Goal: Task Accomplishment & Management: Complete application form

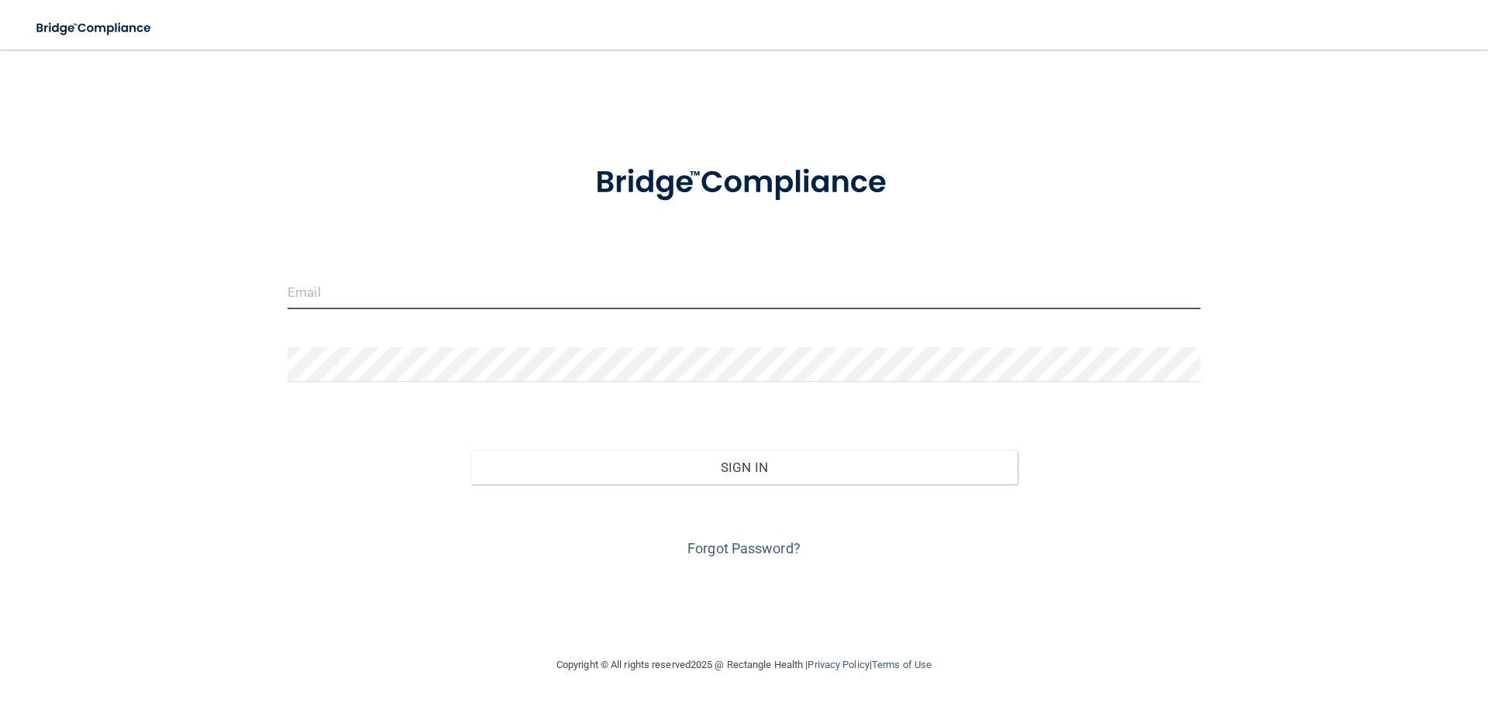
click at [331, 284] on input "email" at bounding box center [744, 291] width 913 height 35
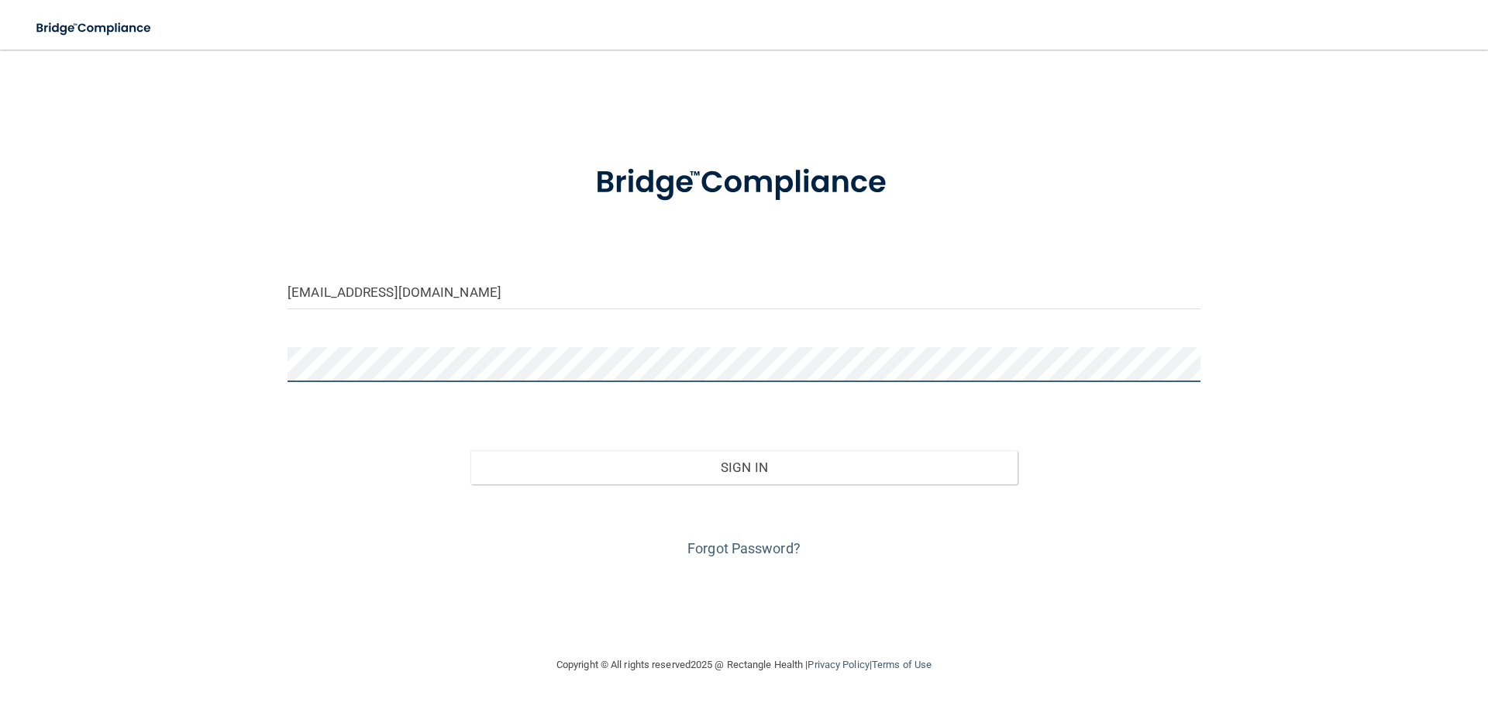
click at [470, 450] on button "Sign In" at bounding box center [744, 467] width 548 height 34
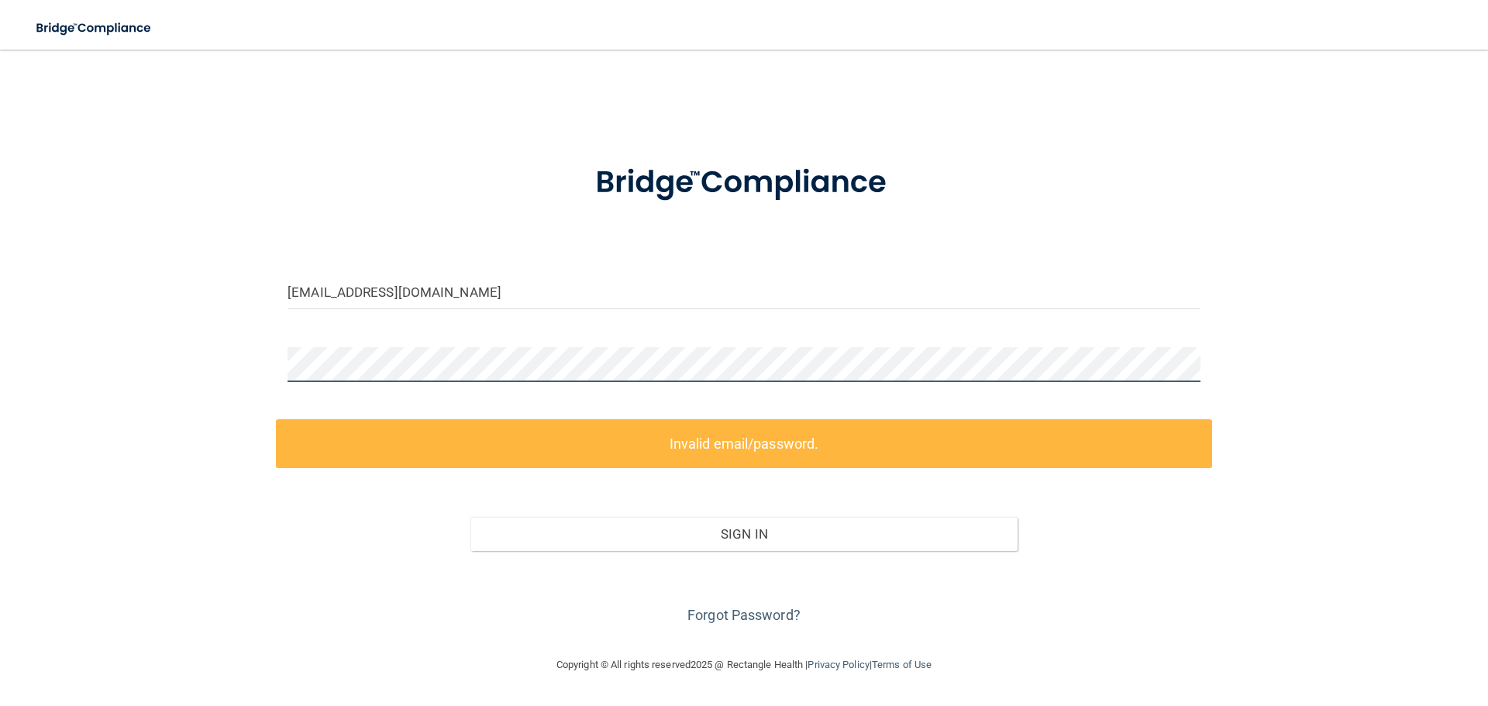
click at [0, 347] on main "carolinelitty@gmail.com Invalid email/password. You don't have permission to ac…" at bounding box center [744, 378] width 1488 height 656
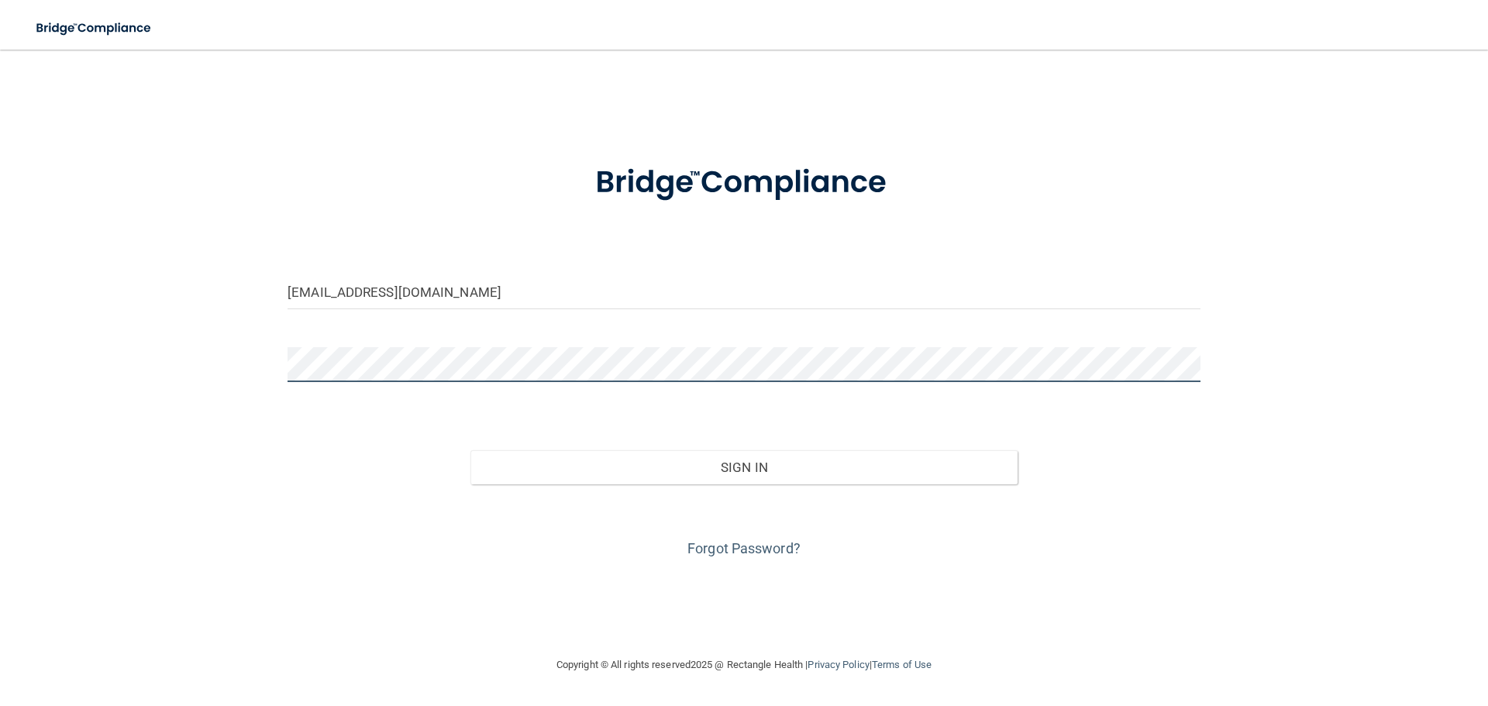
click at [470, 450] on button "Sign In" at bounding box center [744, 467] width 548 height 34
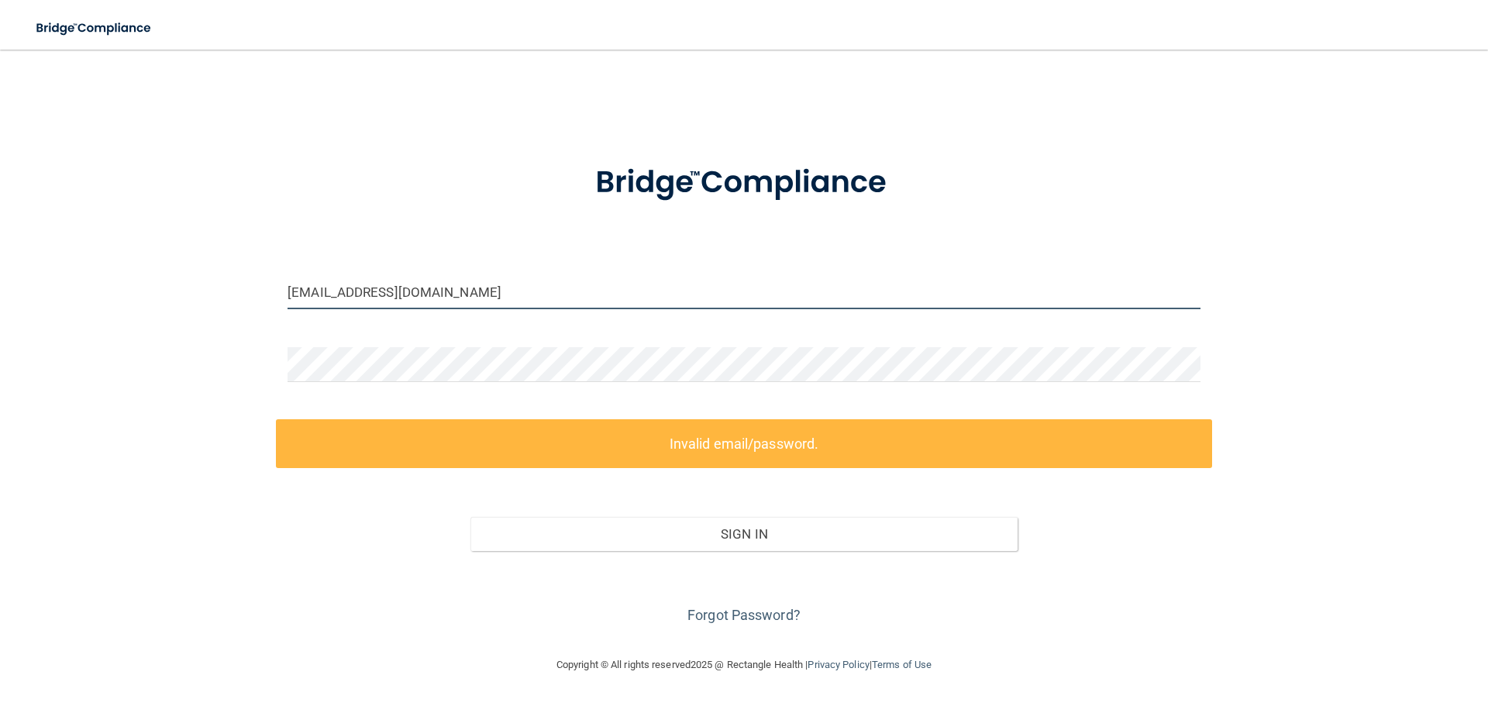
drag, startPoint x: 443, startPoint y: 291, endPoint x: 228, endPoint y: 293, distance: 215.5
click at [228, 293] on div "carolinelitty@gmail.com Invalid email/password. You don't have permission to ac…" at bounding box center [744, 352] width 1426 height 575
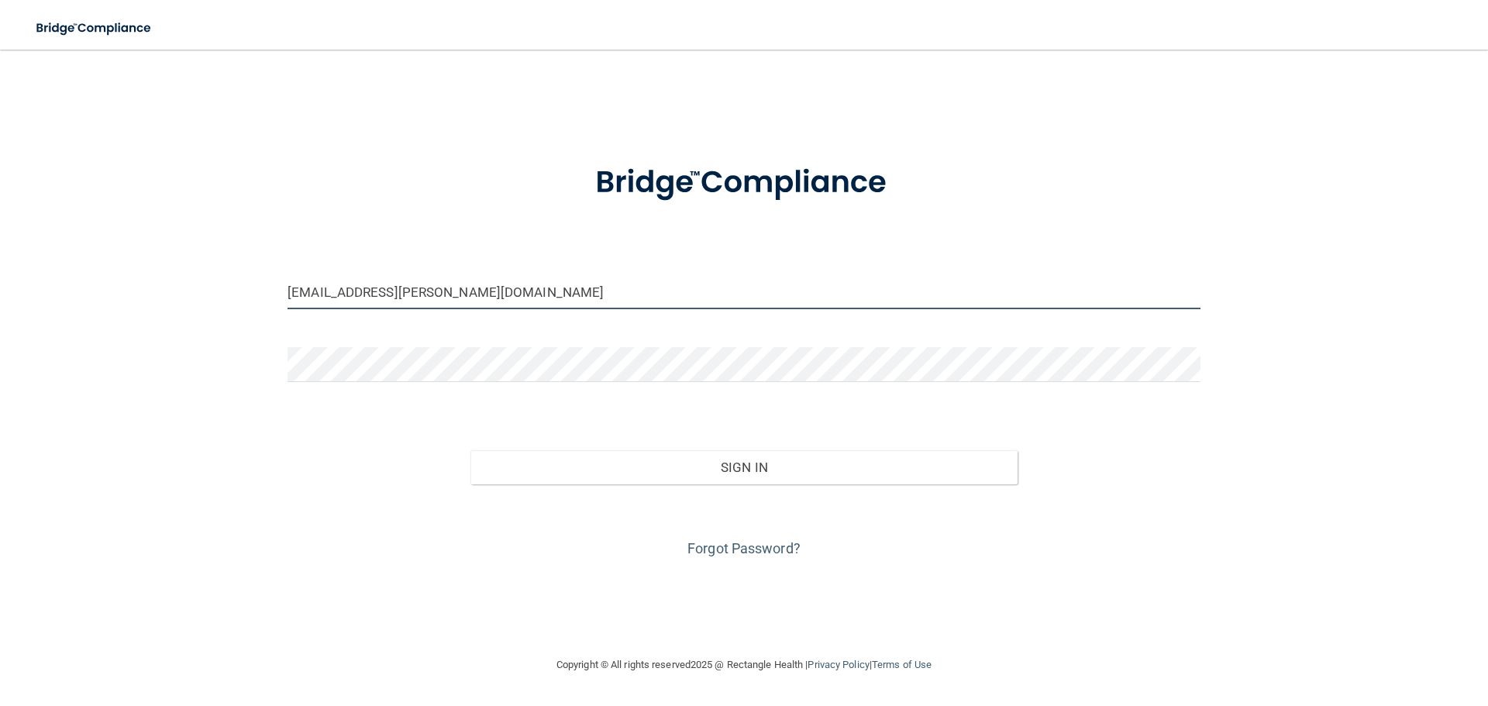
type input "[EMAIL_ADDRESS][PERSON_NAME][DOMAIN_NAME]"
click at [470, 450] on button "Sign In" at bounding box center [744, 467] width 548 height 34
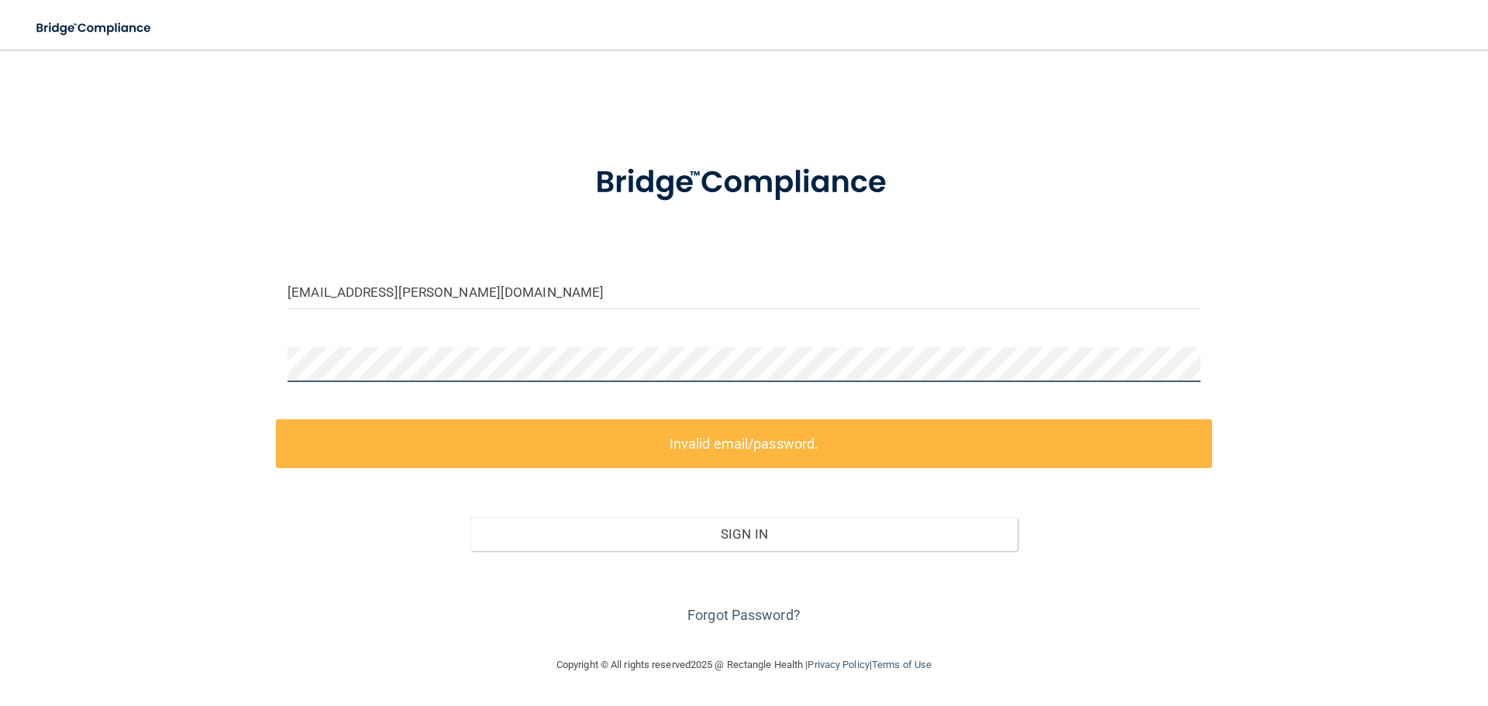
click at [180, 364] on div "ccrawford@crawford-dentalcare.com Invalid email/password. You don't have permis…" at bounding box center [744, 352] width 1426 height 575
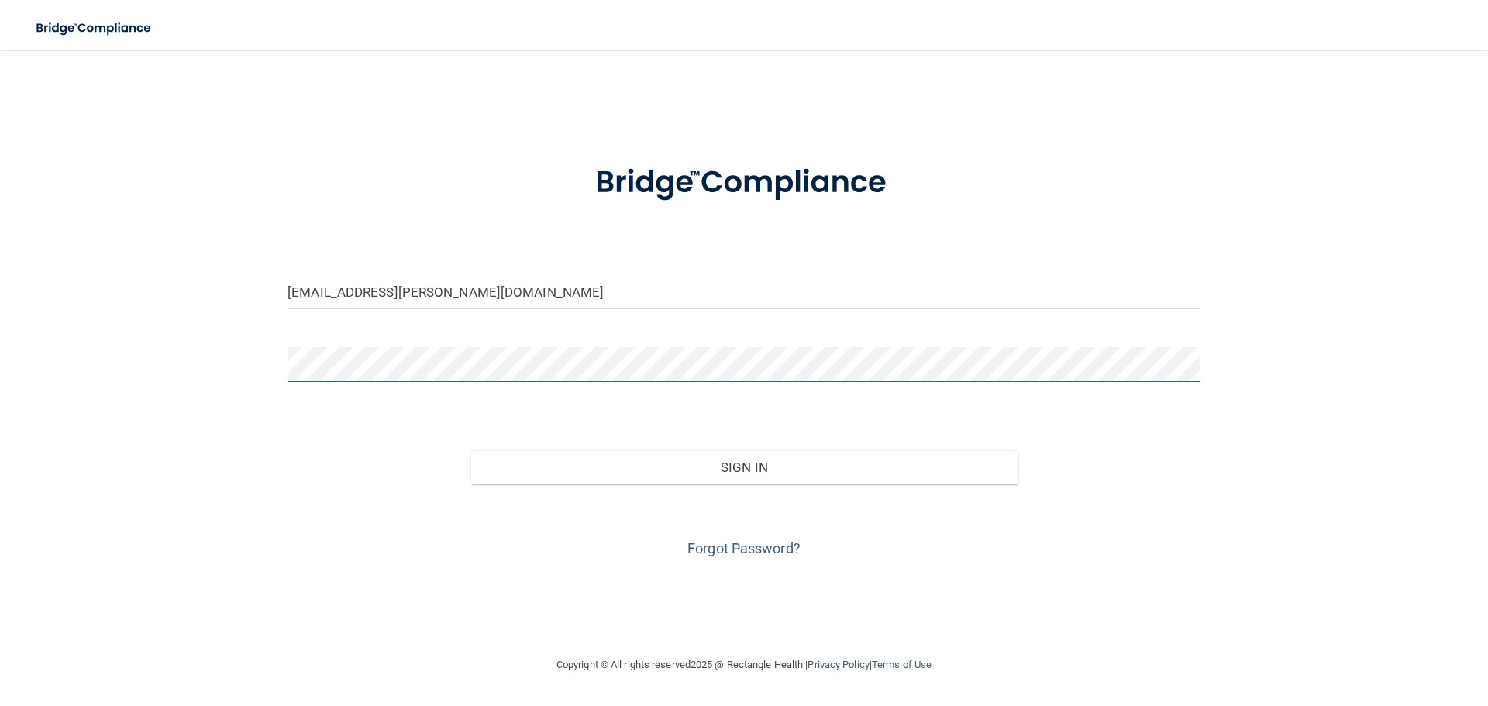
click at [470, 450] on button "Sign In" at bounding box center [744, 467] width 548 height 34
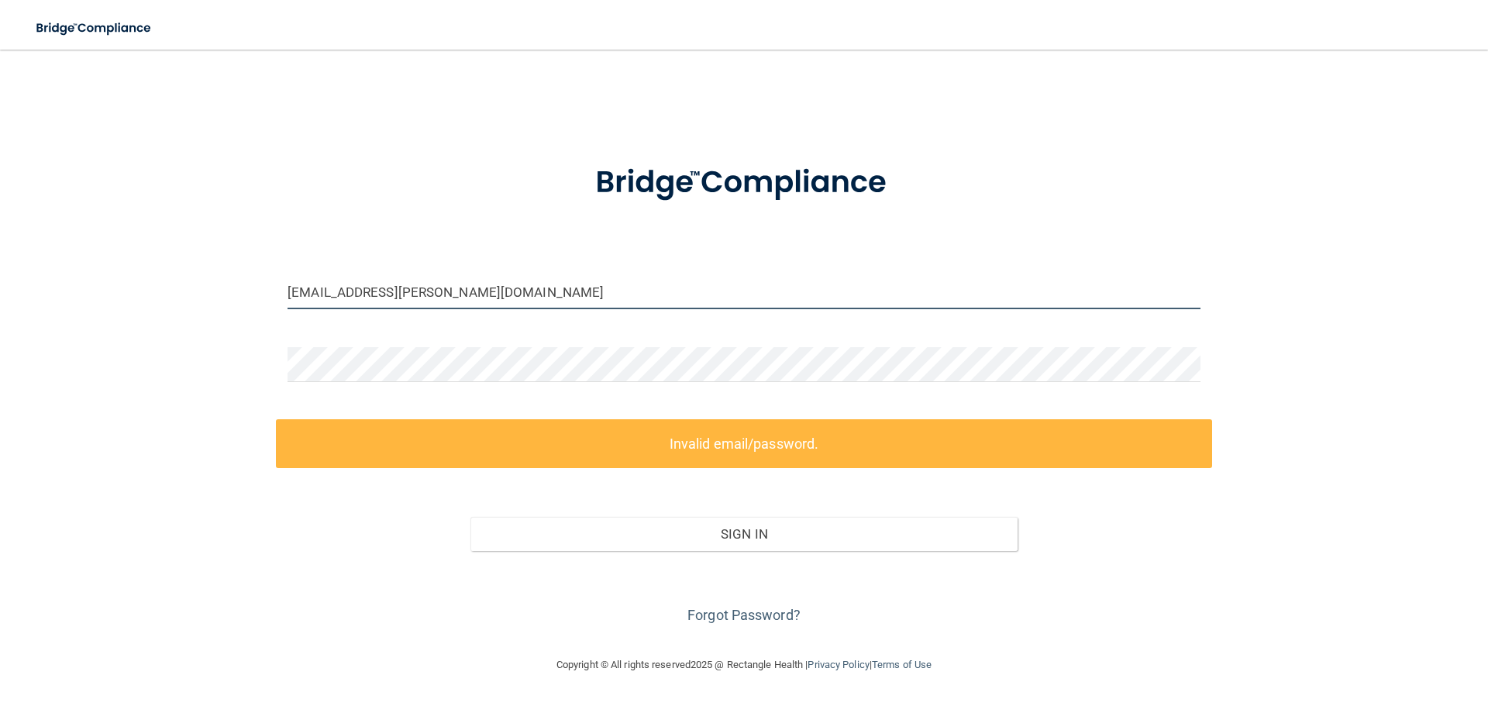
click at [391, 290] on input "[EMAIL_ADDRESS][PERSON_NAME][DOMAIN_NAME]" at bounding box center [744, 291] width 913 height 35
click at [551, 291] on input "[EMAIL_ADDRESS][PERSON_NAME][DOMAIN_NAME]" at bounding box center [744, 291] width 913 height 35
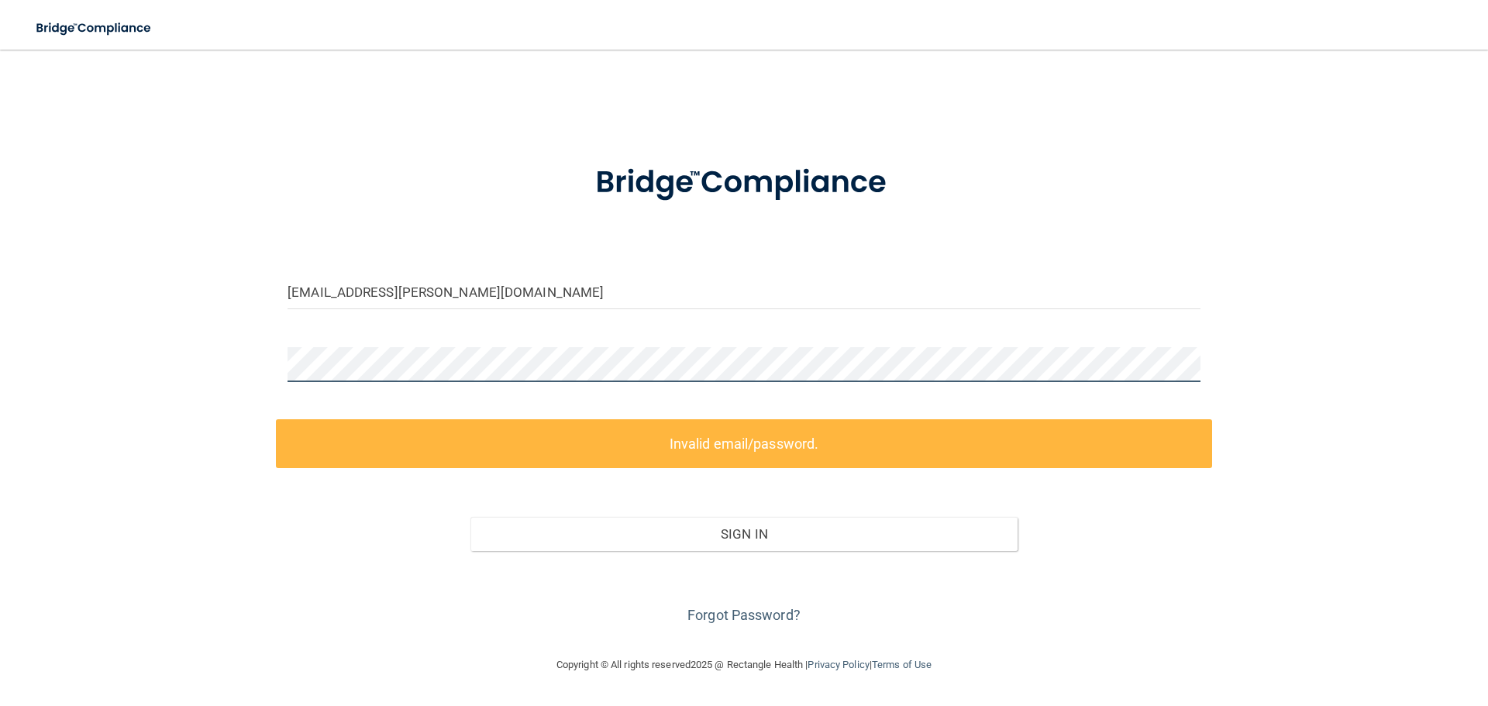
click at [0, 324] on main "ccrawford@crawford-dentalcare.com Invalid email/password. You don't have permis…" at bounding box center [744, 378] width 1488 height 656
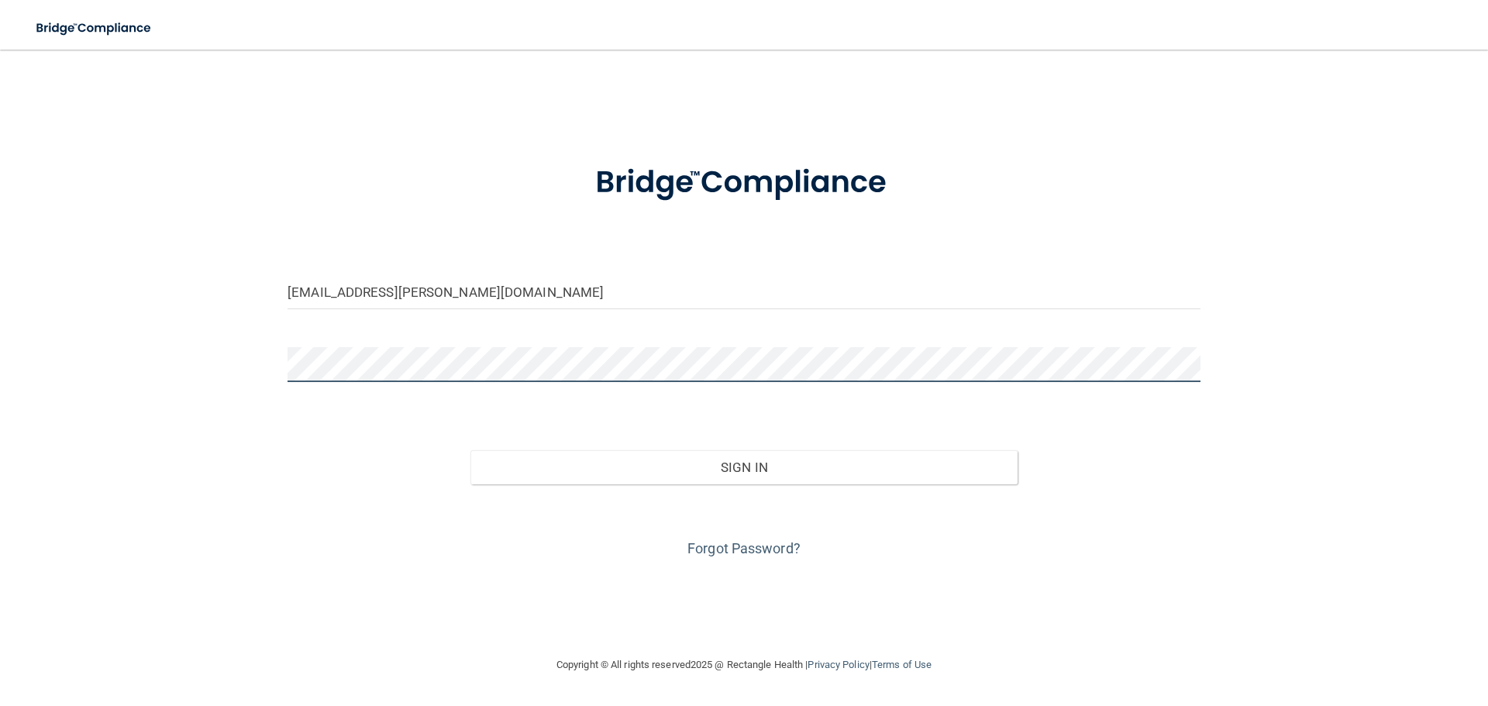
click at [470, 450] on button "Sign In" at bounding box center [744, 467] width 548 height 34
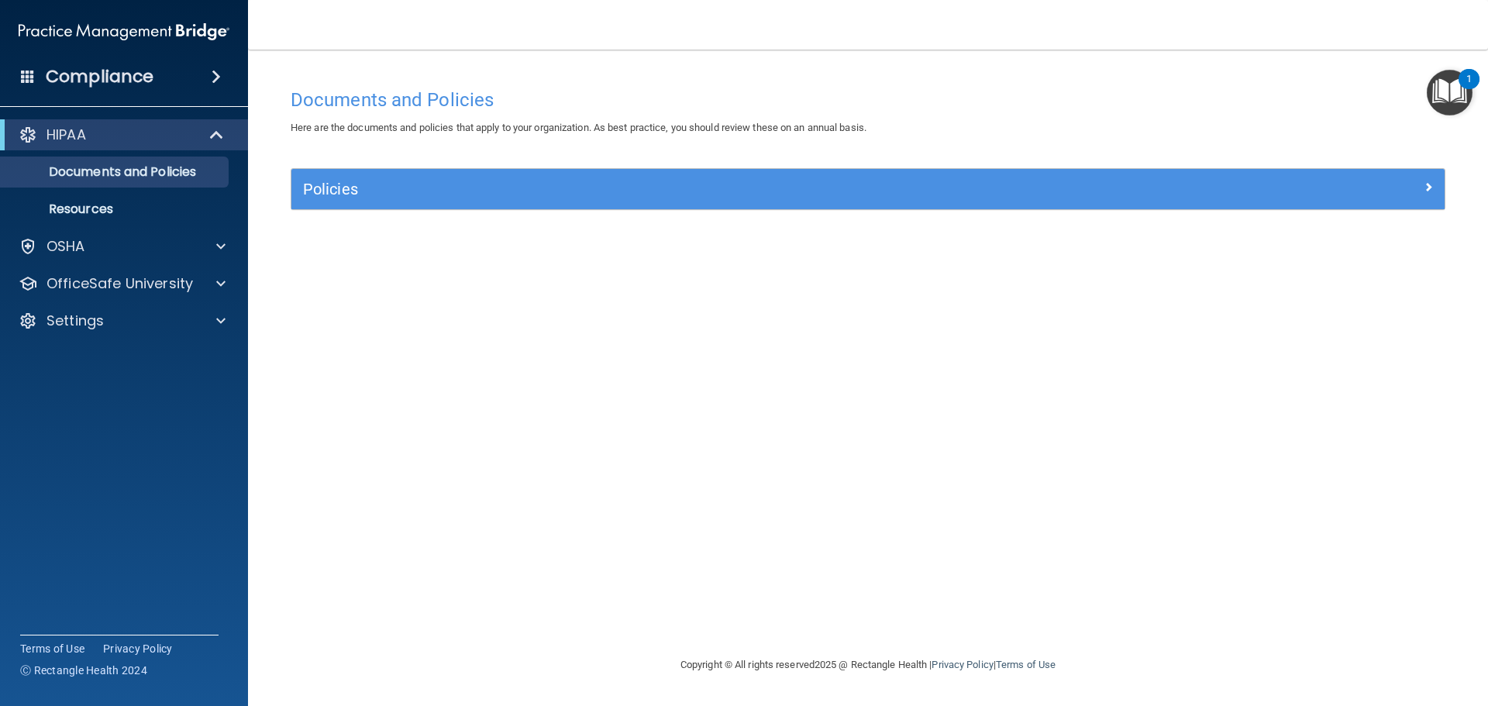
click at [1464, 88] on div "1" at bounding box center [1469, 79] width 21 height 20
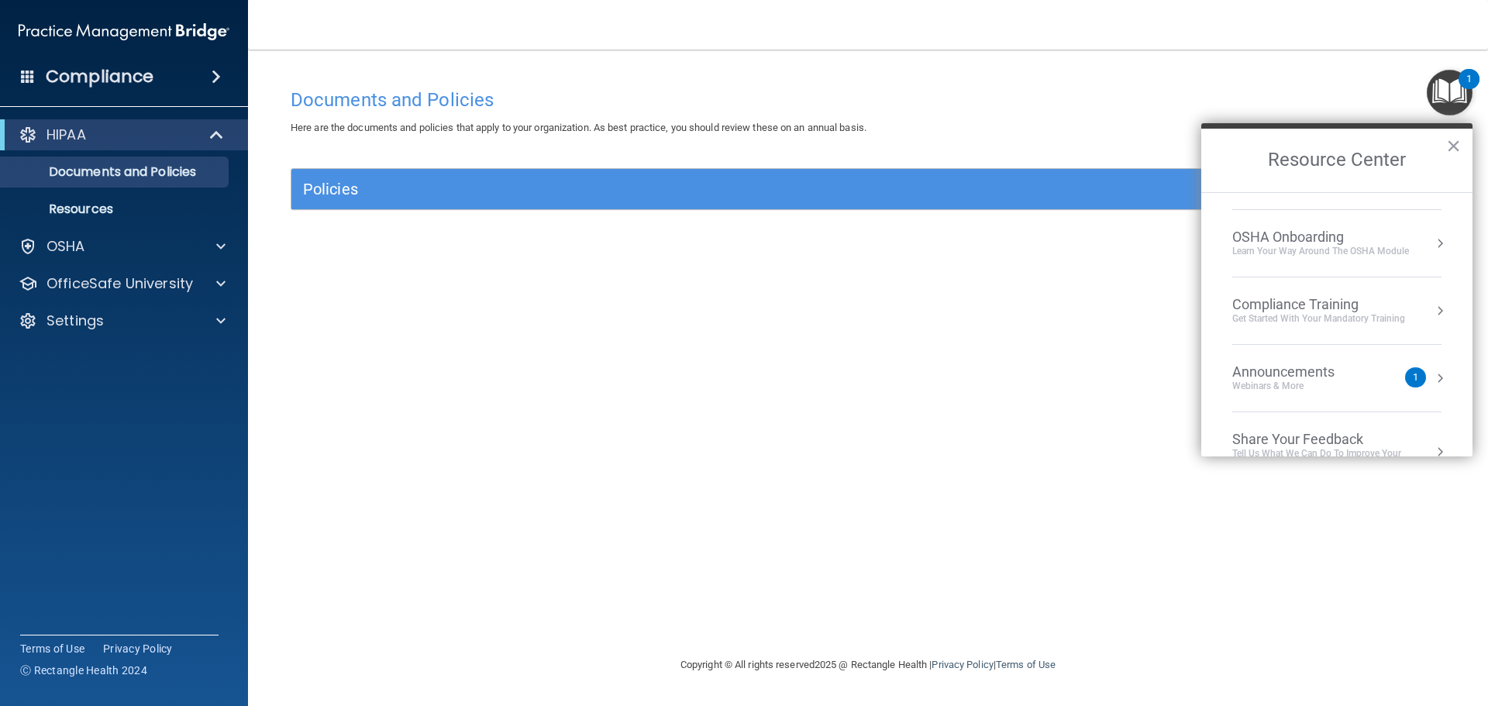
scroll to position [78, 0]
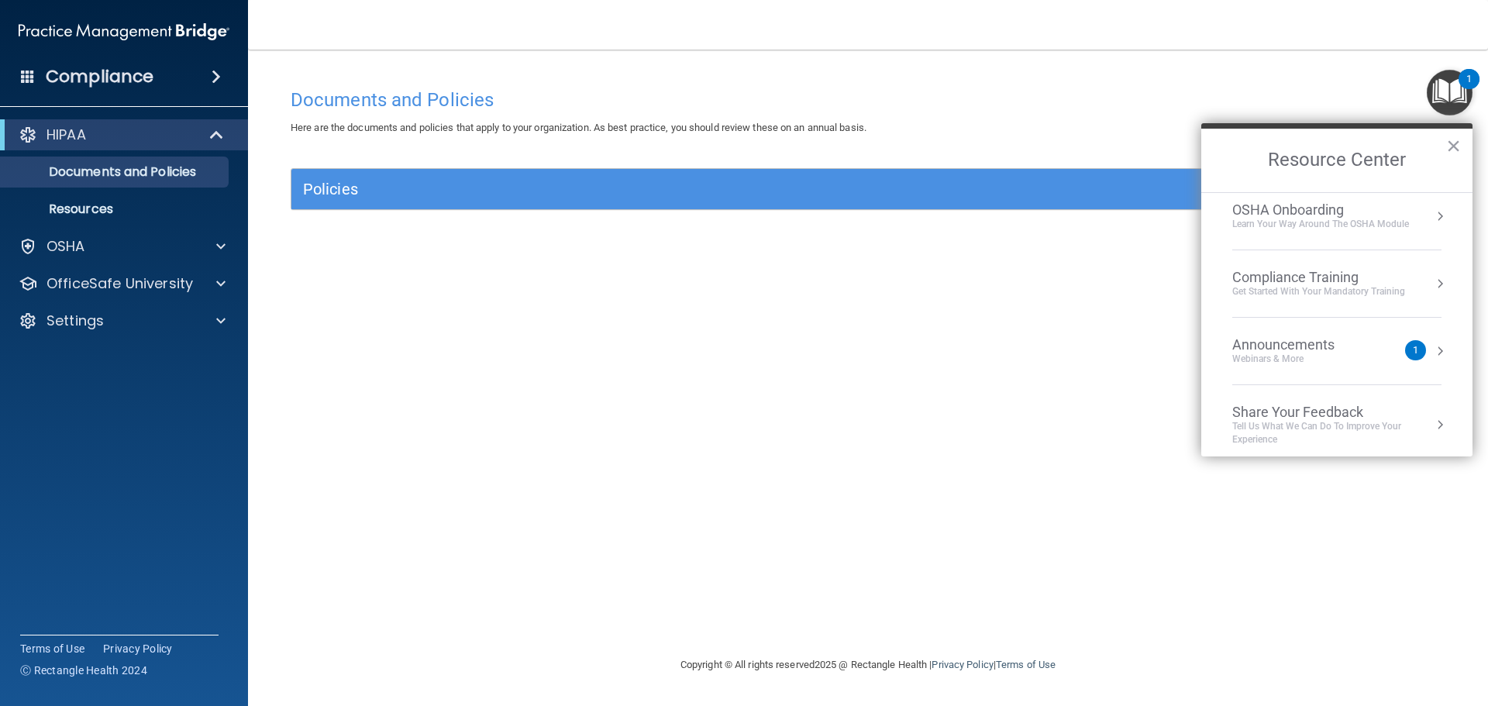
click at [1280, 296] on div "Get Started with your mandatory training" at bounding box center [1318, 291] width 173 height 13
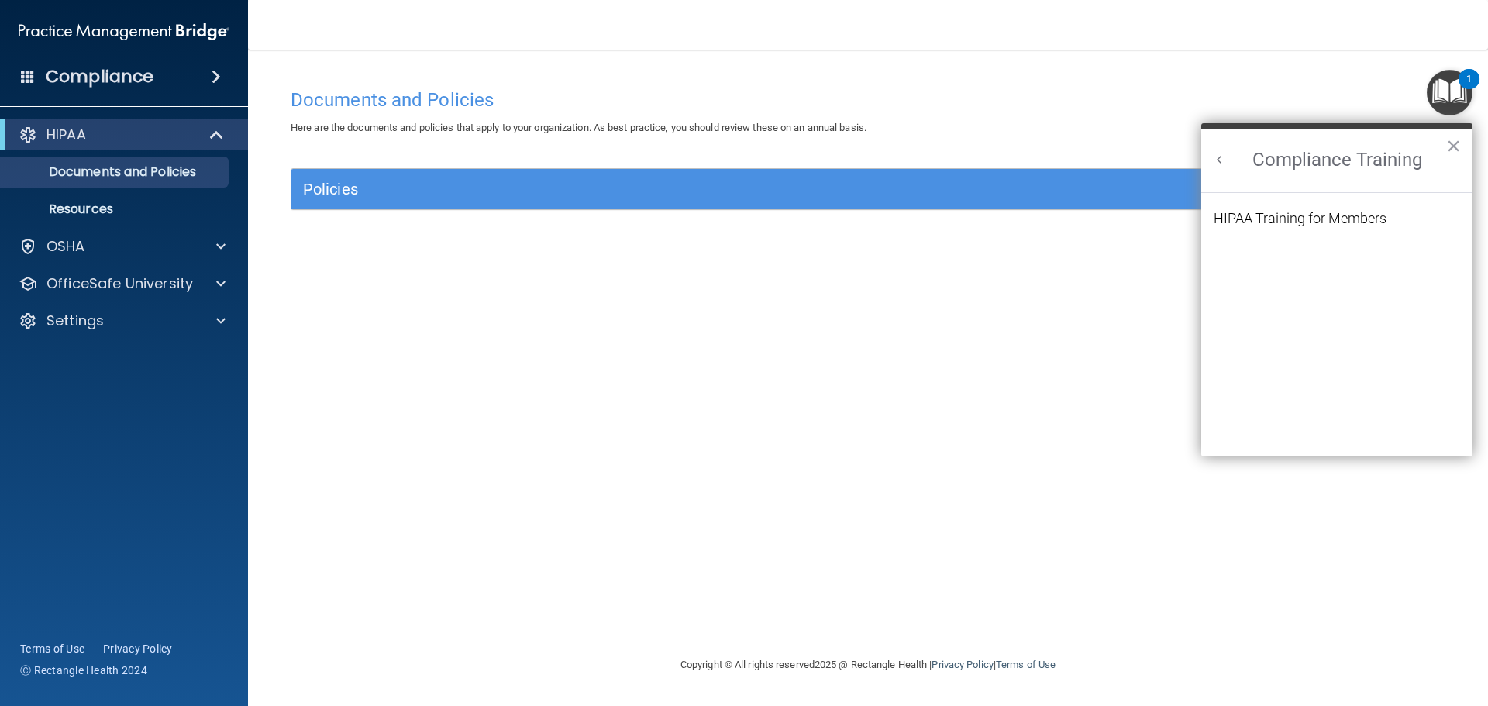
scroll to position [0, 0]
click at [1270, 219] on div "HIPAA Training for Members" at bounding box center [1300, 219] width 173 height 14
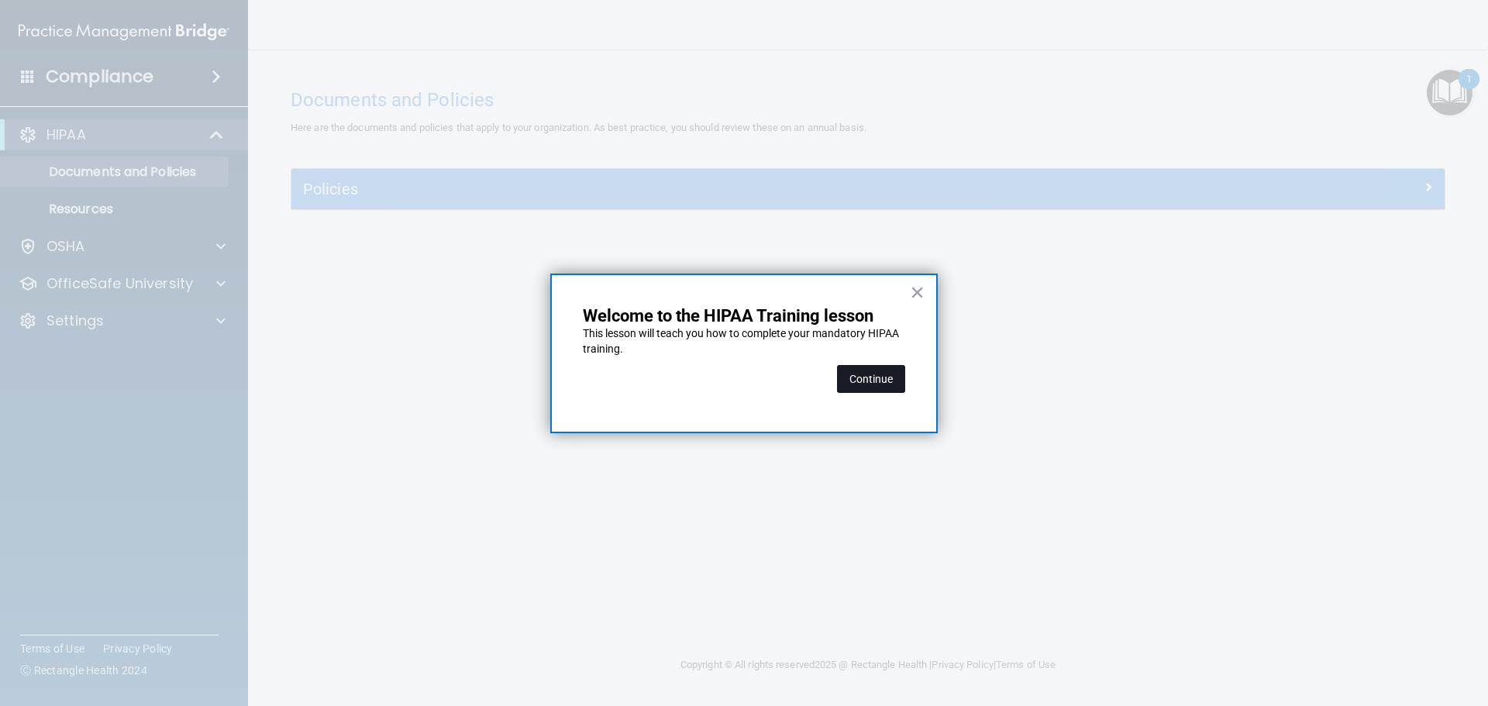
click at [884, 366] on button "Continue" at bounding box center [871, 379] width 68 height 28
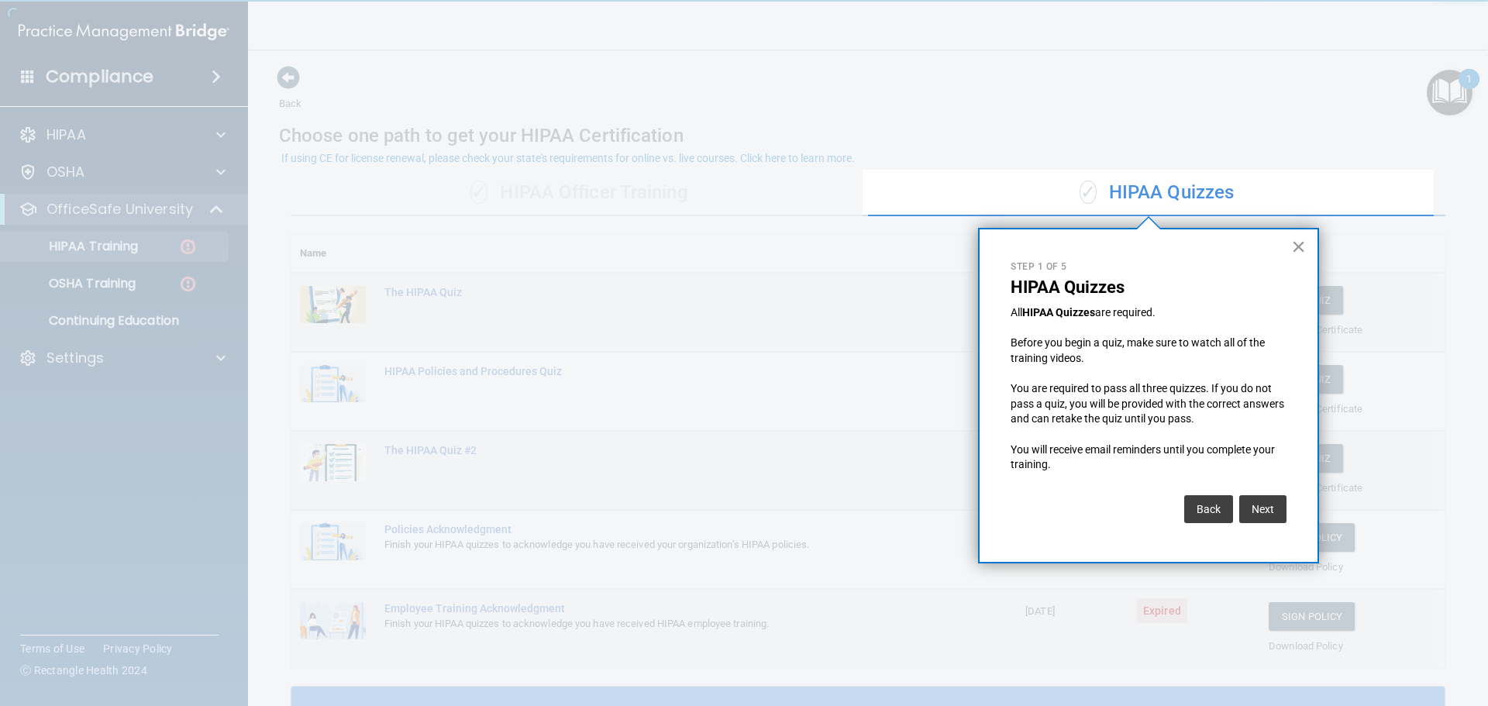
click at [1297, 247] on button "×" at bounding box center [1298, 246] width 15 height 25
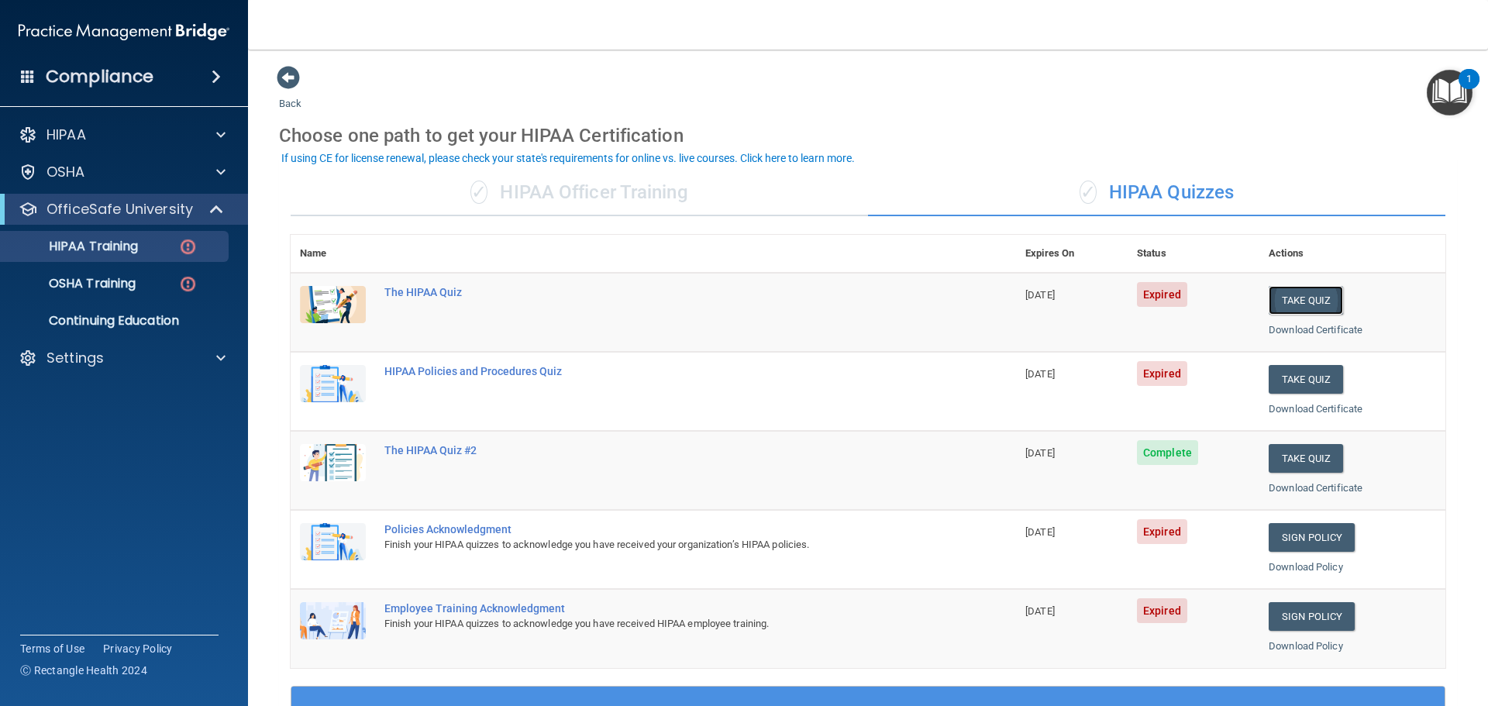
click at [1288, 291] on button "Take Quiz" at bounding box center [1306, 300] width 74 height 29
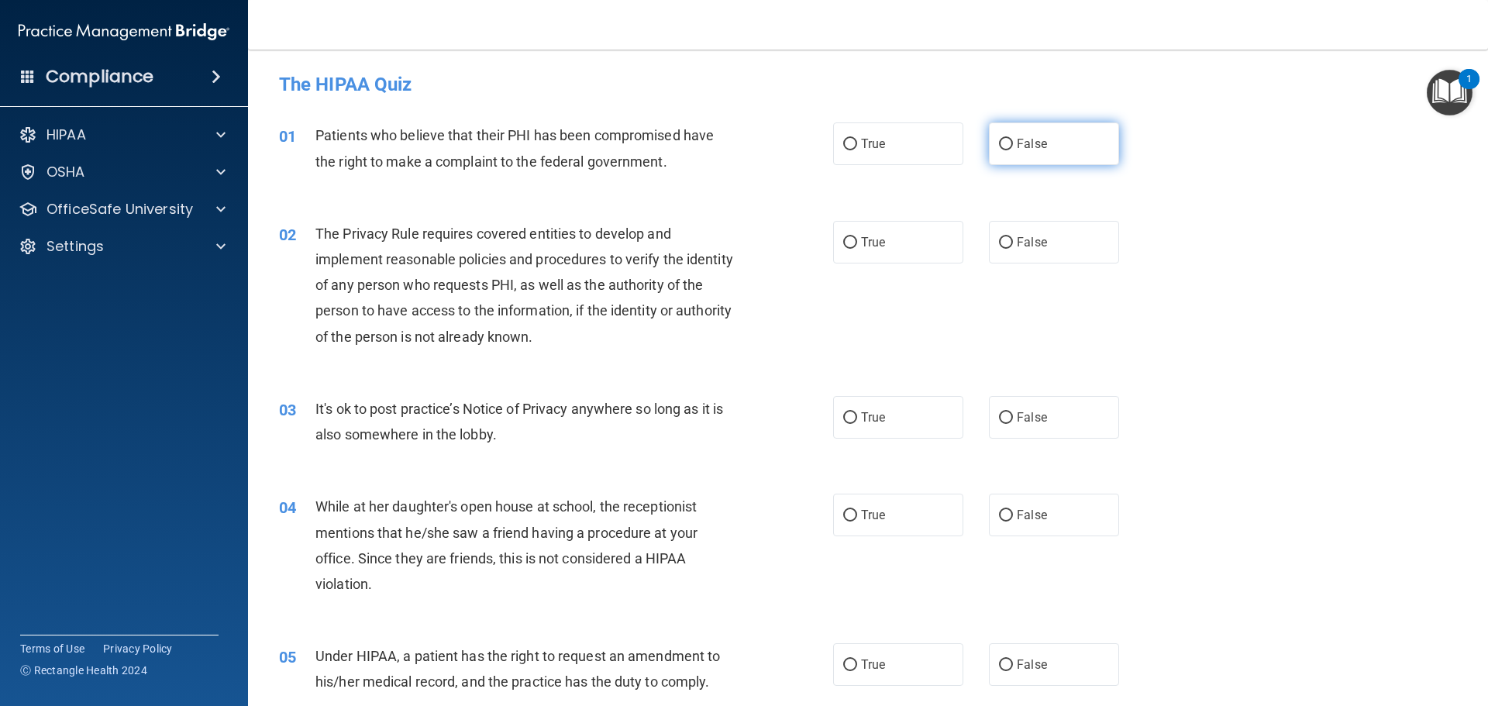
click at [999, 144] on input "False" at bounding box center [1006, 145] width 14 height 12
radio input "true"
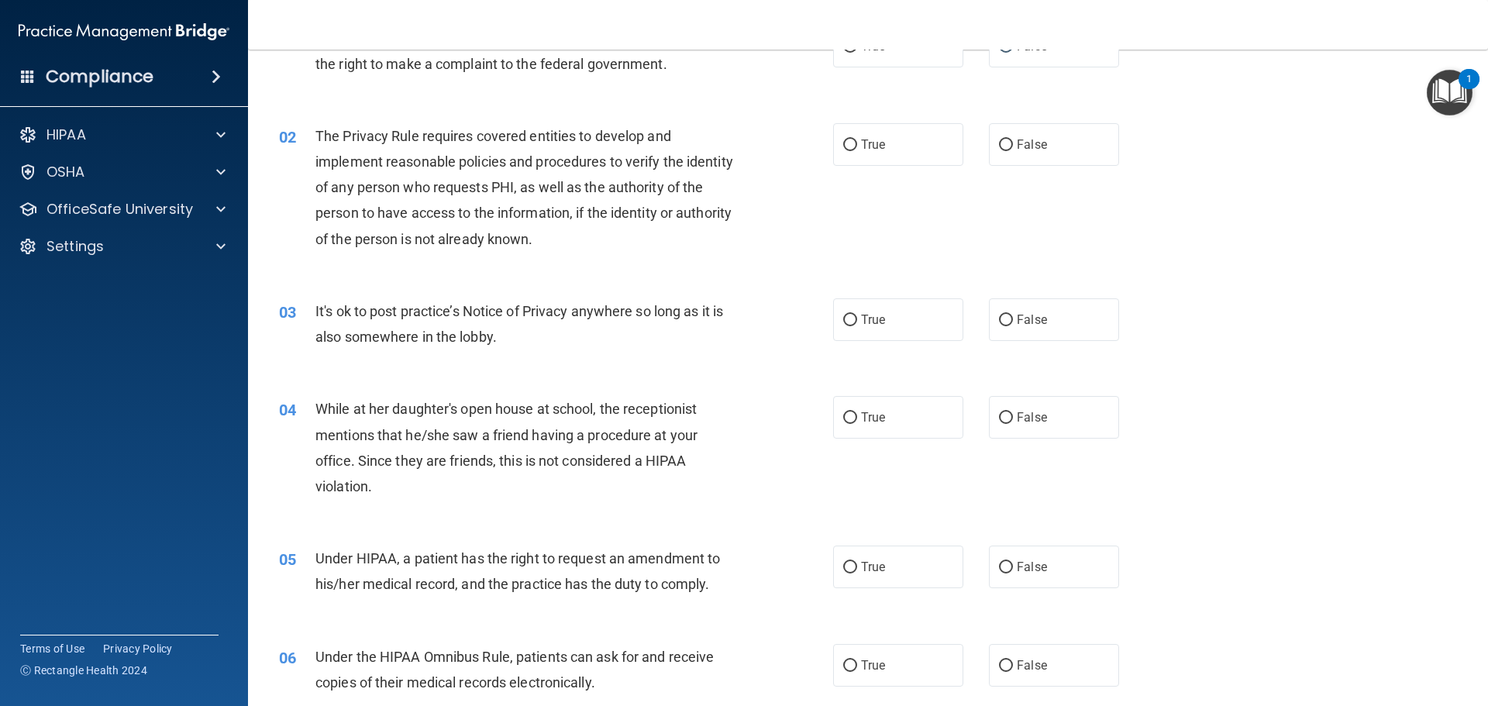
scroll to position [155, 0]
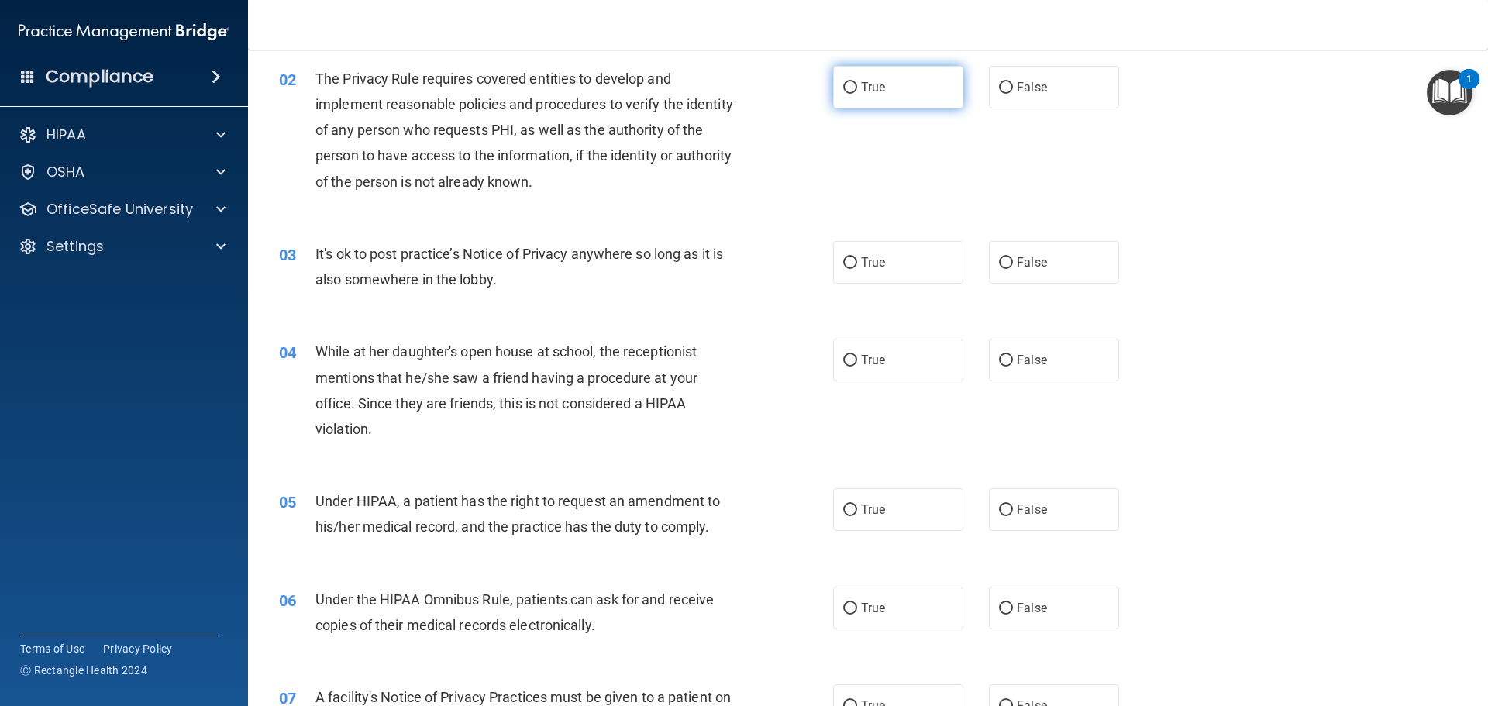
click at [889, 88] on label "True" at bounding box center [898, 87] width 130 height 43
click at [857, 88] on input "True" at bounding box center [850, 88] width 14 height 12
radio input "true"
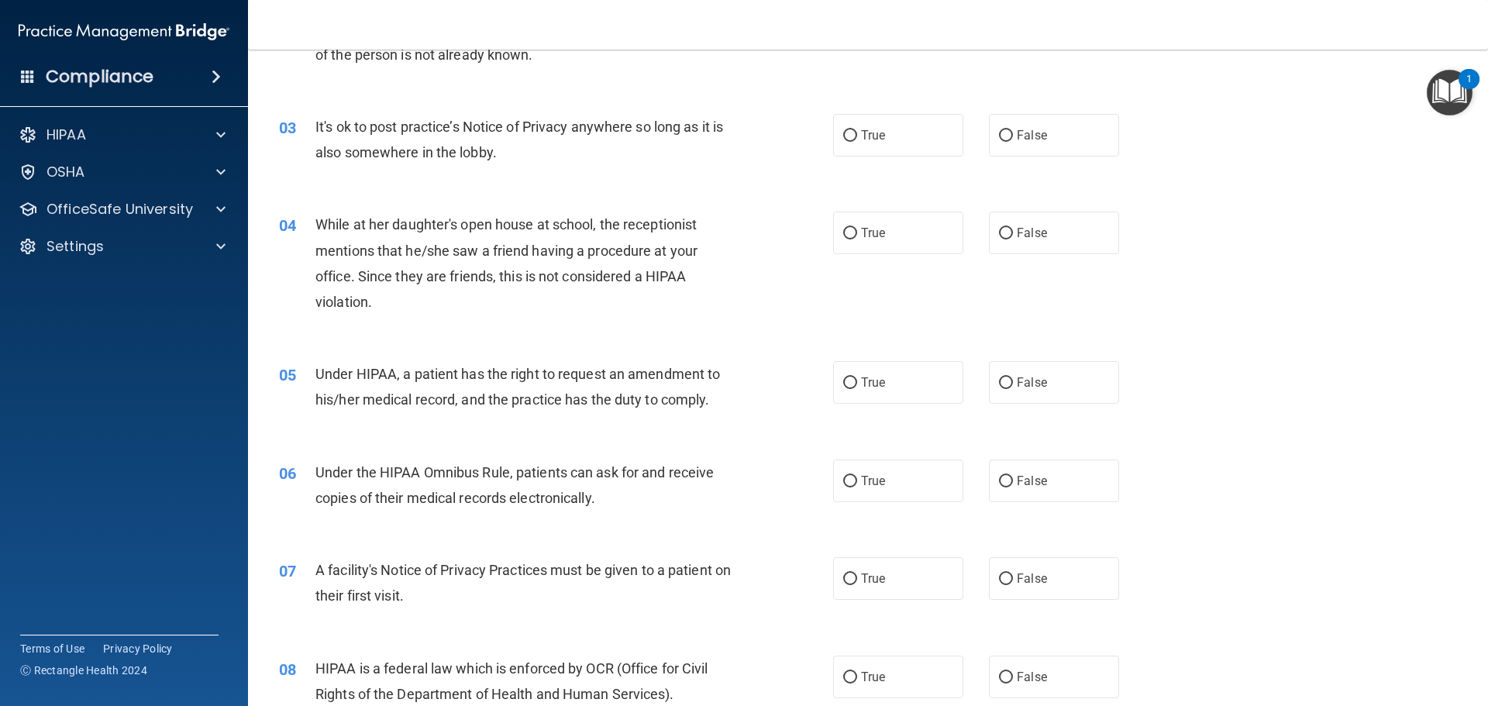
scroll to position [310, 0]
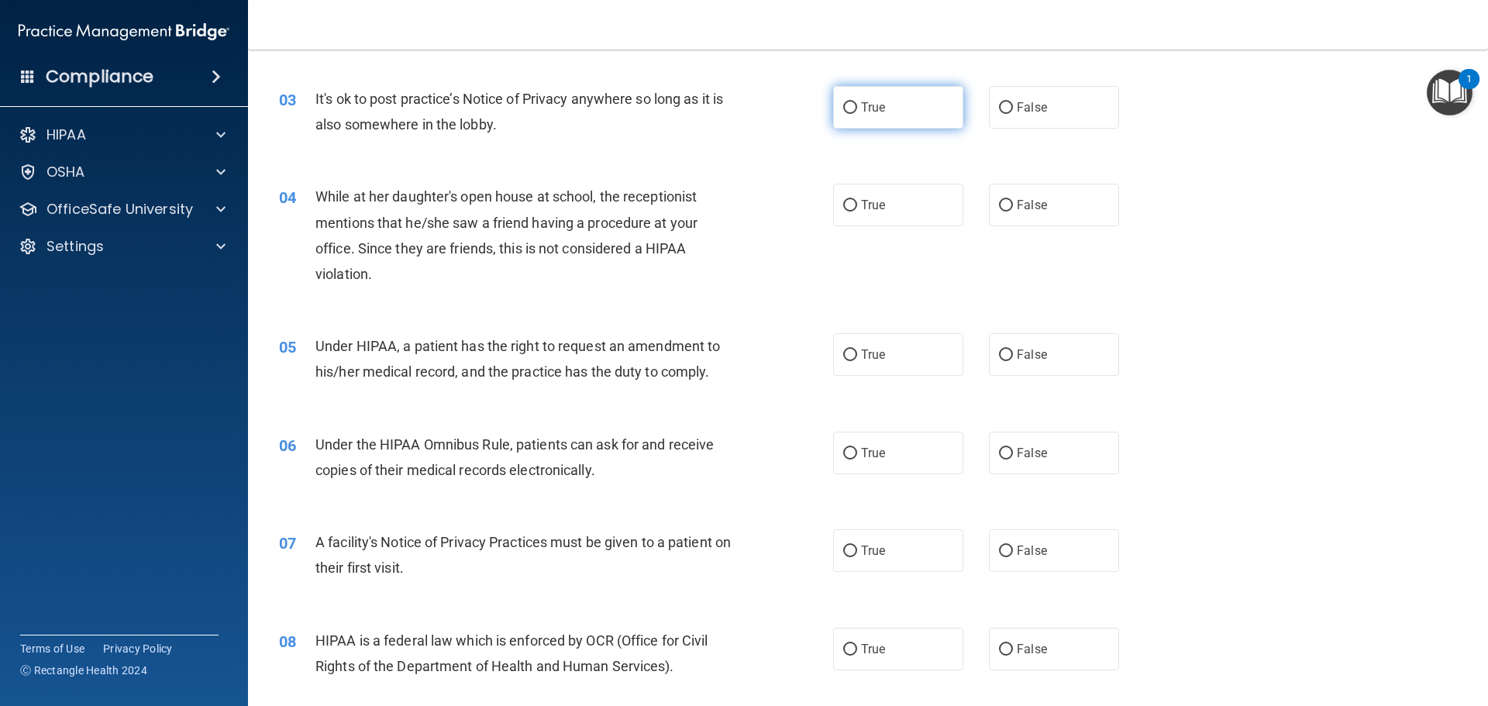
click at [871, 114] on span "True" at bounding box center [873, 107] width 24 height 15
click at [857, 114] on input "True" at bounding box center [850, 108] width 14 height 12
radio input "true"
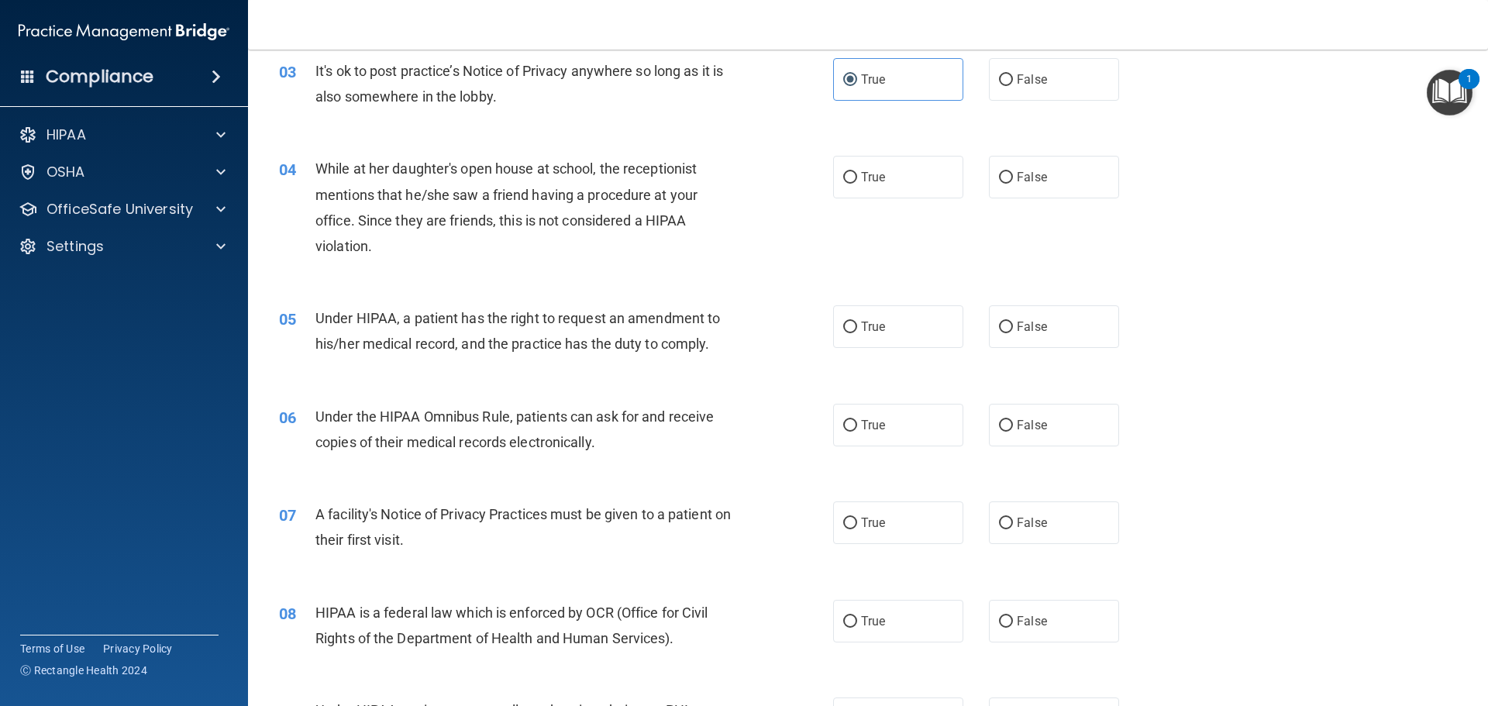
scroll to position [388, 0]
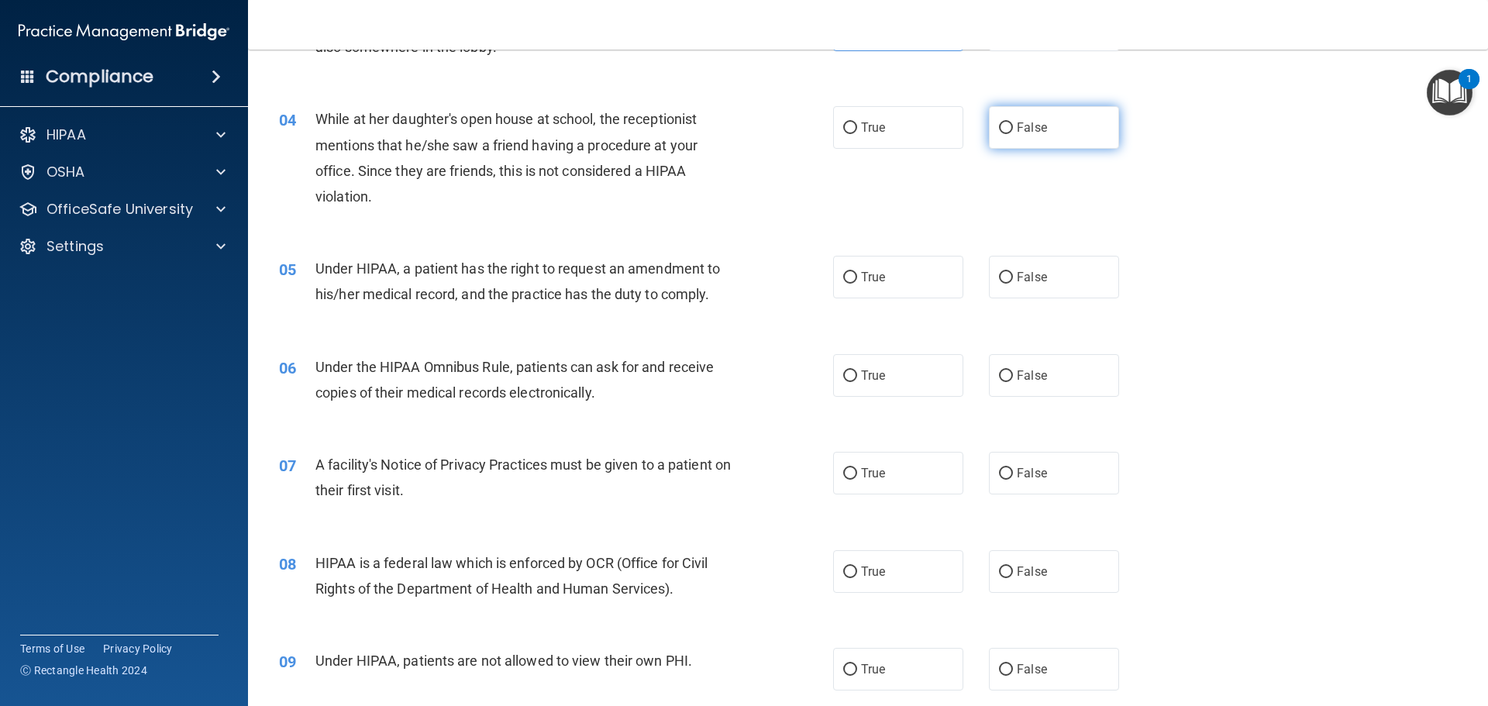
click at [1001, 124] on input "False" at bounding box center [1006, 128] width 14 height 12
radio input "true"
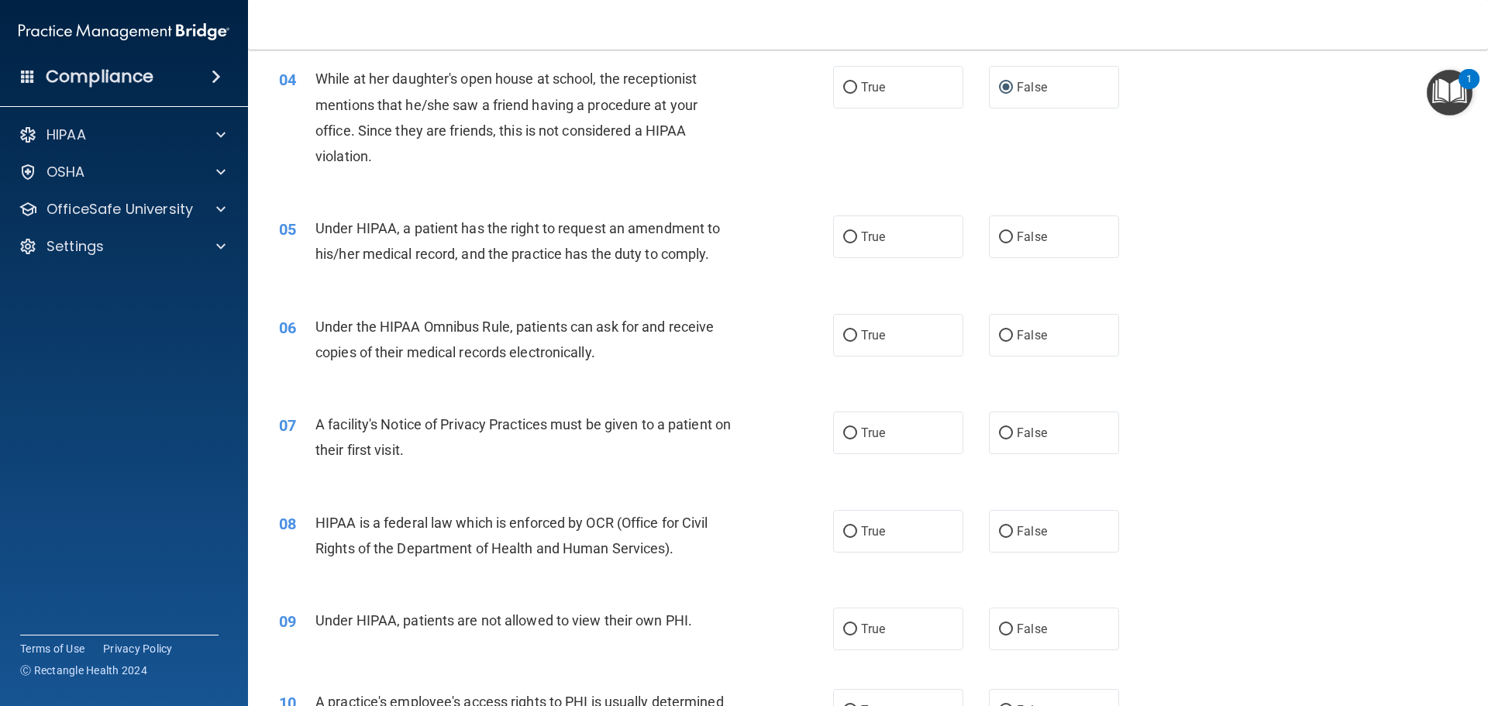
scroll to position [543, 0]
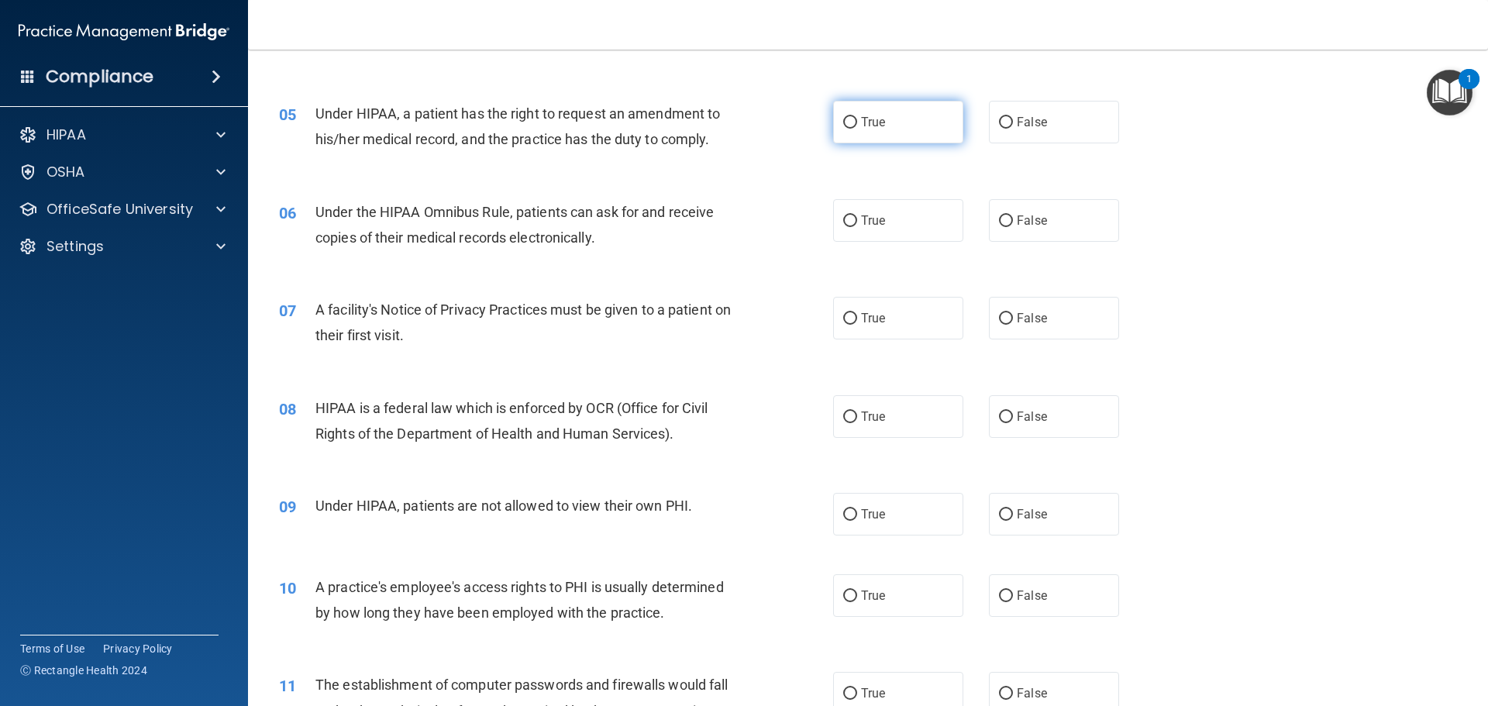
click at [874, 117] on span "True" at bounding box center [873, 122] width 24 height 15
click at [857, 117] on input "True" at bounding box center [850, 123] width 14 height 12
radio input "true"
click at [852, 212] on label "True" at bounding box center [898, 220] width 130 height 43
click at [852, 215] on input "True" at bounding box center [850, 221] width 14 height 12
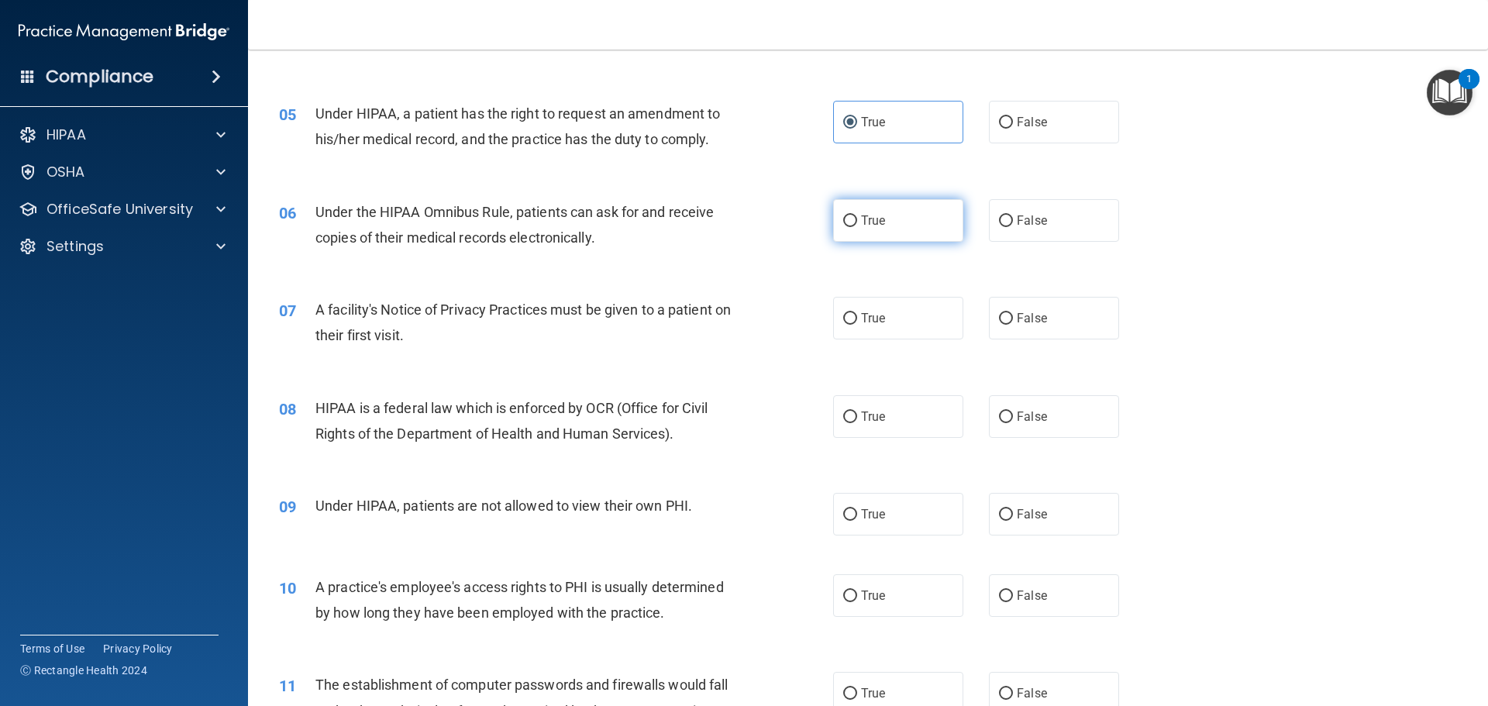
radio input "true"
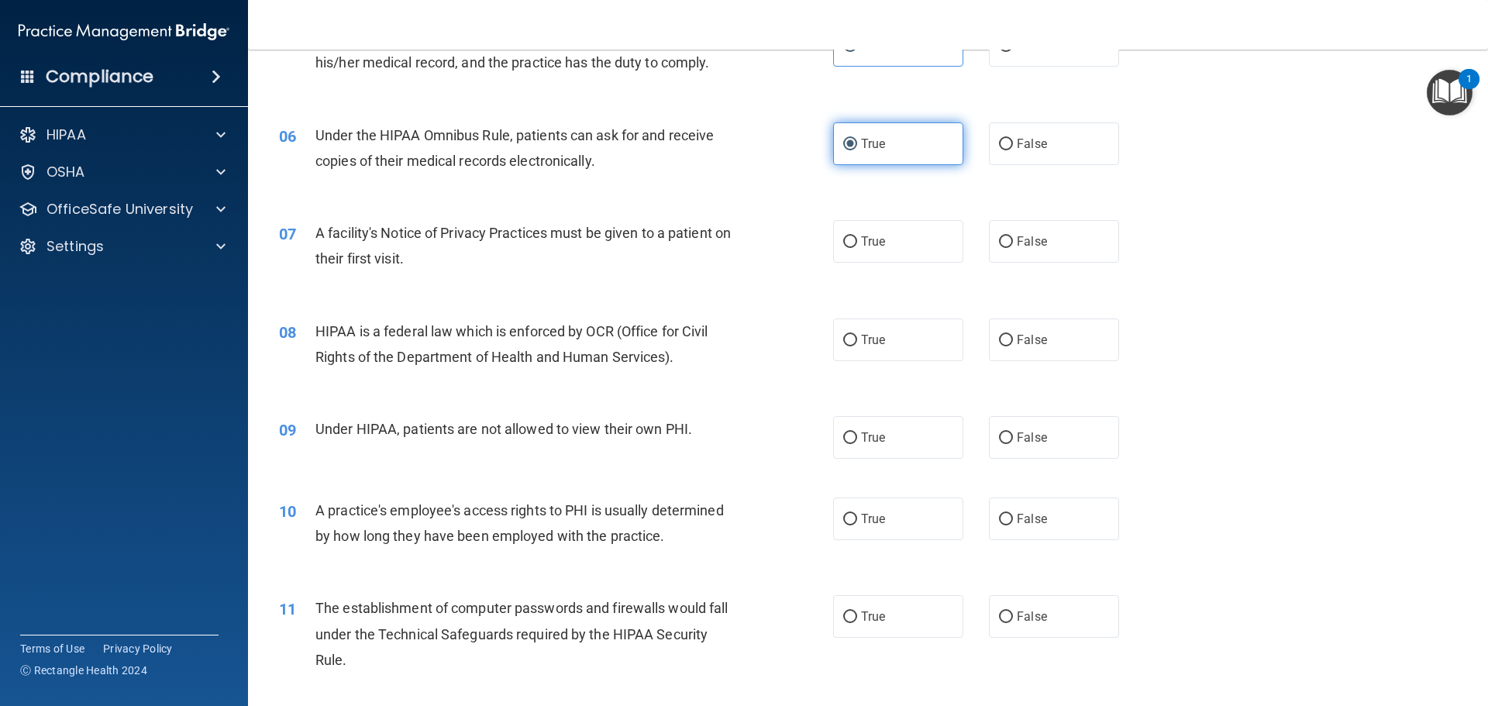
scroll to position [698, 0]
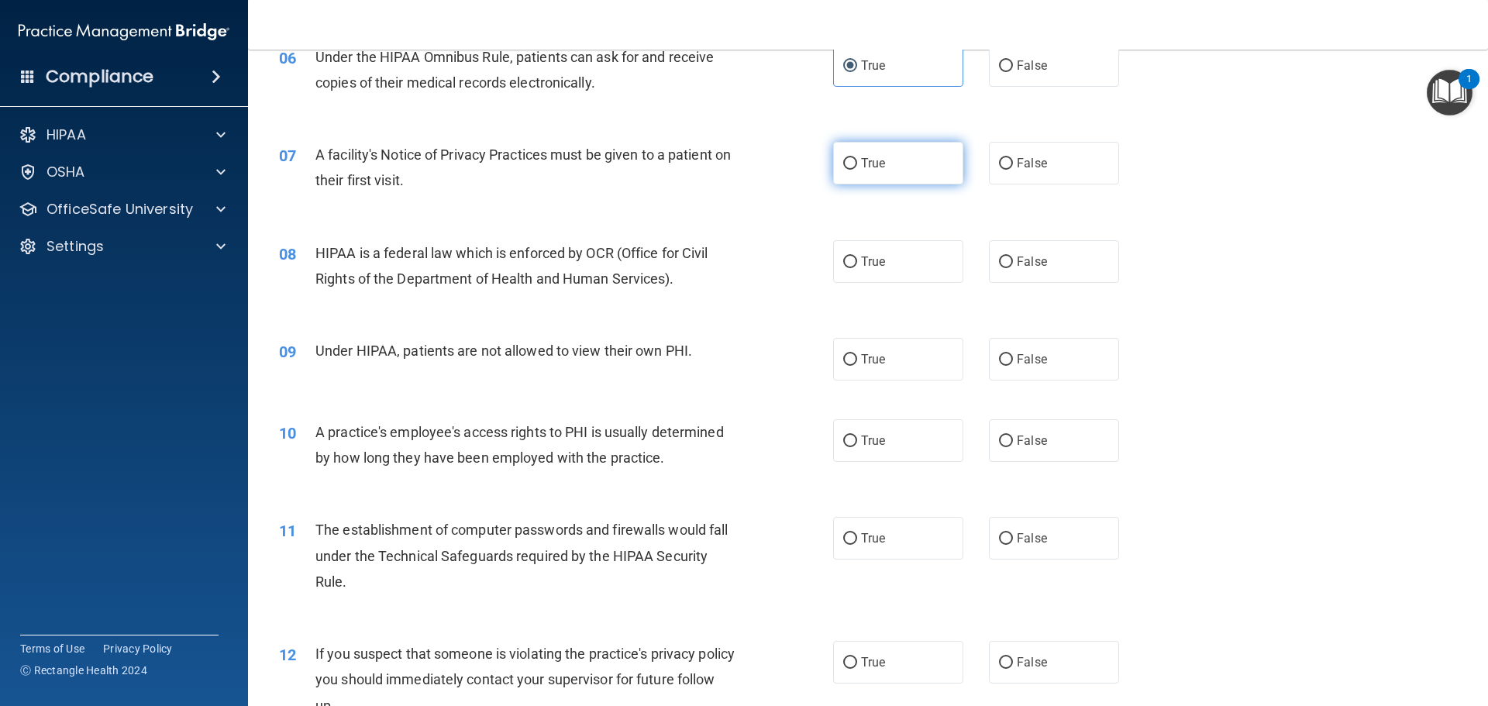
click at [858, 171] on label "True" at bounding box center [898, 163] width 130 height 43
click at [857, 170] on input "True" at bounding box center [850, 164] width 14 height 12
radio input "true"
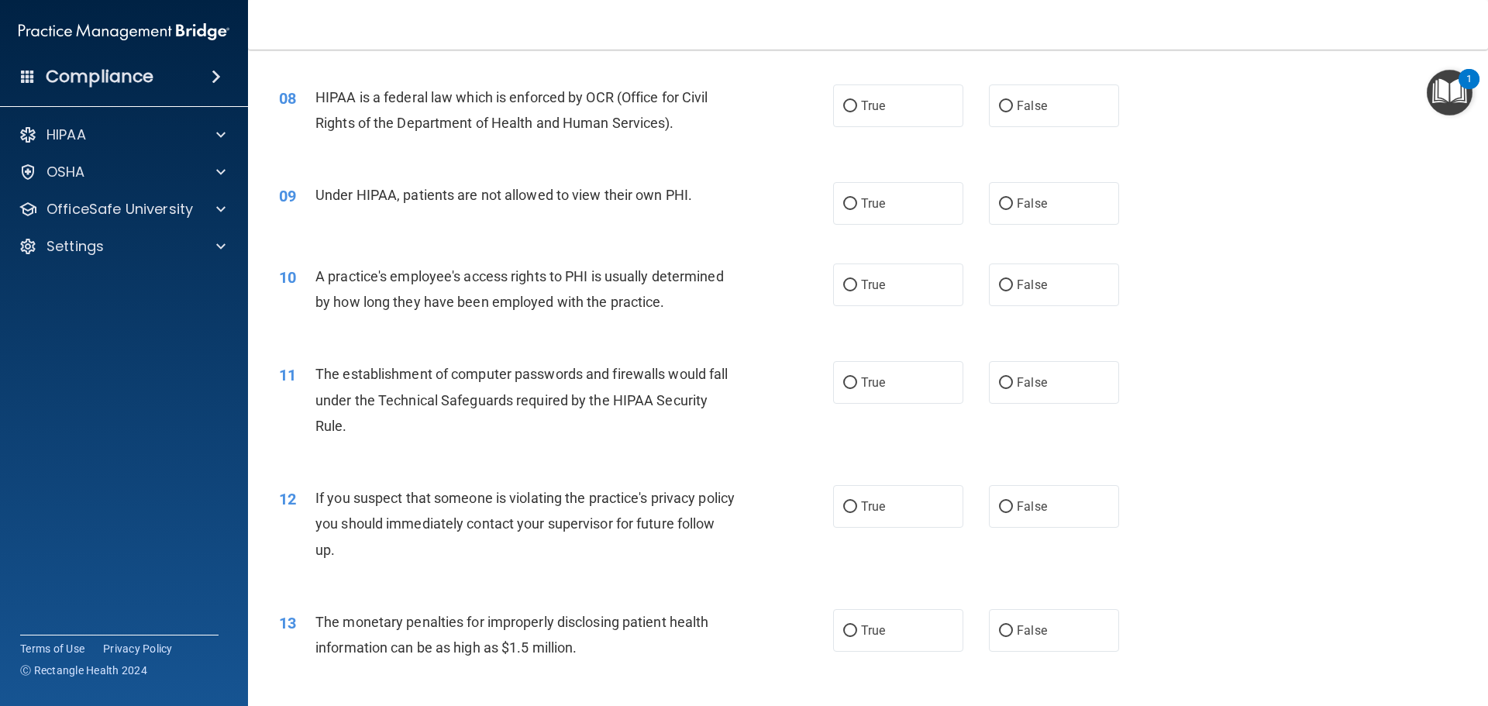
scroll to position [853, 0]
click at [999, 109] on input "False" at bounding box center [1006, 108] width 14 height 12
radio input "true"
click at [893, 114] on label "True" at bounding box center [898, 106] width 130 height 43
click at [857, 113] on input "True" at bounding box center [850, 108] width 14 height 12
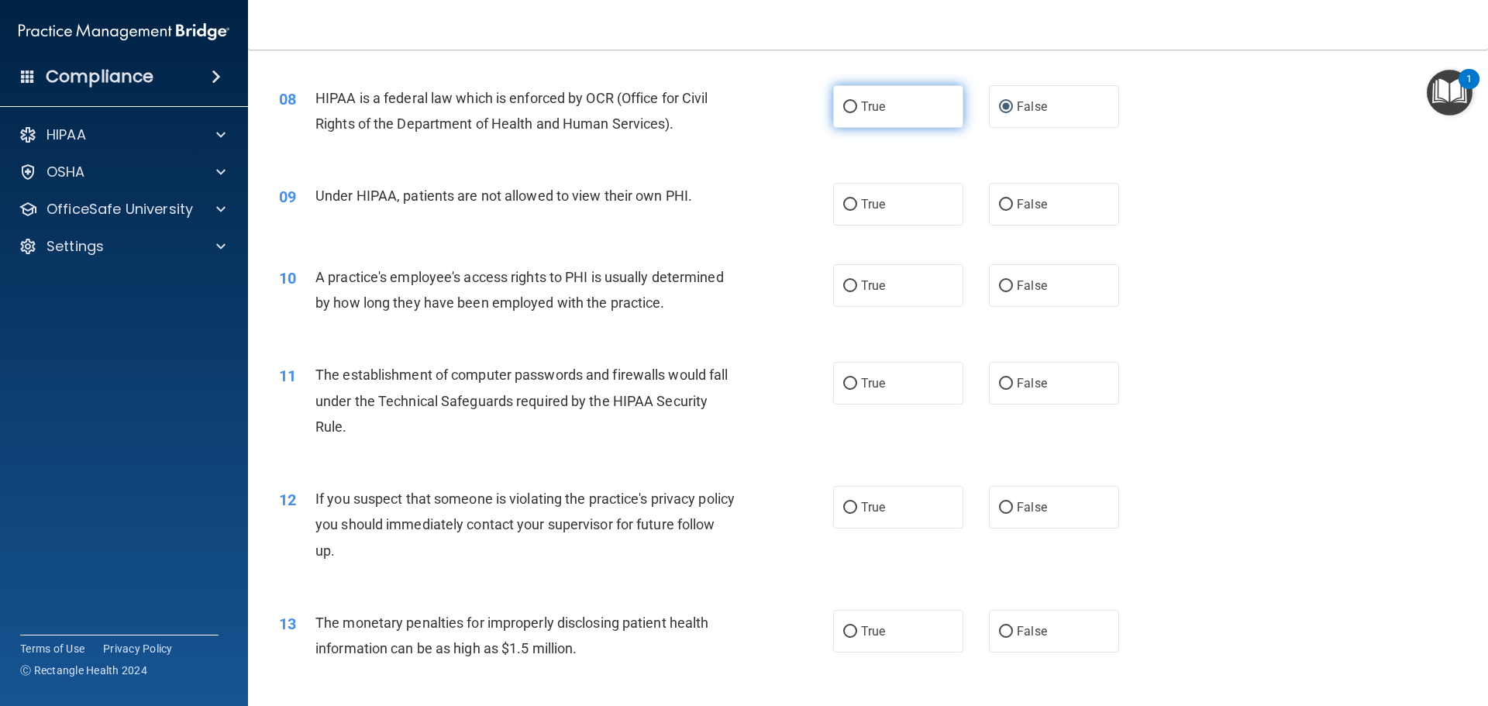
radio input "true"
radio input "false"
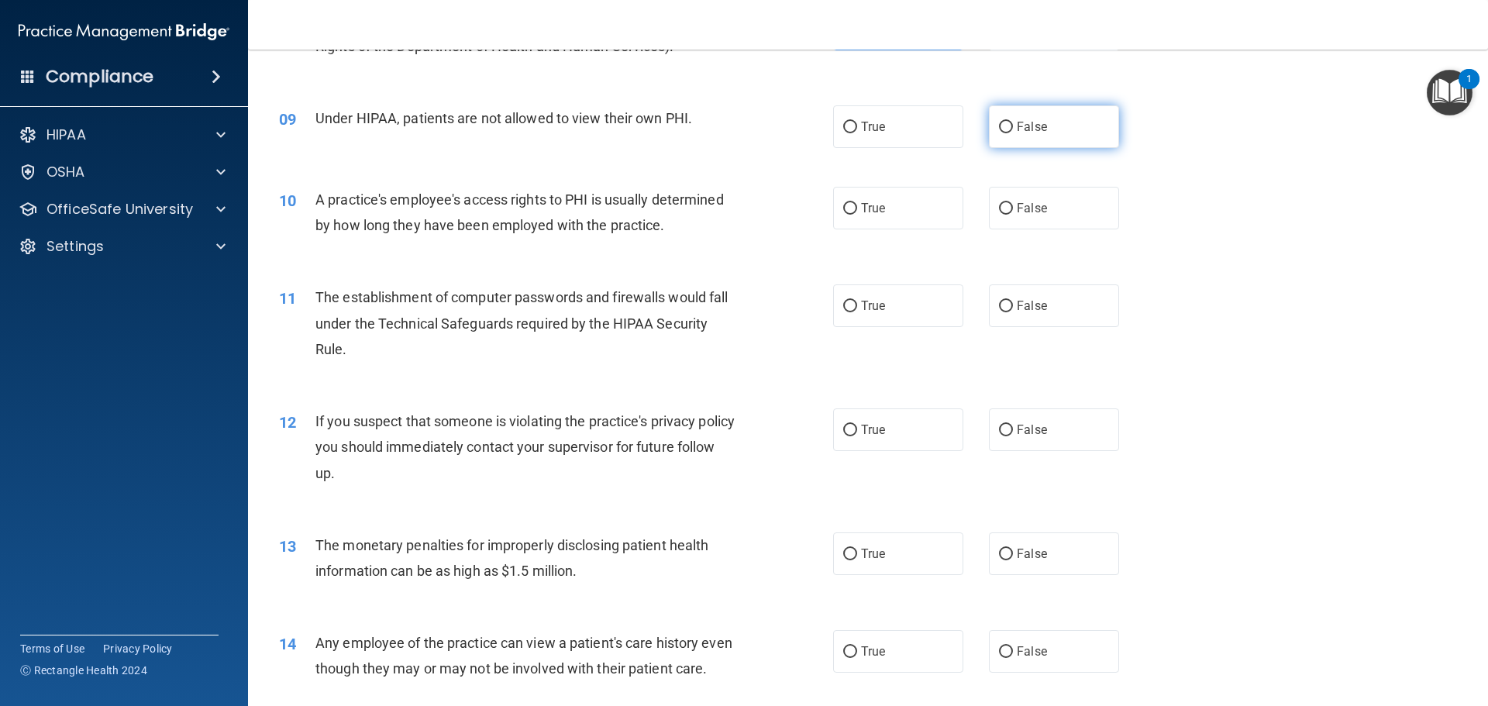
click at [1042, 127] on label "False" at bounding box center [1054, 126] width 130 height 43
click at [1013, 127] on input "False" at bounding box center [1006, 128] width 14 height 12
radio input "true"
click at [1013, 199] on label "False" at bounding box center [1054, 208] width 130 height 43
click at [1013, 203] on input "False" at bounding box center [1006, 209] width 14 height 12
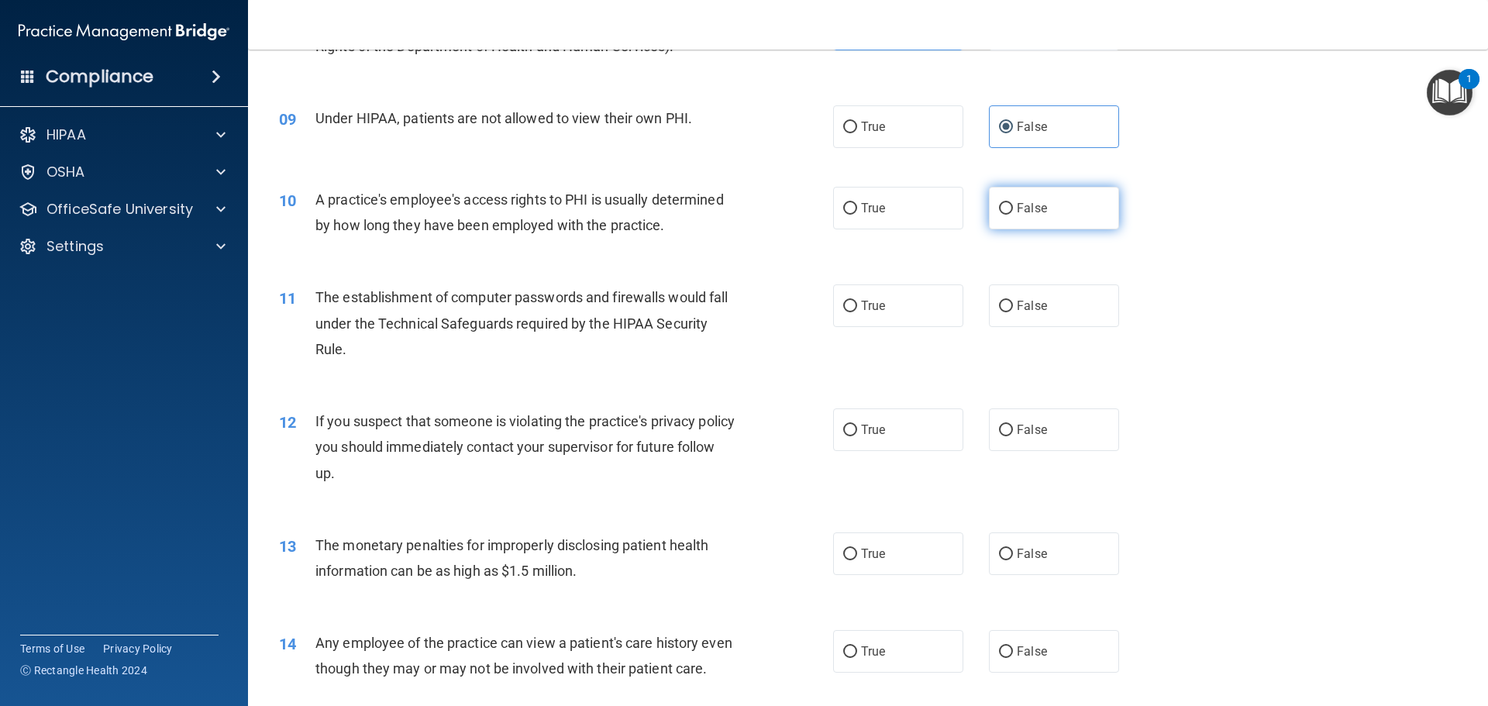
radio input "true"
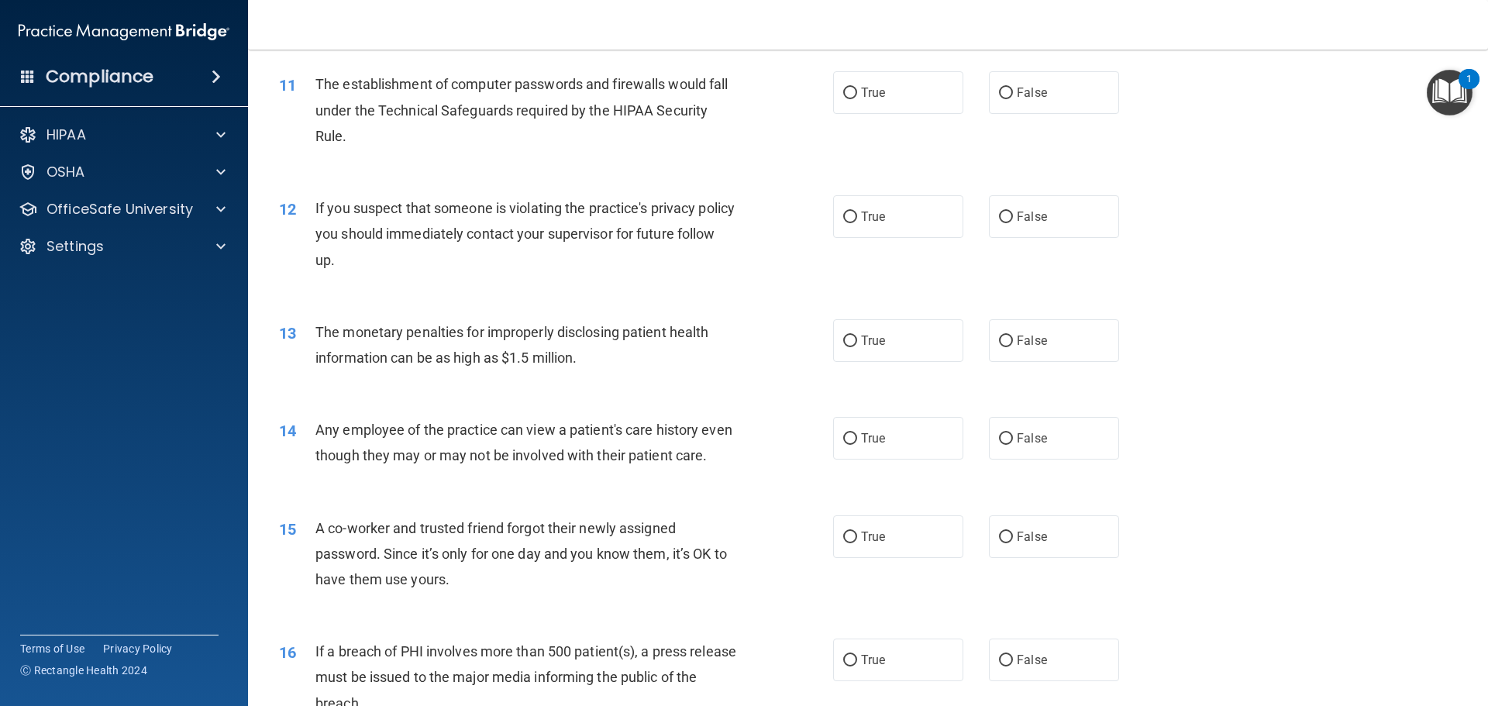
scroll to position [1163, 0]
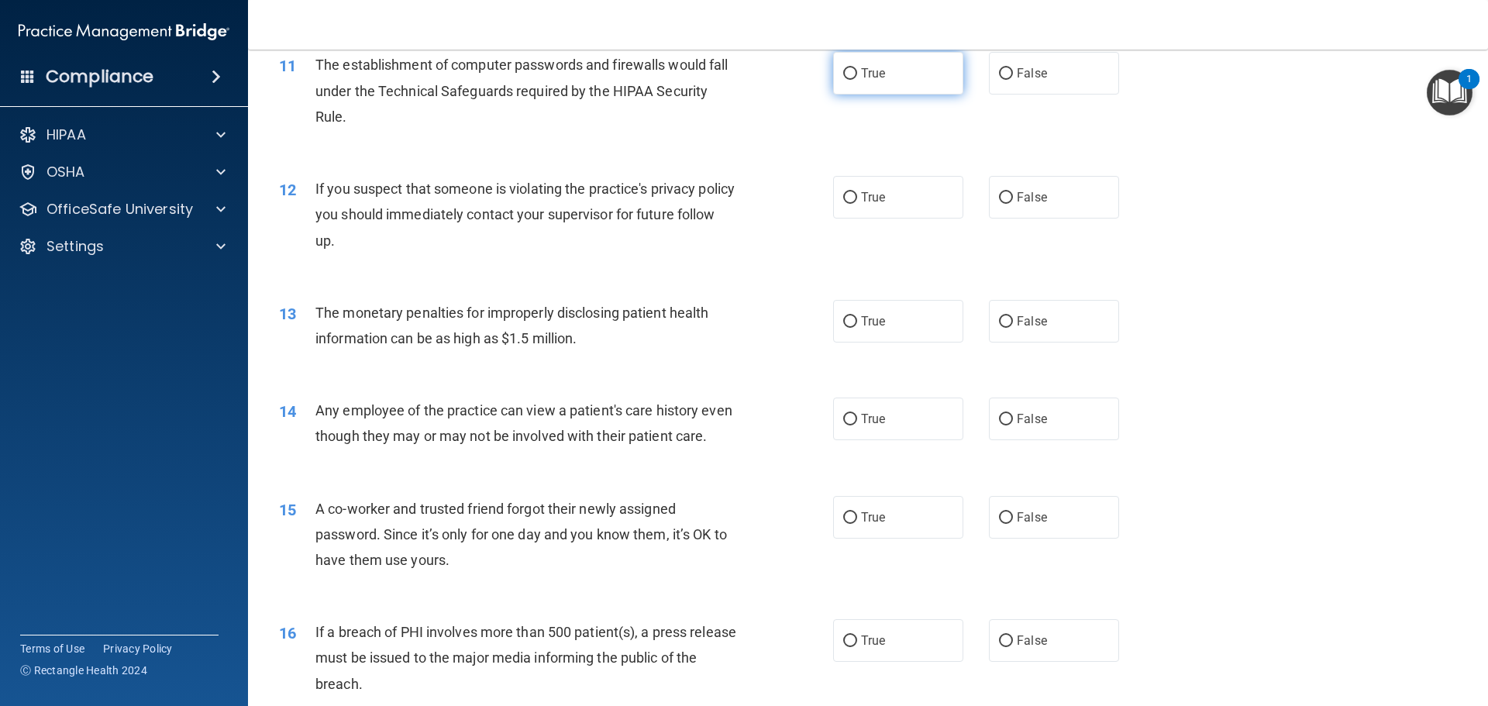
click at [861, 66] on span "True" at bounding box center [873, 73] width 24 height 15
click at [857, 68] on input "True" at bounding box center [850, 74] width 14 height 12
radio input "true"
click at [989, 192] on label "False" at bounding box center [1054, 197] width 130 height 43
click at [999, 192] on input "False" at bounding box center [1006, 198] width 14 height 12
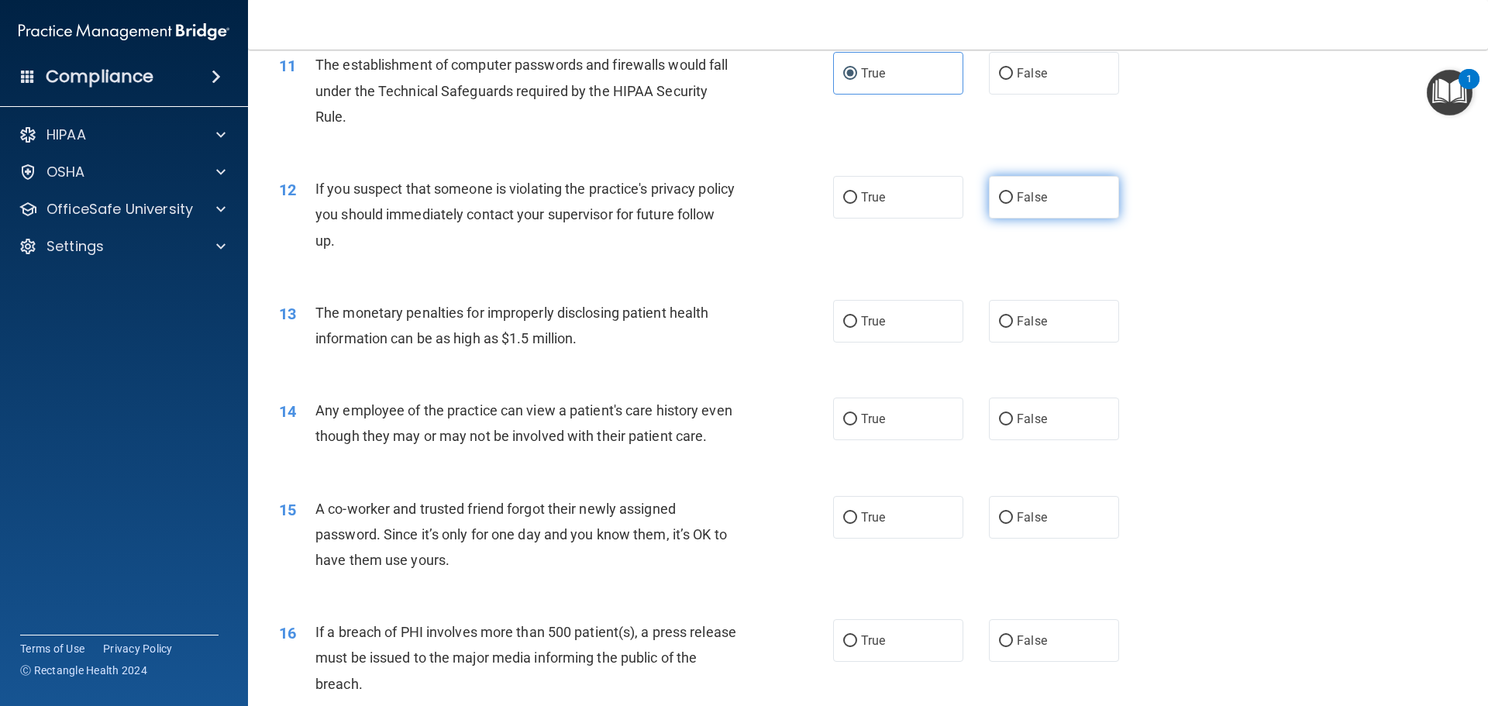
radio input "true"
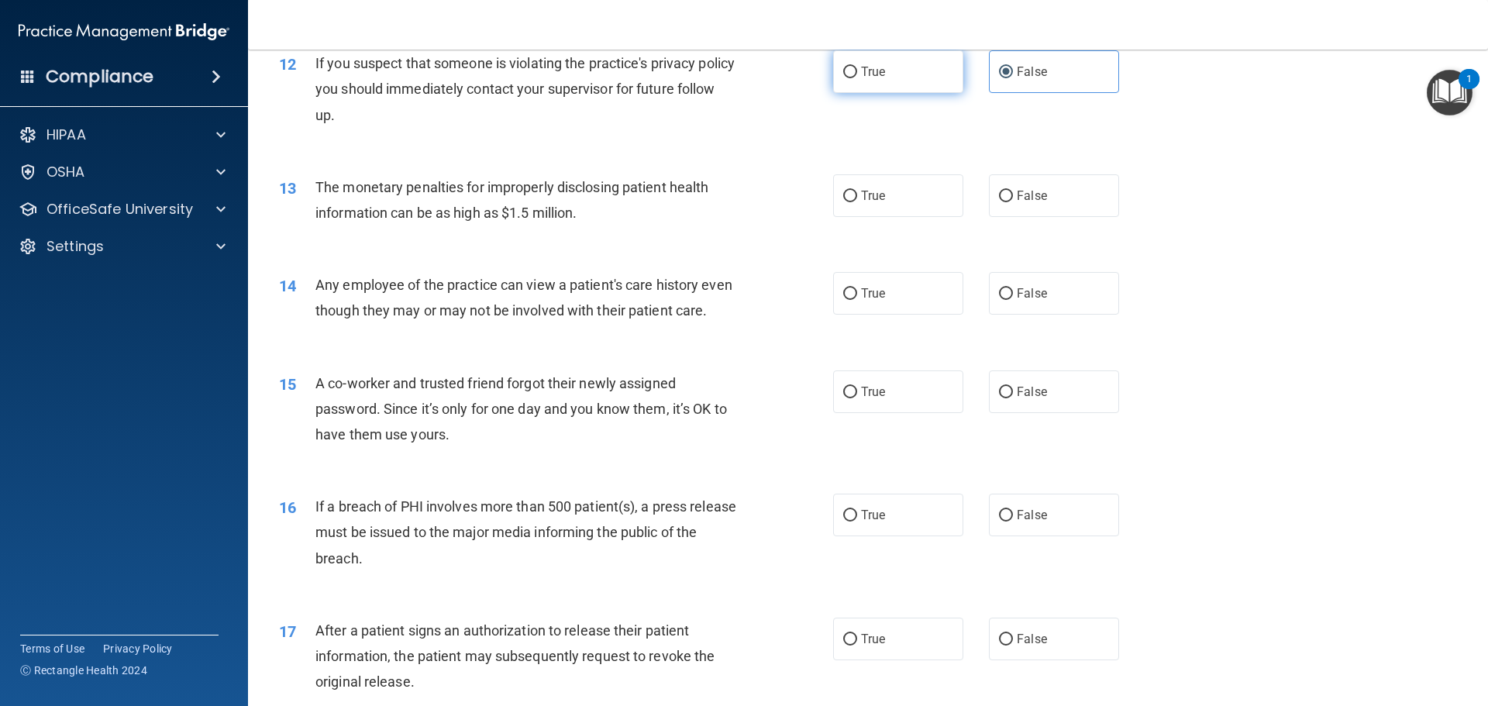
scroll to position [1240, 0]
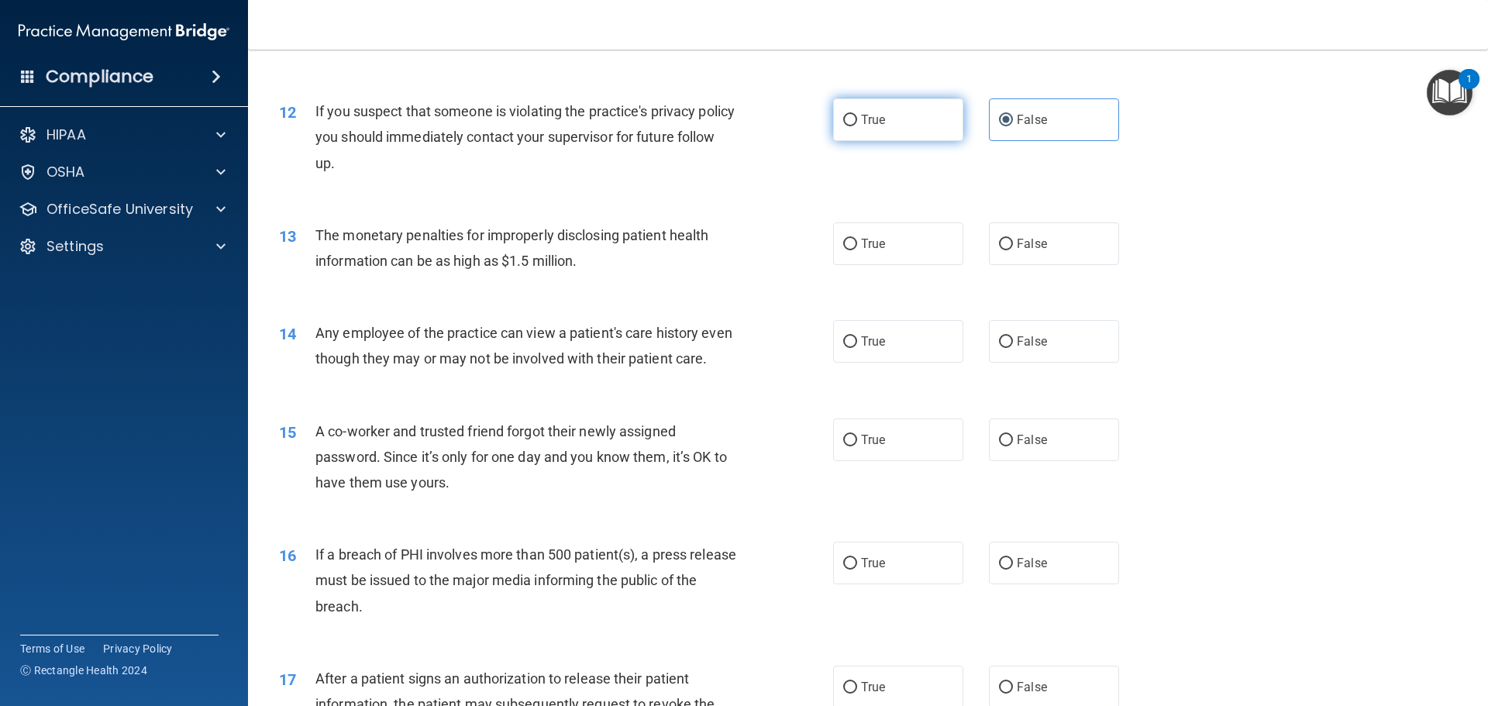
click at [846, 122] on input "True" at bounding box center [850, 121] width 14 height 12
radio input "true"
radio input "false"
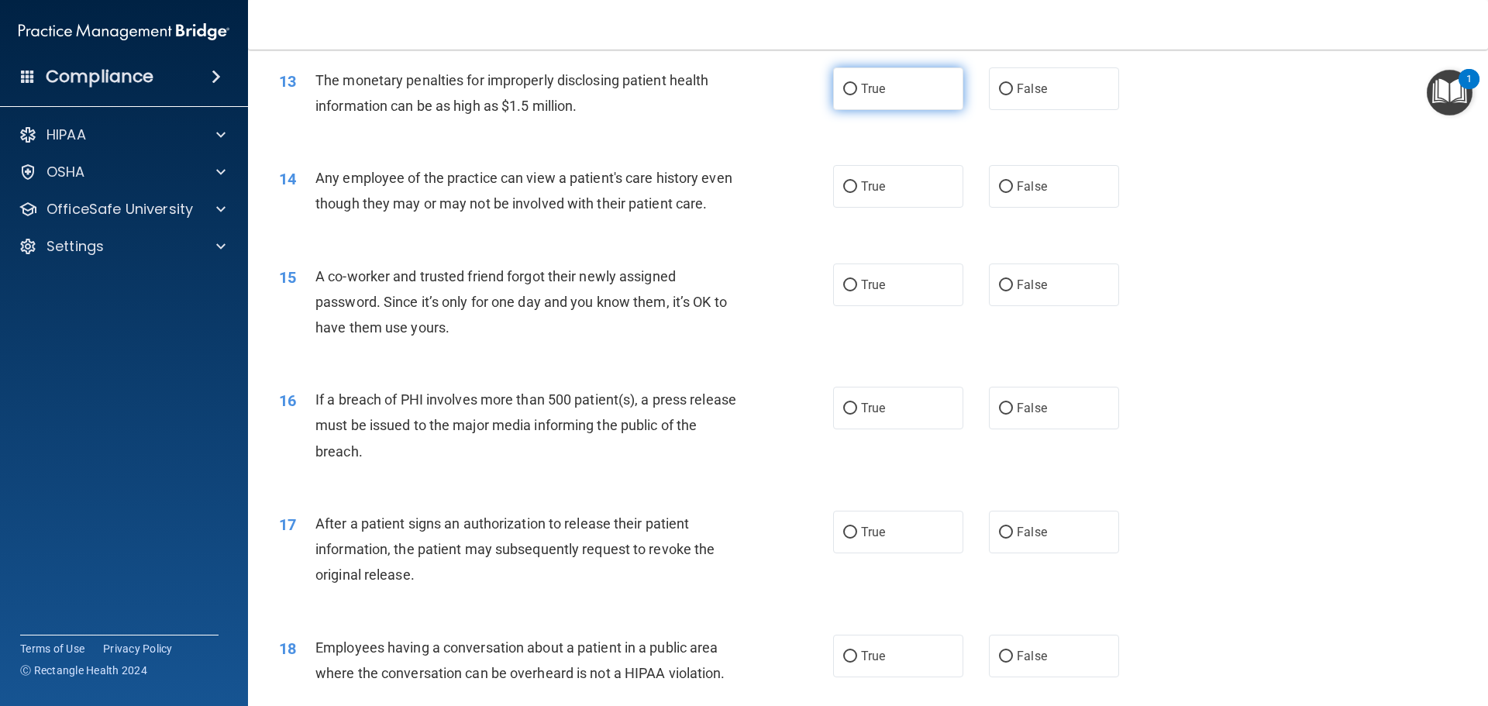
click at [918, 95] on label "True" at bounding box center [898, 88] width 130 height 43
click at [857, 95] on input "True" at bounding box center [850, 90] width 14 height 12
radio input "true"
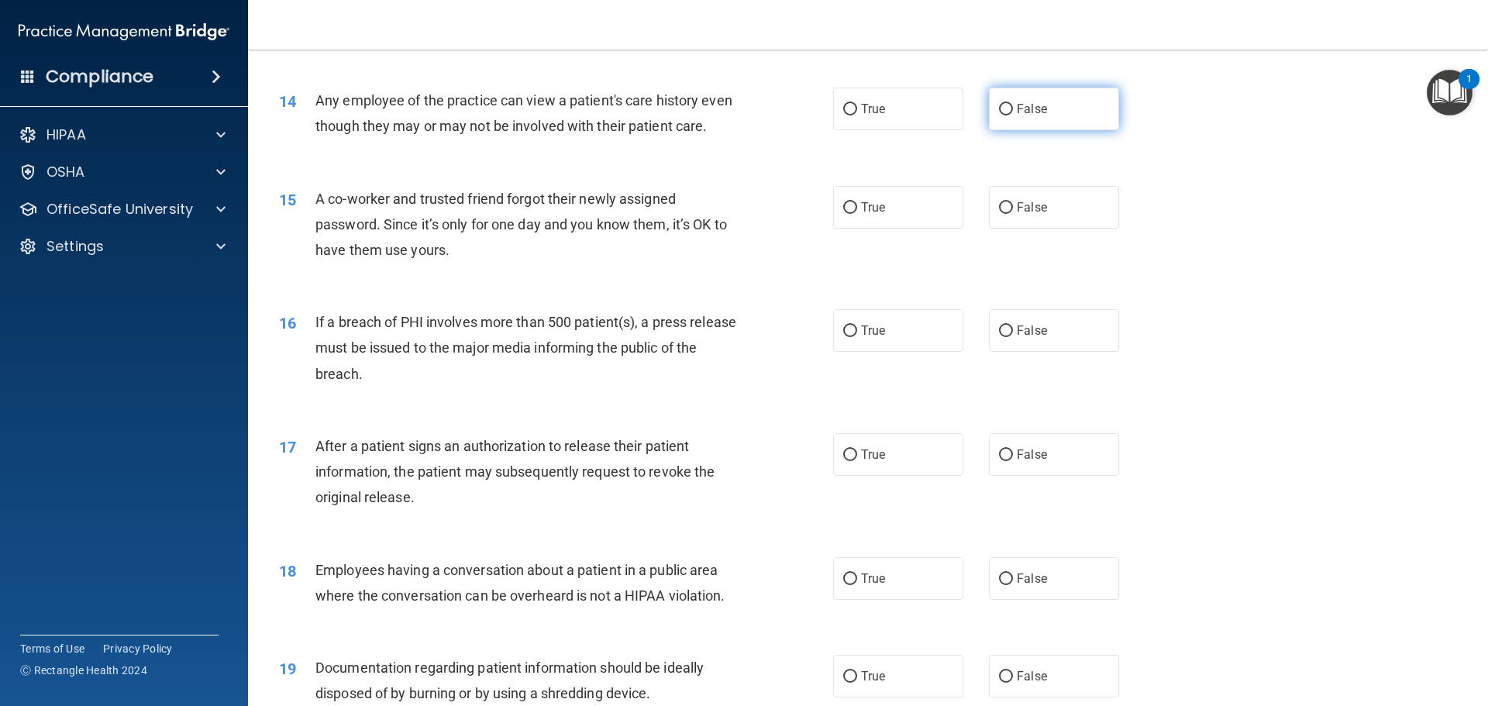
click at [1012, 95] on label "False" at bounding box center [1054, 109] width 130 height 43
click at [1012, 104] on input "False" at bounding box center [1006, 110] width 14 height 12
radio input "true"
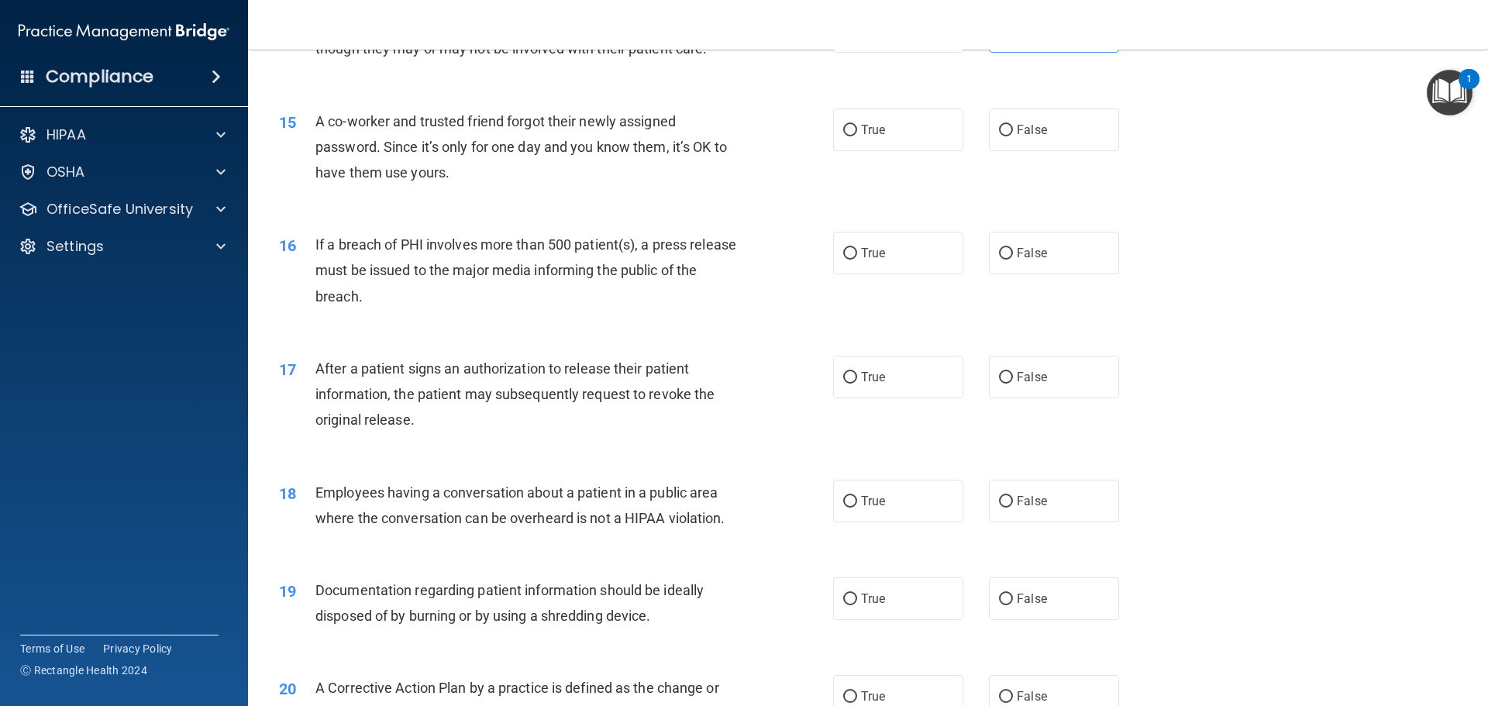
scroll to position [1628, 0]
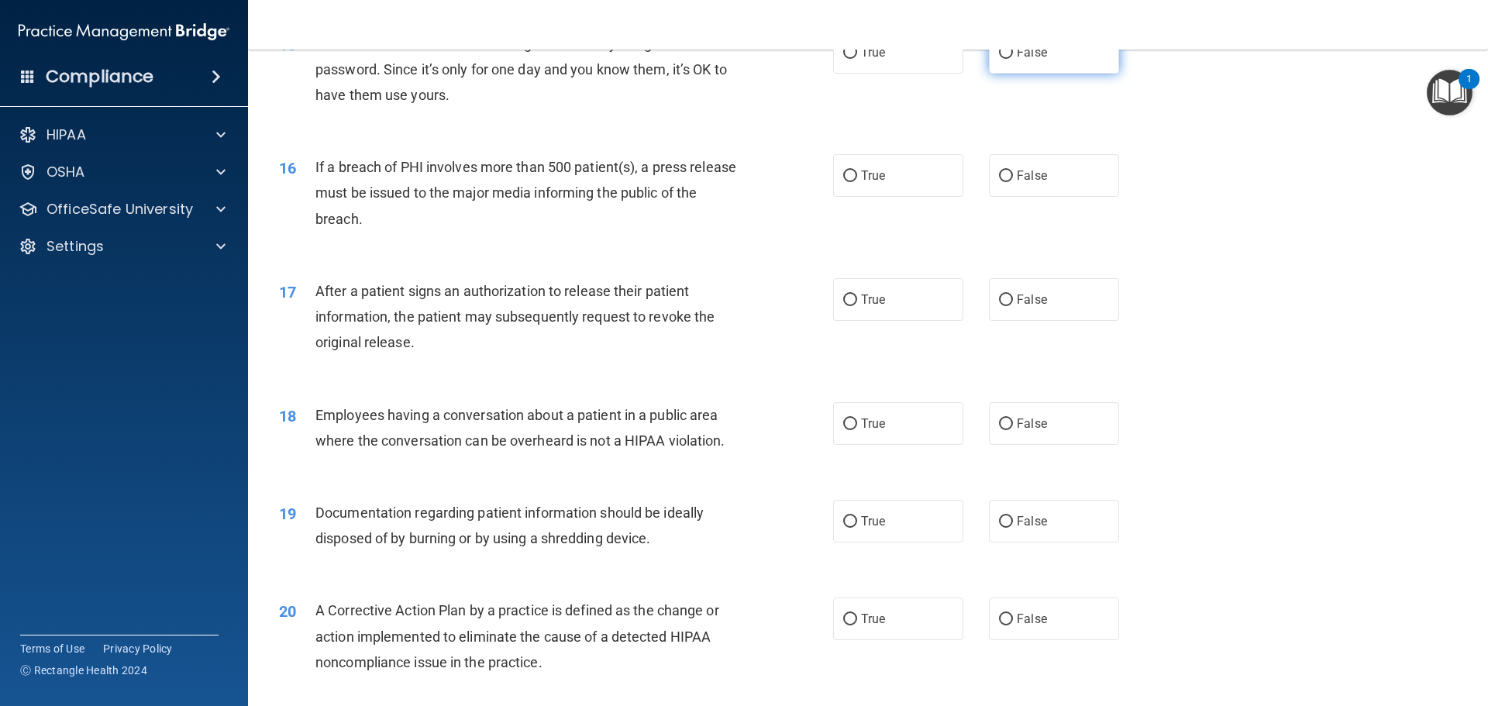
click at [1022, 60] on span "False" at bounding box center [1032, 52] width 30 height 15
click at [1013, 59] on input "False" at bounding box center [1006, 53] width 14 height 12
radio input "true"
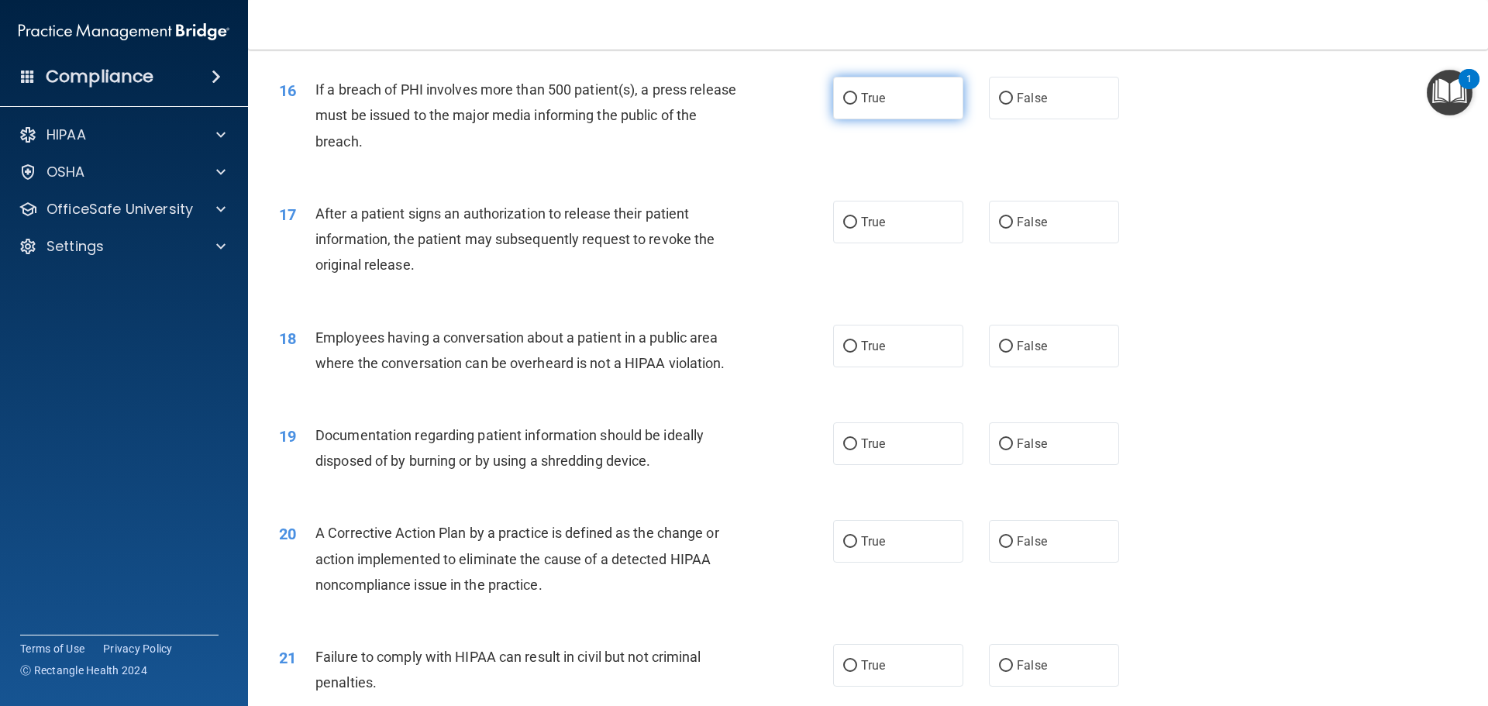
click at [887, 119] on label "True" at bounding box center [898, 98] width 130 height 43
click at [857, 105] on input "True" at bounding box center [850, 99] width 14 height 12
radio input "true"
click at [853, 243] on label "True" at bounding box center [898, 222] width 130 height 43
click at [853, 229] on input "True" at bounding box center [850, 223] width 14 height 12
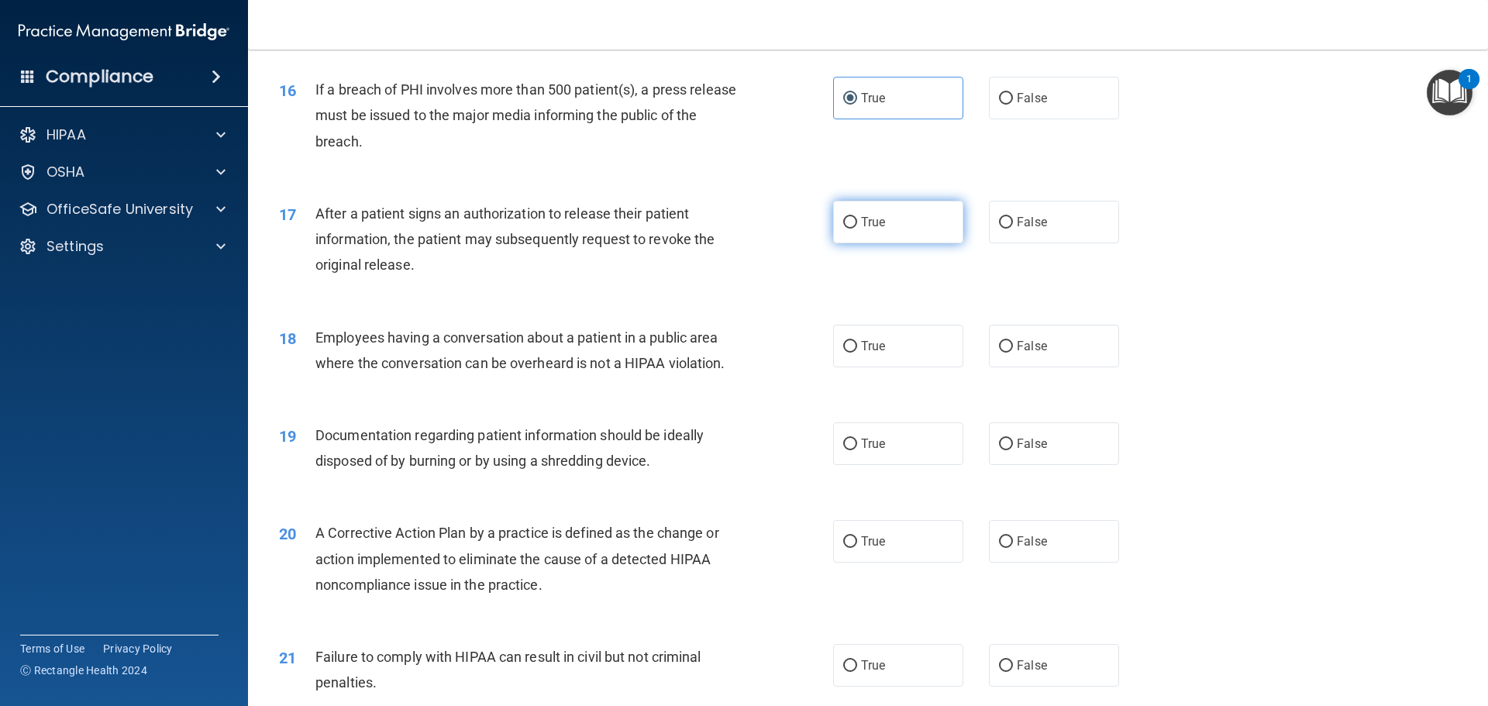
radio input "true"
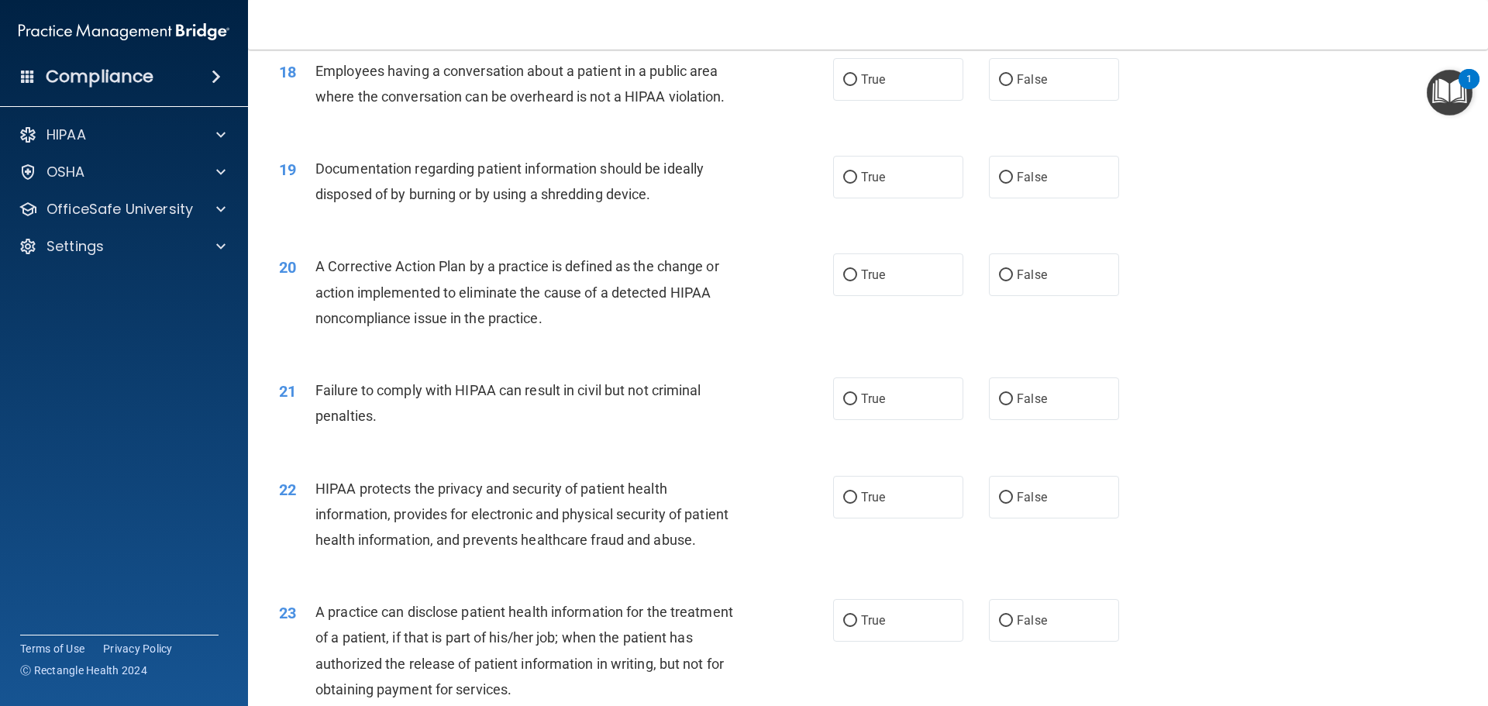
scroll to position [1938, 0]
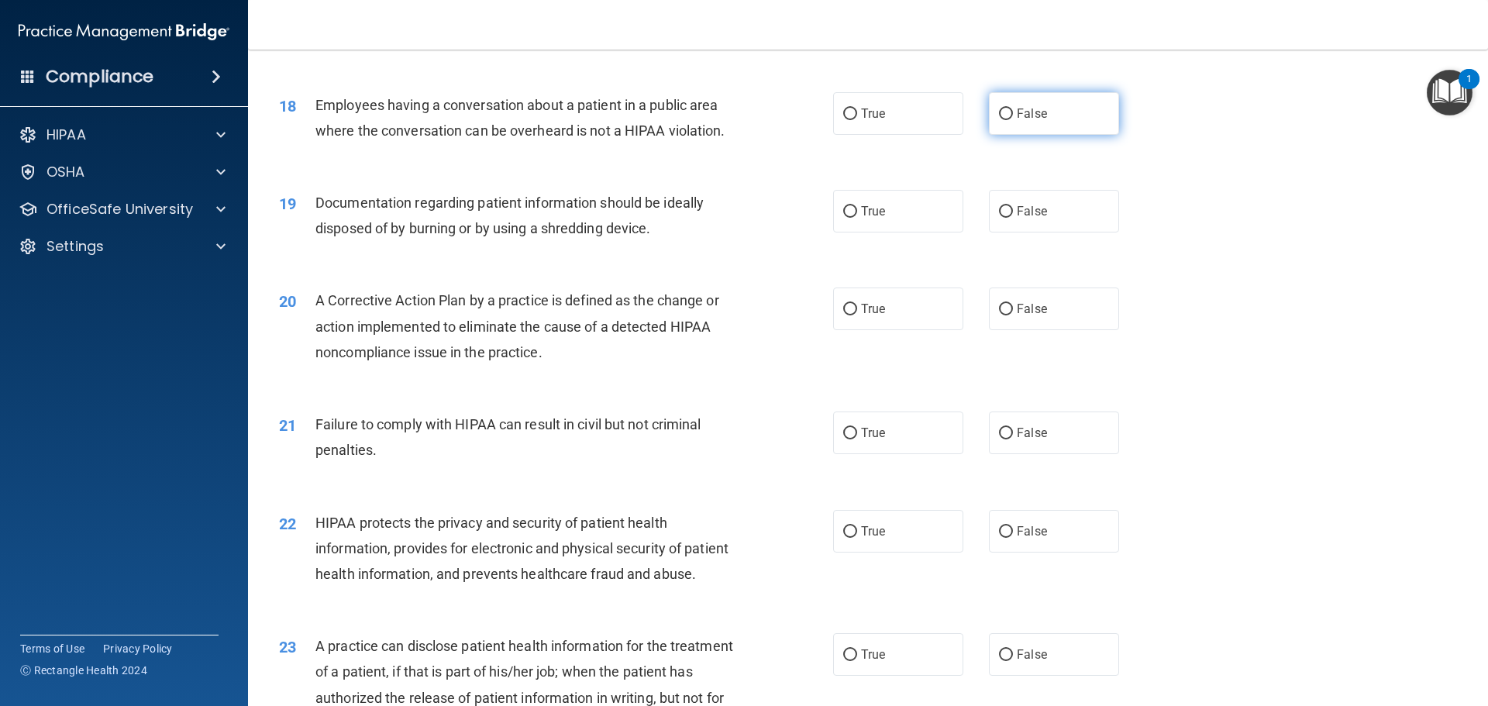
click at [995, 135] on label "False" at bounding box center [1054, 113] width 130 height 43
click at [999, 120] on input "False" at bounding box center [1006, 115] width 14 height 12
radio input "true"
click at [884, 233] on label "True" at bounding box center [898, 211] width 130 height 43
click at [857, 218] on input "True" at bounding box center [850, 212] width 14 height 12
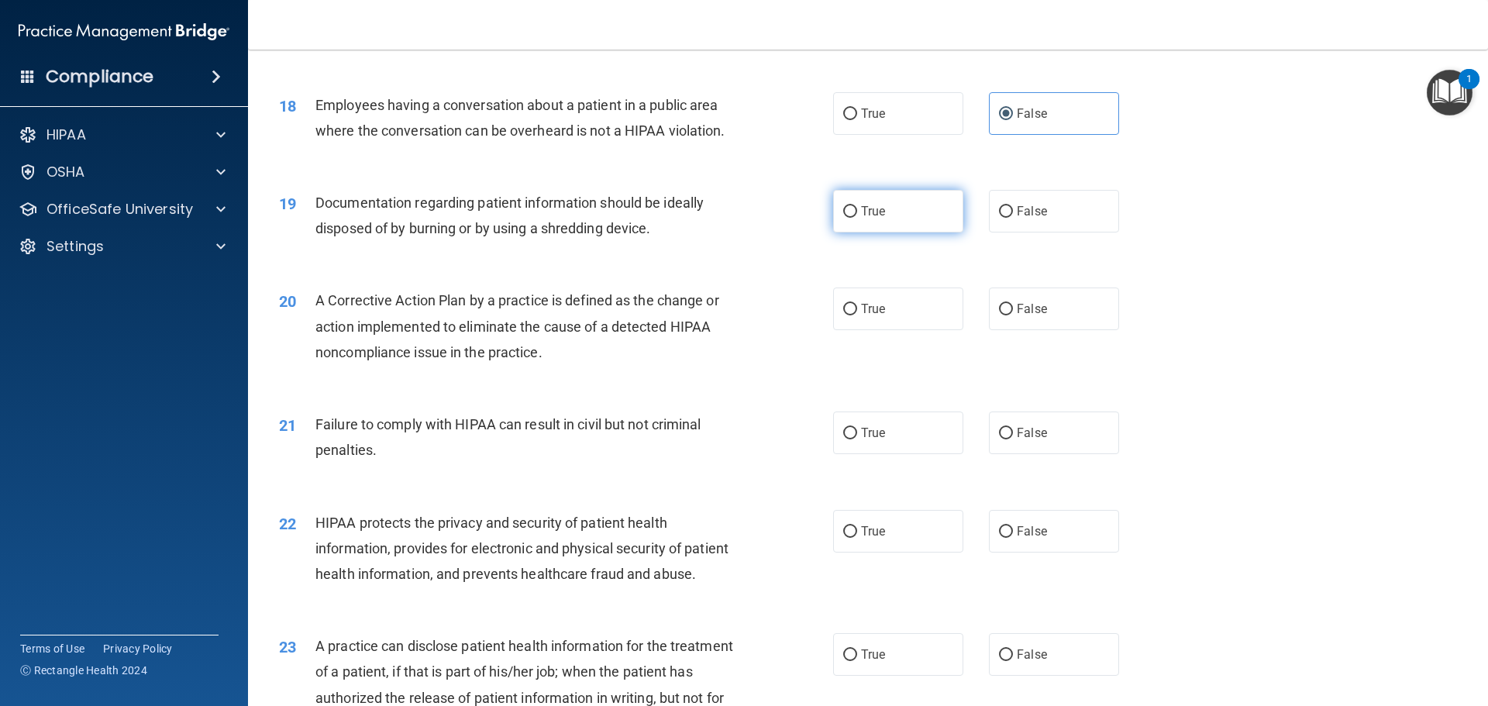
radio input "true"
click at [892, 318] on label "True" at bounding box center [898, 309] width 130 height 43
click at [857, 315] on input "True" at bounding box center [850, 310] width 14 height 12
radio input "true"
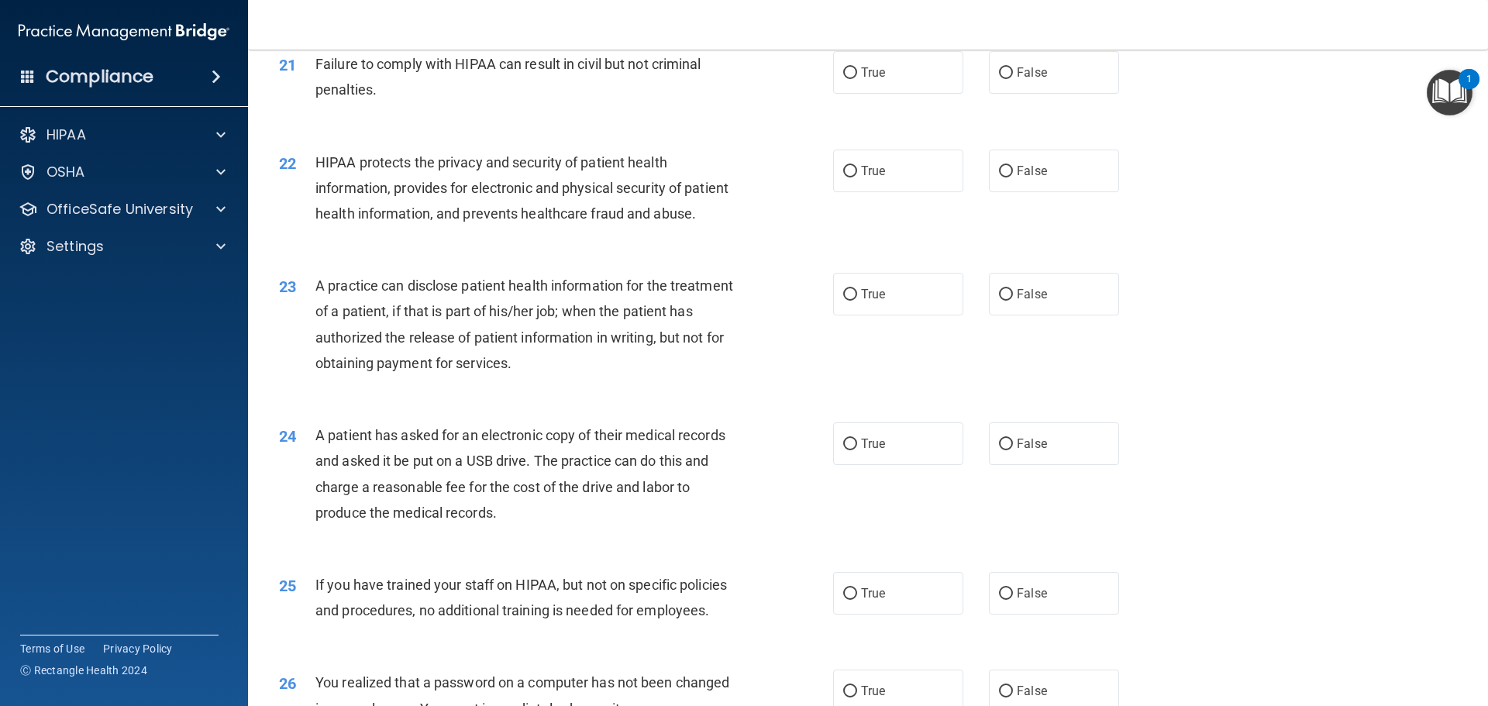
scroll to position [2325, 0]
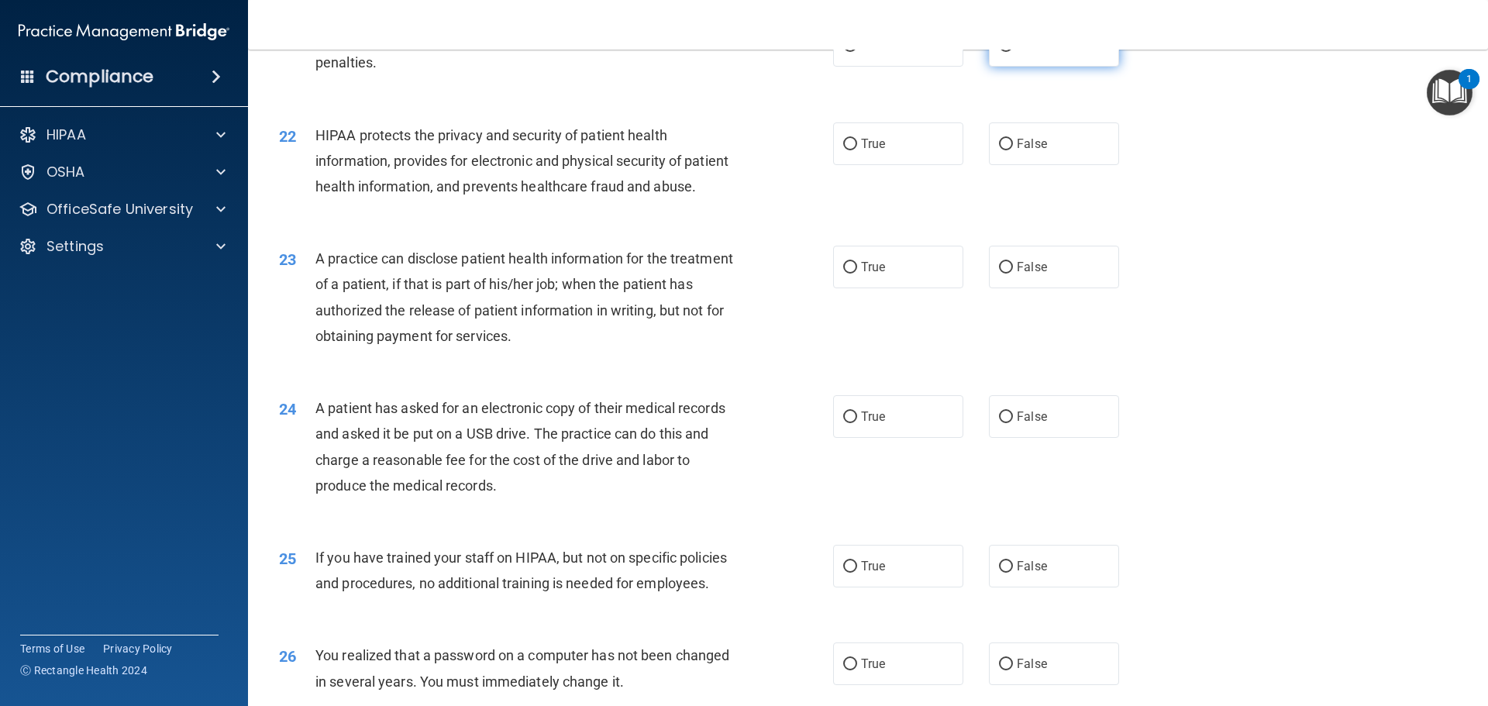
click at [1053, 67] on label "False" at bounding box center [1054, 45] width 130 height 43
click at [1013, 52] on input "False" at bounding box center [1006, 46] width 14 height 12
radio input "true"
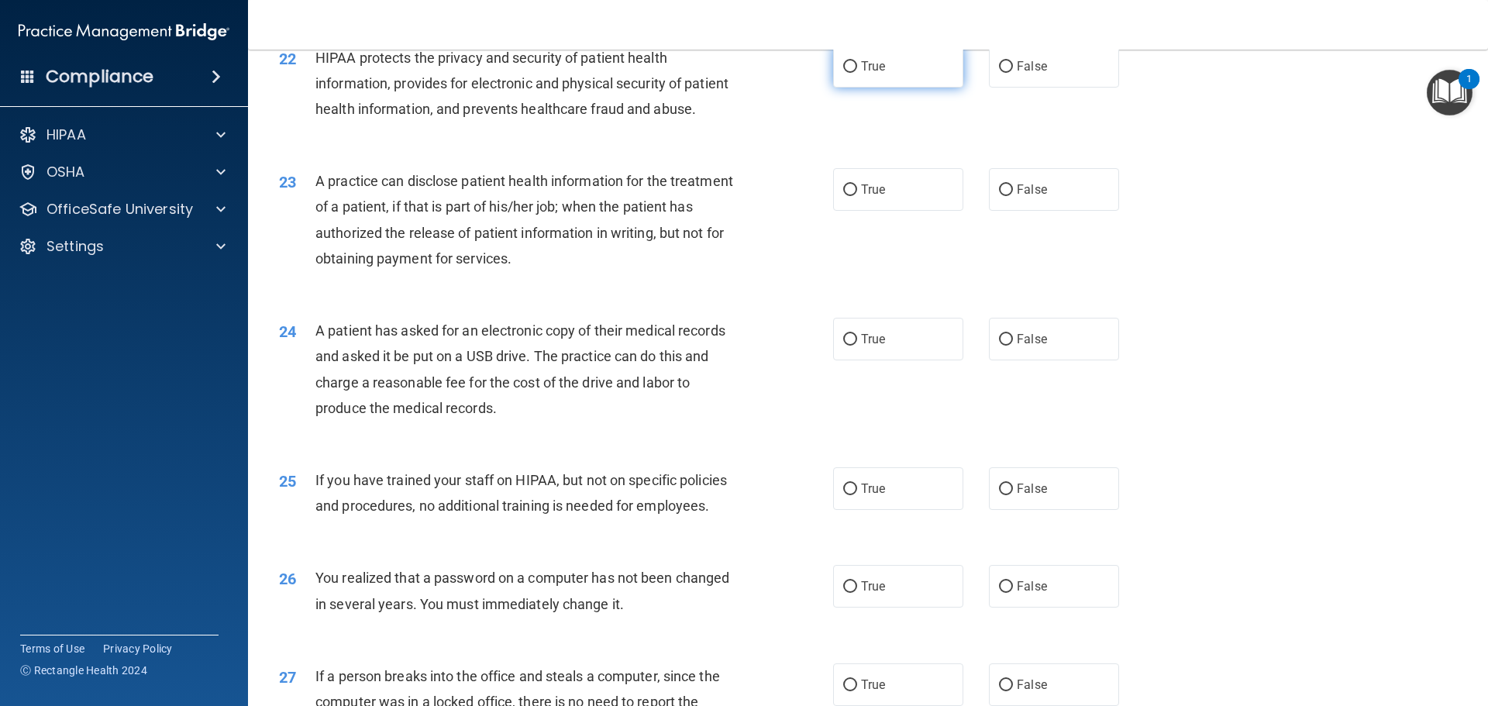
click at [853, 88] on label "True" at bounding box center [898, 66] width 130 height 43
click at [853, 73] on input "True" at bounding box center [850, 67] width 14 height 12
radio input "true"
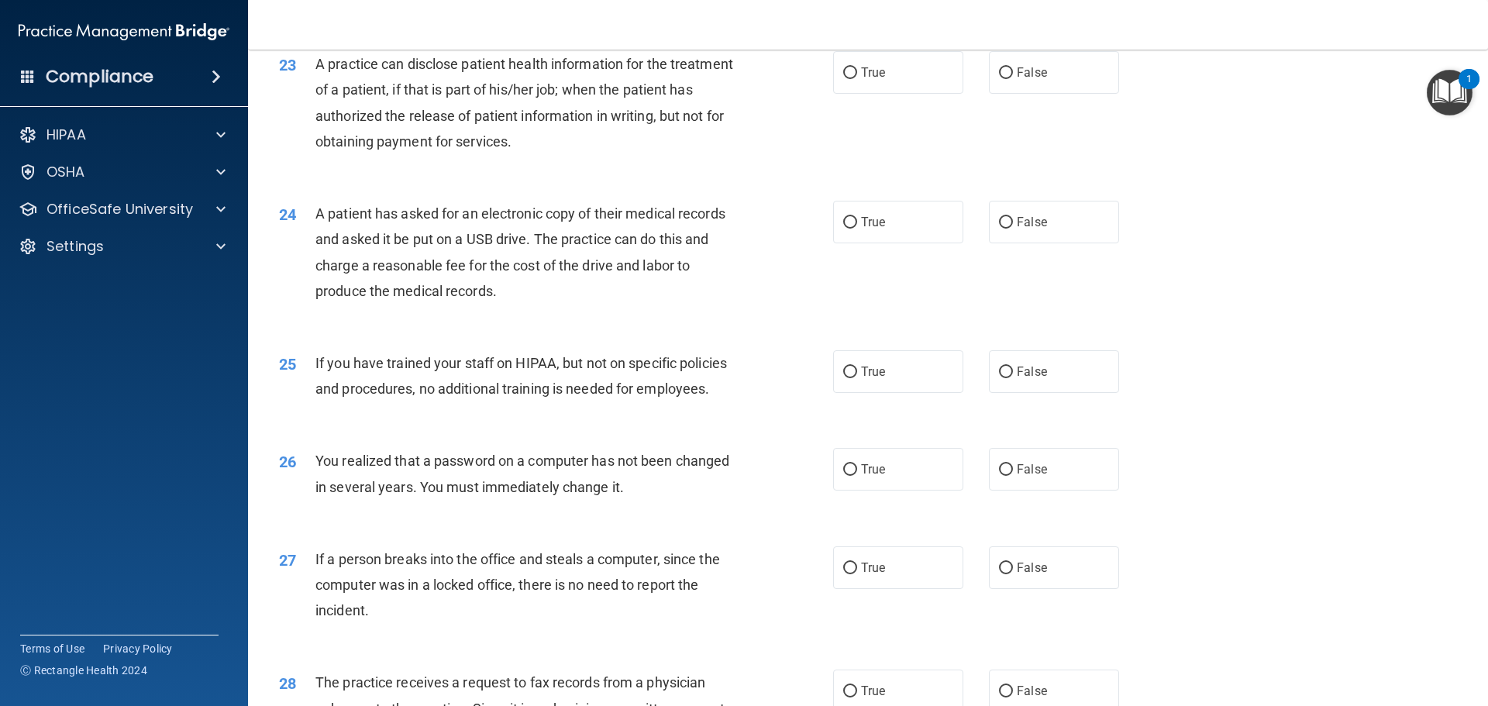
scroll to position [2558, 0]
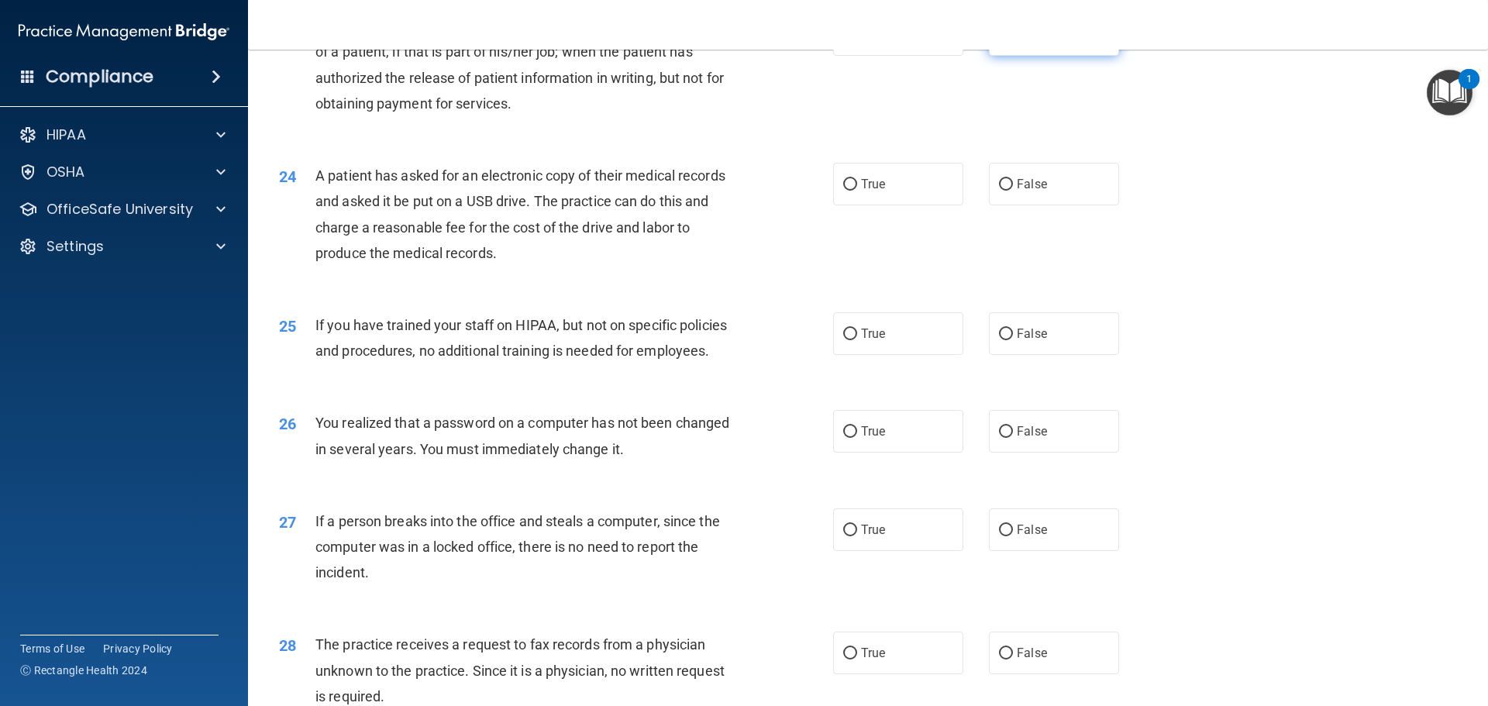
click at [1017, 42] on span "False" at bounding box center [1032, 34] width 30 height 15
click at [1011, 41] on input "False" at bounding box center [1006, 35] width 14 height 12
radio input "true"
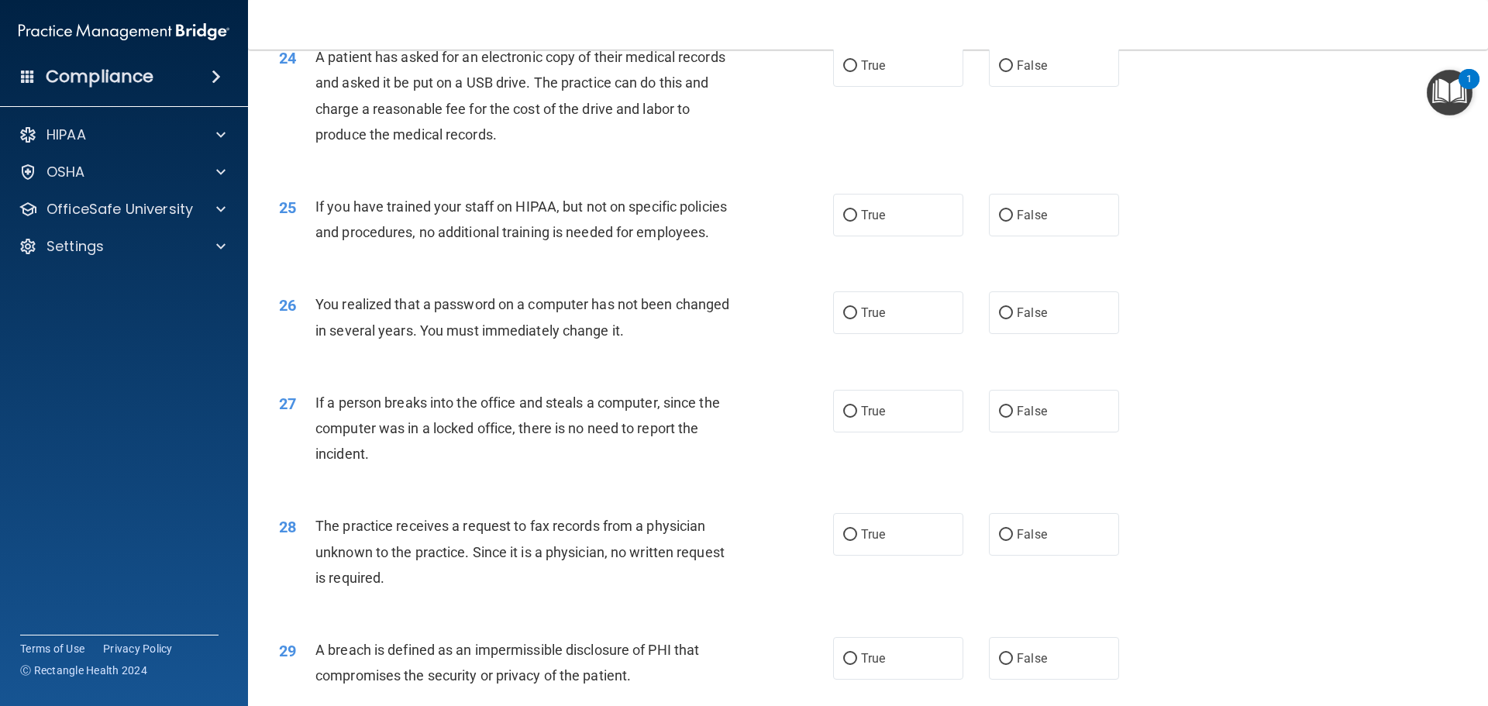
scroll to position [2713, 0]
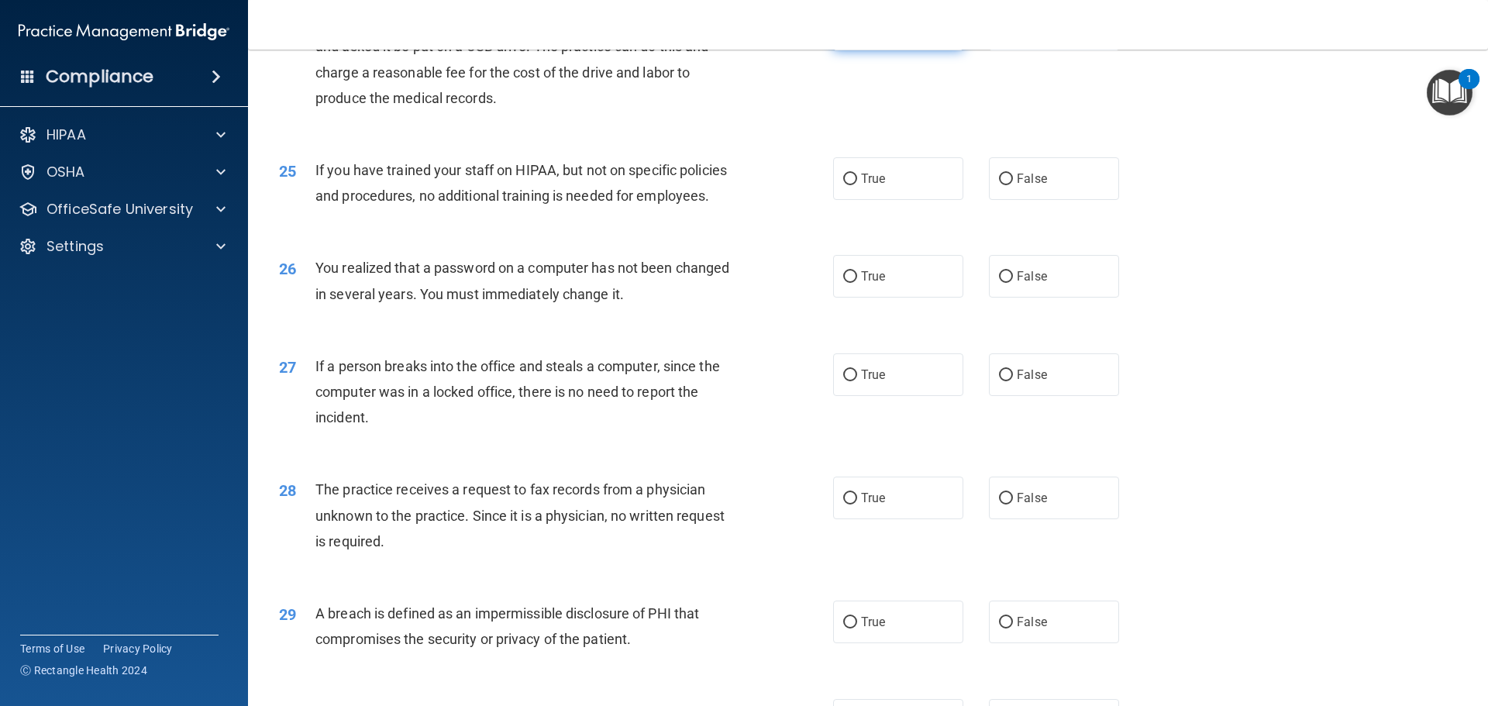
click at [861, 36] on span "True" at bounding box center [873, 29] width 24 height 15
click at [856, 36] on input "True" at bounding box center [850, 30] width 14 height 12
radio input "true"
click at [1046, 200] on label "False" at bounding box center [1054, 178] width 130 height 43
click at [1013, 185] on input "False" at bounding box center [1006, 180] width 14 height 12
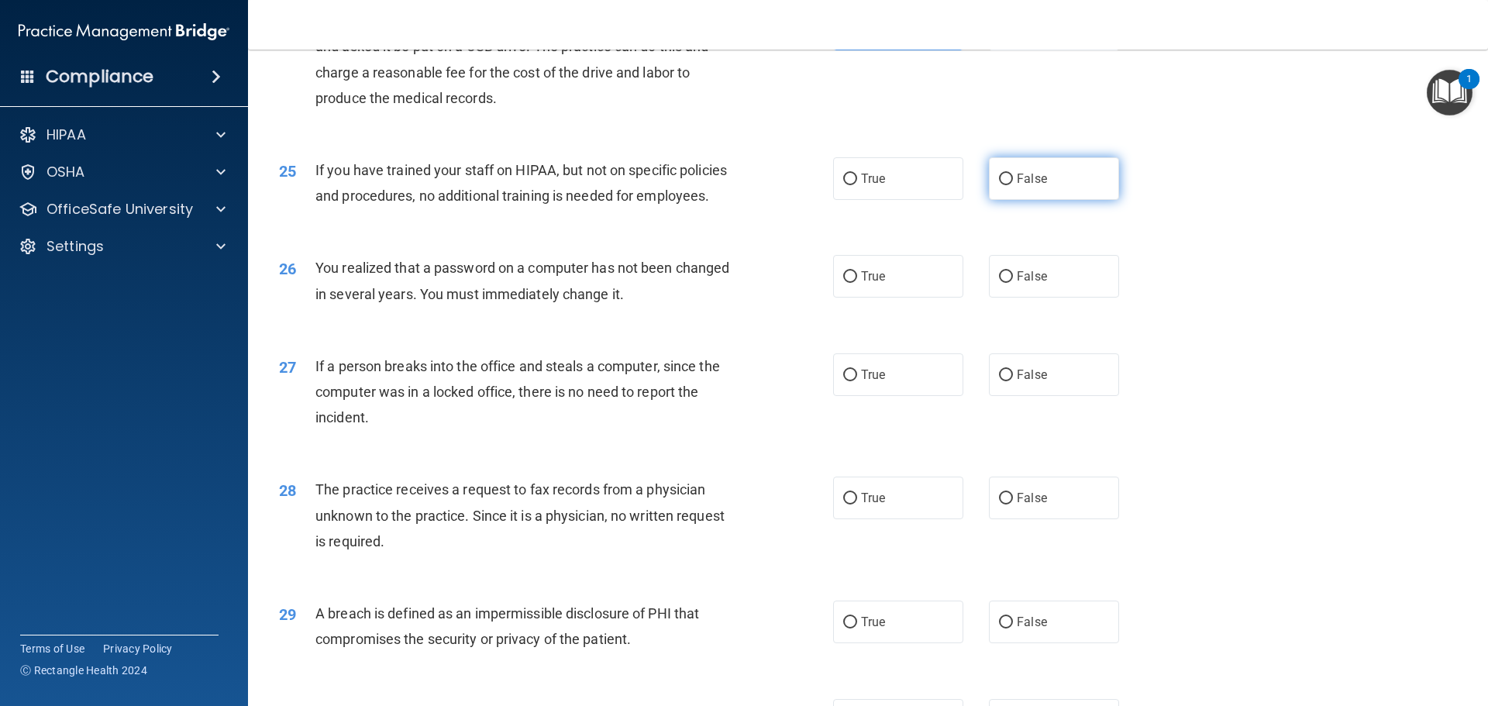
radio input "true"
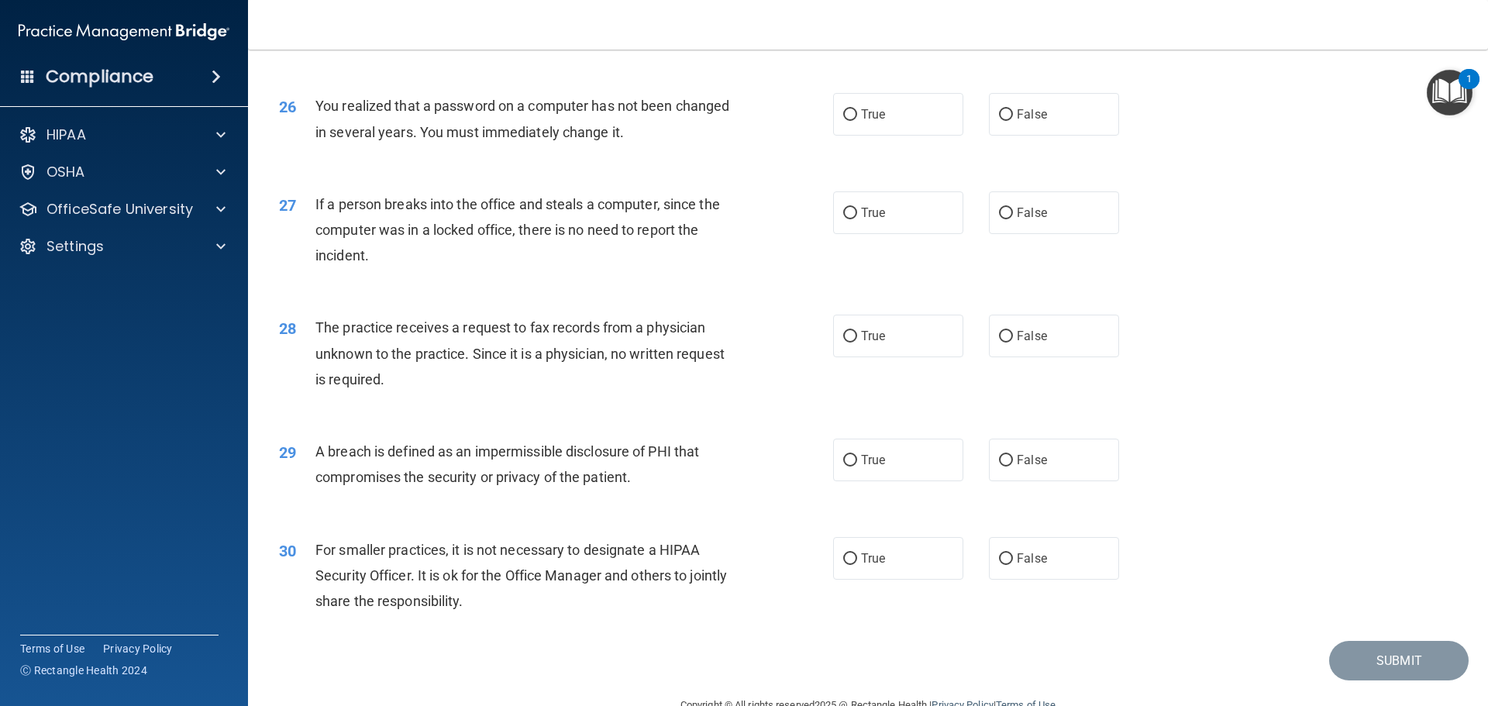
scroll to position [2945, 0]
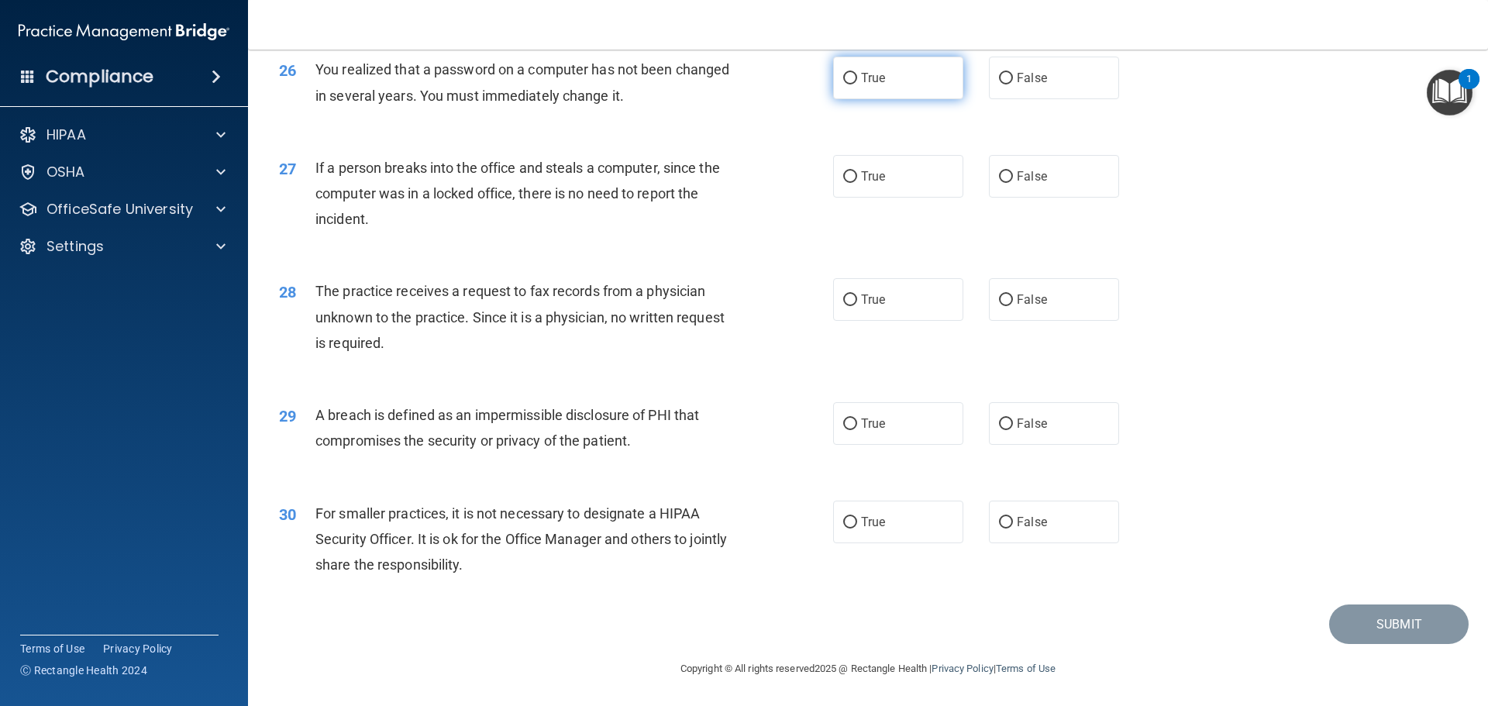
click at [877, 99] on label "True" at bounding box center [898, 78] width 130 height 43
click at [857, 84] on input "True" at bounding box center [850, 79] width 14 height 12
radio input "true"
click at [1031, 177] on label "False" at bounding box center [1054, 176] width 130 height 43
click at [1013, 177] on input "False" at bounding box center [1006, 177] width 14 height 12
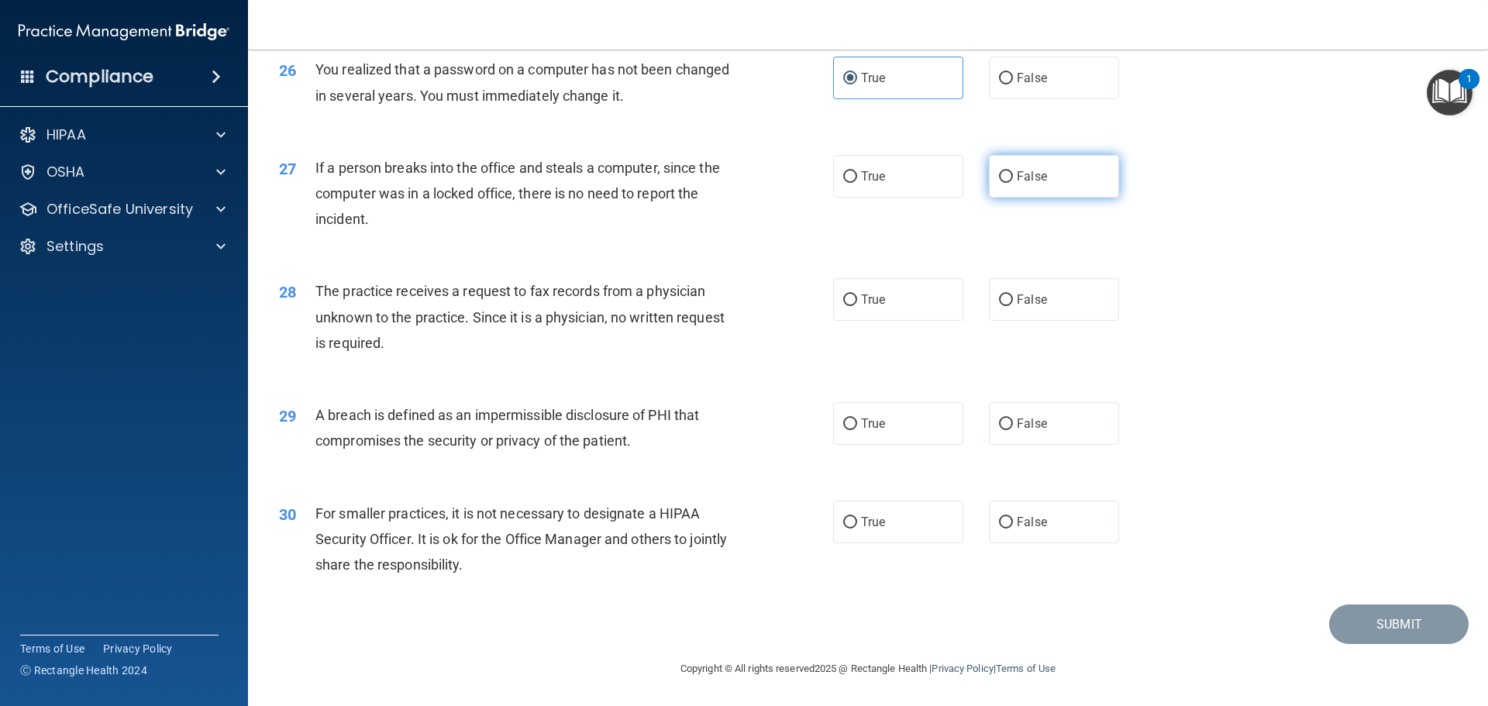
radio input "true"
click at [1017, 307] on span "False" at bounding box center [1032, 299] width 30 height 15
click at [1011, 306] on input "False" at bounding box center [1006, 301] width 14 height 12
radio input "true"
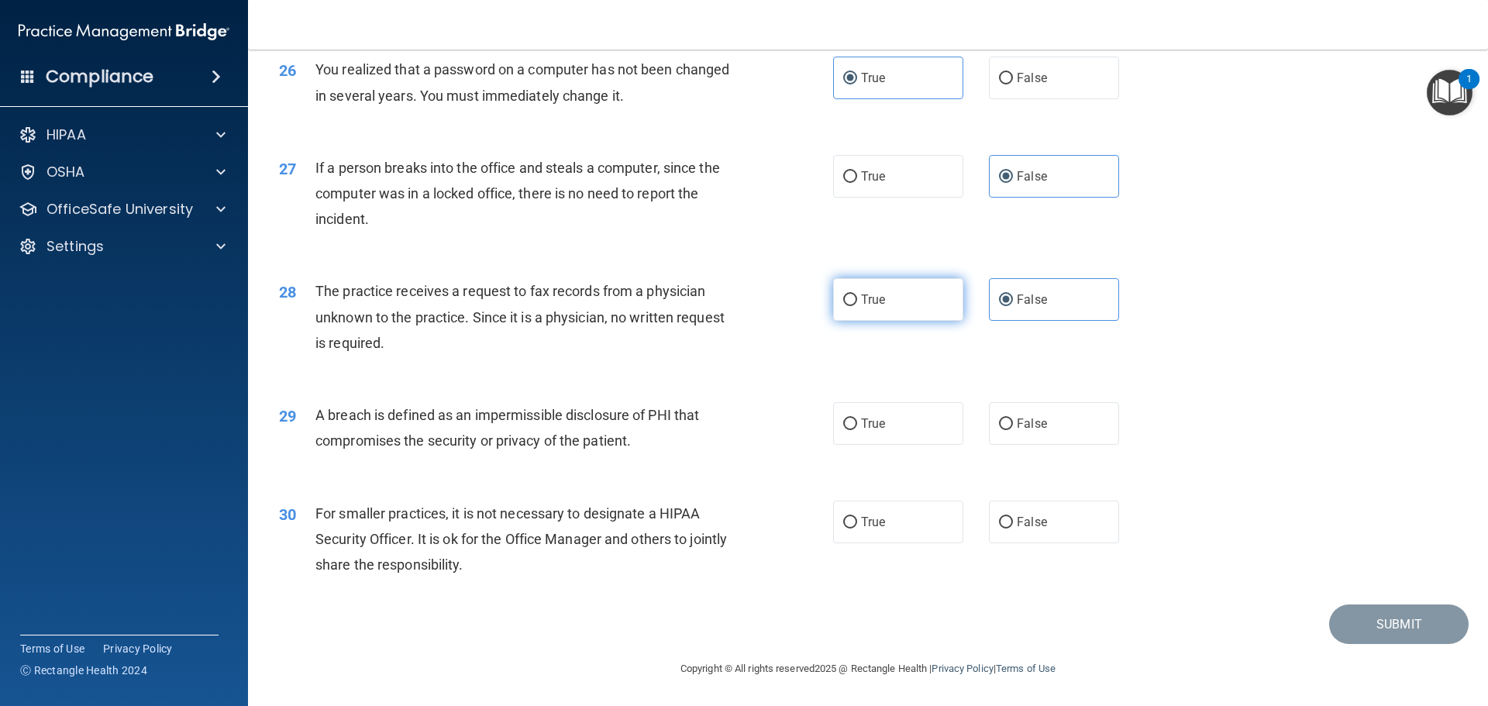
click at [861, 306] on span "True" at bounding box center [873, 299] width 24 height 15
click at [857, 306] on input "True" at bounding box center [850, 301] width 14 height 12
radio input "true"
radio input "false"
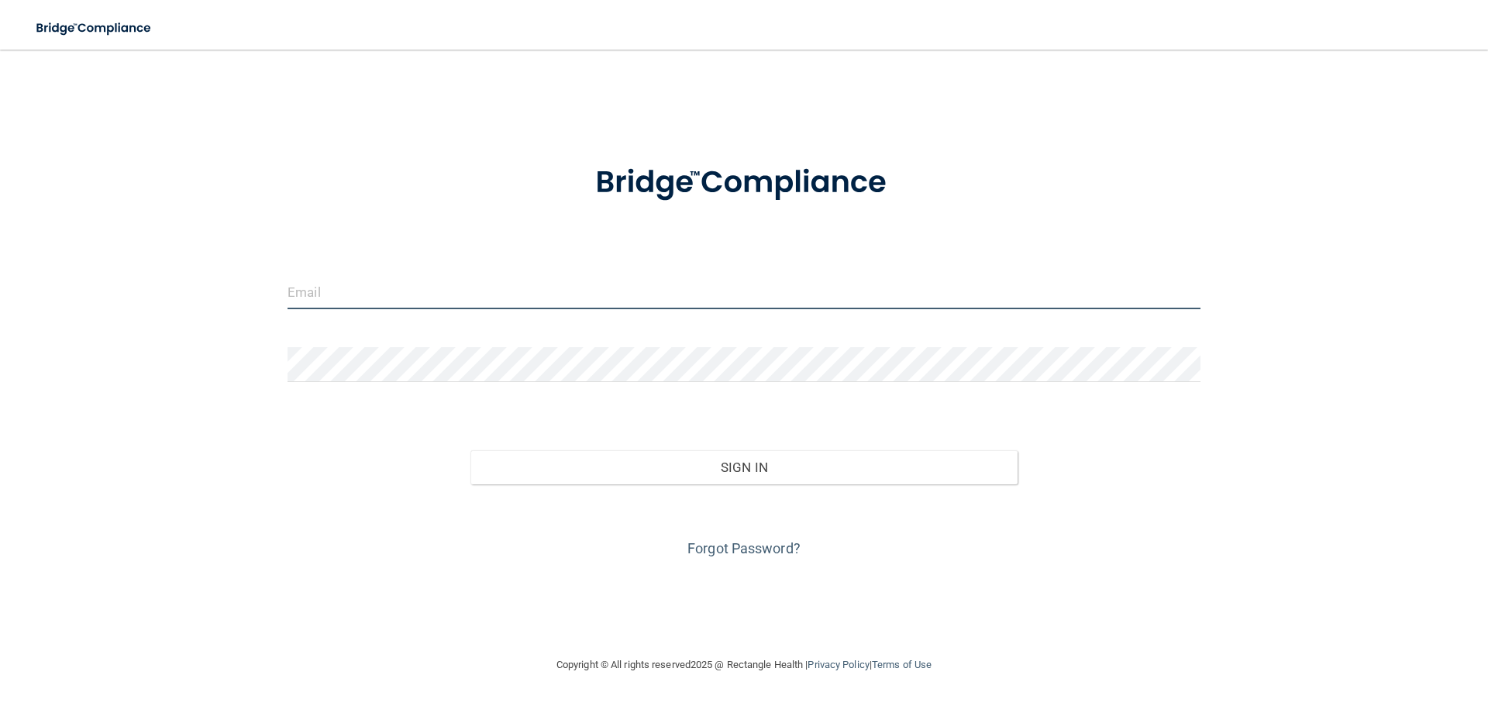
click at [340, 291] on input "email" at bounding box center [744, 291] width 913 height 35
type input "[EMAIL_ADDRESS][PERSON_NAME][DOMAIN_NAME]"
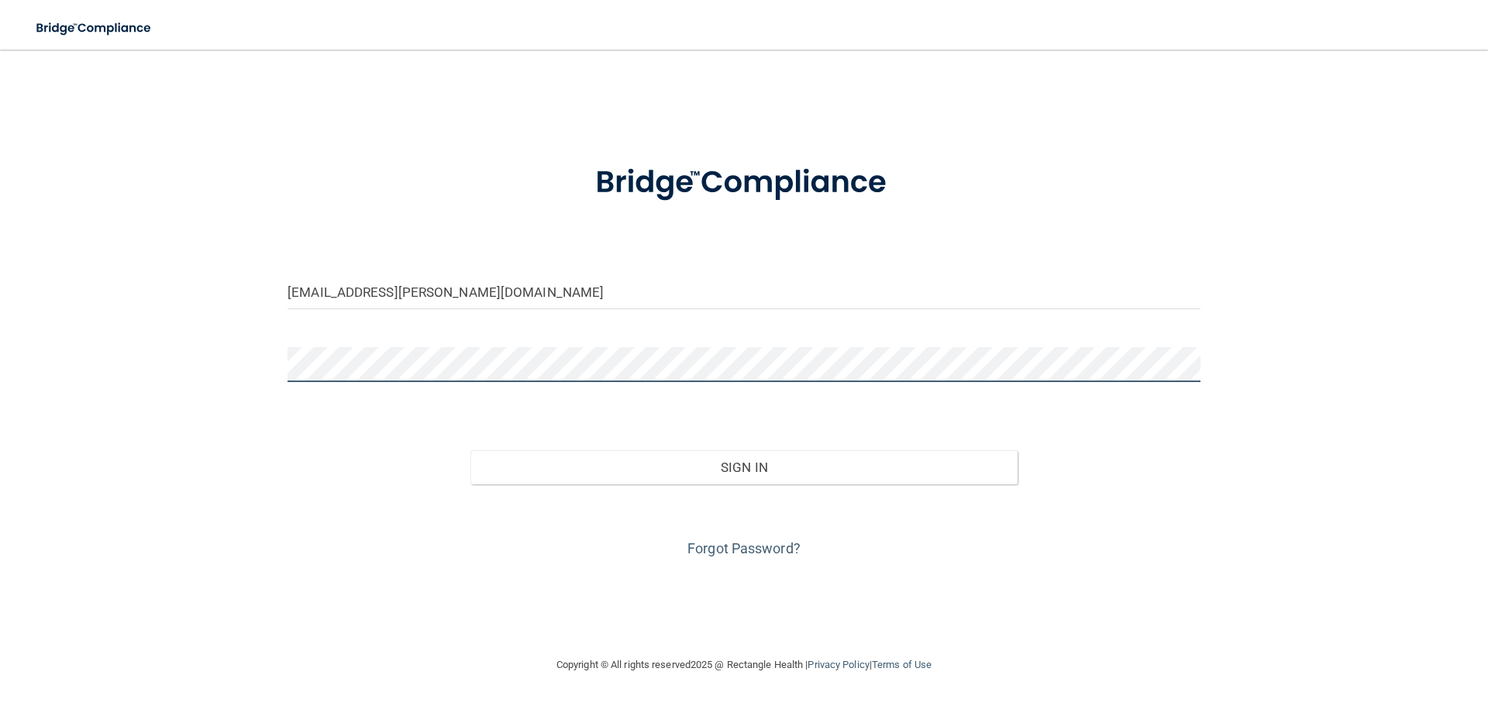
click at [470, 450] on button "Sign In" at bounding box center [744, 467] width 548 height 34
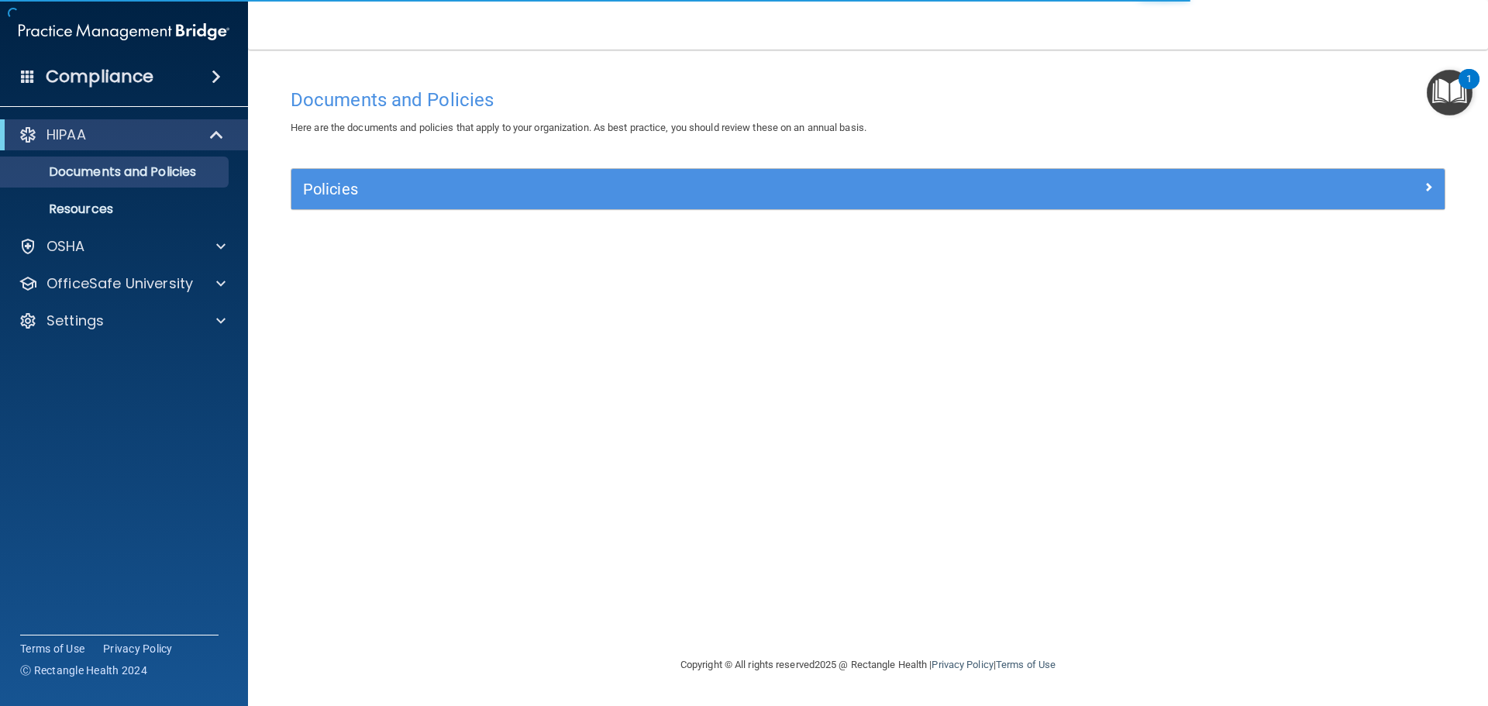
click at [1450, 105] on img "Open Resource Center, 1 new notification" at bounding box center [1450, 93] width 46 height 46
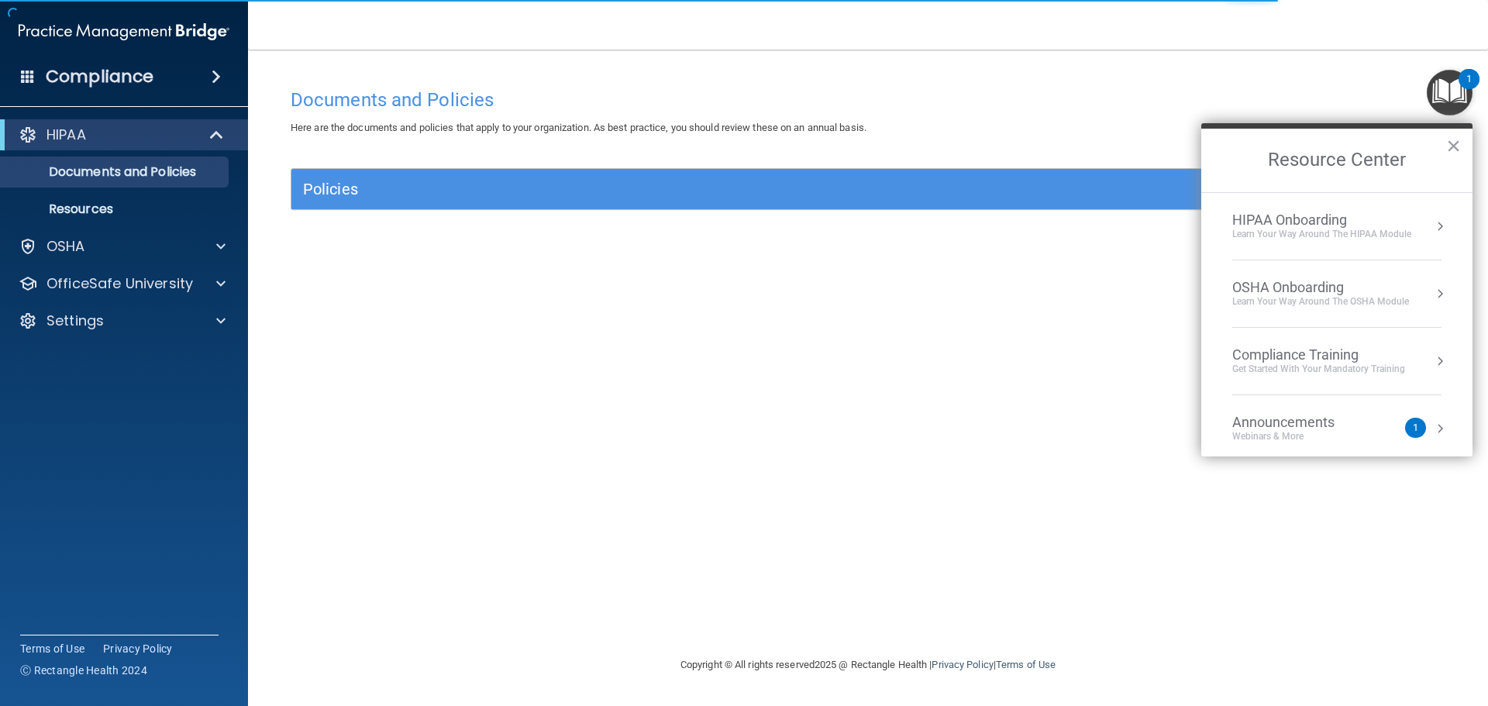
click at [1257, 358] on div "Compliance Training" at bounding box center [1318, 354] width 173 height 17
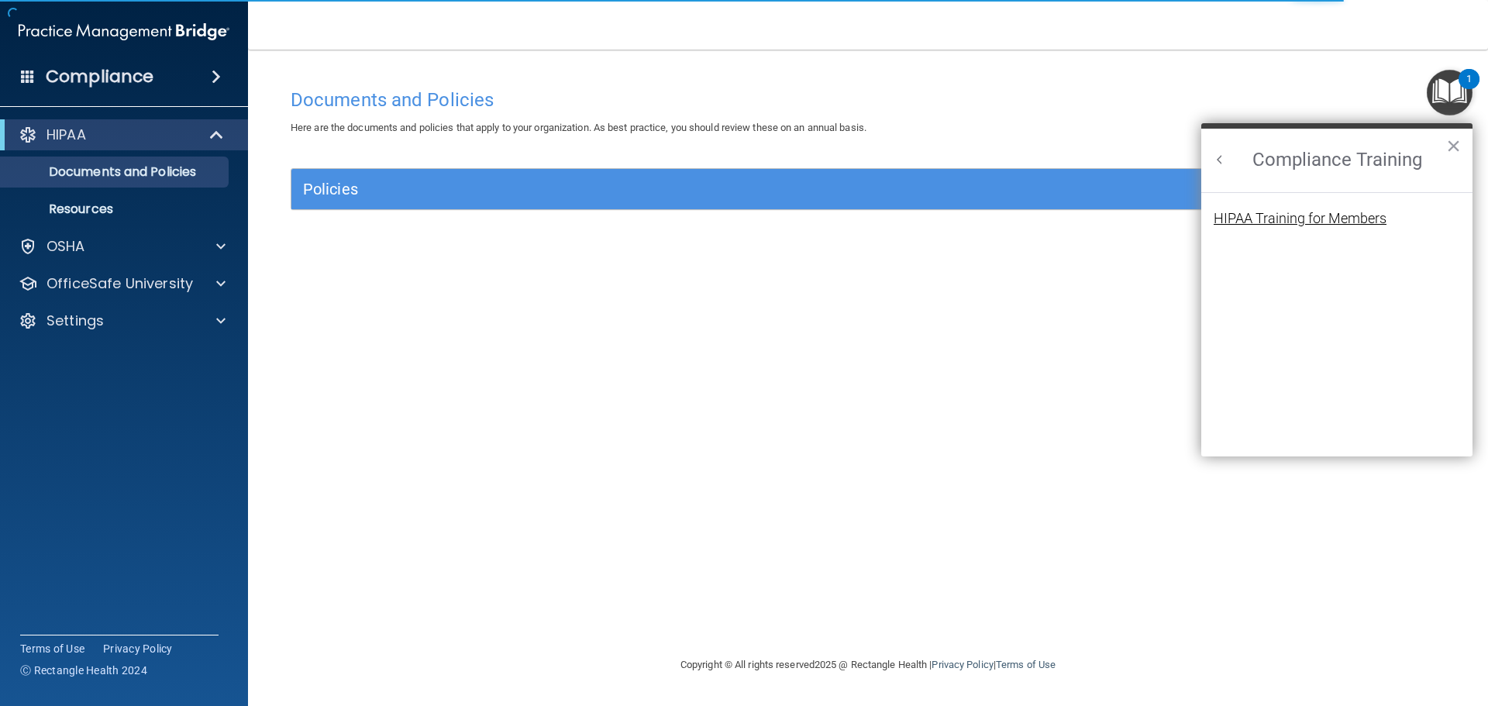
click at [1288, 220] on div "HIPAA Training for Members" at bounding box center [1300, 219] width 173 height 14
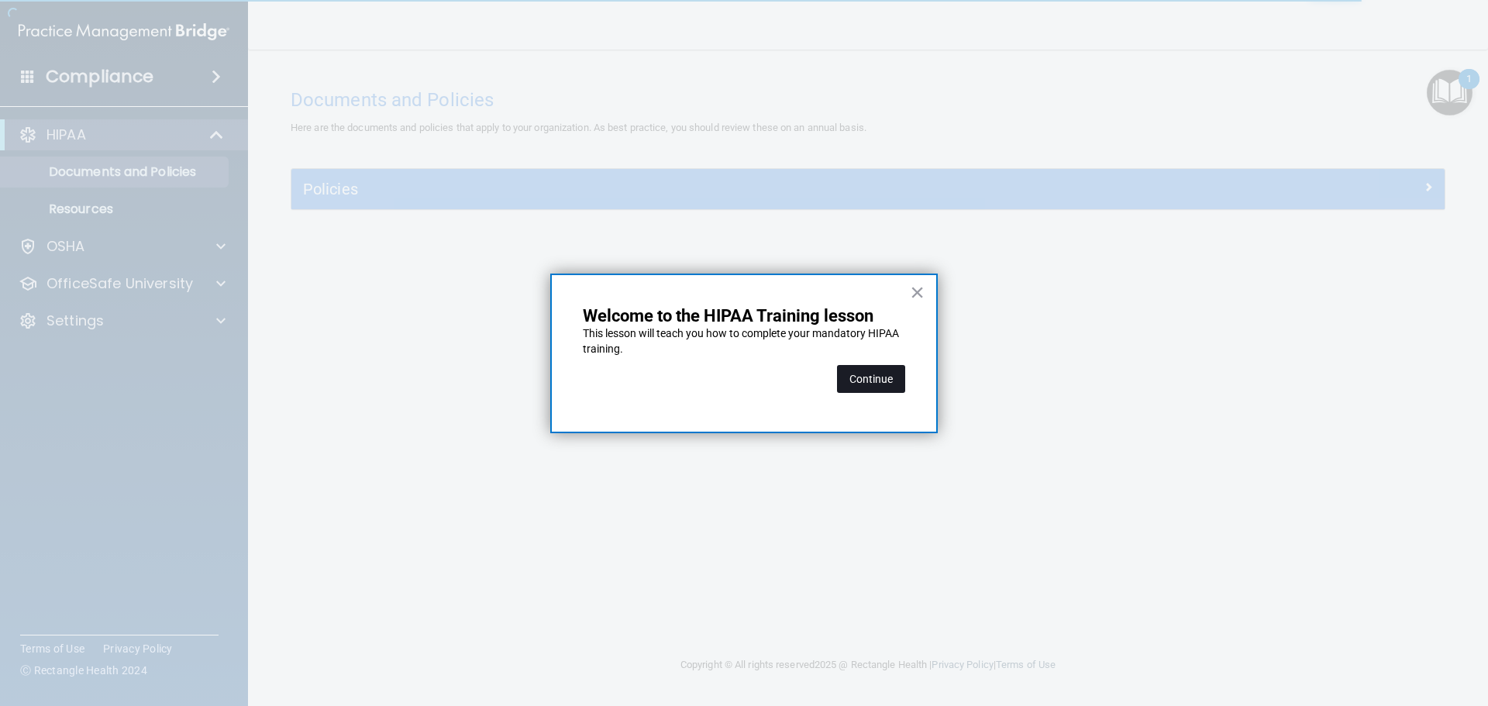
click at [878, 380] on button "Continue" at bounding box center [871, 379] width 68 height 28
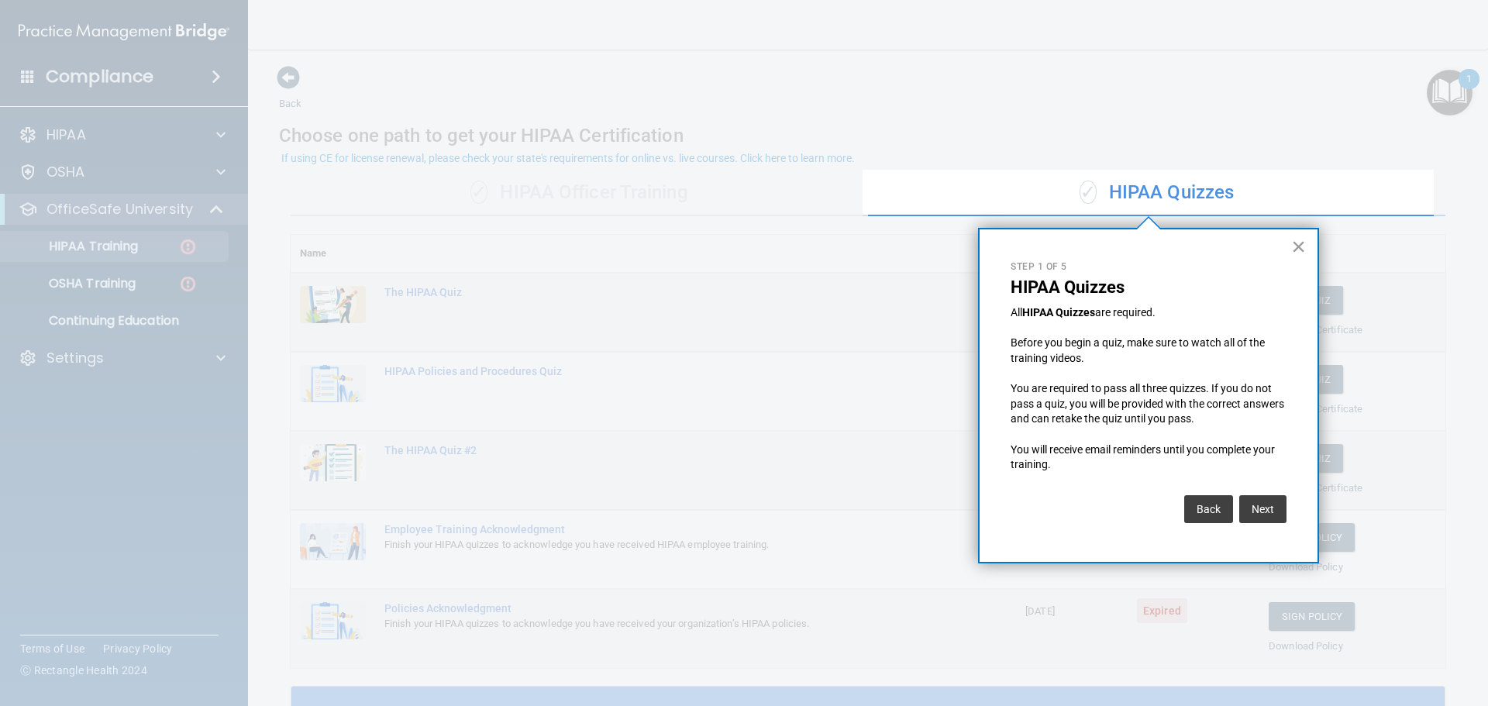
click at [1308, 250] on div "× Step 1 of 5 HIPAA Quizzes All HIPAA Quizzes are required. Before you begin a …" at bounding box center [1148, 396] width 341 height 336
click at [1305, 248] on button "×" at bounding box center [1298, 246] width 15 height 25
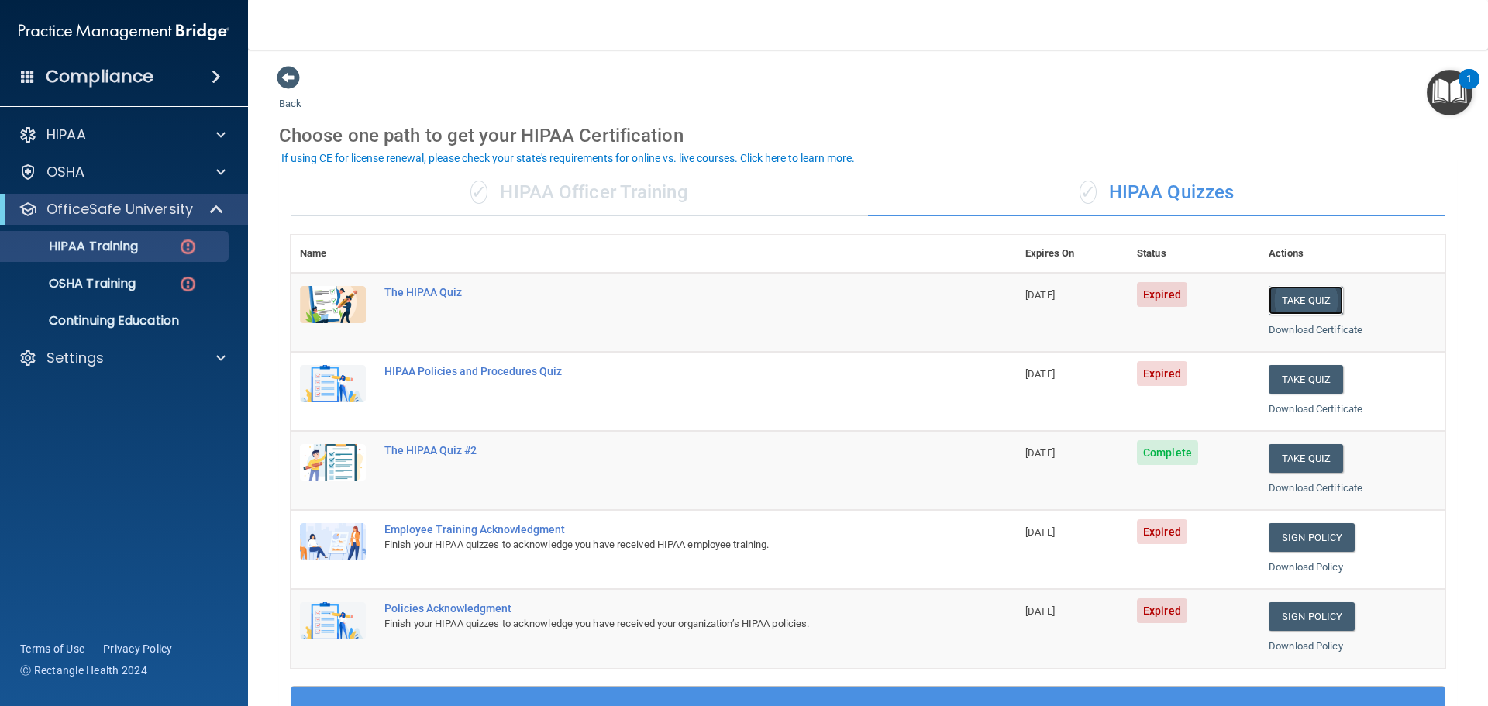
click at [1287, 298] on button "Take Quiz" at bounding box center [1306, 300] width 74 height 29
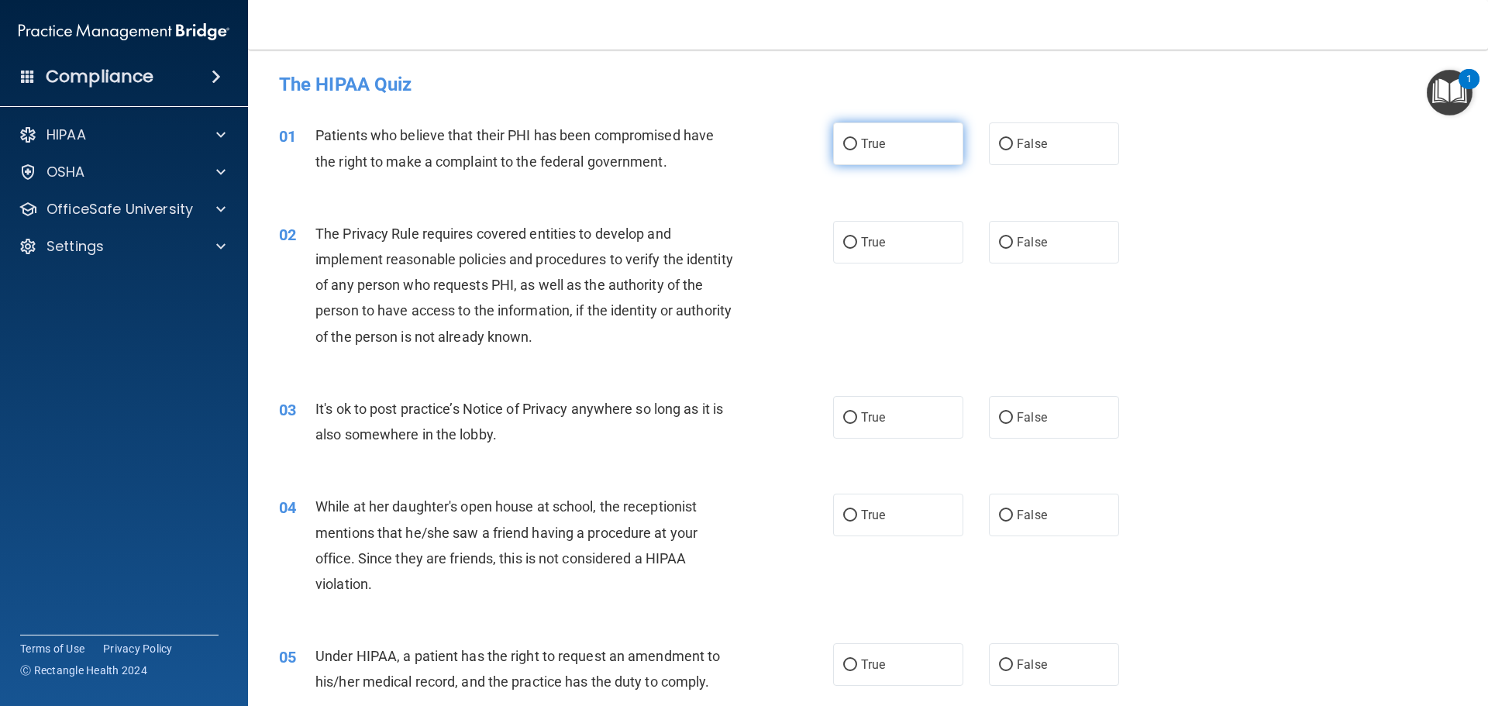
click at [843, 146] on input "True" at bounding box center [850, 145] width 14 height 12
radio input "true"
click at [1033, 146] on span "False" at bounding box center [1032, 143] width 30 height 15
click at [1013, 146] on input "False" at bounding box center [1006, 145] width 14 height 12
radio input "true"
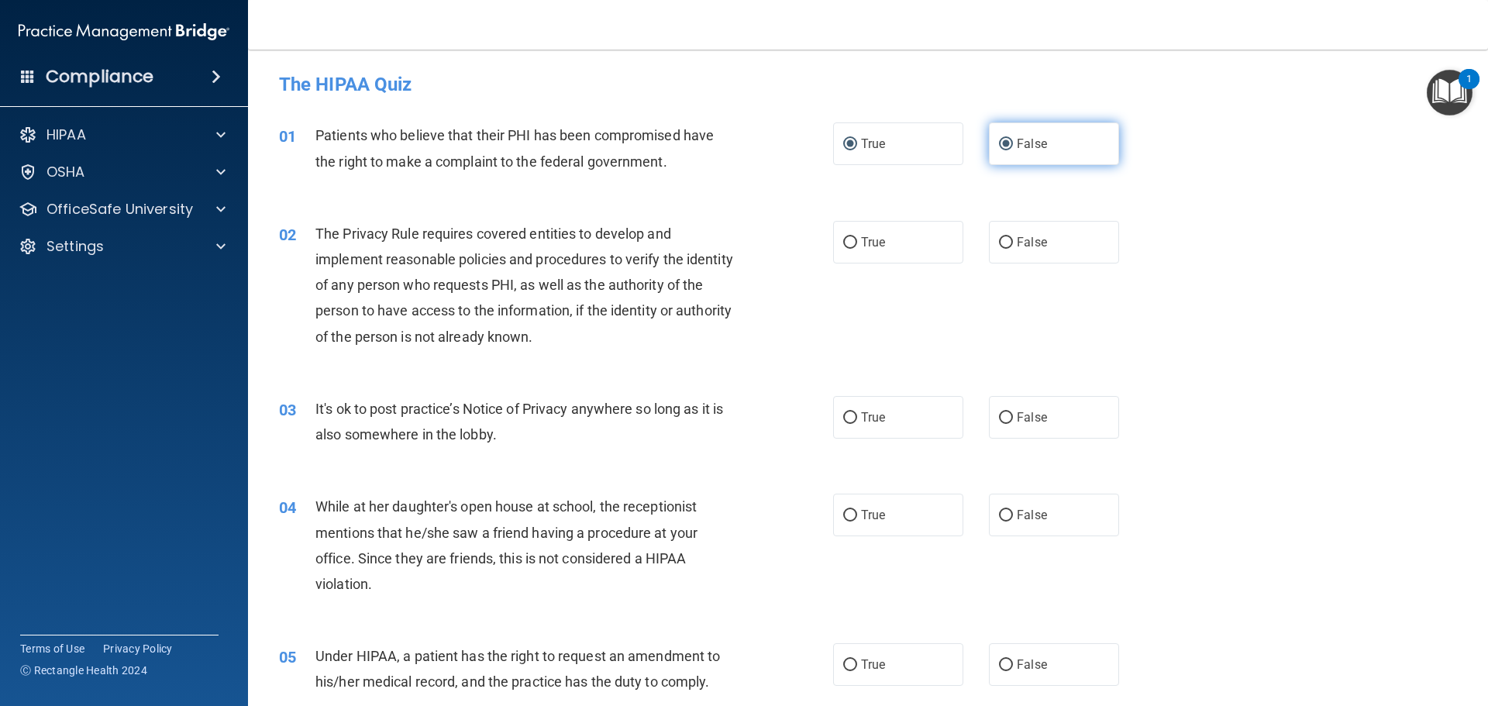
radio input "false"
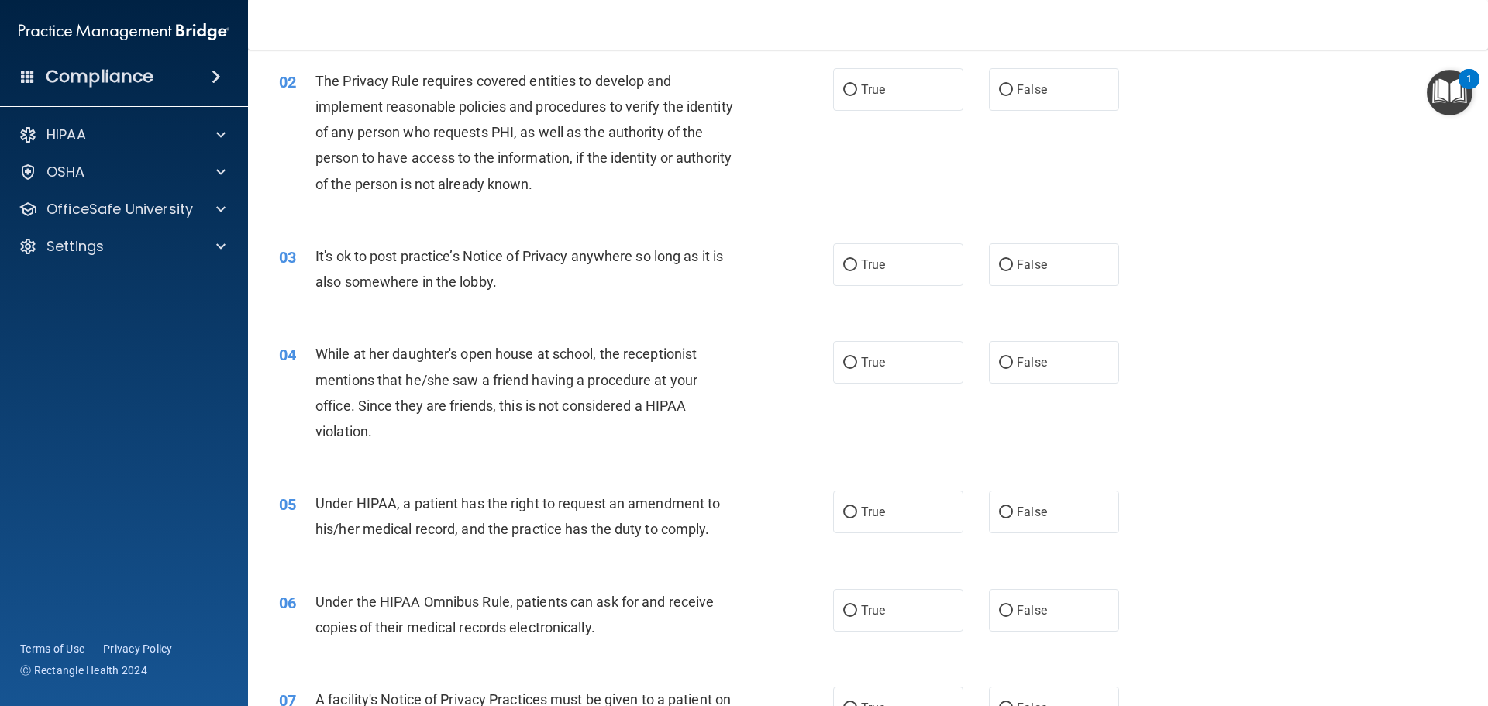
scroll to position [155, 0]
click at [841, 95] on label "True" at bounding box center [898, 87] width 130 height 43
click at [843, 94] on input "True" at bounding box center [850, 88] width 14 height 12
radio input "true"
click at [912, 264] on label "True" at bounding box center [898, 262] width 130 height 43
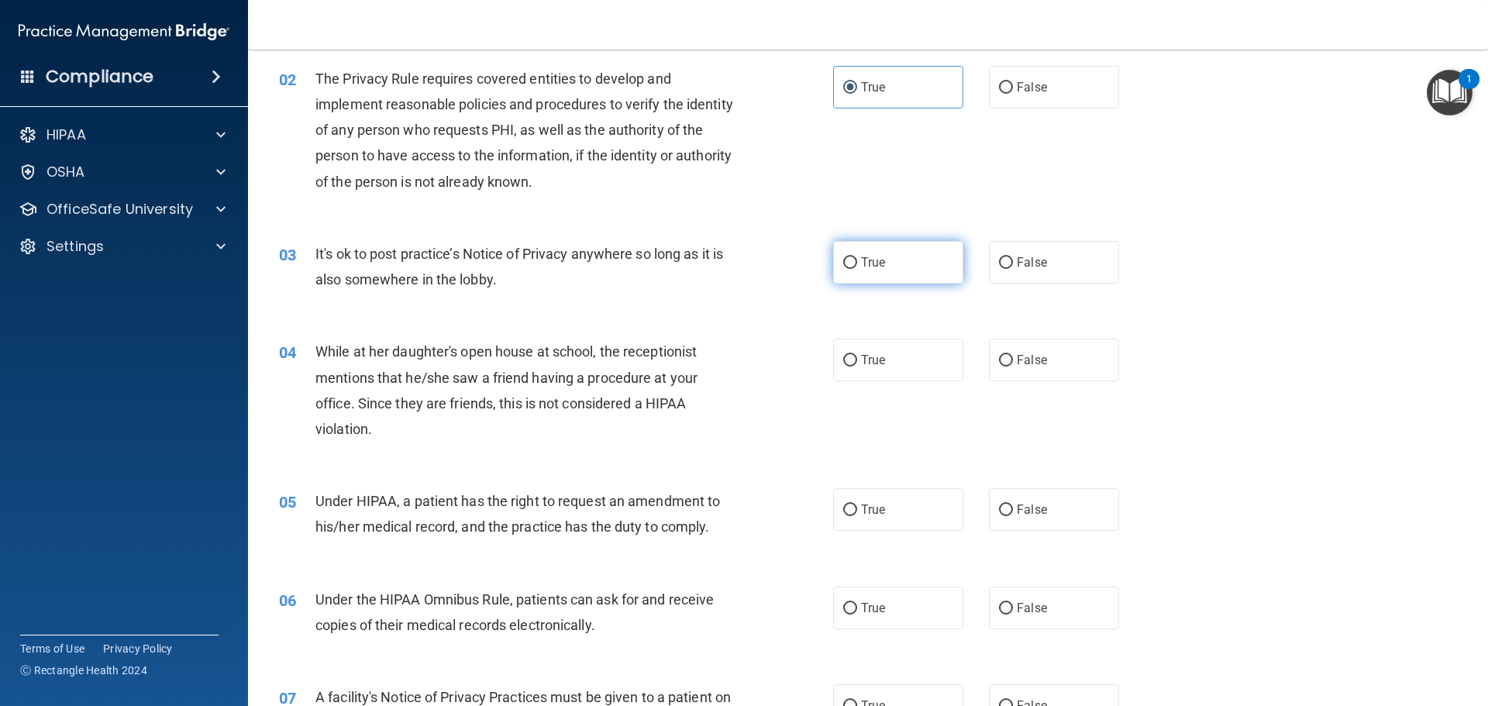
click at [857, 264] on input "True" at bounding box center [850, 263] width 14 height 12
radio input "true"
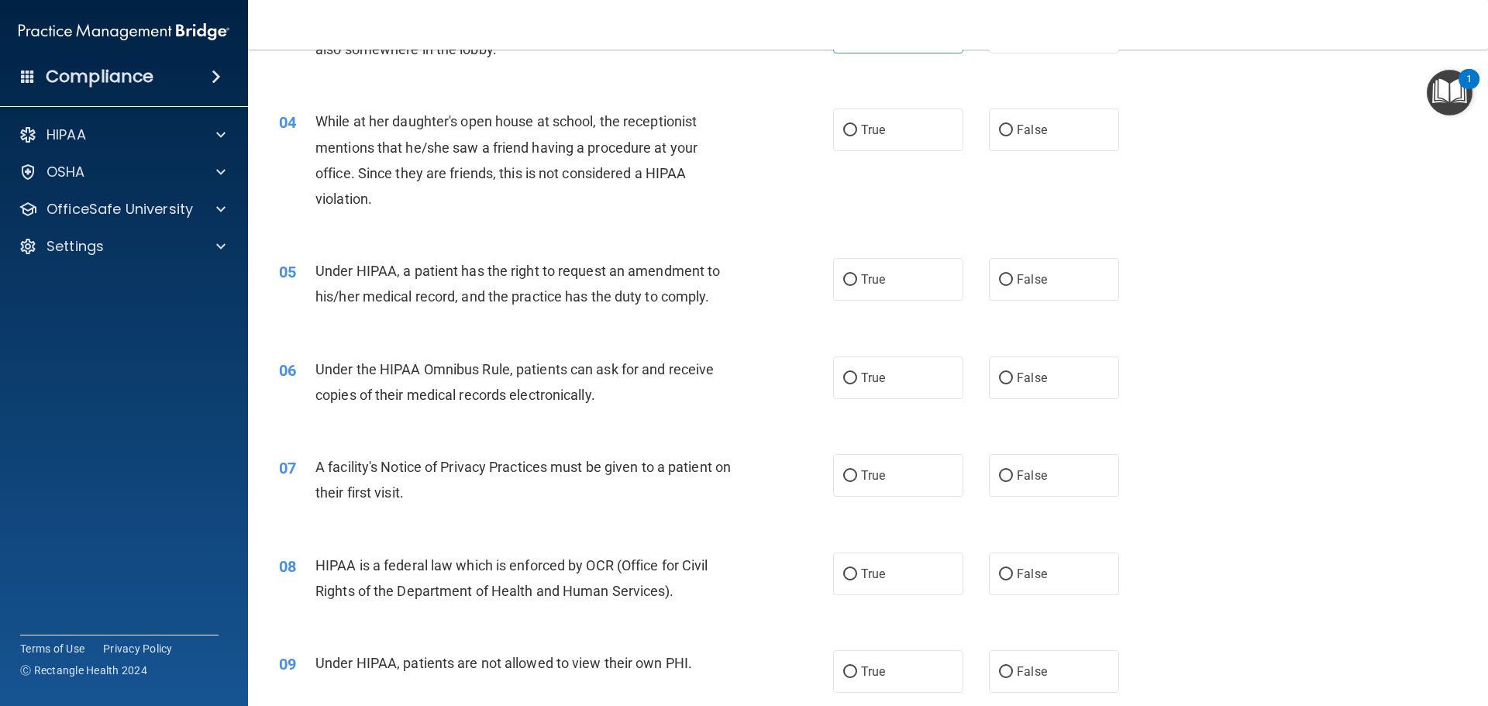
scroll to position [388, 0]
click at [1028, 118] on label "False" at bounding box center [1054, 127] width 130 height 43
click at [1013, 122] on input "False" at bounding box center [1006, 128] width 14 height 12
radio input "true"
click at [870, 274] on span "True" at bounding box center [873, 277] width 24 height 15
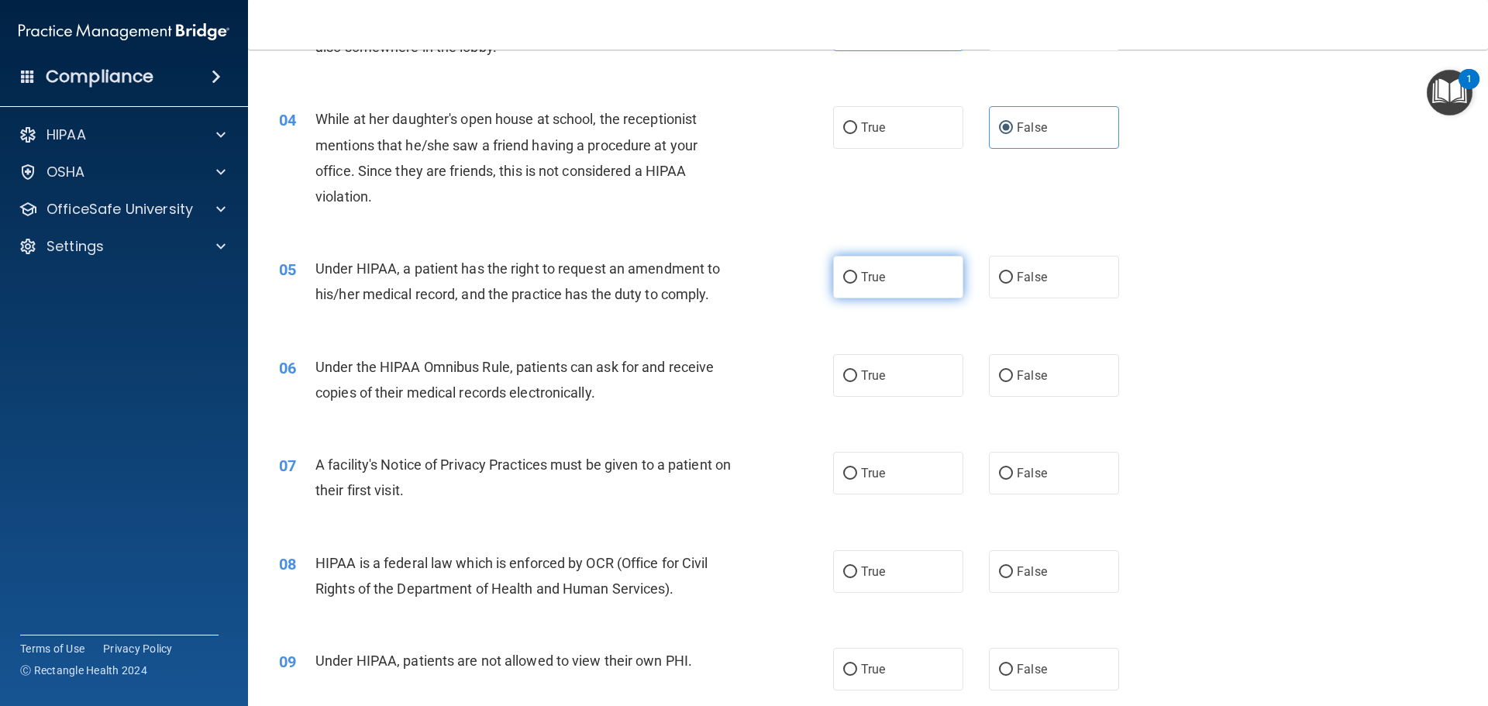
click at [857, 274] on input "True" at bounding box center [850, 278] width 14 height 12
radio input "true"
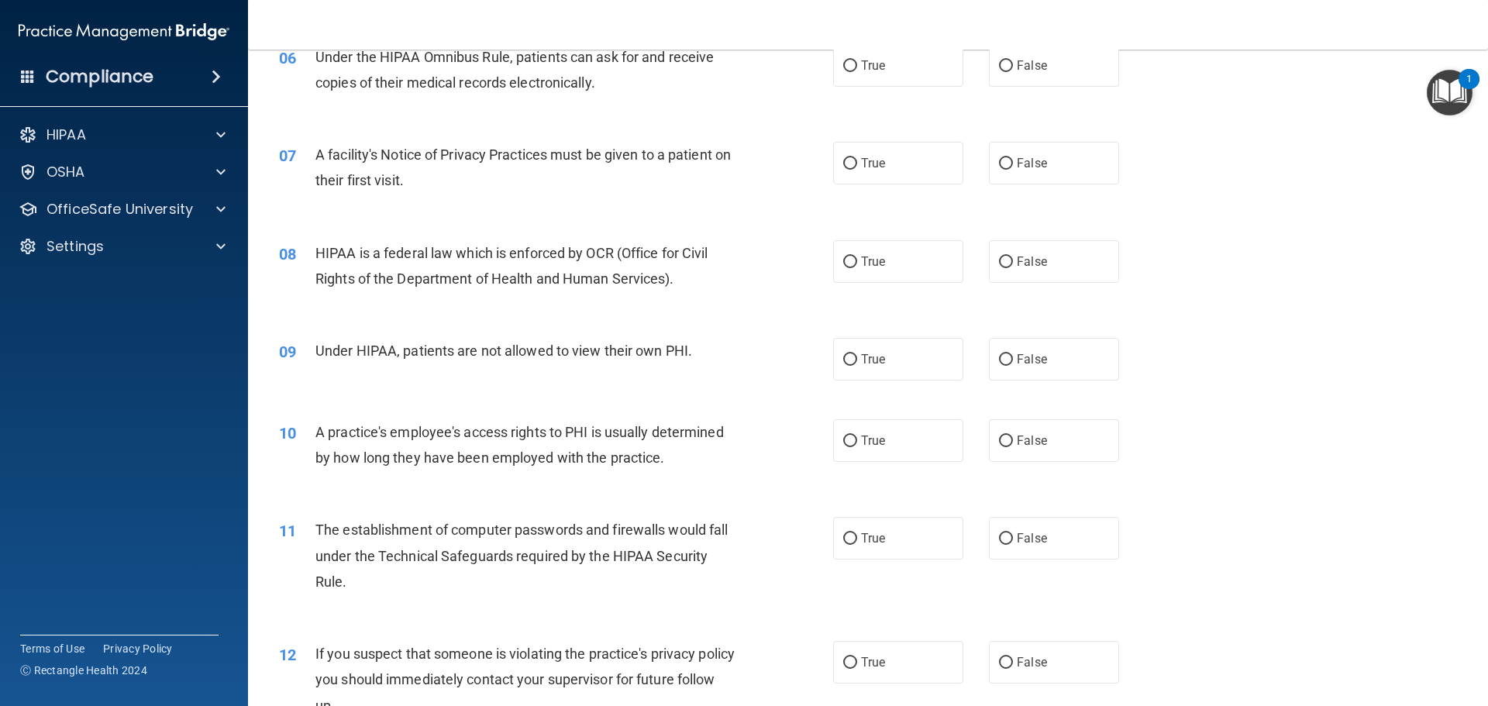
scroll to position [620, 0]
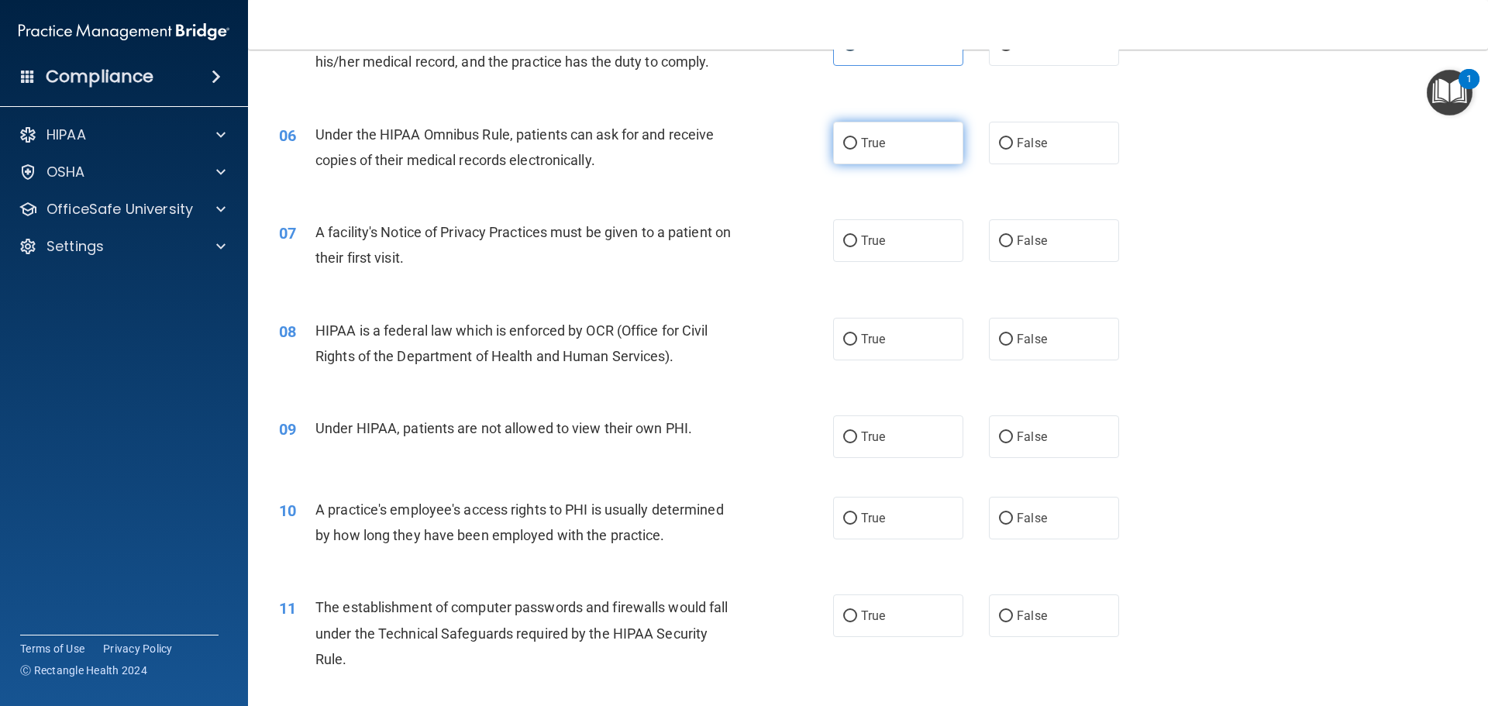
click at [932, 145] on label "True" at bounding box center [898, 143] width 130 height 43
click at [857, 145] on input "True" at bounding box center [850, 144] width 14 height 12
radio input "true"
click at [1036, 142] on span "False" at bounding box center [1032, 143] width 30 height 15
click at [1013, 142] on input "False" at bounding box center [1006, 144] width 14 height 12
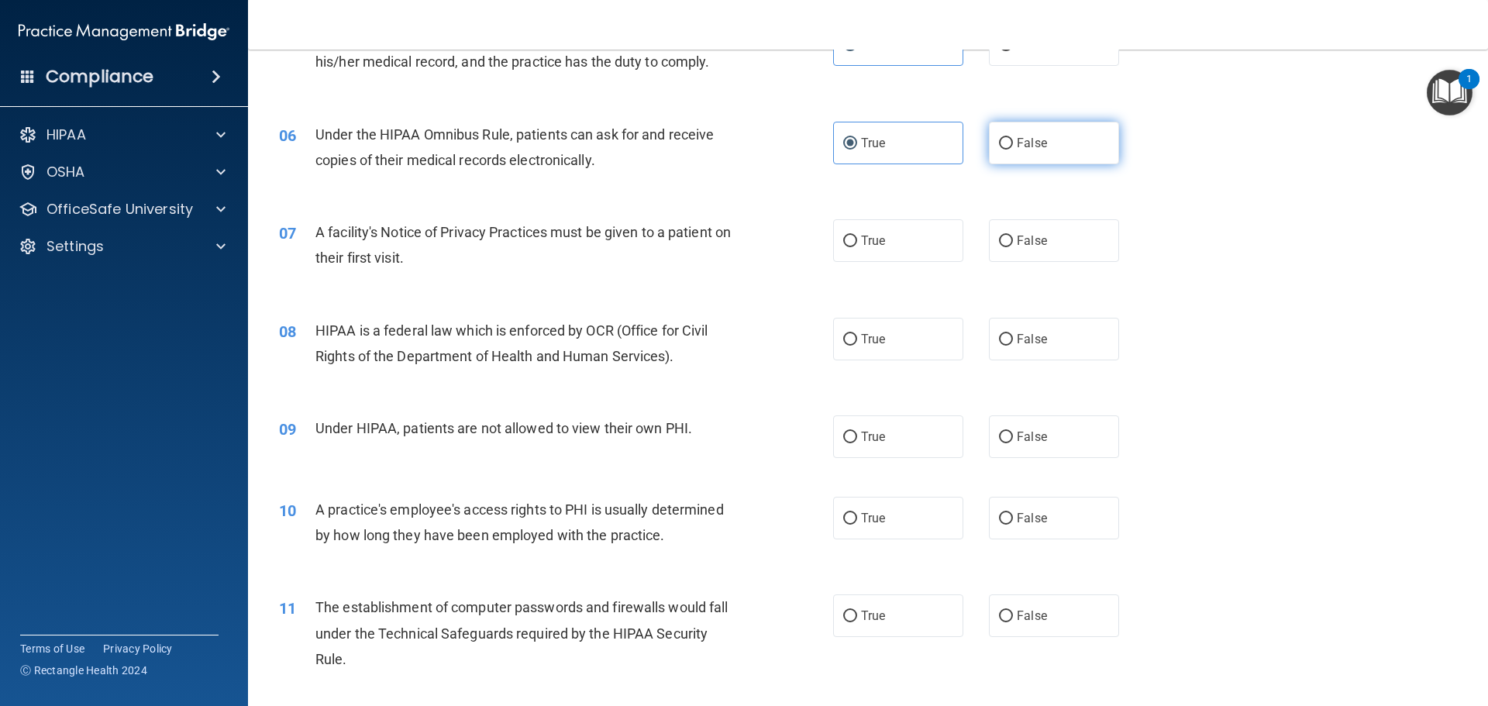
radio input "true"
radio input "false"
click at [833, 240] on label "True" at bounding box center [898, 240] width 130 height 43
click at [843, 240] on input "True" at bounding box center [850, 242] width 14 height 12
radio input "true"
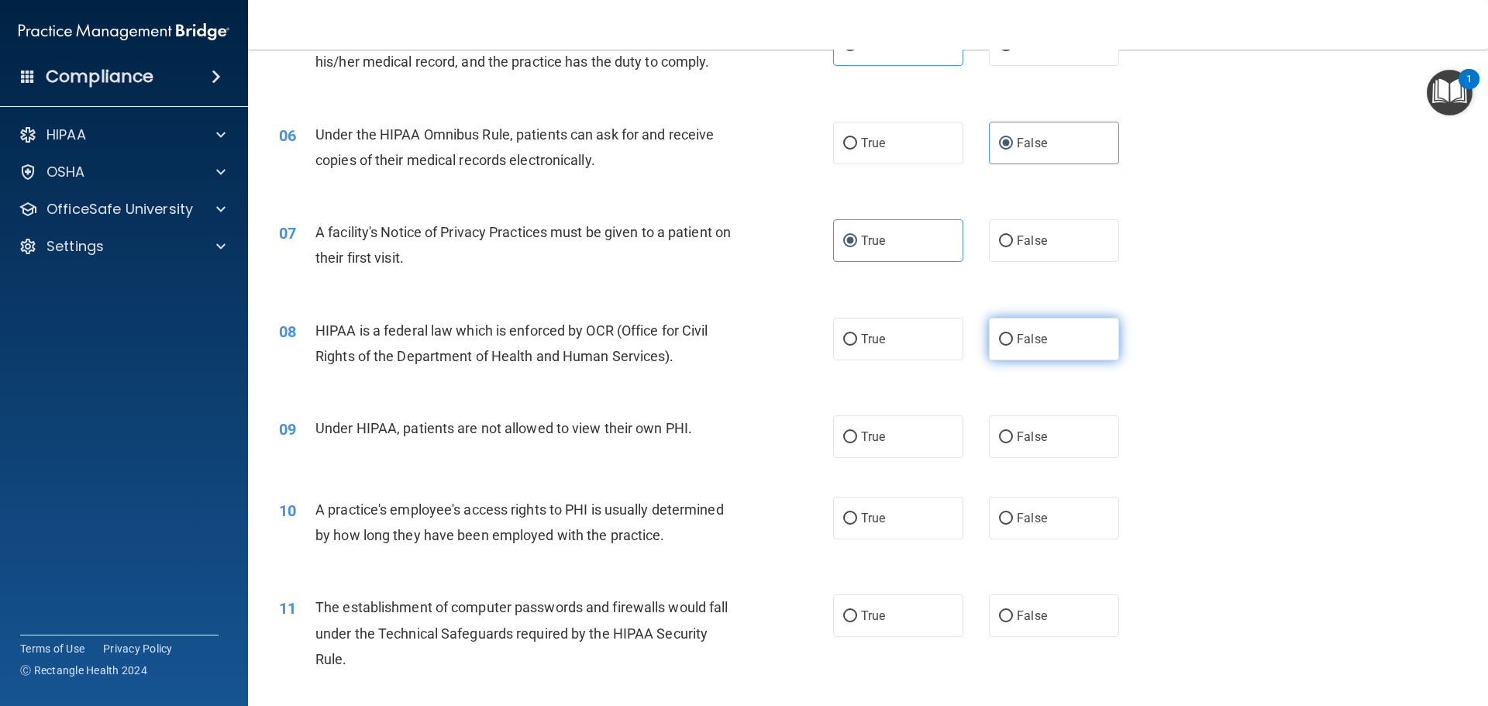
click at [1017, 339] on span "False" at bounding box center [1032, 339] width 30 height 15
click at [1013, 339] on input "False" at bounding box center [1006, 340] width 14 height 12
radio input "true"
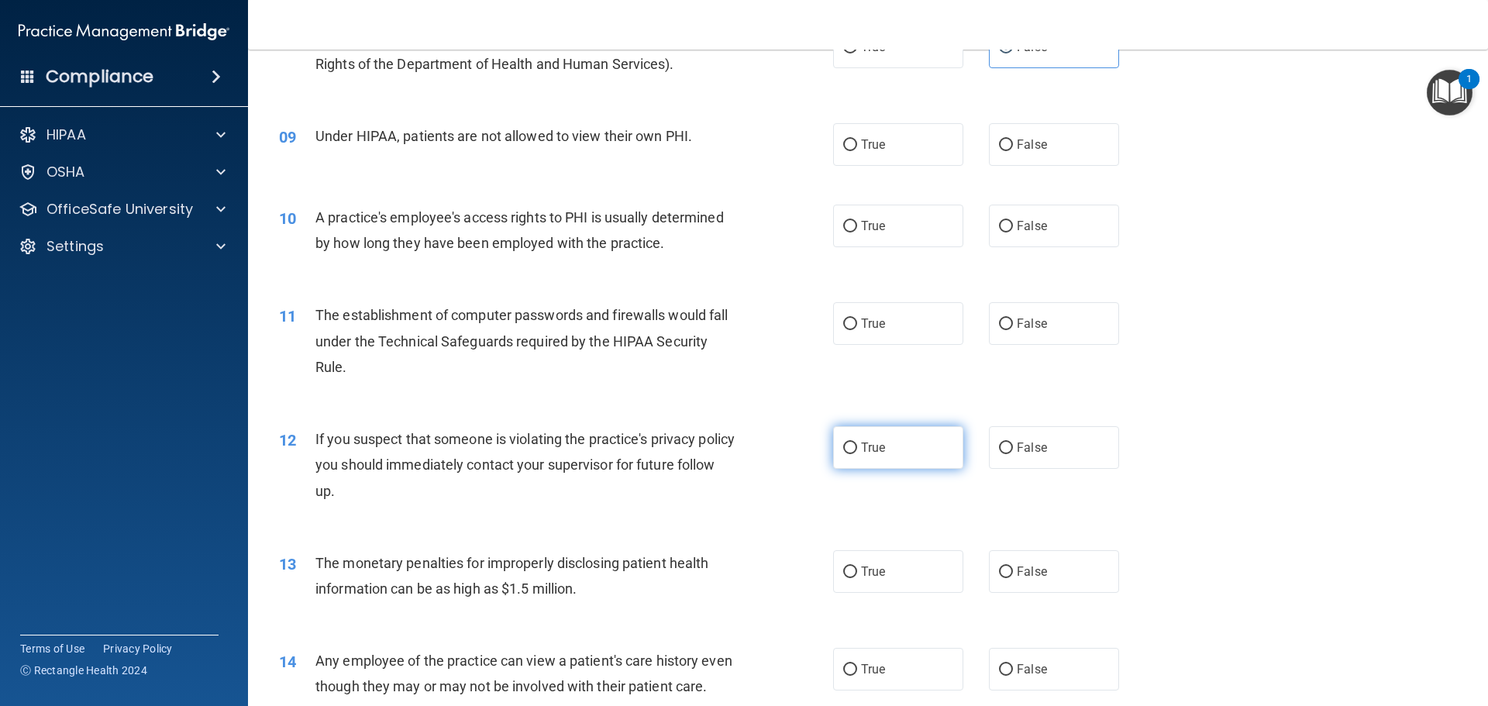
scroll to position [930, 0]
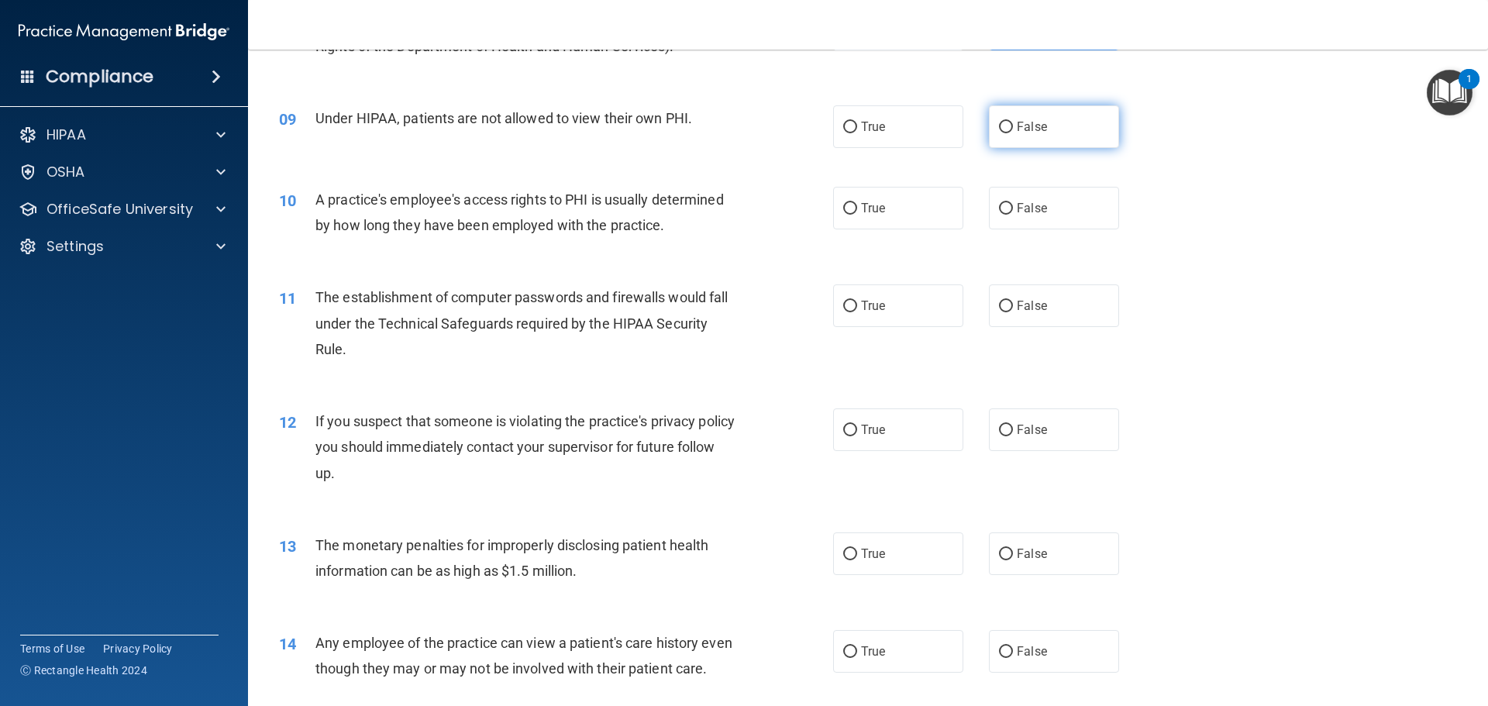
click at [1031, 126] on span "False" at bounding box center [1032, 126] width 30 height 15
click at [1013, 126] on input "False" at bounding box center [1006, 128] width 14 height 12
radio input "true"
click at [1006, 222] on label "False" at bounding box center [1054, 208] width 130 height 43
click at [1006, 215] on input "False" at bounding box center [1006, 209] width 14 height 12
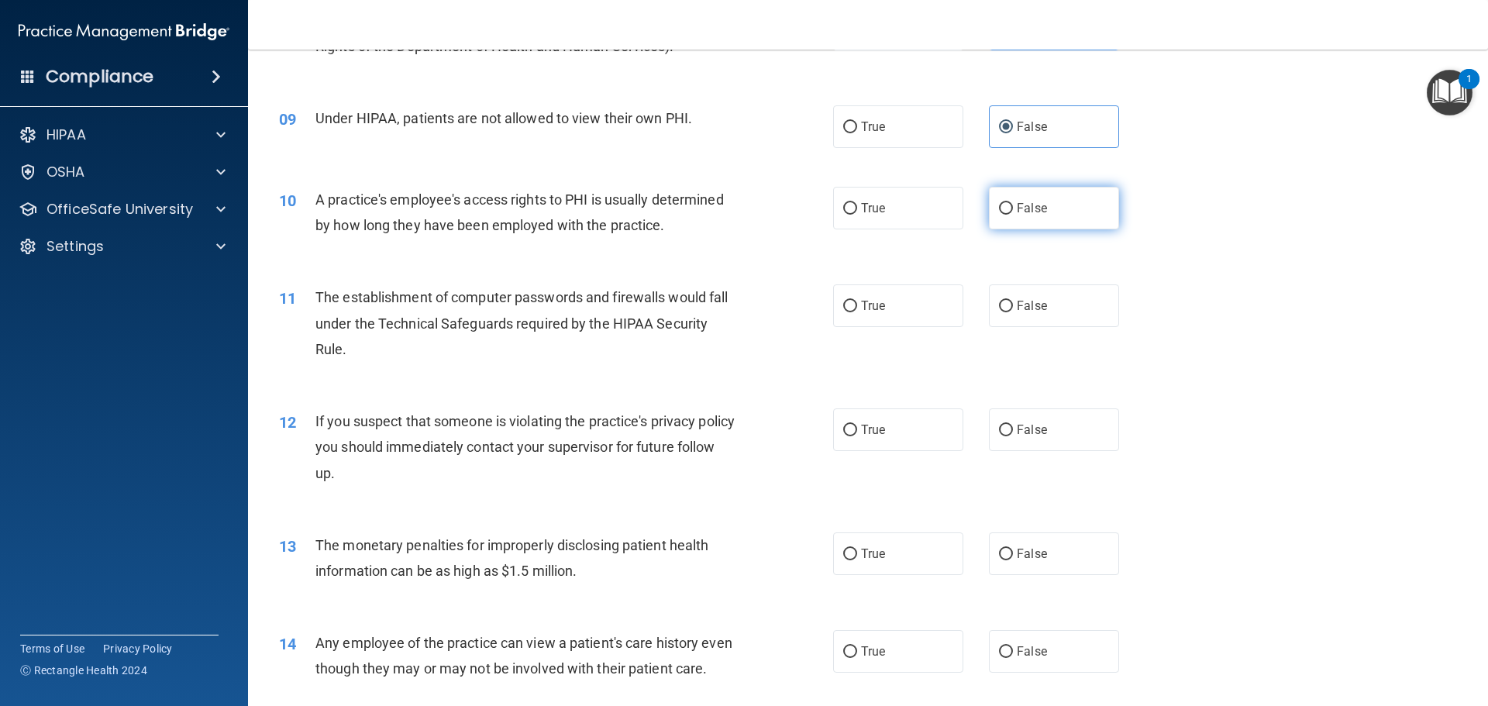
radio input "true"
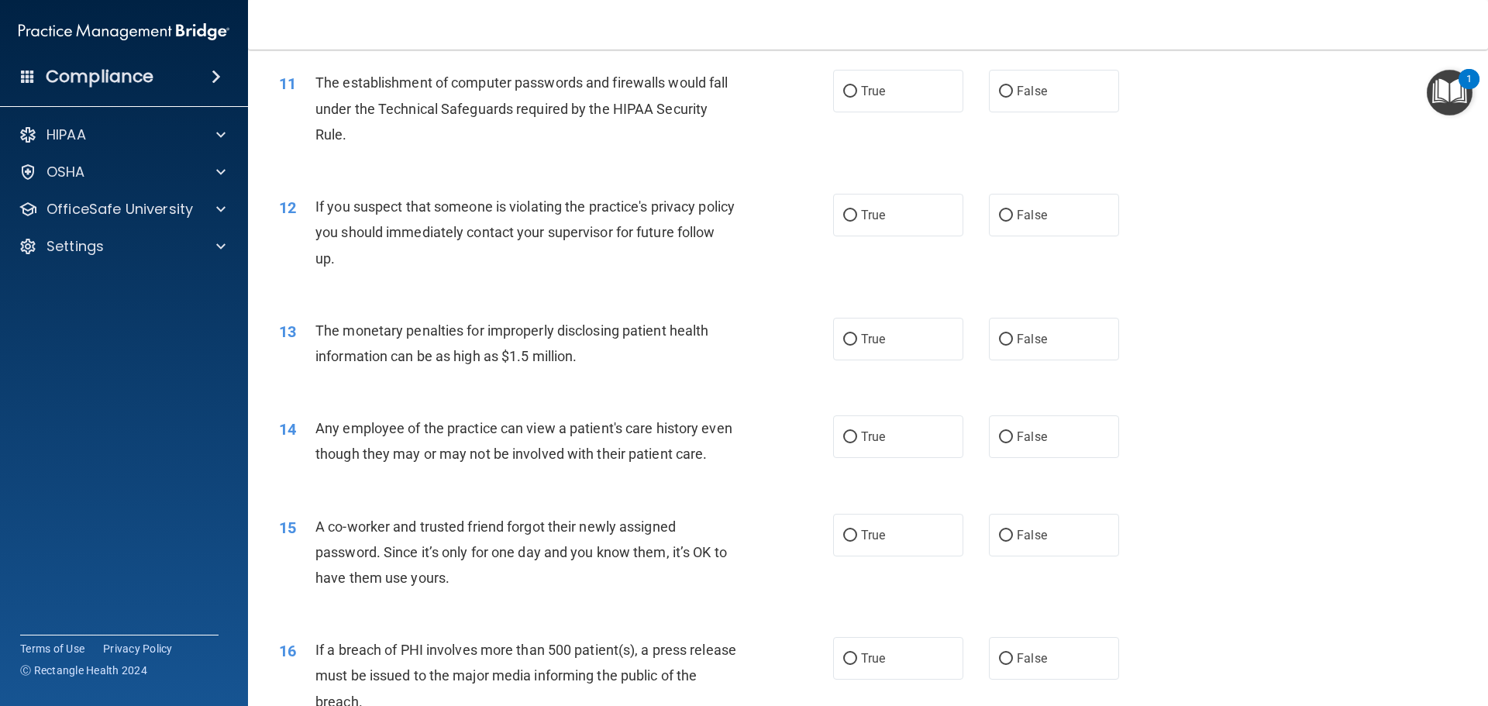
scroll to position [1163, 0]
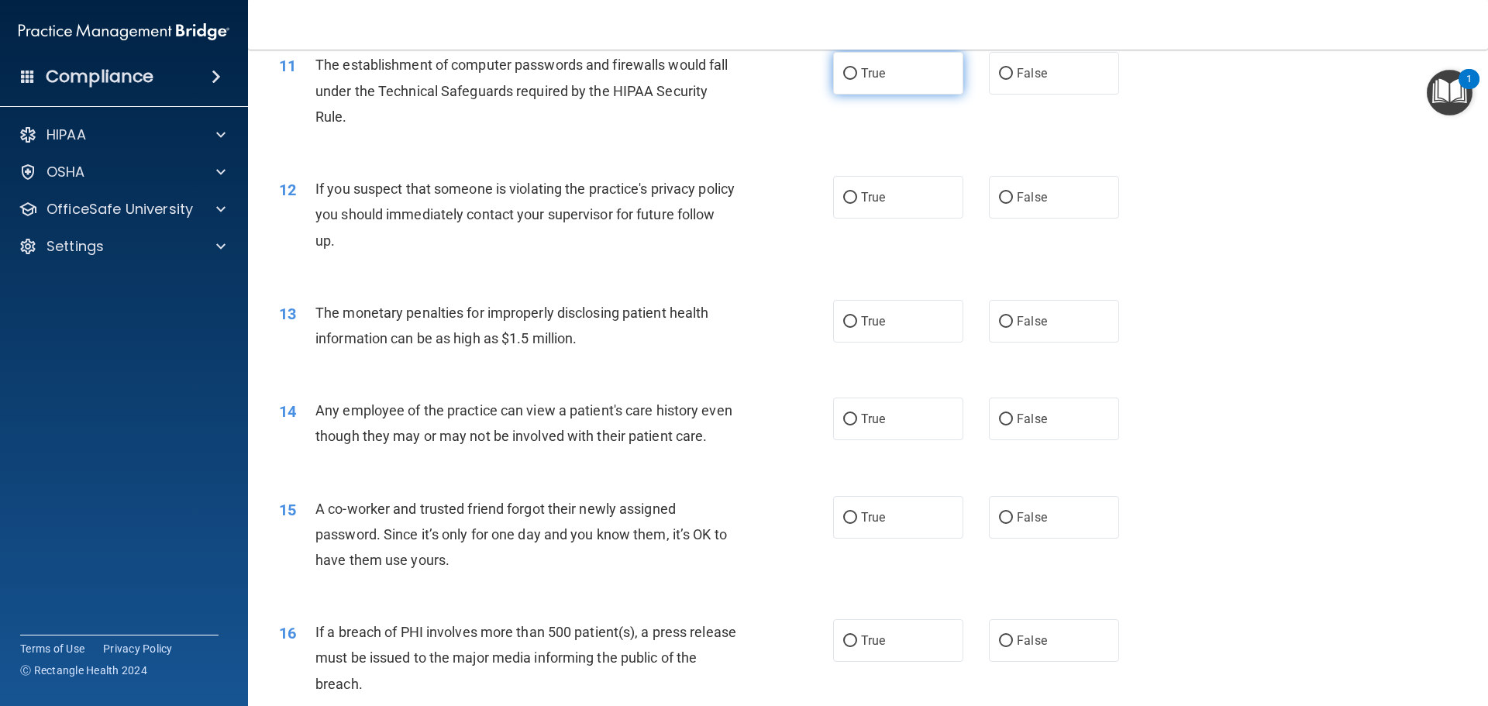
click at [843, 68] on input "True" at bounding box center [850, 74] width 14 height 12
radio input "true"
click at [929, 200] on label "True" at bounding box center [898, 197] width 130 height 43
click at [857, 200] on input "True" at bounding box center [850, 198] width 14 height 12
radio input "true"
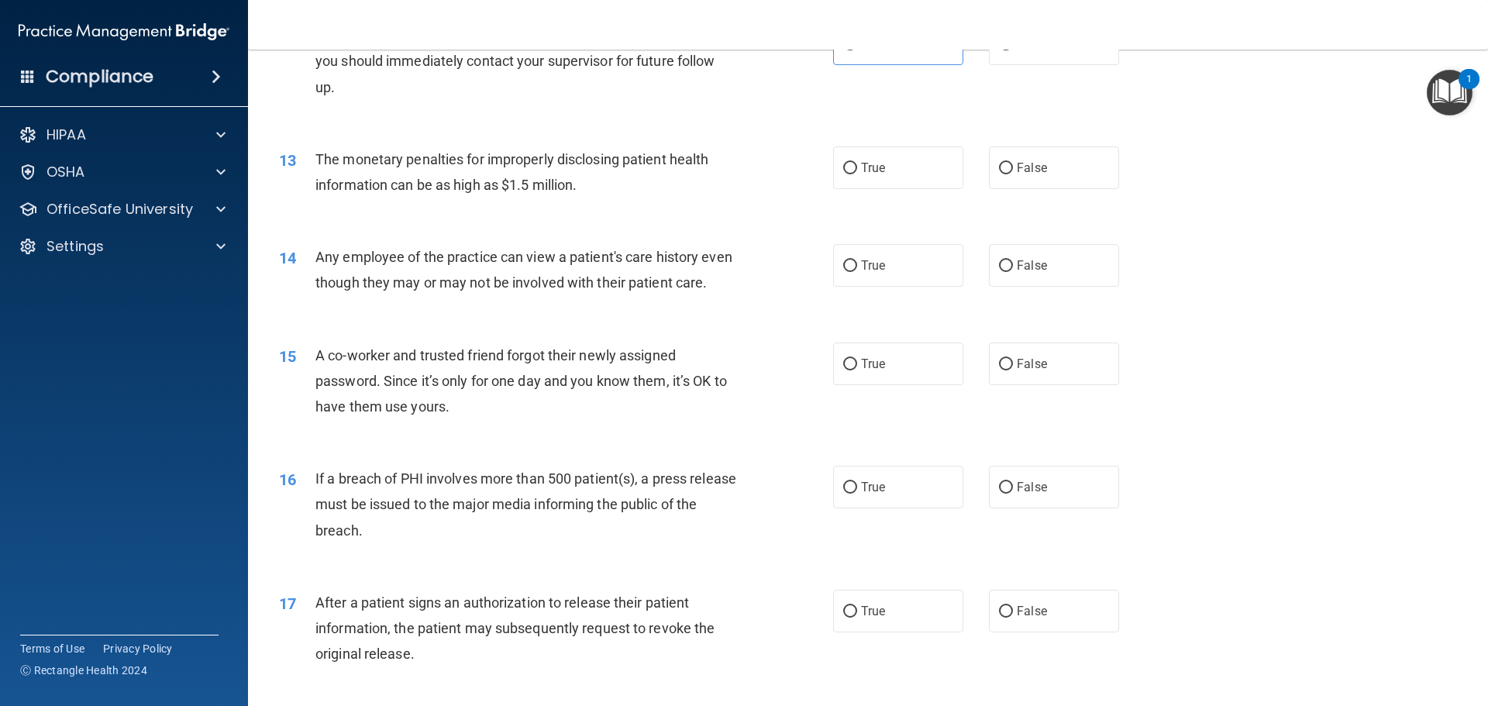
scroll to position [1318, 0]
click at [861, 163] on span "True" at bounding box center [873, 166] width 24 height 15
click at [857, 163] on input "True" at bounding box center [850, 167] width 14 height 12
radio input "true"
click at [980, 259] on div "True False" at bounding box center [989, 264] width 312 height 43
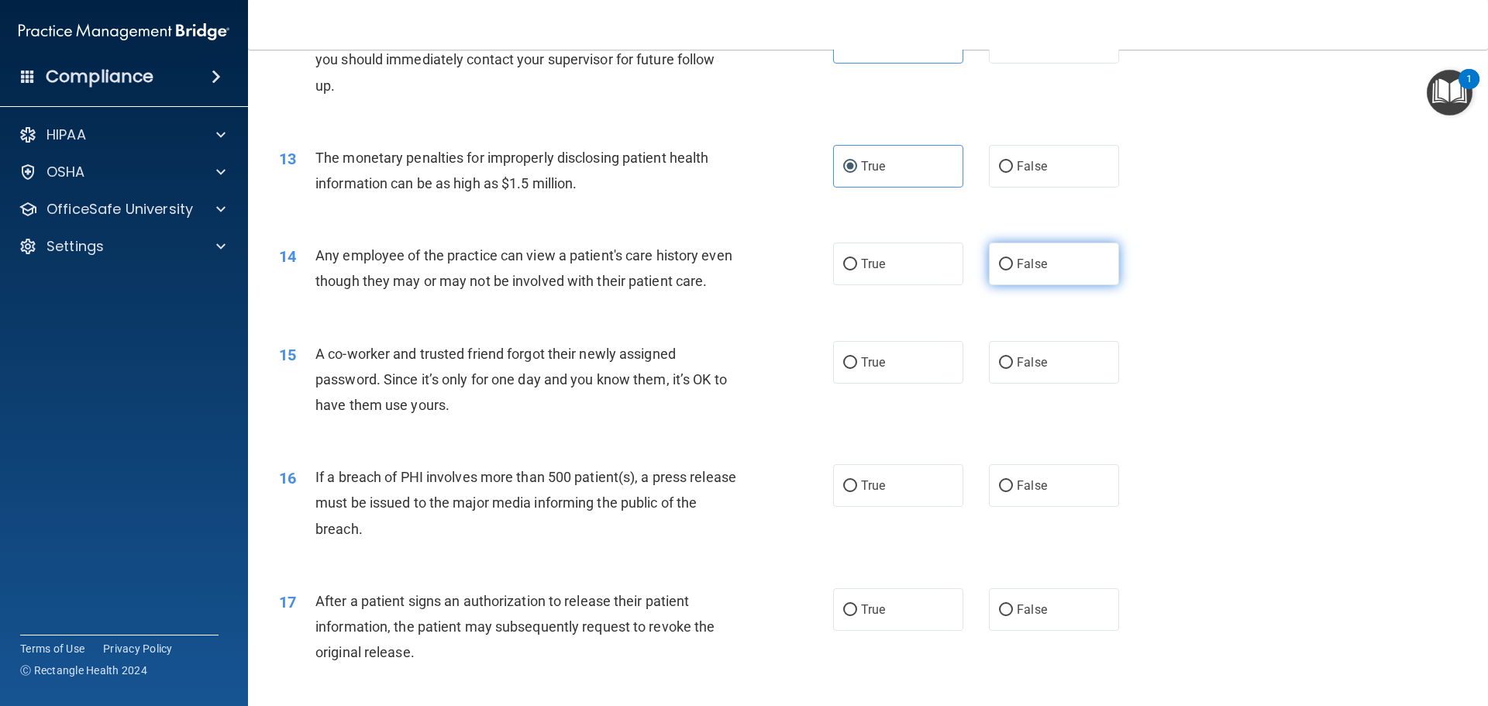
click at [1017, 262] on span "False" at bounding box center [1032, 264] width 30 height 15
click at [1013, 262] on input "False" at bounding box center [1006, 265] width 14 height 12
radio input "true"
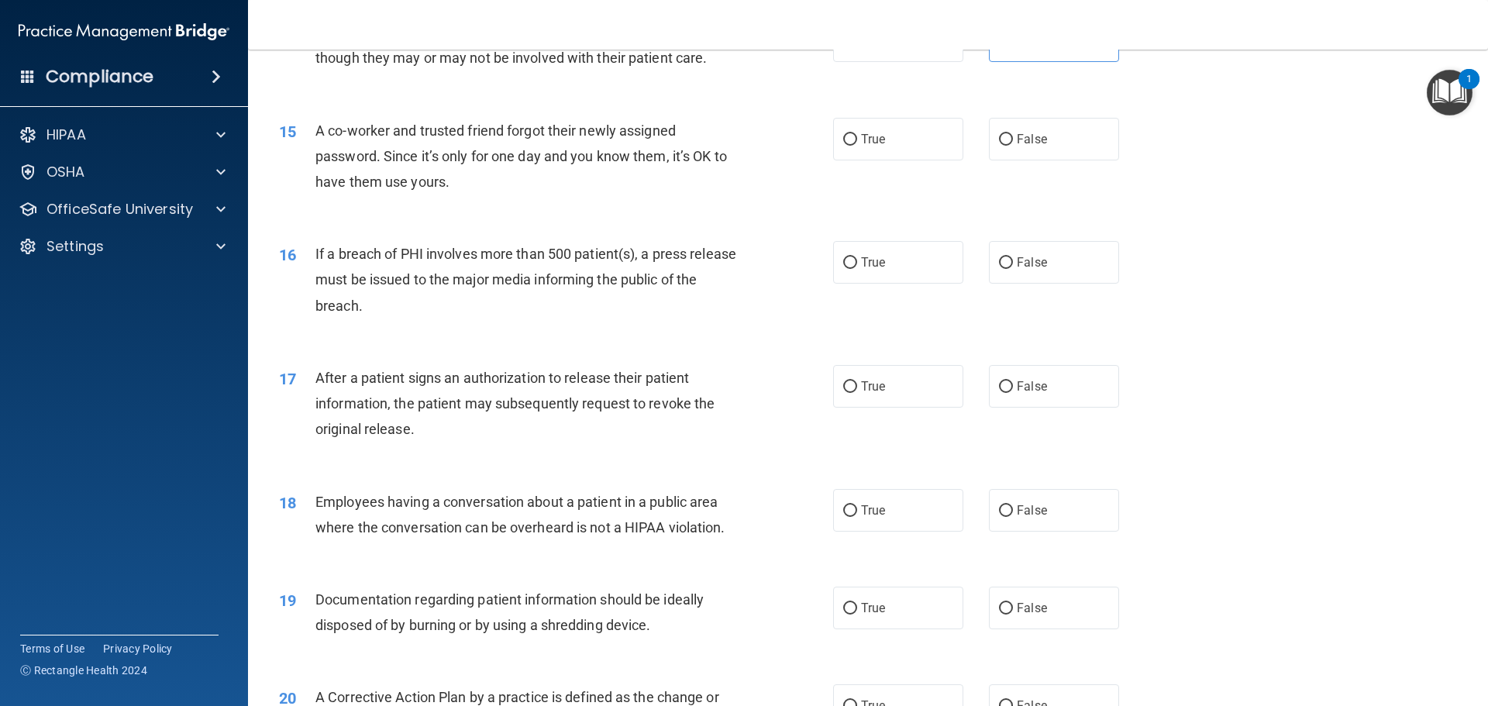
scroll to position [1550, 0]
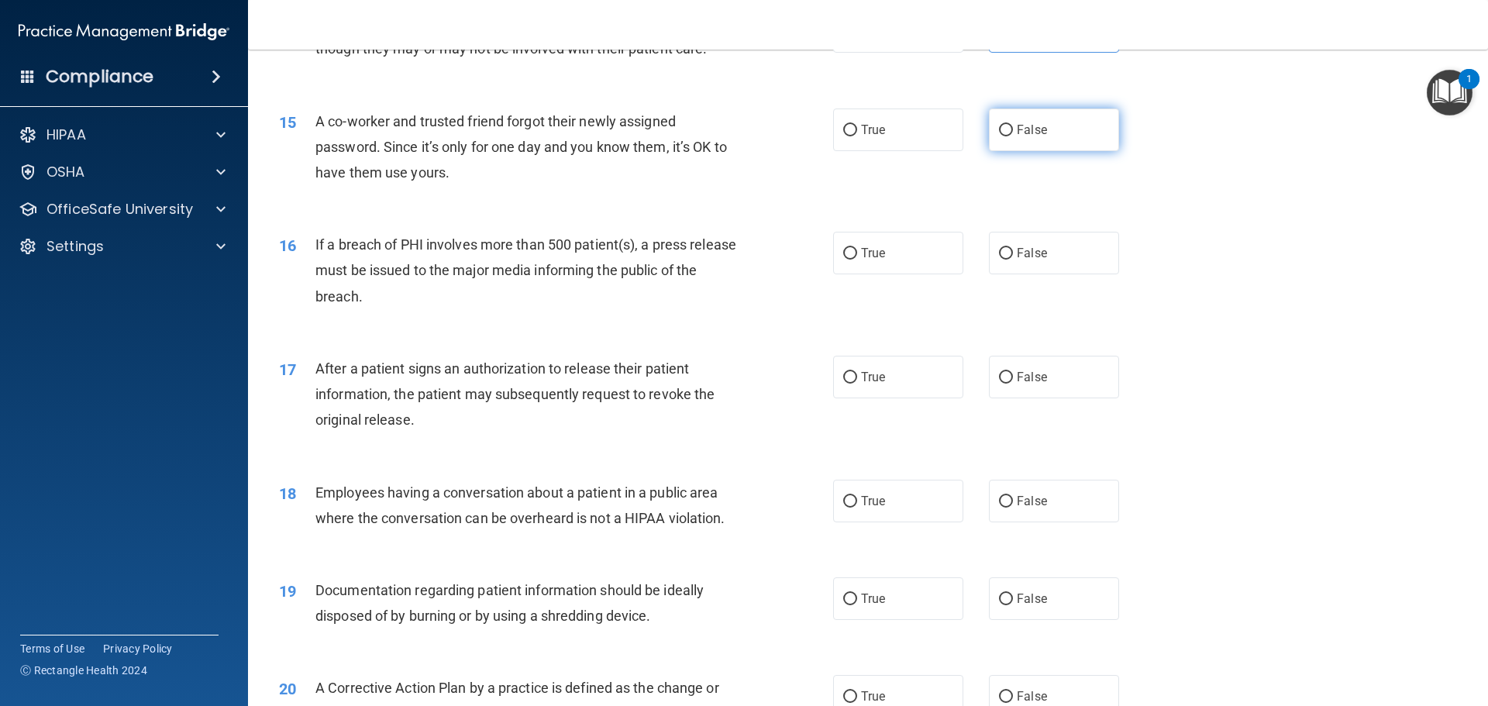
click at [1002, 136] on input "False" at bounding box center [1006, 131] width 14 height 12
radio input "true"
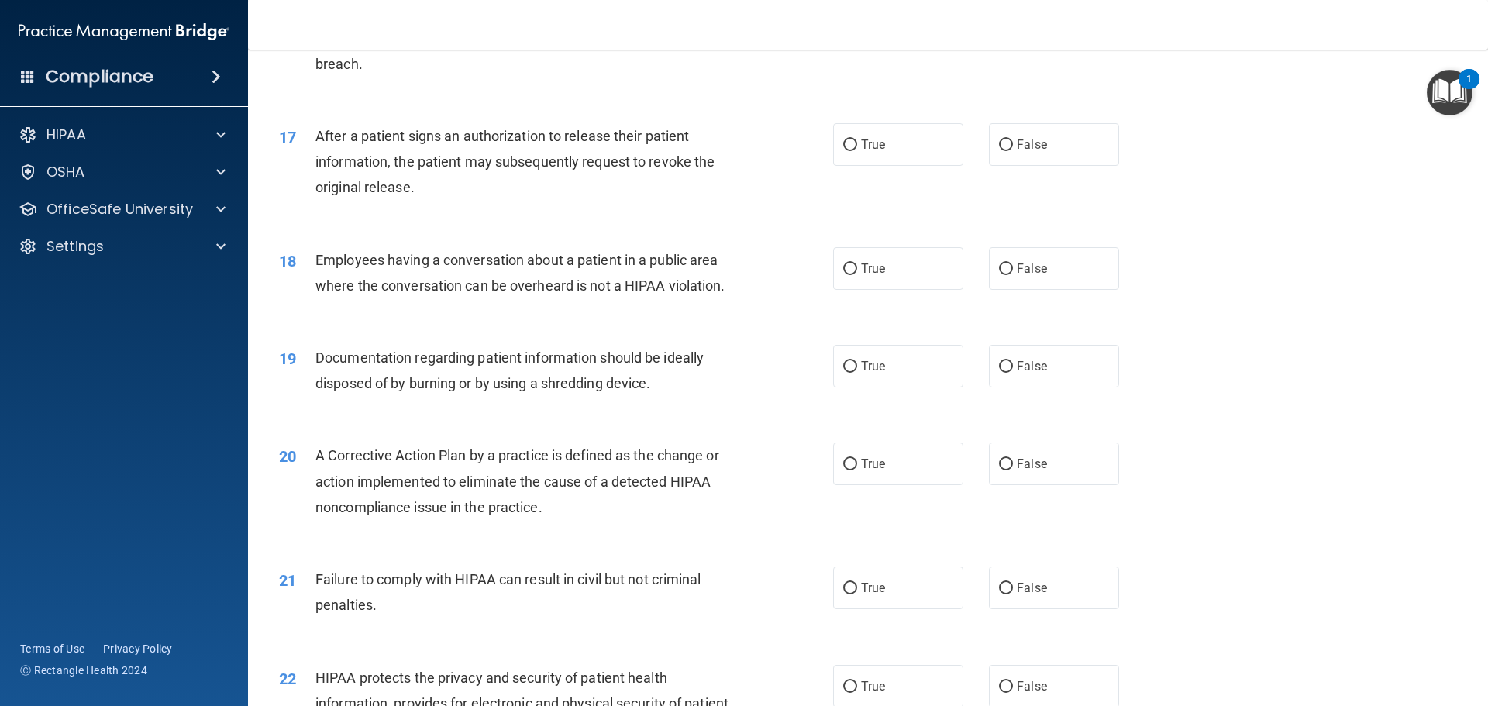
scroll to position [1705, 0]
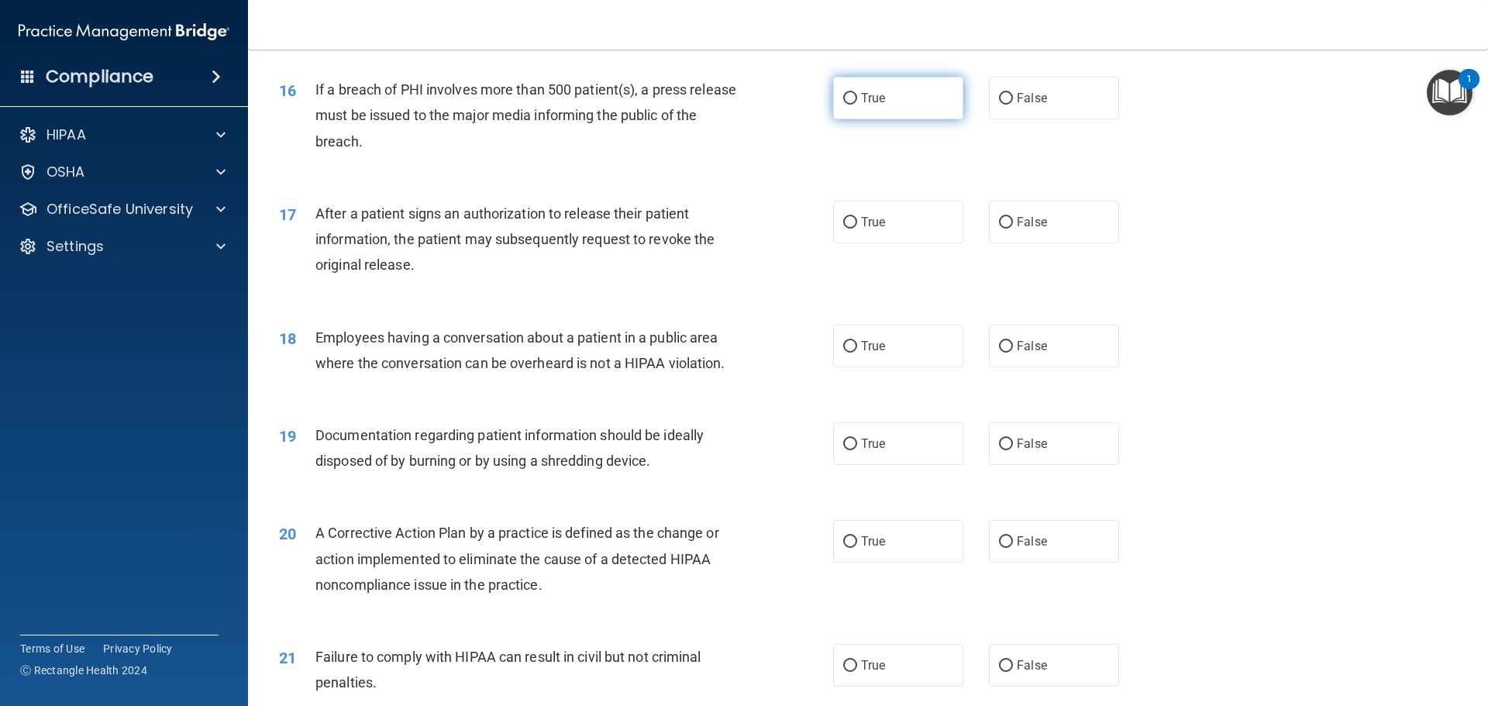
click at [885, 119] on label "True" at bounding box center [898, 98] width 130 height 43
click at [857, 105] on input "True" at bounding box center [850, 99] width 14 height 12
radio input "true"
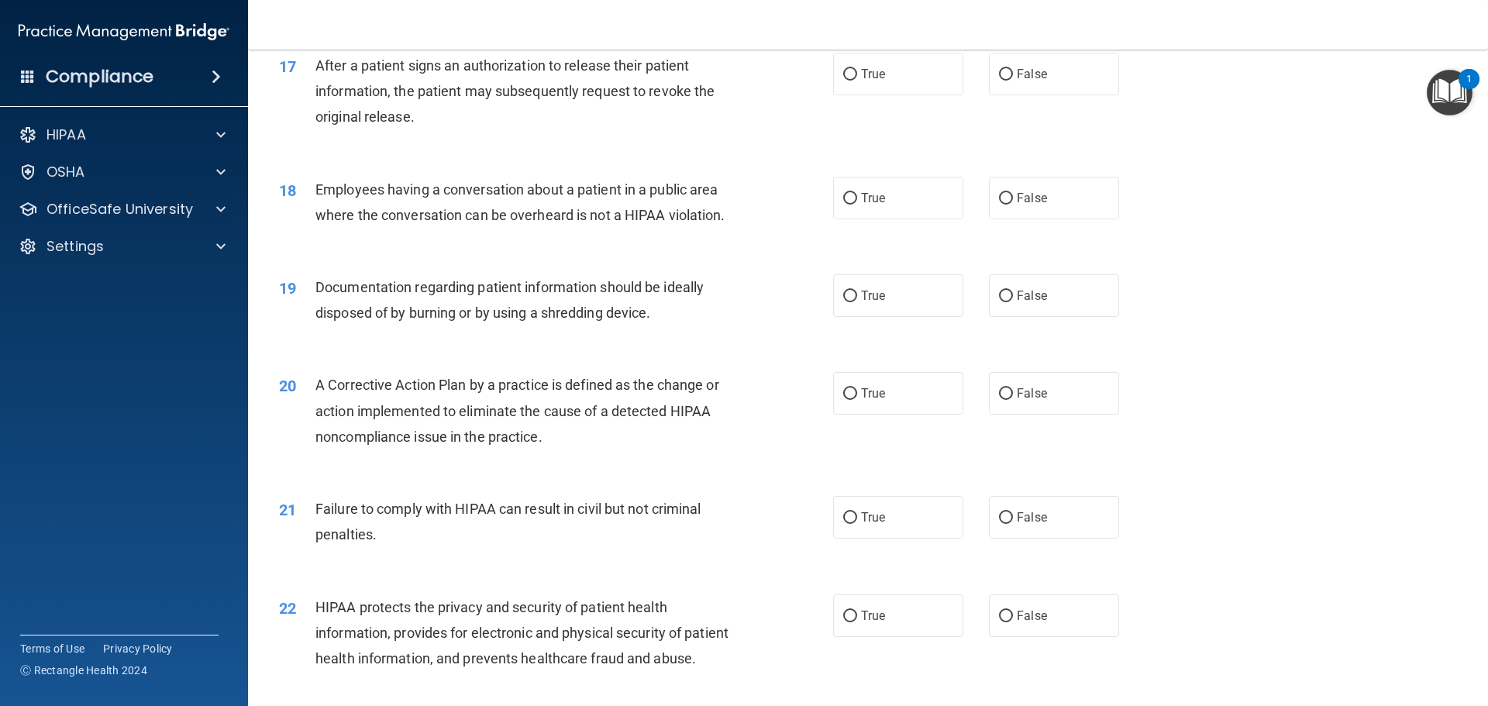
scroll to position [1860, 0]
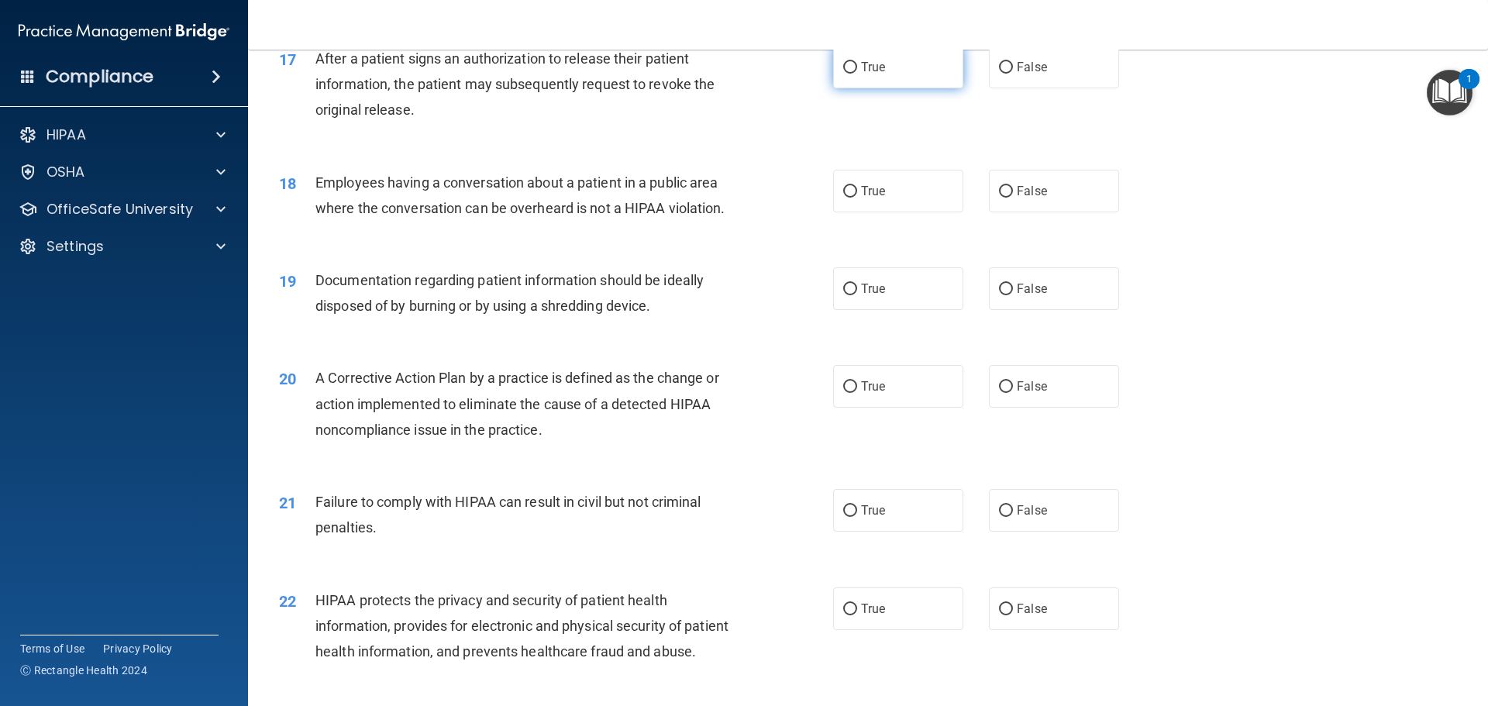
click at [910, 88] on label "True" at bounding box center [898, 67] width 130 height 43
click at [857, 74] on input "True" at bounding box center [850, 68] width 14 height 12
radio input "true"
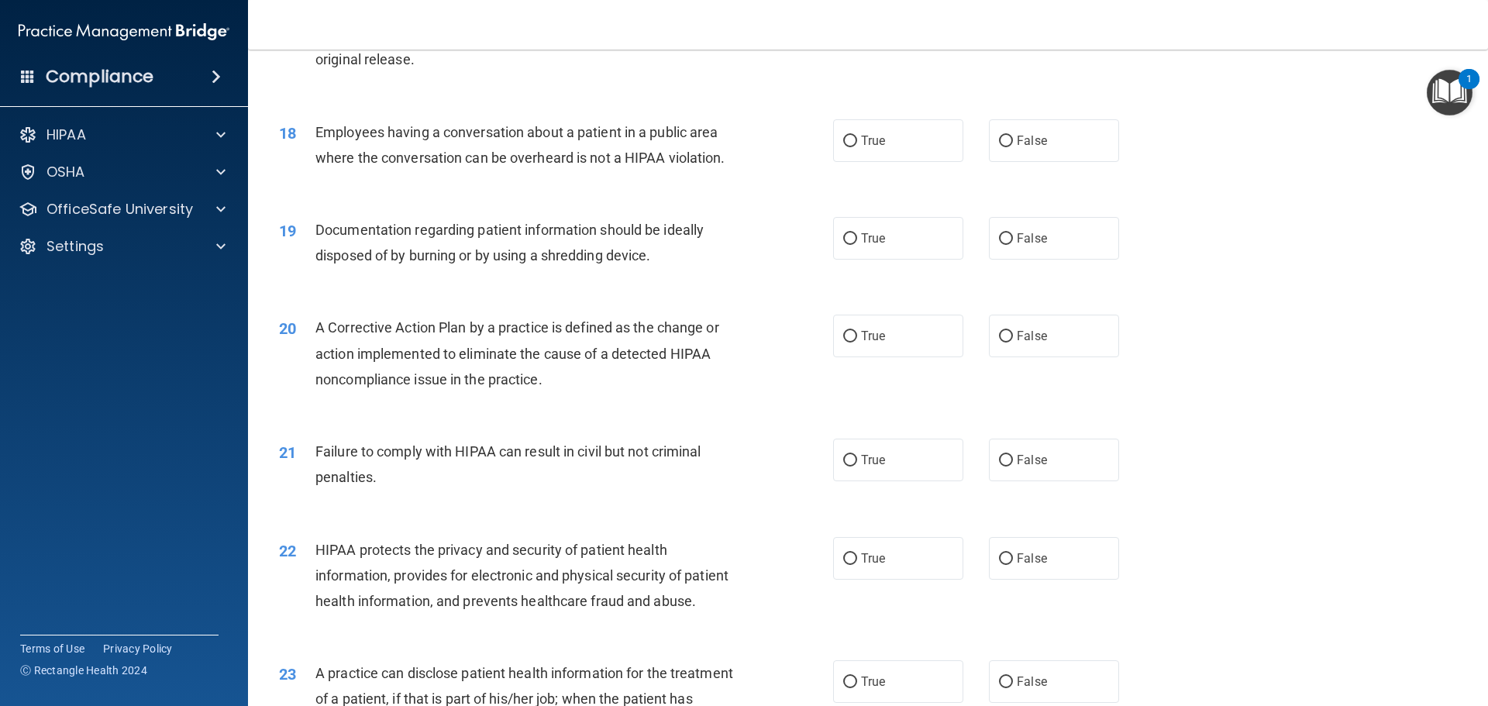
scroll to position [1938, 0]
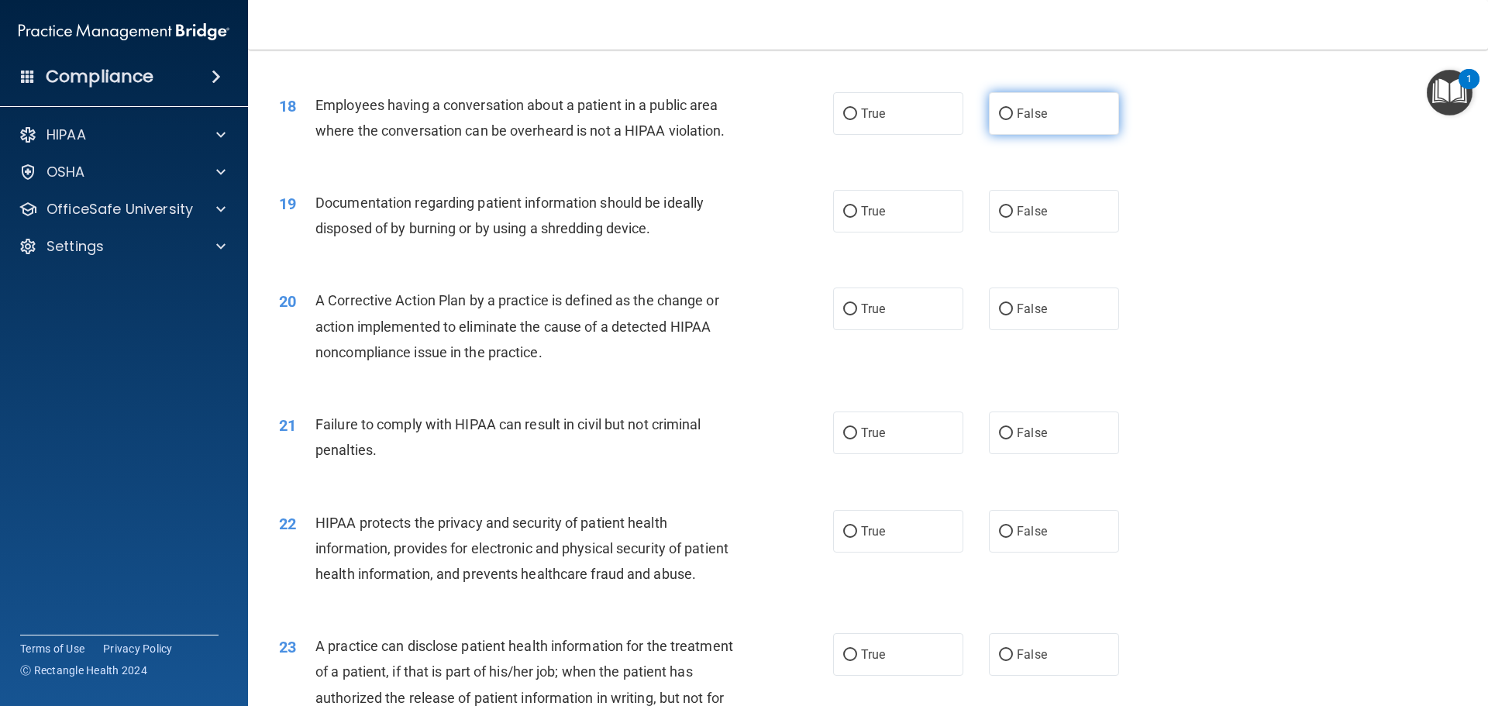
click at [1055, 135] on label "False" at bounding box center [1054, 113] width 130 height 43
click at [1013, 120] on input "False" at bounding box center [1006, 115] width 14 height 12
radio input "true"
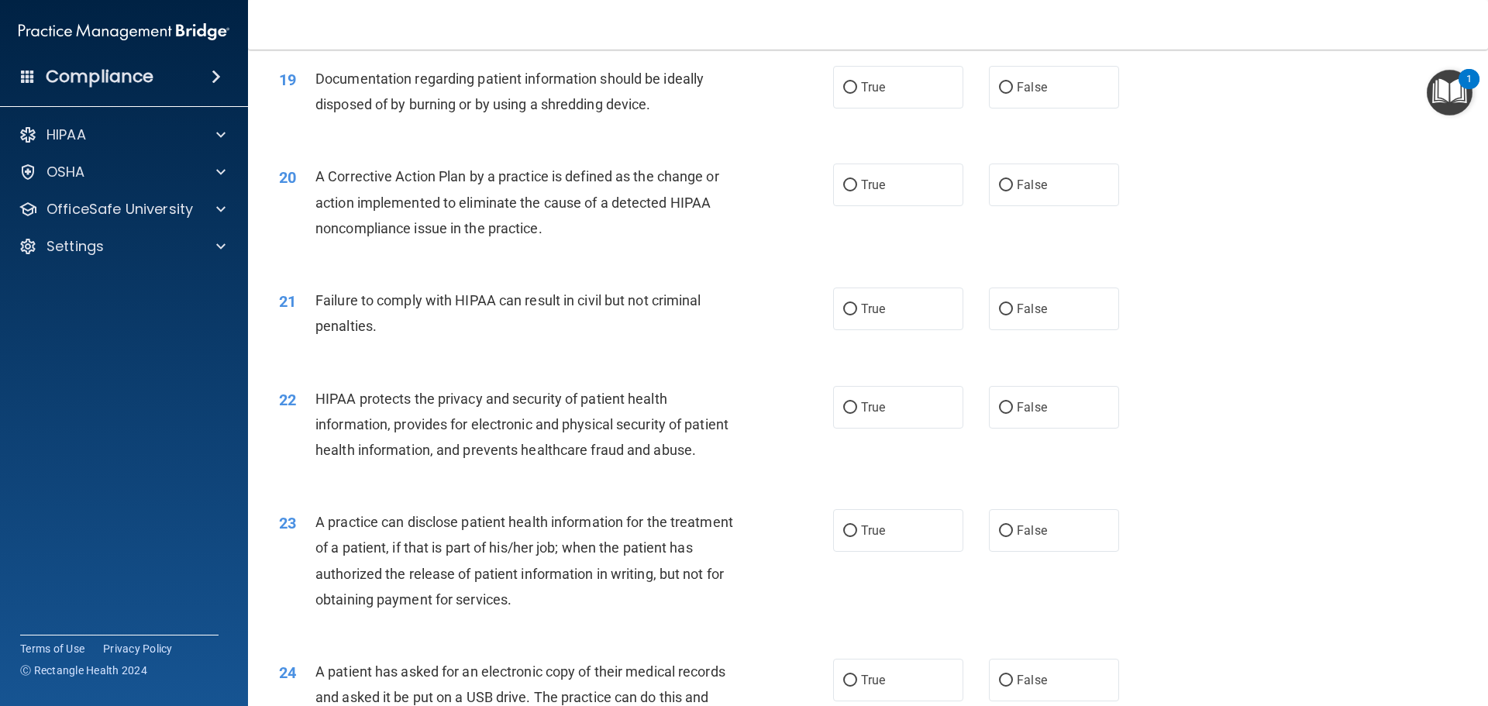
scroll to position [2093, 0]
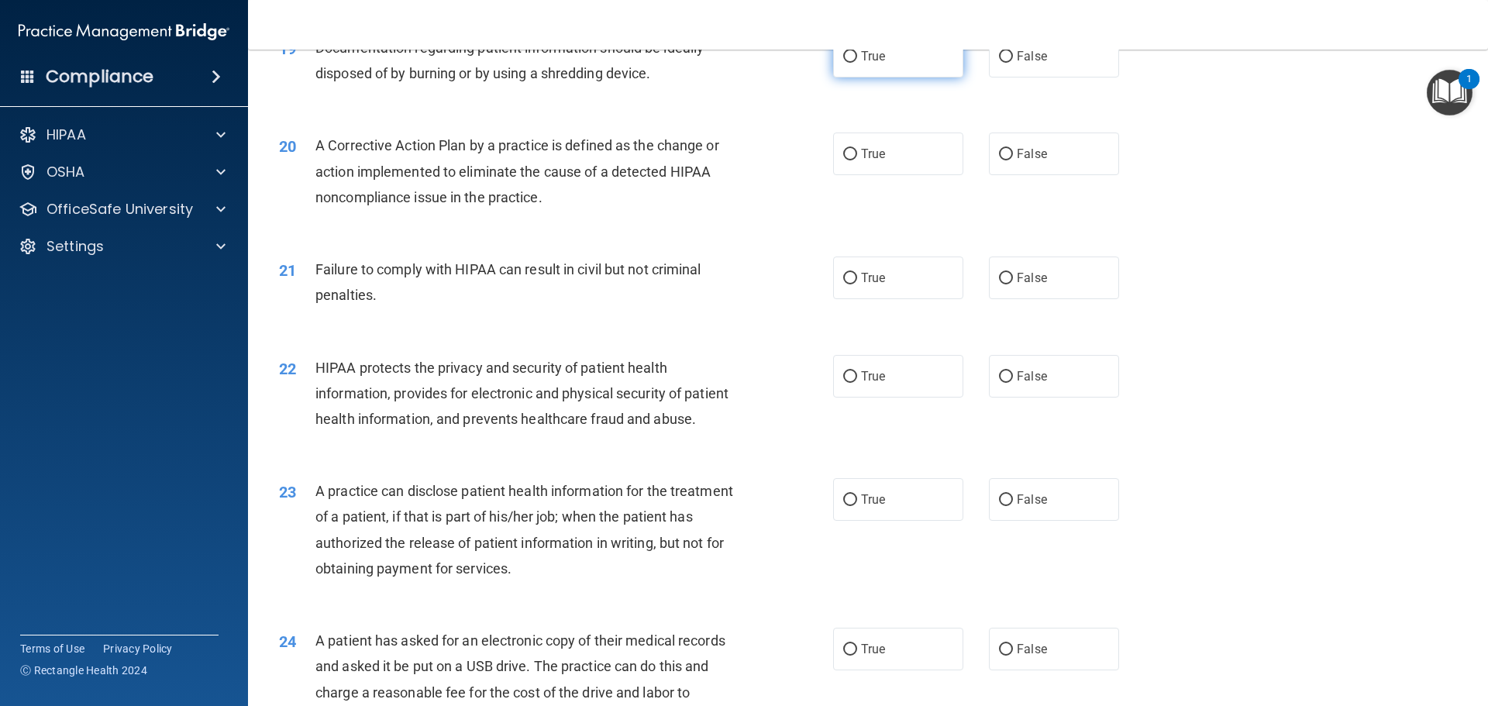
click at [863, 64] on span "True" at bounding box center [873, 56] width 24 height 15
click at [857, 63] on input "True" at bounding box center [850, 57] width 14 height 12
radio input "true"
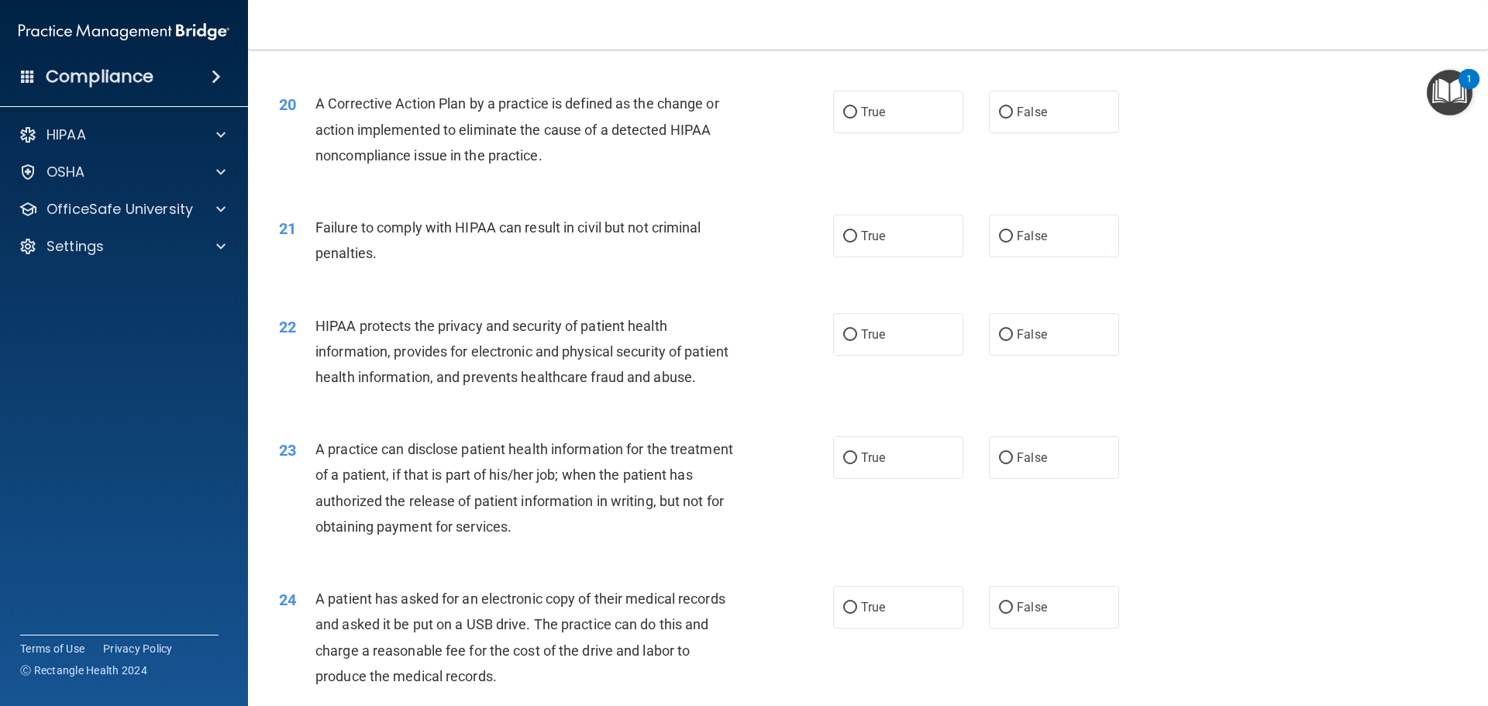
scroll to position [2170, 0]
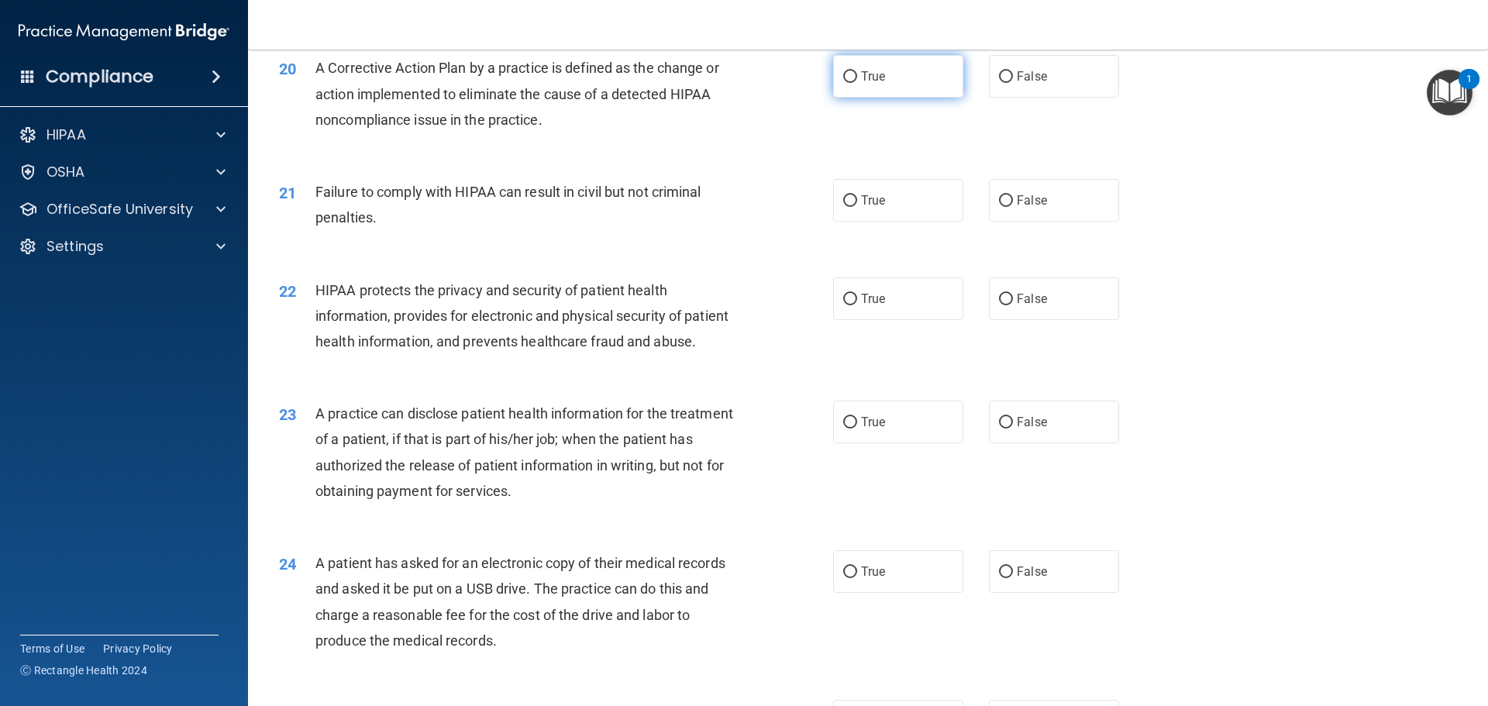
click at [877, 84] on span "True" at bounding box center [873, 76] width 24 height 15
click at [857, 83] on input "True" at bounding box center [850, 77] width 14 height 12
radio input "true"
click at [1031, 208] on span "False" at bounding box center [1032, 200] width 30 height 15
click at [1013, 207] on input "False" at bounding box center [1006, 201] width 14 height 12
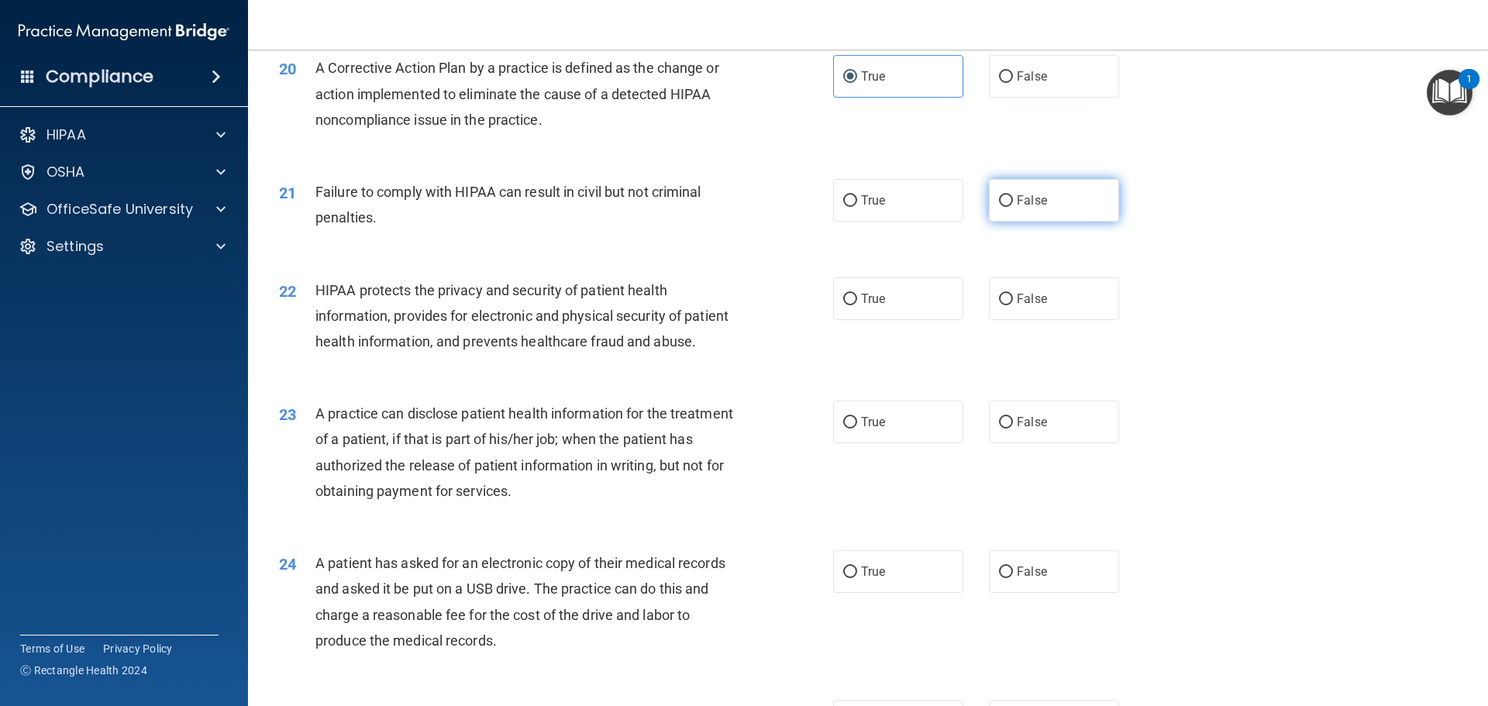
radio input "true"
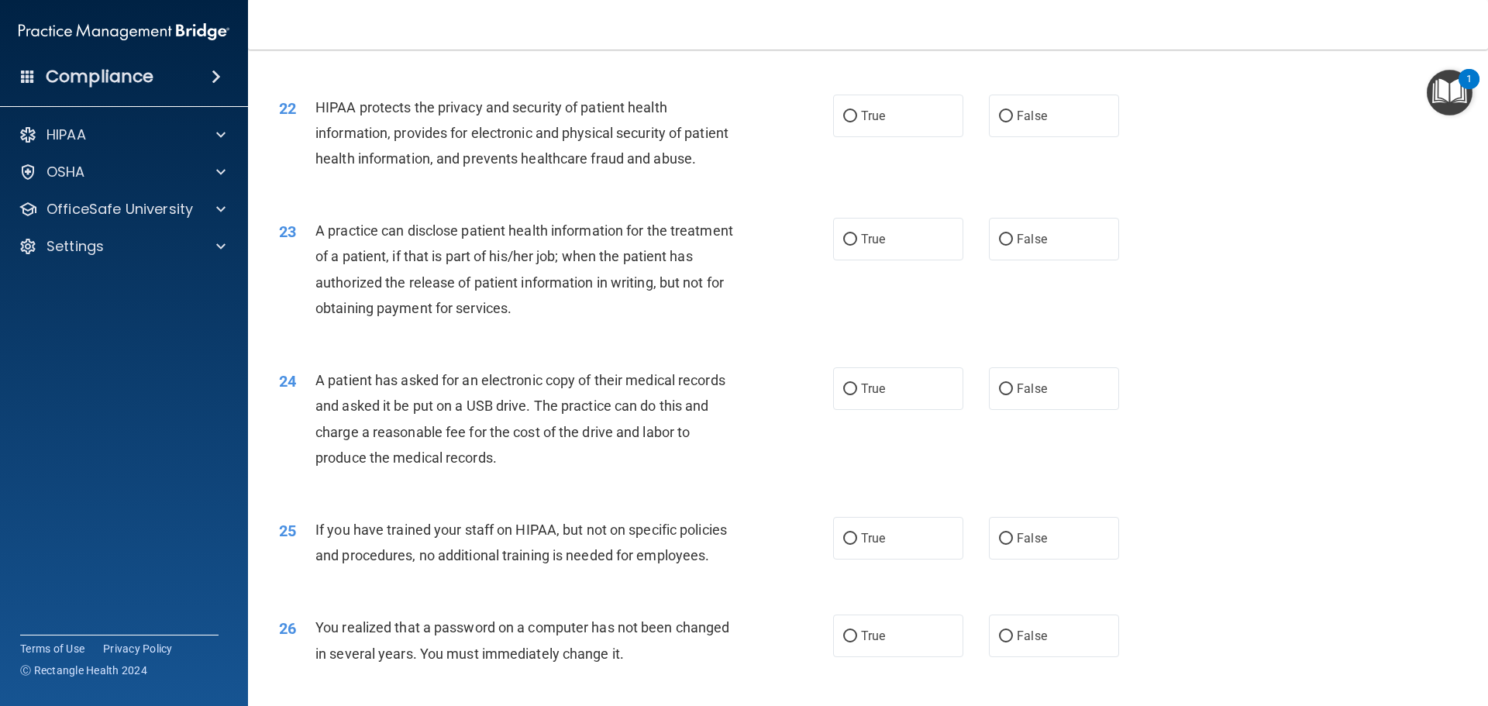
scroll to position [2403, 0]
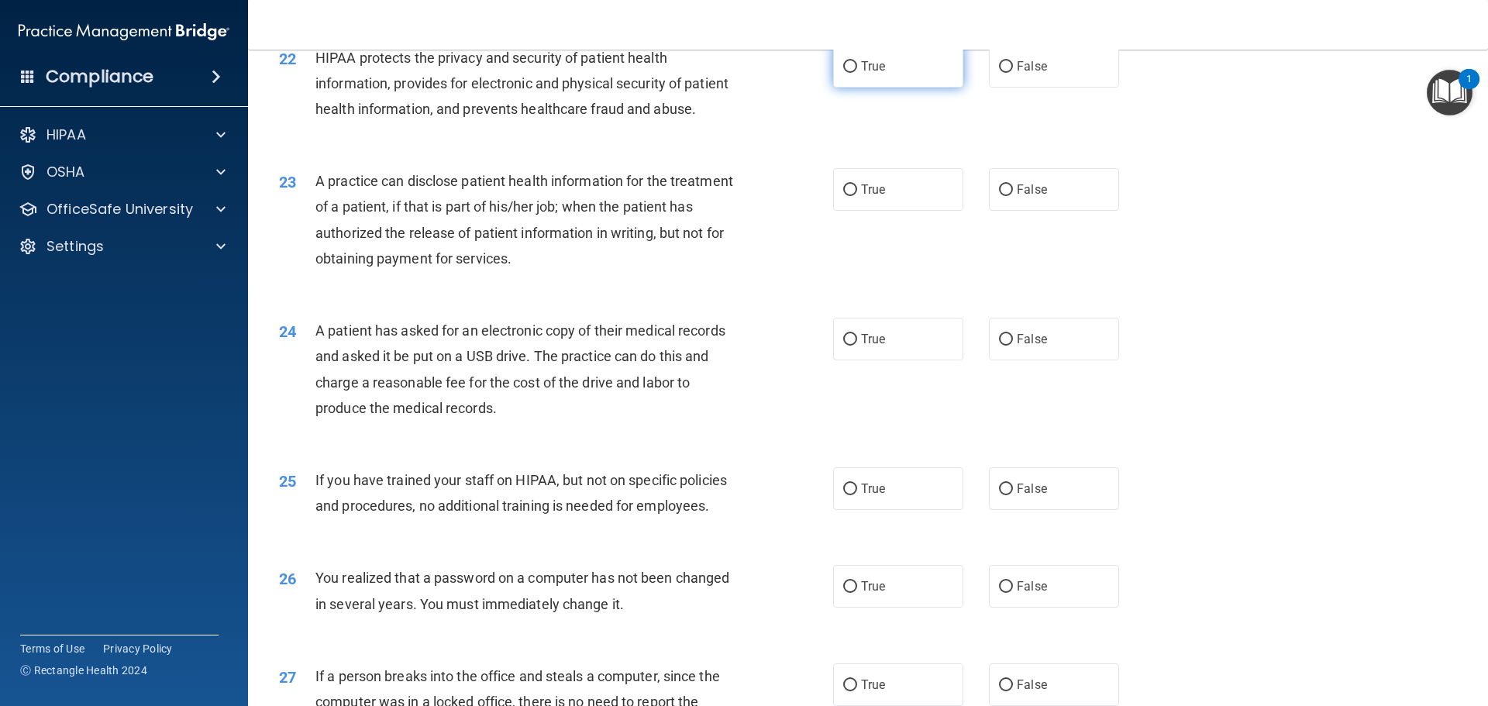
click at [867, 74] on span "True" at bounding box center [873, 66] width 24 height 15
click at [857, 73] on input "True" at bounding box center [850, 67] width 14 height 12
radio input "true"
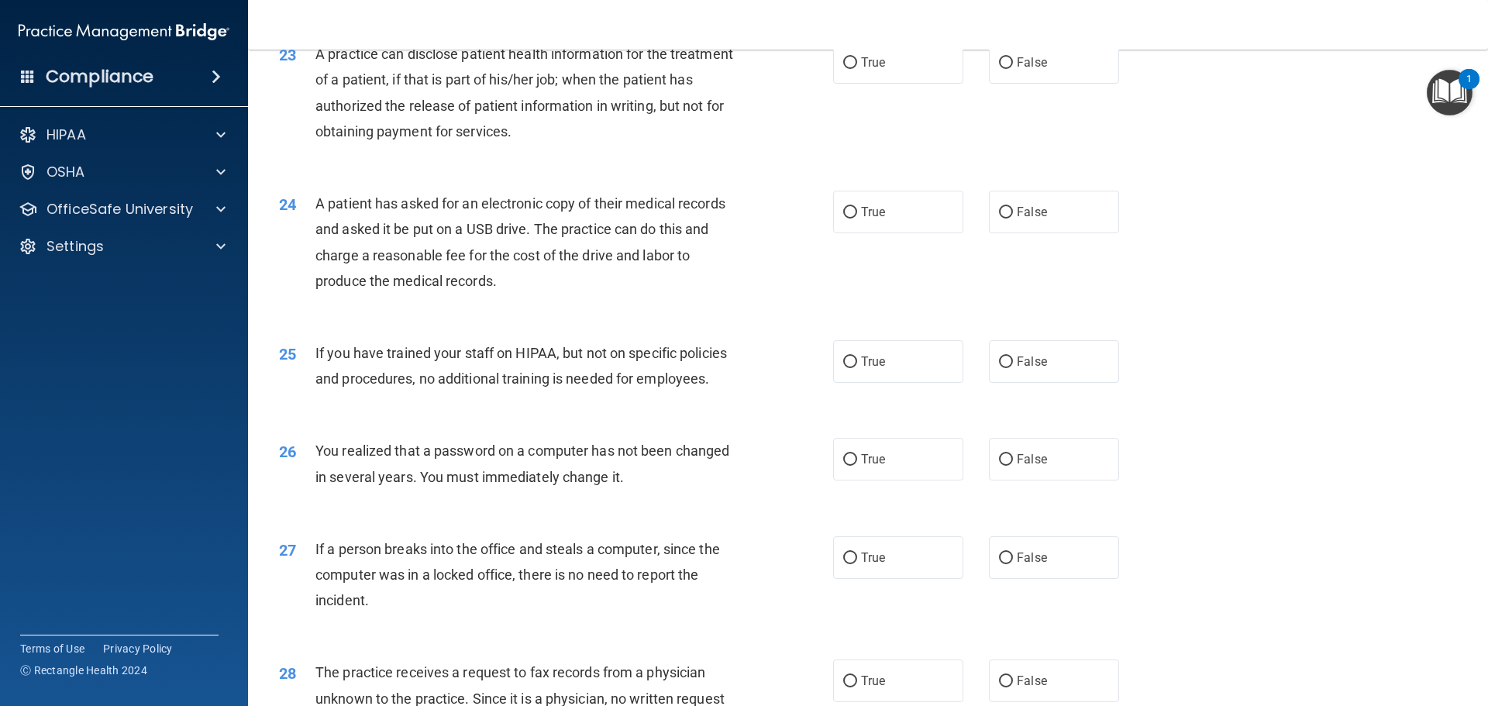
scroll to position [2558, 0]
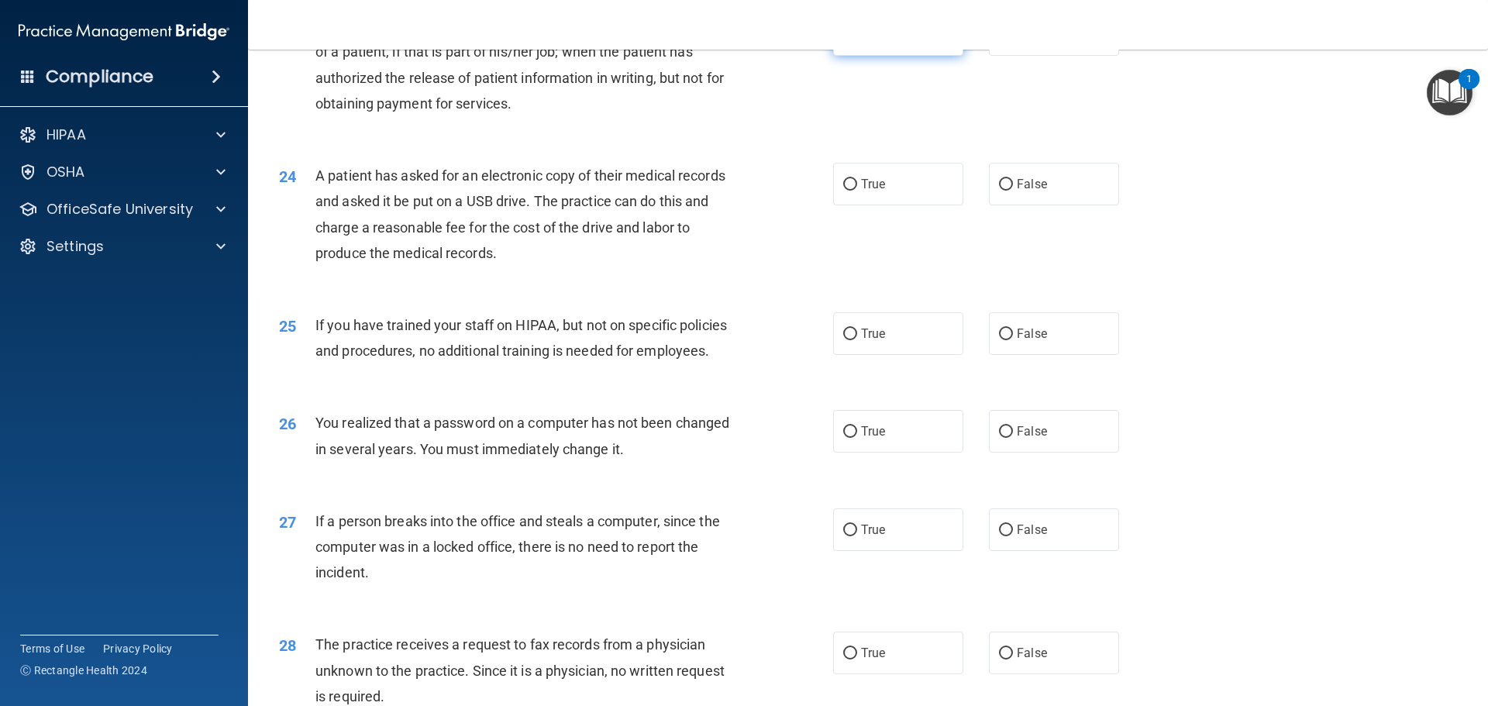
click at [855, 56] on label "True" at bounding box center [898, 34] width 130 height 43
click at [855, 41] on input "True" at bounding box center [850, 35] width 14 height 12
radio input "true"
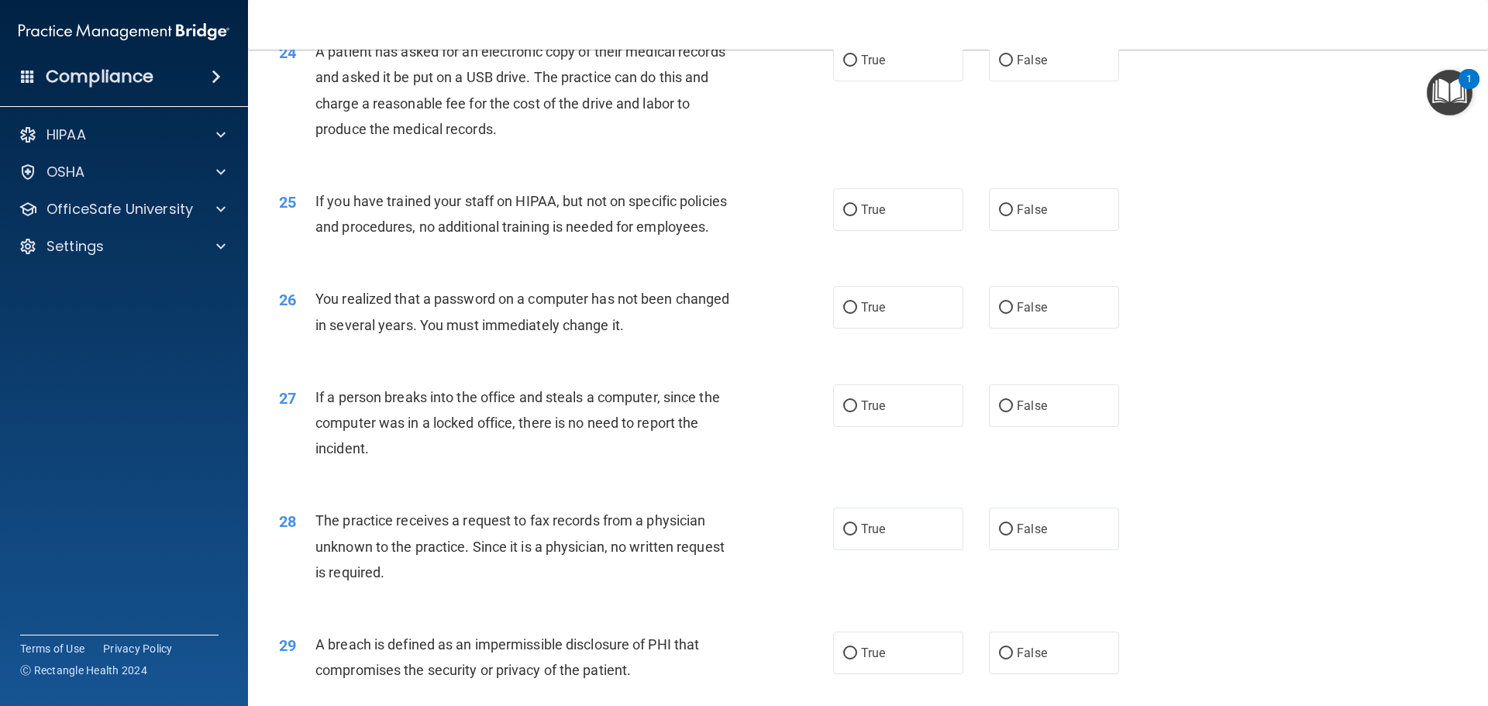
scroll to position [2713, 0]
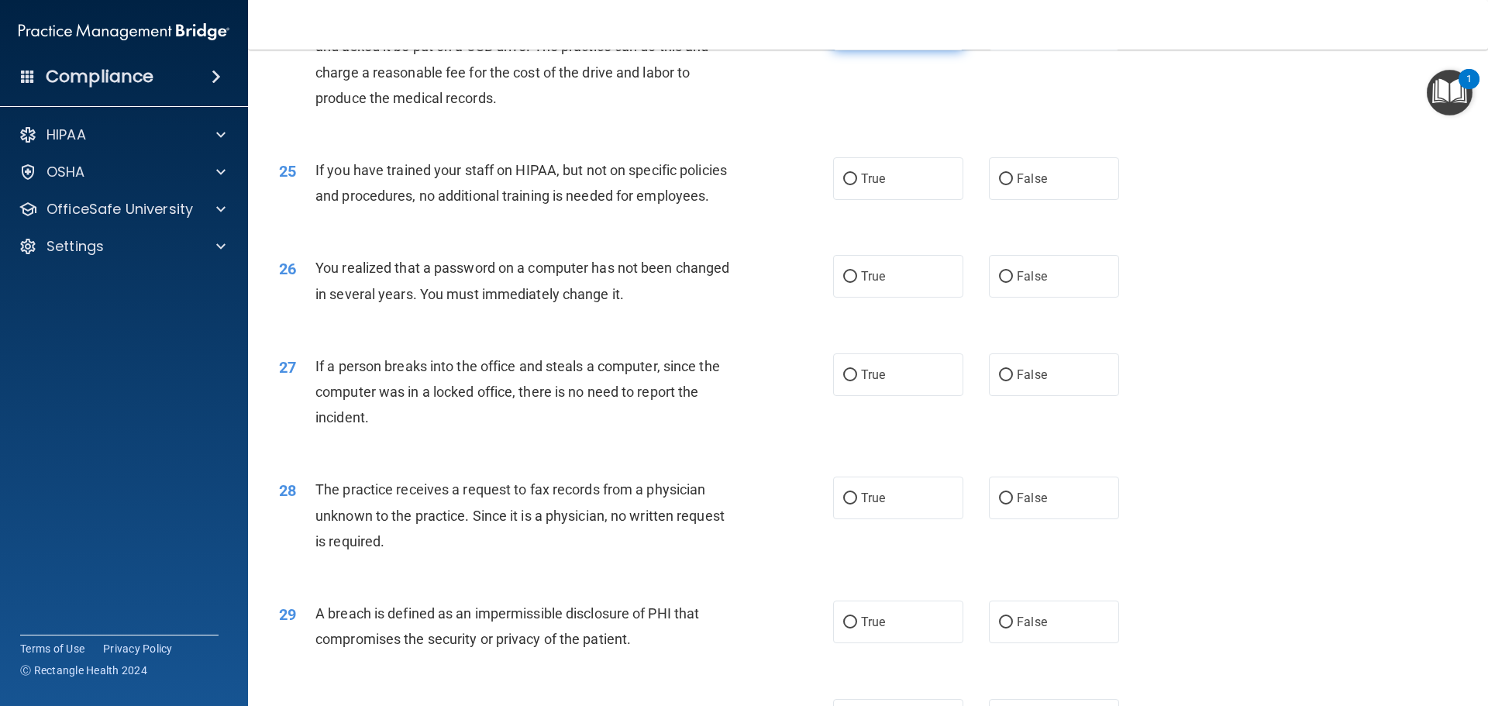
click at [876, 36] on span "True" at bounding box center [873, 29] width 24 height 15
click at [857, 36] on input "True" at bounding box center [850, 30] width 14 height 12
radio input "true"
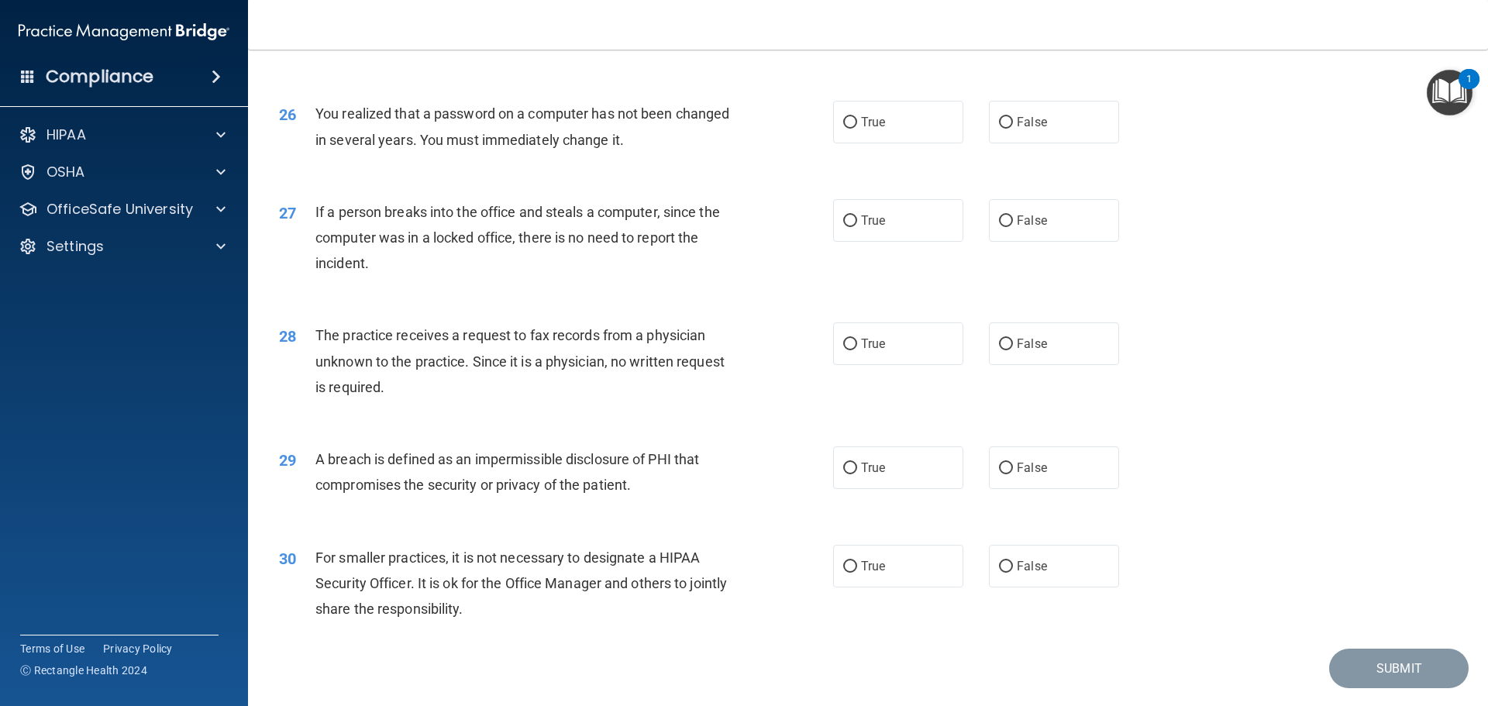
scroll to position [2868, 0]
click at [1017, 31] on span "False" at bounding box center [1032, 23] width 30 height 15
click at [1013, 30] on input "False" at bounding box center [1006, 25] width 14 height 12
radio input "true"
click at [872, 129] on span "True" at bounding box center [873, 121] width 24 height 15
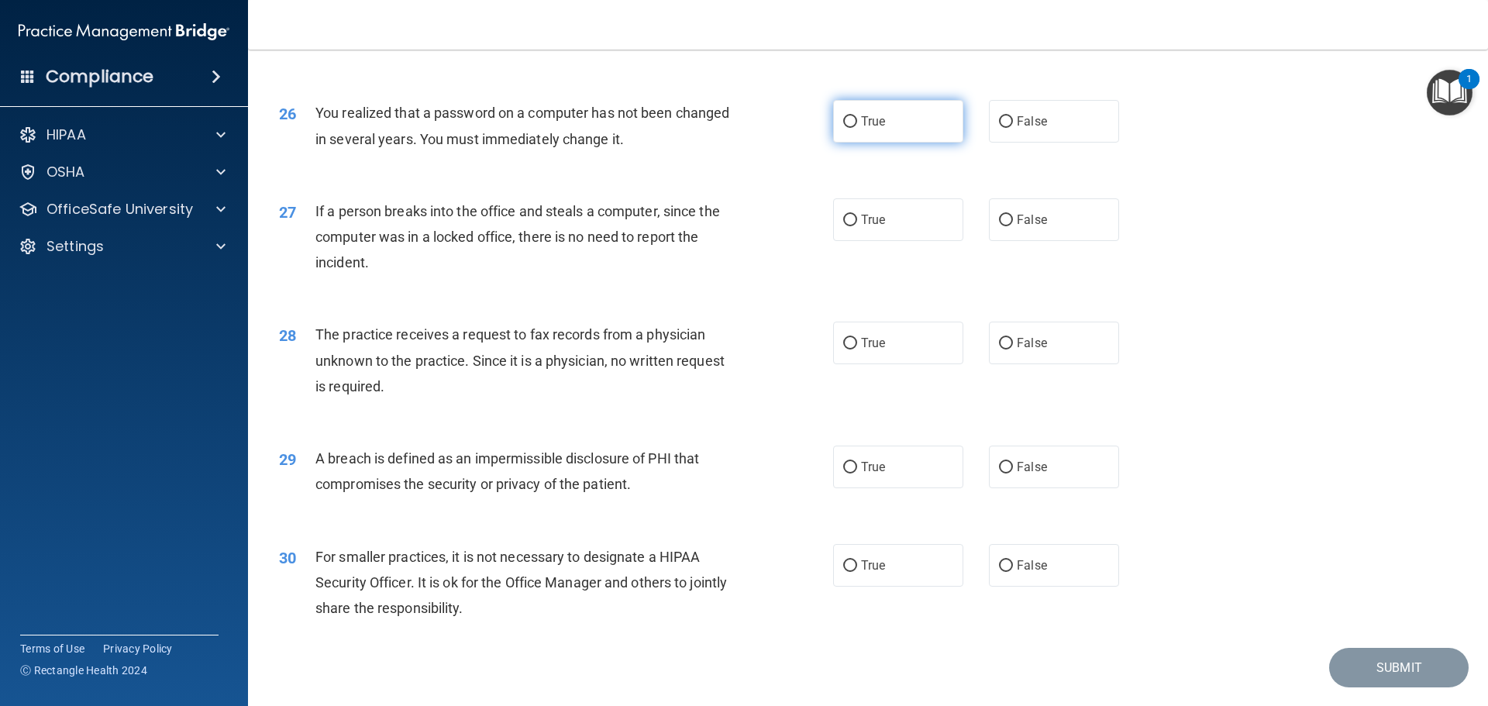
click at [857, 128] on input "True" at bounding box center [850, 122] width 14 height 12
radio input "true"
click at [990, 241] on label "False" at bounding box center [1054, 219] width 130 height 43
click at [999, 226] on input "False" at bounding box center [1006, 221] width 14 height 12
radio input "true"
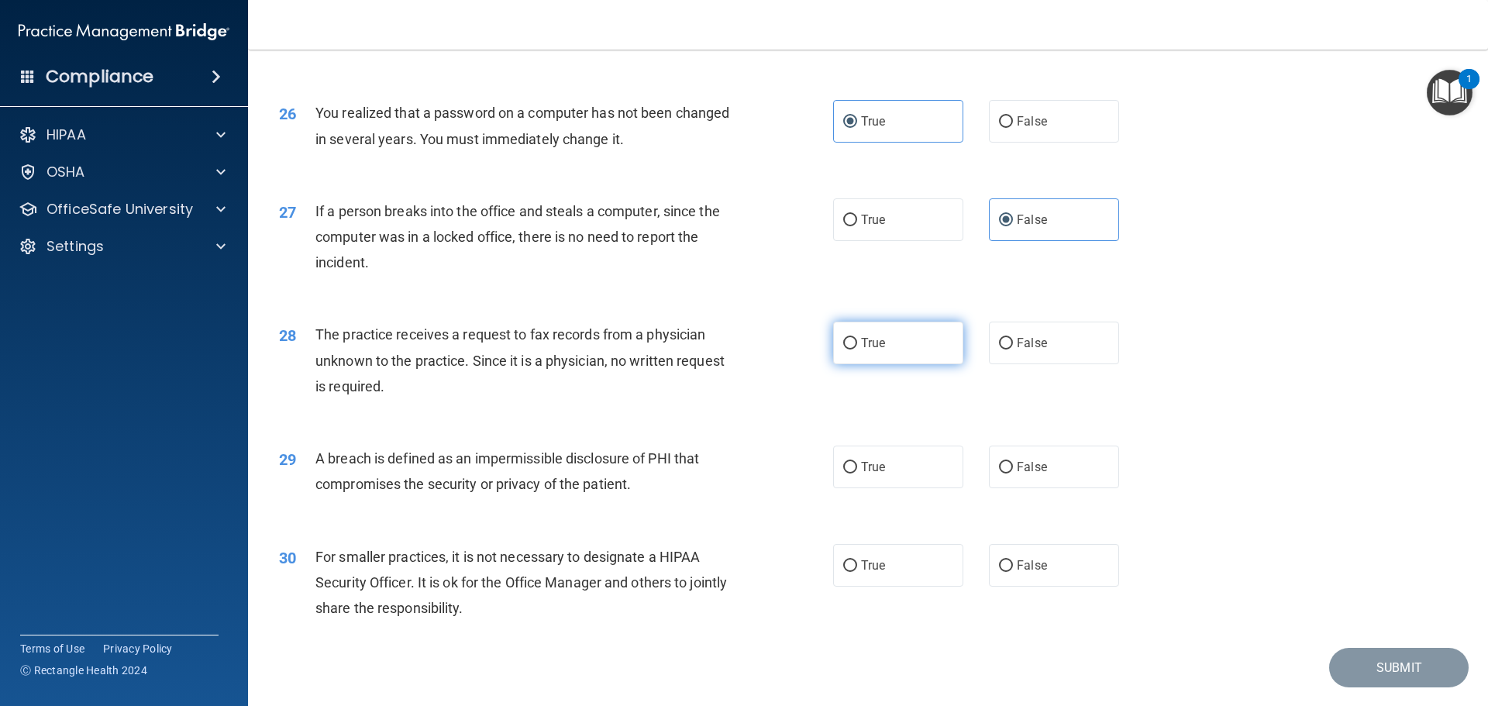
click at [876, 350] on span "True" at bounding box center [873, 343] width 24 height 15
click at [857, 350] on input "True" at bounding box center [850, 344] width 14 height 12
radio input "true"
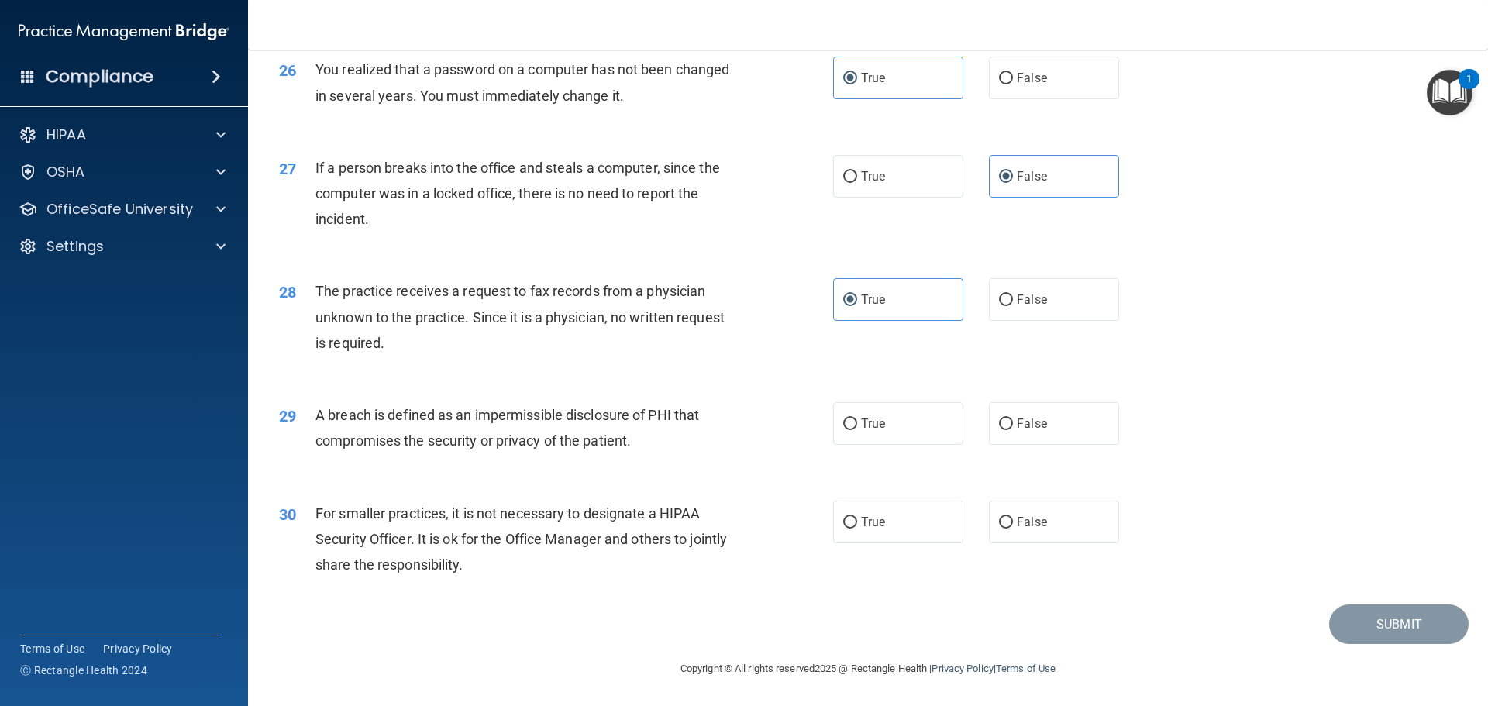
scroll to position [2962, 0]
click at [896, 427] on label "True" at bounding box center [898, 423] width 130 height 43
click at [857, 427] on input "True" at bounding box center [850, 425] width 14 height 12
radio input "true"
click at [999, 526] on input "False" at bounding box center [1006, 523] width 14 height 12
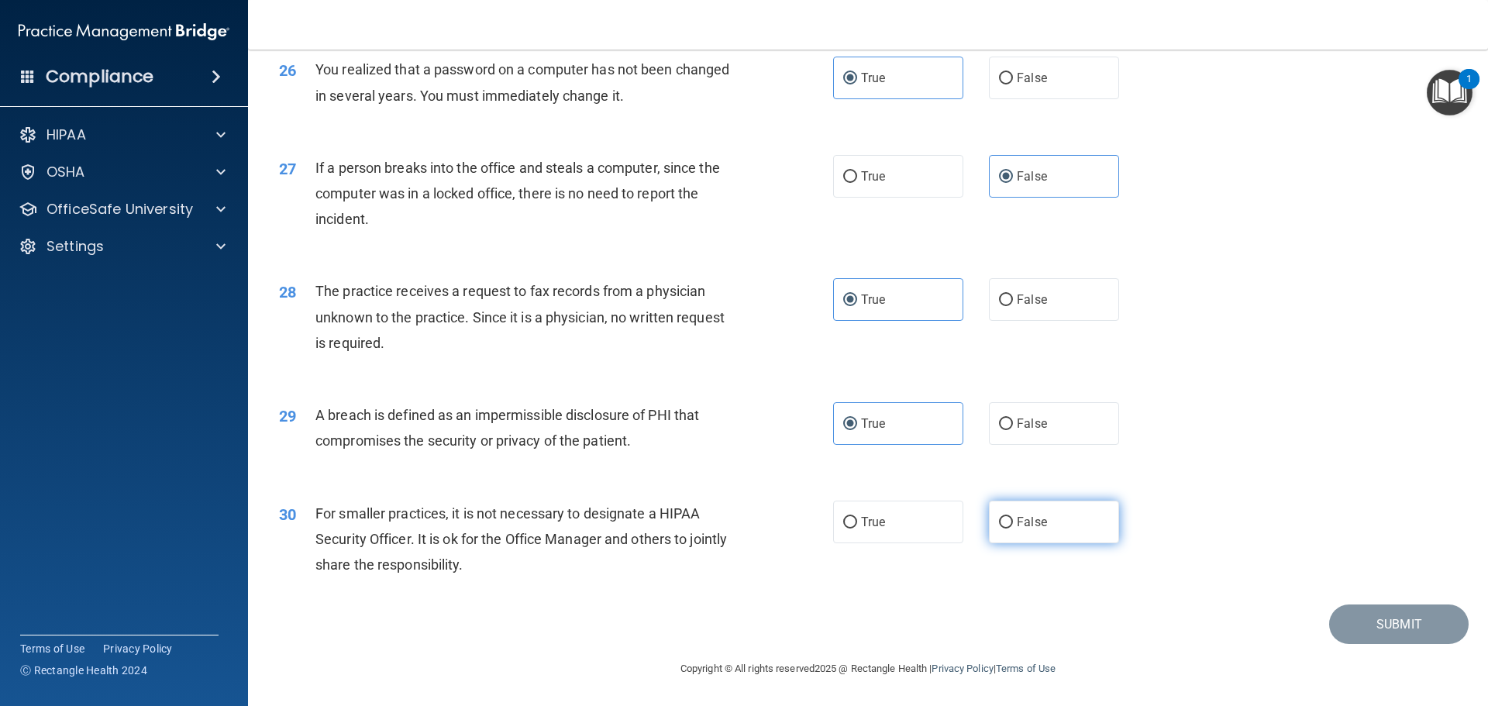
radio input "true"
drag, startPoint x: 1400, startPoint y: 609, endPoint x: 897, endPoint y: 608, distance: 503.0
click at [941, 623] on div "Submit" at bounding box center [867, 625] width 1201 height 40
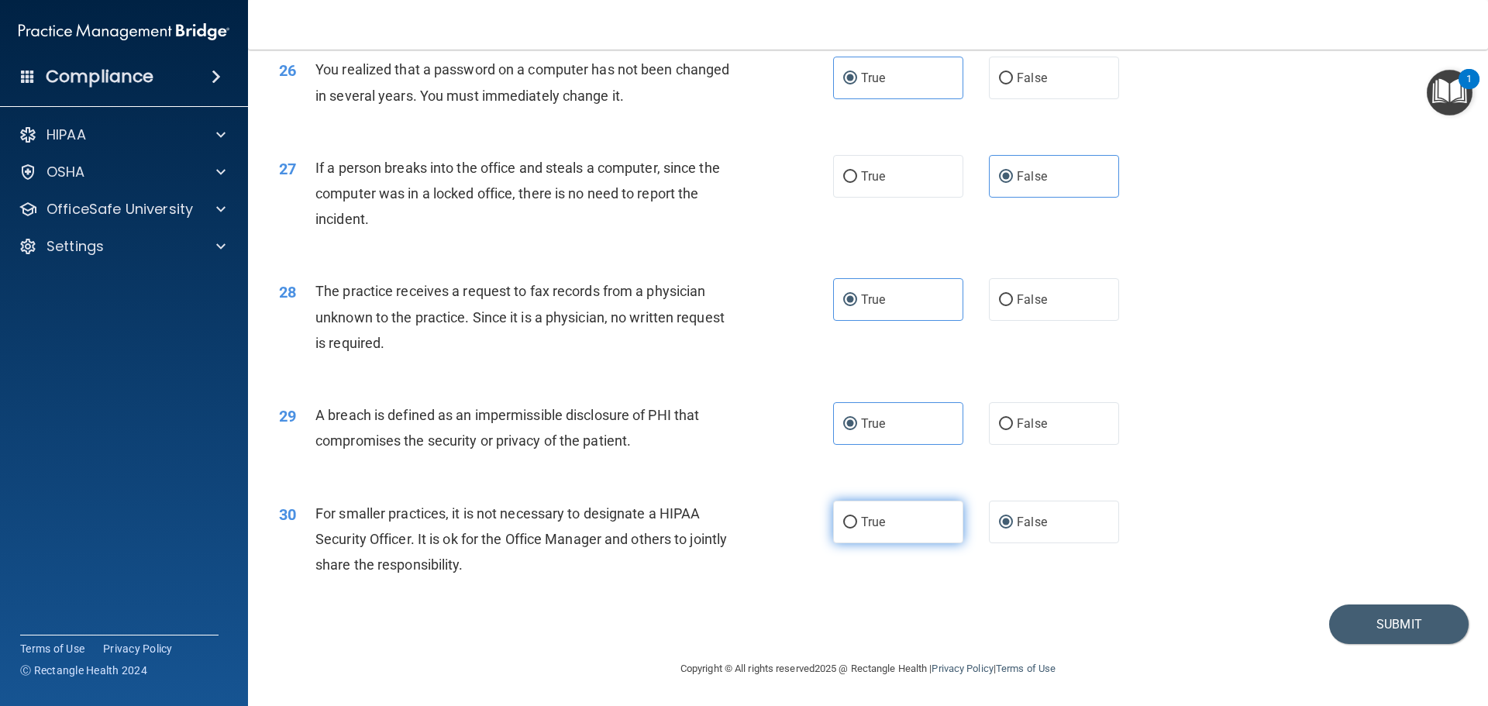
click at [864, 521] on span "True" at bounding box center [873, 522] width 24 height 15
click at [857, 521] on input "True" at bounding box center [850, 523] width 14 height 12
radio input "true"
radio input "false"
click at [1377, 630] on button "Submit" at bounding box center [1399, 625] width 140 height 40
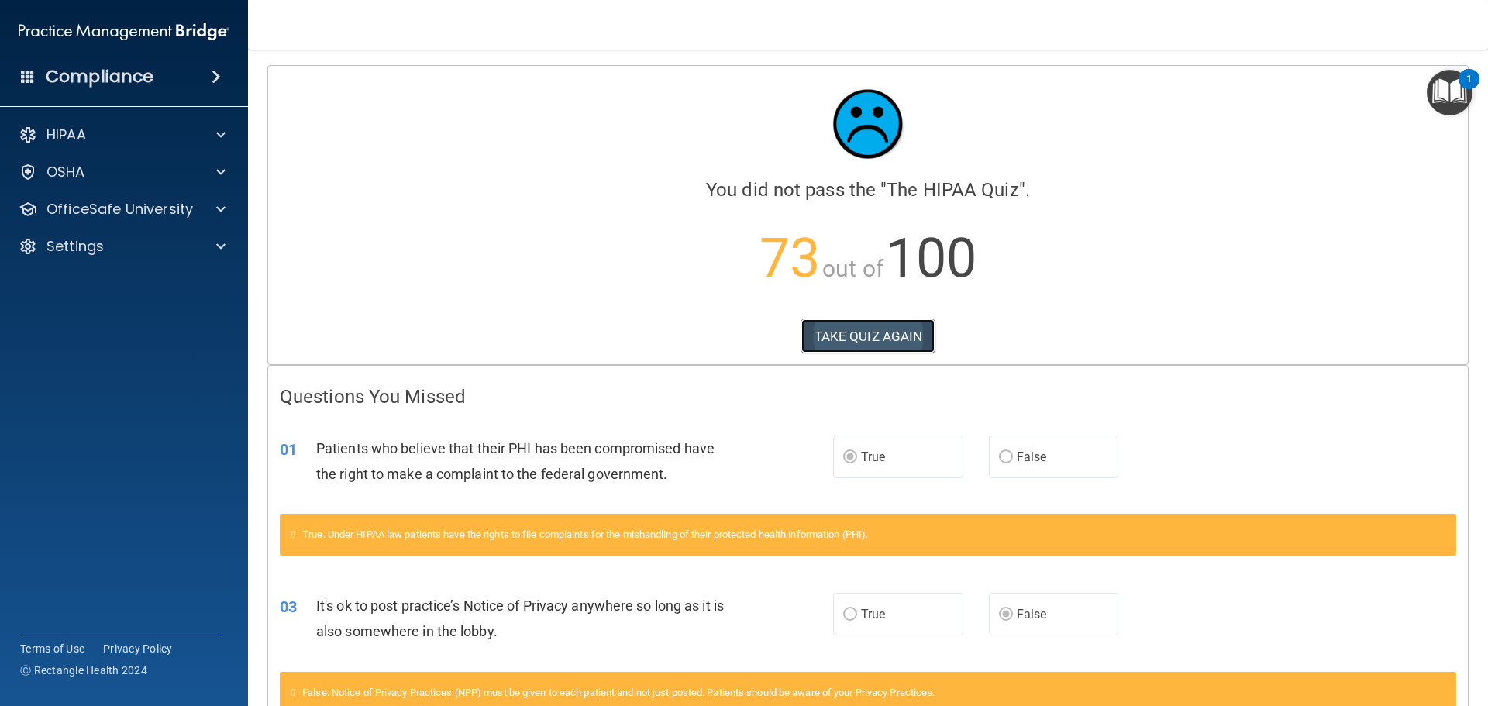
click at [832, 343] on button "TAKE QUIZ AGAIN" at bounding box center [868, 336] width 134 height 34
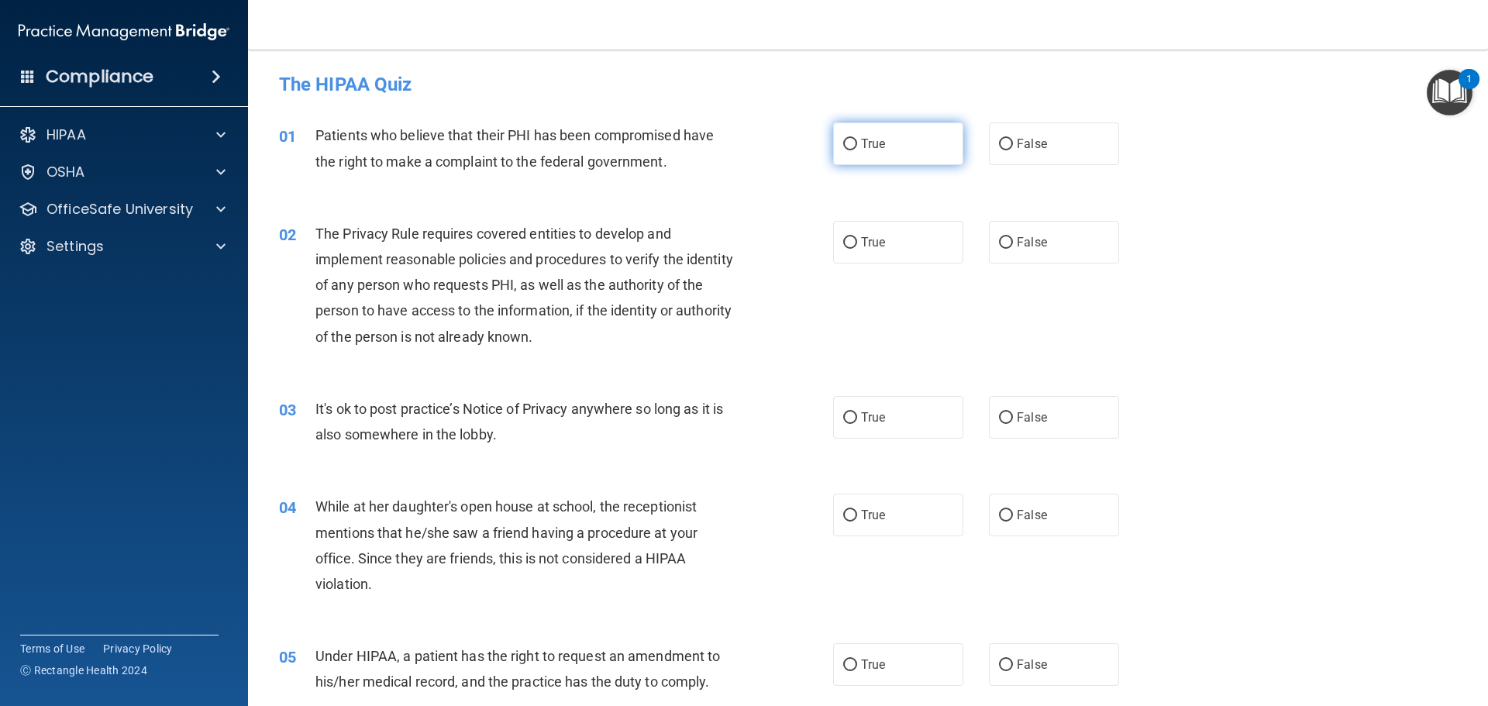
click at [882, 156] on label "True" at bounding box center [898, 143] width 130 height 43
click at [857, 150] on input "True" at bounding box center [850, 145] width 14 height 12
radio input "true"
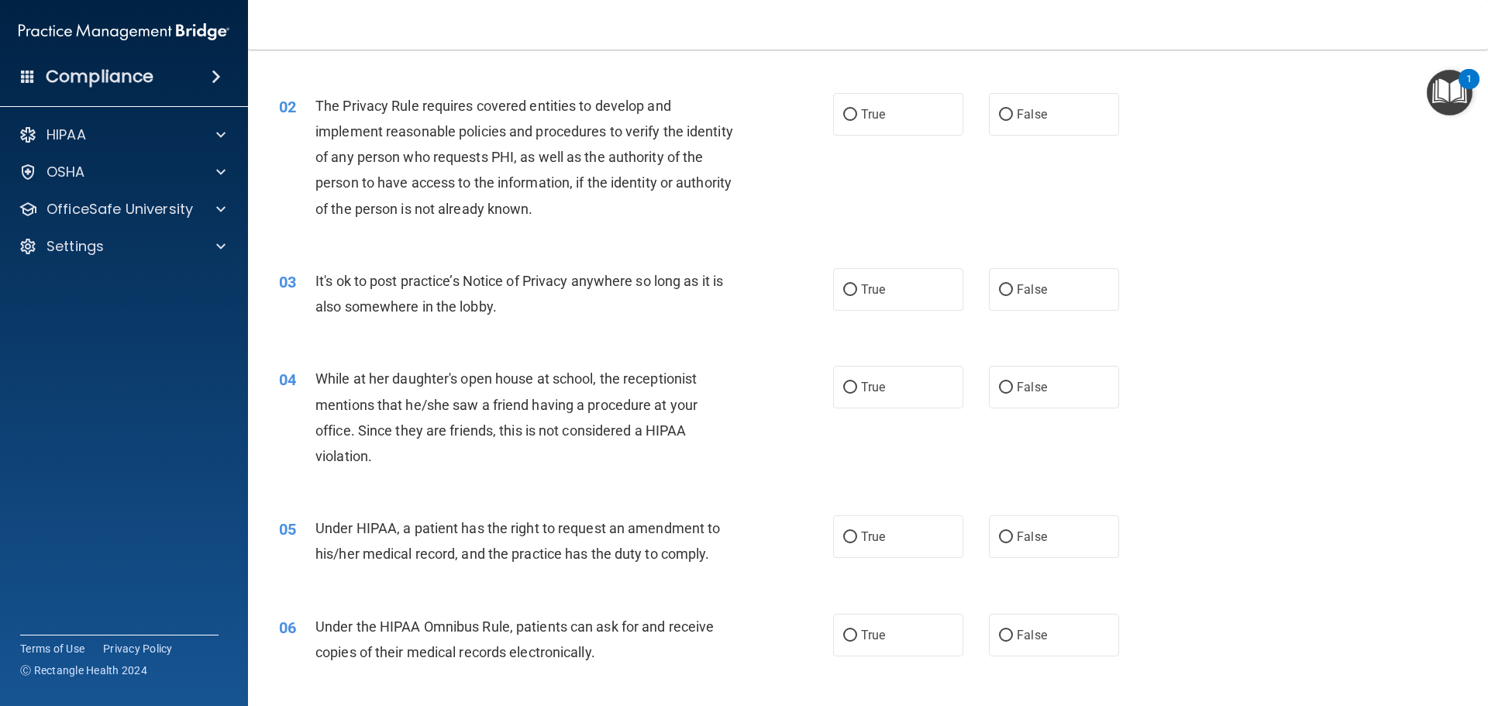
scroll to position [155, 0]
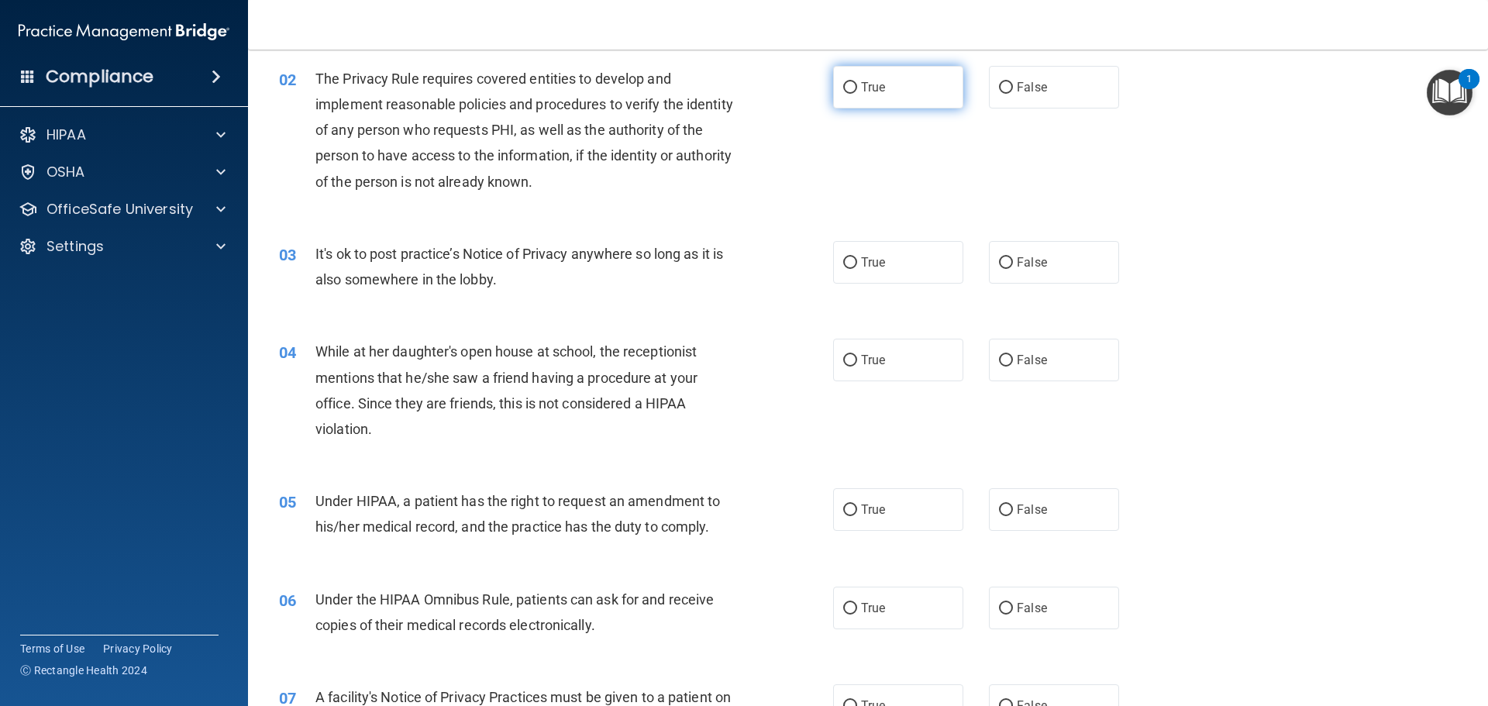
click at [848, 92] on input "True" at bounding box center [850, 88] width 14 height 12
radio input "true"
click at [991, 258] on label "False" at bounding box center [1054, 262] width 130 height 43
click at [999, 258] on input "False" at bounding box center [1006, 263] width 14 height 12
radio input "true"
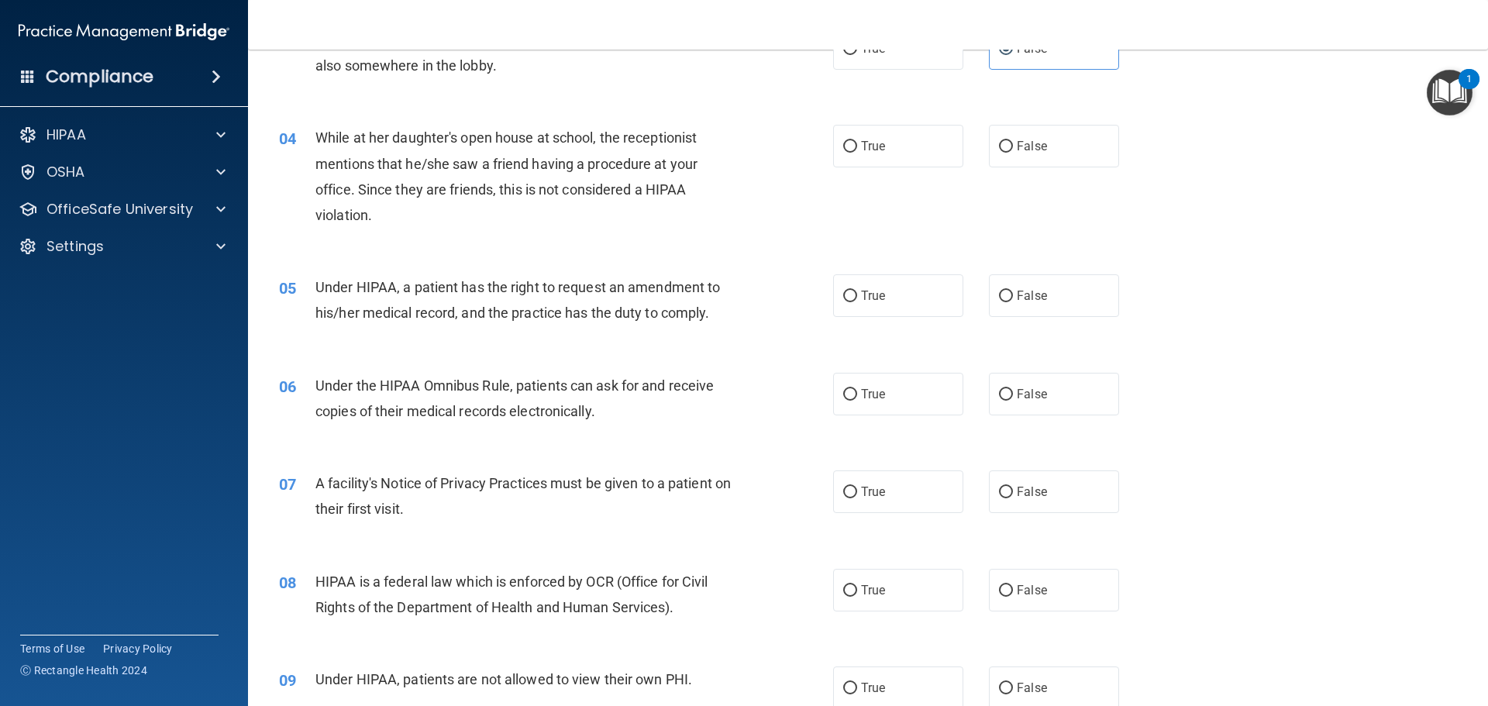
scroll to position [388, 0]
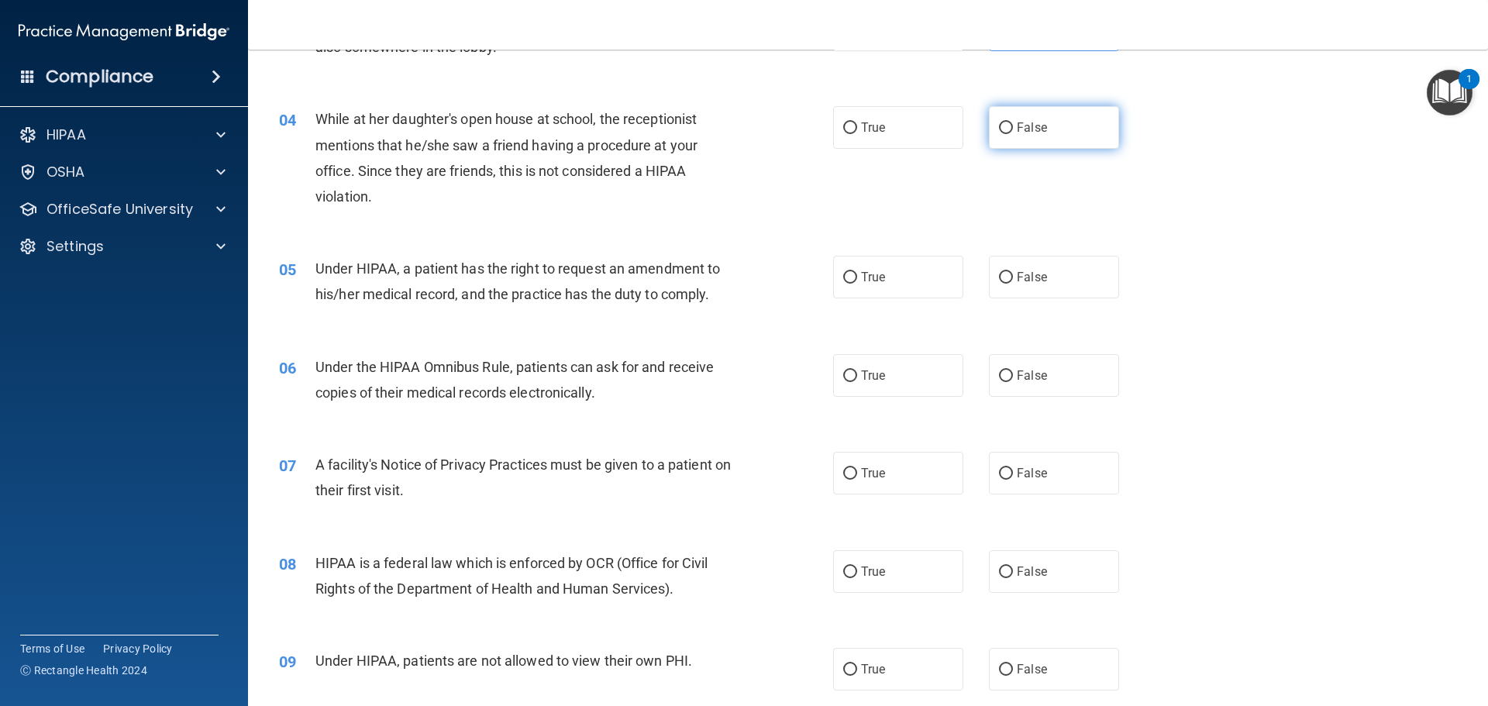
click at [1000, 135] on label "False" at bounding box center [1054, 127] width 130 height 43
click at [1000, 134] on input "False" at bounding box center [1006, 128] width 14 height 12
radio input "true"
click at [1001, 281] on input "False" at bounding box center [1006, 278] width 14 height 12
radio input "true"
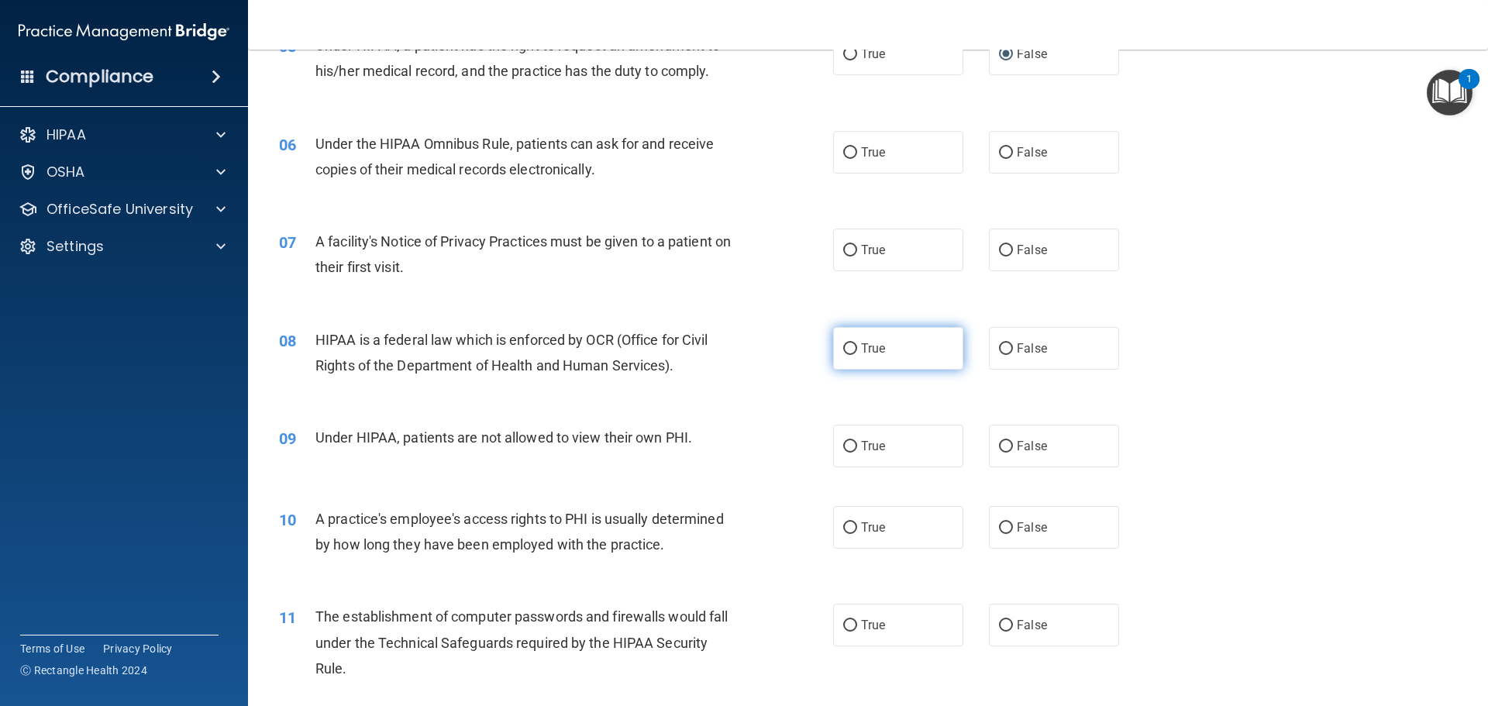
scroll to position [620, 0]
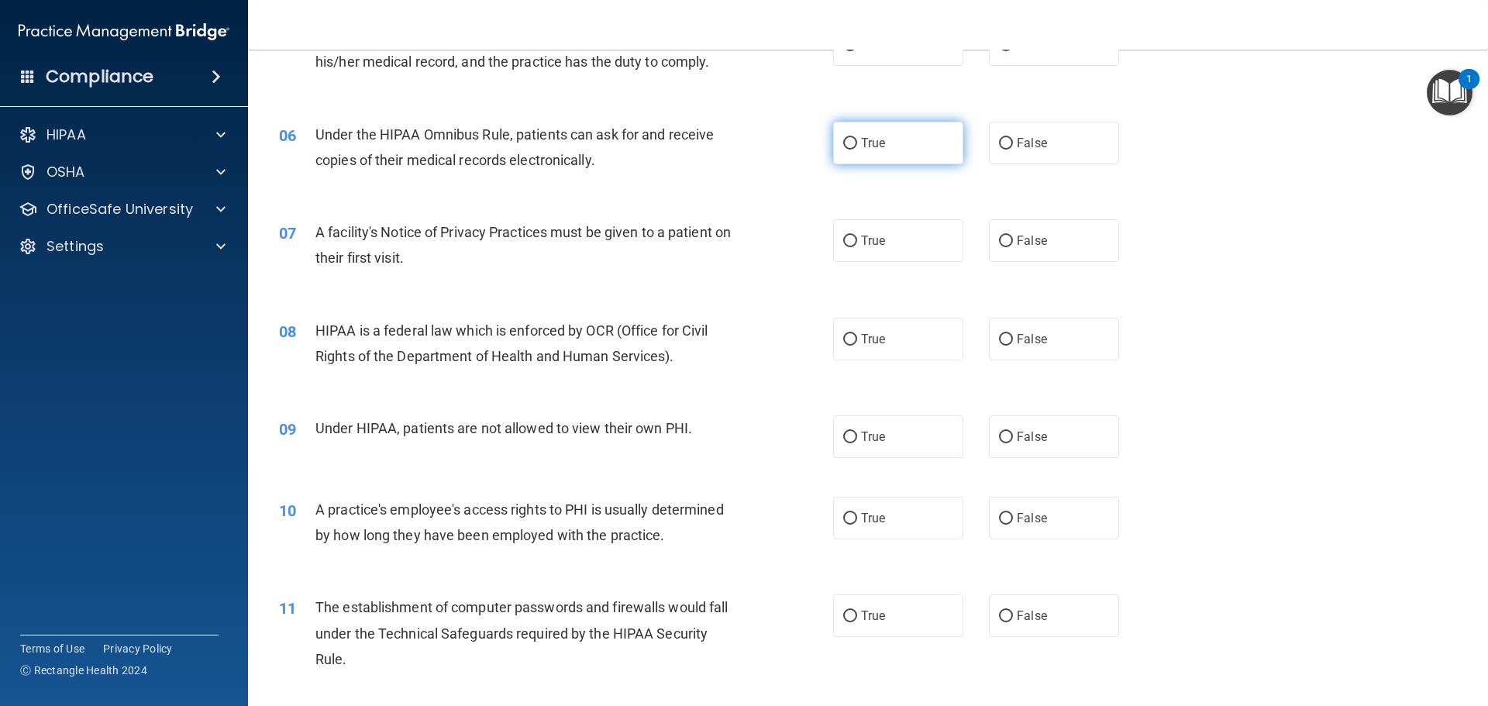
click at [888, 145] on label "True" at bounding box center [898, 143] width 130 height 43
click at [857, 145] on input "True" at bounding box center [850, 144] width 14 height 12
radio input "true"
click at [899, 249] on label "True" at bounding box center [898, 240] width 130 height 43
click at [857, 247] on input "True" at bounding box center [850, 242] width 14 height 12
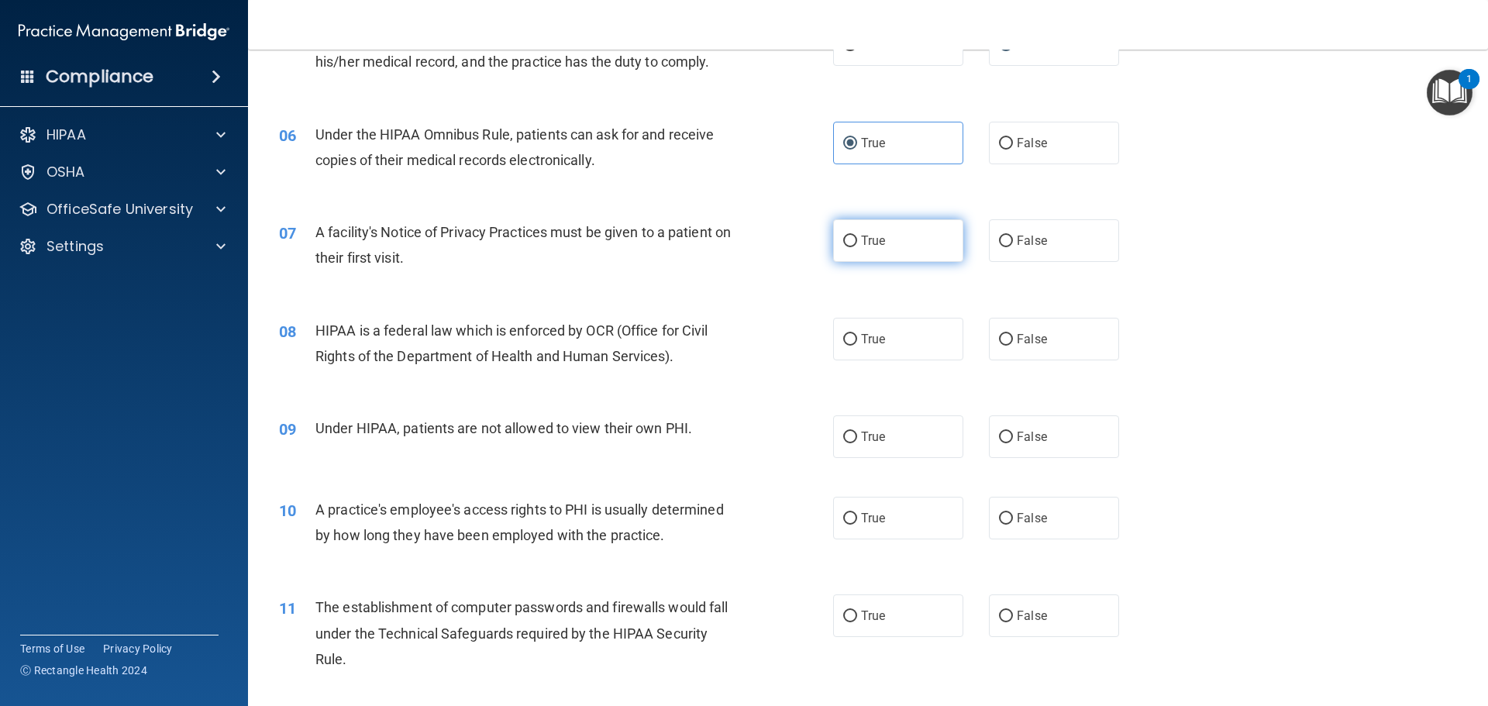
radio input "true"
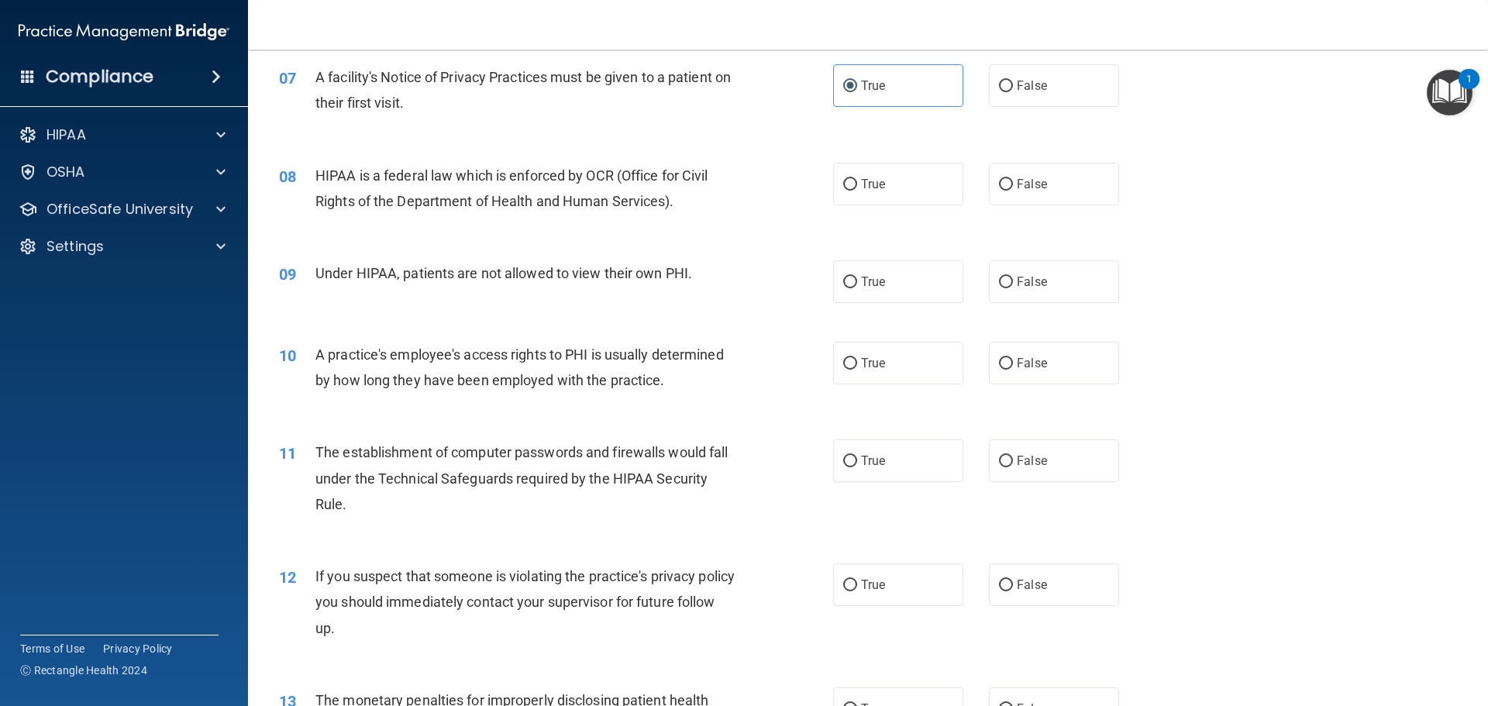
scroll to position [853, 0]
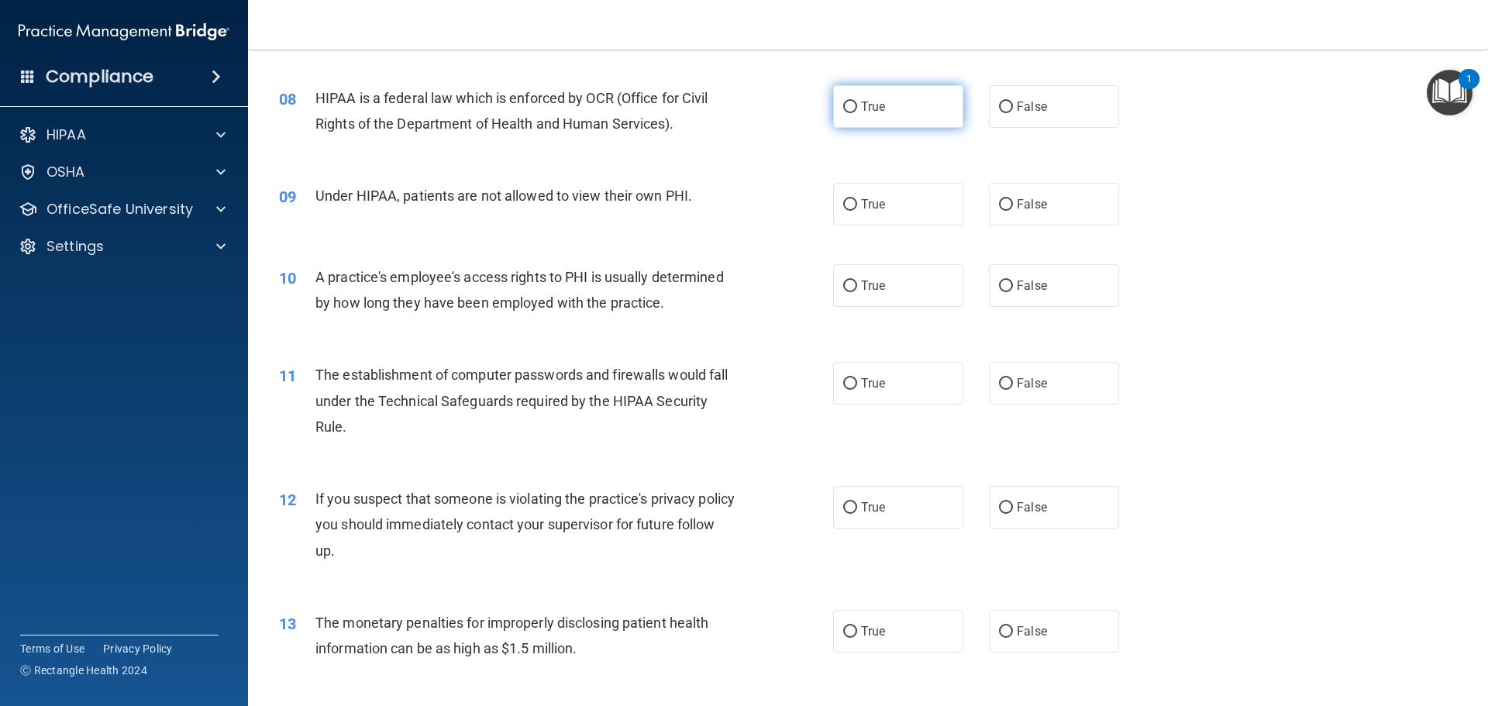
drag, startPoint x: 882, startPoint y: 111, endPoint x: 870, endPoint y: 111, distance: 11.6
click at [882, 111] on label "True" at bounding box center [898, 106] width 130 height 43
click at [857, 111] on input "True" at bounding box center [850, 108] width 14 height 12
radio input "true"
click at [1001, 205] on input "False" at bounding box center [1006, 205] width 14 height 12
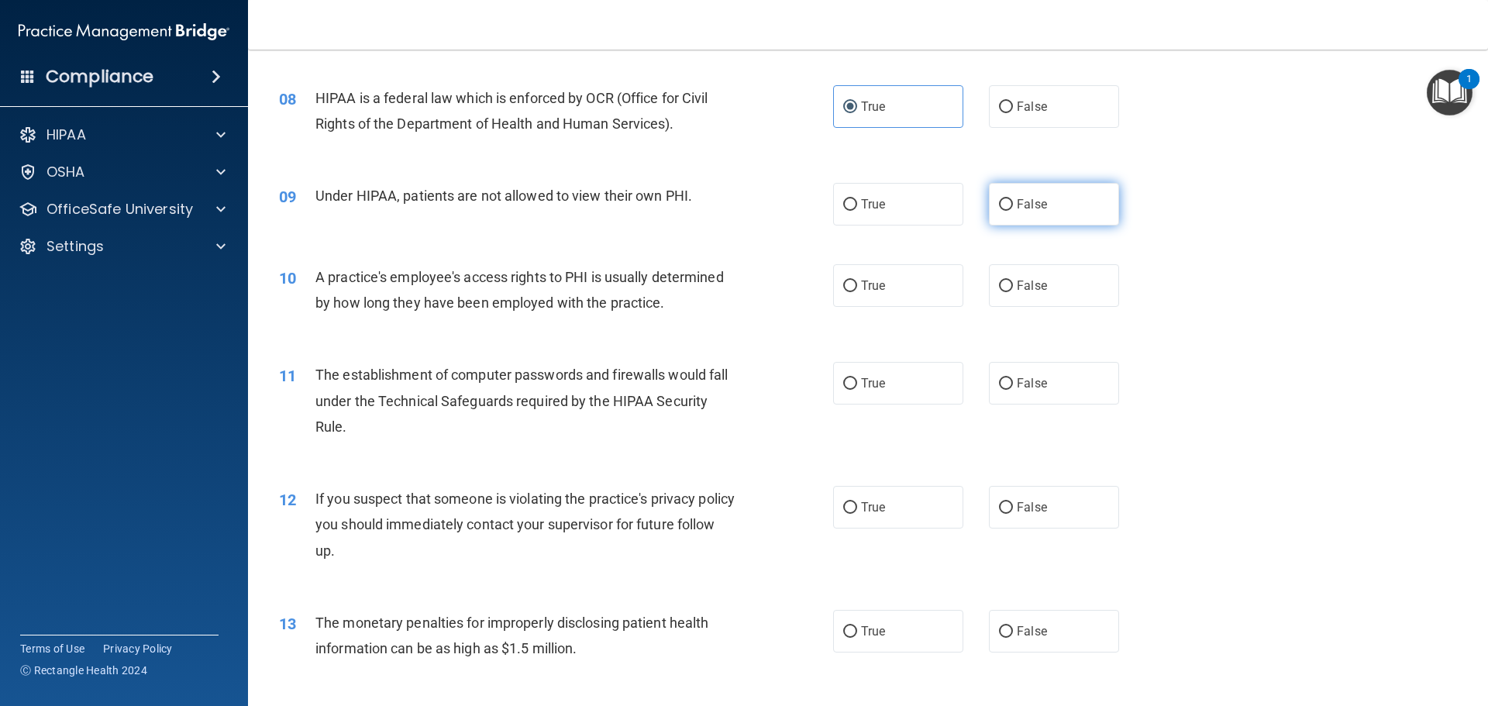
radio input "true"
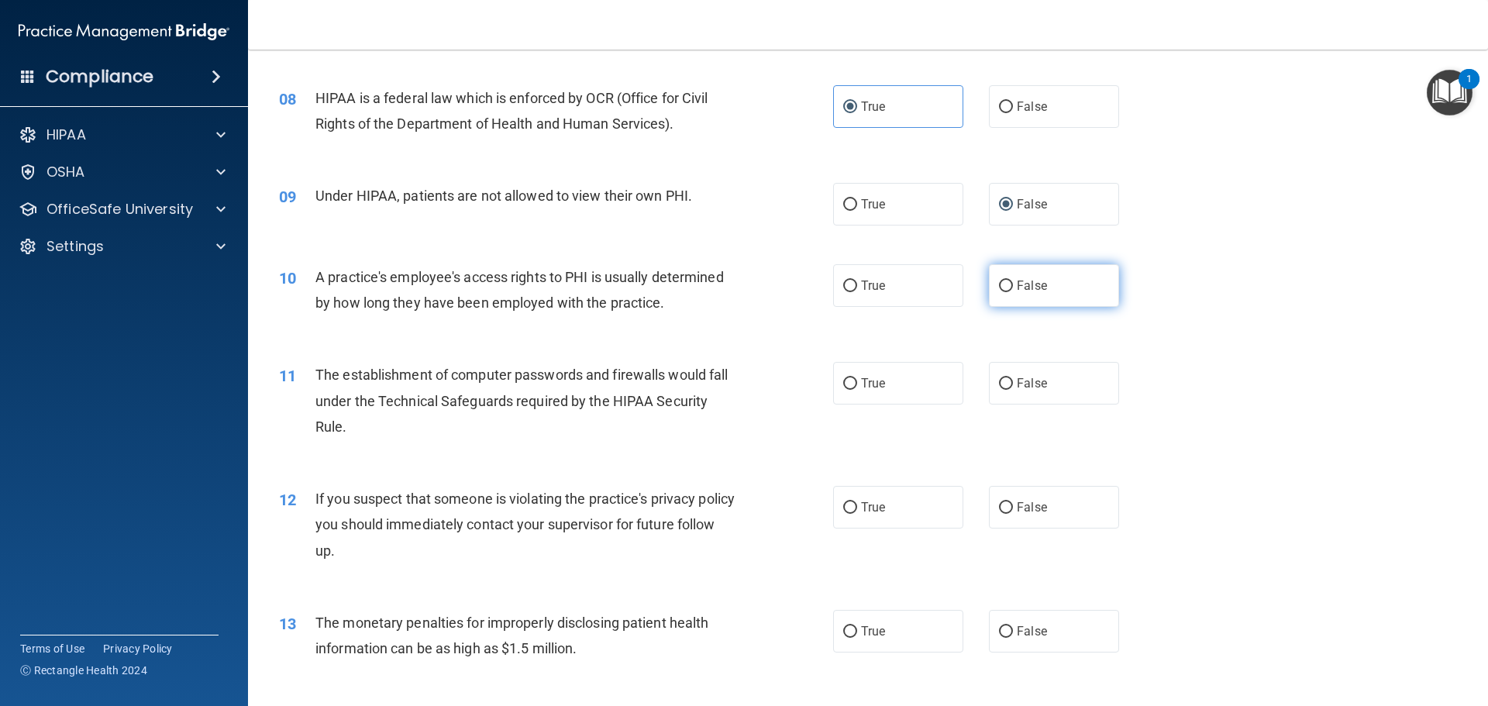
click at [1038, 291] on span "False" at bounding box center [1032, 285] width 30 height 15
click at [1013, 291] on input "False" at bounding box center [1006, 287] width 14 height 12
radio input "true"
click at [894, 376] on label "True" at bounding box center [898, 383] width 130 height 43
click at [857, 378] on input "True" at bounding box center [850, 384] width 14 height 12
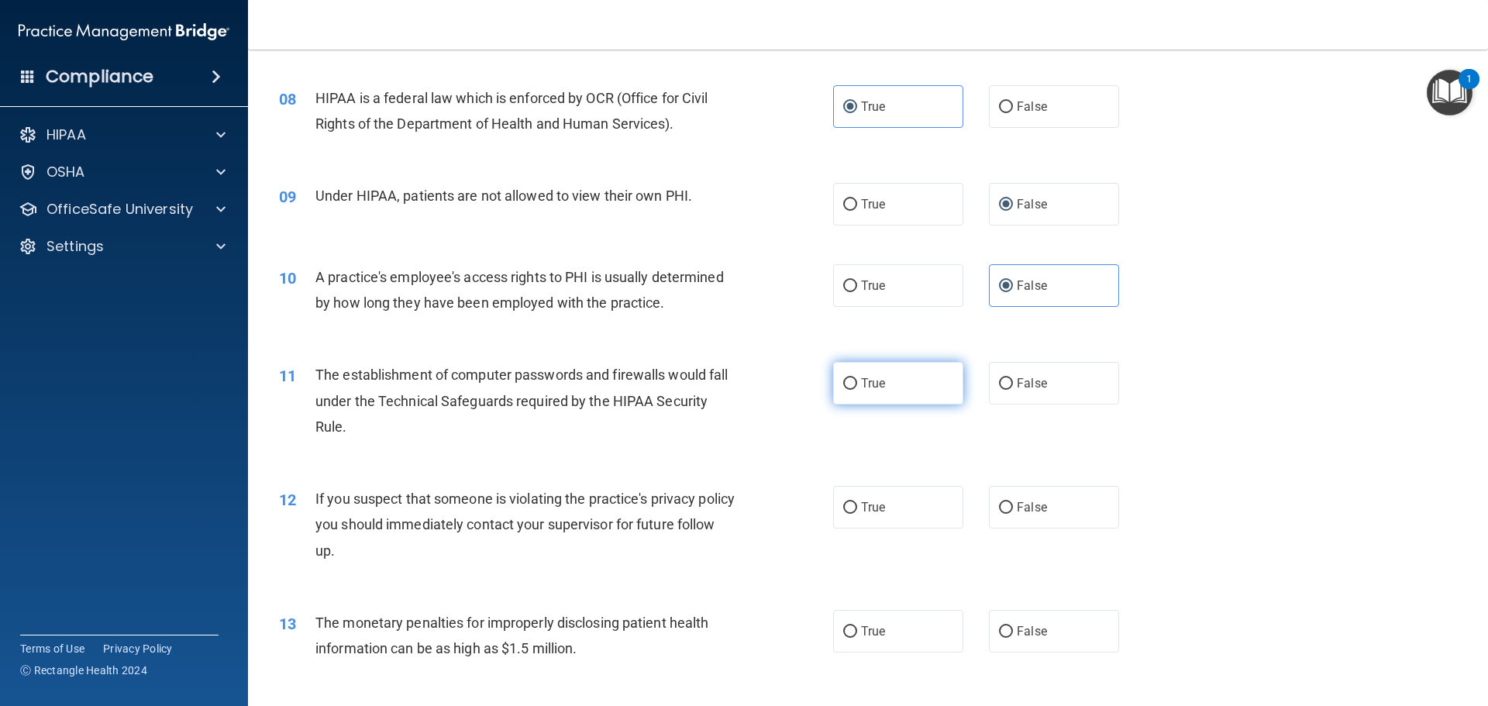
radio input "true"
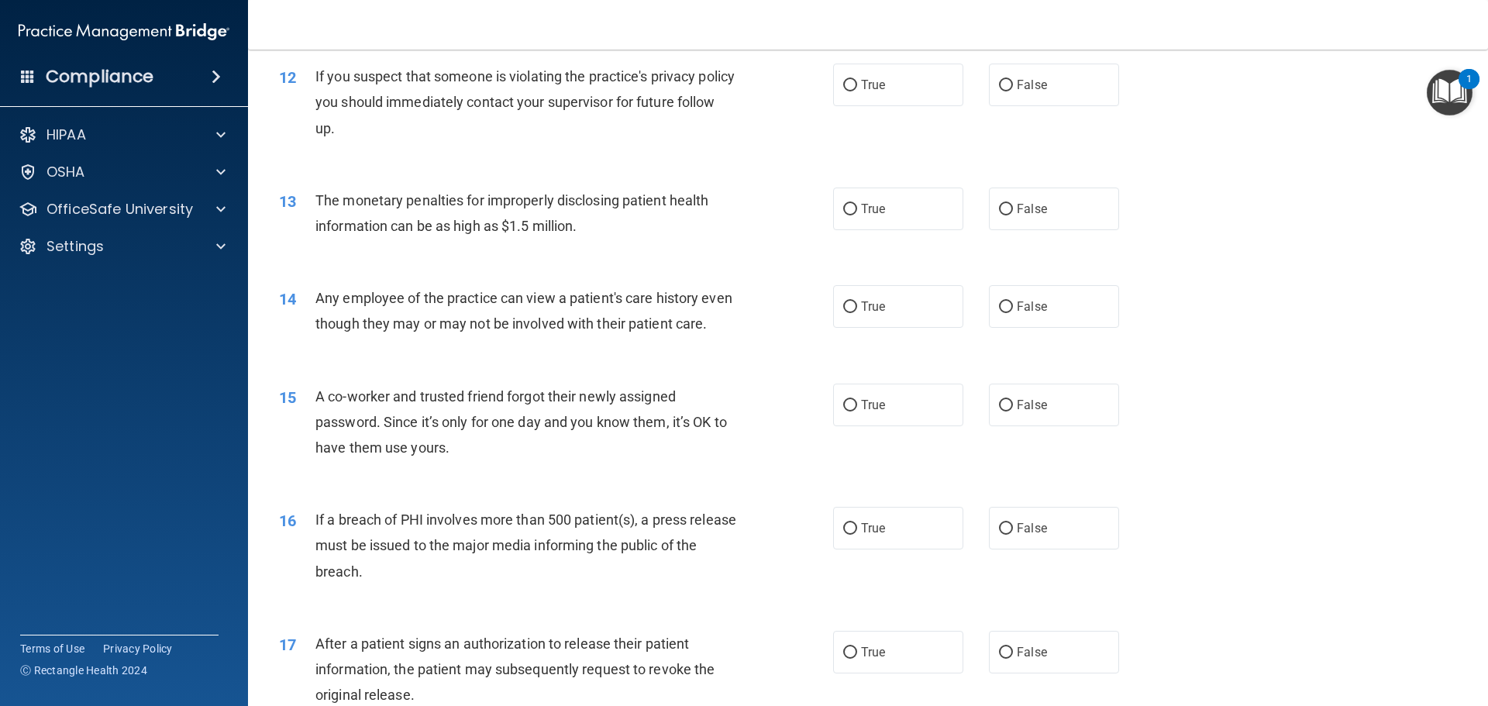
scroll to position [1240, 0]
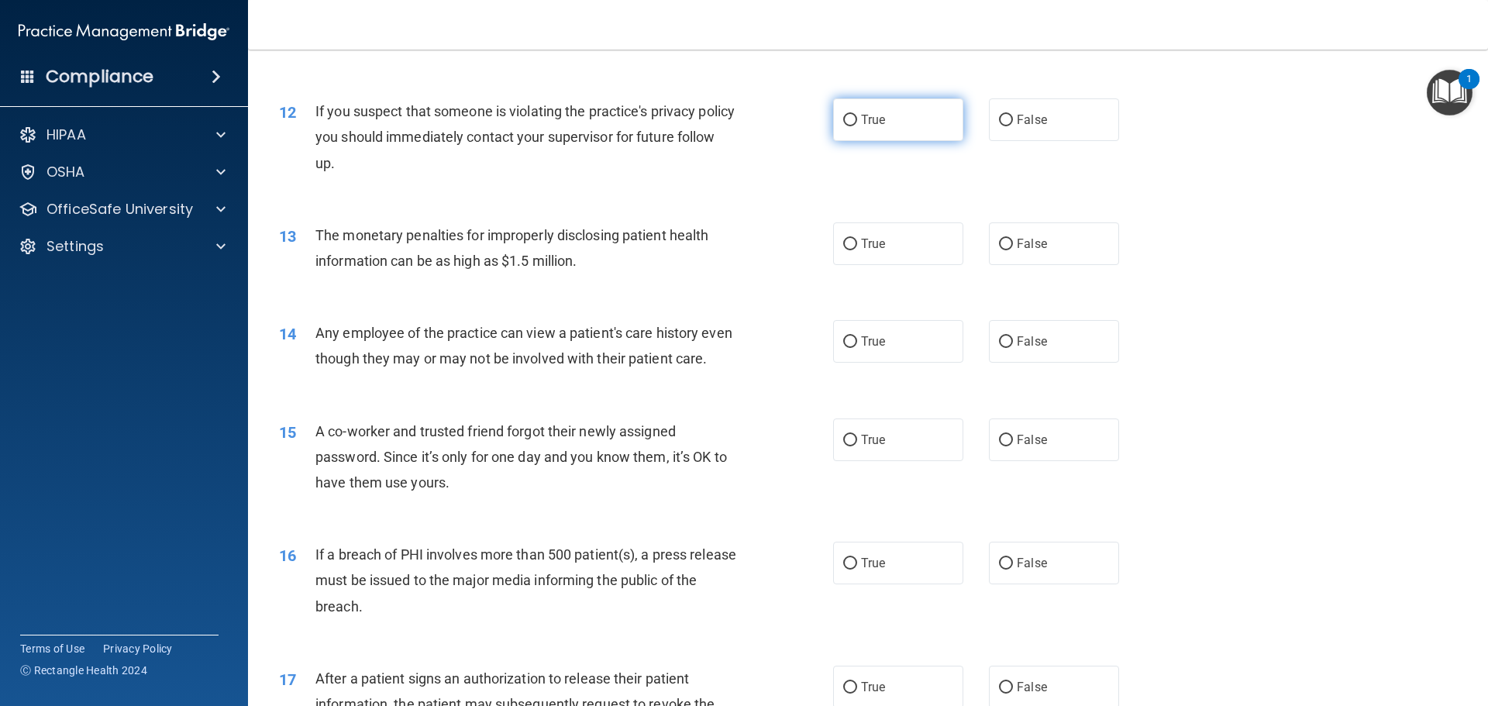
click at [865, 119] on span "True" at bounding box center [873, 119] width 24 height 15
click at [857, 119] on input "True" at bounding box center [850, 121] width 14 height 12
radio input "true"
click at [861, 242] on span "True" at bounding box center [873, 243] width 24 height 15
click at [856, 242] on input "True" at bounding box center [850, 245] width 14 height 12
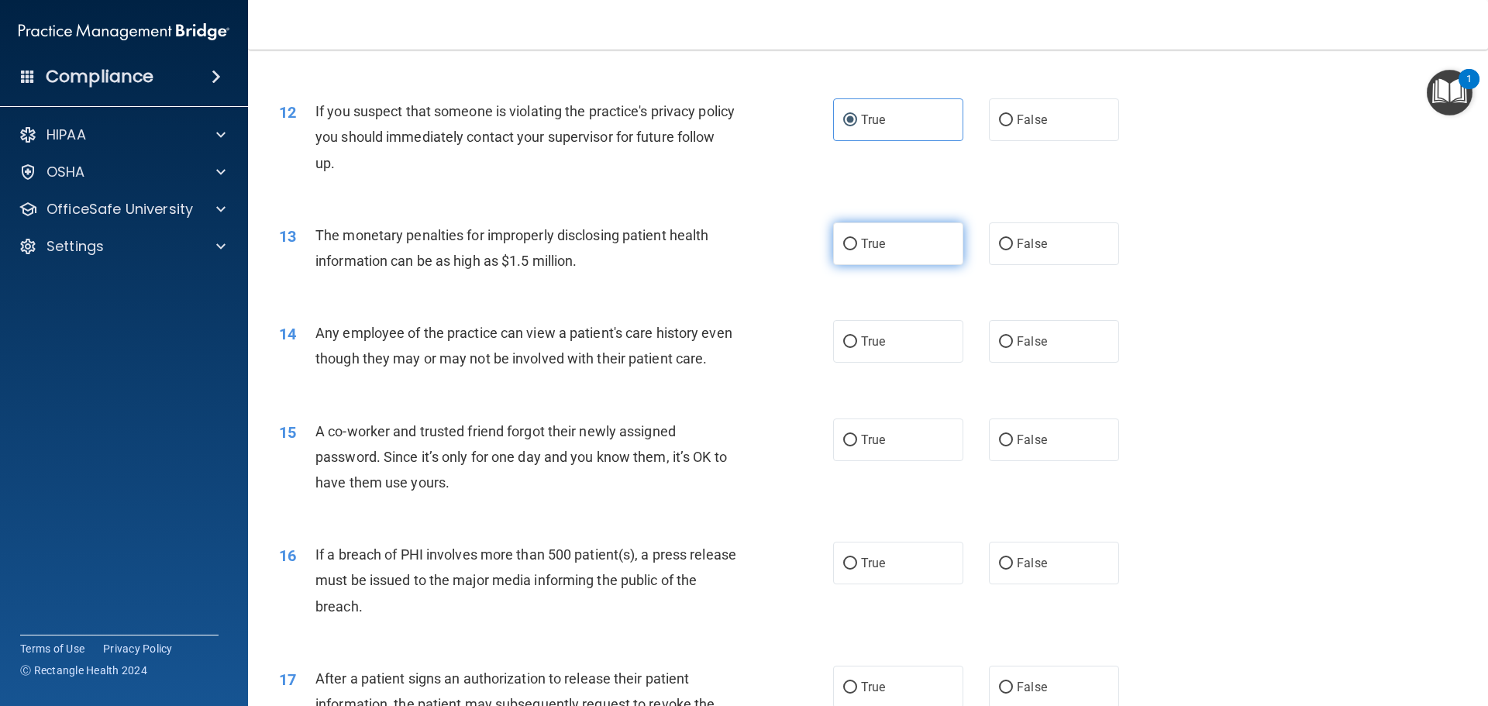
radio input "true"
click at [989, 343] on label "False" at bounding box center [1054, 341] width 130 height 43
click at [999, 343] on input "False" at bounding box center [1006, 342] width 14 height 12
radio input "true"
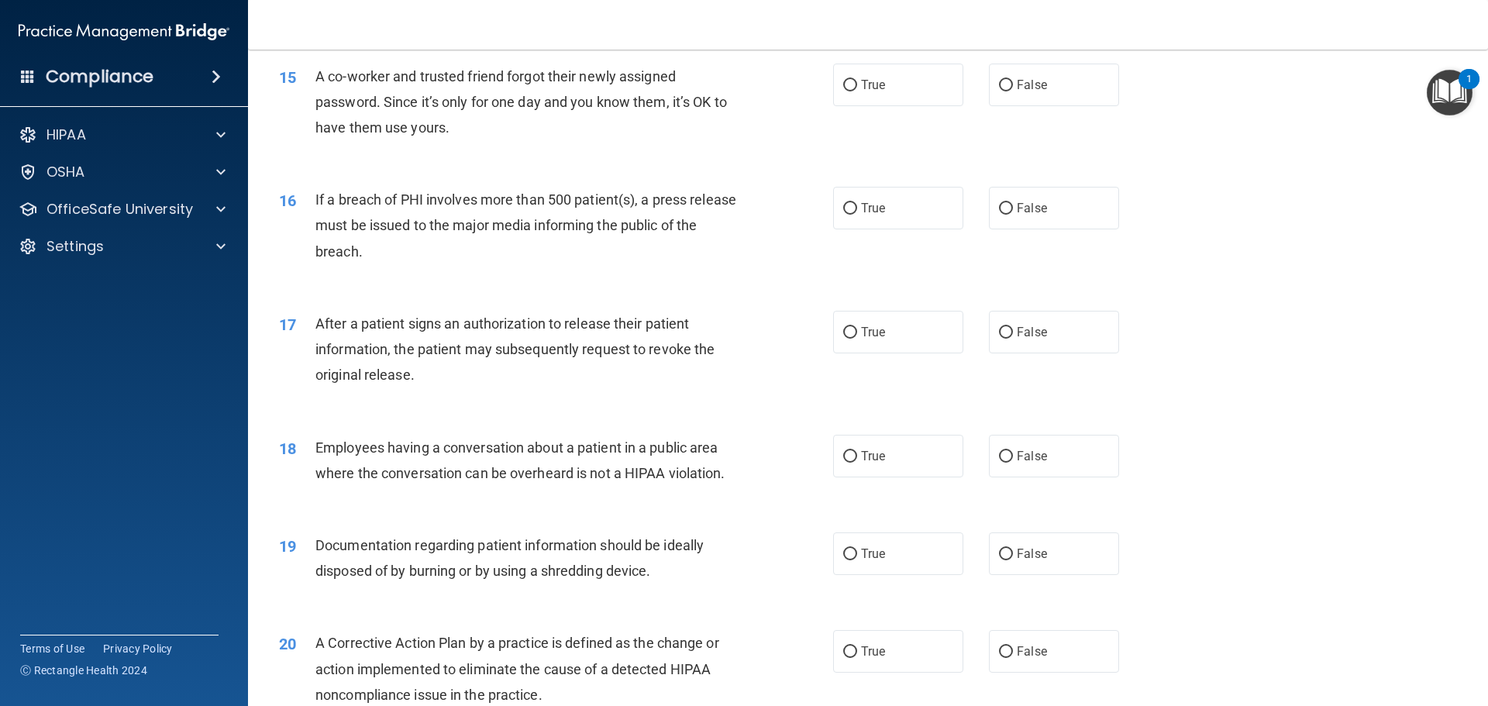
scroll to position [1628, 0]
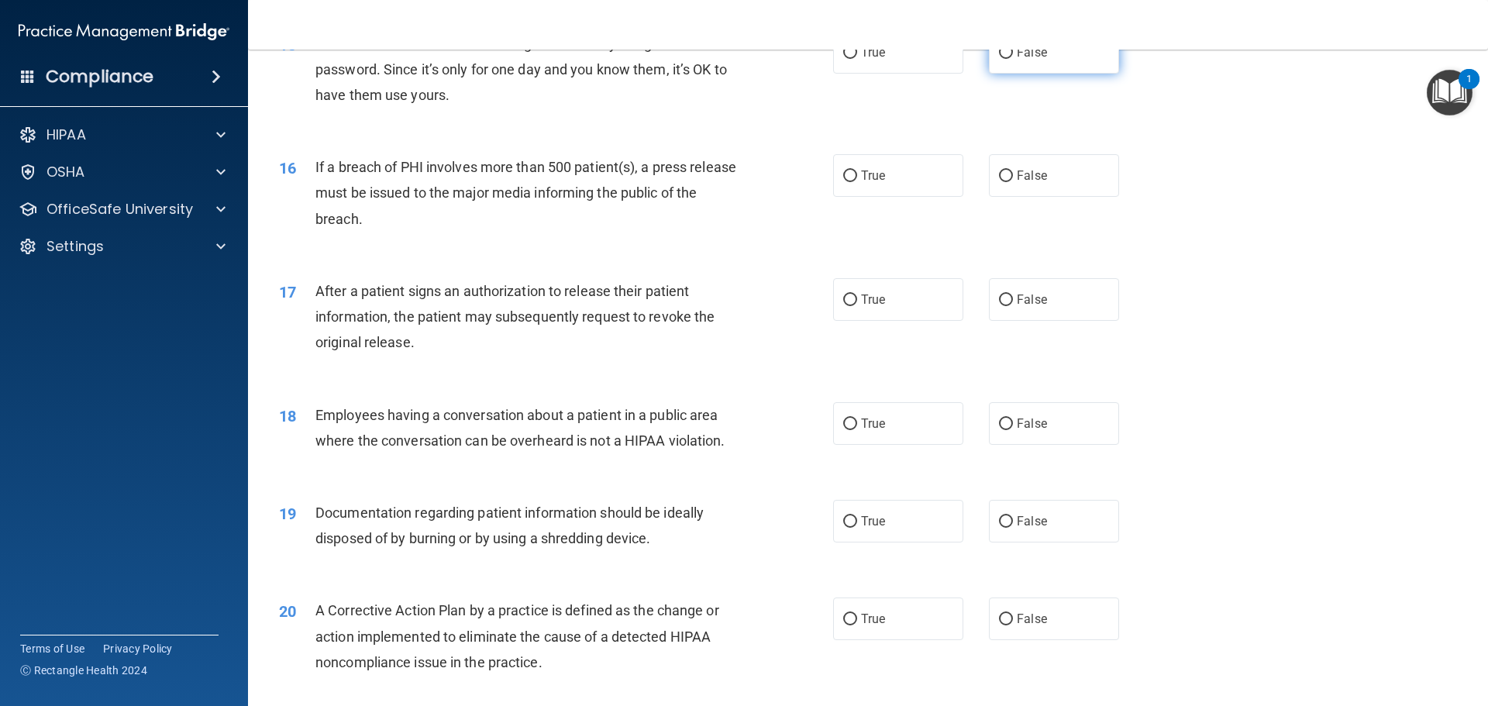
click at [989, 74] on label "False" at bounding box center [1054, 52] width 130 height 43
click at [999, 59] on input "False" at bounding box center [1006, 53] width 14 height 12
radio input "true"
click at [888, 197] on label "True" at bounding box center [898, 175] width 130 height 43
click at [857, 182] on input "True" at bounding box center [850, 177] width 14 height 12
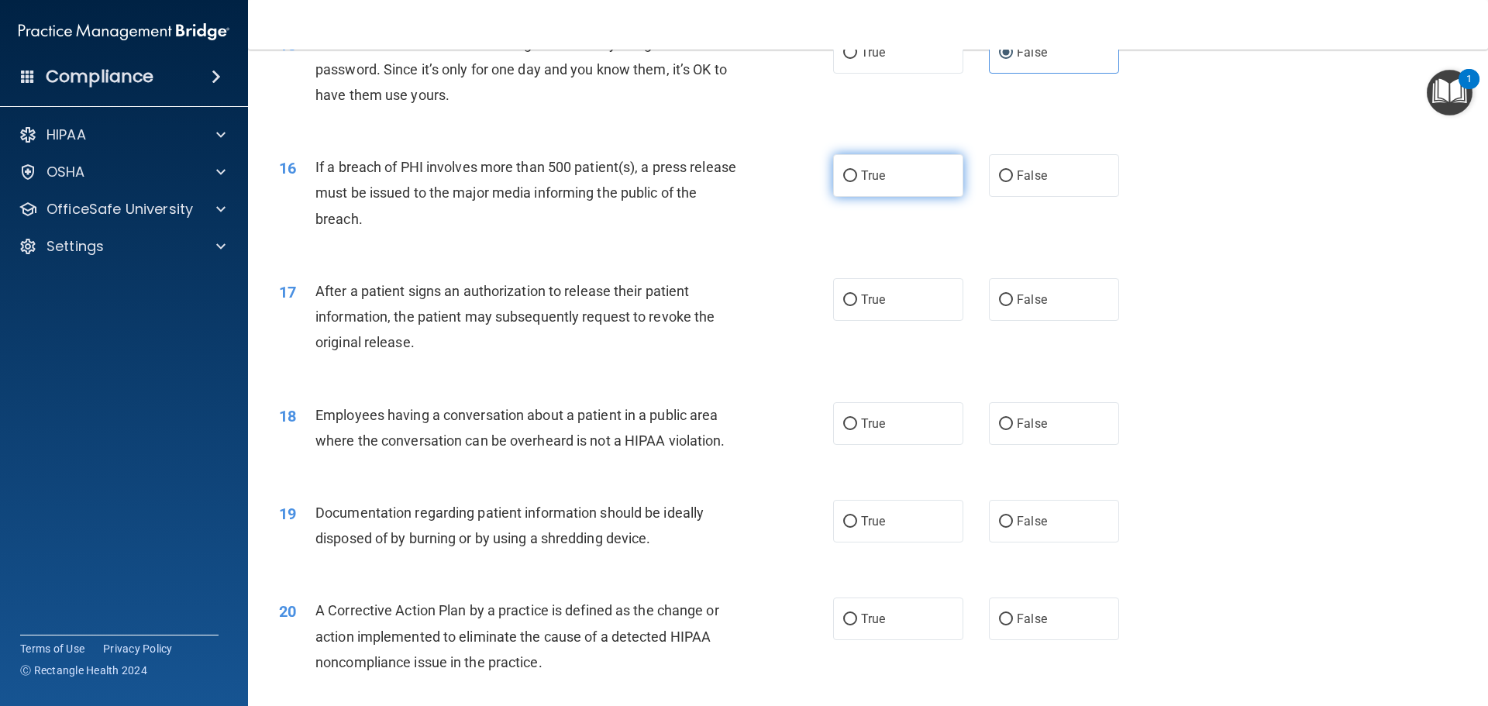
radio input "true"
click at [867, 307] on span "True" at bounding box center [873, 299] width 24 height 15
click at [857, 306] on input "True" at bounding box center [850, 301] width 14 height 12
radio input "true"
click at [1004, 430] on input "False" at bounding box center [1006, 425] width 14 height 12
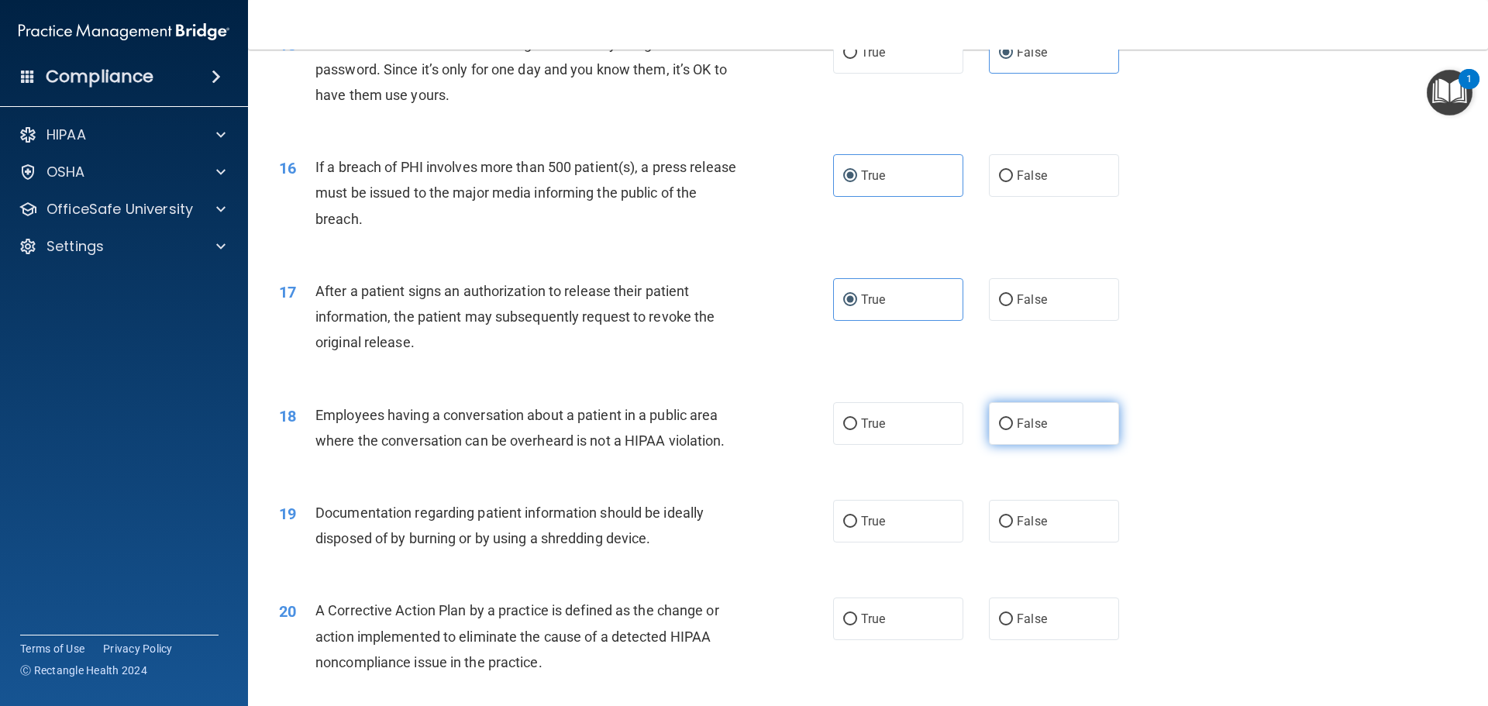
radio input "true"
click at [878, 529] on span "True" at bounding box center [873, 521] width 24 height 15
click at [857, 528] on input "True" at bounding box center [850, 522] width 14 height 12
radio input "true"
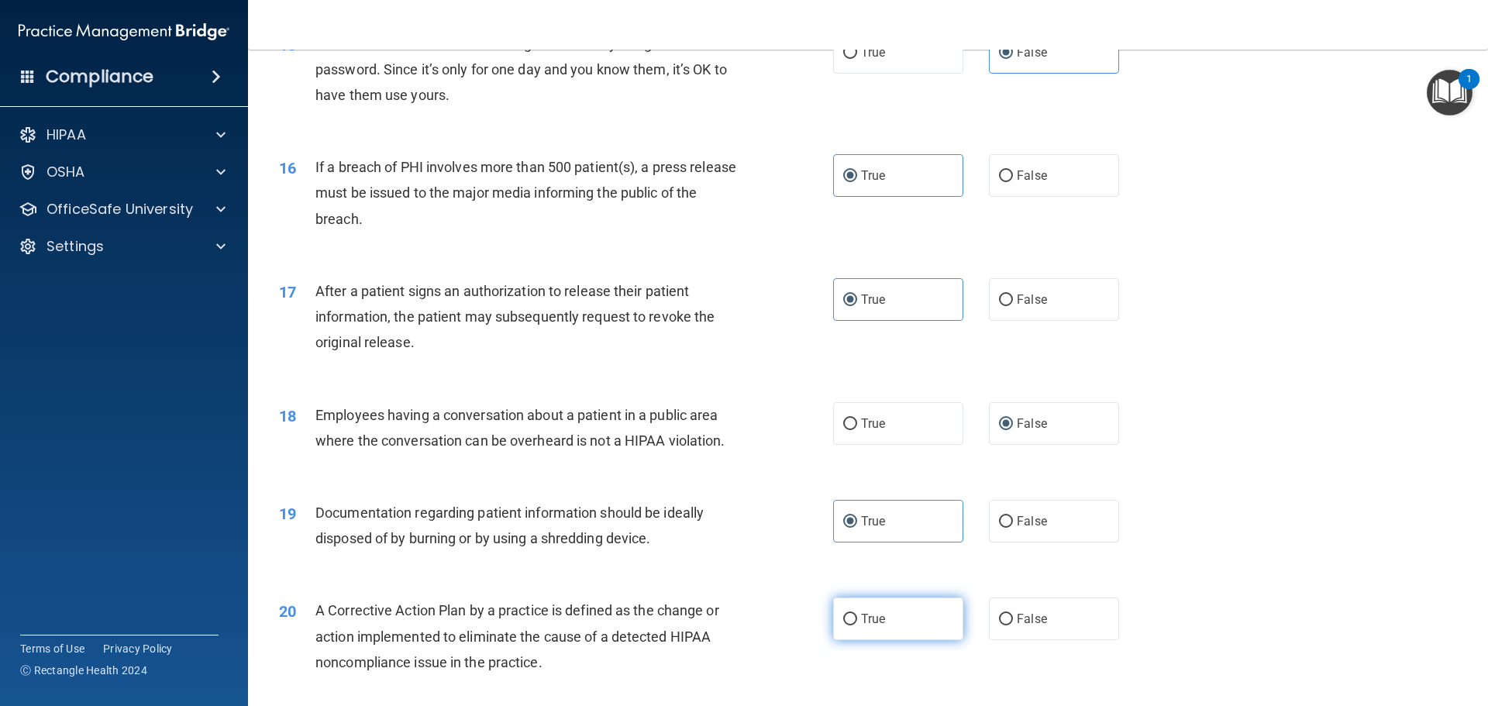
click at [843, 625] on input "True" at bounding box center [850, 620] width 14 height 12
radio input "true"
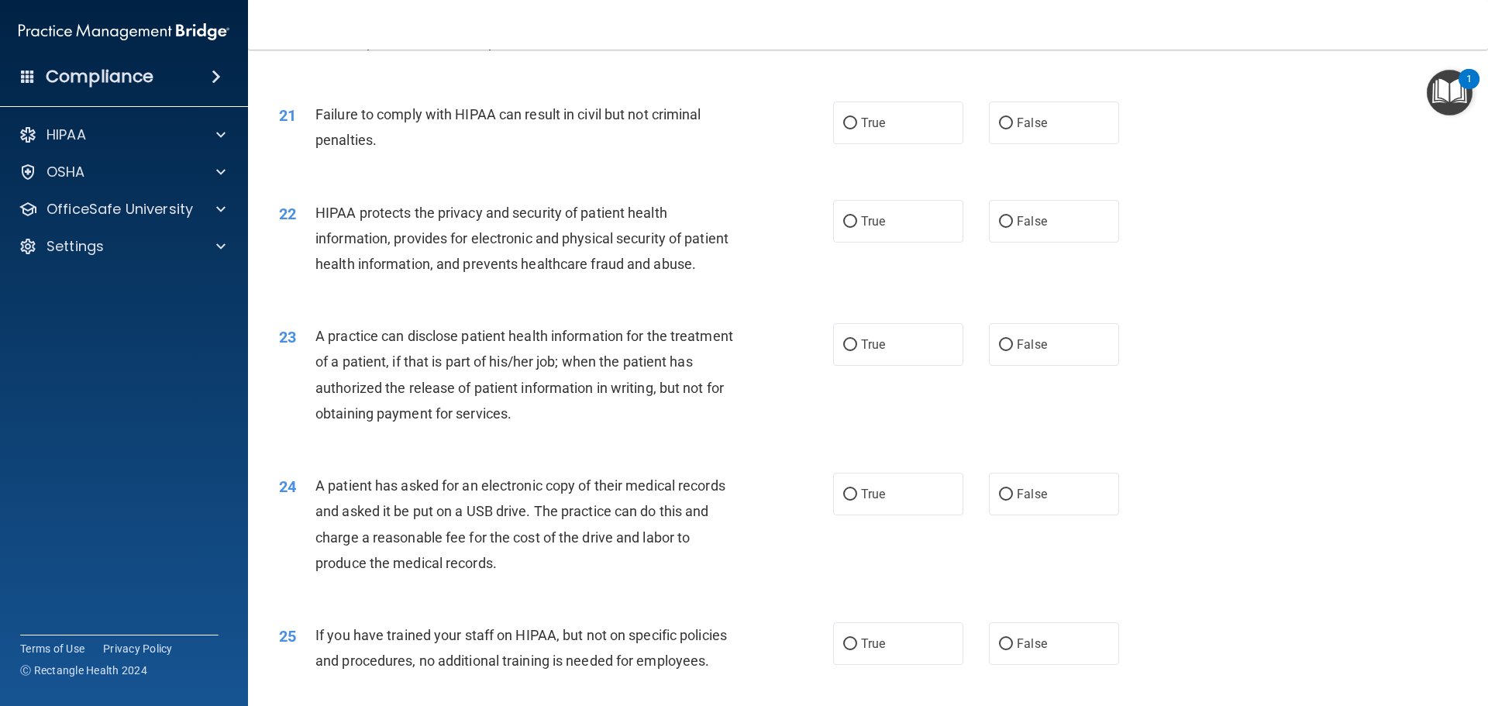
scroll to position [2325, 0]
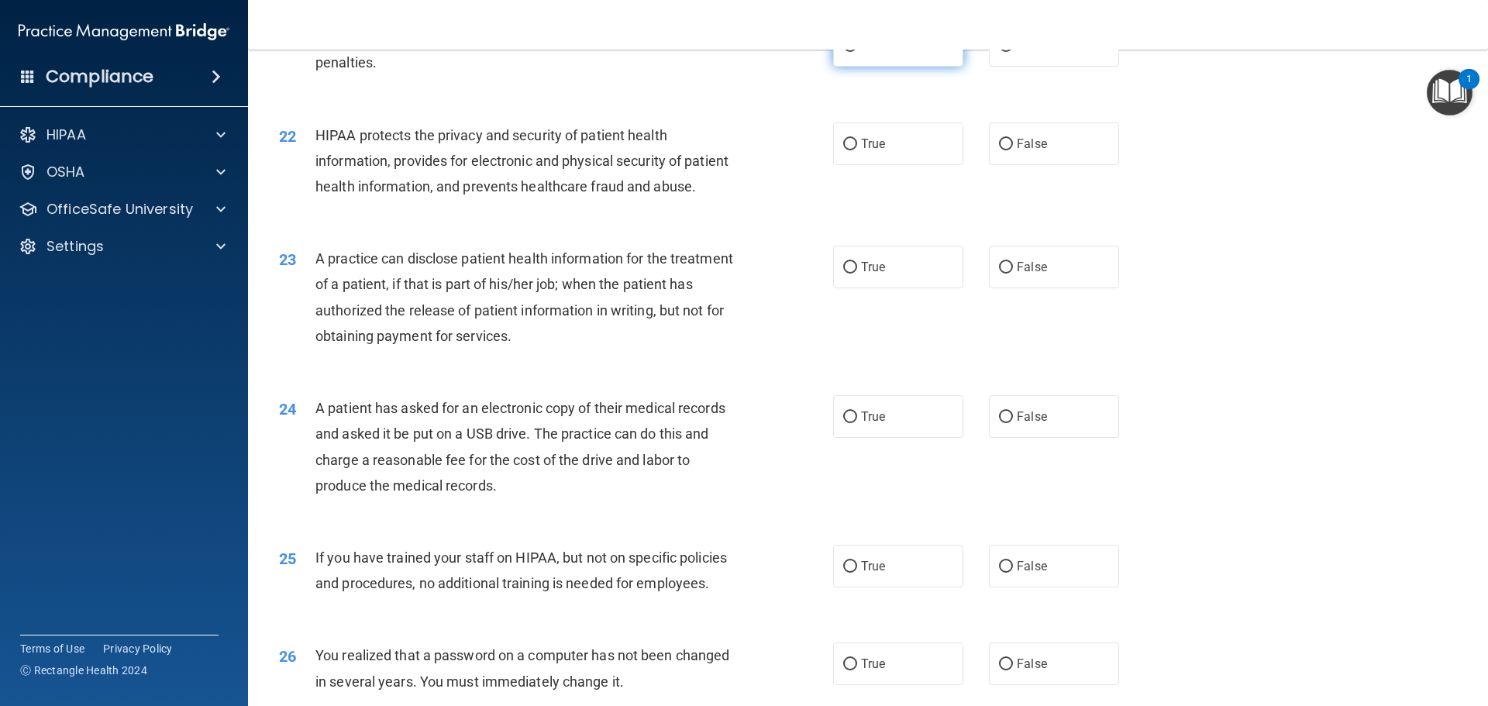
click at [873, 53] on span "True" at bounding box center [873, 45] width 24 height 15
click at [857, 52] on input "True" at bounding box center [850, 46] width 14 height 12
radio input "true"
click at [1031, 53] on span "False" at bounding box center [1032, 45] width 30 height 15
click at [1013, 52] on input "False" at bounding box center [1006, 46] width 14 height 12
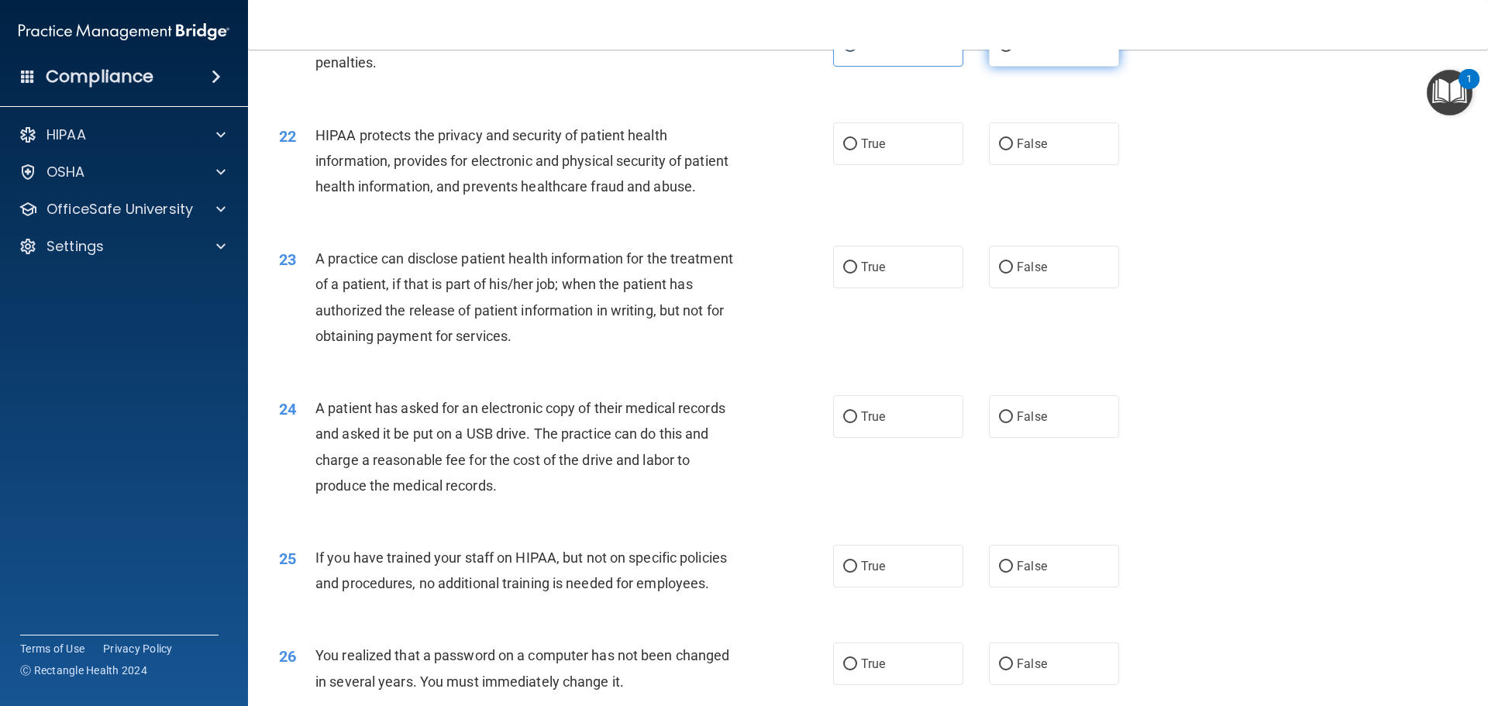
radio input "true"
radio input "false"
click at [889, 165] on label "True" at bounding box center [898, 143] width 130 height 43
click at [857, 150] on input "True" at bounding box center [850, 145] width 14 height 12
radio input "true"
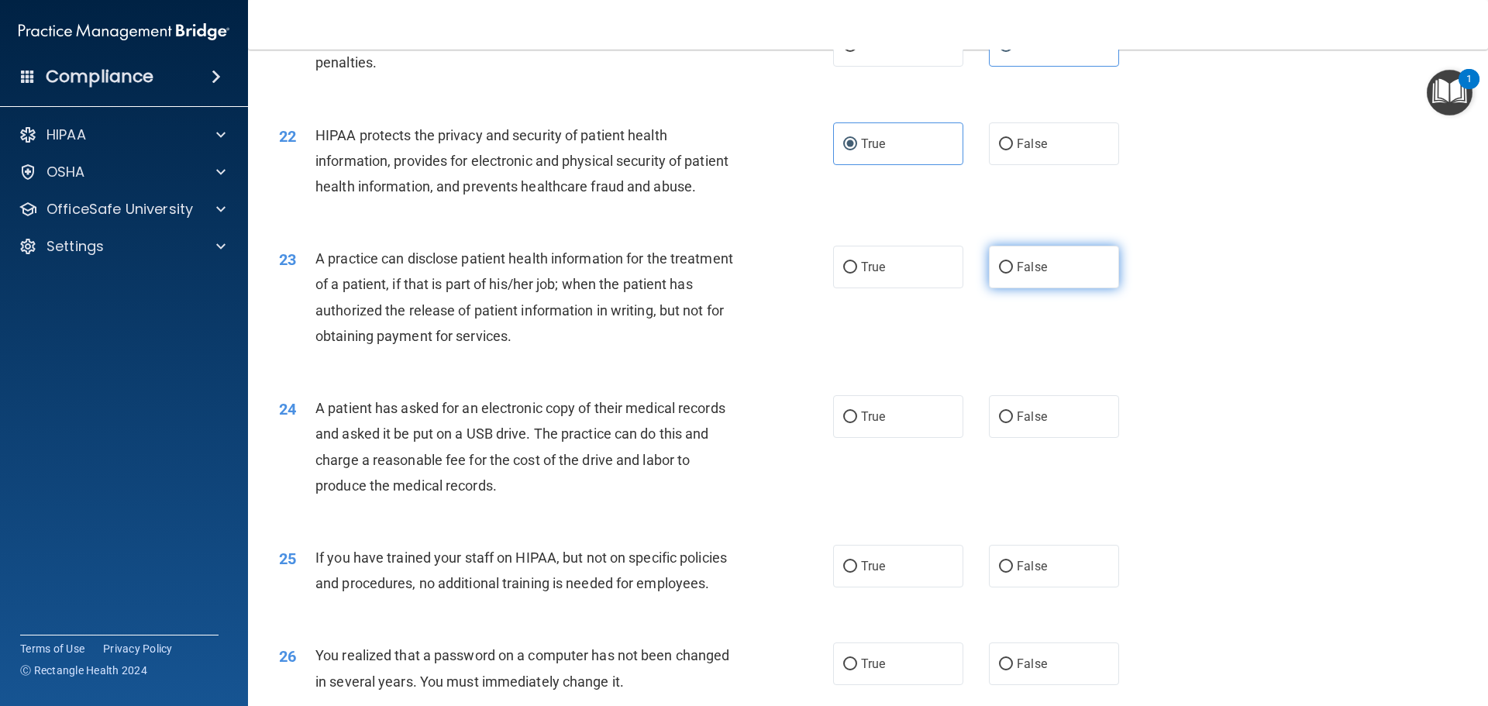
click at [999, 274] on input "False" at bounding box center [1006, 268] width 14 height 12
radio input "true"
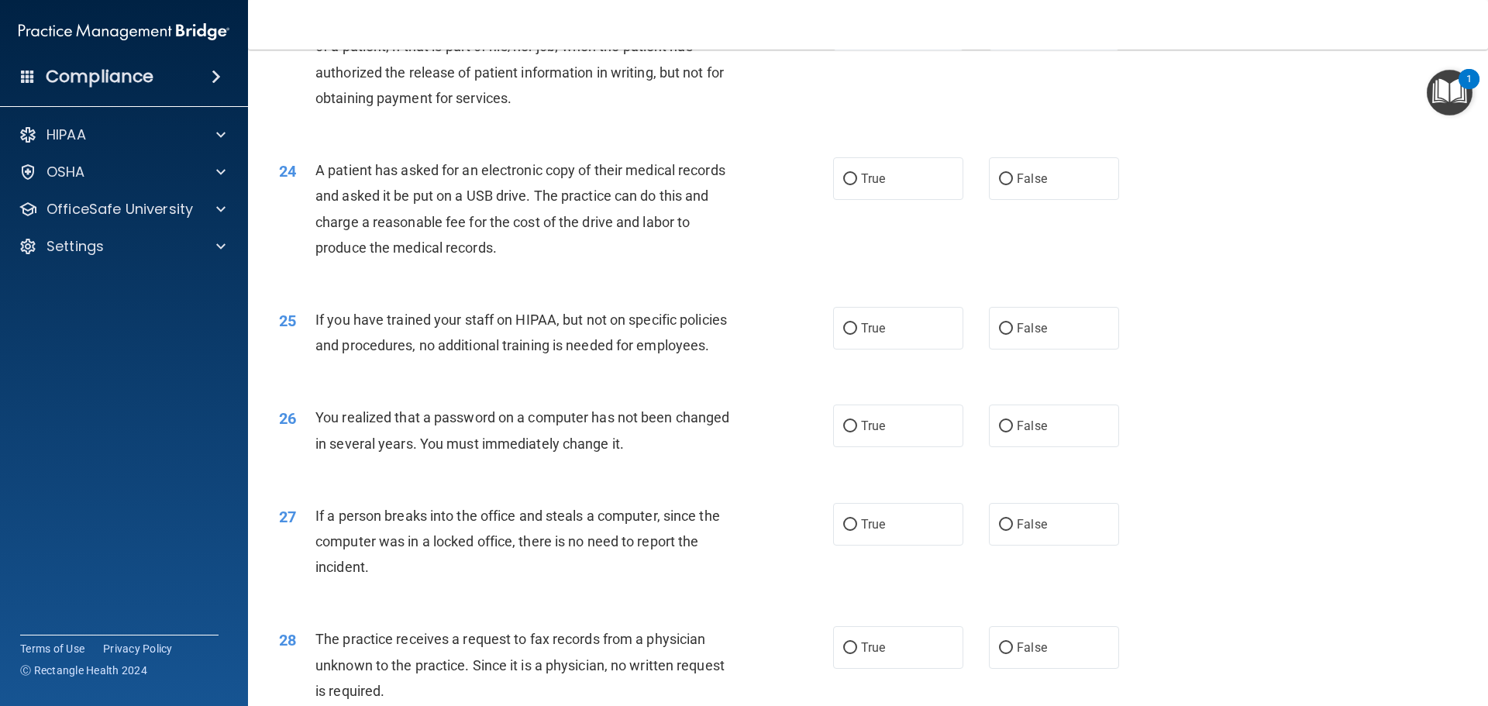
scroll to position [2635, 0]
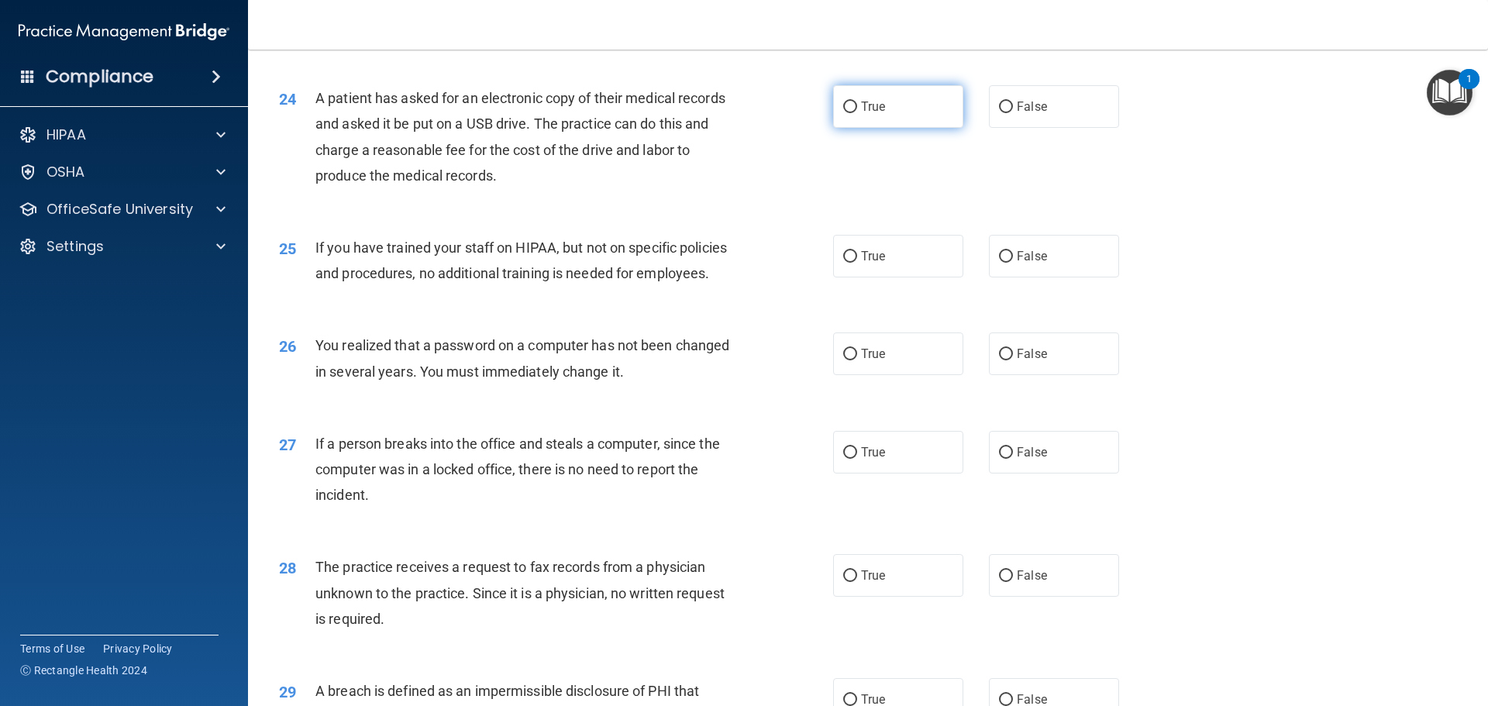
click at [886, 128] on label "True" at bounding box center [898, 106] width 130 height 43
click at [857, 113] on input "True" at bounding box center [850, 108] width 14 height 12
radio input "true"
click at [999, 263] on input "False" at bounding box center [1006, 257] width 14 height 12
radio input "true"
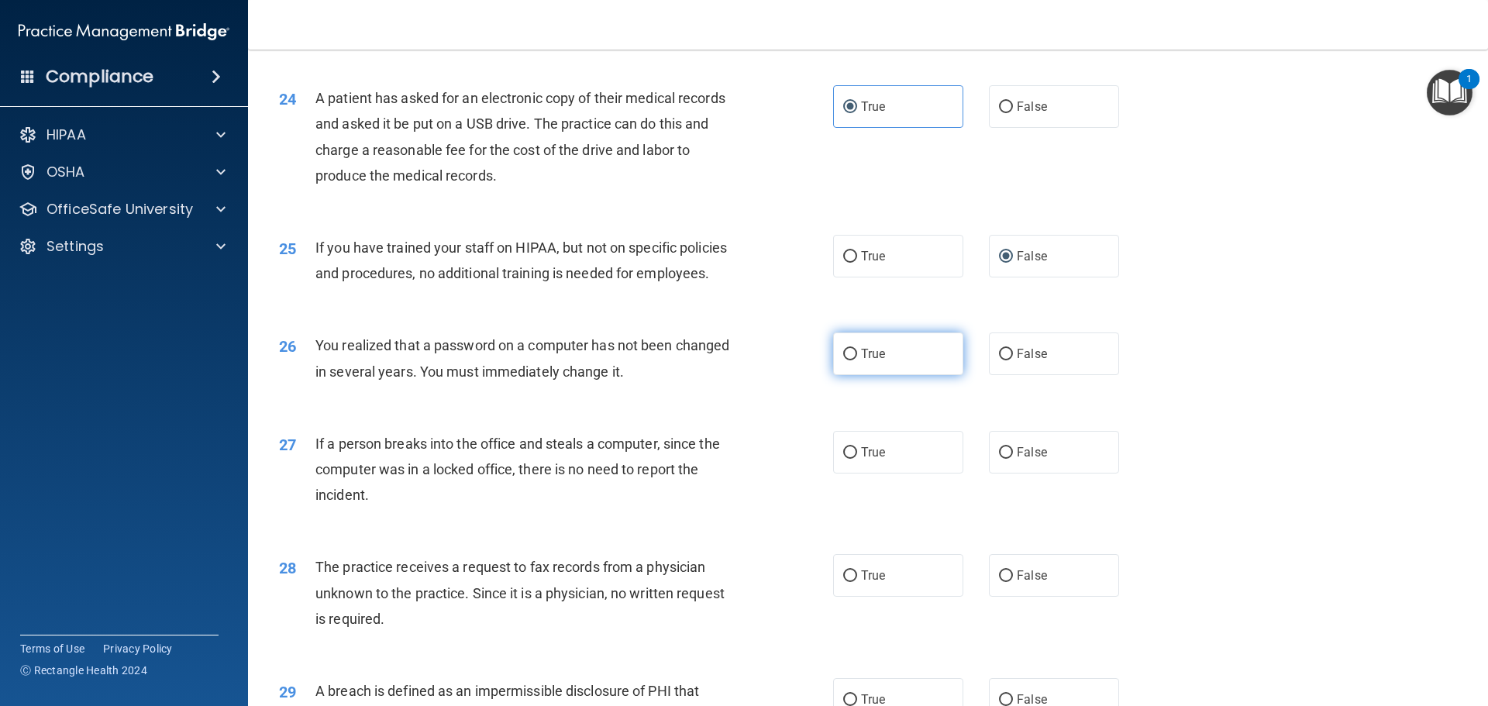
click at [884, 375] on label "True" at bounding box center [898, 354] width 130 height 43
click at [857, 360] on input "True" at bounding box center [850, 355] width 14 height 12
radio input "true"
click at [1000, 459] on input "False" at bounding box center [1006, 453] width 14 height 12
radio input "true"
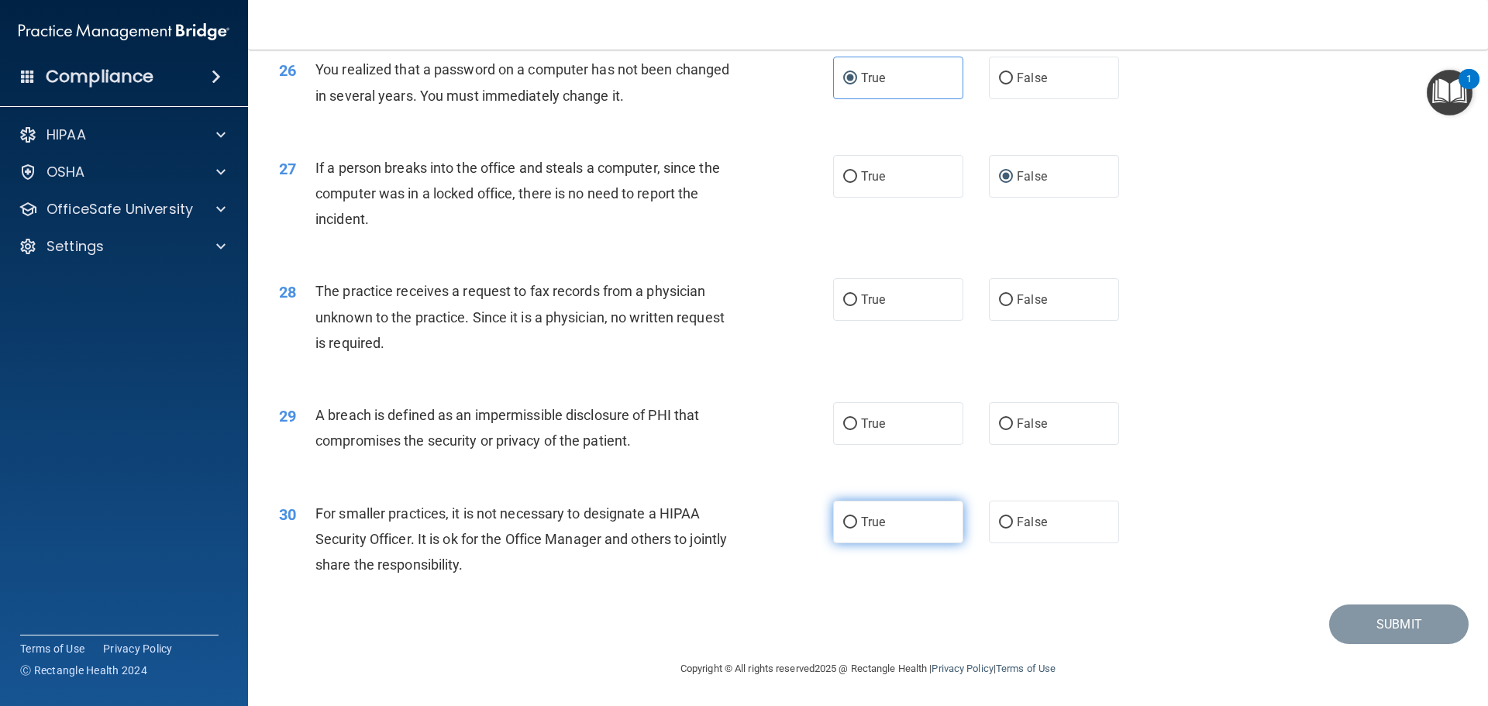
scroll to position [2962, 0]
click at [1035, 306] on span "False" at bounding box center [1032, 299] width 30 height 15
click at [1013, 306] on input "False" at bounding box center [1006, 301] width 14 height 12
radio input "true"
click at [902, 426] on label "True" at bounding box center [898, 423] width 130 height 43
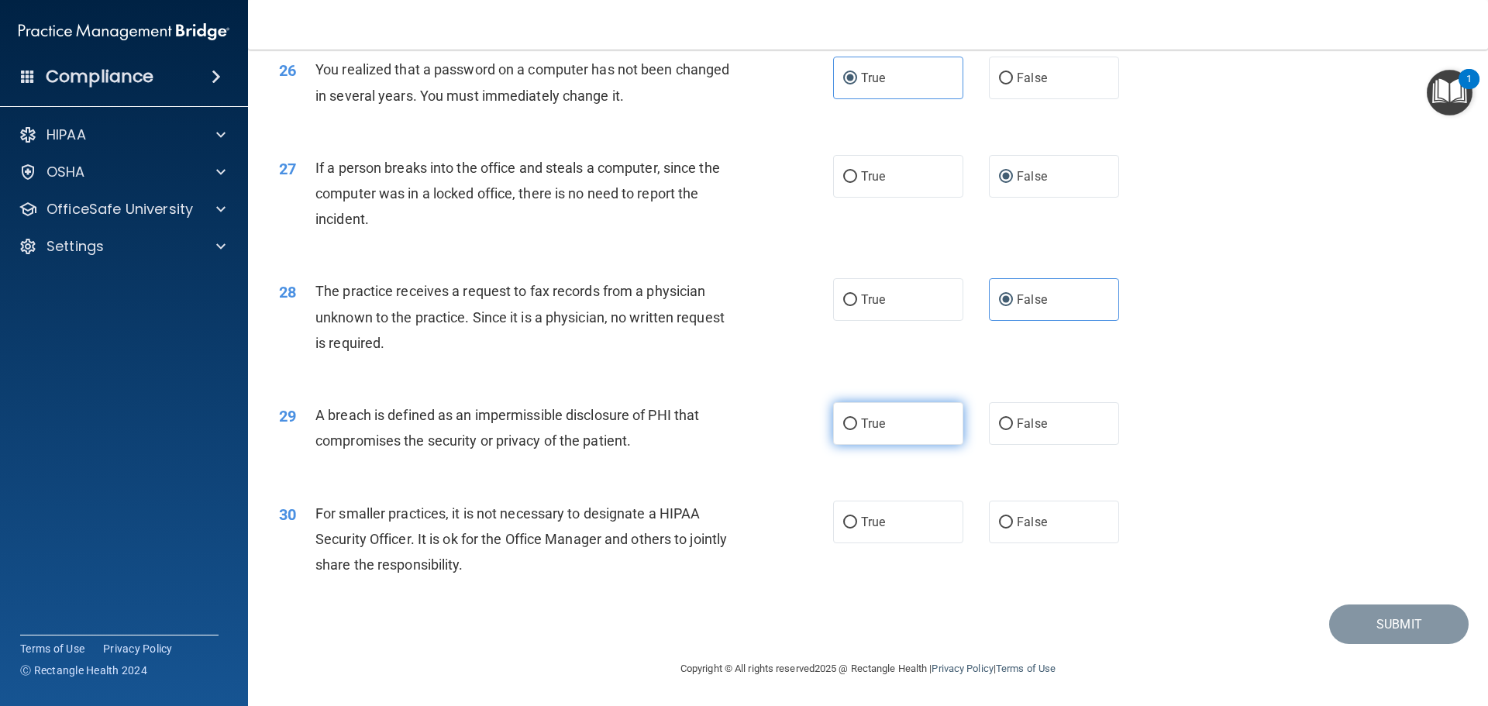
click at [857, 426] on input "True" at bounding box center [850, 425] width 14 height 12
radio input "true"
click at [993, 533] on label "False" at bounding box center [1054, 522] width 130 height 43
click at [999, 529] on input "False" at bounding box center [1006, 523] width 14 height 12
radio input "true"
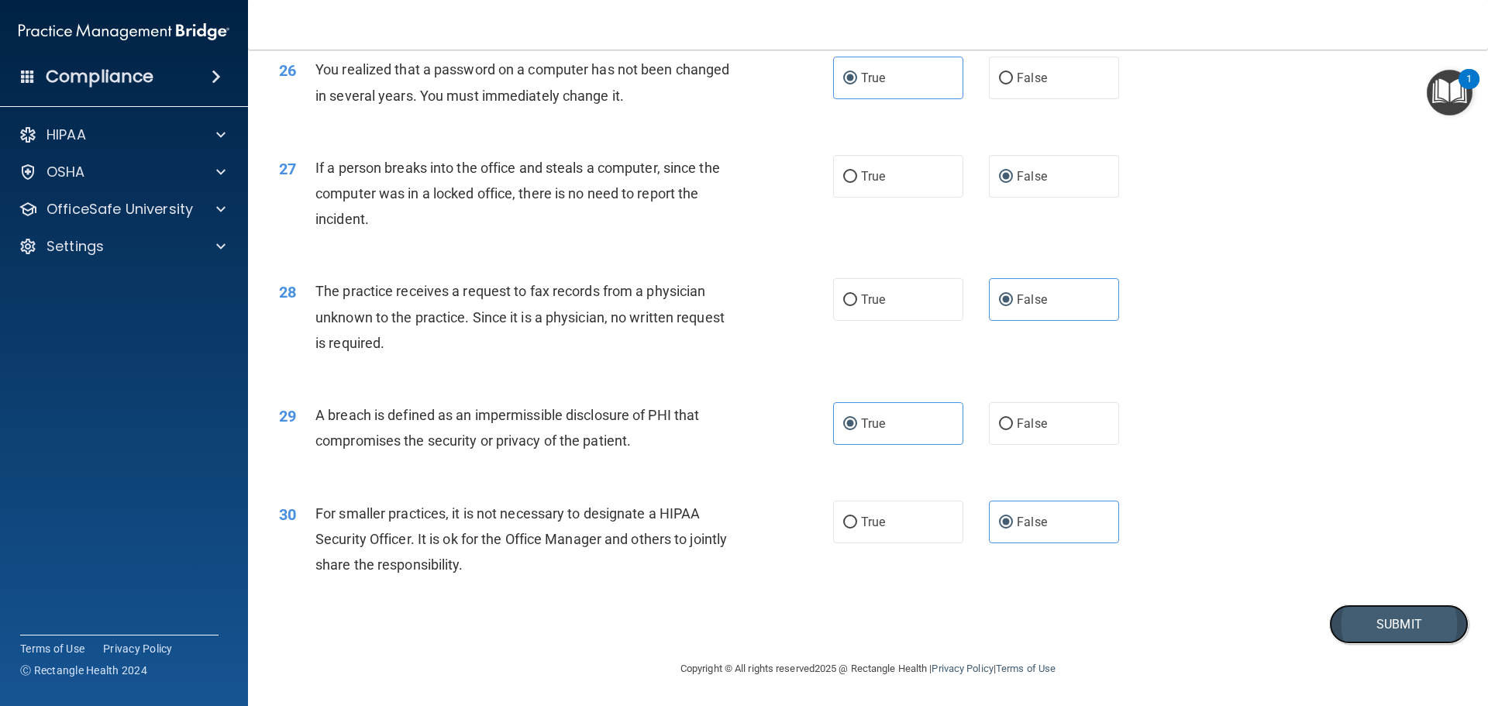
click at [1366, 615] on button "Submit" at bounding box center [1399, 625] width 140 height 40
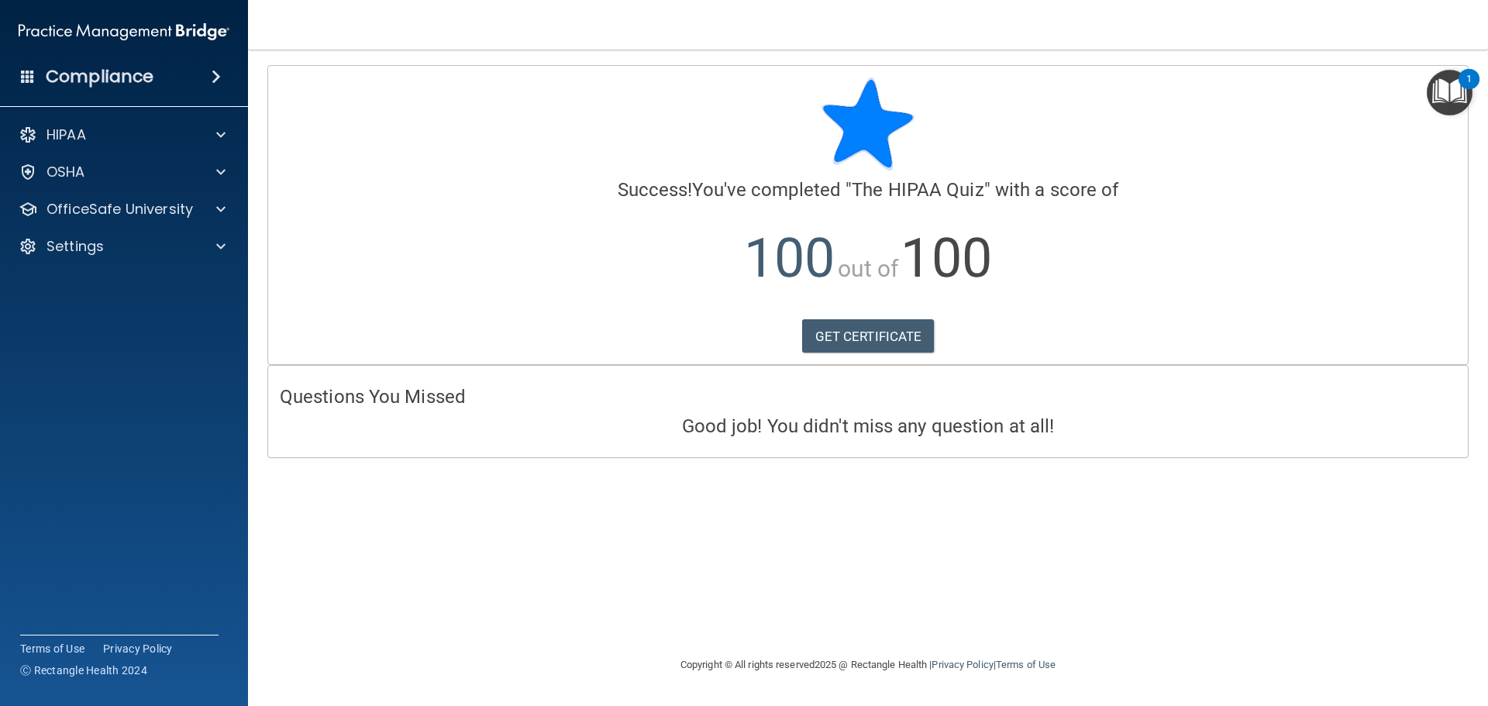
click at [1468, 101] on img "Open Resource Center, 1 new notification" at bounding box center [1450, 93] width 46 height 46
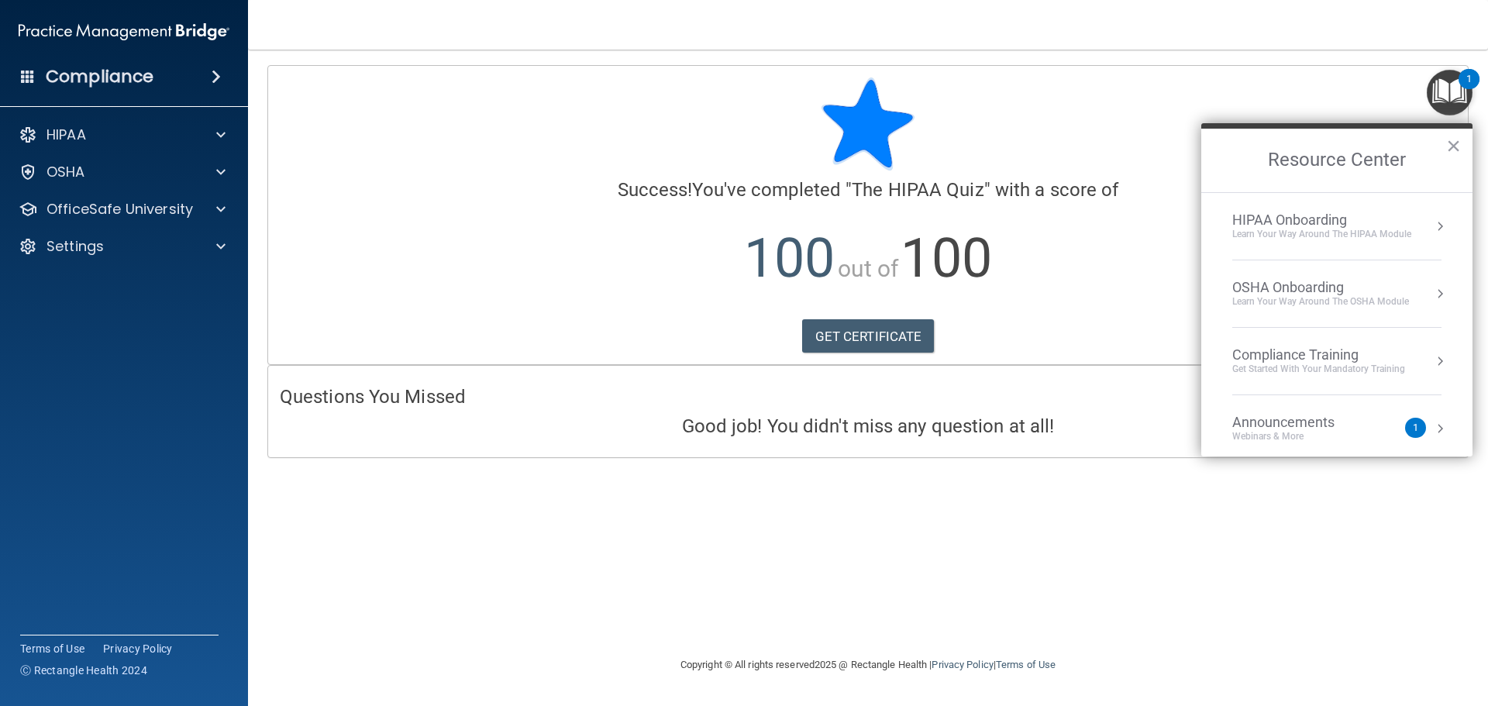
click at [1287, 226] on div "HIPAA Onboarding" at bounding box center [1321, 220] width 179 height 17
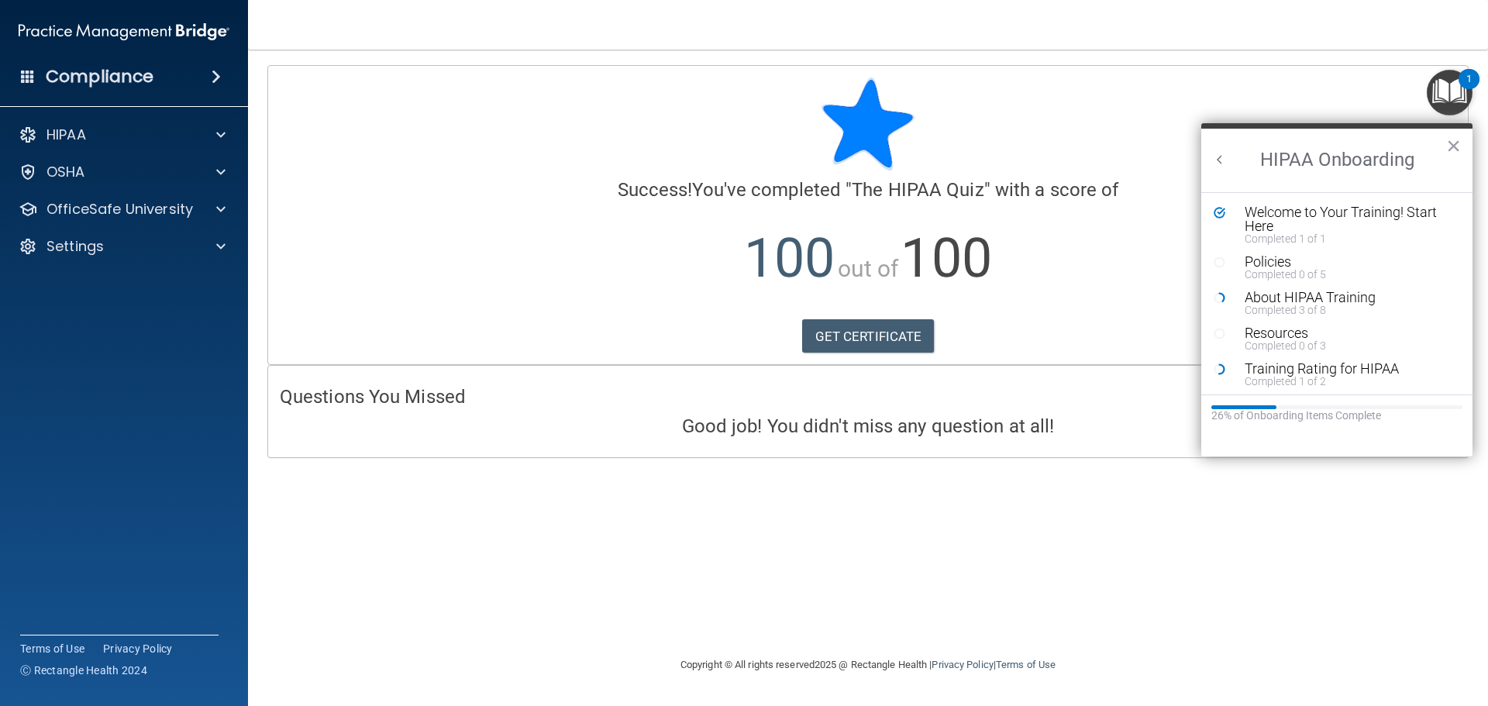
click at [1225, 164] on button "Back to Resource Center Home" at bounding box center [1220, 160] width 16 height 16
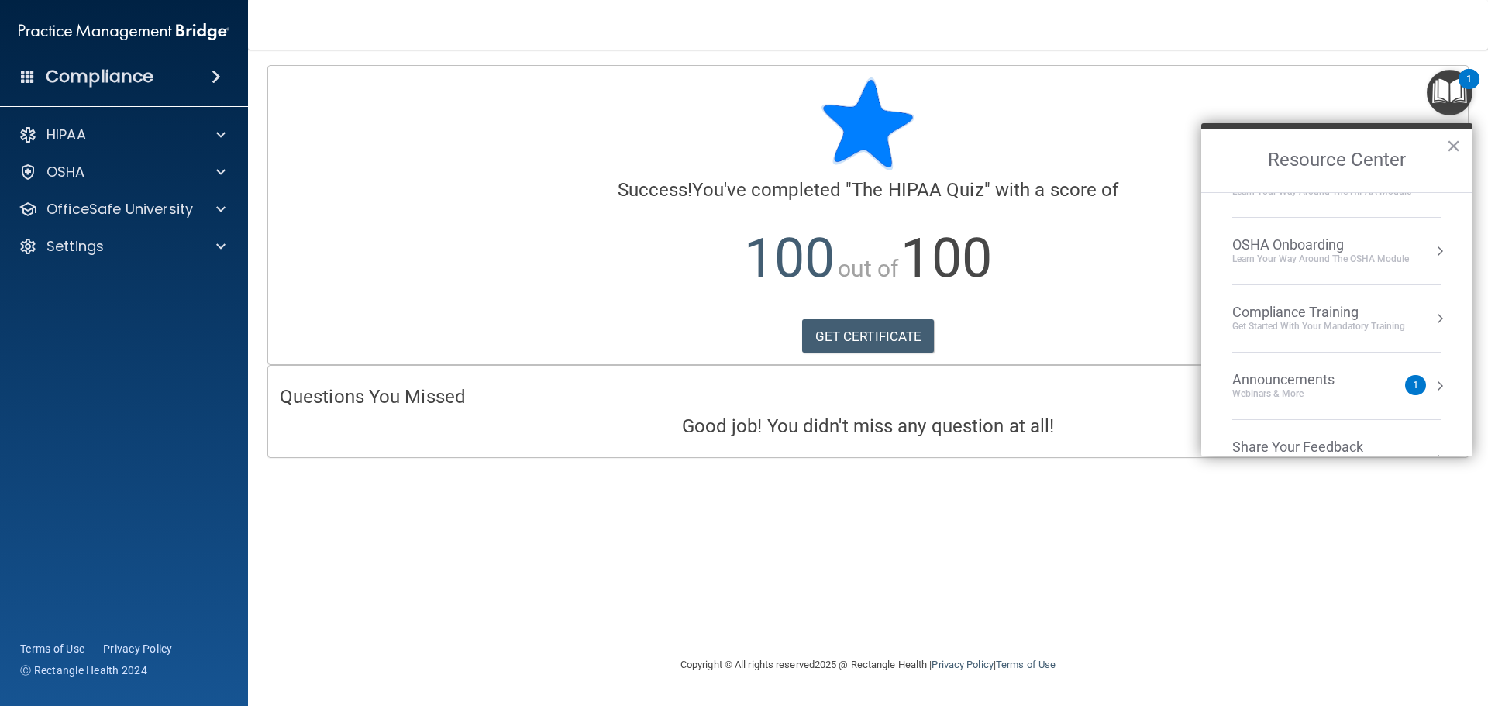
scroll to position [78, 0]
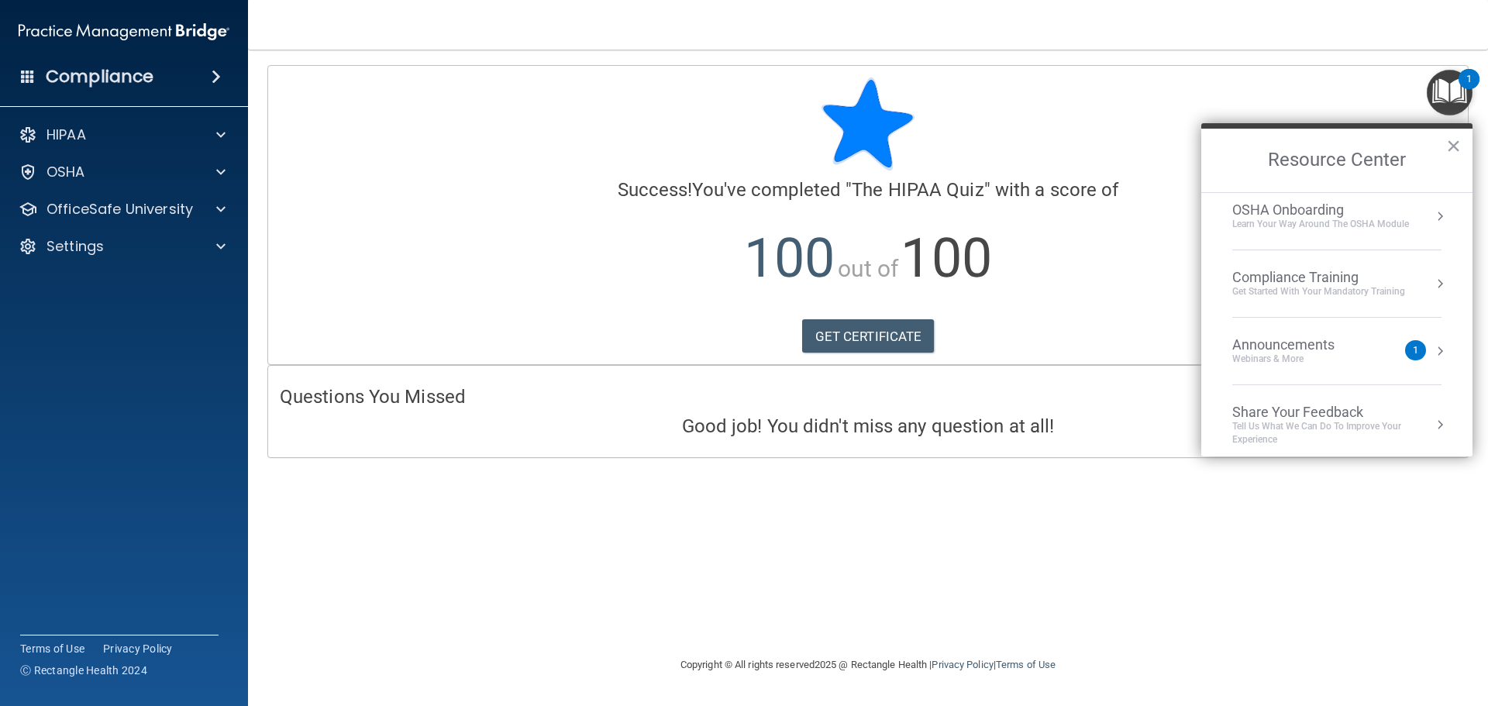
click at [1292, 301] on li "Compliance Training Get Started with your mandatory training" at bounding box center [1336, 283] width 209 height 67
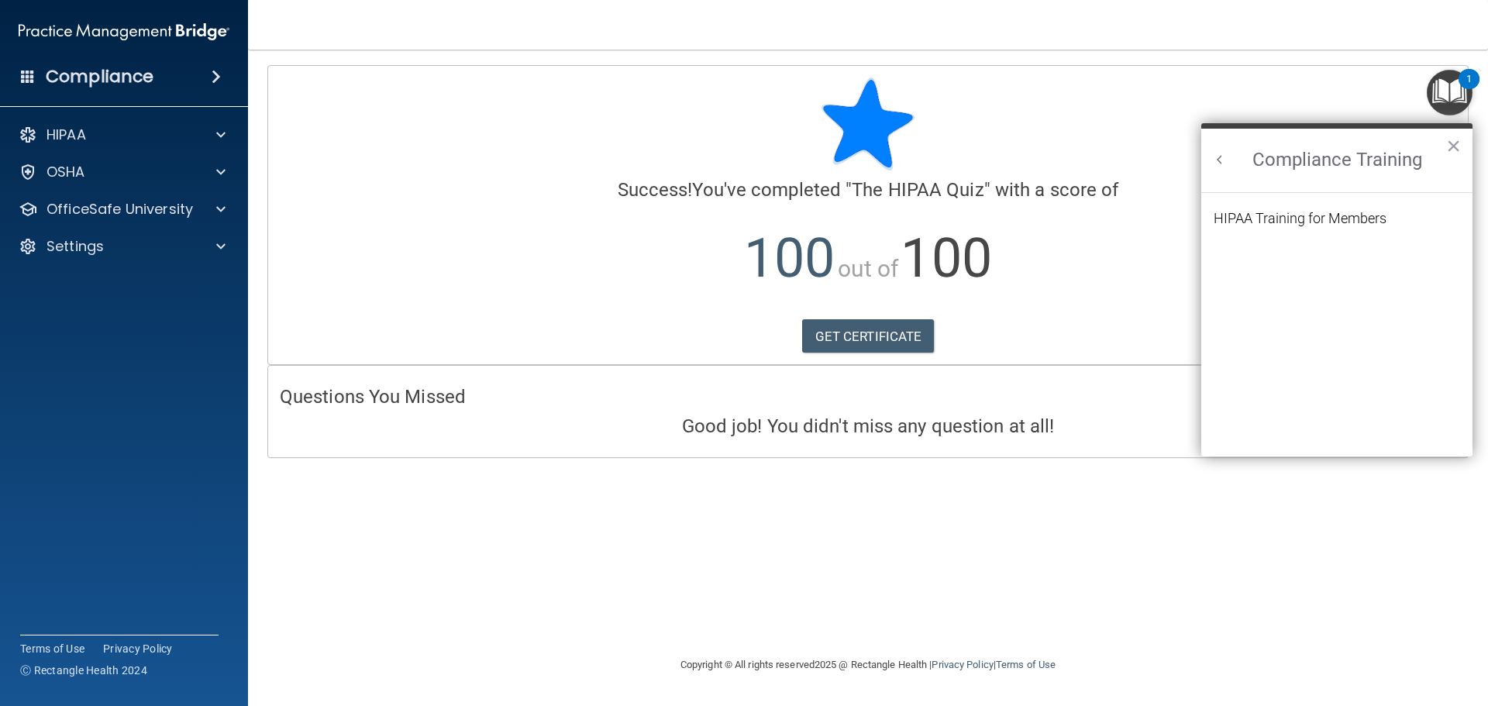
scroll to position [0, 0]
click at [1272, 209] on ol "HIPAA Training for Members" at bounding box center [1337, 325] width 246 height 264
click at [1267, 212] on div "HIPAA Training for Members" at bounding box center [1300, 219] width 173 height 14
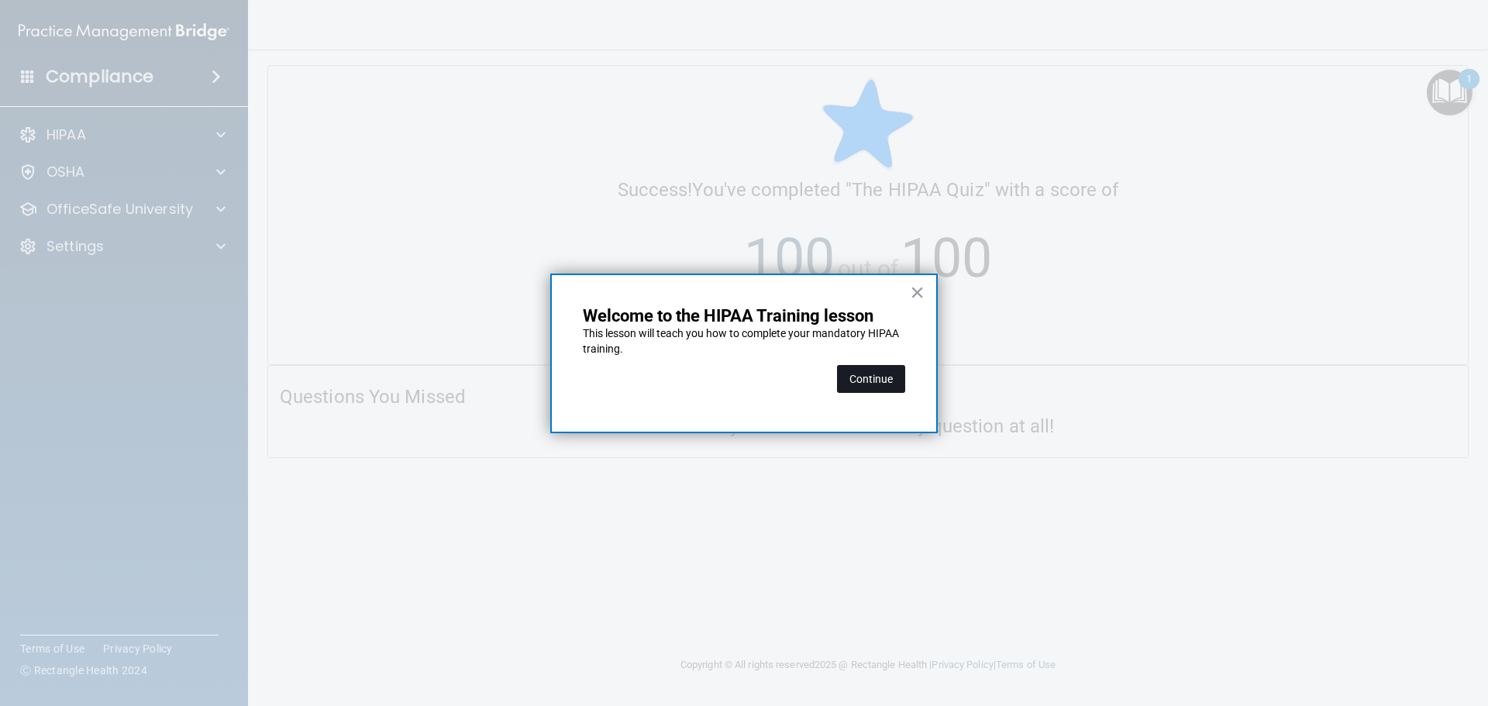
click at [874, 383] on button "Continue" at bounding box center [871, 379] width 68 height 28
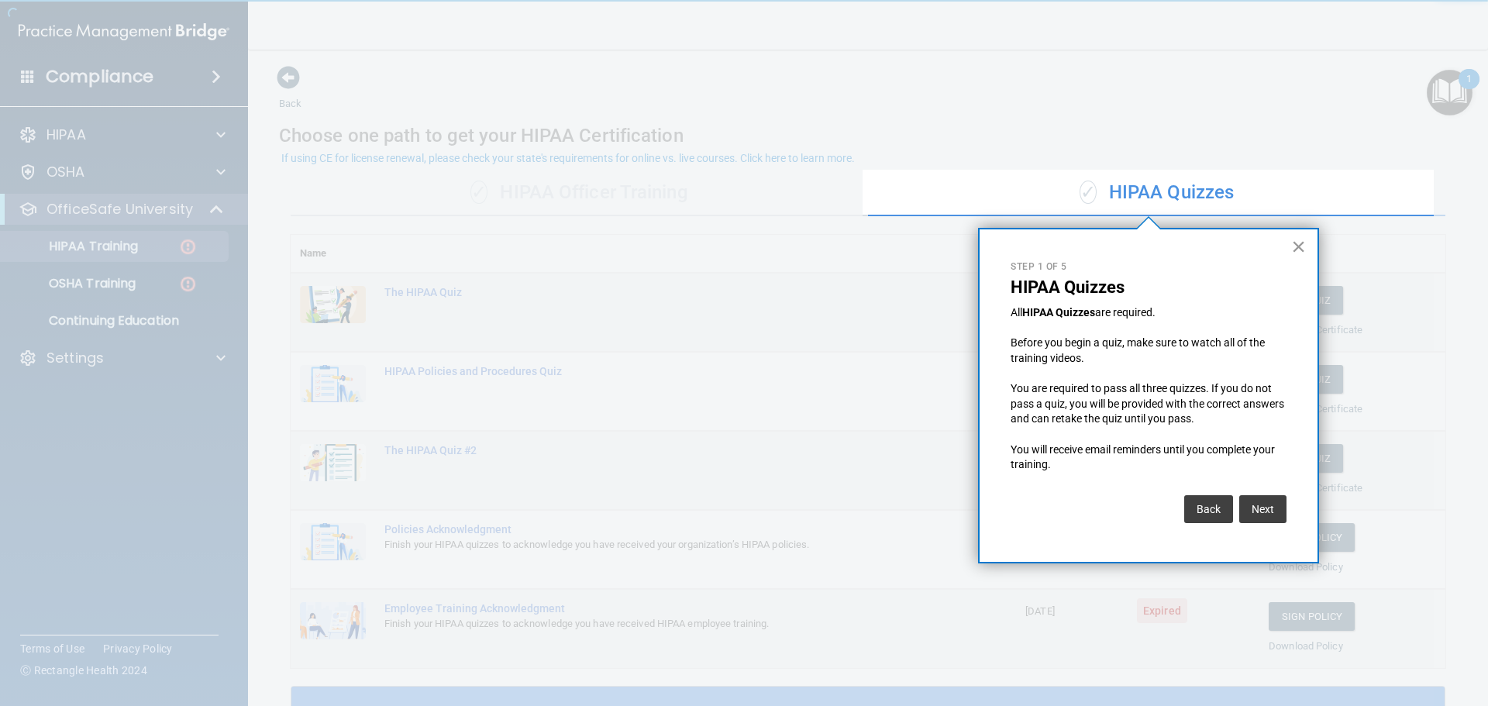
click at [1295, 245] on button "×" at bounding box center [1298, 246] width 15 height 25
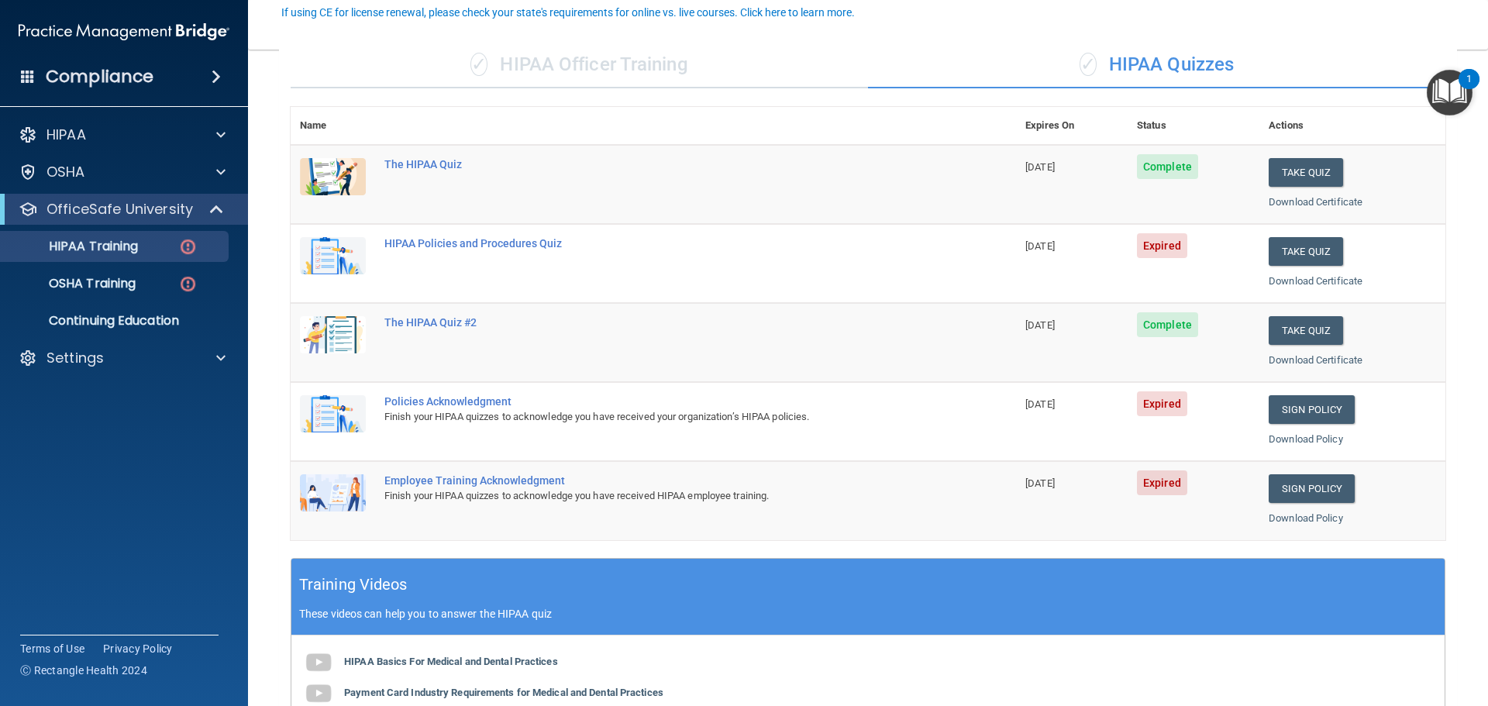
scroll to position [155, 0]
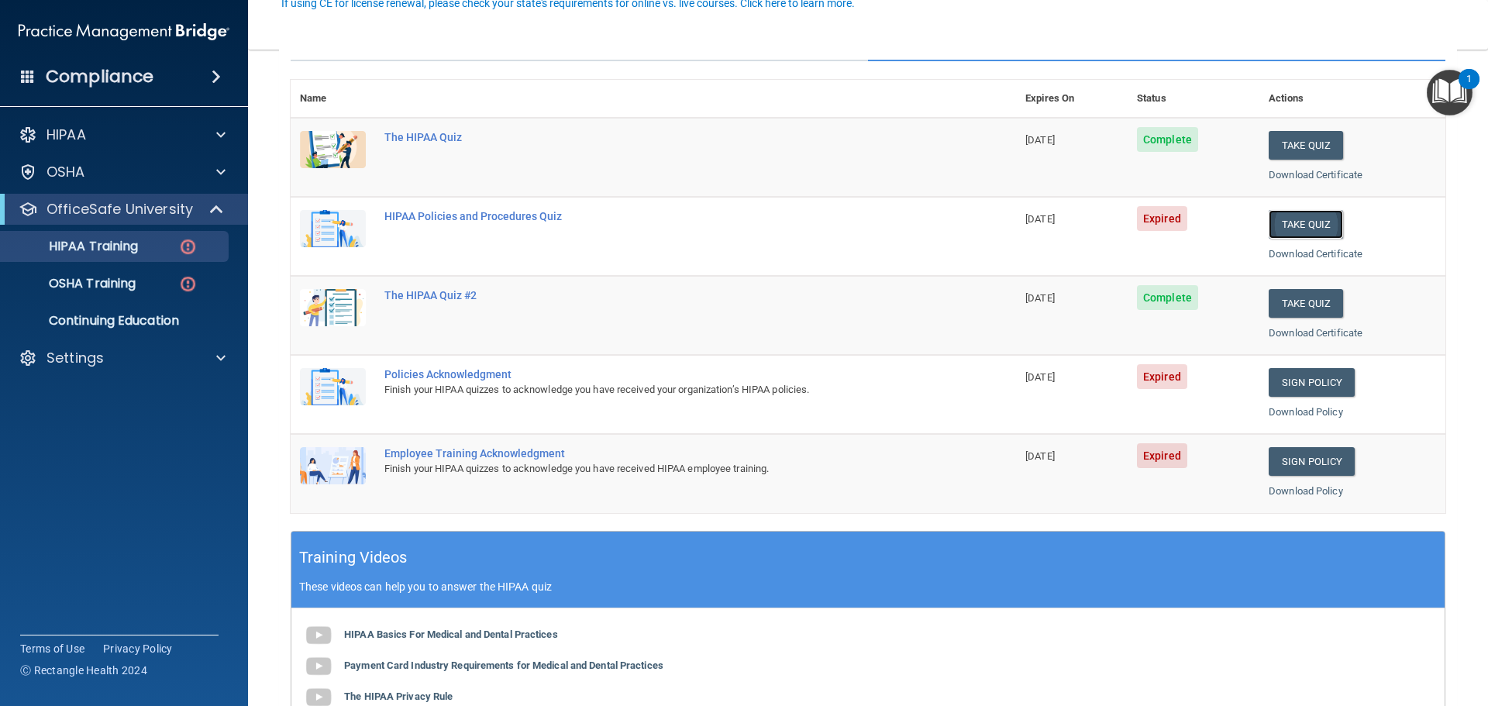
click at [1294, 218] on button "Take Quiz" at bounding box center [1306, 224] width 74 height 29
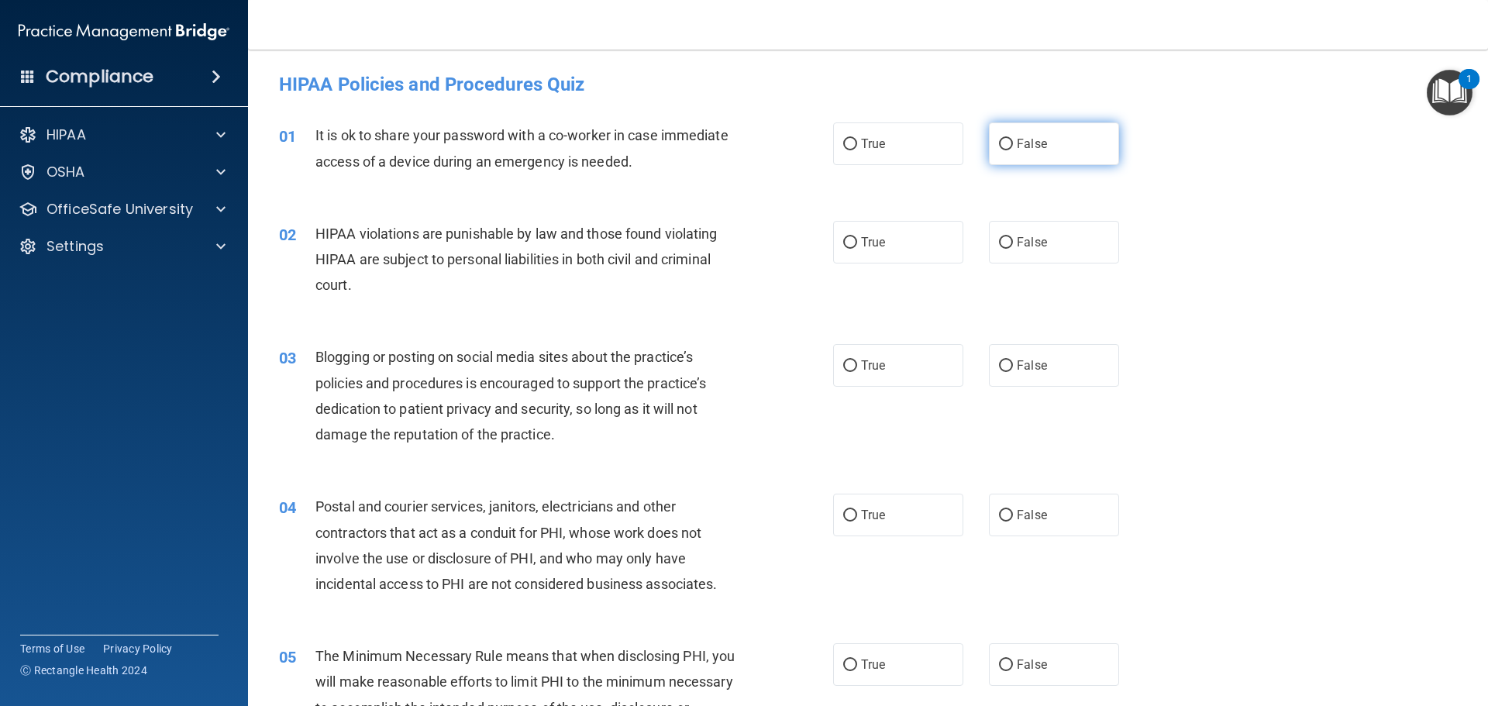
click at [1024, 144] on span "False" at bounding box center [1032, 143] width 30 height 15
click at [1013, 144] on input "False" at bounding box center [1006, 145] width 14 height 12
radio input "true"
click at [903, 250] on label "True" at bounding box center [898, 242] width 130 height 43
click at [857, 249] on input "True" at bounding box center [850, 243] width 14 height 12
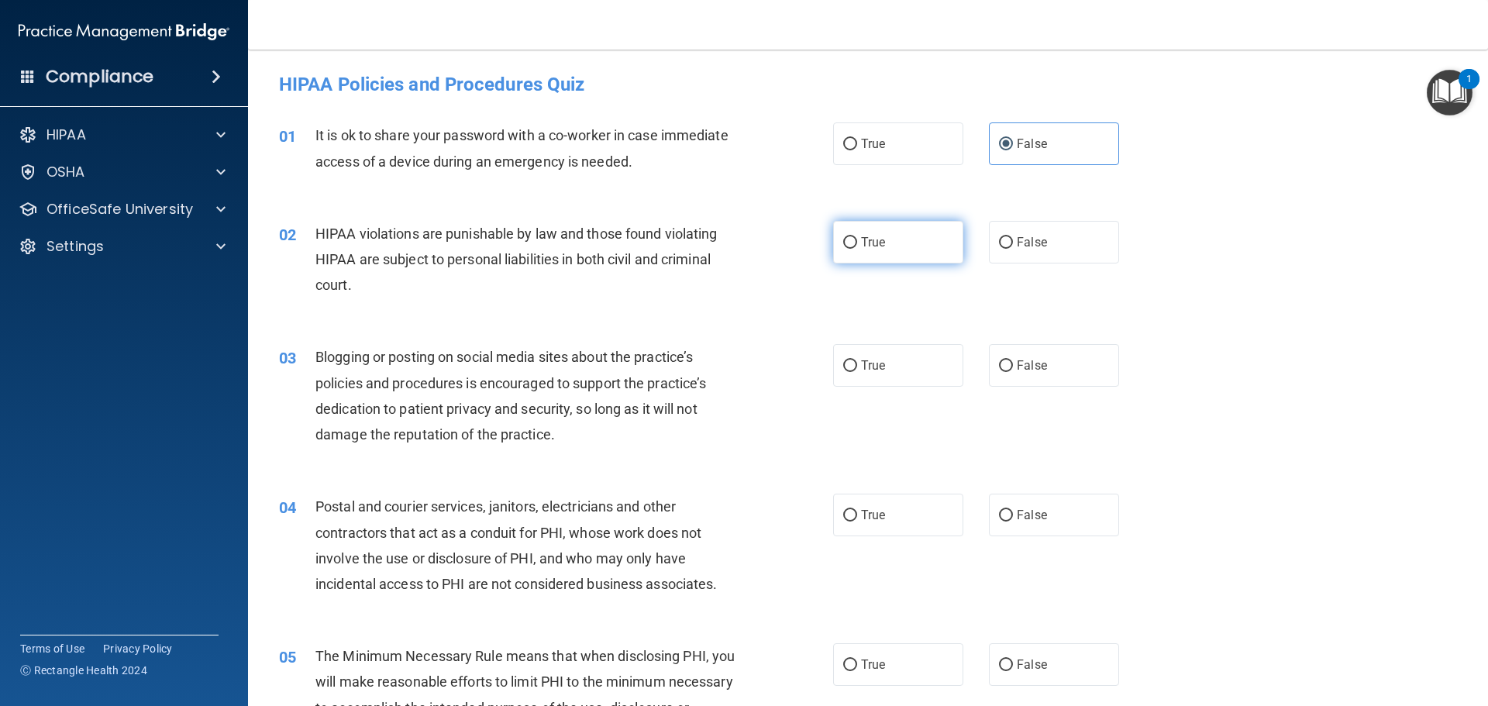
radio input "true"
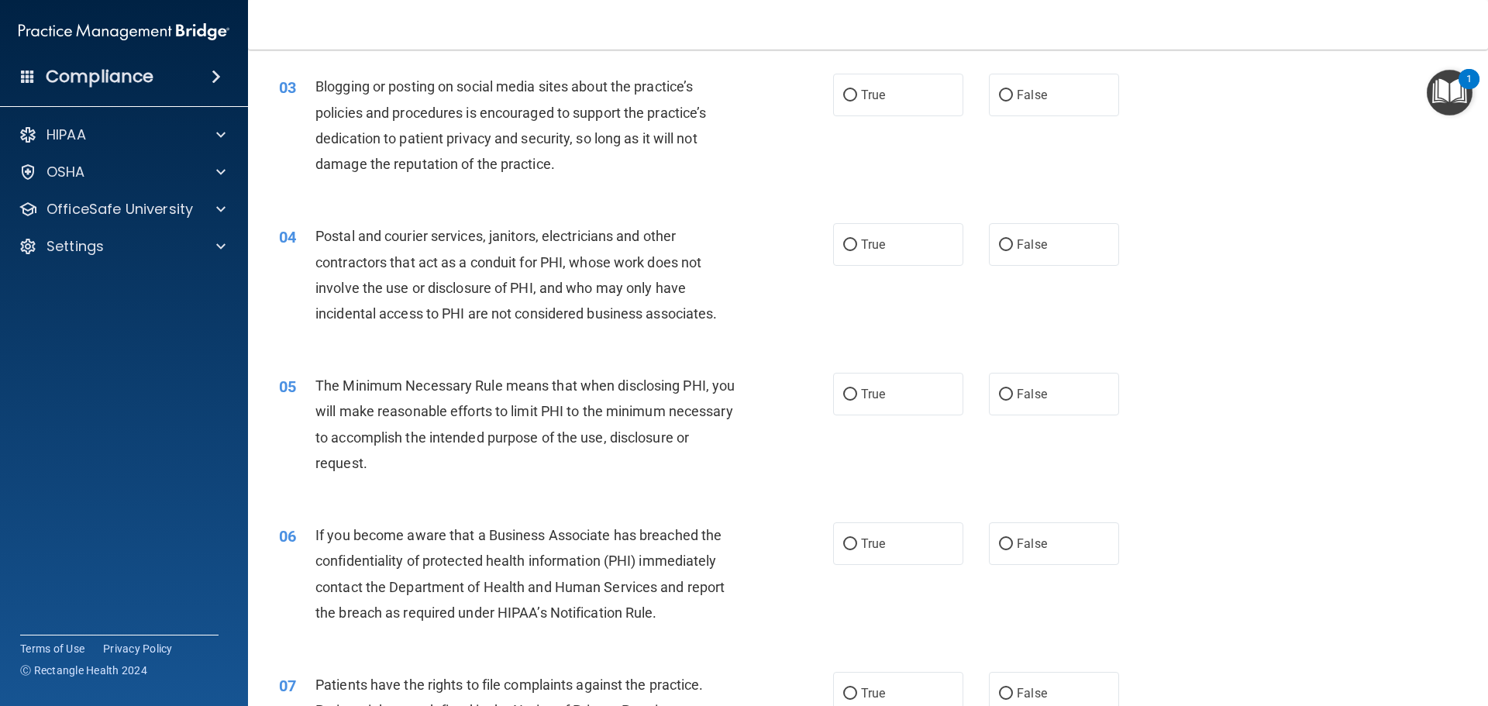
scroll to position [233, 0]
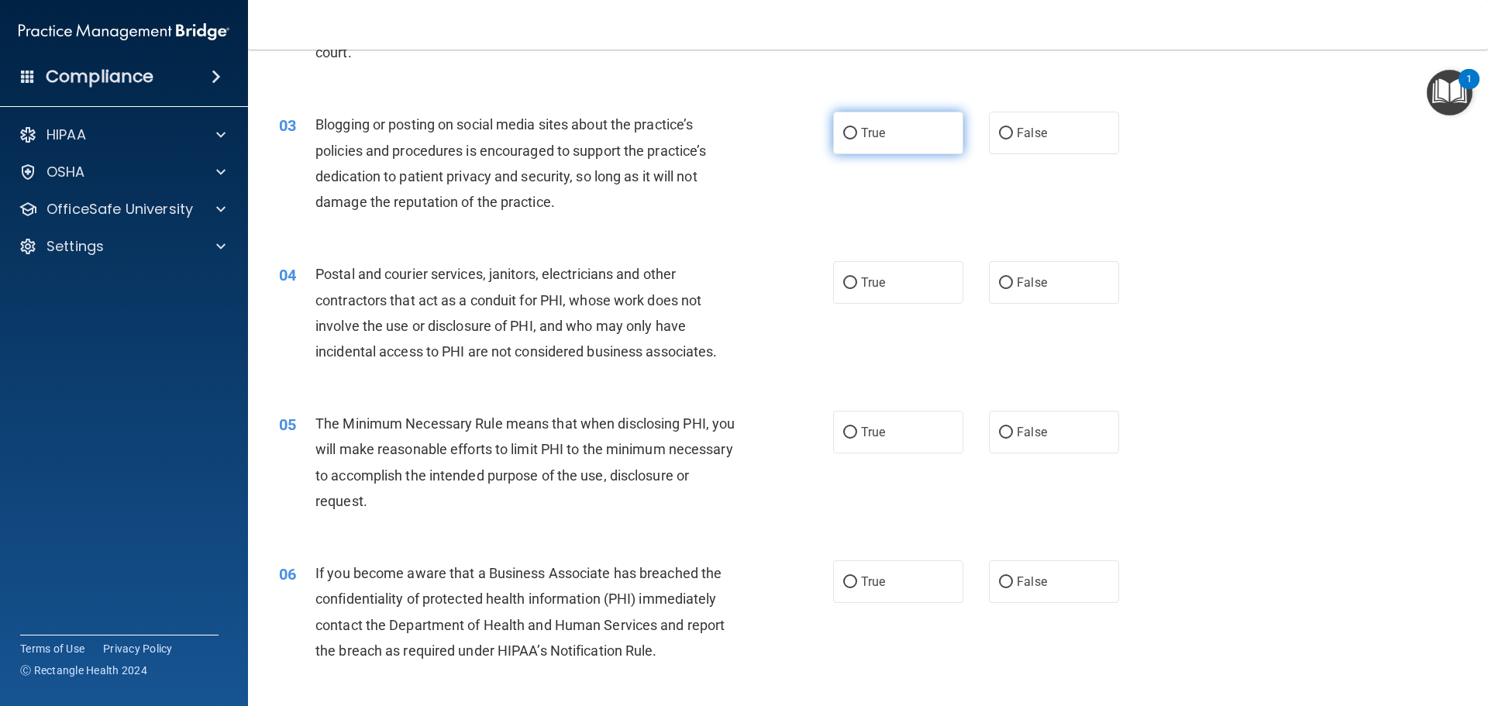
click at [870, 118] on label "True" at bounding box center [898, 133] width 130 height 43
click at [857, 128] on input "True" at bounding box center [850, 134] width 14 height 12
radio input "true"
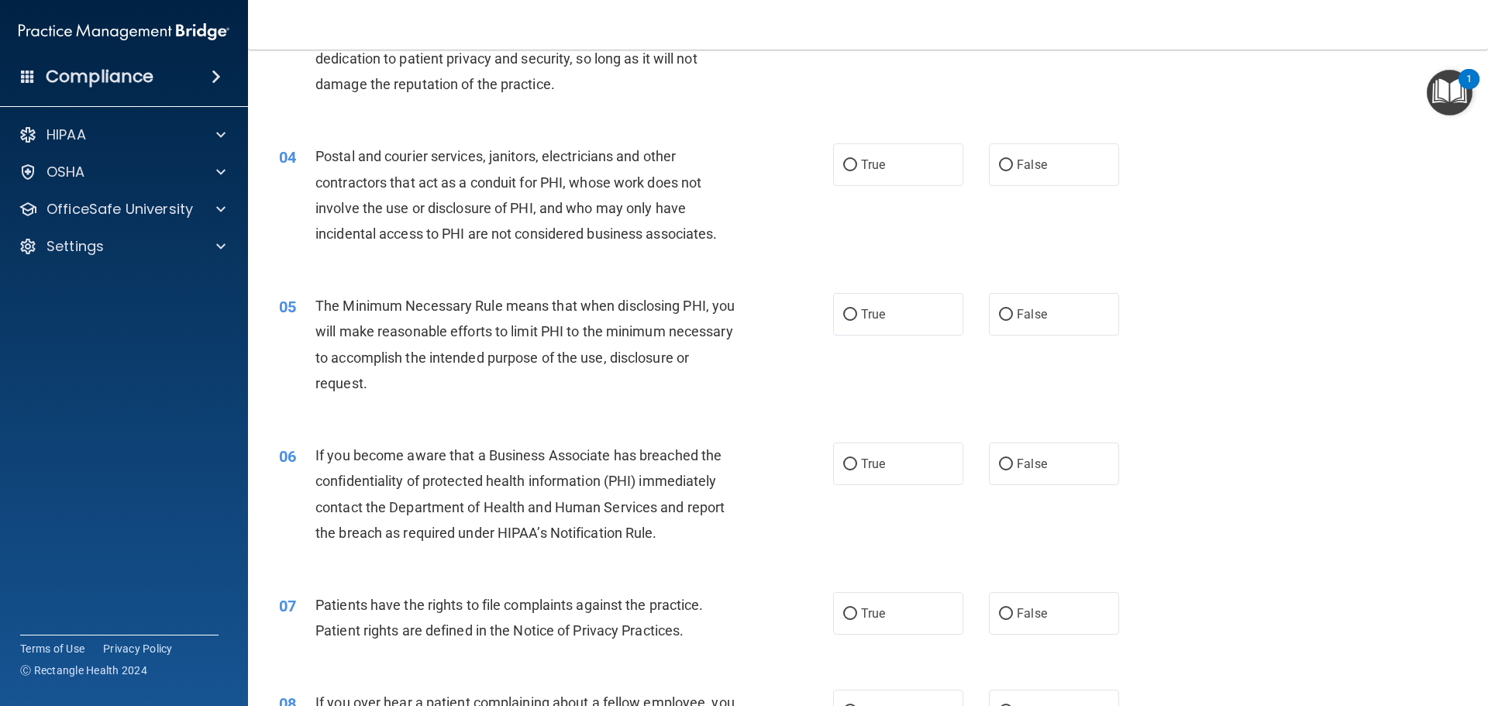
scroll to position [388, 0]
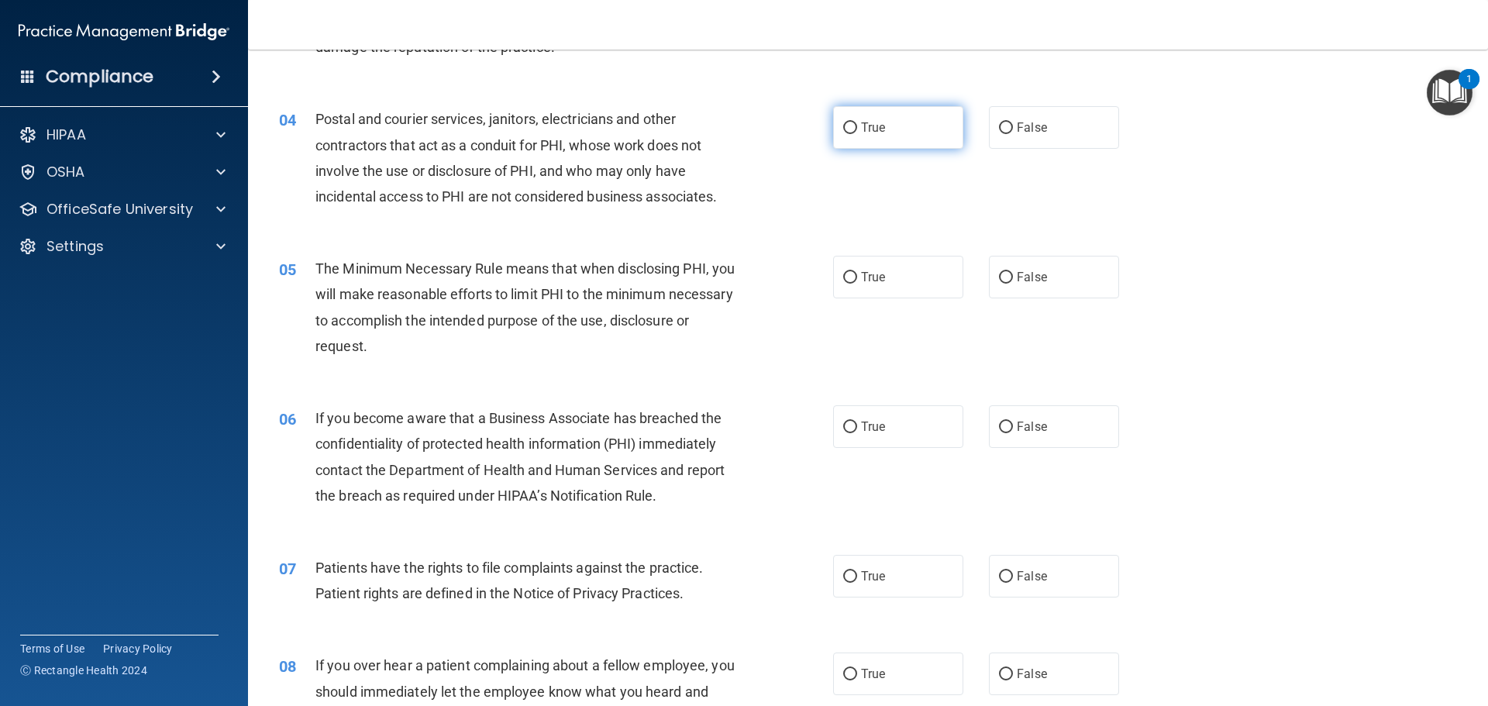
click at [882, 133] on label "True" at bounding box center [898, 127] width 130 height 43
click at [857, 133] on input "True" at bounding box center [850, 128] width 14 height 12
radio input "true"
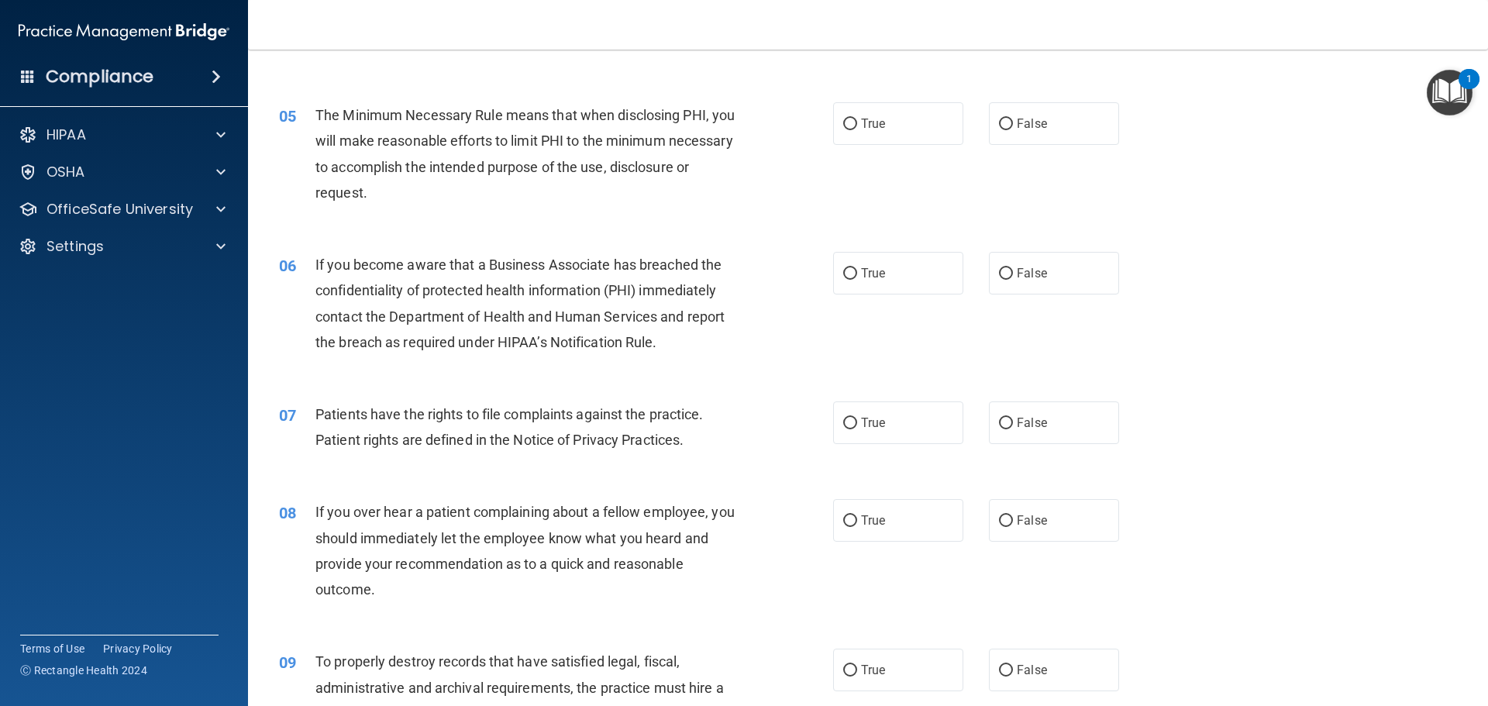
scroll to position [543, 0]
click at [880, 123] on span "True" at bounding box center [873, 122] width 24 height 15
click at [857, 123] on input "True" at bounding box center [850, 123] width 14 height 12
radio input "true"
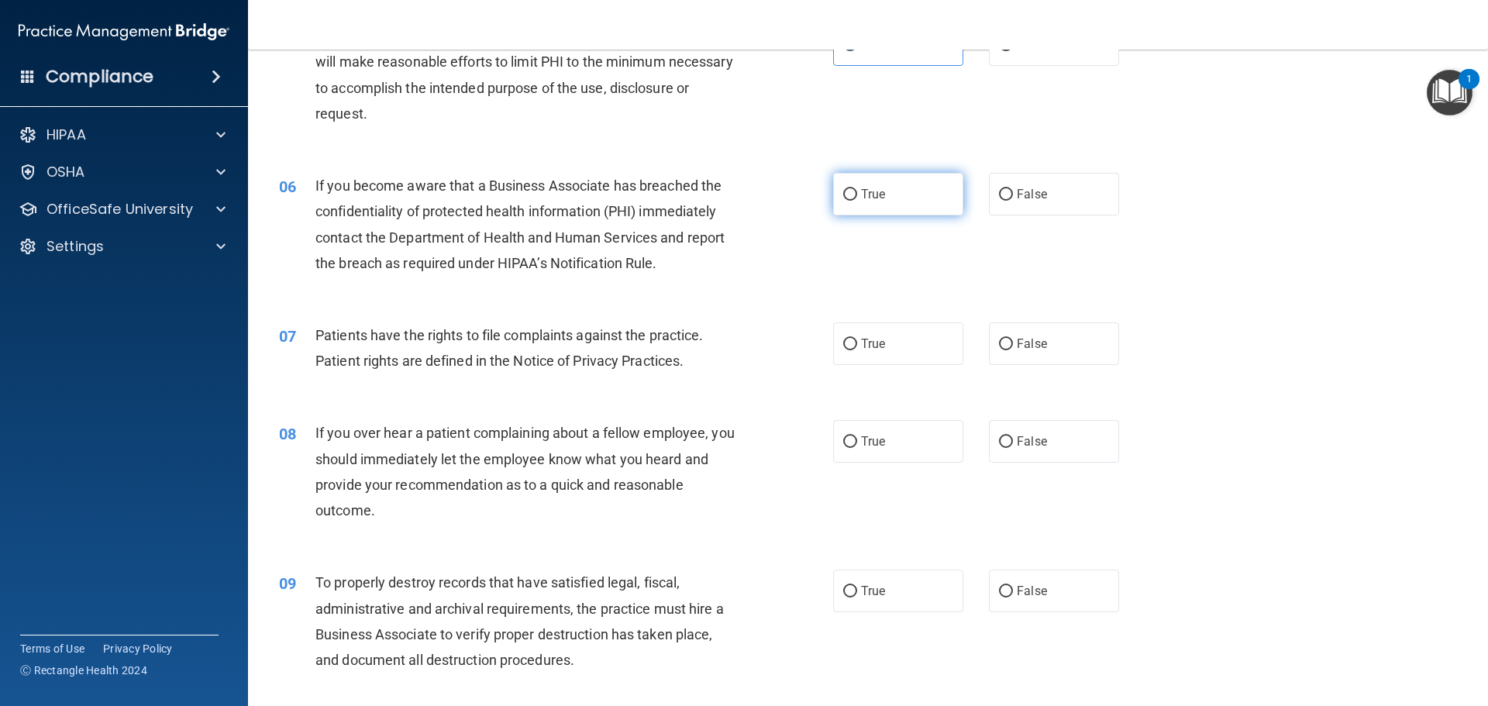
click at [853, 196] on label "True" at bounding box center [898, 194] width 130 height 43
click at [853, 196] on input "True" at bounding box center [850, 195] width 14 height 12
radio input "true"
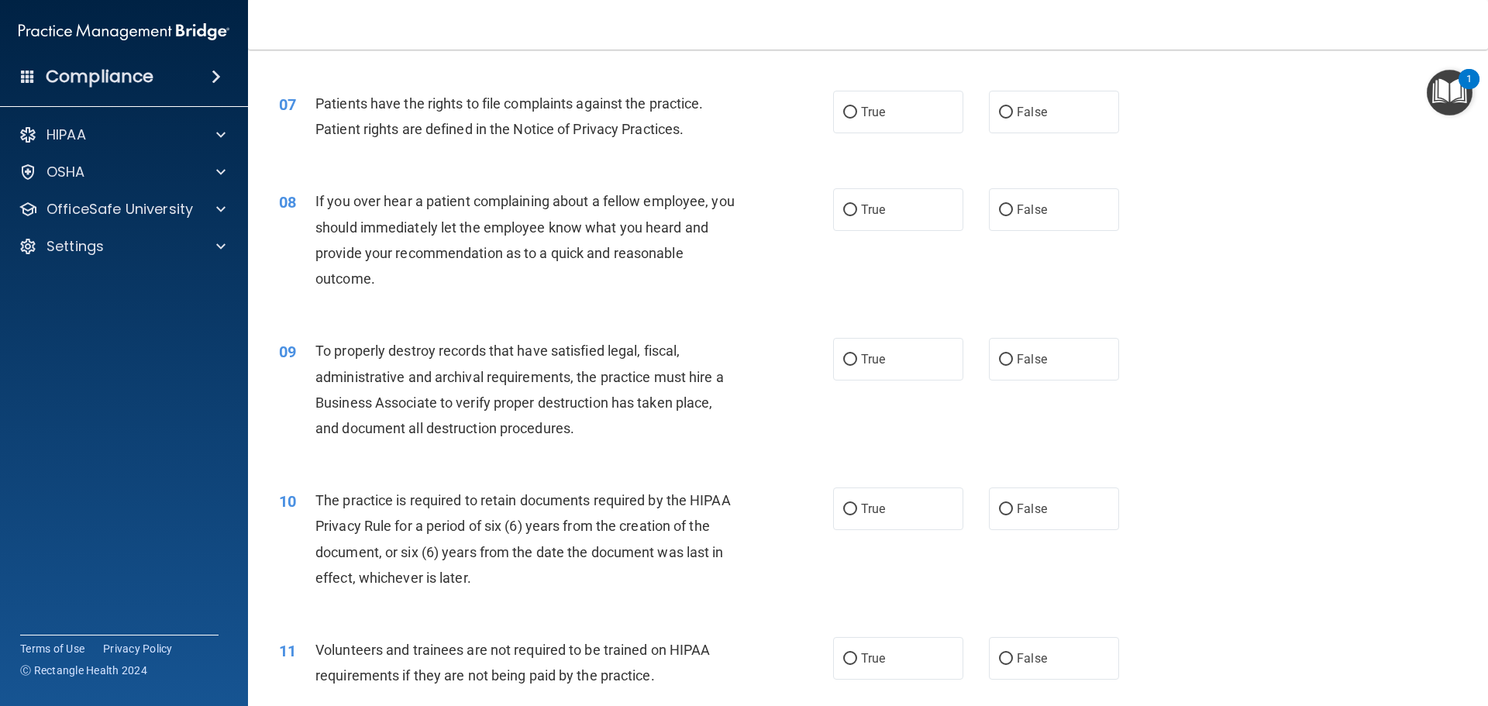
scroll to position [853, 0]
click at [896, 129] on label "True" at bounding box center [898, 111] width 130 height 43
click at [857, 118] on input "True" at bounding box center [850, 112] width 14 height 12
radio input "true"
click at [865, 206] on span "True" at bounding box center [873, 209] width 24 height 15
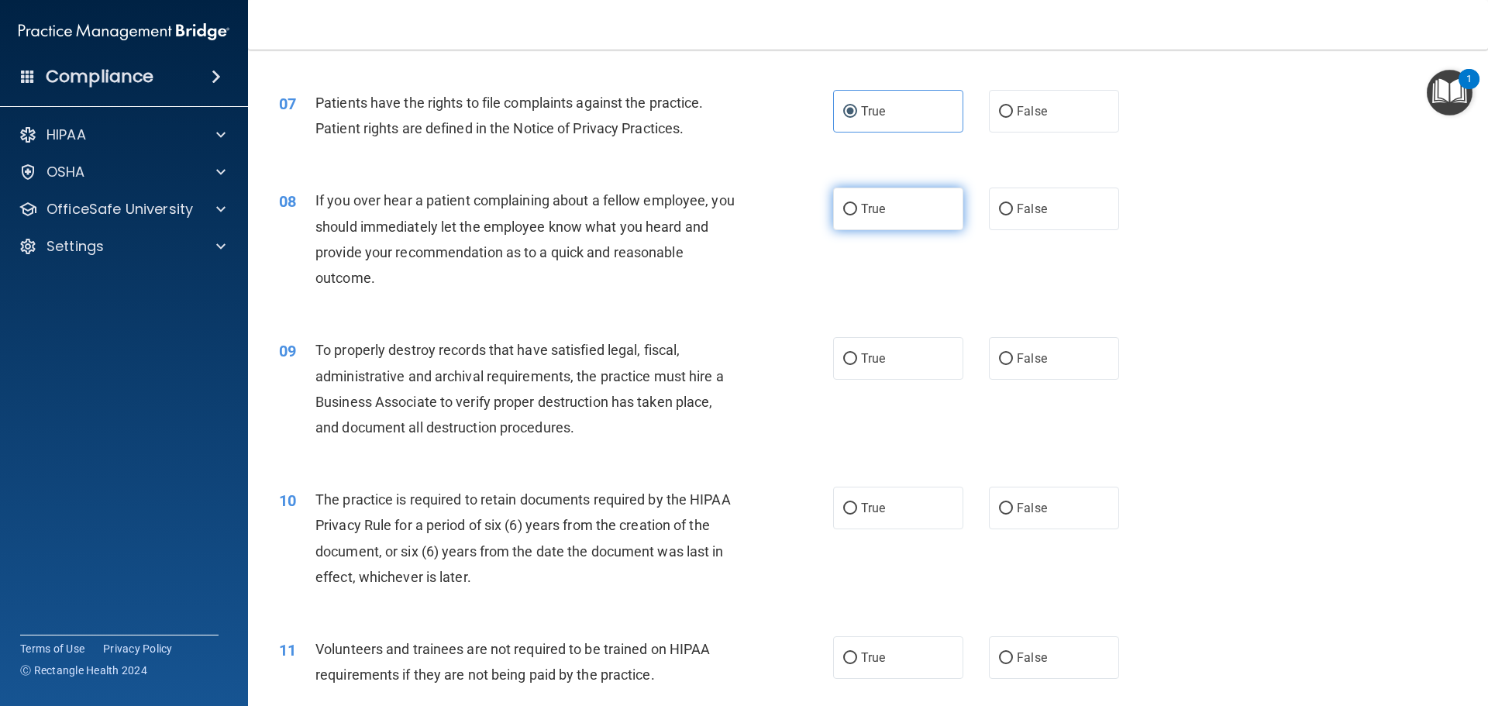
click at [857, 206] on input "True" at bounding box center [850, 210] width 14 height 12
radio input "true"
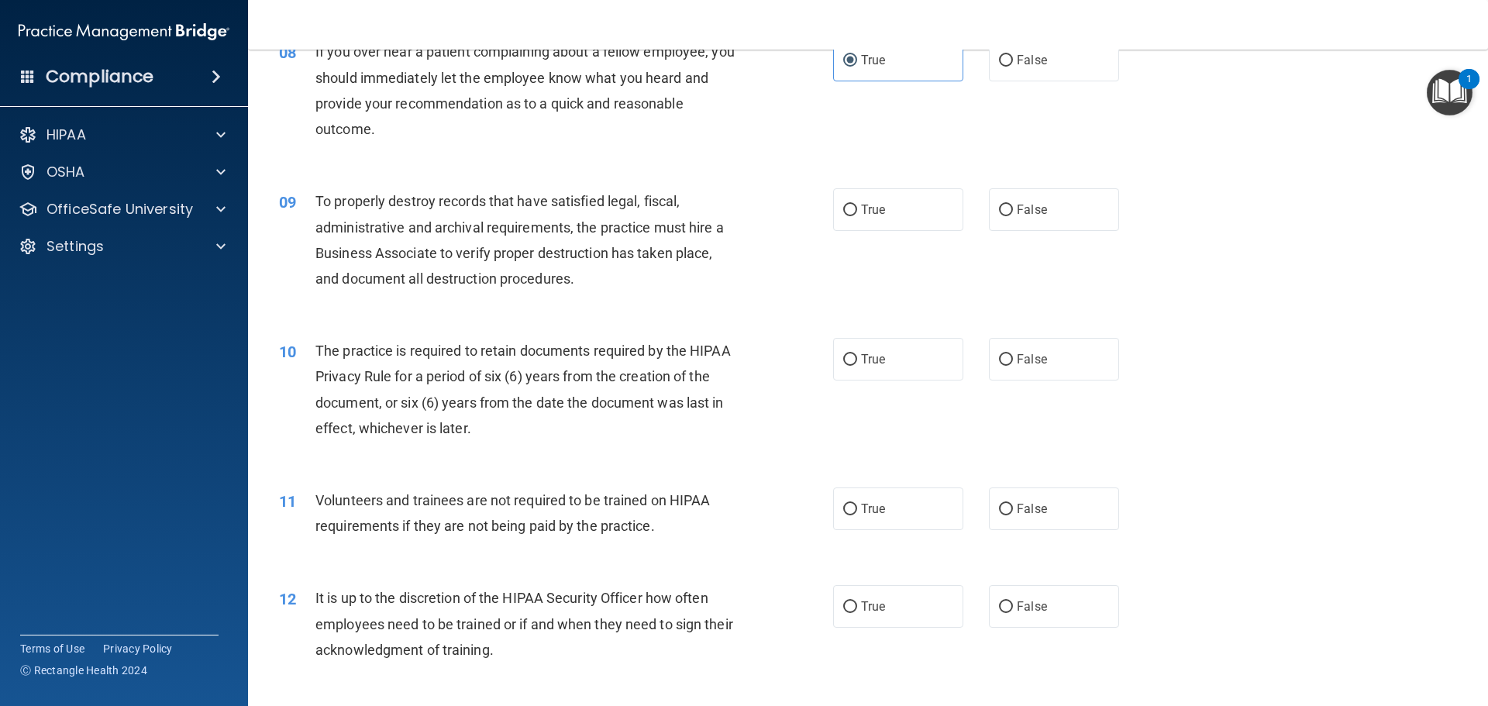
scroll to position [1008, 0]
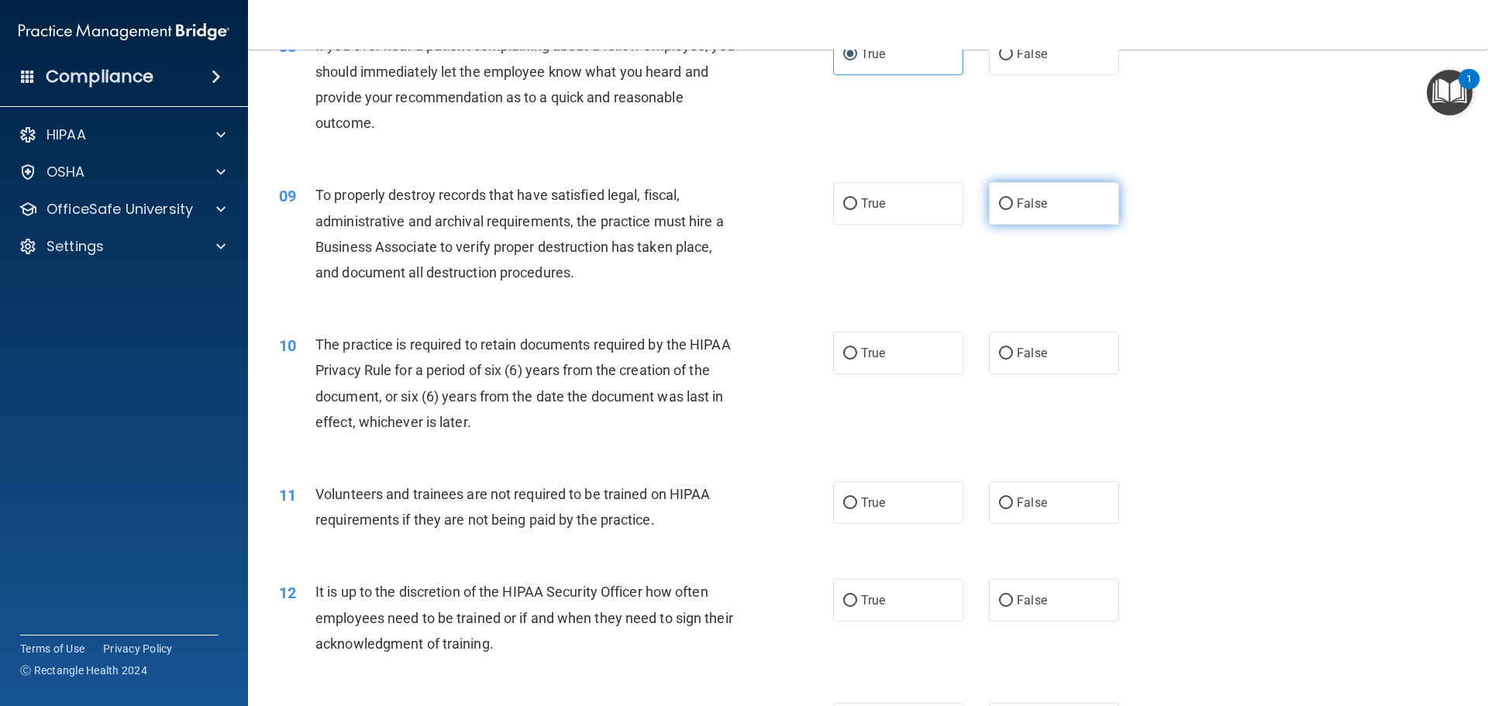
click at [1008, 213] on label "False" at bounding box center [1054, 203] width 130 height 43
click at [1008, 210] on input "False" at bounding box center [1006, 204] width 14 height 12
radio input "true"
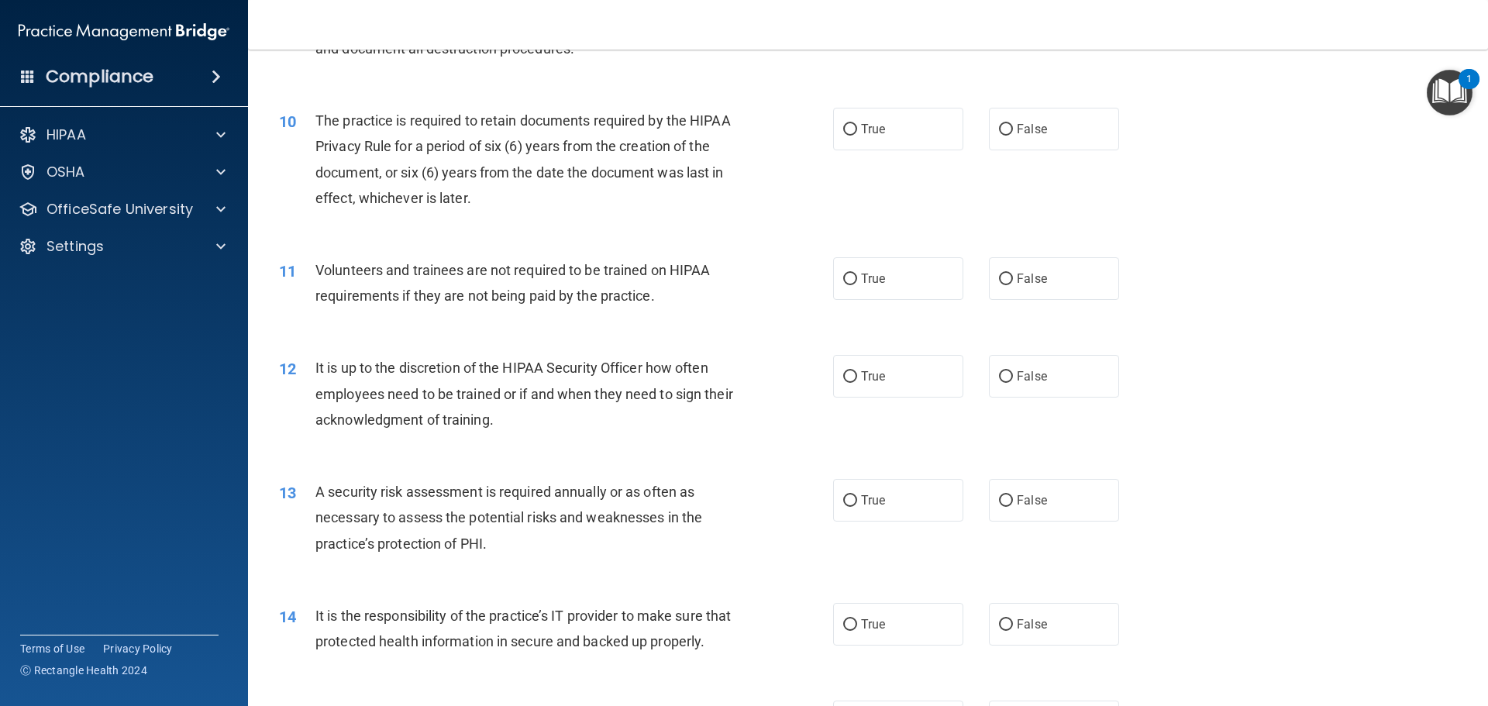
scroll to position [1240, 0]
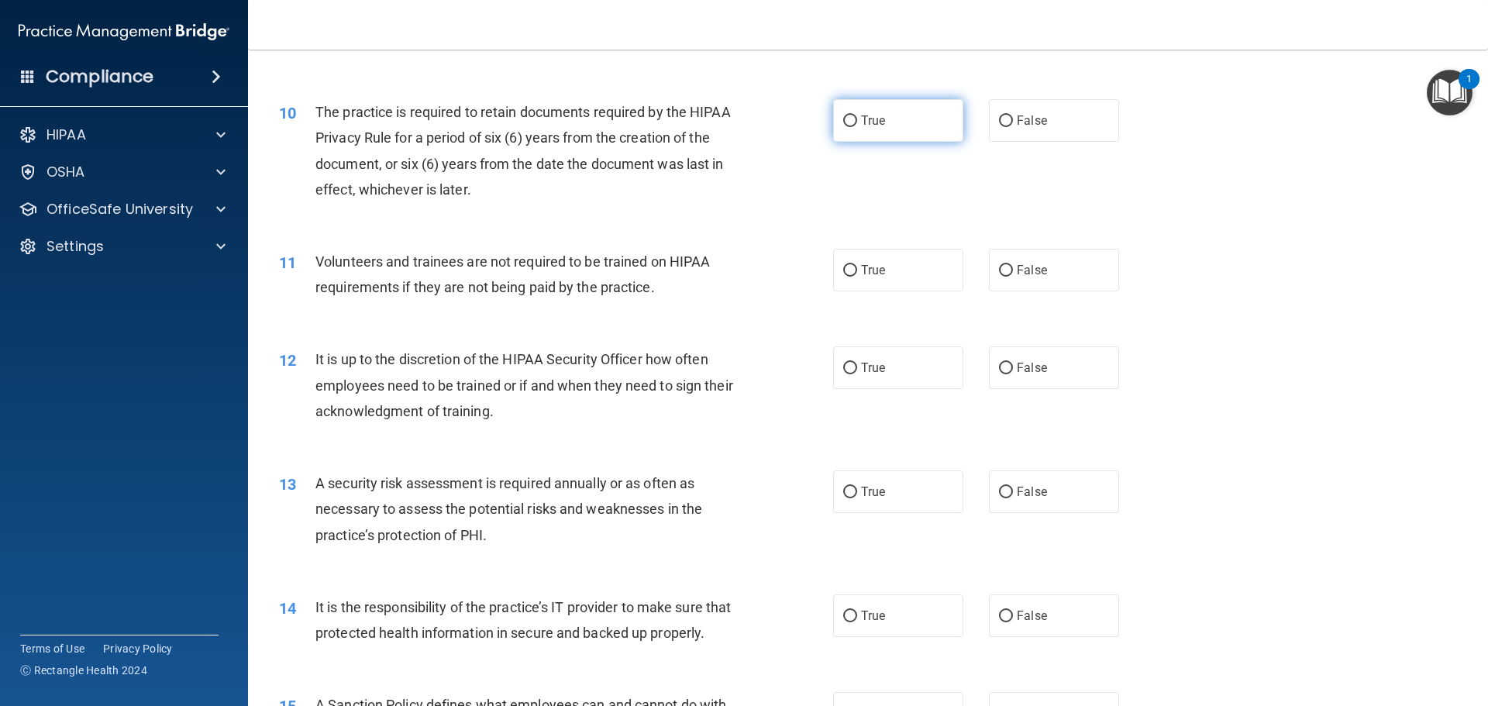
click at [843, 130] on label "True" at bounding box center [898, 120] width 130 height 43
click at [843, 127] on input "True" at bounding box center [850, 121] width 14 height 12
radio input "true"
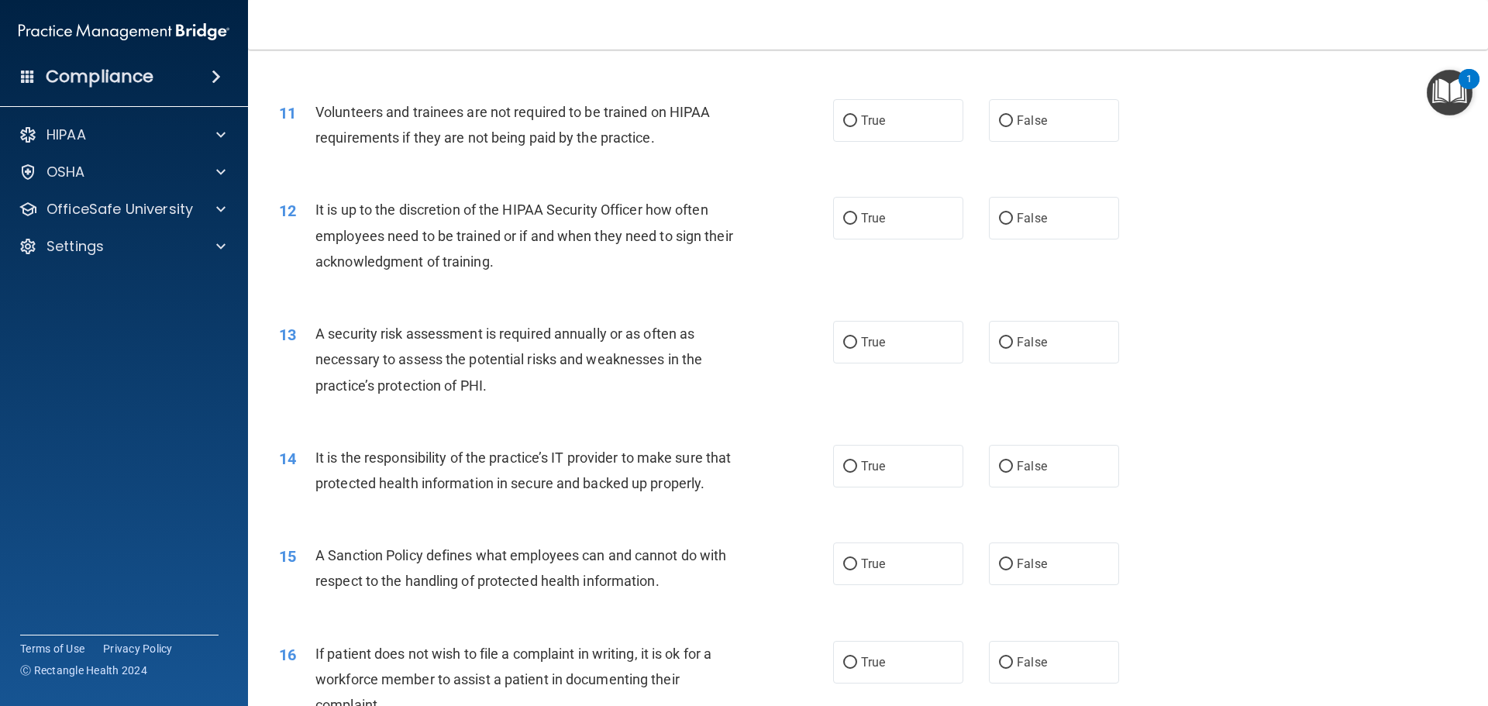
scroll to position [1395, 0]
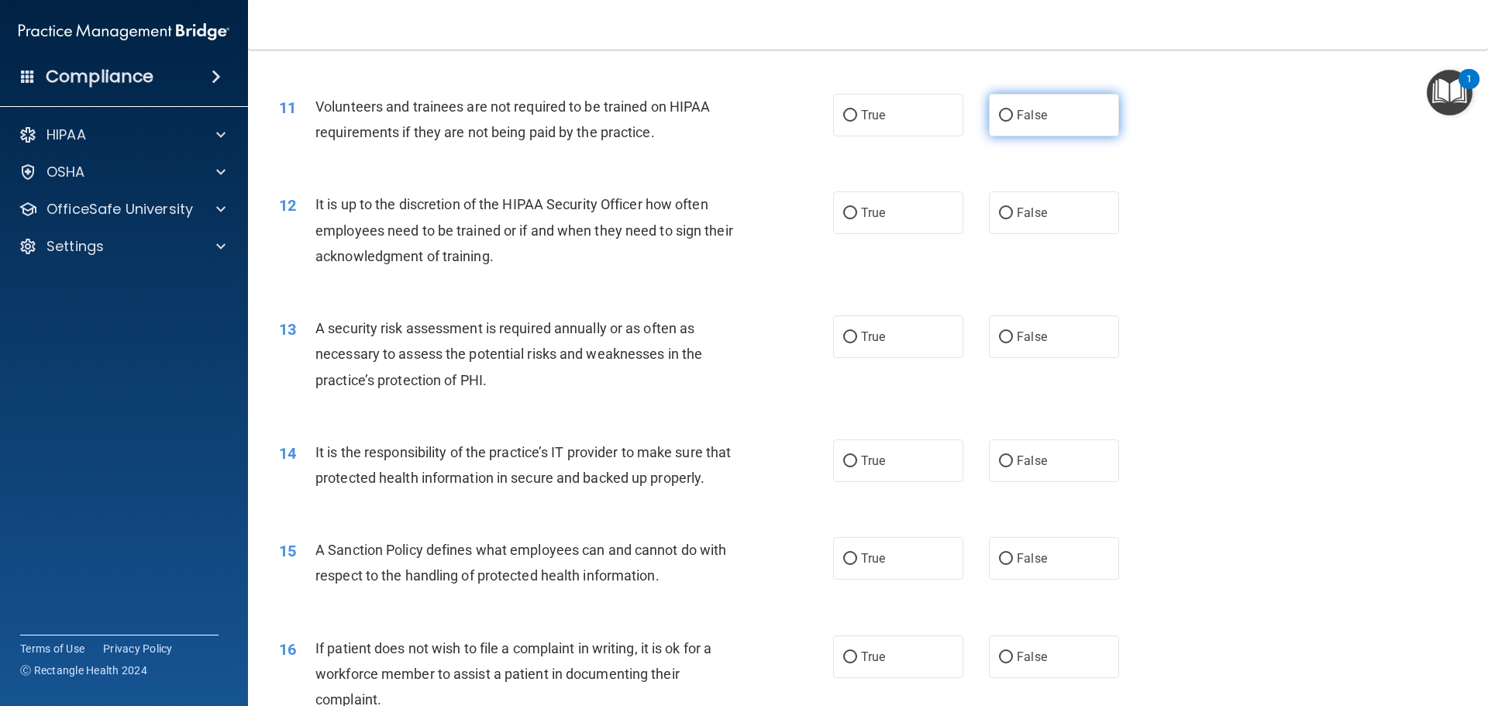
click at [1001, 110] on input "False" at bounding box center [1006, 116] width 14 height 12
radio input "true"
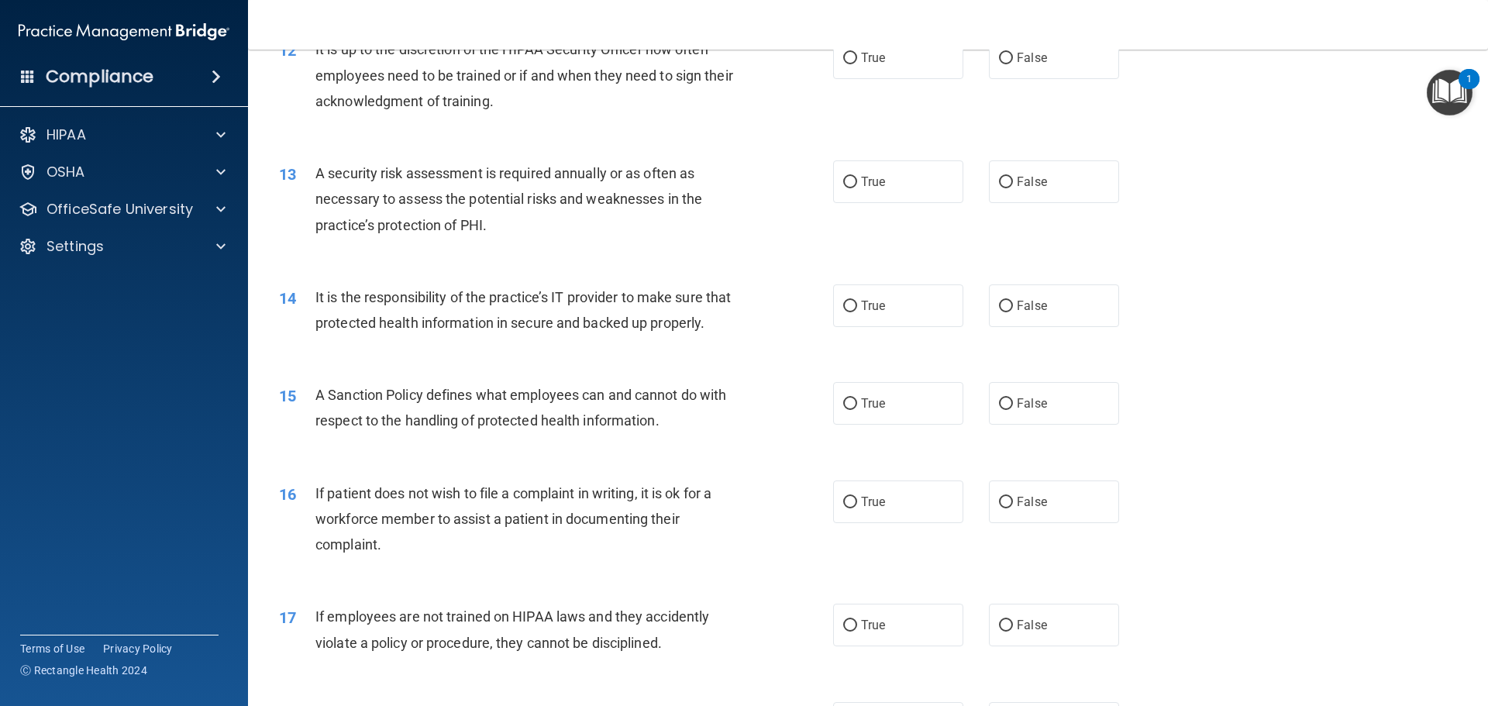
scroll to position [1473, 0]
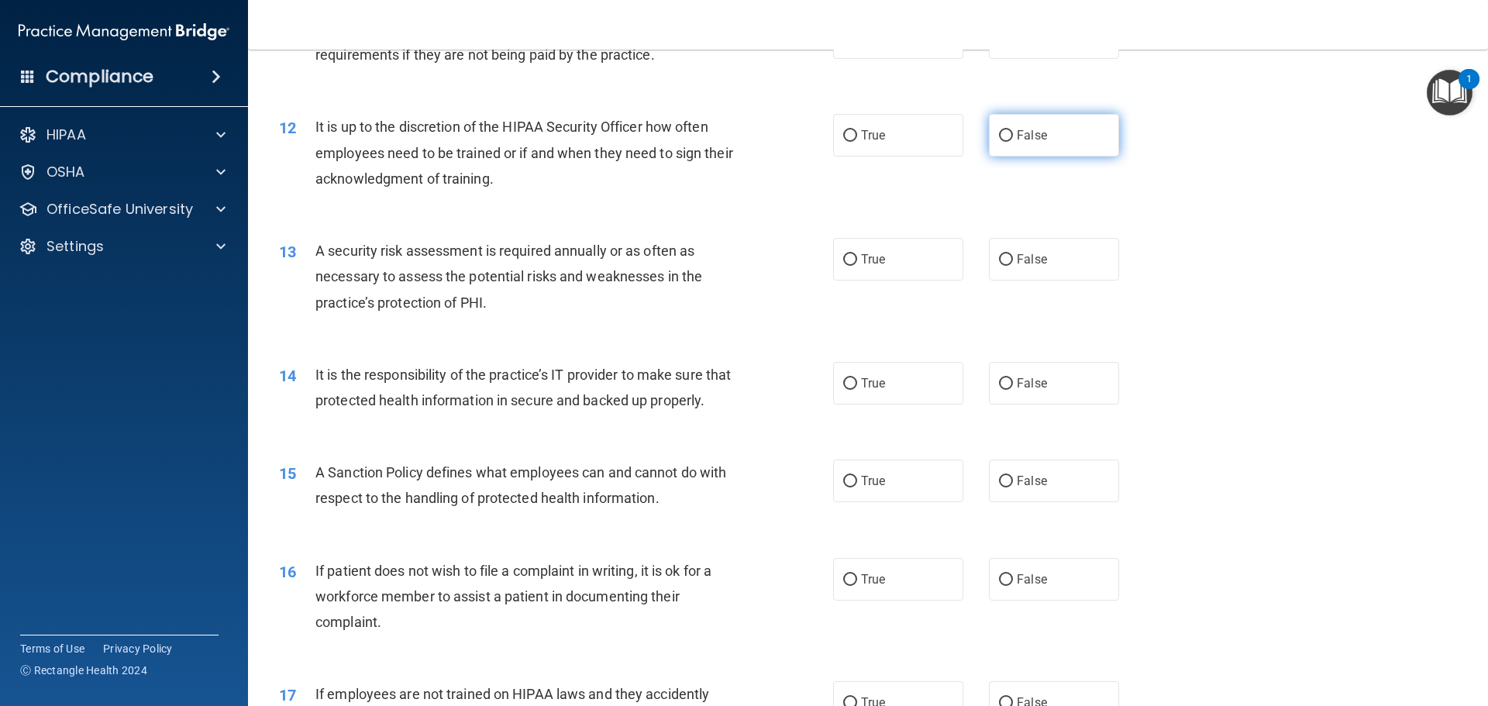
click at [1018, 129] on span "False" at bounding box center [1032, 135] width 30 height 15
click at [1013, 130] on input "False" at bounding box center [1006, 136] width 14 height 12
radio input "true"
click at [911, 262] on label "True" at bounding box center [898, 259] width 130 height 43
click at [857, 262] on input "True" at bounding box center [850, 260] width 14 height 12
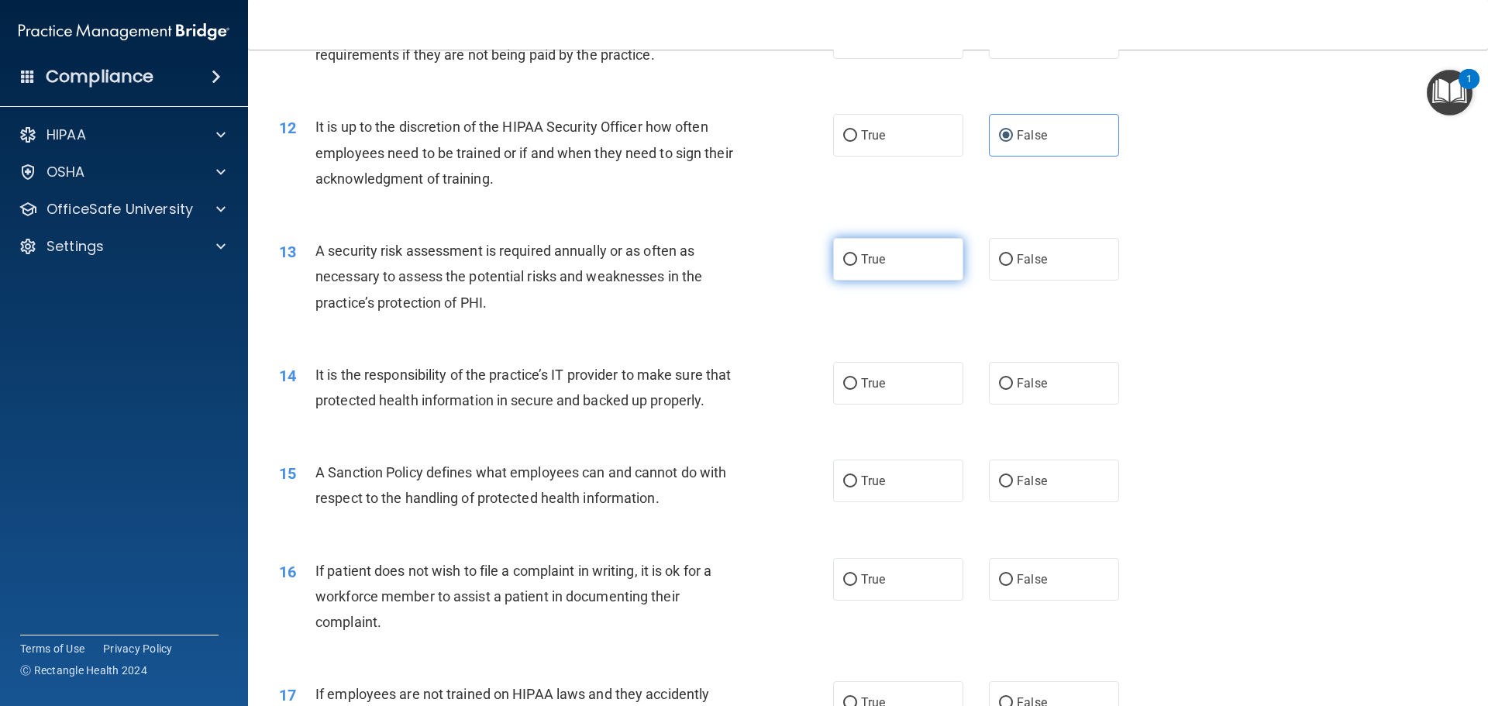
radio input "true"
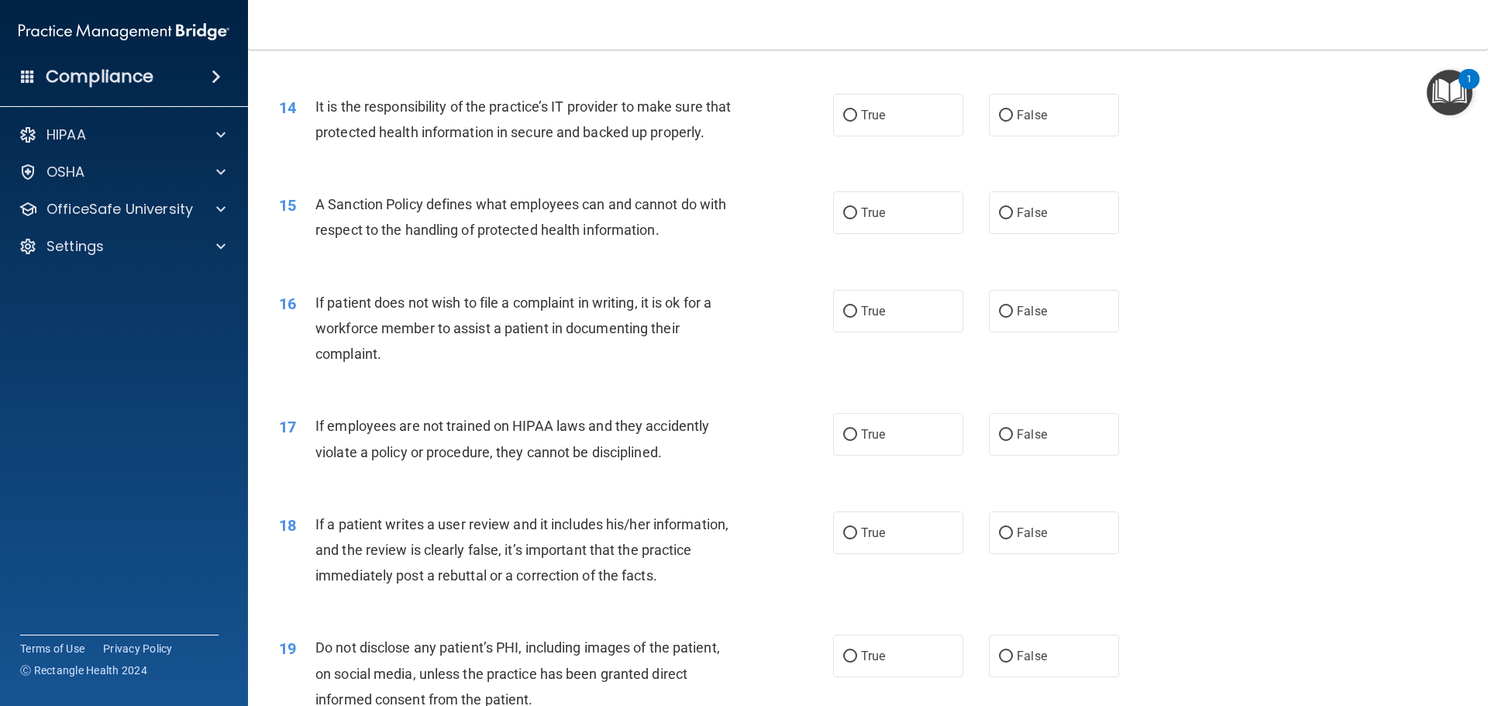
scroll to position [1783, 0]
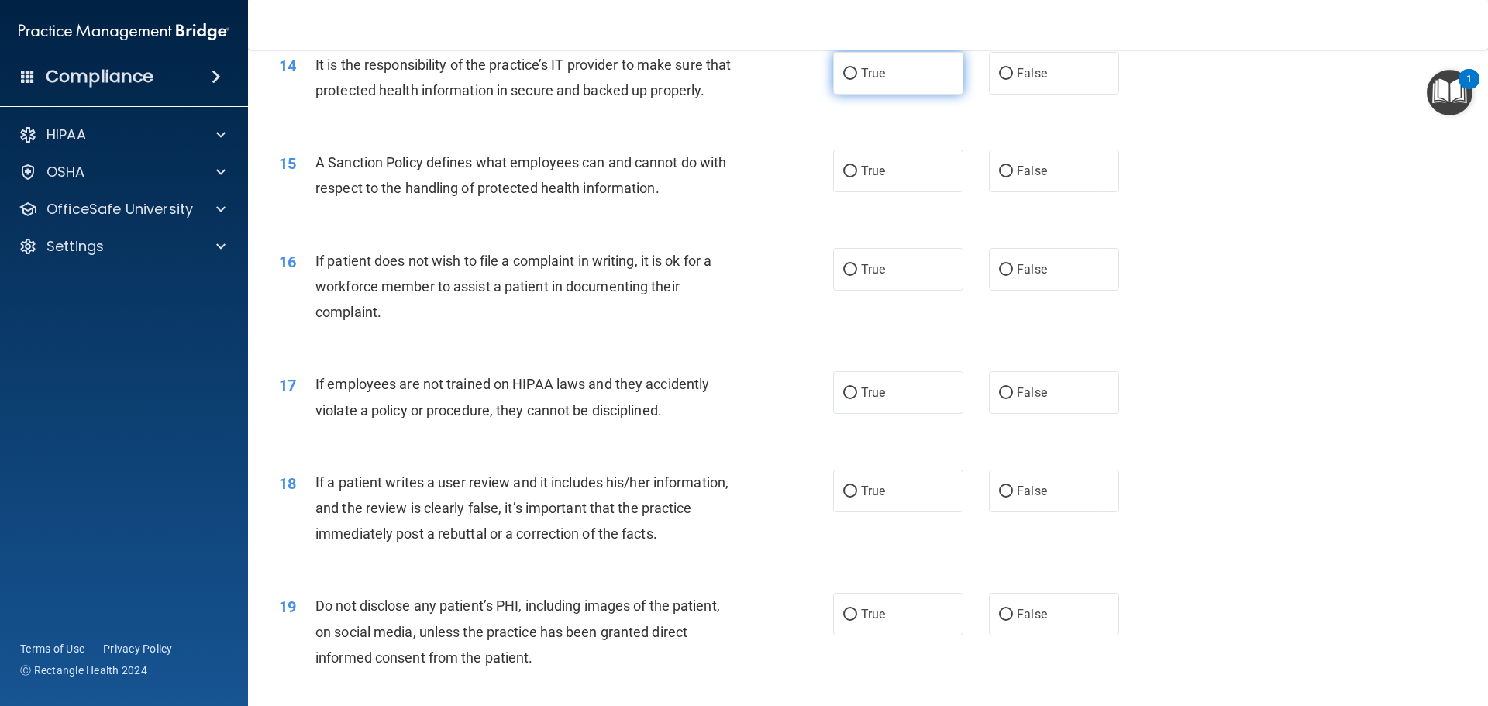
click at [873, 73] on span "True" at bounding box center [873, 73] width 24 height 15
click at [857, 73] on input "True" at bounding box center [850, 74] width 14 height 12
radio input "true"
click at [999, 70] on input "False" at bounding box center [1006, 74] width 14 height 12
radio input "true"
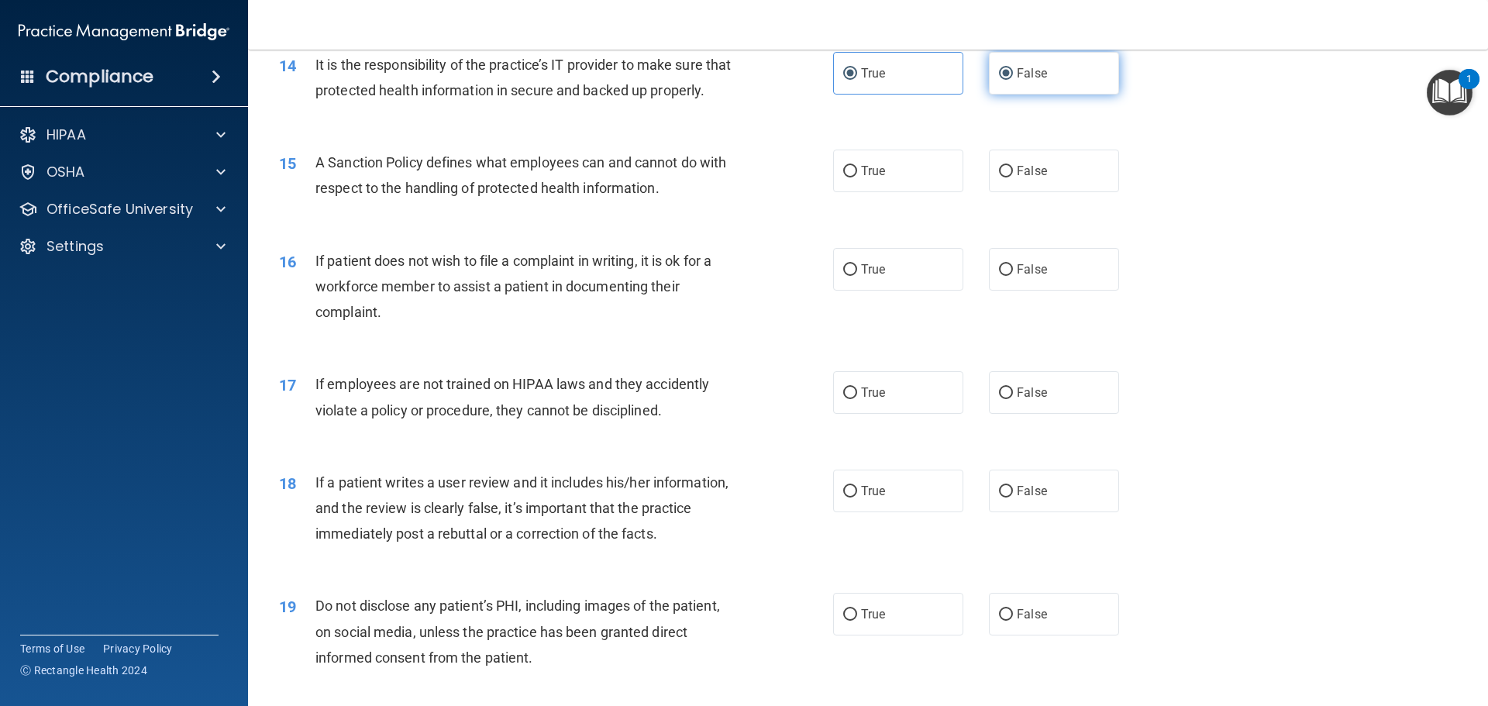
radio input "false"
click at [874, 192] on label "True" at bounding box center [898, 171] width 130 height 43
click at [857, 177] on input "True" at bounding box center [850, 172] width 14 height 12
radio input "true"
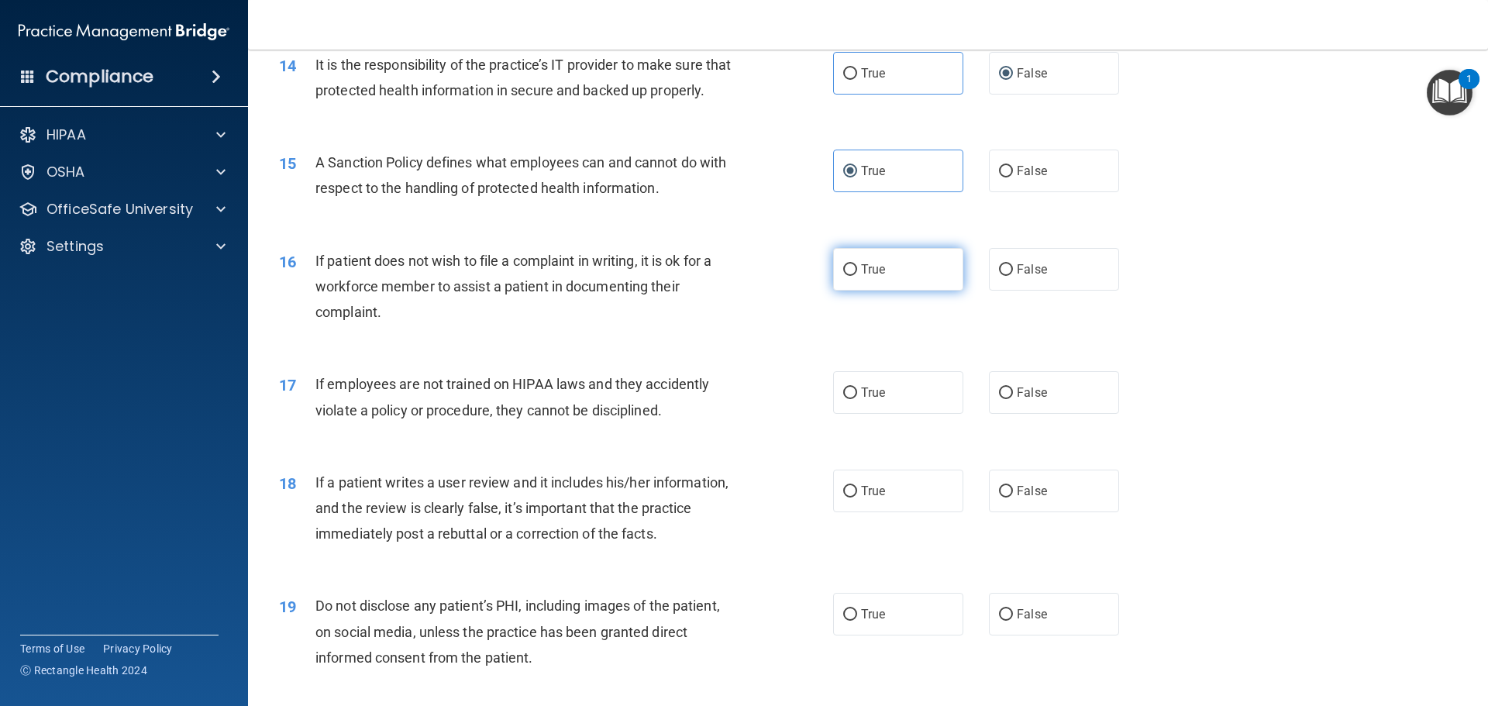
click at [843, 276] on input "True" at bounding box center [850, 270] width 14 height 12
radio input "true"
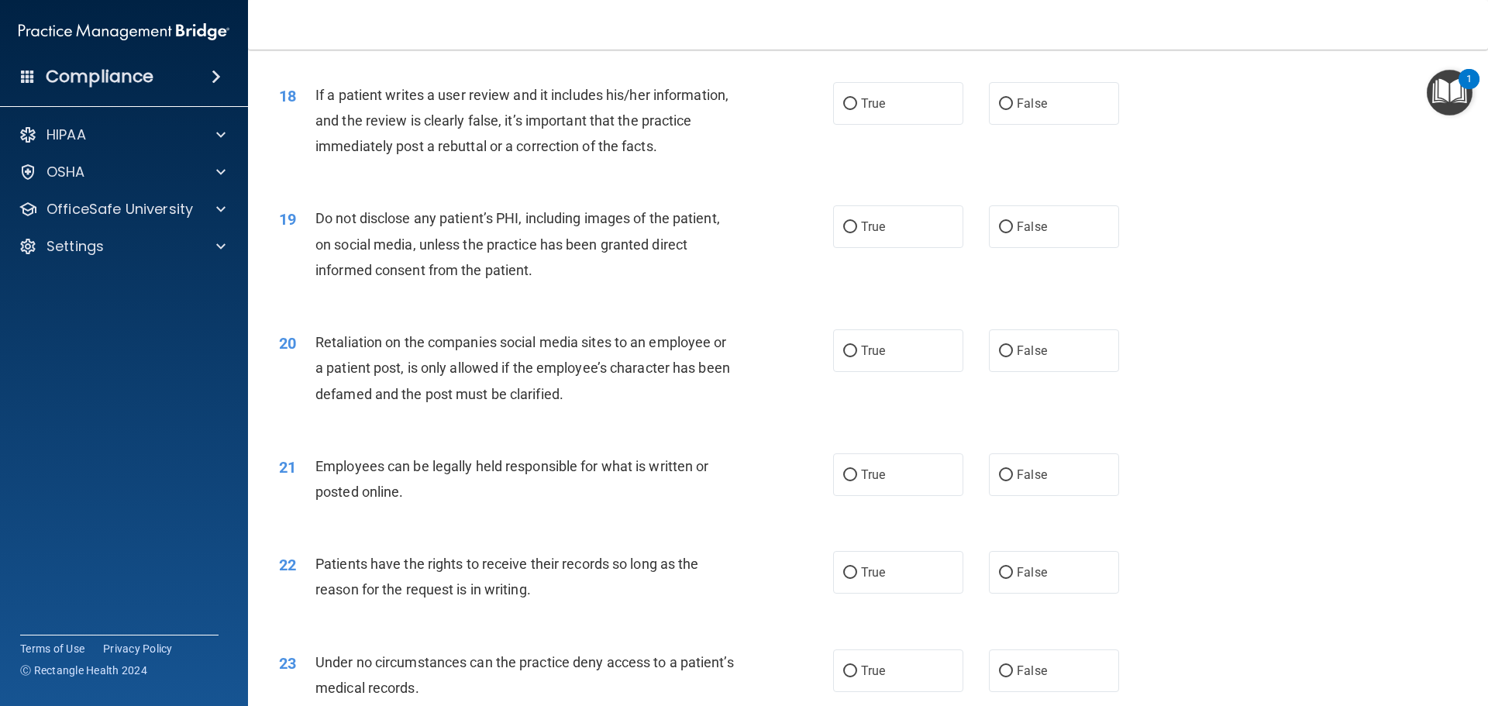
scroll to position [2093, 0]
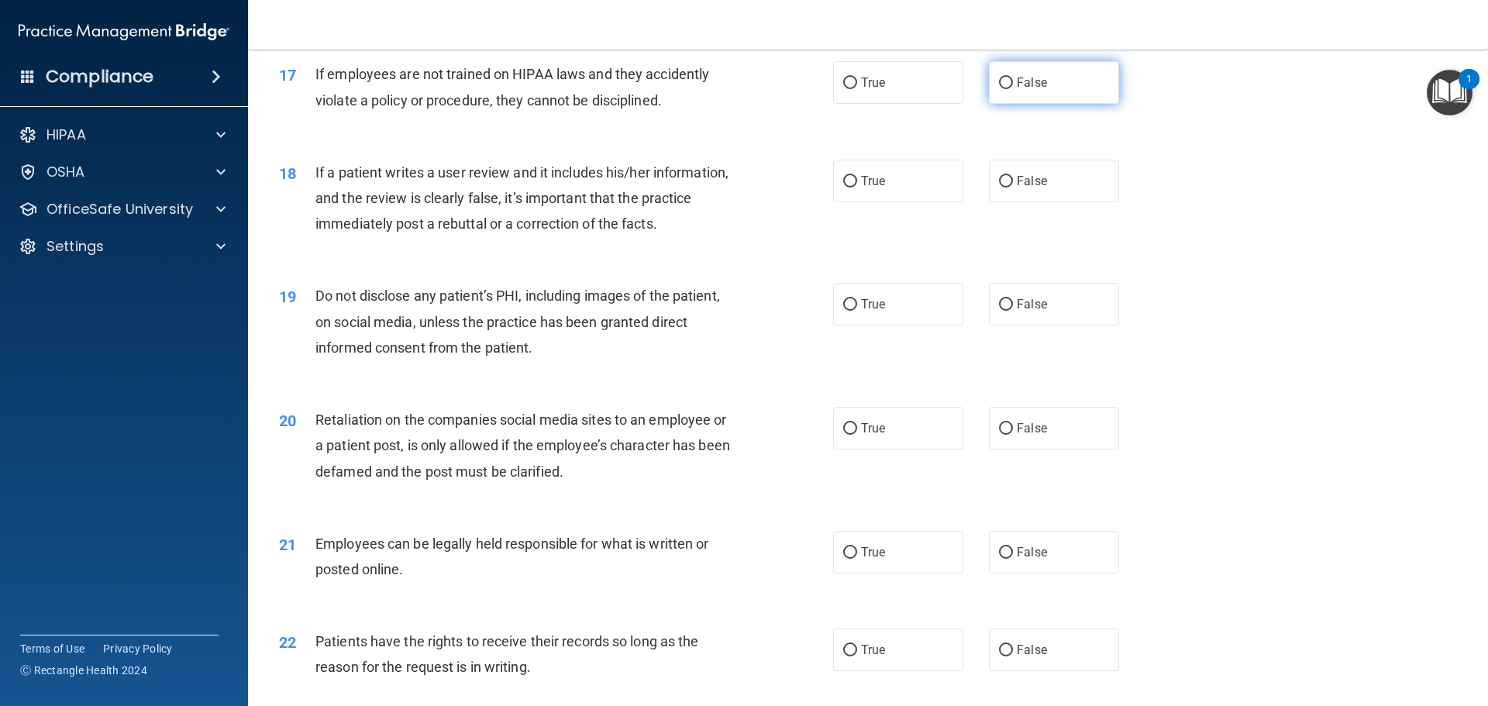
click at [1006, 104] on label "False" at bounding box center [1054, 82] width 130 height 43
click at [1006, 89] on input "False" at bounding box center [1006, 84] width 14 height 12
radio input "true"
click at [999, 188] on input "False" at bounding box center [1006, 182] width 14 height 12
radio input "true"
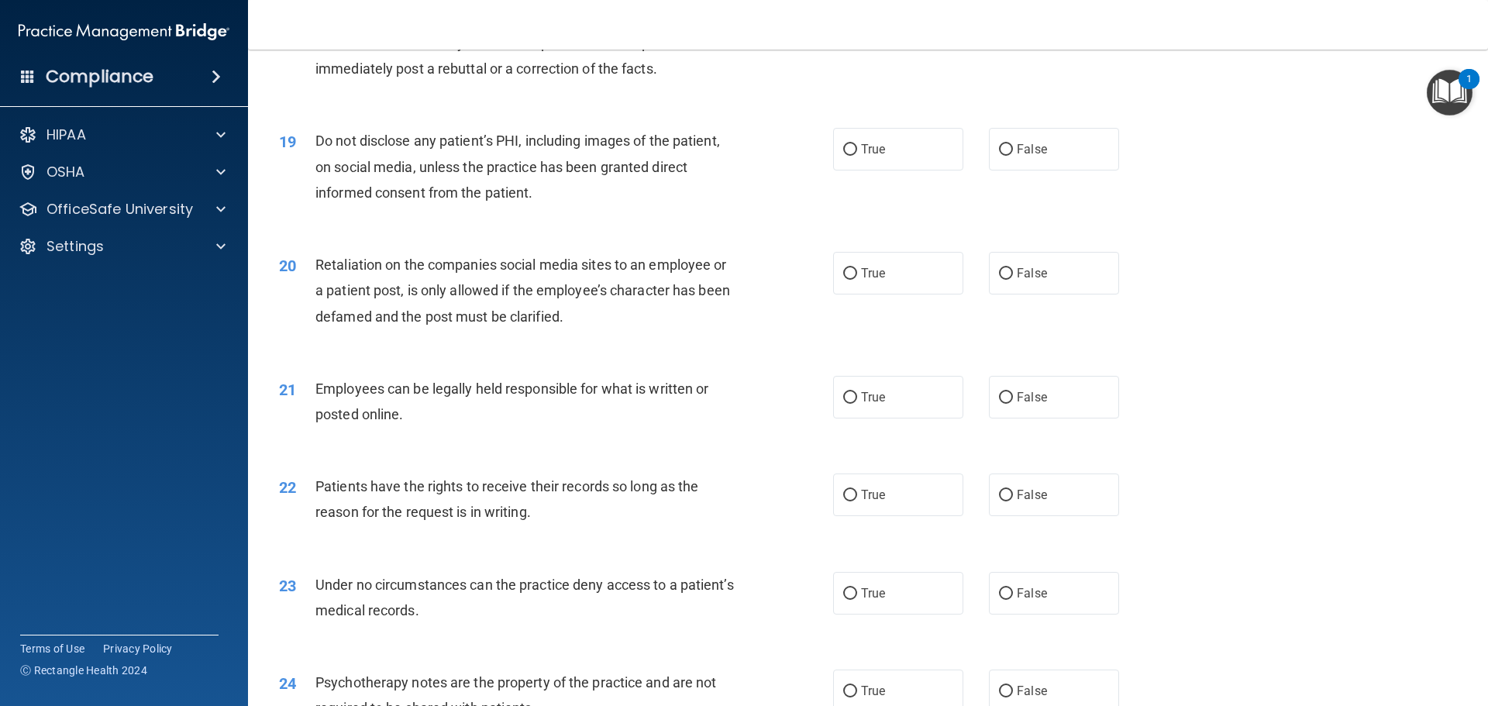
scroll to position [2325, 0]
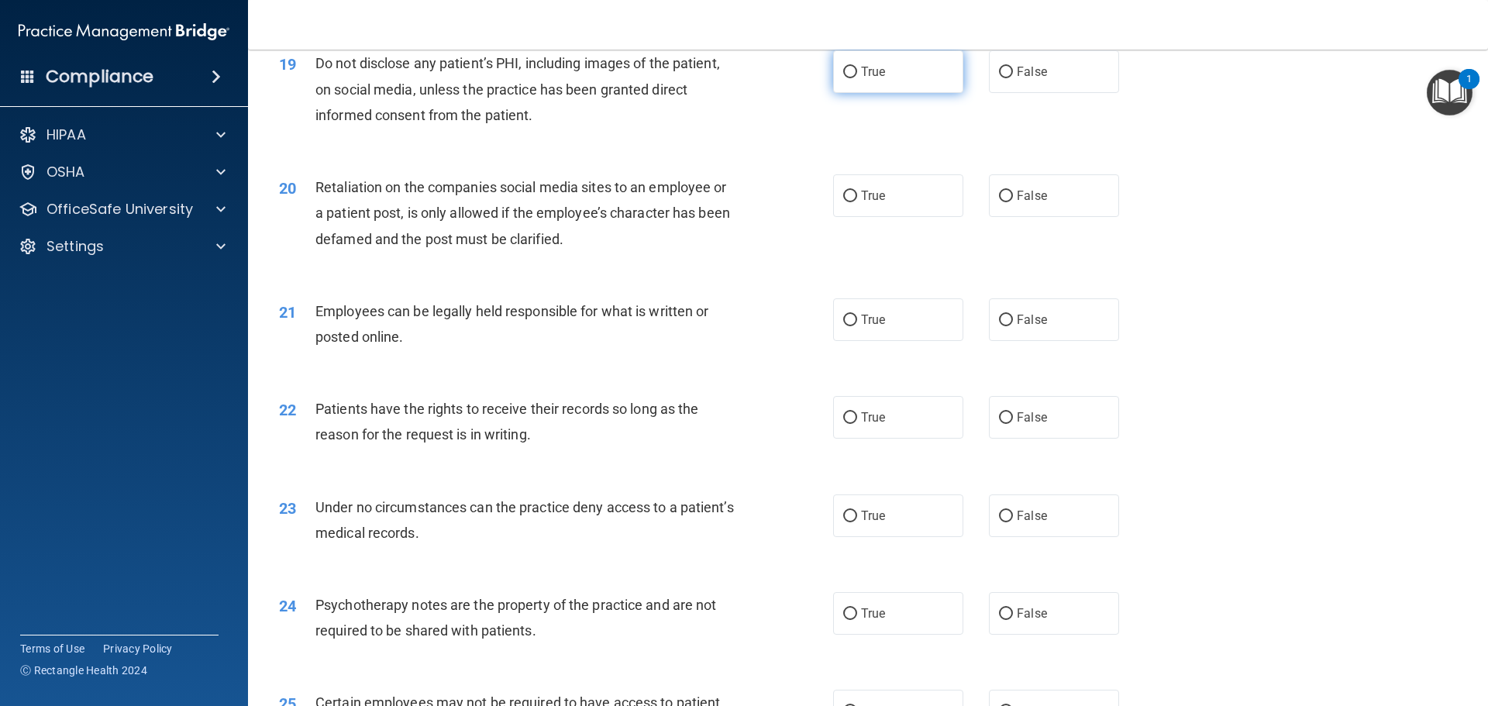
click at [869, 79] on span "True" at bounding box center [873, 71] width 24 height 15
click at [857, 78] on input "True" at bounding box center [850, 73] width 14 height 12
radio input "true"
click at [843, 202] on input "True" at bounding box center [850, 197] width 14 height 12
radio input "true"
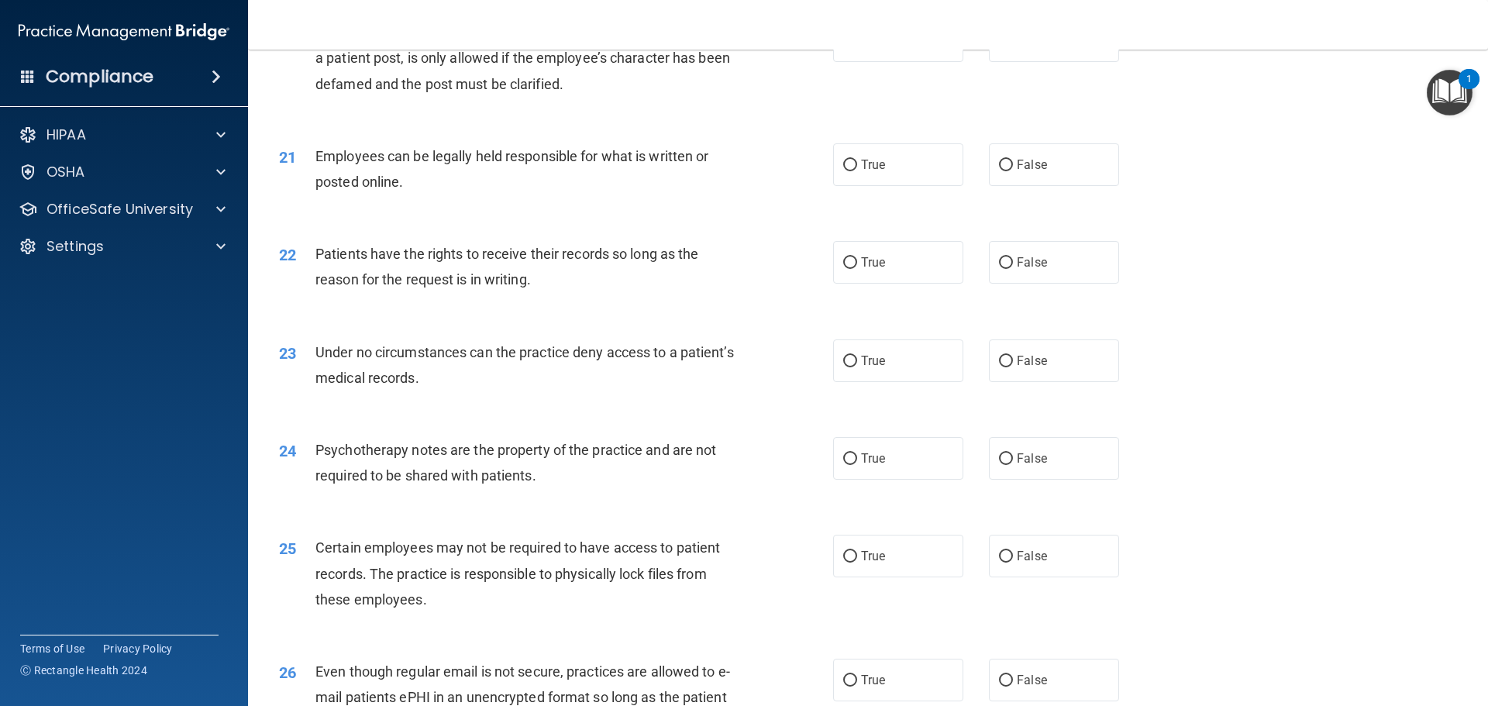
scroll to position [2558, 0]
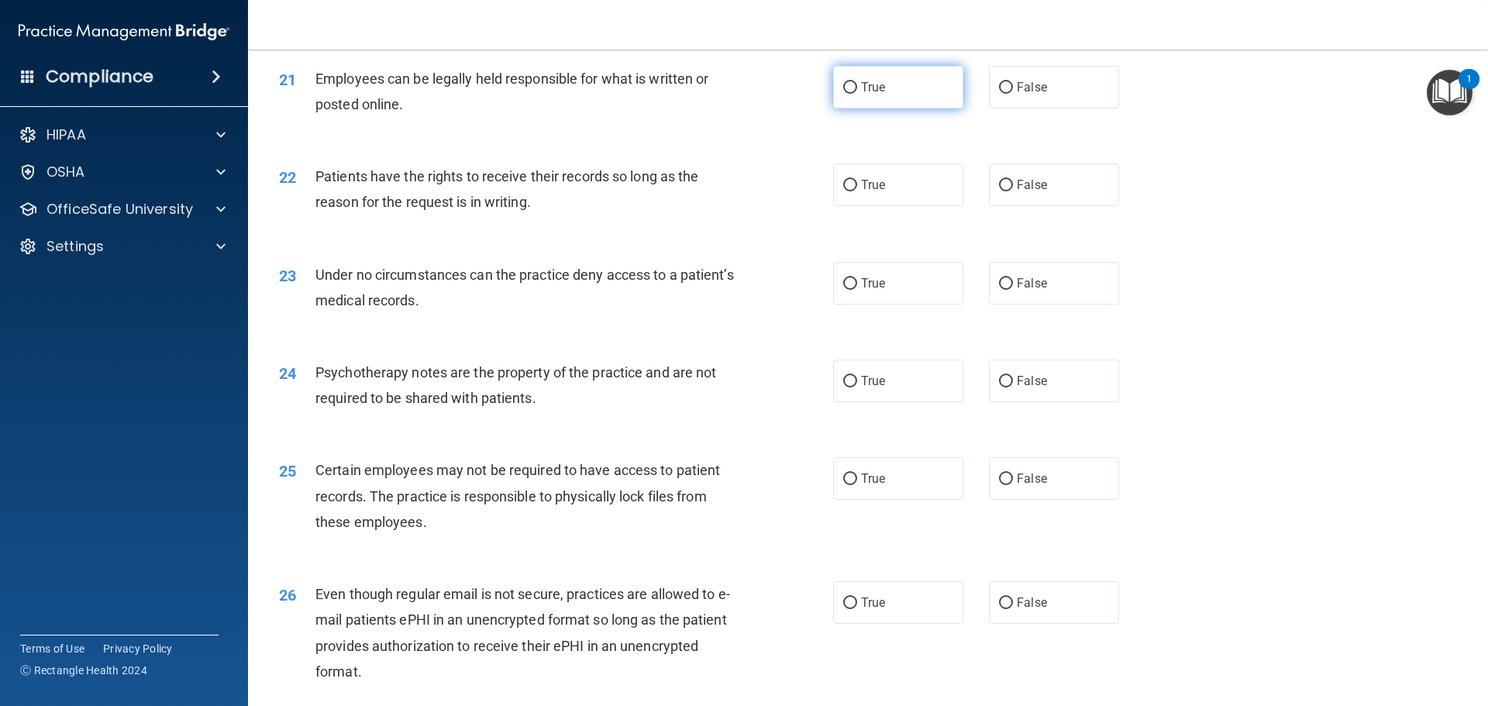
click at [866, 109] on label "True" at bounding box center [898, 87] width 130 height 43
click at [857, 94] on input "True" at bounding box center [850, 88] width 14 height 12
radio input "true"
click at [870, 192] on span "True" at bounding box center [873, 184] width 24 height 15
click at [857, 191] on input "True" at bounding box center [850, 186] width 14 height 12
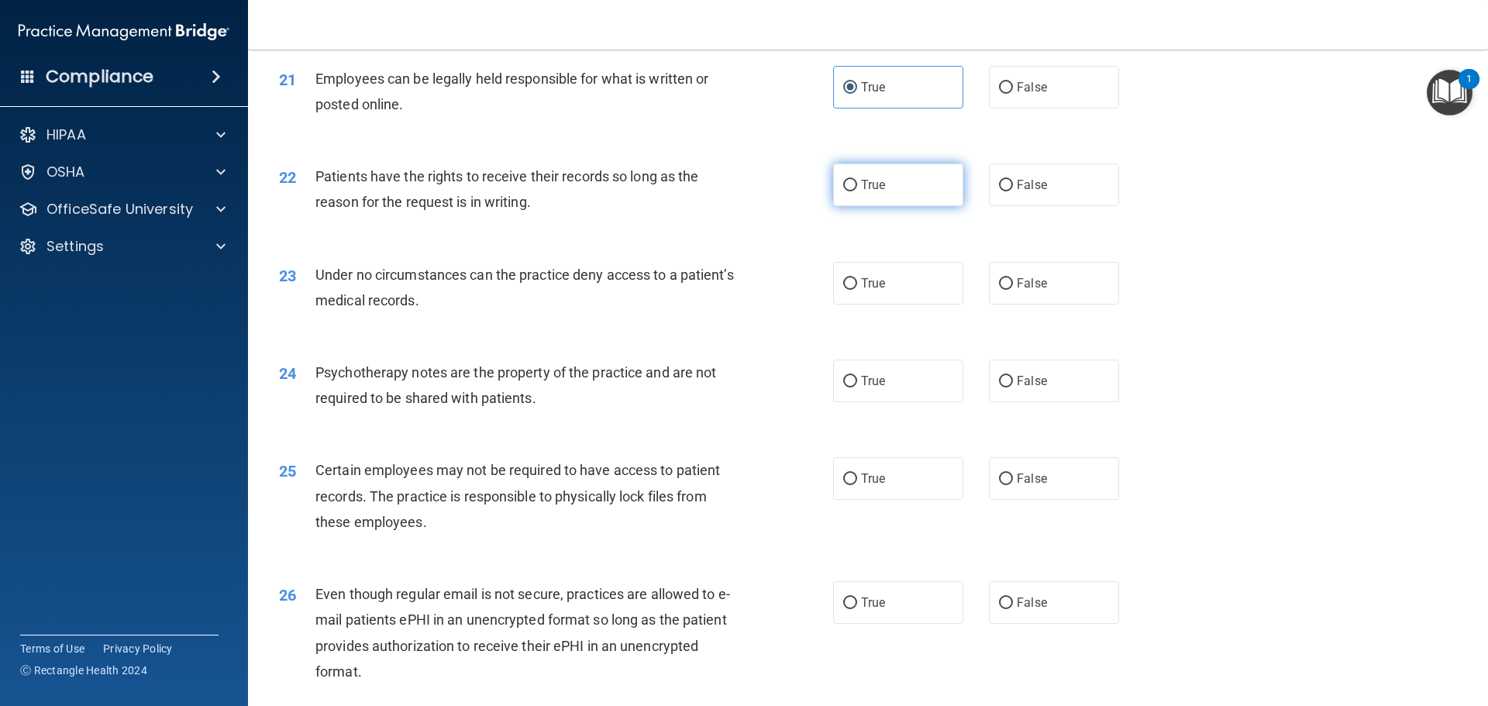
radio input "true"
click at [1022, 206] on label "False" at bounding box center [1054, 185] width 130 height 43
click at [1013, 191] on input "False" at bounding box center [1006, 186] width 14 height 12
radio input "true"
radio input "false"
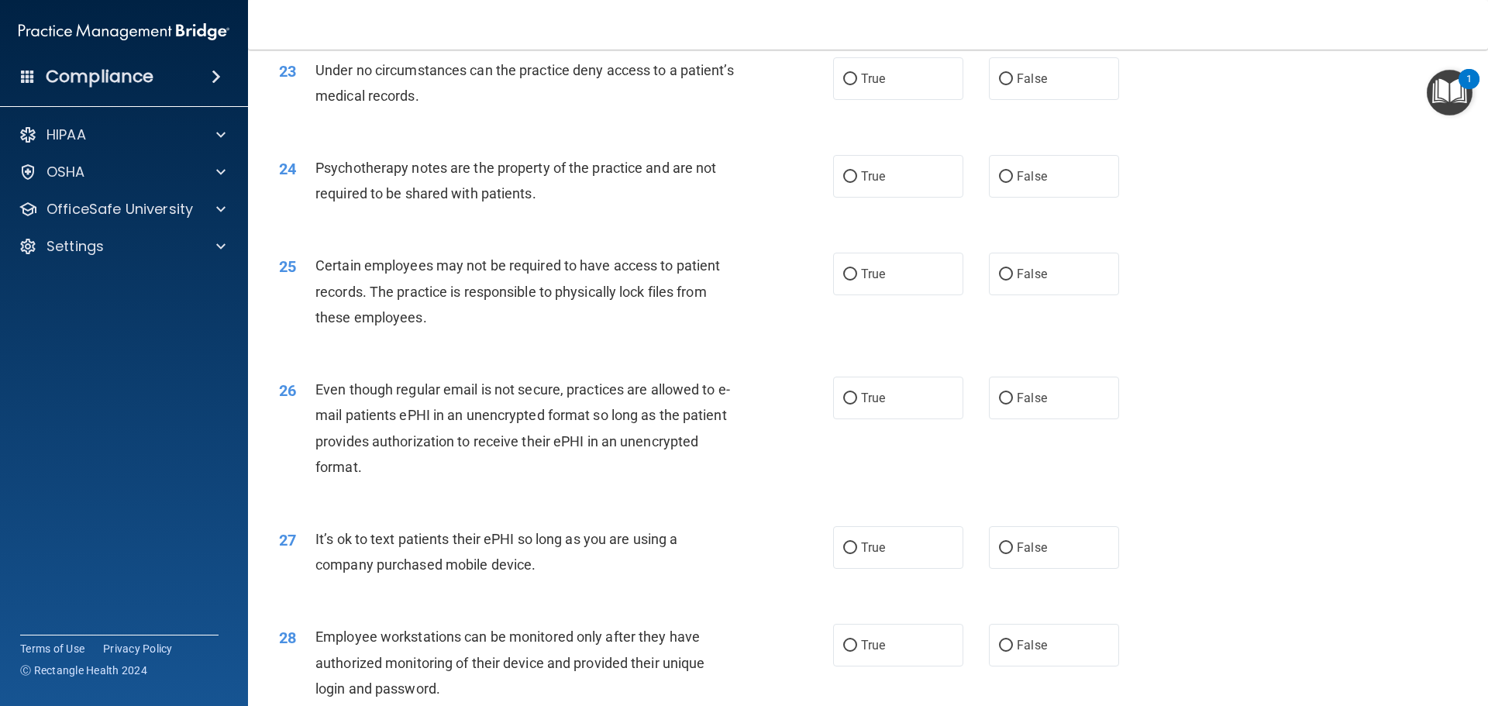
scroll to position [2790, 0]
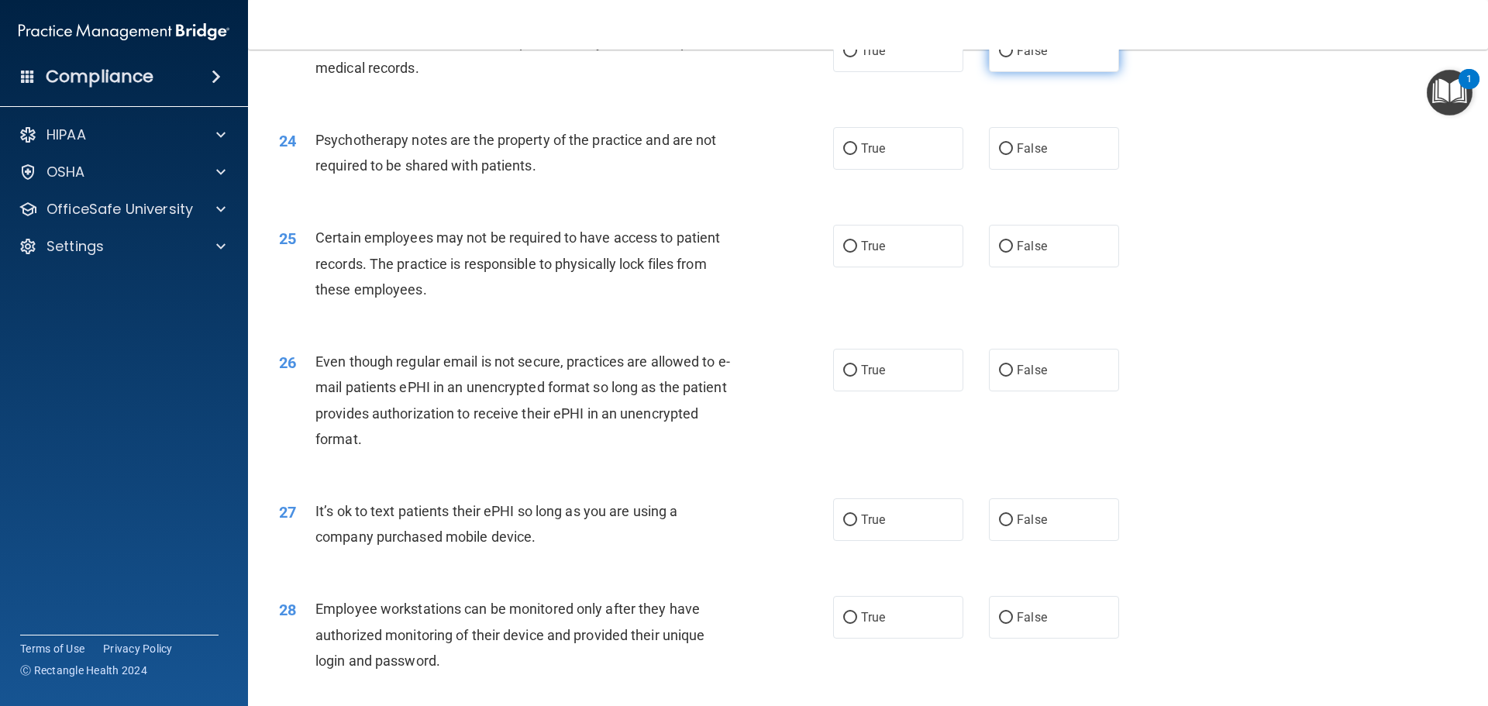
click at [1066, 71] on label "False" at bounding box center [1054, 50] width 130 height 43
click at [1013, 57] on input "False" at bounding box center [1006, 52] width 14 height 12
radio input "true"
click at [883, 170] on label "True" at bounding box center [898, 148] width 130 height 43
click at [857, 155] on input "True" at bounding box center [850, 149] width 14 height 12
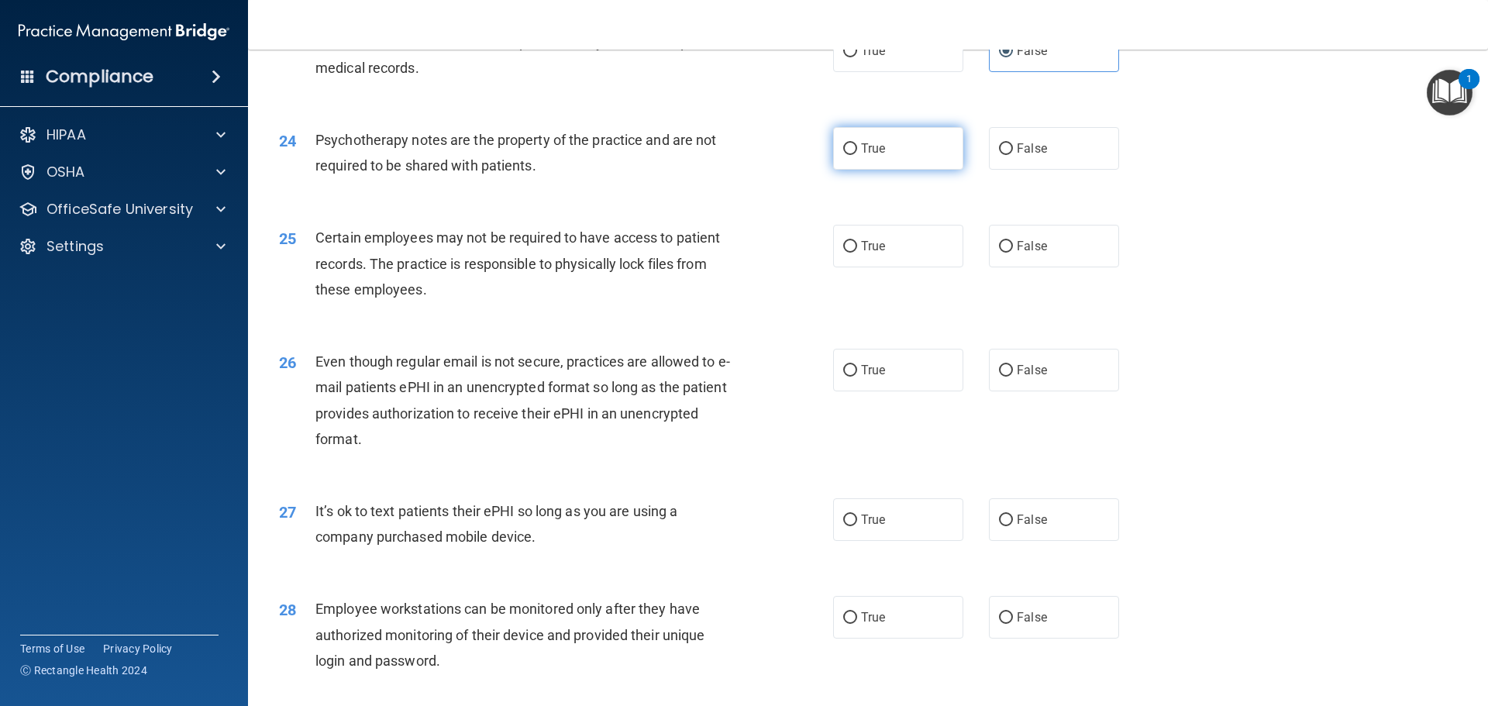
radio input "true"
click at [901, 267] on label "True" at bounding box center [898, 246] width 130 height 43
click at [857, 253] on input "True" at bounding box center [850, 247] width 14 height 12
radio input "true"
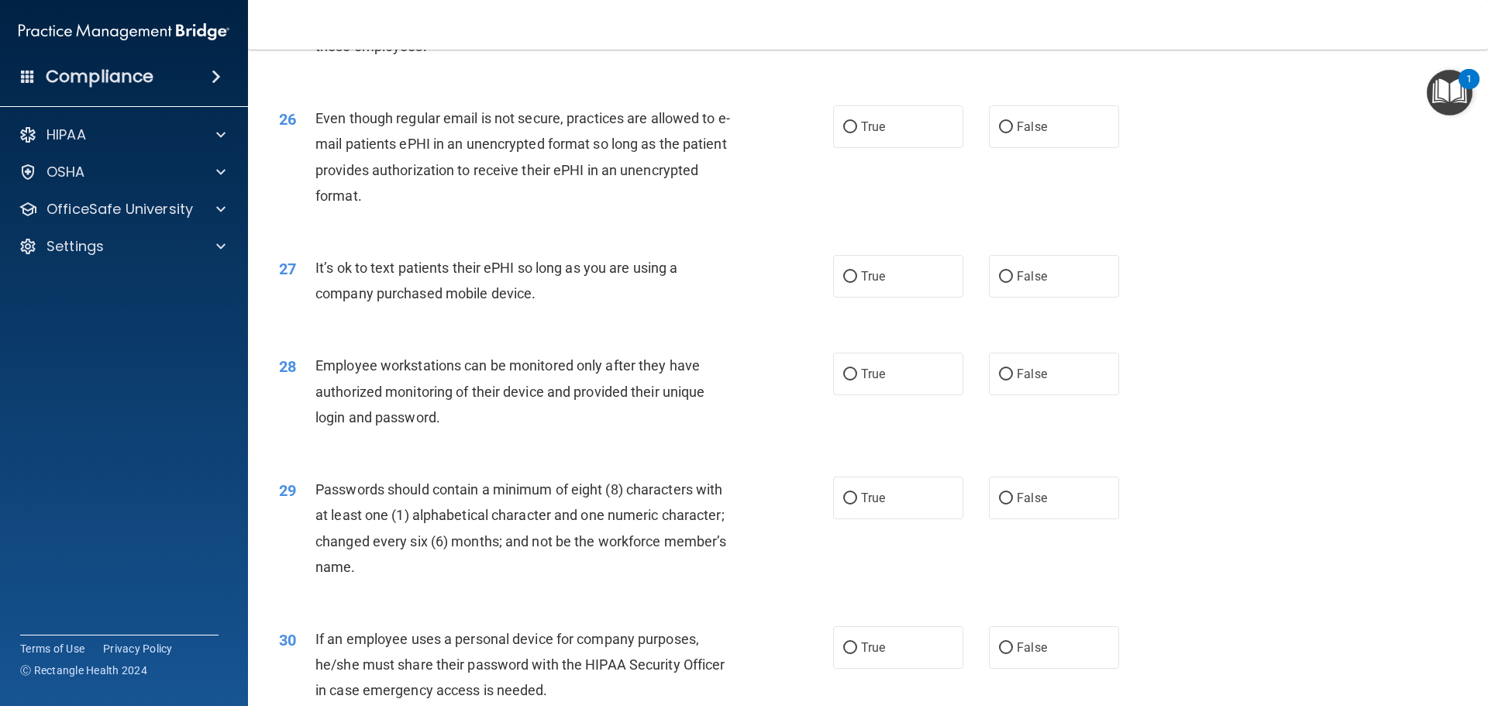
scroll to position [3100, 0]
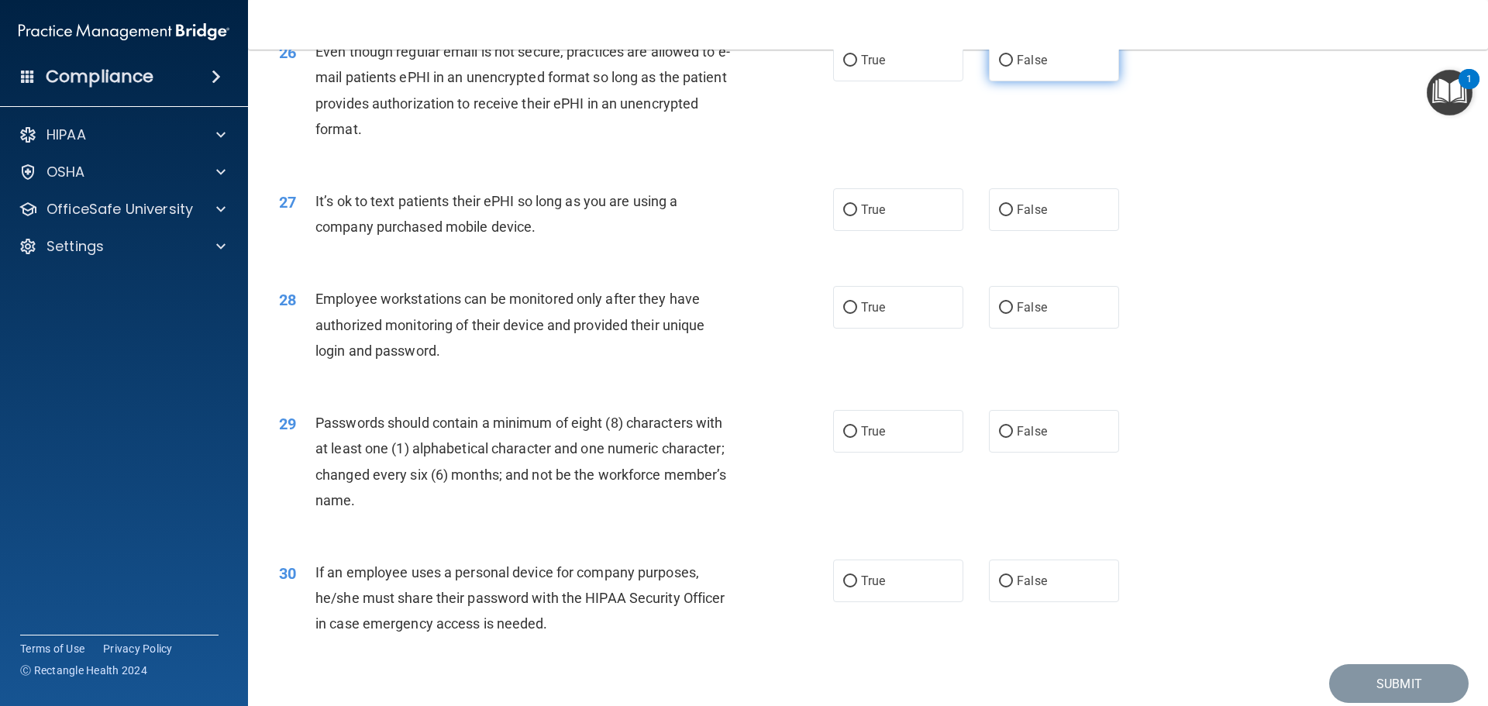
click at [1017, 67] on span "False" at bounding box center [1032, 60] width 30 height 15
click at [1010, 67] on input "False" at bounding box center [1006, 61] width 14 height 12
radio input "true"
click at [833, 219] on label "True" at bounding box center [898, 209] width 130 height 43
click at [843, 216] on input "True" at bounding box center [850, 211] width 14 height 12
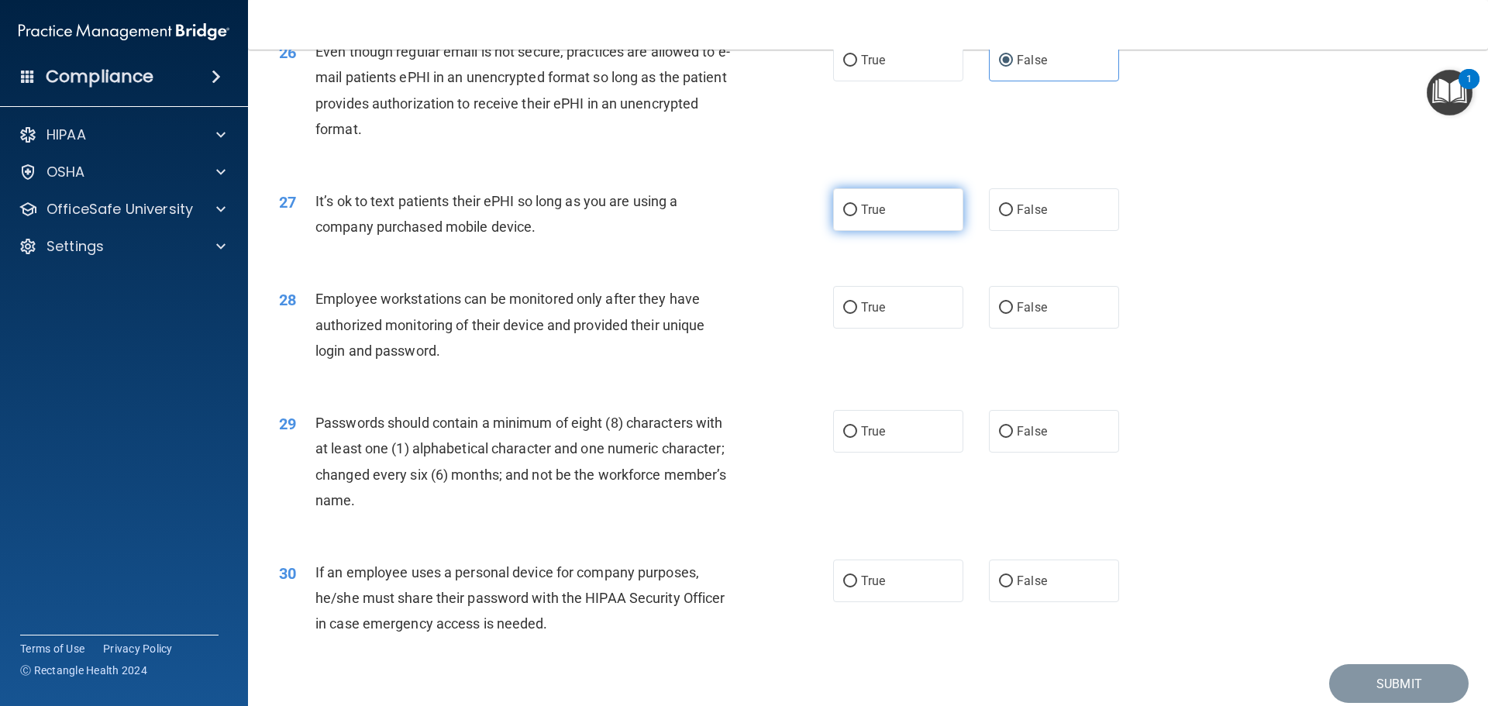
radio input "true"
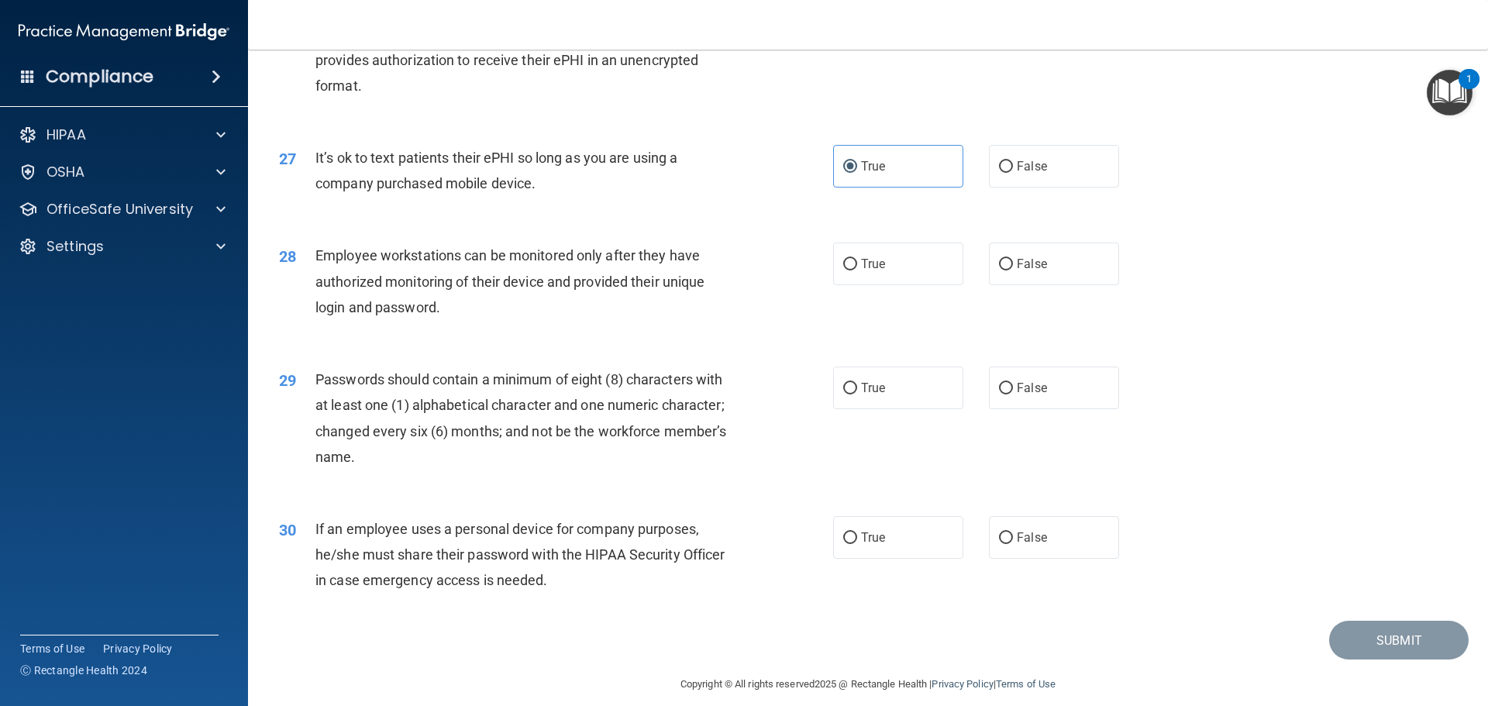
scroll to position [3185, 0]
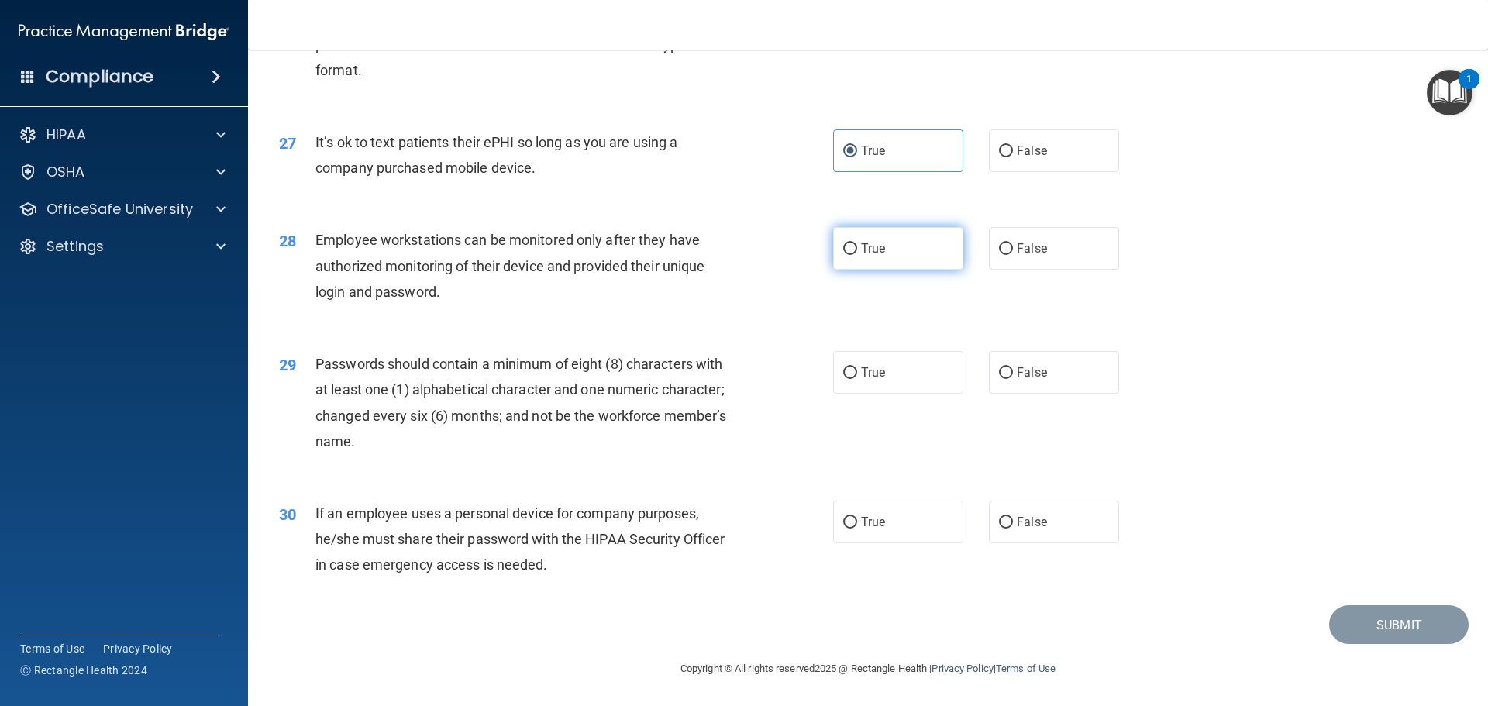
click at [871, 251] on span "True" at bounding box center [873, 248] width 24 height 15
click at [857, 251] on input "True" at bounding box center [850, 249] width 14 height 12
radio input "true"
click at [922, 370] on label "True" at bounding box center [898, 372] width 130 height 43
click at [857, 370] on input "True" at bounding box center [850, 373] width 14 height 12
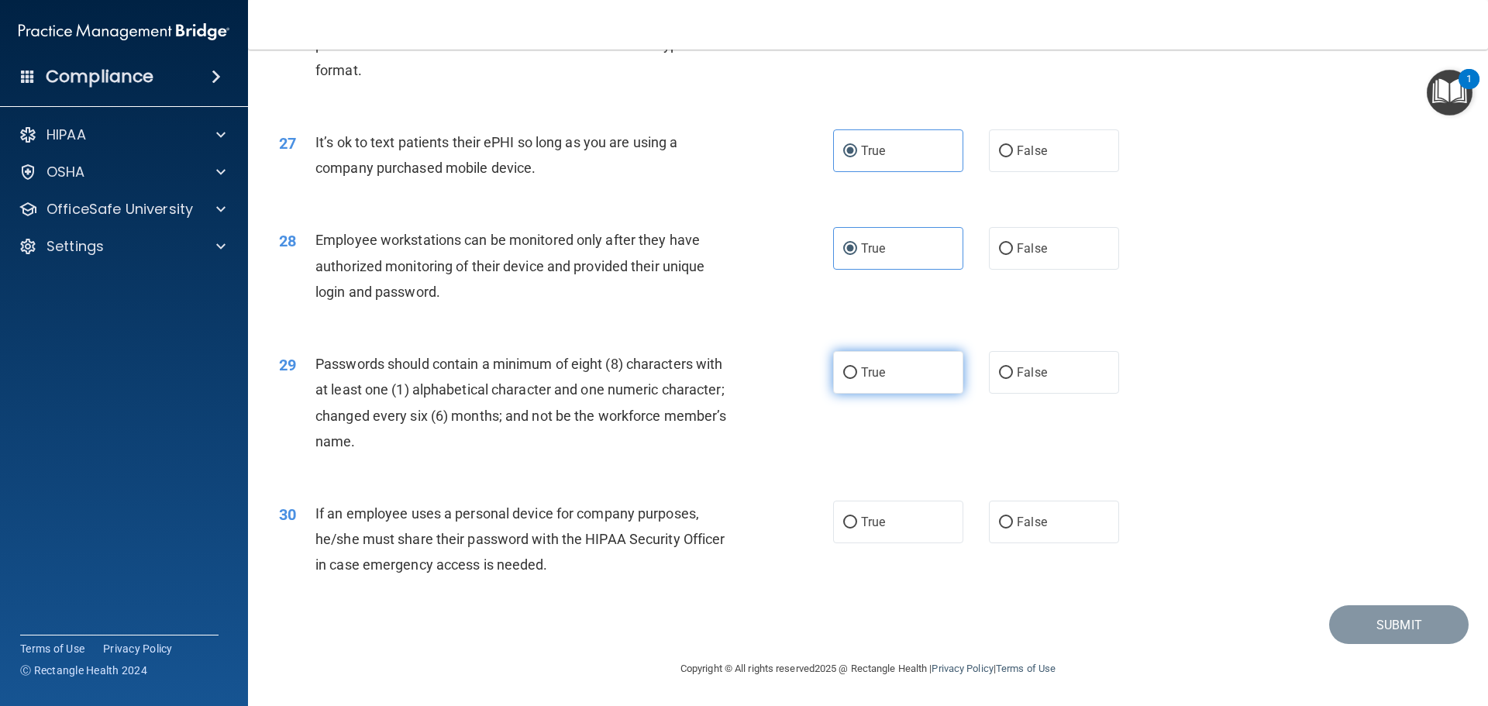
radio input "true"
click at [889, 522] on label "True" at bounding box center [898, 522] width 130 height 43
click at [857, 522] on input "True" at bounding box center [850, 523] width 14 height 12
radio input "true"
click at [1394, 615] on button "Submit" at bounding box center [1399, 625] width 140 height 40
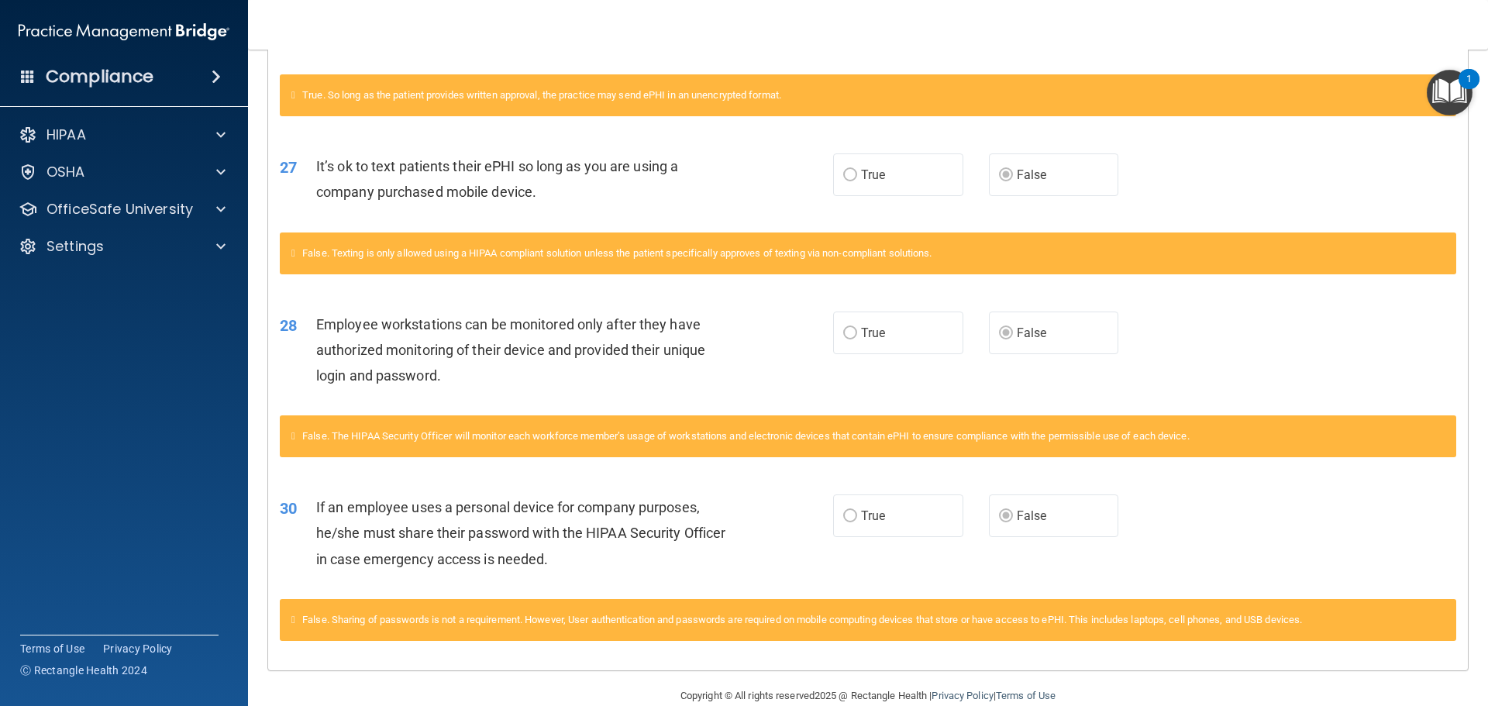
scroll to position [1487, 0]
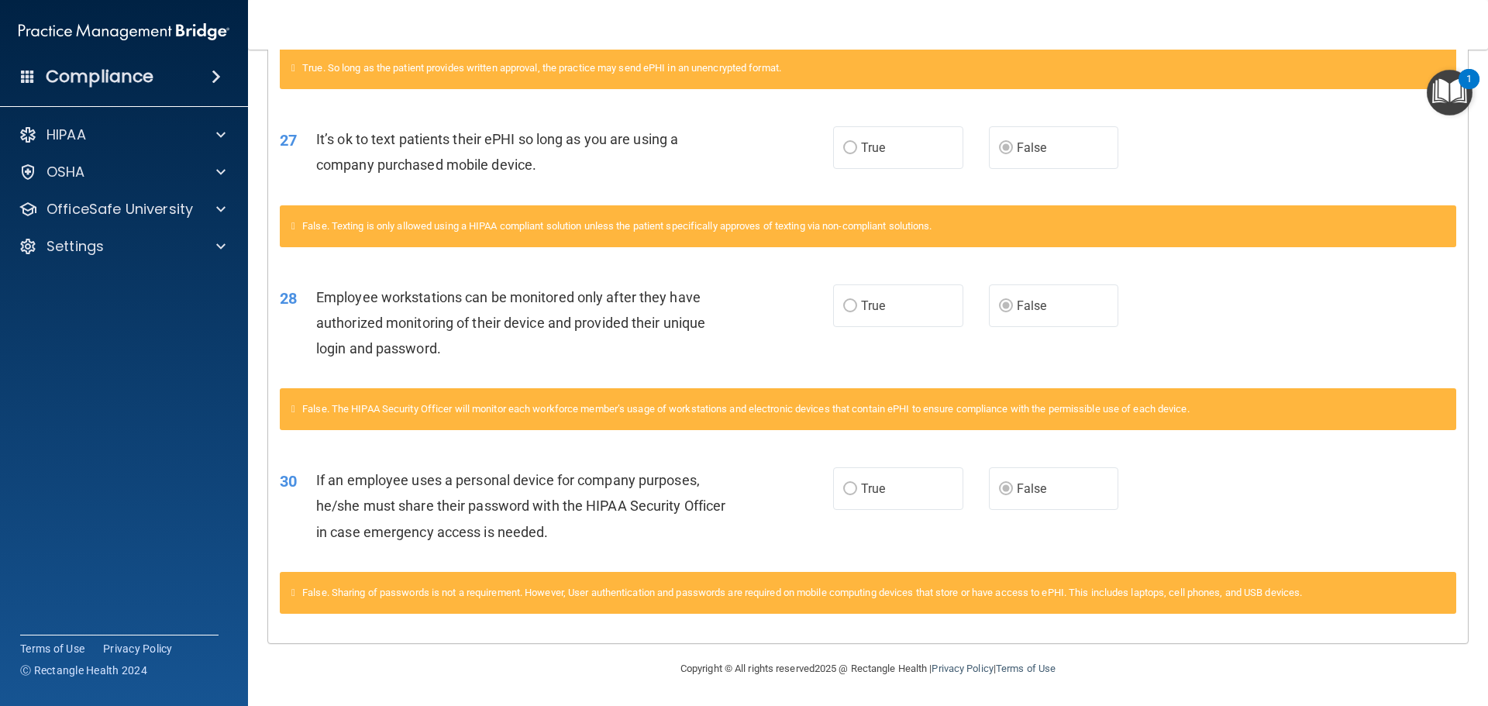
click at [1437, 87] on img "Open Resource Center, 1 new notification" at bounding box center [1450, 93] width 46 height 46
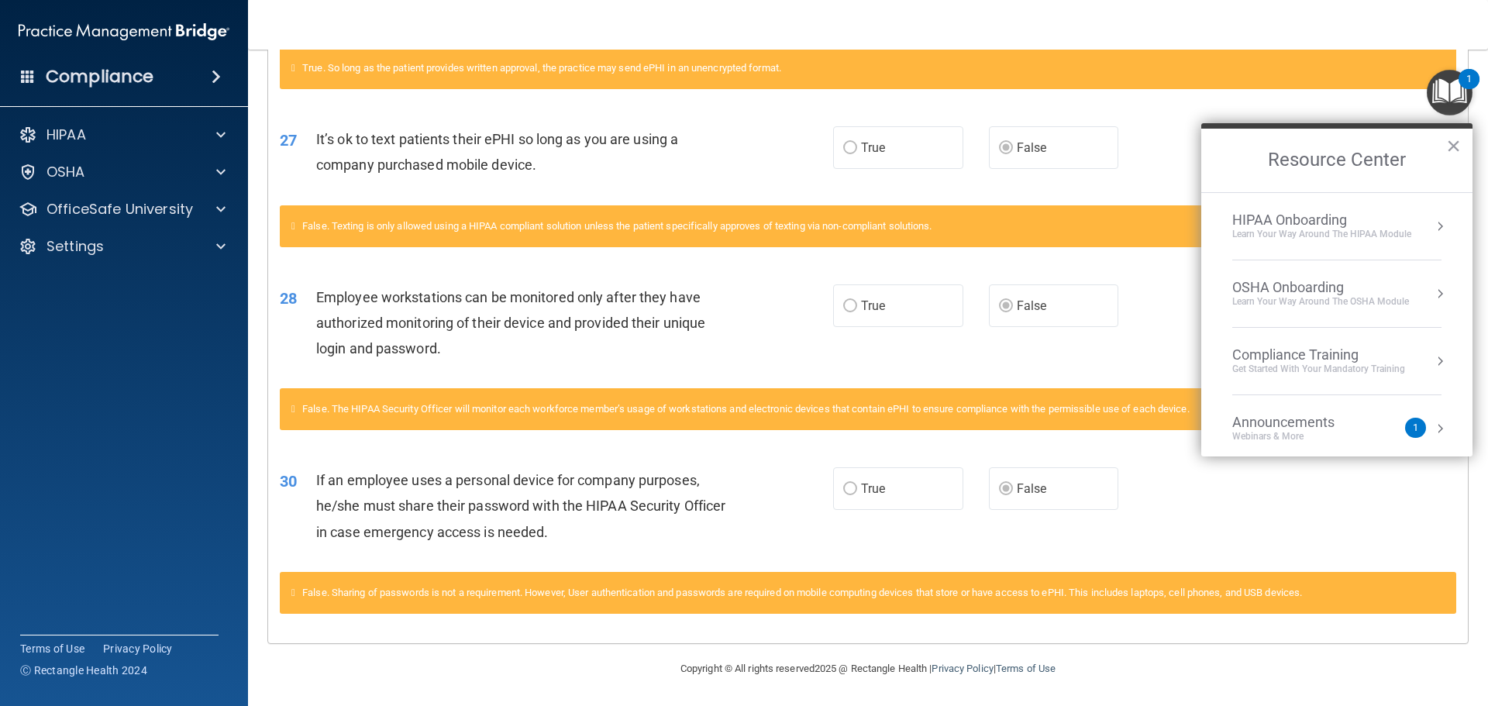
click at [1295, 359] on div "Compliance Training" at bounding box center [1318, 354] width 173 height 17
click at [1285, 219] on div "HIPAA Training for Members" at bounding box center [1300, 219] width 173 height 14
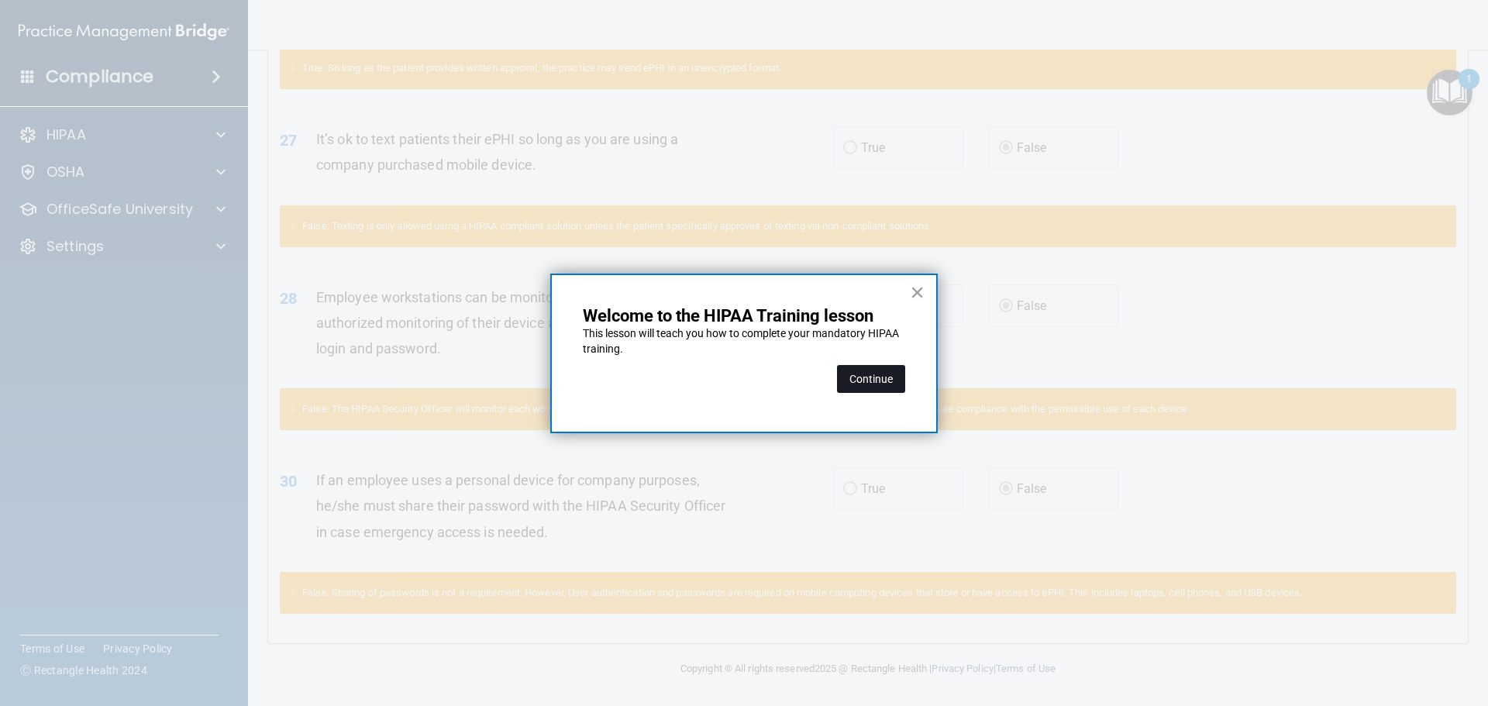
click at [868, 381] on button "Continue" at bounding box center [871, 379] width 68 height 28
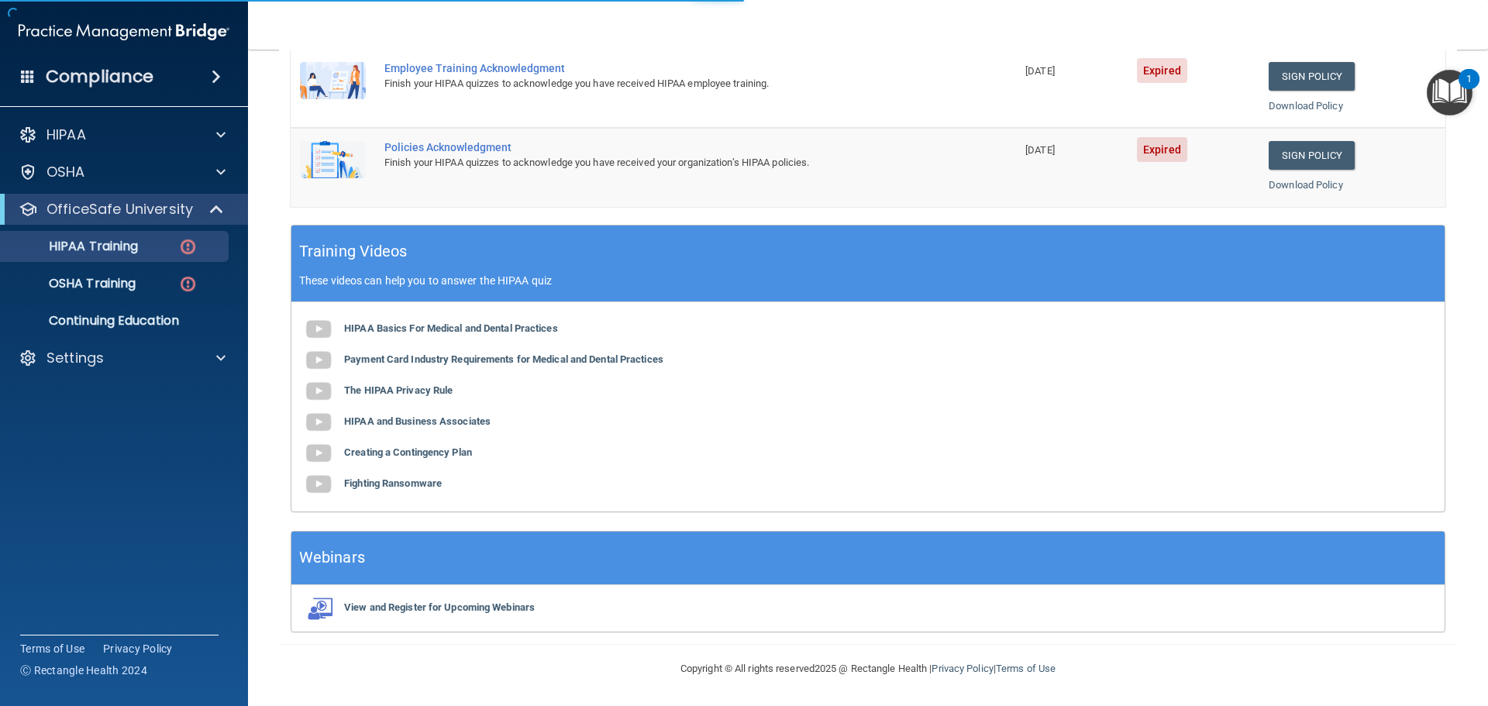
scroll to position [120, 0]
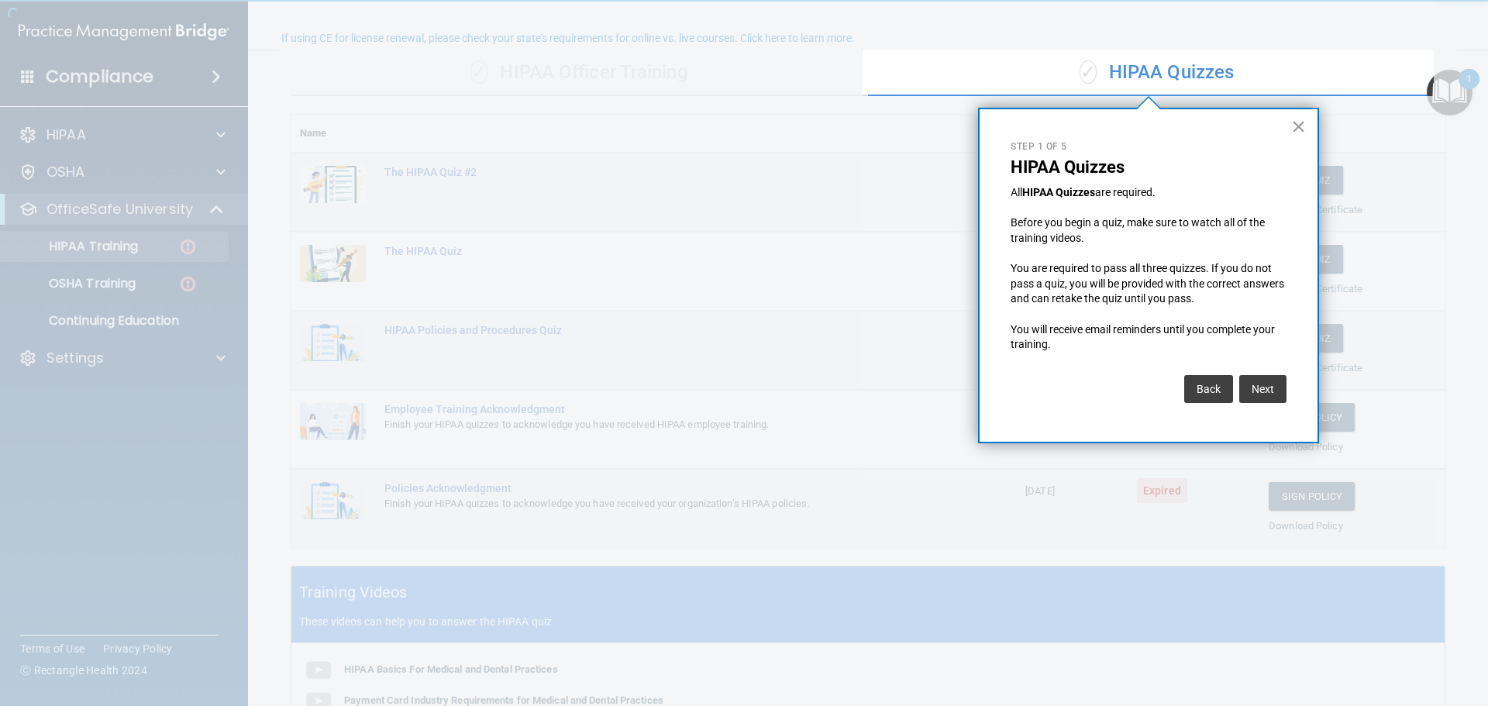
click at [1290, 122] on div "× Step 1 of 5 HIPAA Quizzes All HIPAA Quizzes are required. Before you begin a …" at bounding box center [1148, 276] width 341 height 336
click at [1298, 126] on button "×" at bounding box center [1298, 126] width 15 height 25
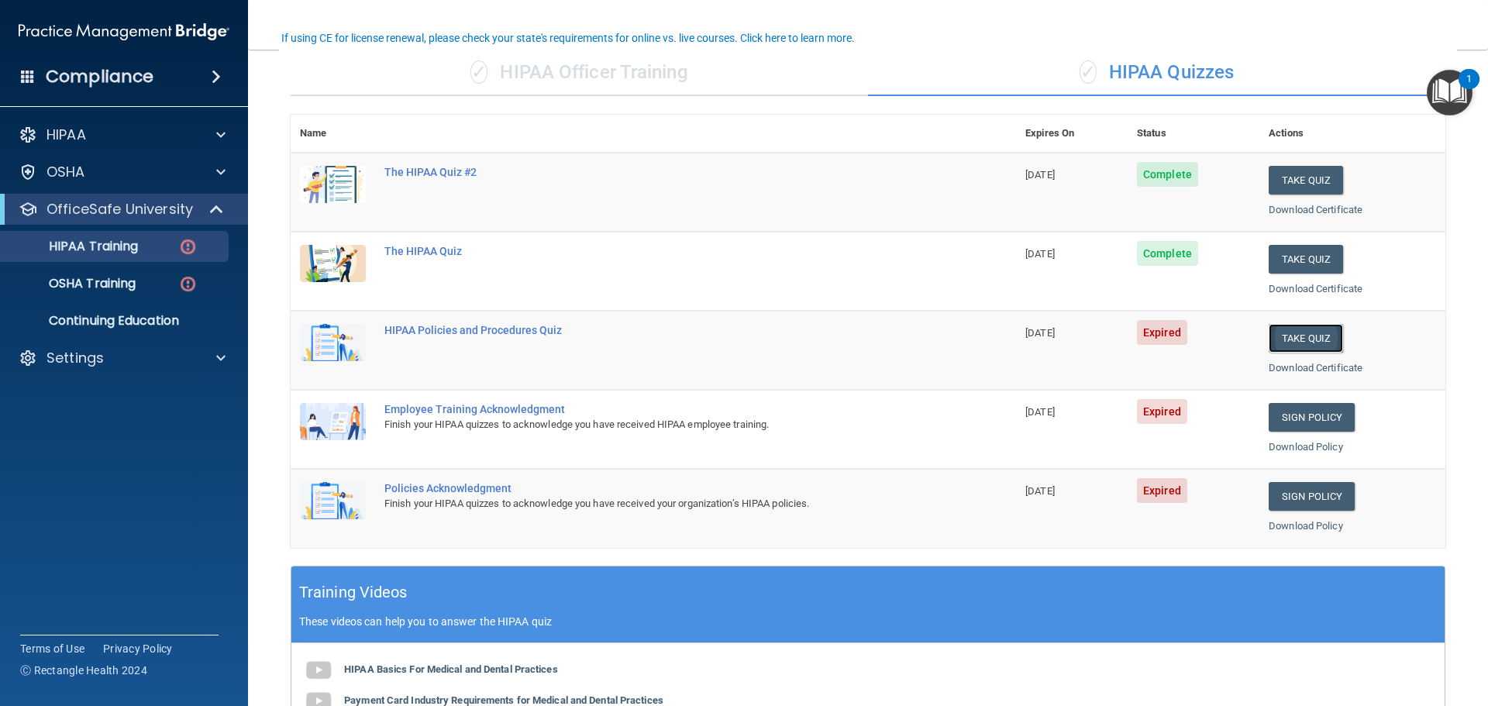
click at [1285, 340] on button "Take Quiz" at bounding box center [1306, 338] width 74 height 29
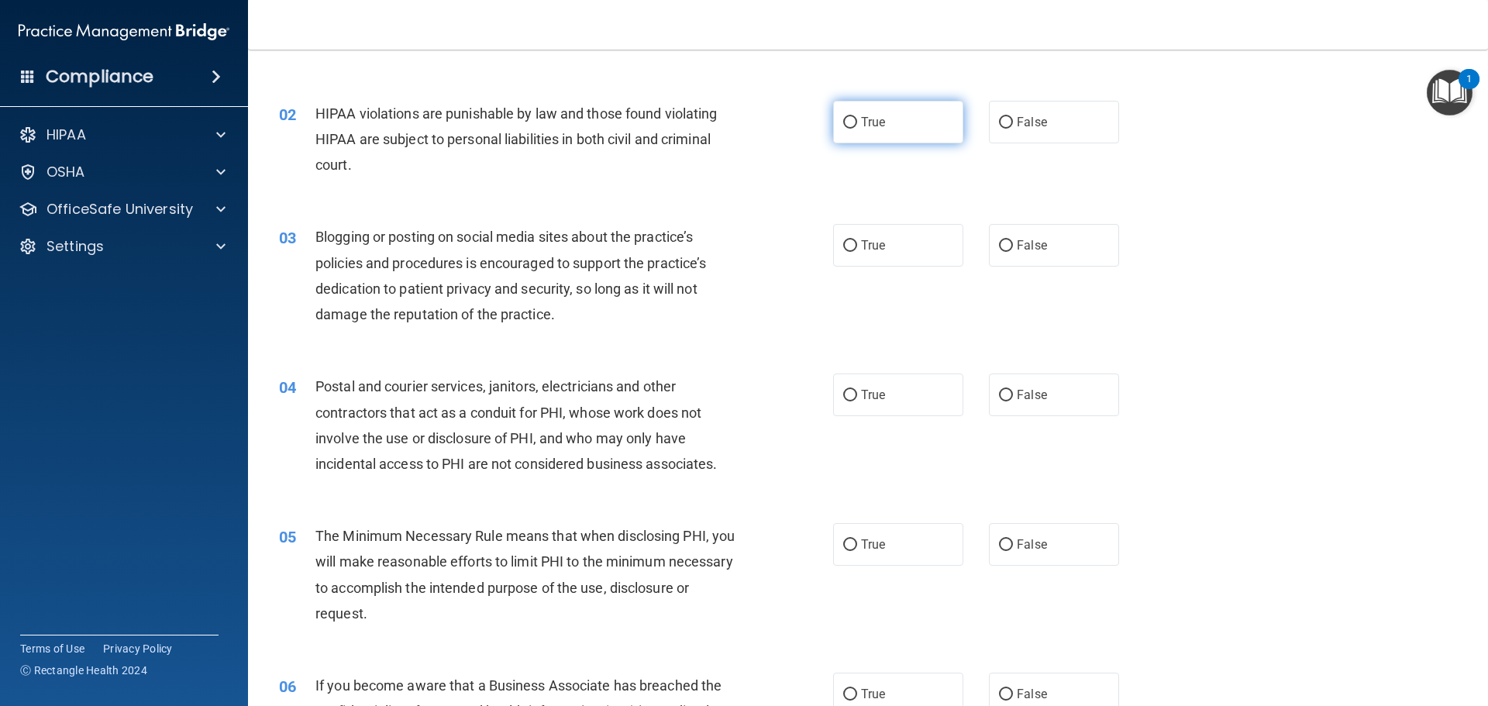
click at [880, 122] on label "True" at bounding box center [898, 122] width 130 height 43
click at [857, 122] on input "True" at bounding box center [850, 123] width 14 height 12
radio input "true"
click at [1032, 243] on span "False" at bounding box center [1032, 245] width 30 height 15
click at [1013, 243] on input "False" at bounding box center [1006, 246] width 14 height 12
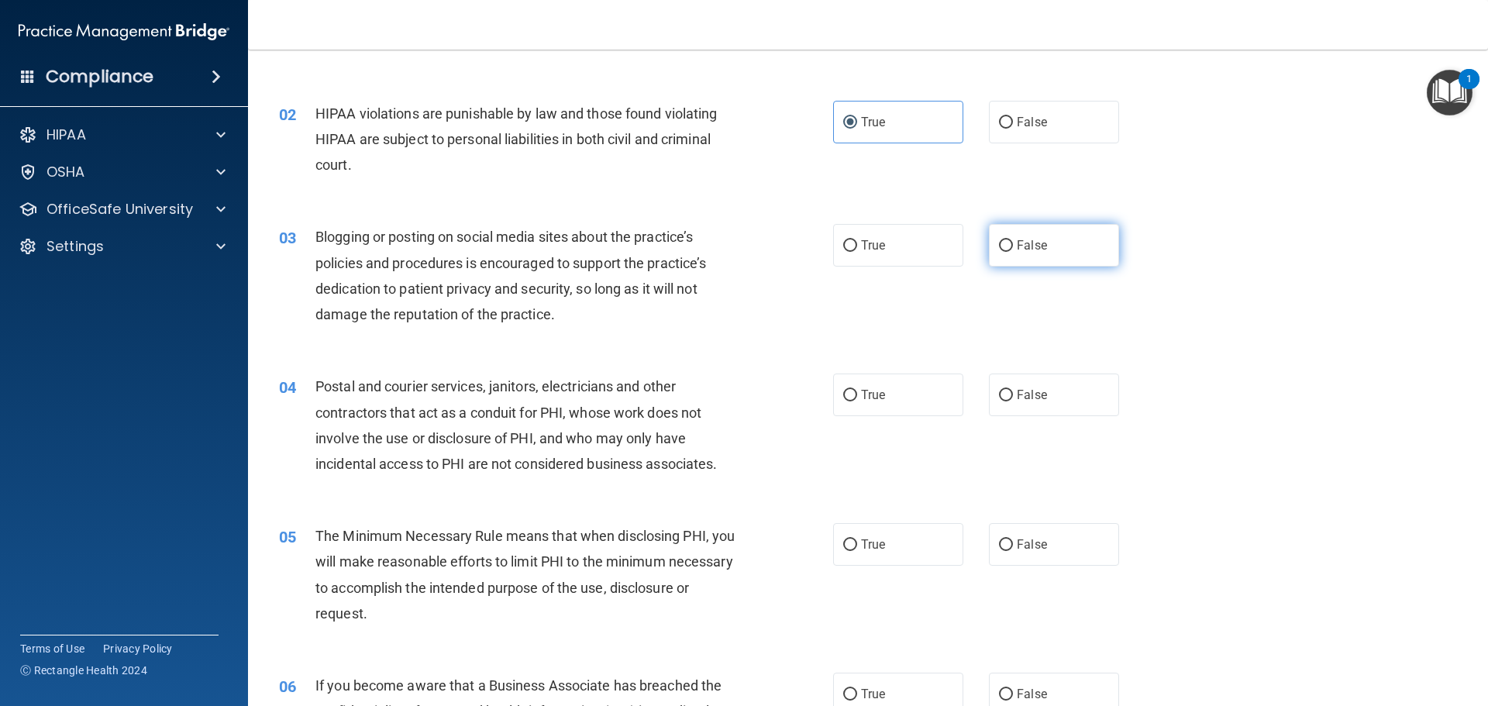
radio input "true"
click at [861, 398] on span "True" at bounding box center [873, 395] width 24 height 15
click at [857, 398] on input "True" at bounding box center [850, 396] width 14 height 12
radio input "true"
click at [1022, 554] on label "False" at bounding box center [1054, 544] width 130 height 43
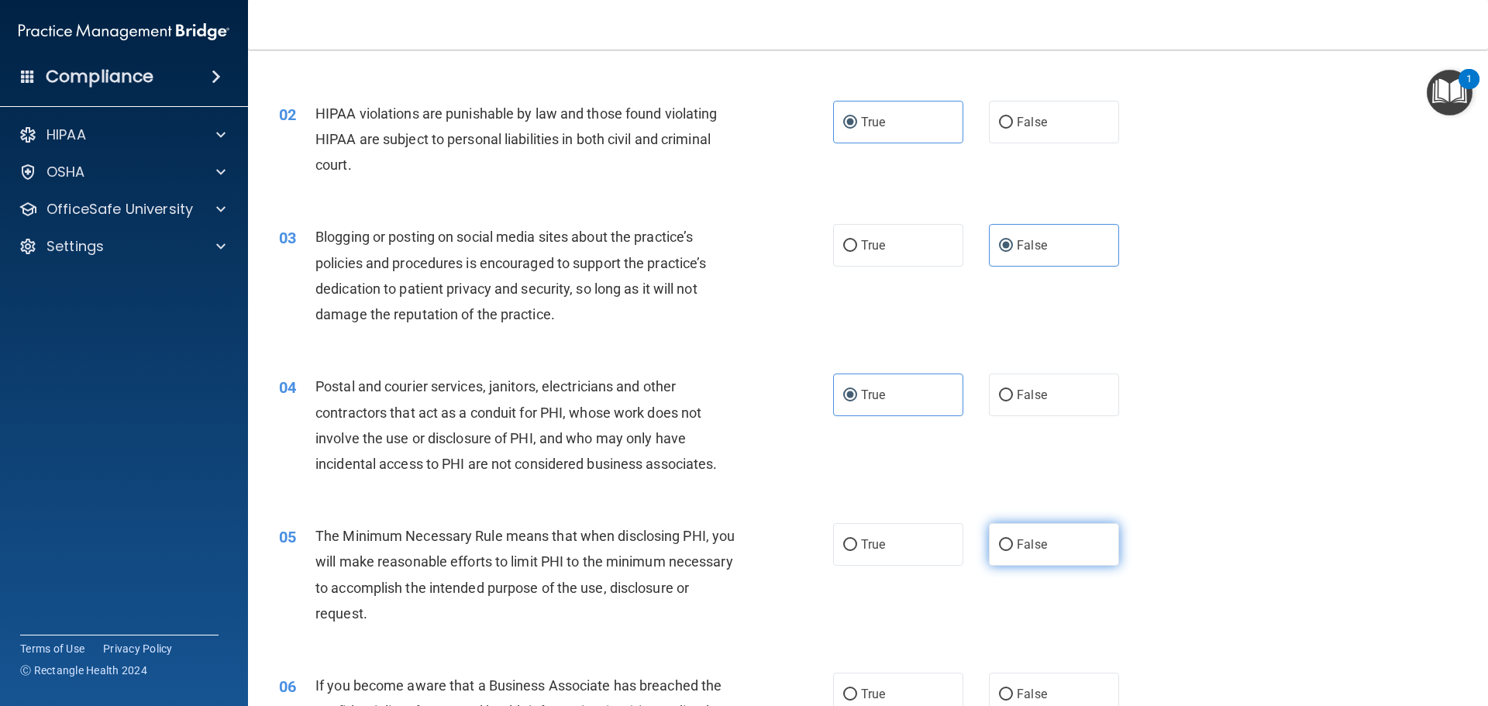
click at [1013, 551] on input "False" at bounding box center [1006, 545] width 14 height 12
radio input "true"
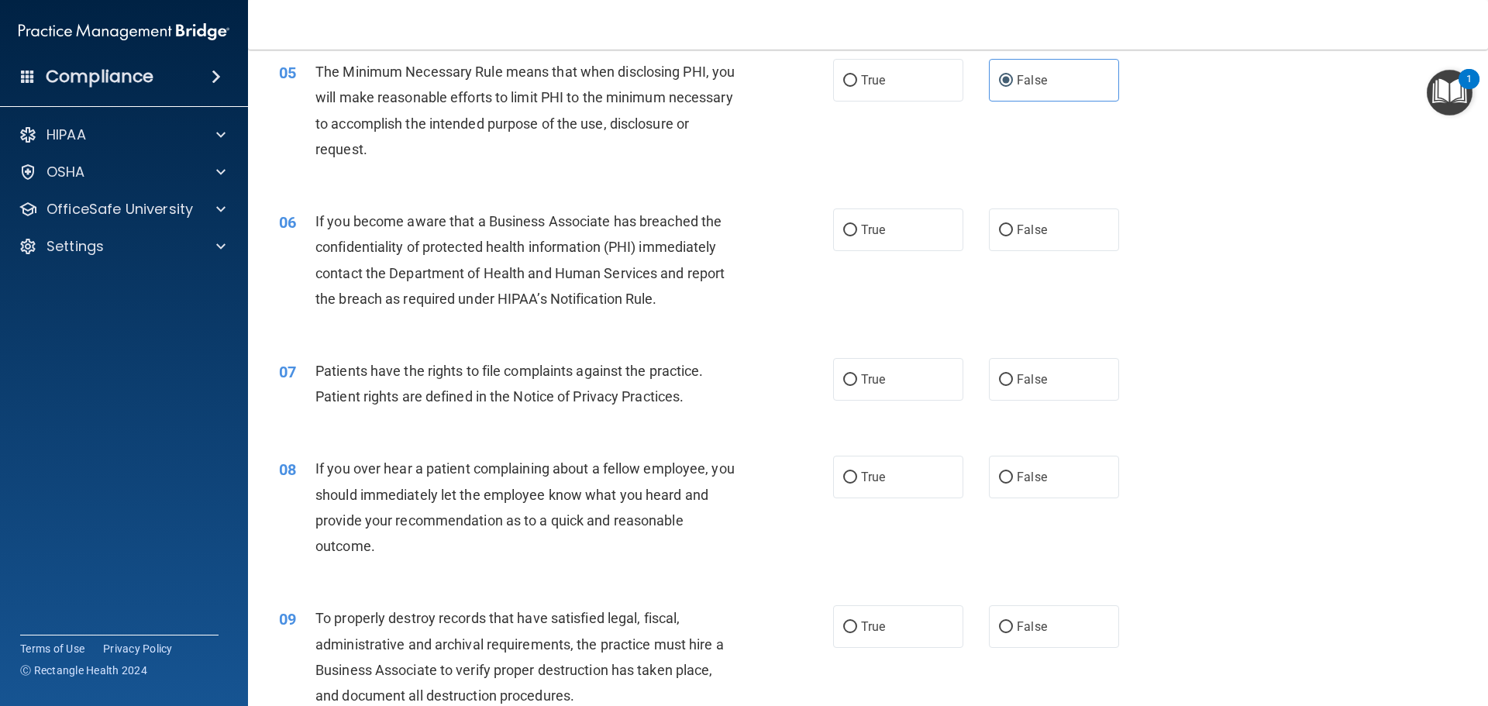
scroll to position [663, 0]
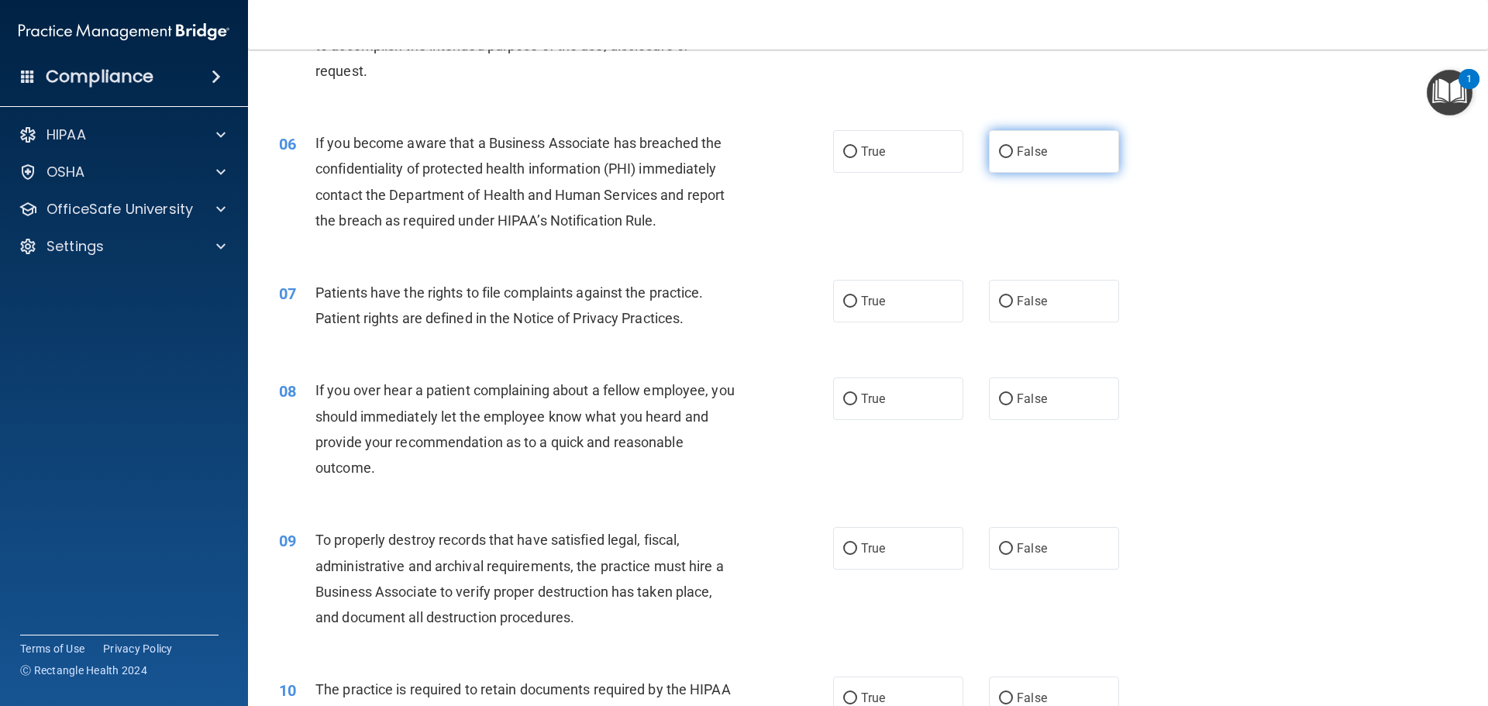
click at [1032, 143] on label "False" at bounding box center [1054, 151] width 130 height 43
click at [1013, 146] on input "False" at bounding box center [1006, 152] width 14 height 12
radio input "true"
click at [845, 307] on input "True" at bounding box center [850, 302] width 14 height 12
radio input "true"
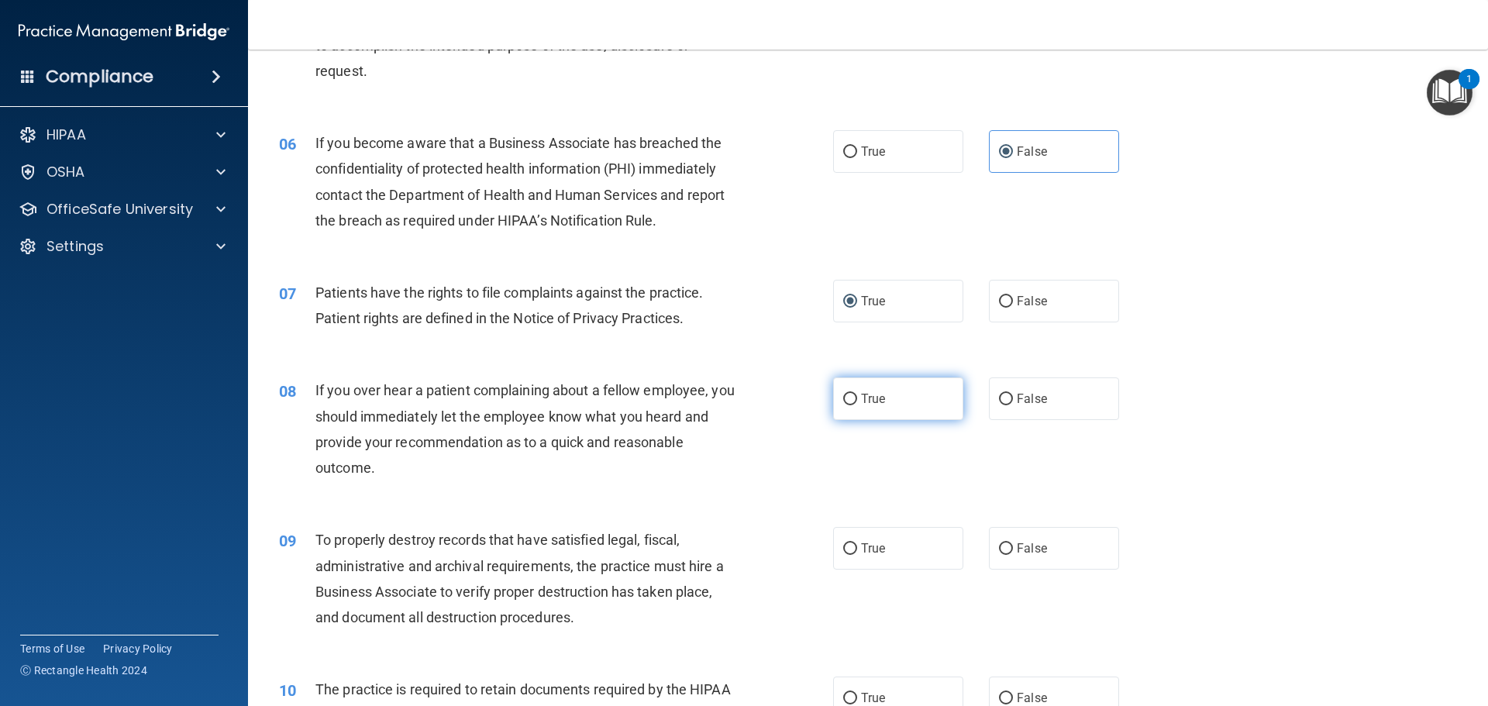
click at [898, 394] on label "True" at bounding box center [898, 398] width 130 height 43
click at [857, 394] on input "True" at bounding box center [850, 400] width 14 height 12
radio input "true"
click at [989, 544] on label "False" at bounding box center [1054, 548] width 130 height 43
click at [999, 544] on input "False" at bounding box center [1006, 549] width 14 height 12
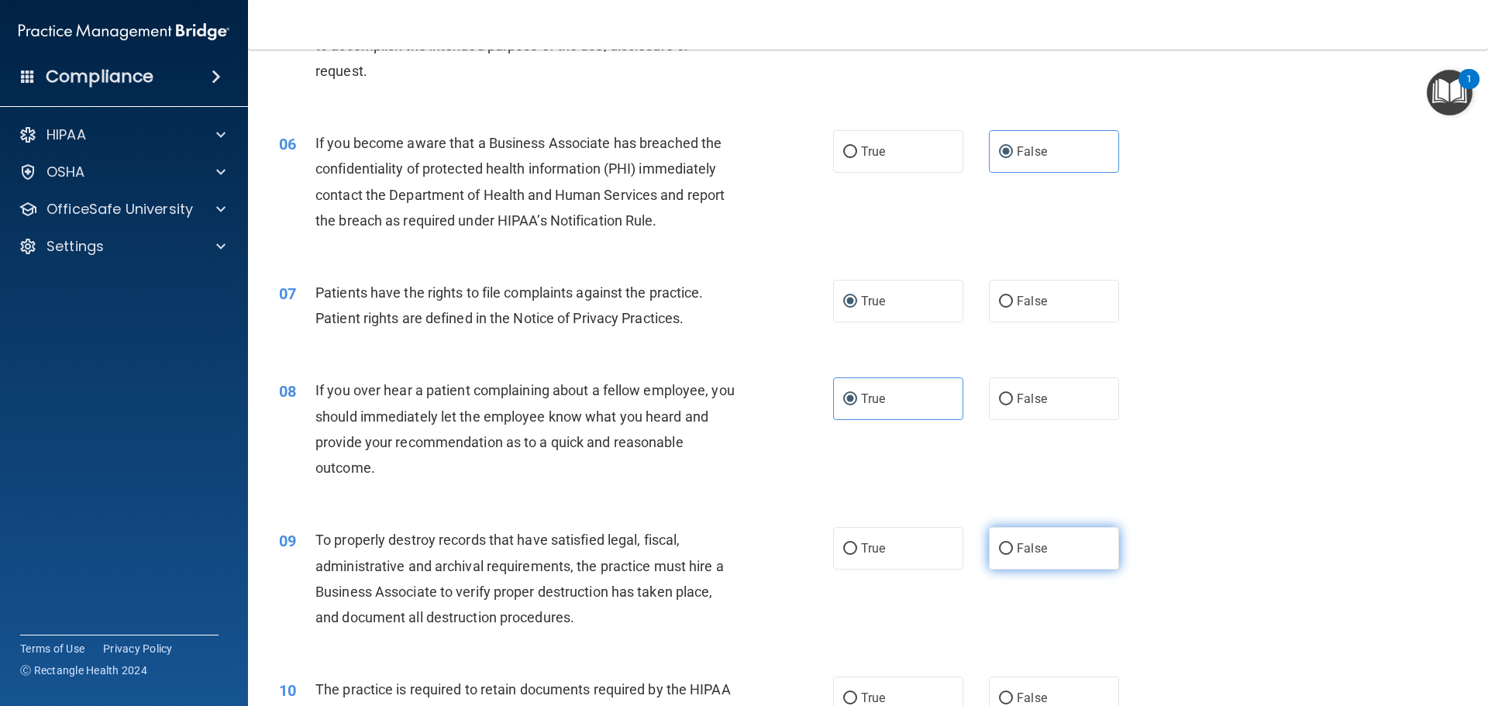
radio input "true"
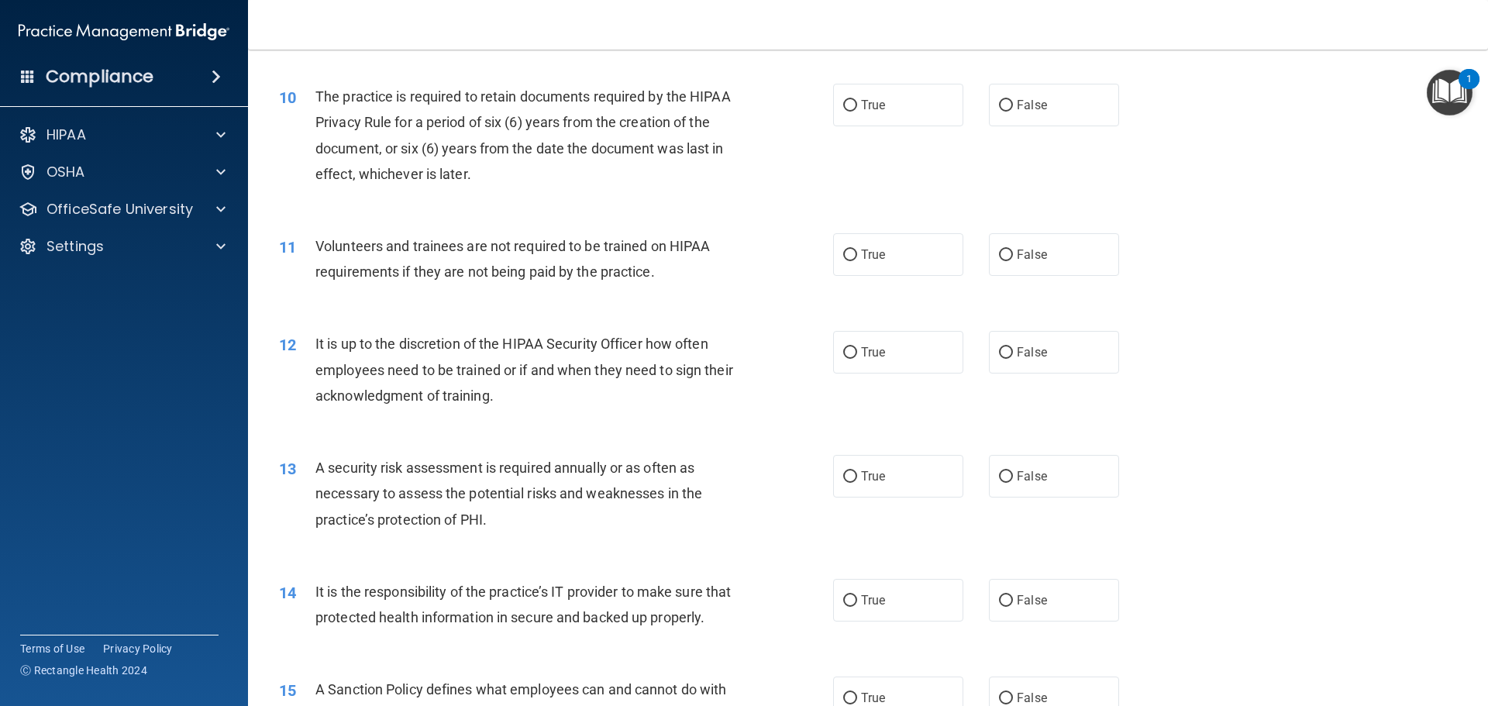
scroll to position [1283, 0]
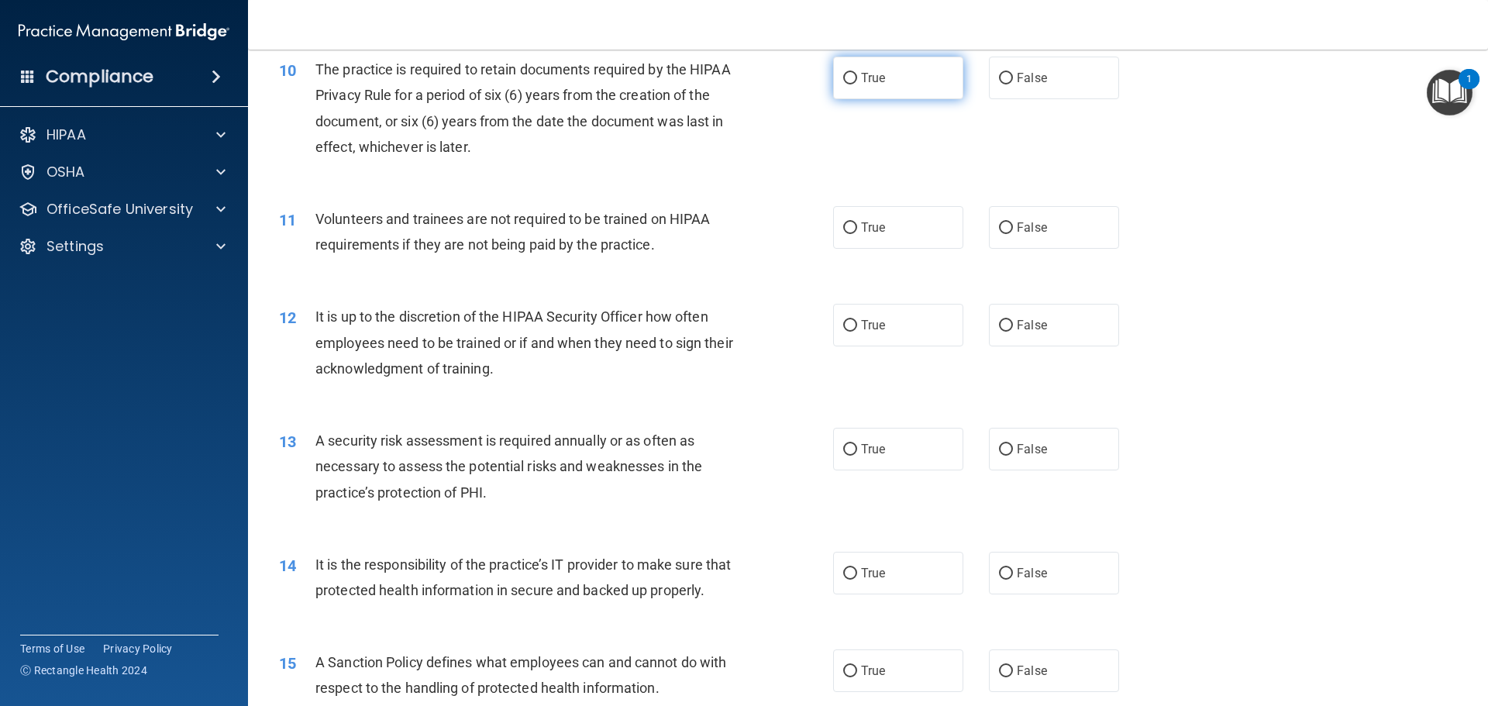
click at [861, 82] on span "True" at bounding box center [873, 78] width 24 height 15
click at [857, 82] on input "True" at bounding box center [850, 79] width 14 height 12
radio input "true"
click at [1042, 233] on label "False" at bounding box center [1054, 227] width 130 height 43
click at [1013, 233] on input "False" at bounding box center [1006, 228] width 14 height 12
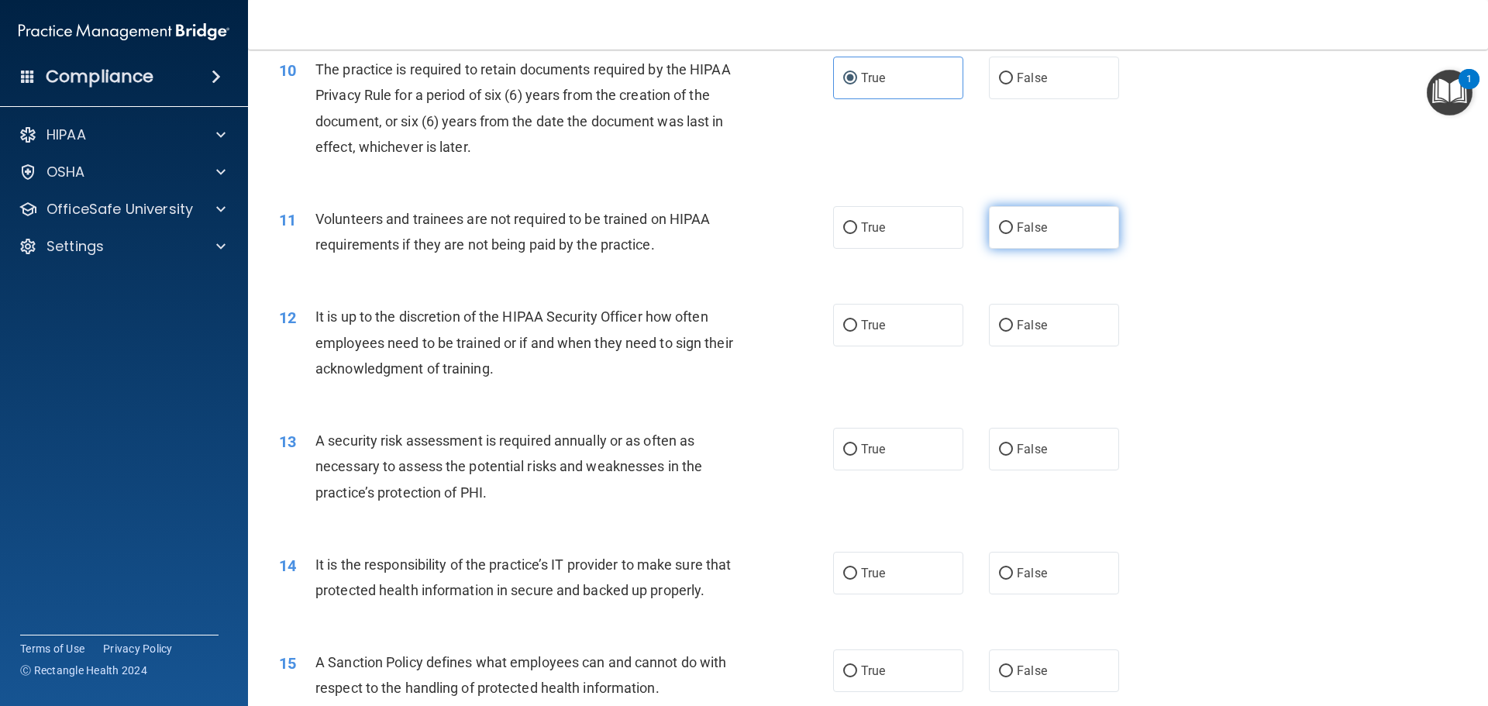
radio input "true"
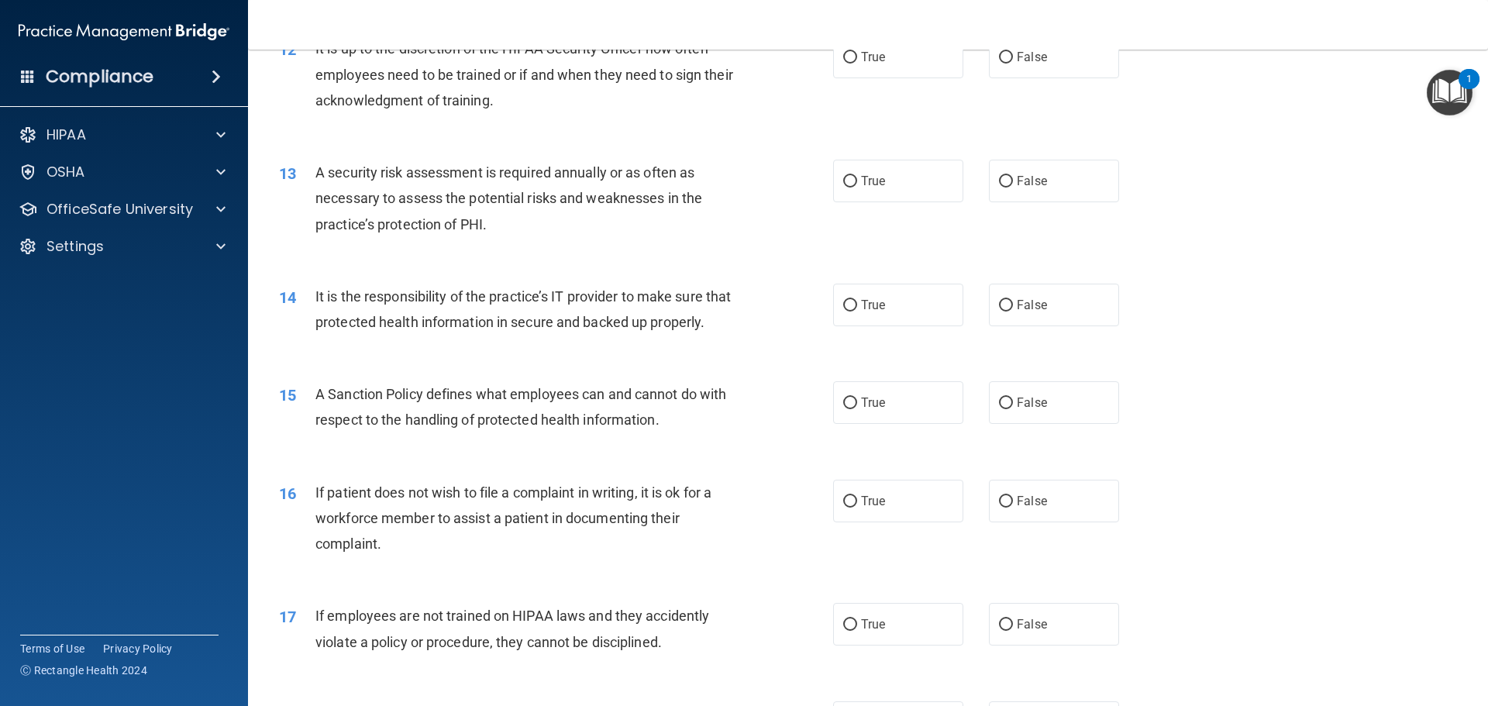
scroll to position [1515, 0]
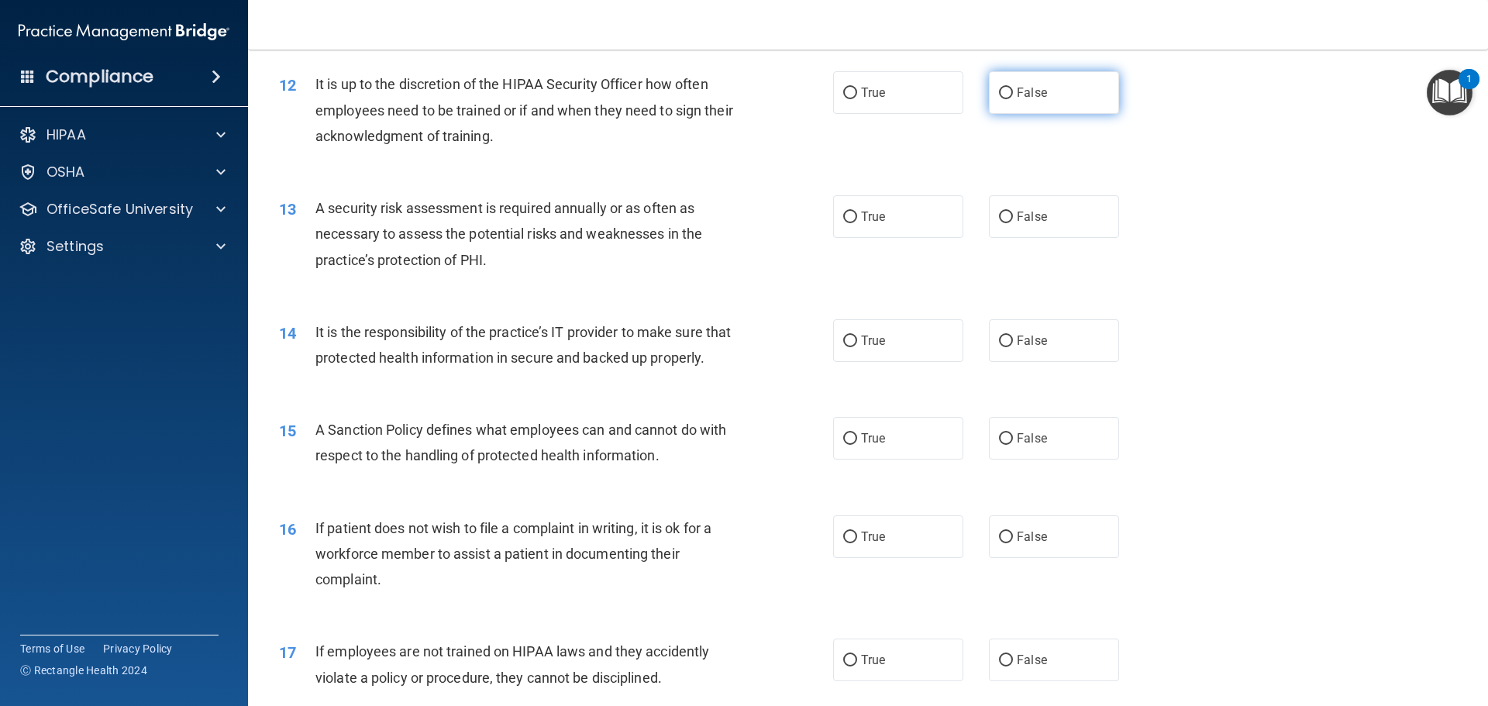
click at [1028, 95] on span "False" at bounding box center [1032, 92] width 30 height 15
click at [1013, 95] on input "False" at bounding box center [1006, 94] width 14 height 12
radio input "true"
click at [888, 214] on label "True" at bounding box center [898, 216] width 130 height 43
click at [857, 214] on input "True" at bounding box center [850, 218] width 14 height 12
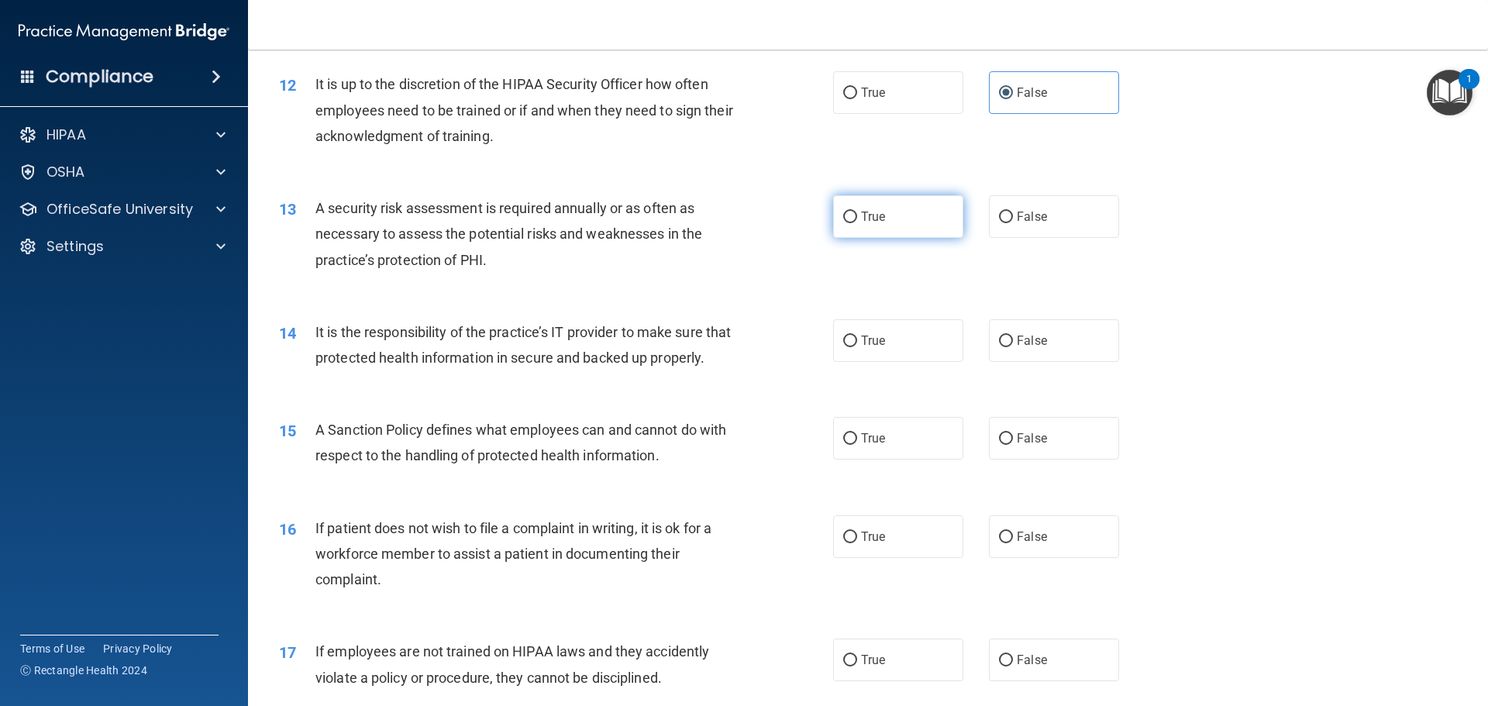
radio input "true"
click at [1039, 337] on label "False" at bounding box center [1054, 340] width 130 height 43
click at [1013, 337] on input "False" at bounding box center [1006, 342] width 14 height 12
radio input "true"
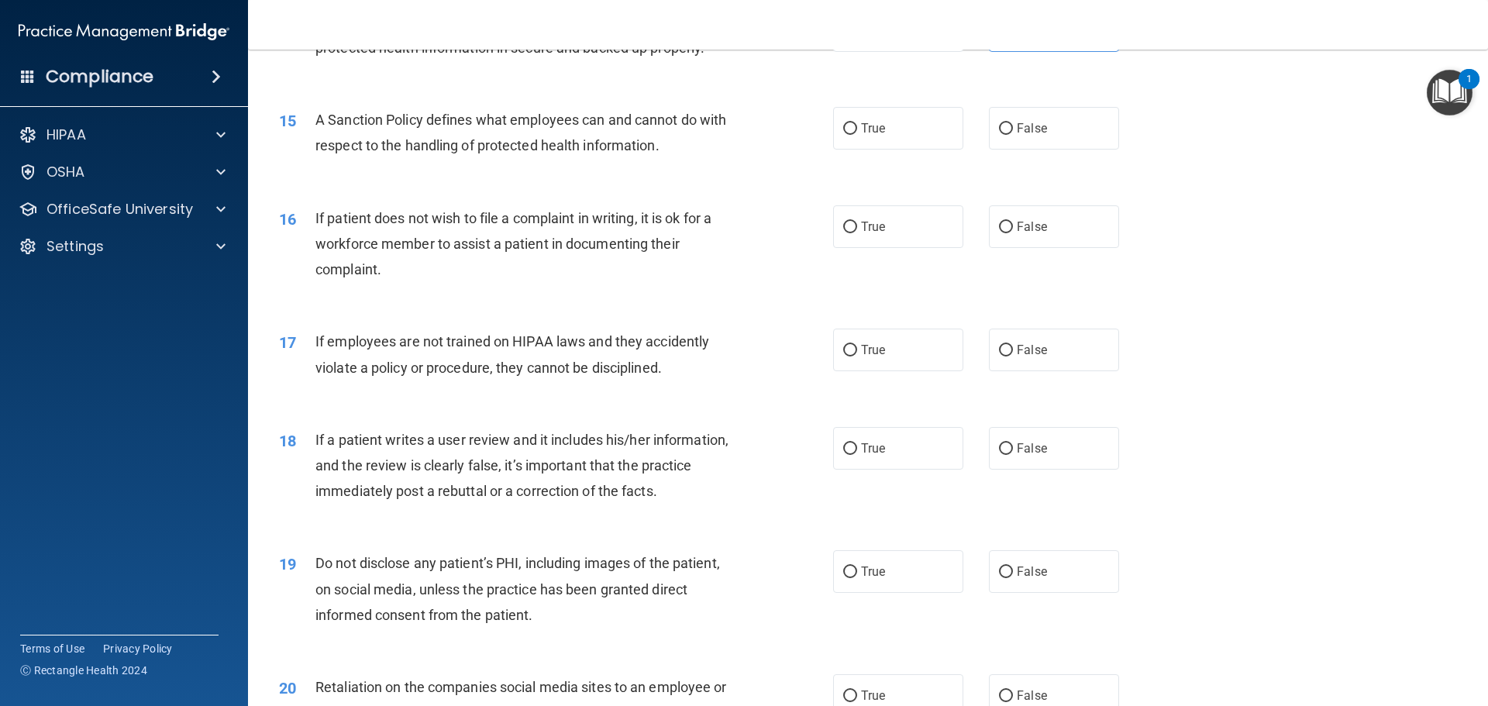
scroll to position [1903, 0]
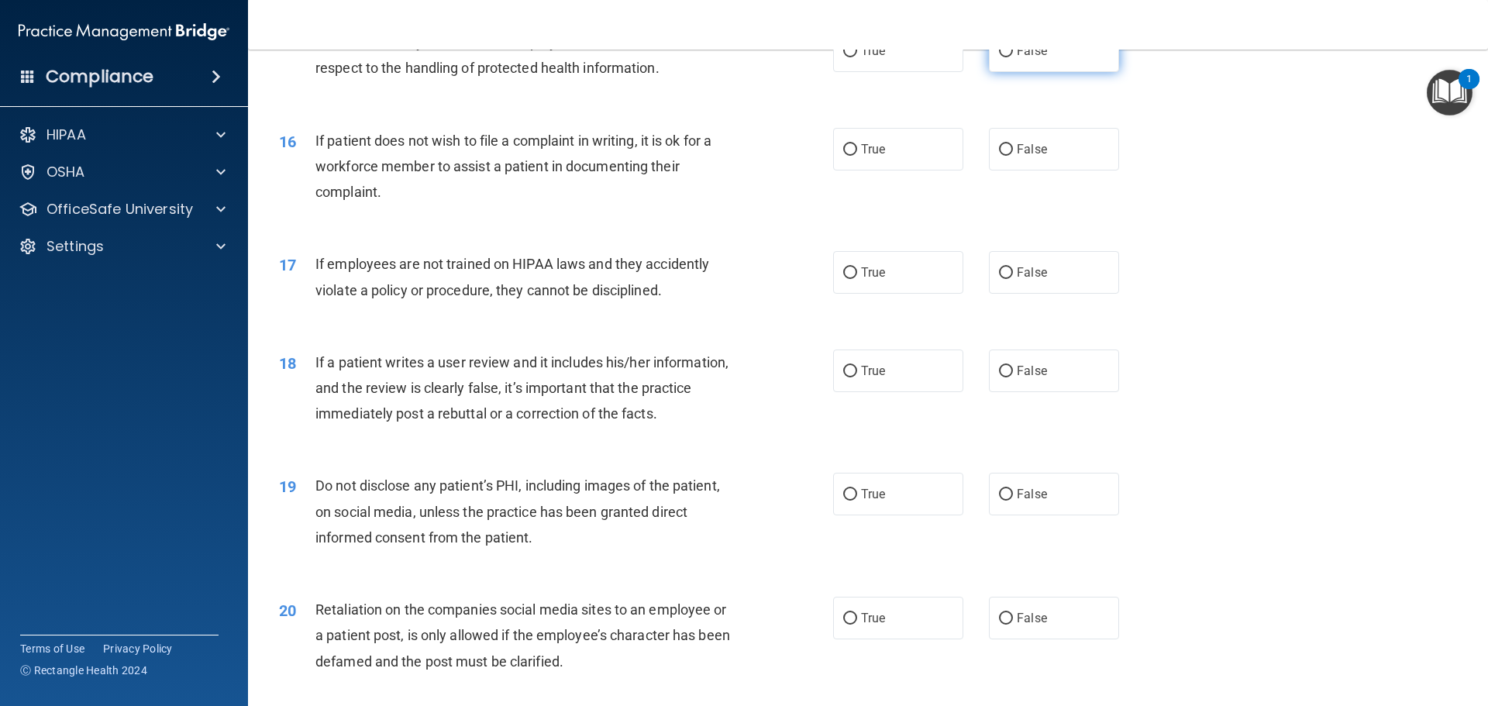
click at [999, 57] on input "False" at bounding box center [1006, 52] width 14 height 12
radio input "true"
click at [906, 171] on label "True" at bounding box center [898, 149] width 130 height 43
click at [857, 156] on input "True" at bounding box center [850, 150] width 14 height 12
radio input "true"
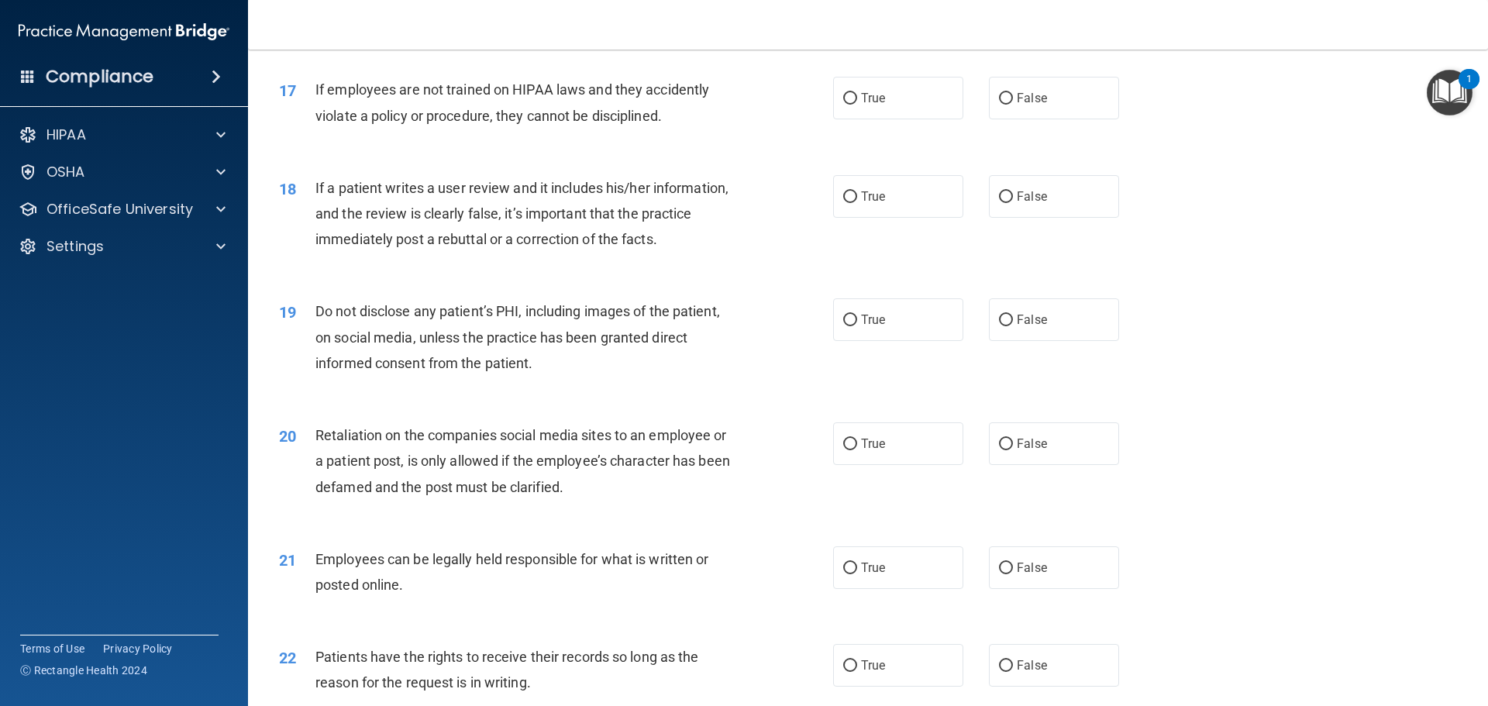
scroll to position [2135, 0]
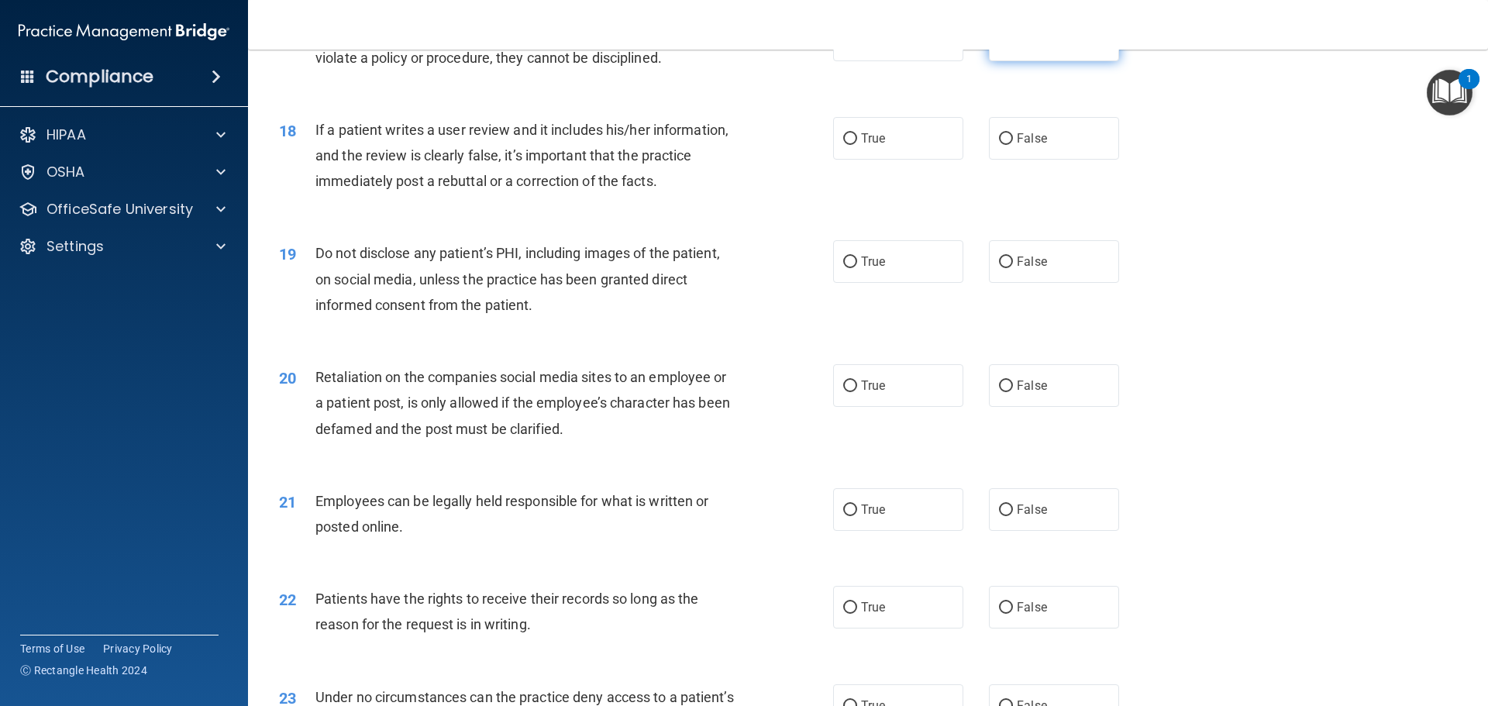
click at [1017, 47] on span "False" at bounding box center [1032, 40] width 30 height 15
click at [1011, 47] on input "False" at bounding box center [1006, 41] width 14 height 12
radio input "true"
click at [999, 145] on input "False" at bounding box center [1006, 139] width 14 height 12
radio input "true"
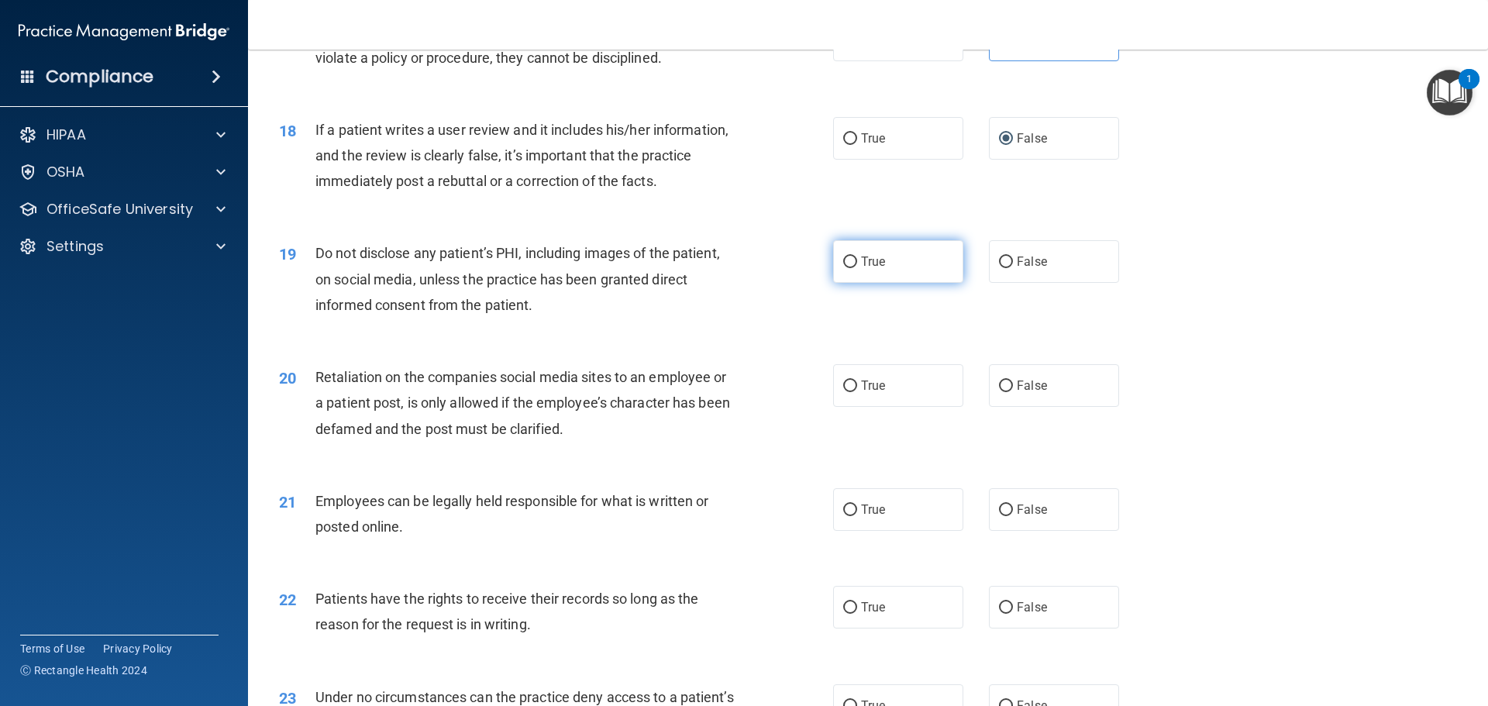
click at [861, 269] on span "True" at bounding box center [873, 261] width 24 height 15
click at [857, 268] on input "True" at bounding box center [850, 263] width 14 height 12
radio input "true"
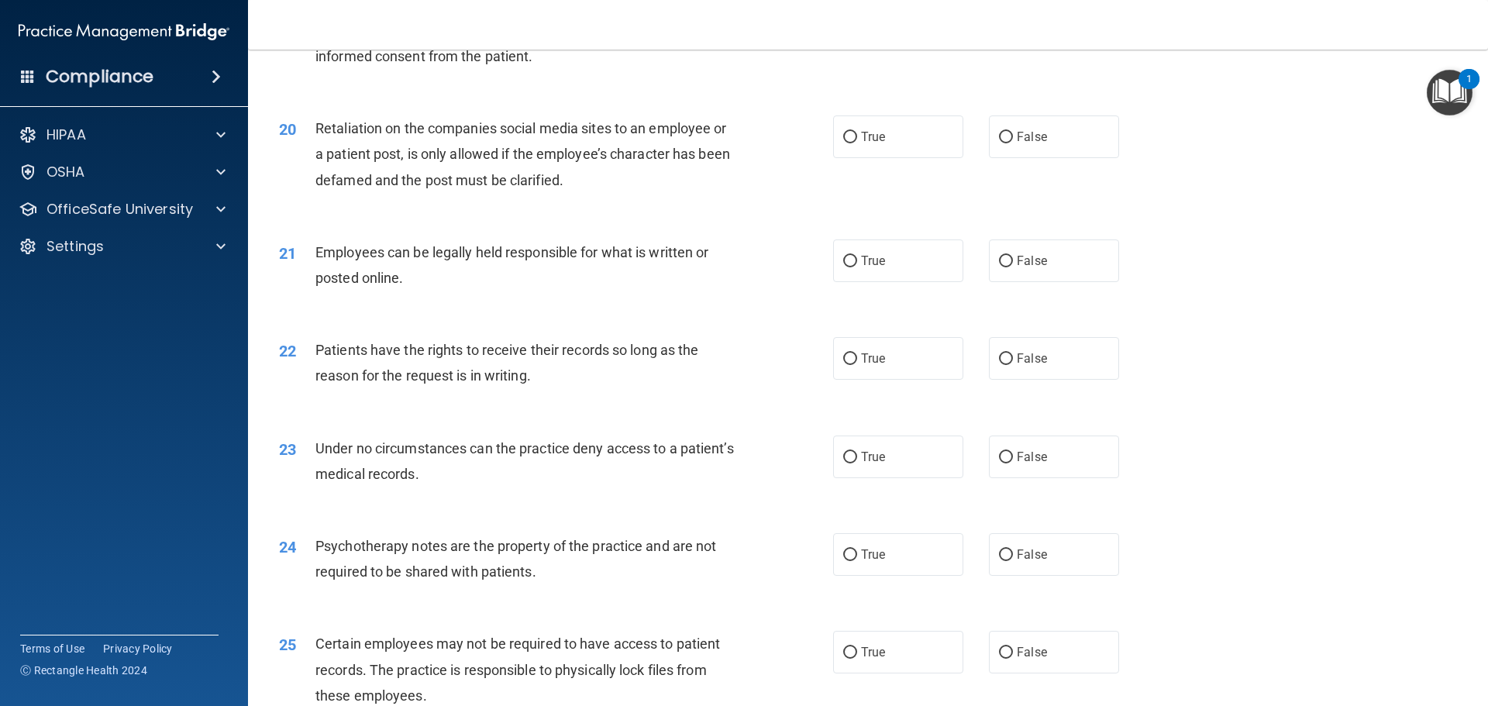
scroll to position [2445, 0]
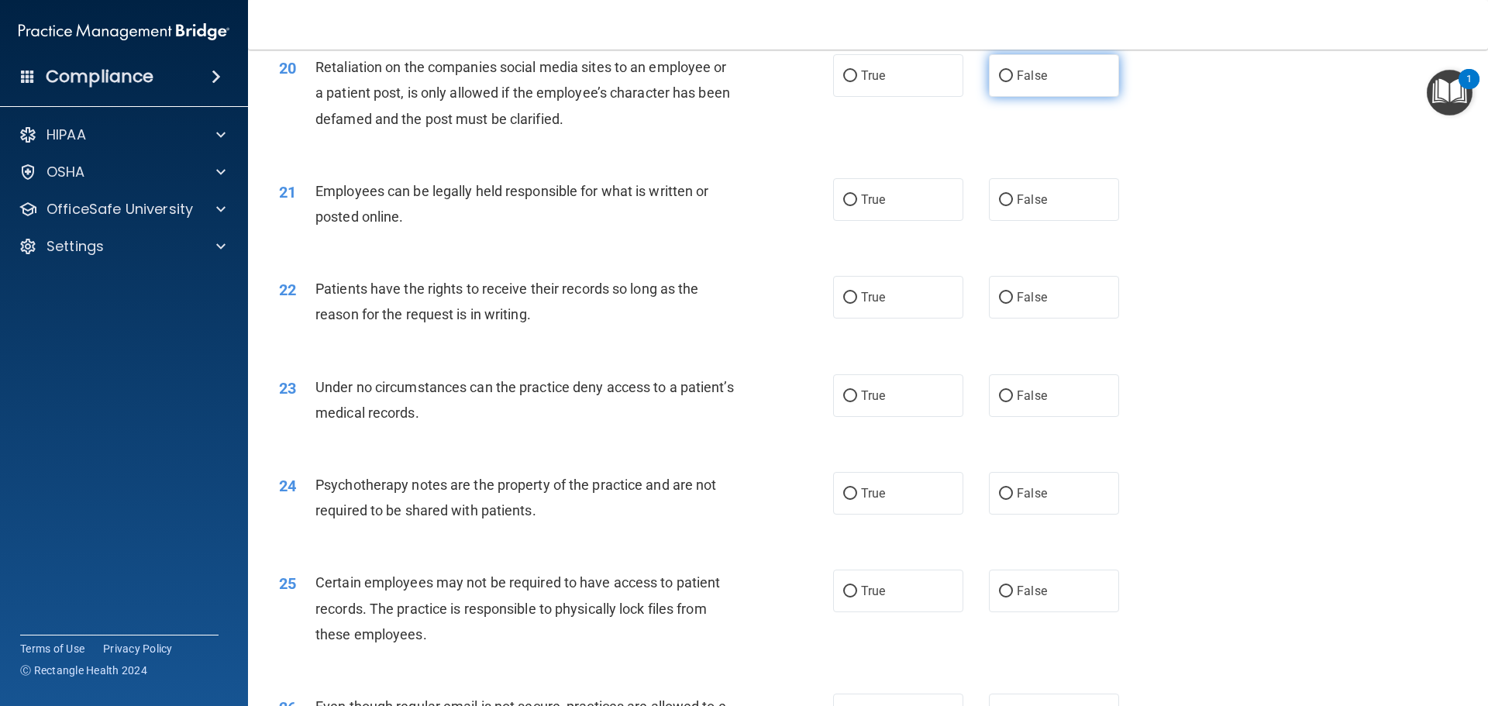
click at [1001, 82] on input "False" at bounding box center [1006, 77] width 14 height 12
radio input "true"
click at [882, 221] on label "True" at bounding box center [898, 199] width 130 height 43
click at [857, 206] on input "True" at bounding box center [850, 201] width 14 height 12
radio input "true"
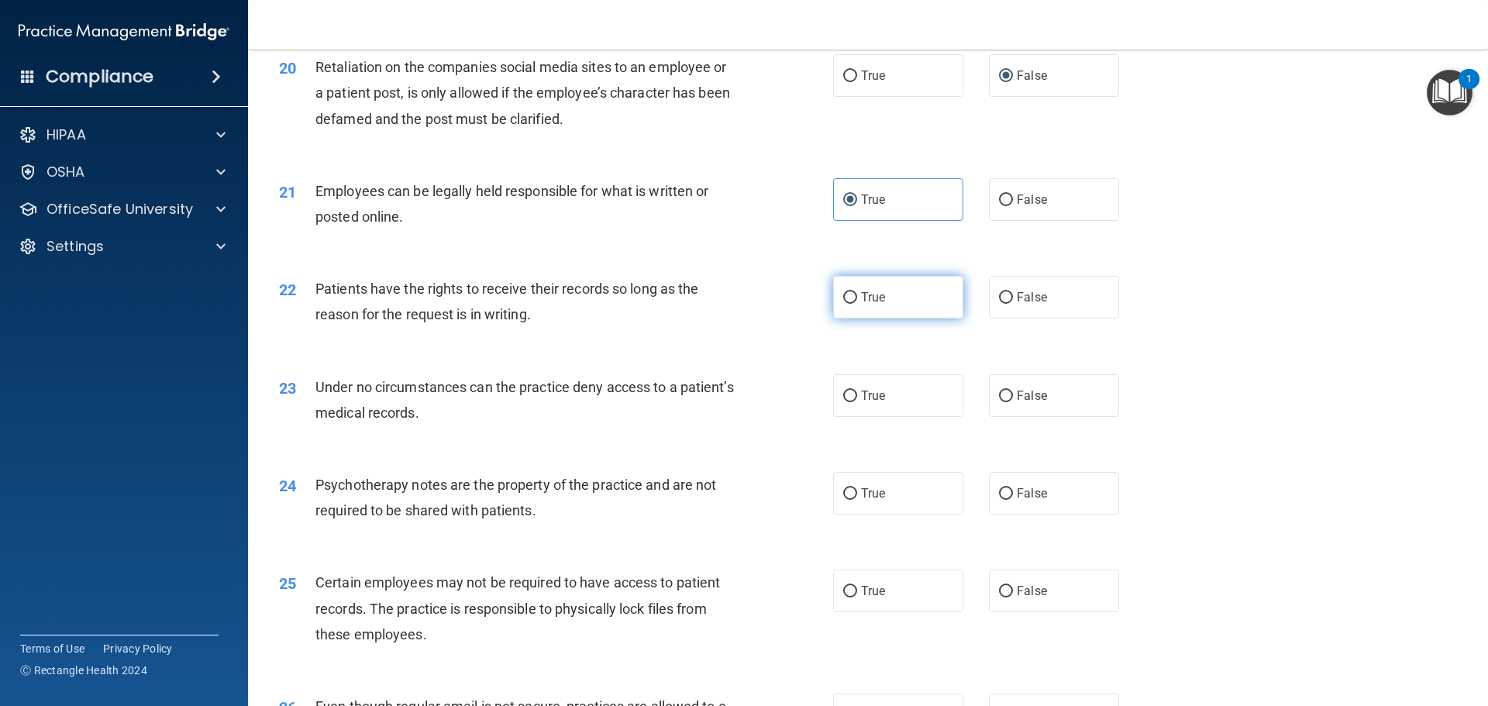
click at [883, 319] on label "True" at bounding box center [898, 297] width 130 height 43
click at [857, 304] on input "True" at bounding box center [850, 298] width 14 height 12
radio input "true"
click at [1005, 304] on input "False" at bounding box center [1006, 298] width 14 height 12
radio input "true"
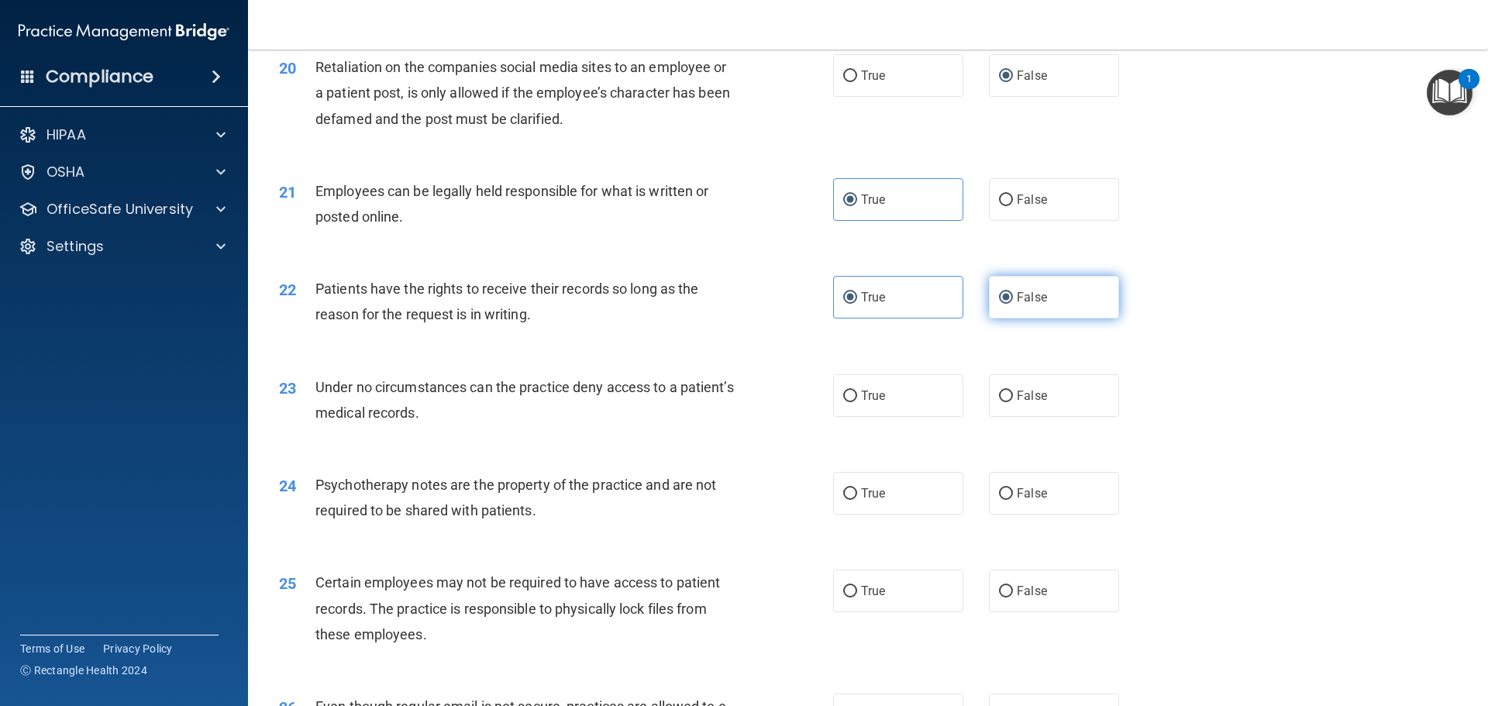
radio input "false"
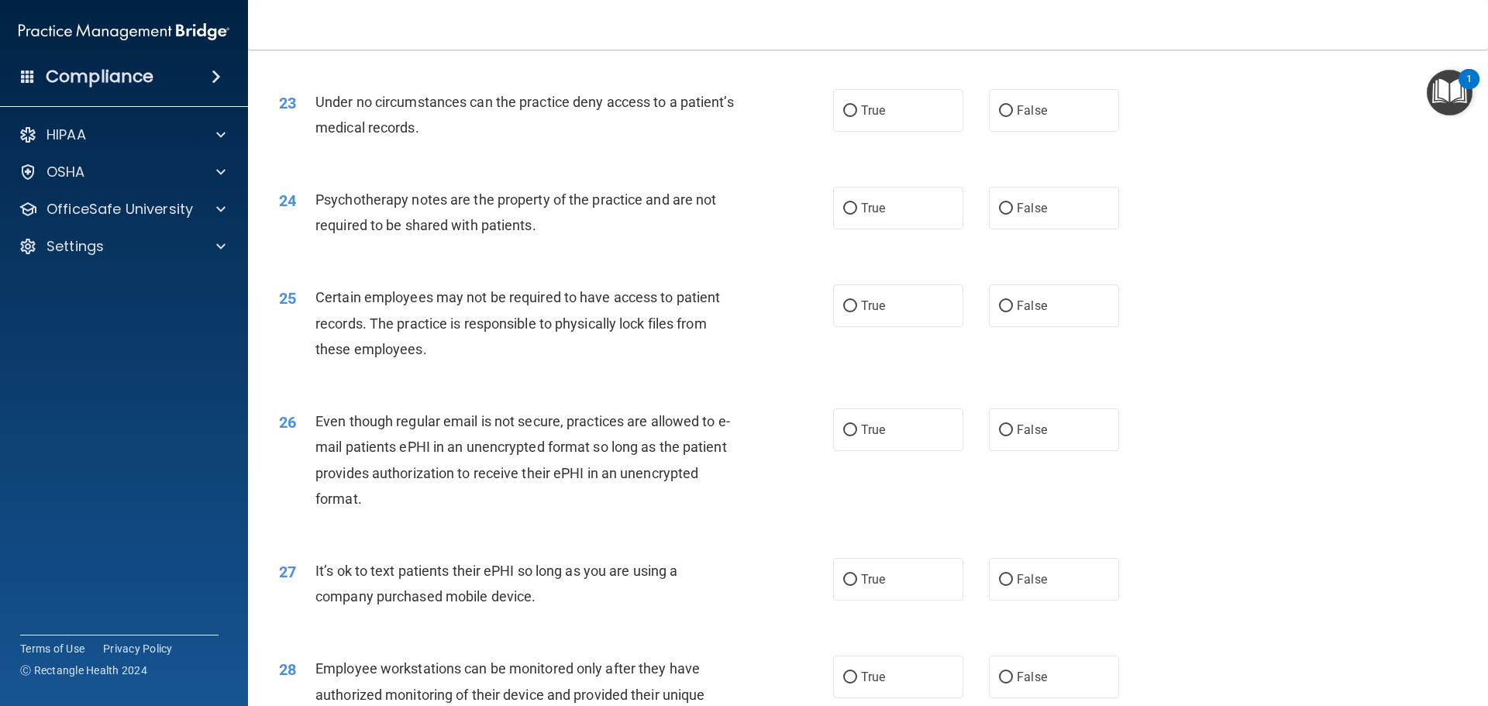
scroll to position [2755, 0]
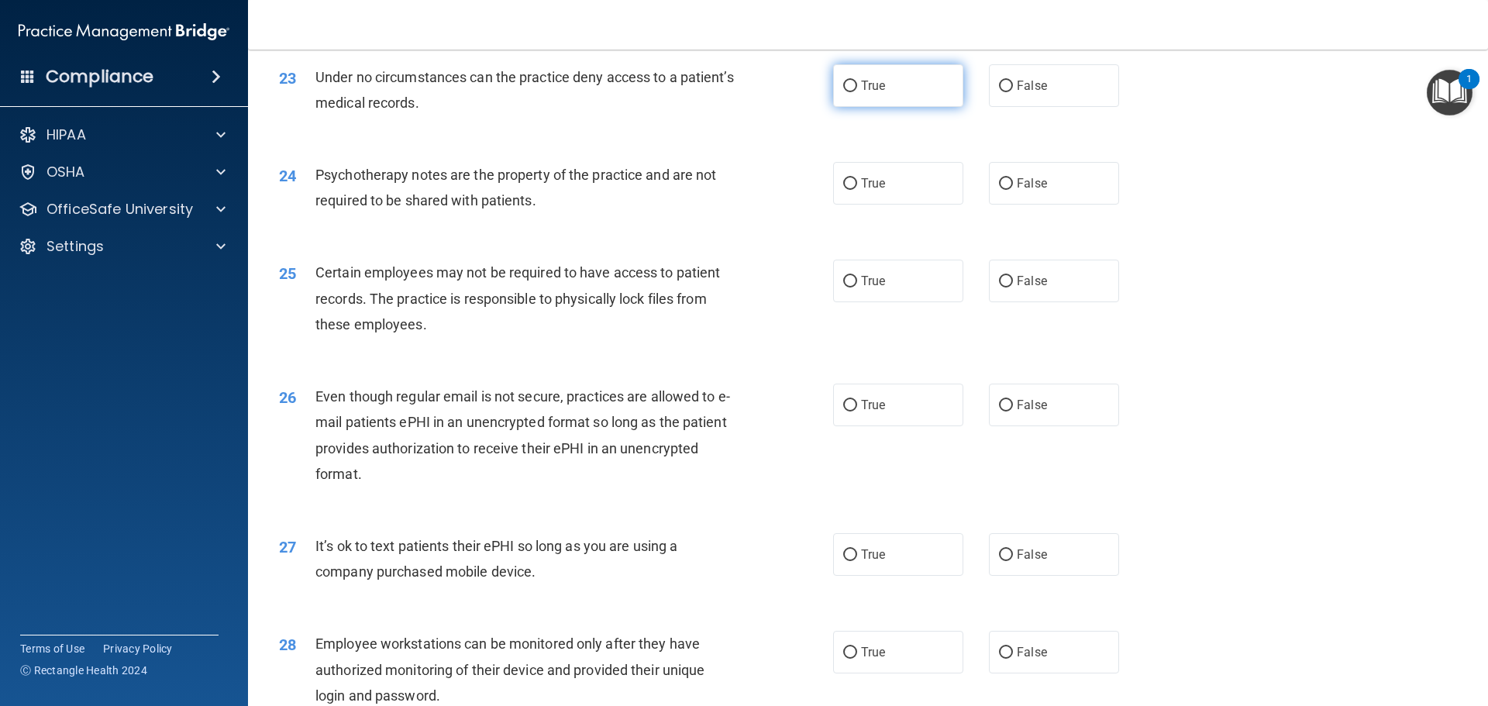
click at [846, 92] on input "True" at bounding box center [850, 87] width 14 height 12
radio input "true"
click at [846, 92] on input "True" at bounding box center [850, 87] width 14 height 12
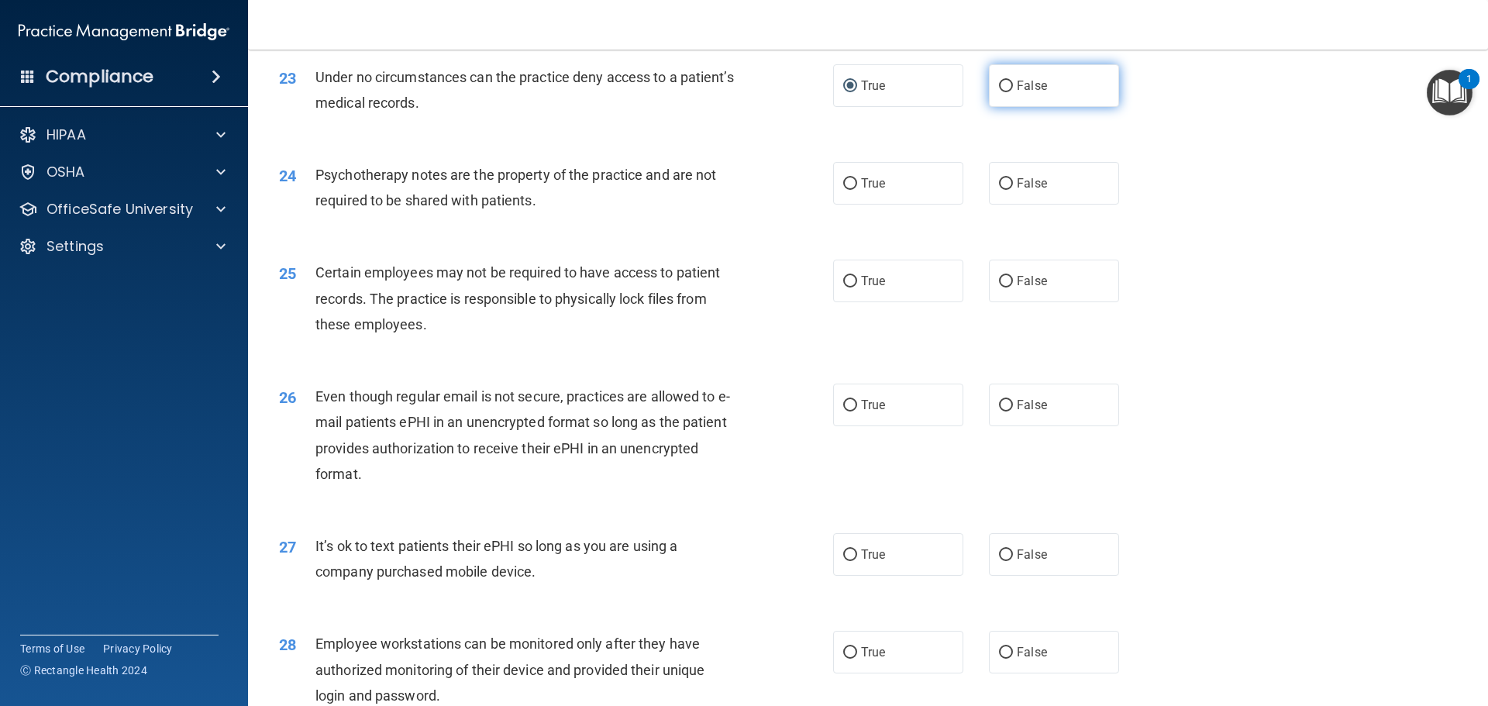
click at [1017, 93] on span "False" at bounding box center [1032, 85] width 30 height 15
click at [1013, 92] on input "False" at bounding box center [1006, 87] width 14 height 12
radio input "true"
radio input "false"
click at [843, 198] on label "True" at bounding box center [898, 183] width 130 height 43
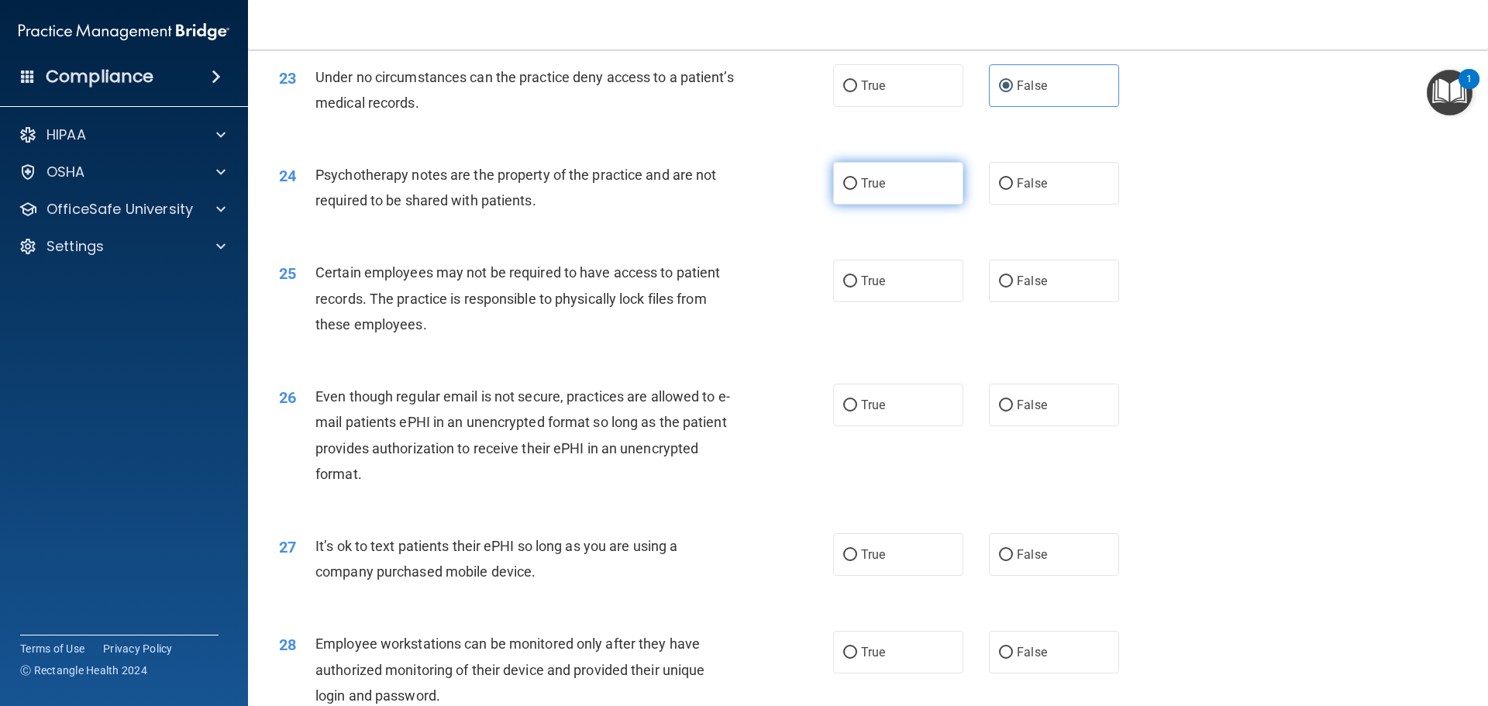
click at [843, 190] on input "True" at bounding box center [850, 184] width 14 height 12
radio input "true"
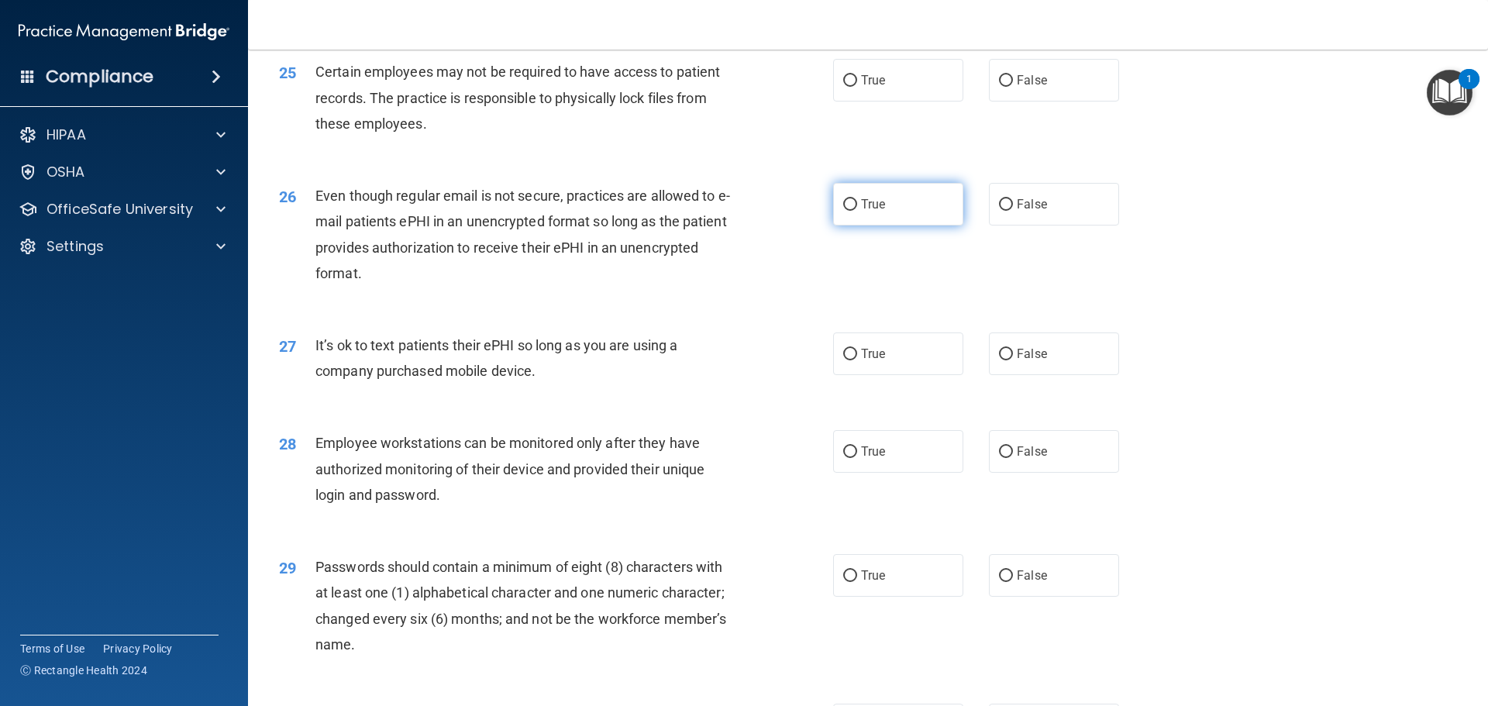
scroll to position [2988, 0]
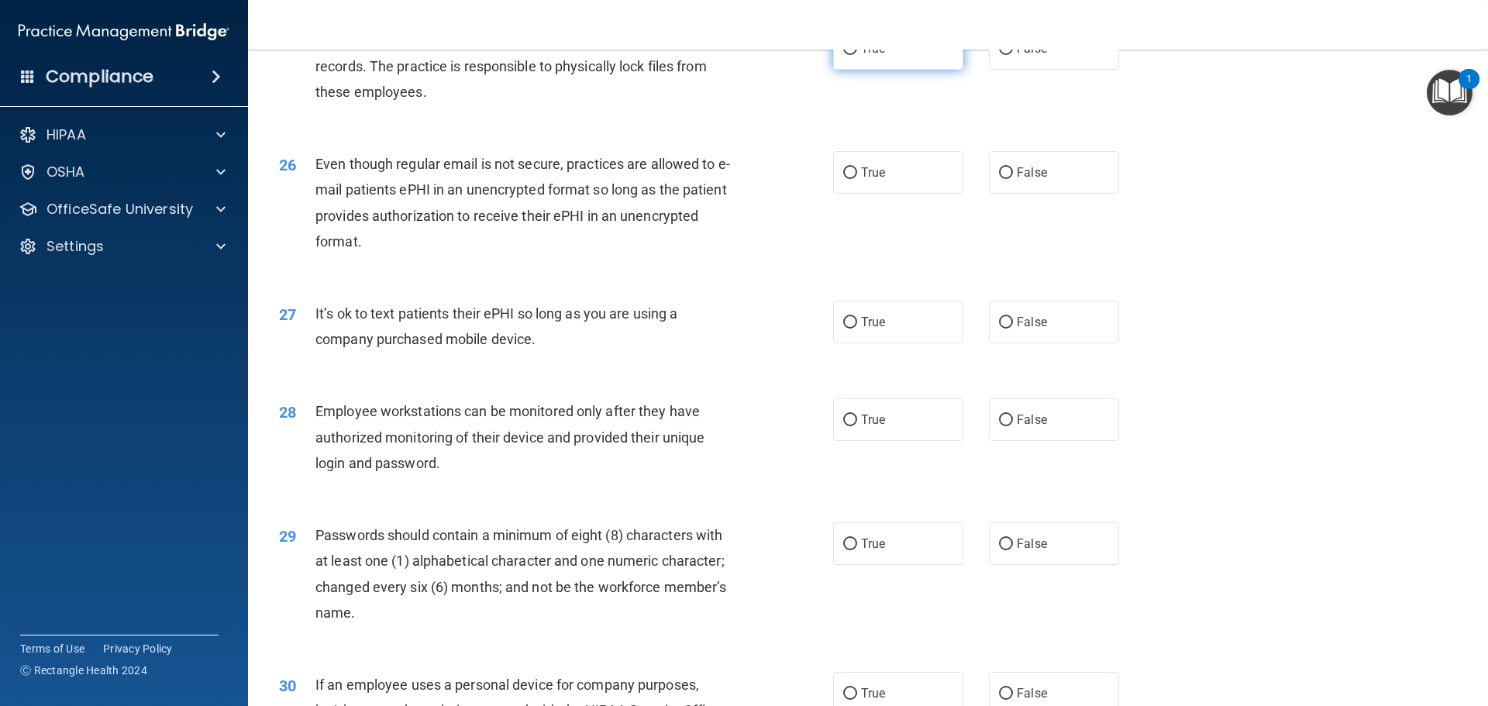
click at [861, 56] on span "True" at bounding box center [873, 48] width 24 height 15
click at [857, 55] on input "True" at bounding box center [850, 49] width 14 height 12
radio input "true"
click at [876, 180] on span "True" at bounding box center [873, 172] width 24 height 15
click at [857, 179] on input "True" at bounding box center [850, 173] width 14 height 12
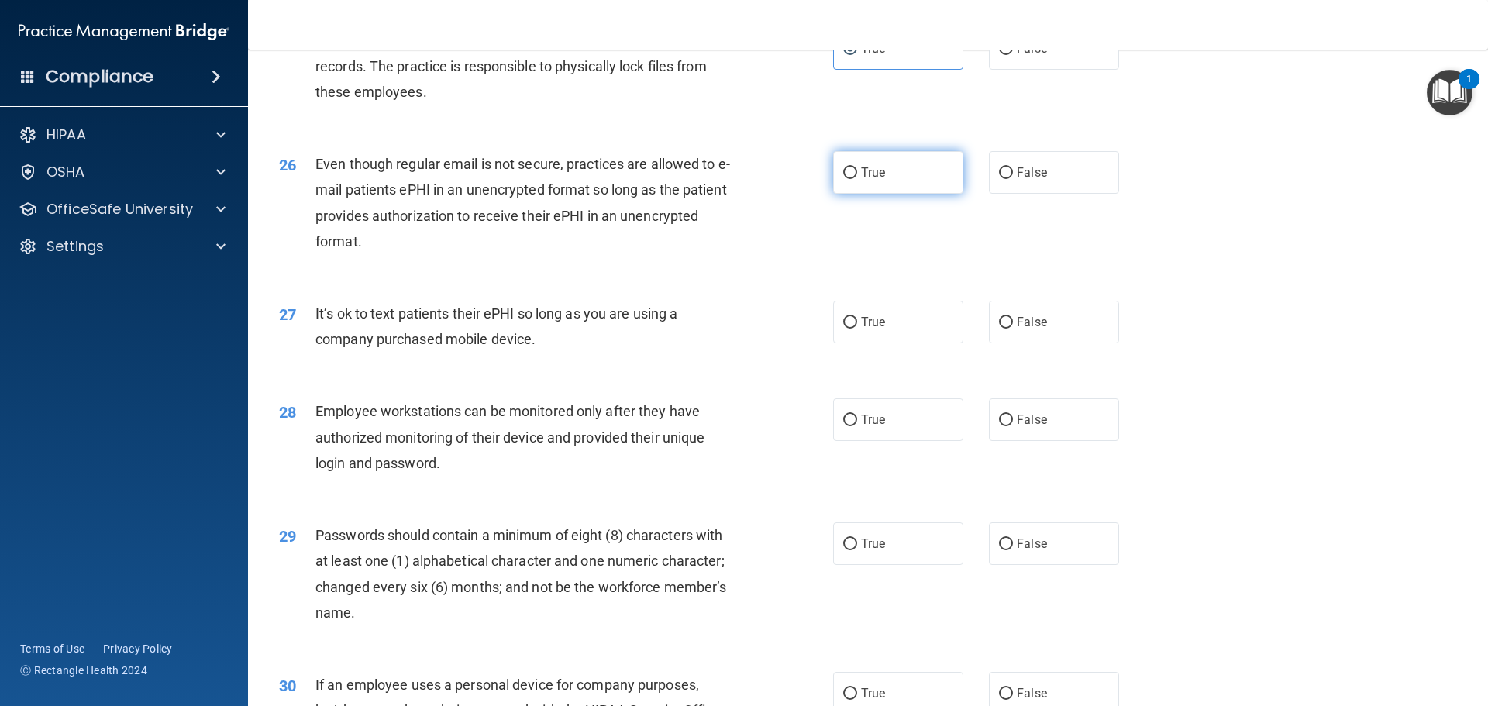
radio input "true"
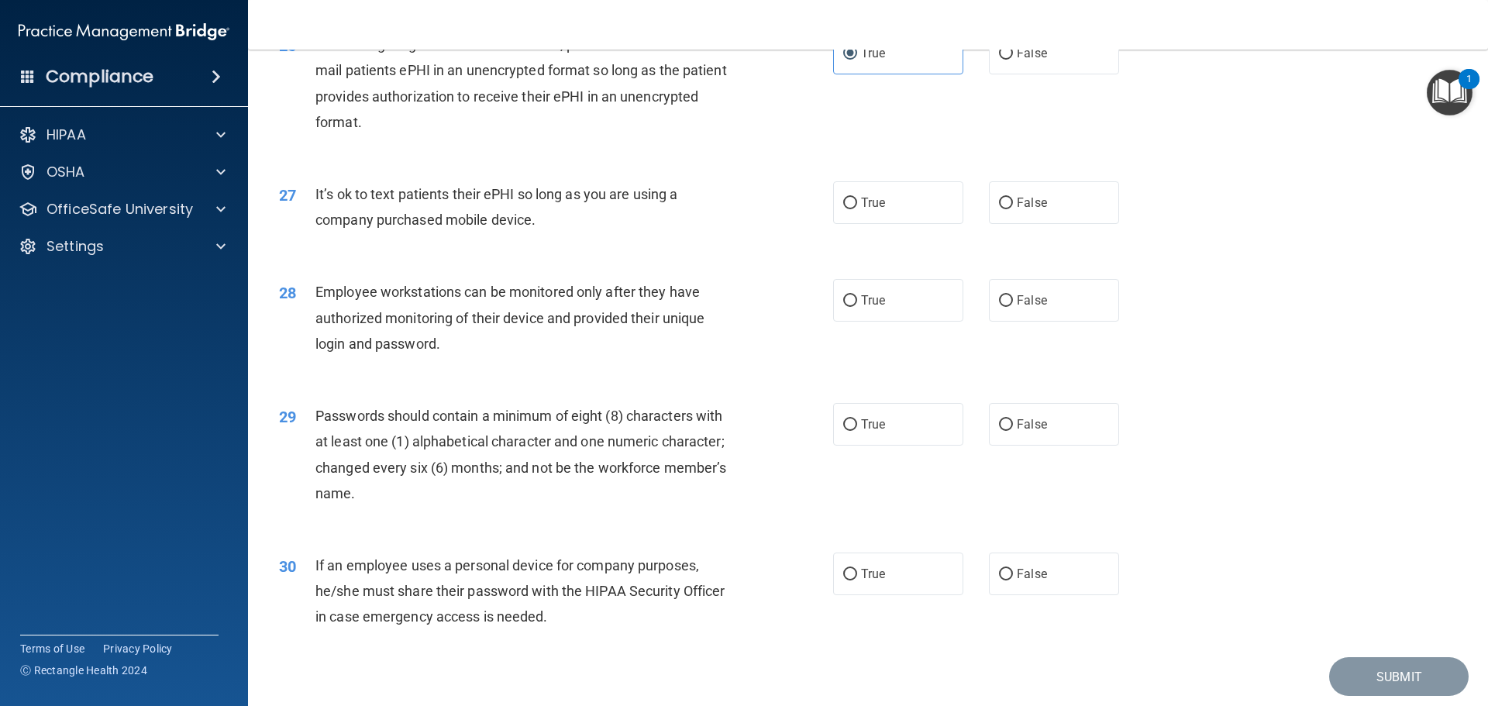
scroll to position [3185, 0]
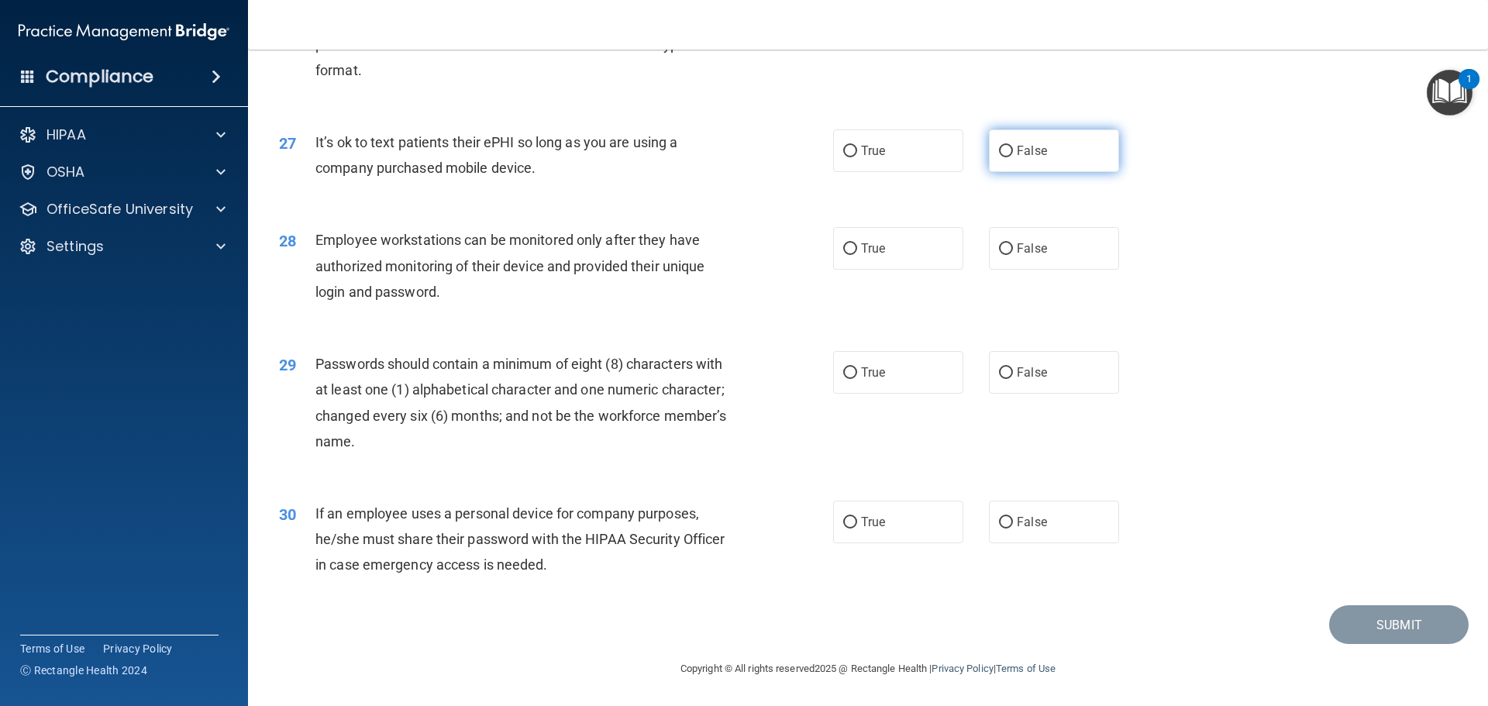
click at [1043, 149] on label "False" at bounding box center [1054, 150] width 130 height 43
click at [1013, 149] on input "False" at bounding box center [1006, 152] width 14 height 12
radio input "true"
click at [1017, 246] on span "False" at bounding box center [1032, 248] width 30 height 15
click at [1011, 246] on input "False" at bounding box center [1006, 249] width 14 height 12
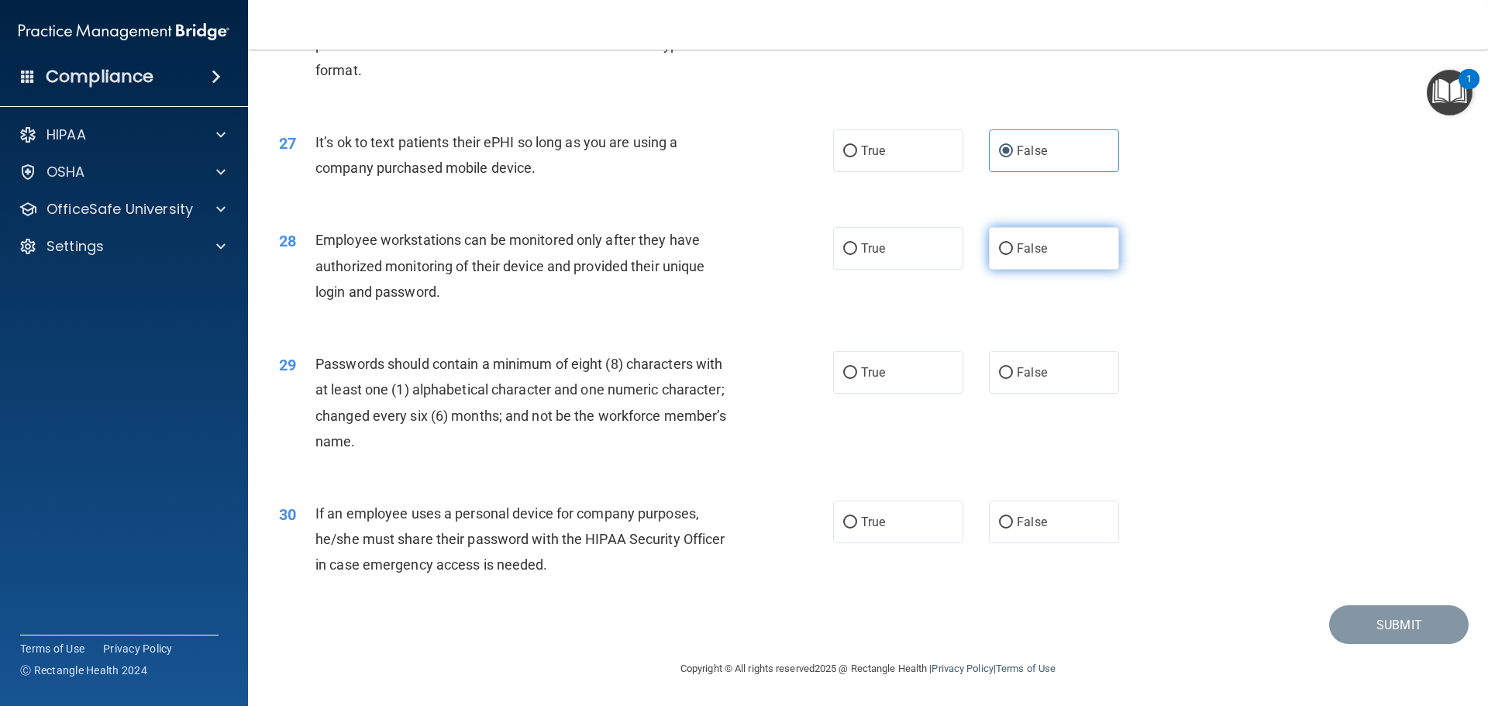
radio input "true"
click at [874, 363] on label "True" at bounding box center [898, 372] width 130 height 43
click at [857, 367] on input "True" at bounding box center [850, 373] width 14 height 12
radio input "true"
click at [1034, 520] on span "False" at bounding box center [1032, 522] width 30 height 15
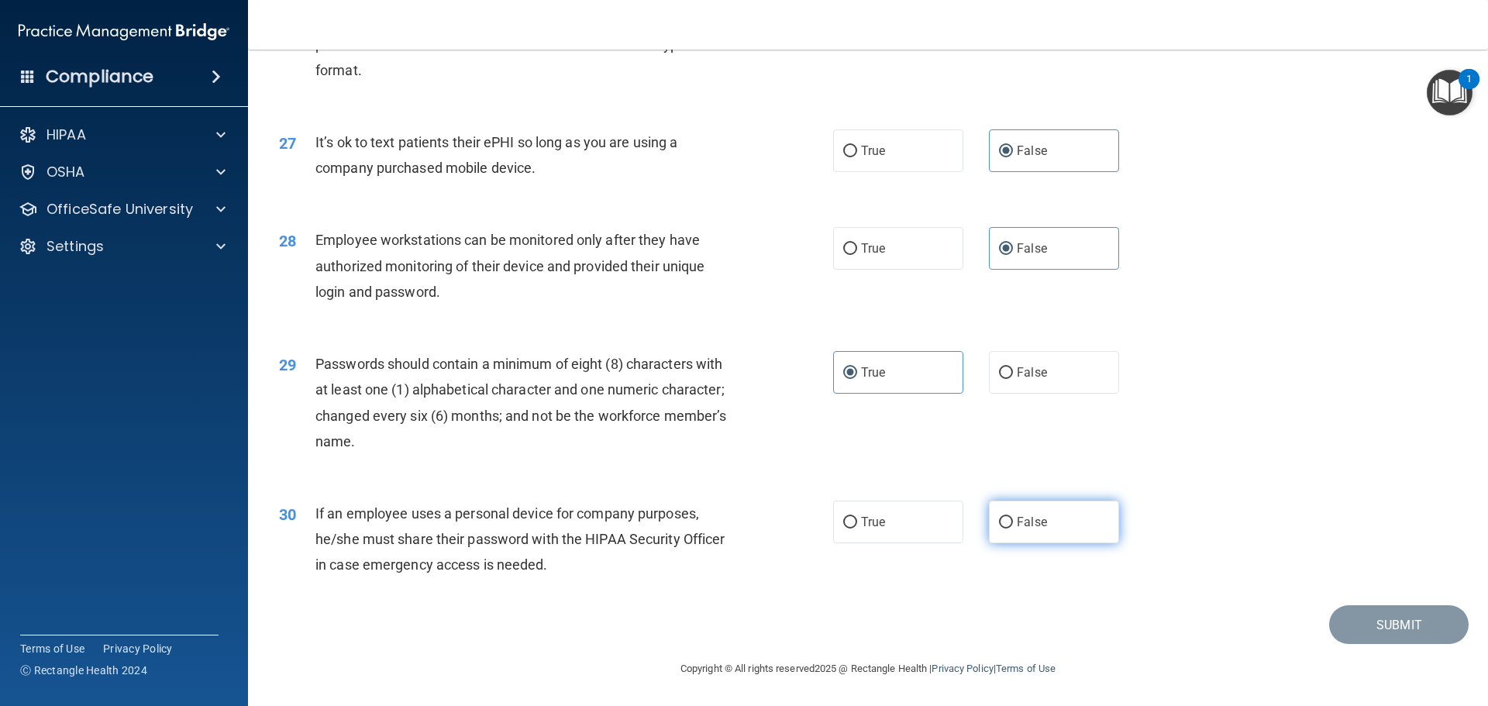
click at [1013, 520] on input "False" at bounding box center [1006, 523] width 14 height 12
radio input "true"
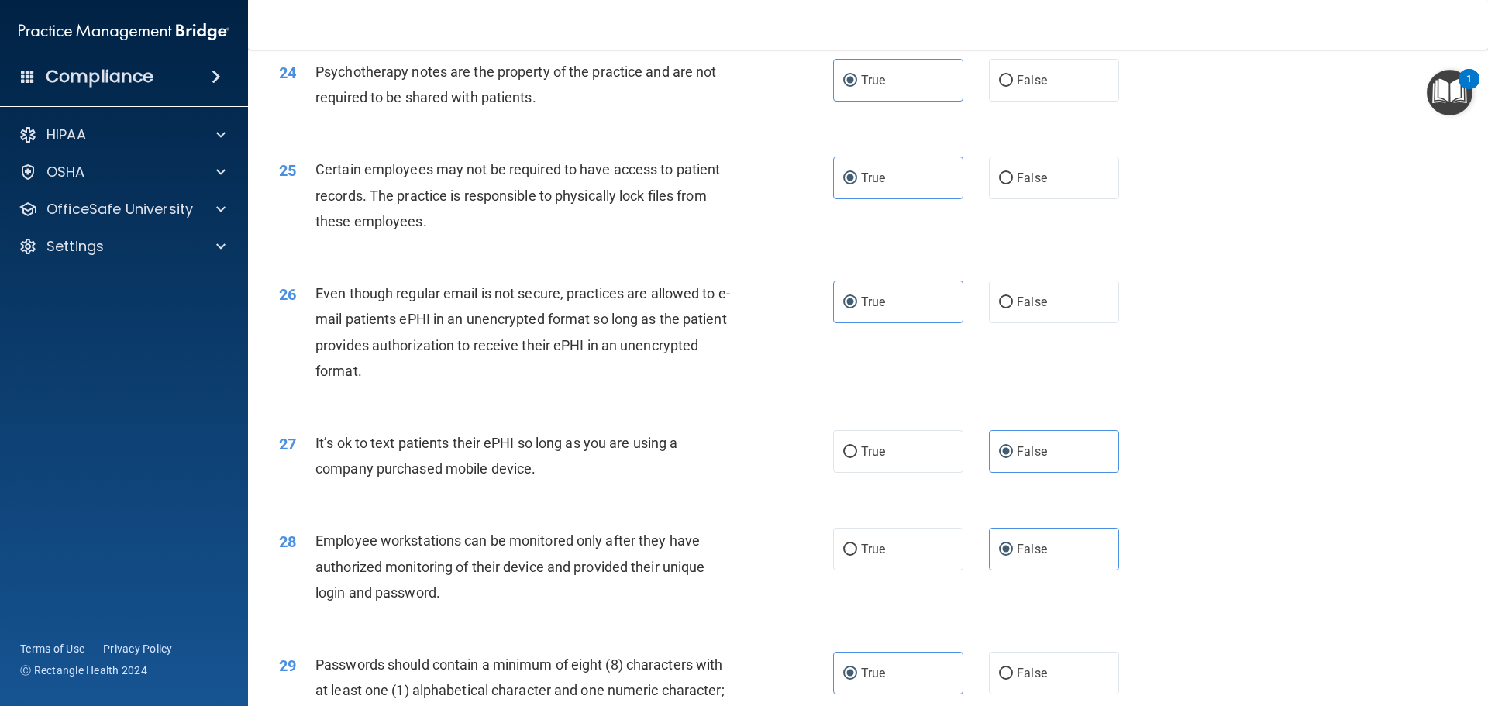
scroll to position [3030, 0]
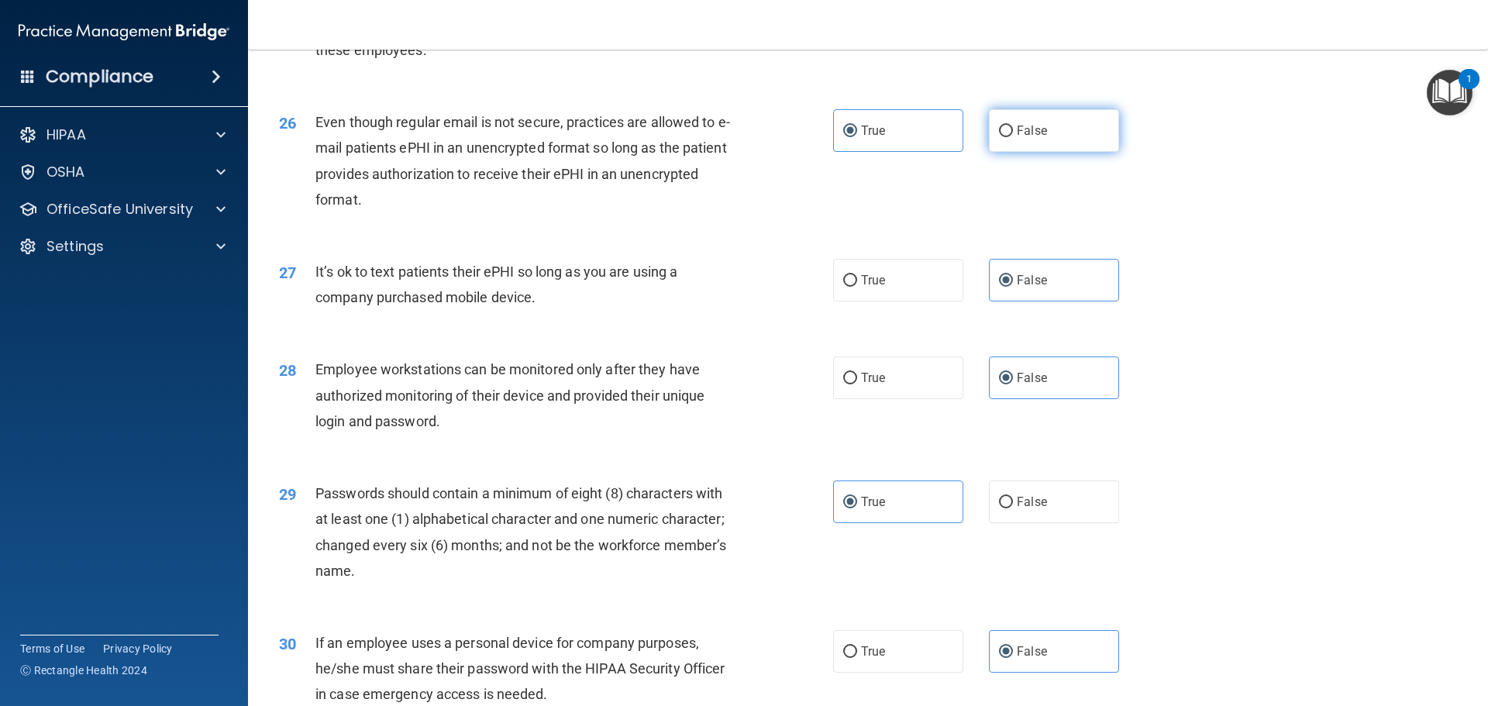
click at [1017, 138] on span "False" at bounding box center [1032, 130] width 30 height 15
click at [1012, 137] on input "False" at bounding box center [1006, 132] width 14 height 12
radio input "true"
click at [869, 138] on span "True" at bounding box center [873, 130] width 24 height 15
click at [857, 137] on input "True" at bounding box center [850, 132] width 14 height 12
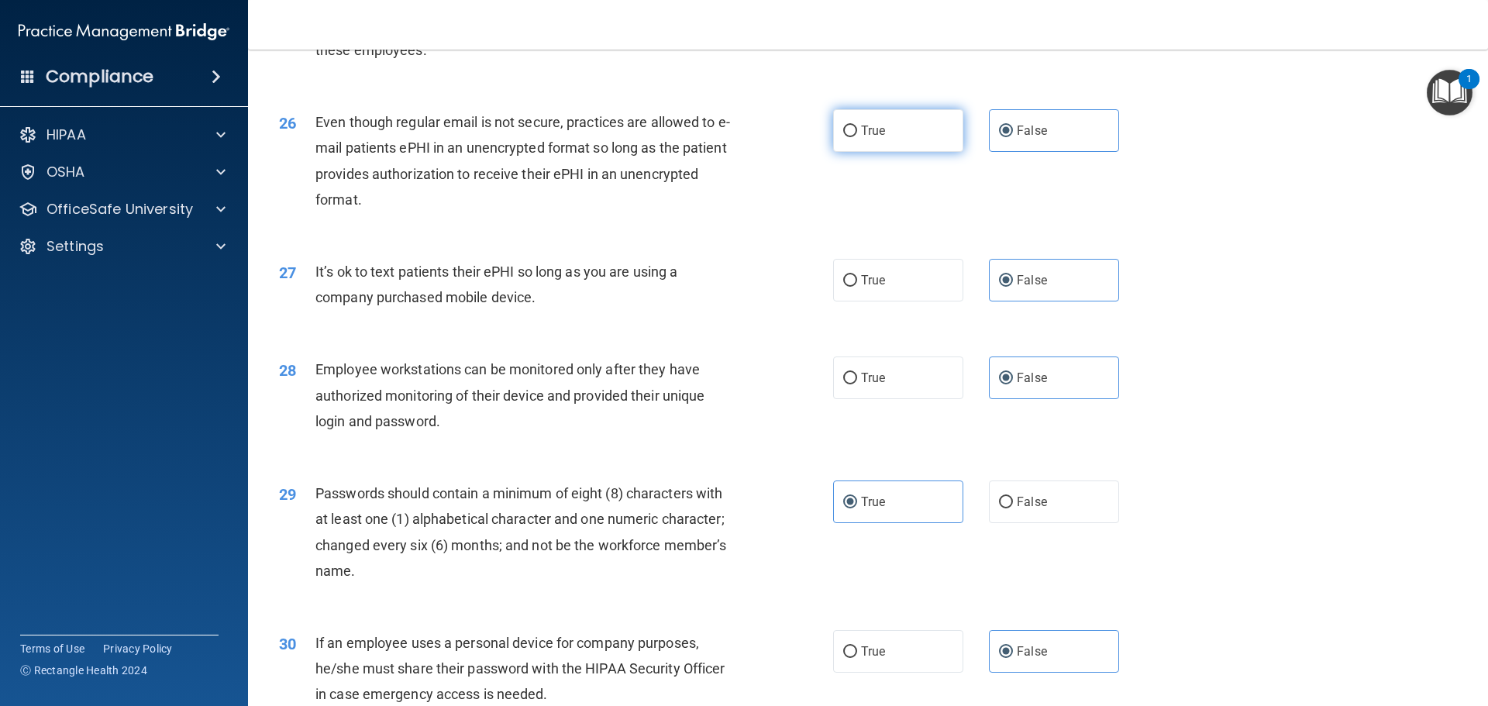
radio input "true"
radio input "false"
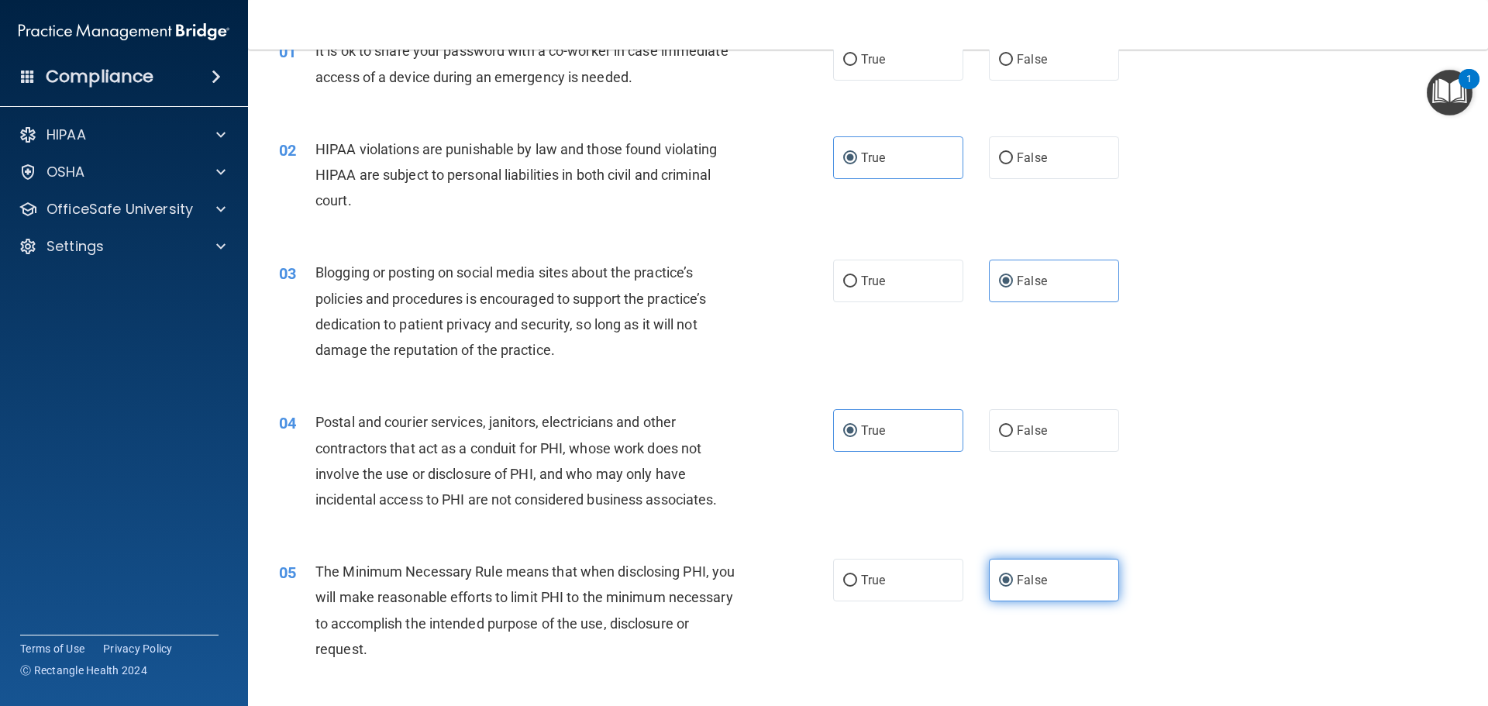
scroll to position [0, 0]
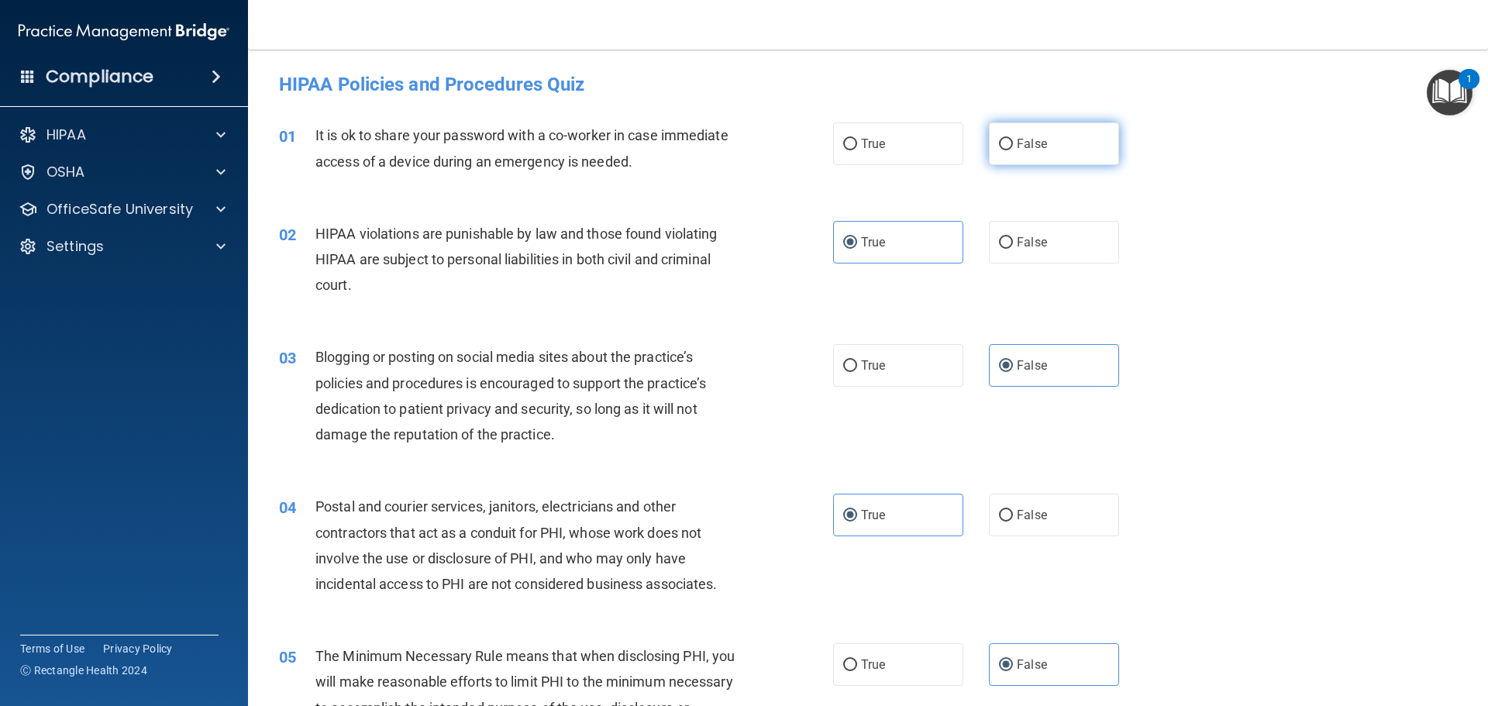
click at [989, 157] on label "False" at bounding box center [1054, 143] width 130 height 43
click at [999, 150] on input "False" at bounding box center [1006, 145] width 14 height 12
radio input "true"
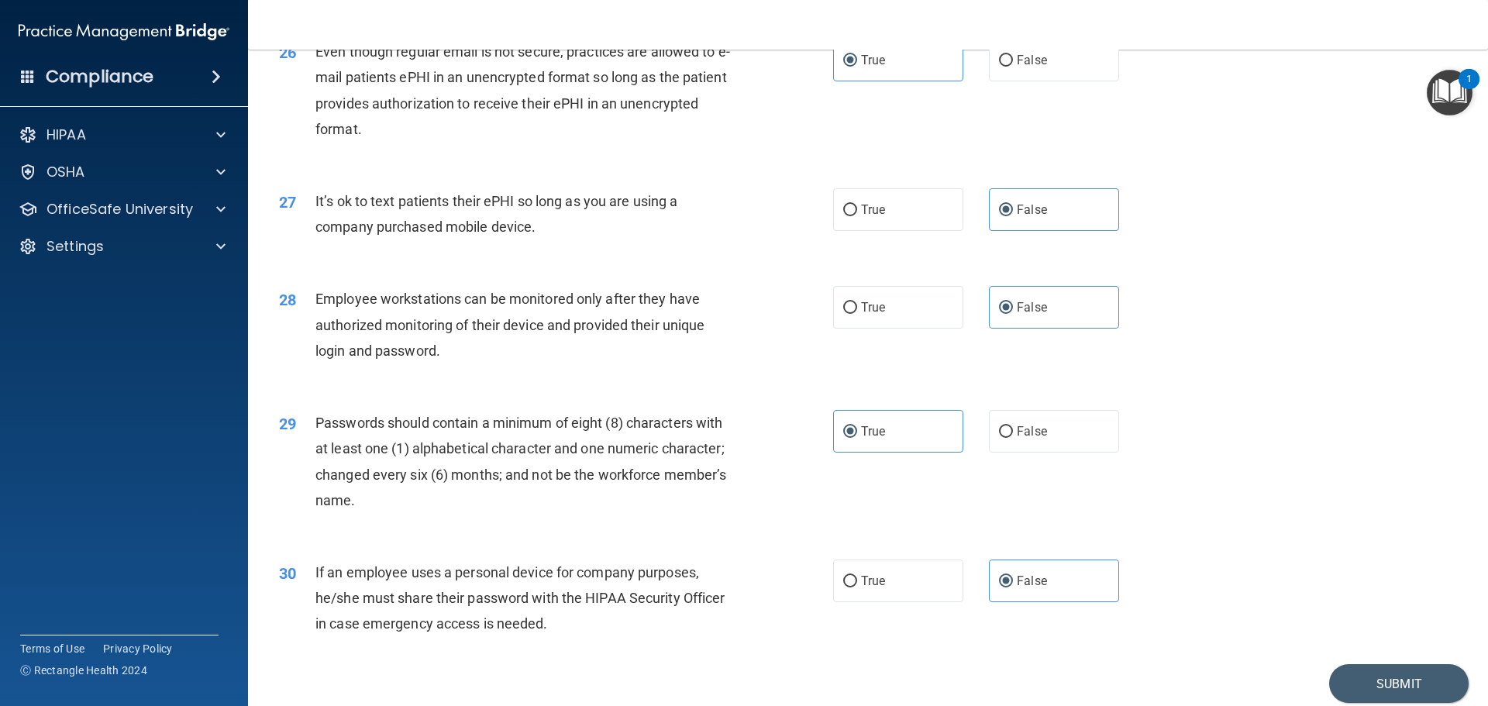
scroll to position [3185, 0]
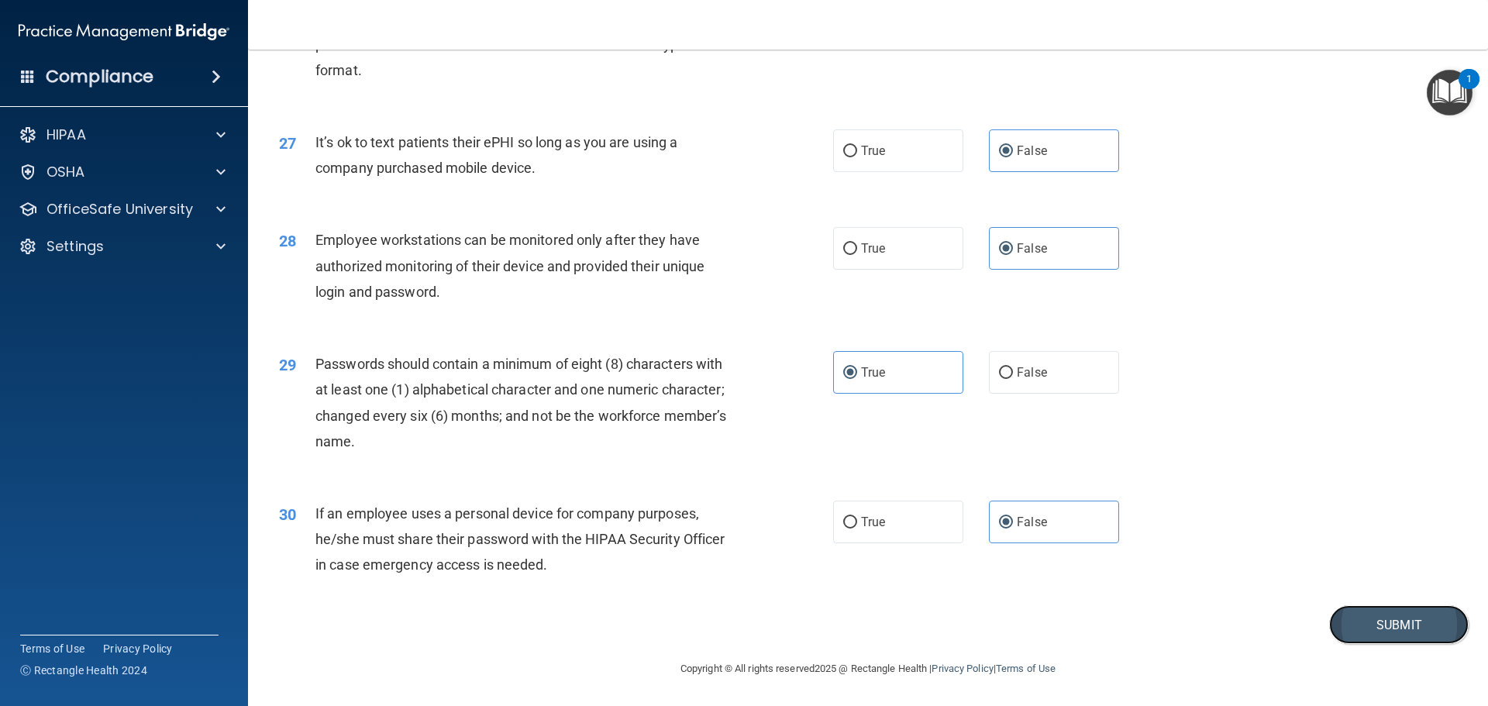
click at [1363, 622] on button "Submit" at bounding box center [1399, 625] width 140 height 40
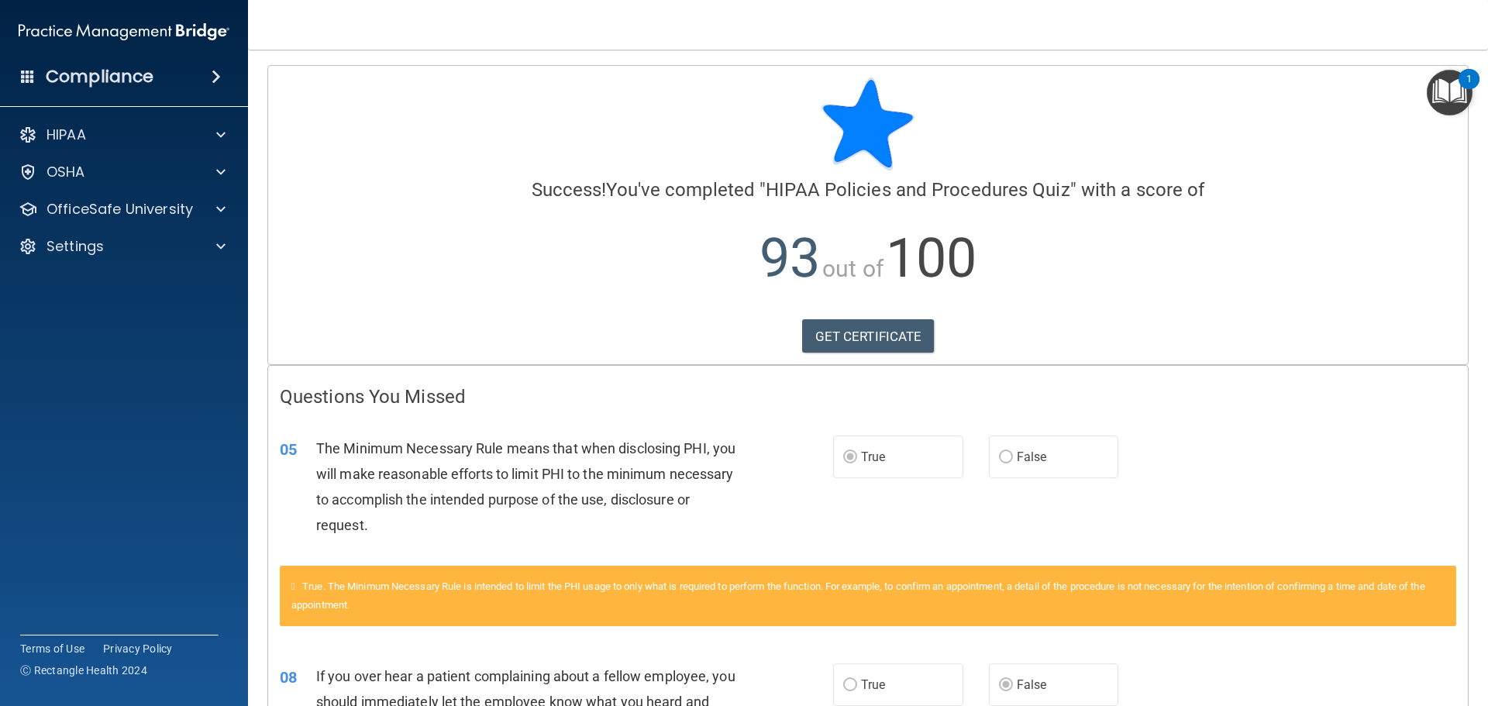
click at [1447, 89] on img "Open Resource Center, 1 new notification" at bounding box center [1450, 93] width 46 height 46
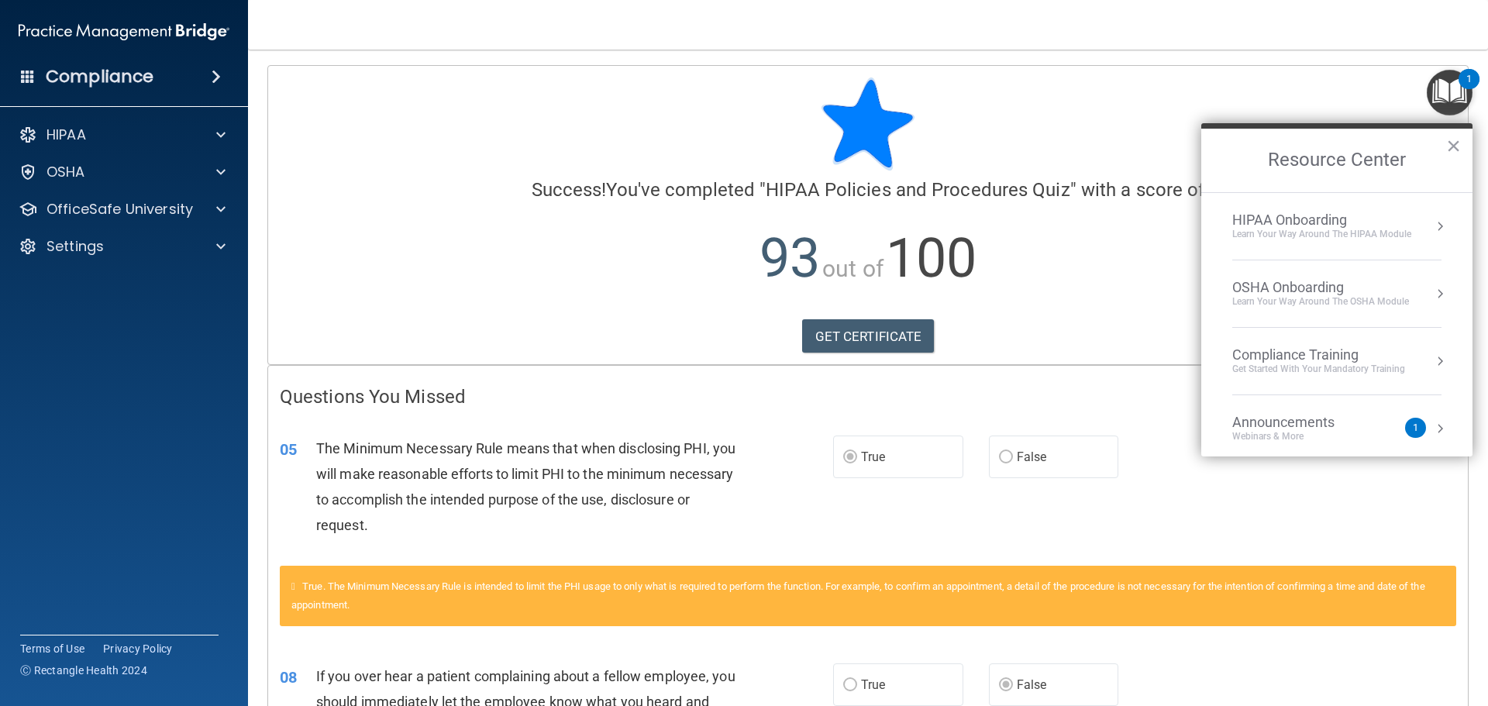
click at [1288, 367] on div "Get Started with your mandatory training" at bounding box center [1318, 369] width 173 height 13
click at [1260, 217] on div "HIPAA Training for Members" at bounding box center [1300, 219] width 173 height 14
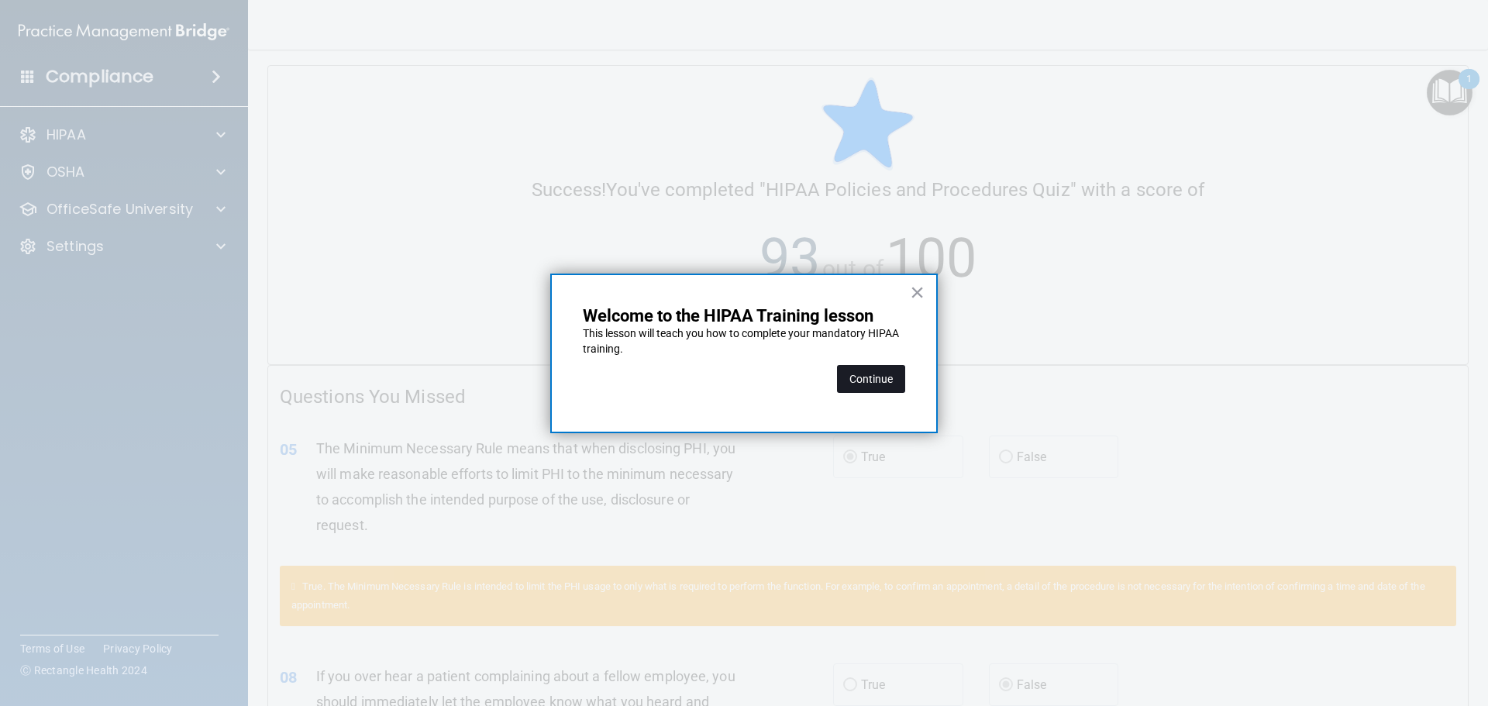
click at [870, 373] on button "Continue" at bounding box center [871, 379] width 68 height 28
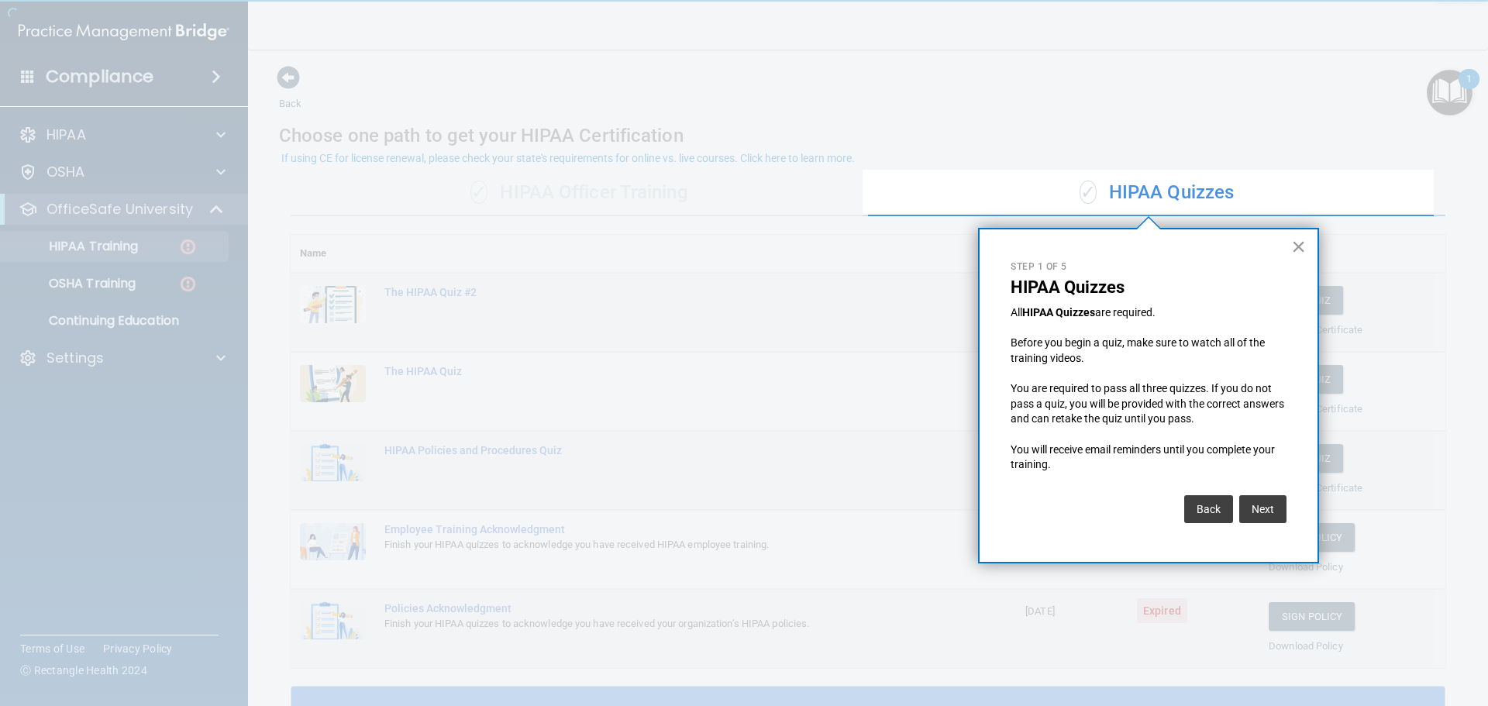
click at [1297, 247] on button "×" at bounding box center [1298, 246] width 15 height 25
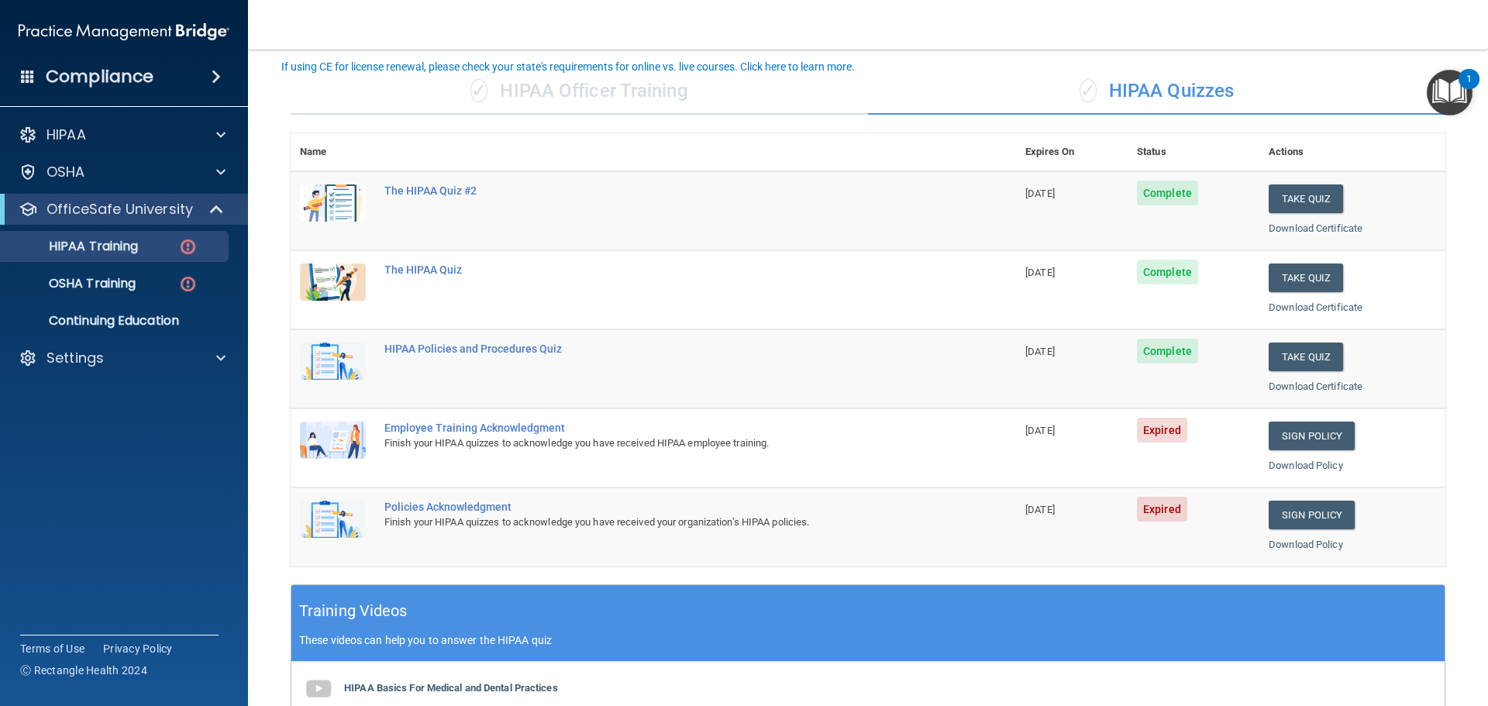
scroll to position [78, 0]
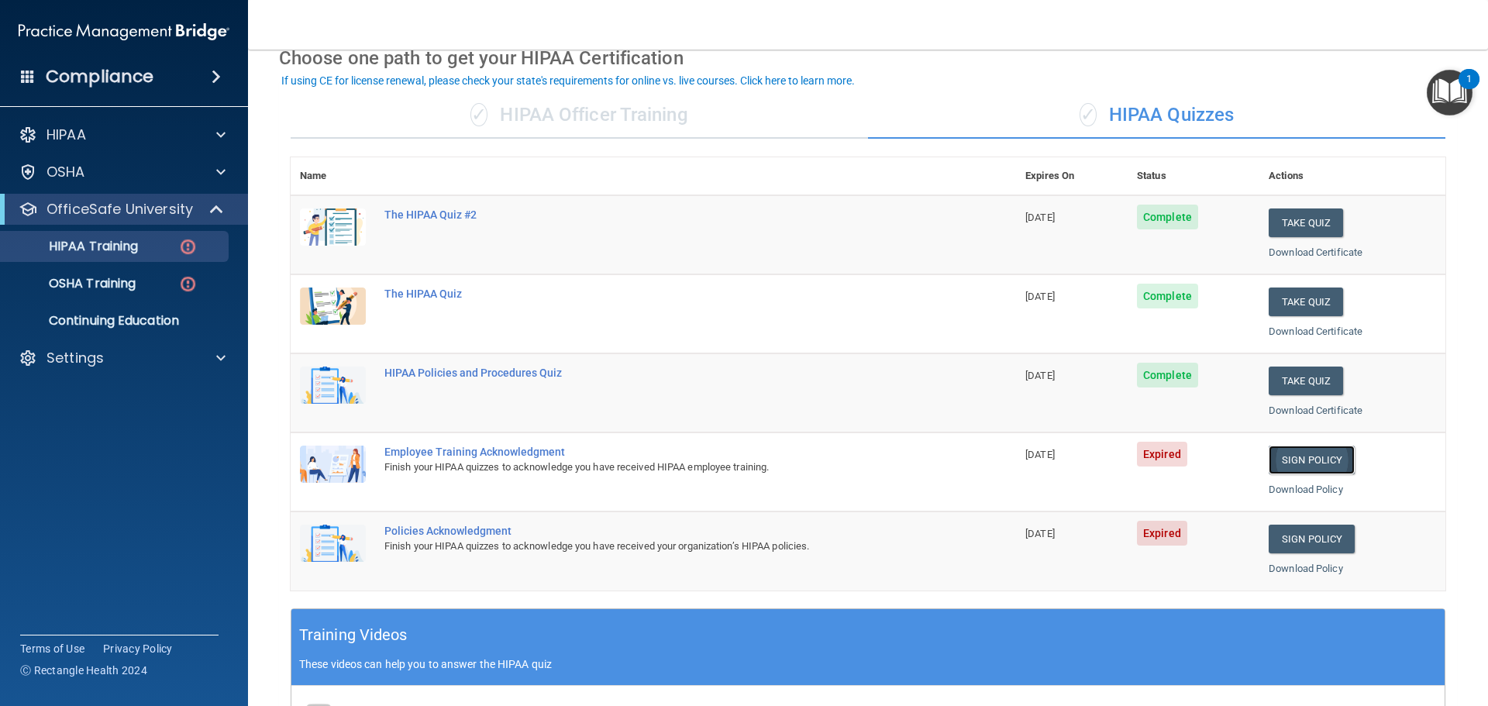
click at [1269, 460] on link "Sign Policy" at bounding box center [1312, 460] width 86 height 29
click at [1269, 536] on link "Sign Policy" at bounding box center [1312, 539] width 86 height 29
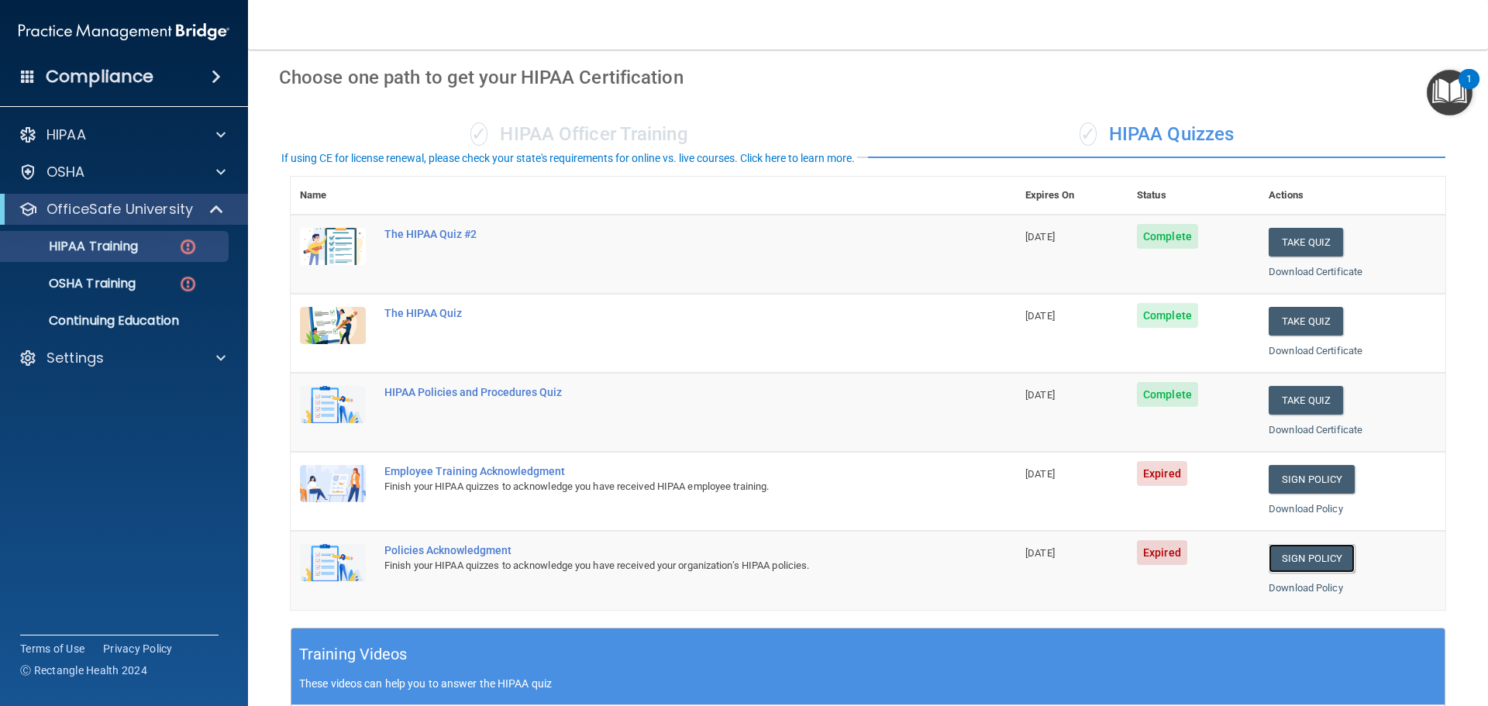
scroll to position [155, 0]
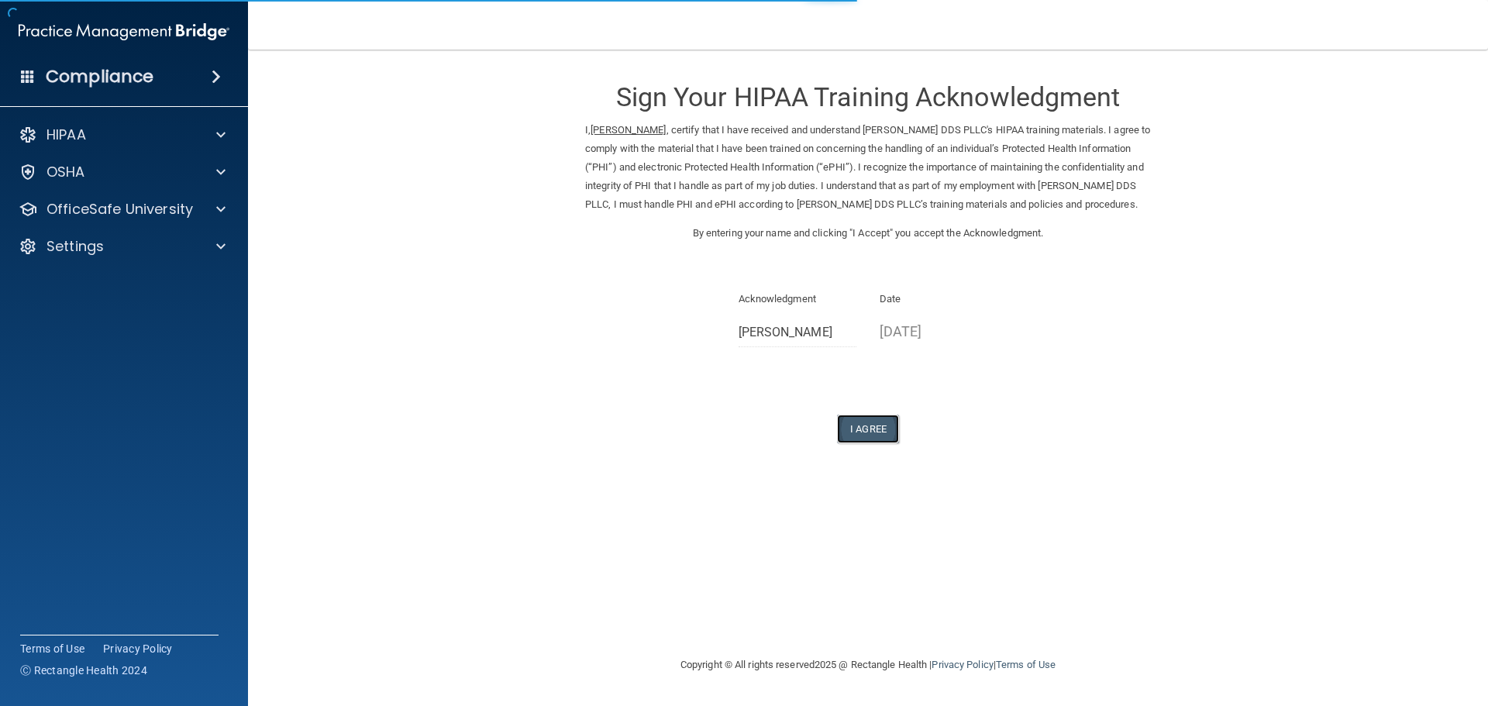
click at [853, 443] on button "I Agree" at bounding box center [868, 429] width 62 height 29
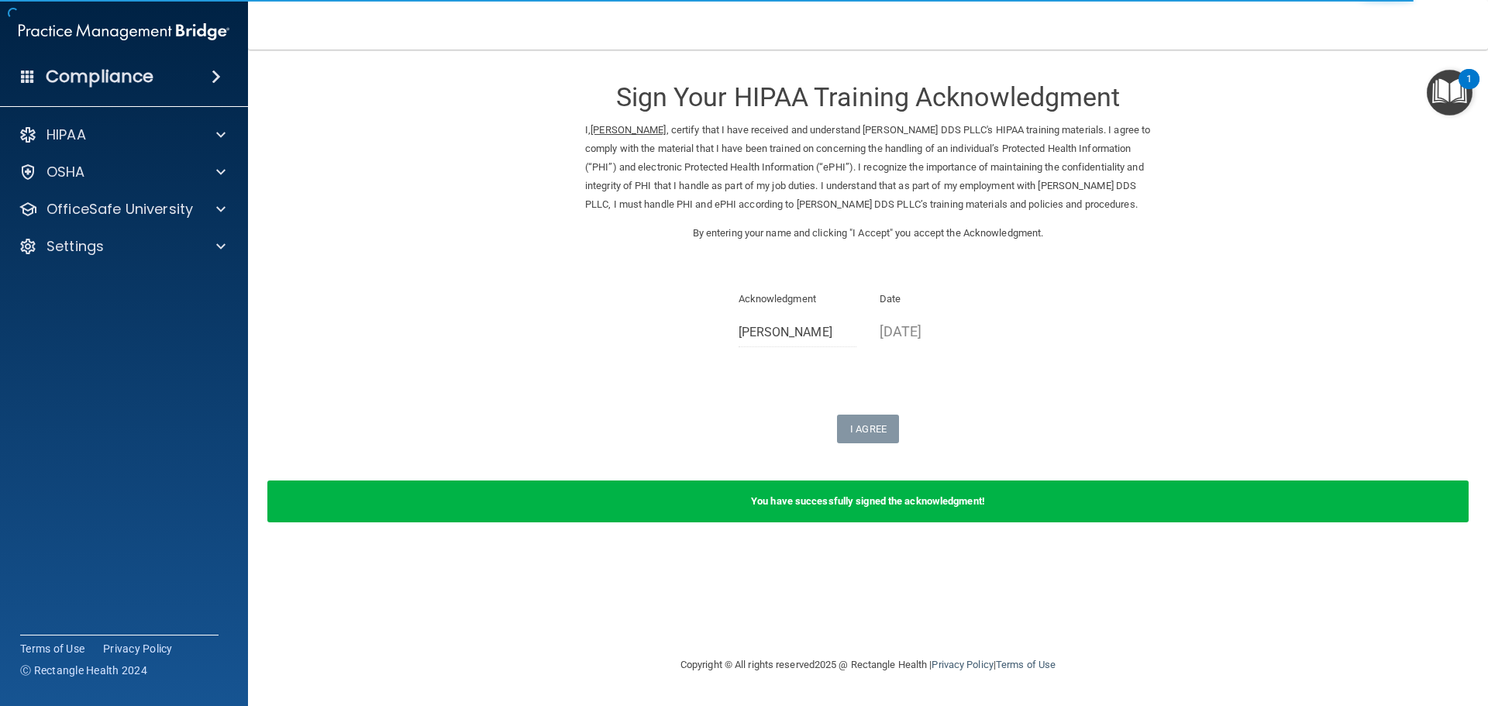
click at [887, 344] on p "[DATE]" at bounding box center [939, 332] width 119 height 26
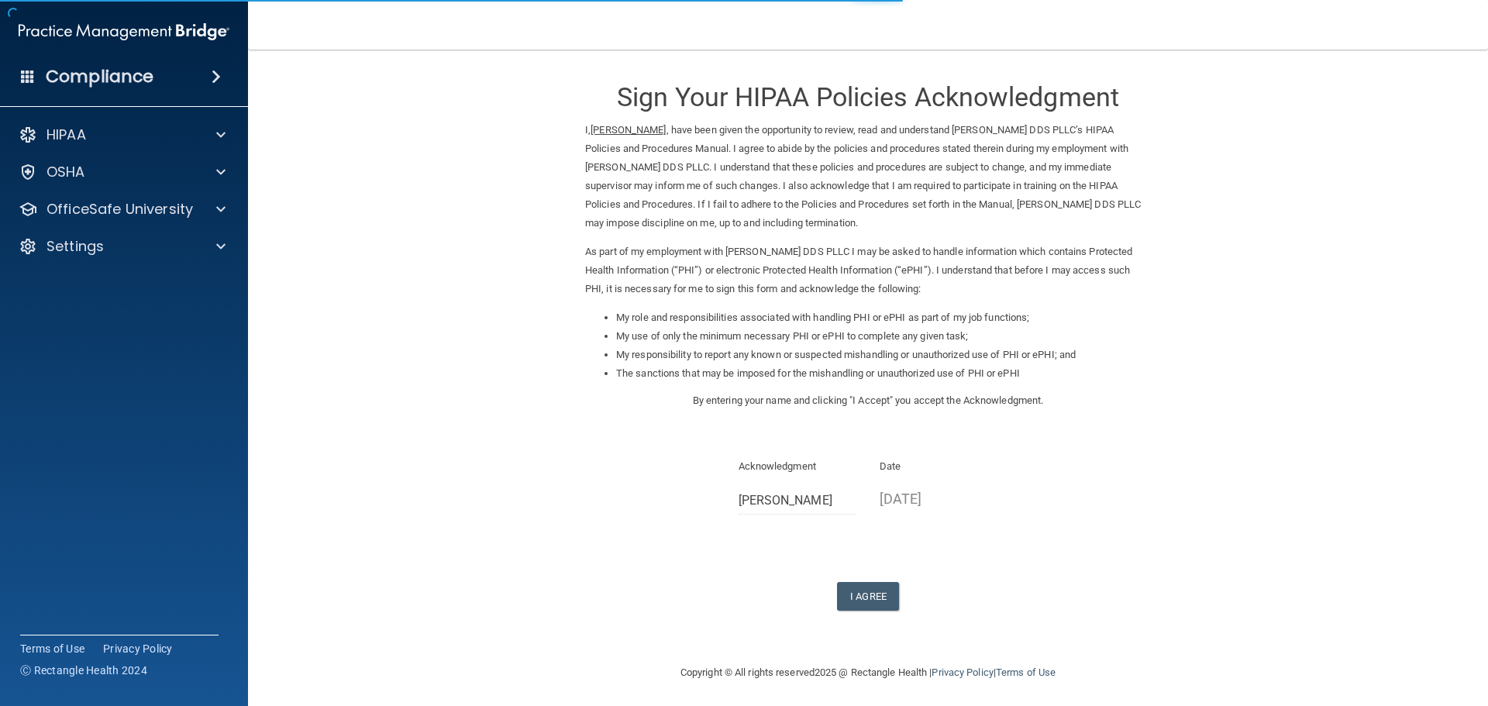
scroll to position [4, 0]
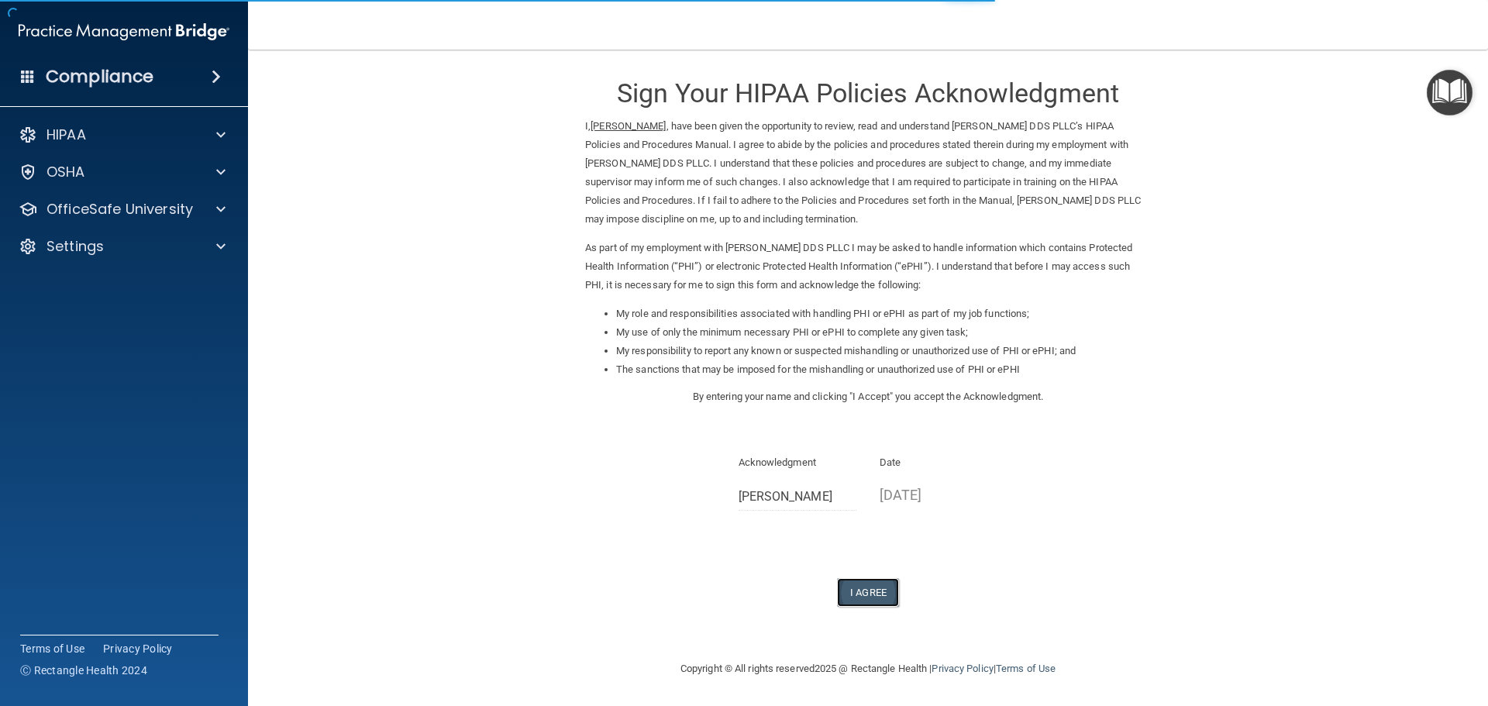
click at [853, 592] on button "I Agree" at bounding box center [868, 592] width 62 height 29
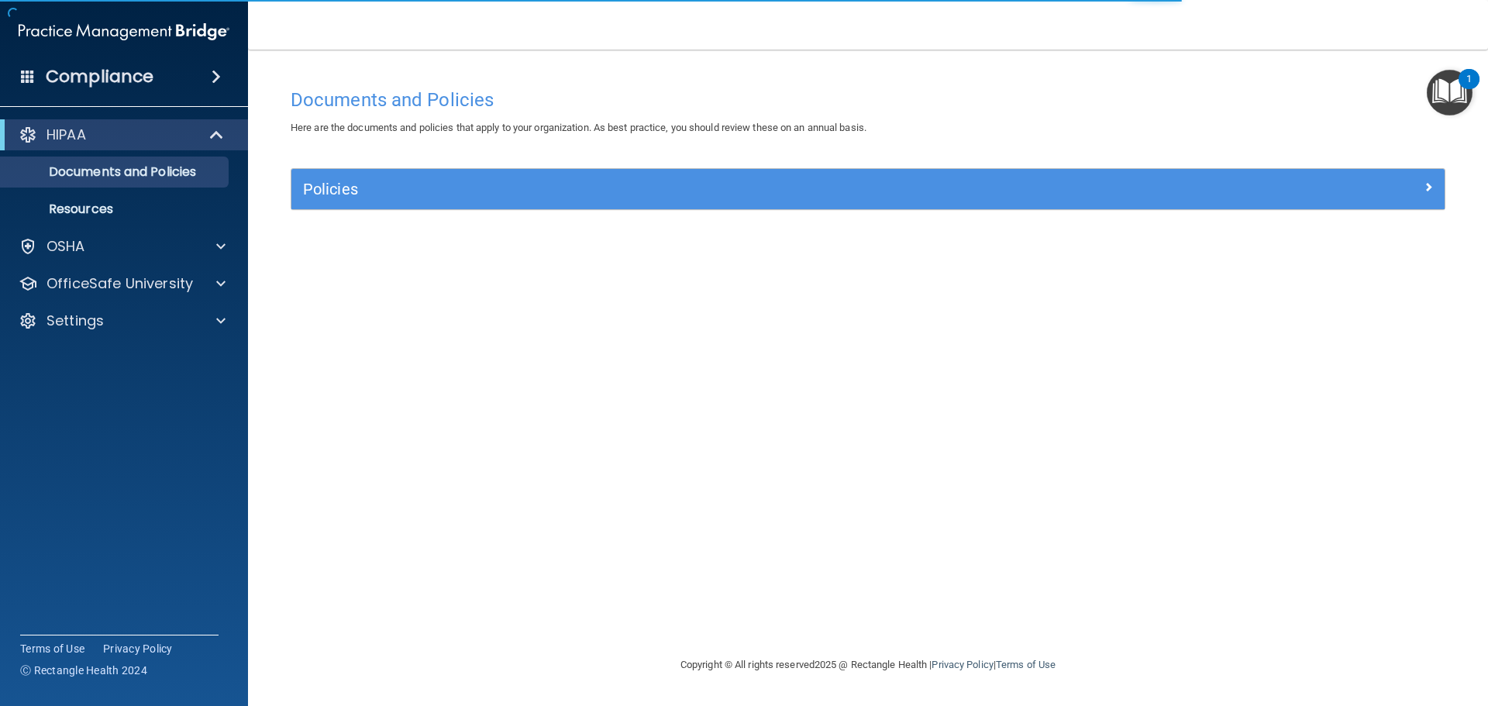
click at [1453, 87] on img "Open Resource Center, 1 new notification" at bounding box center [1450, 93] width 46 height 46
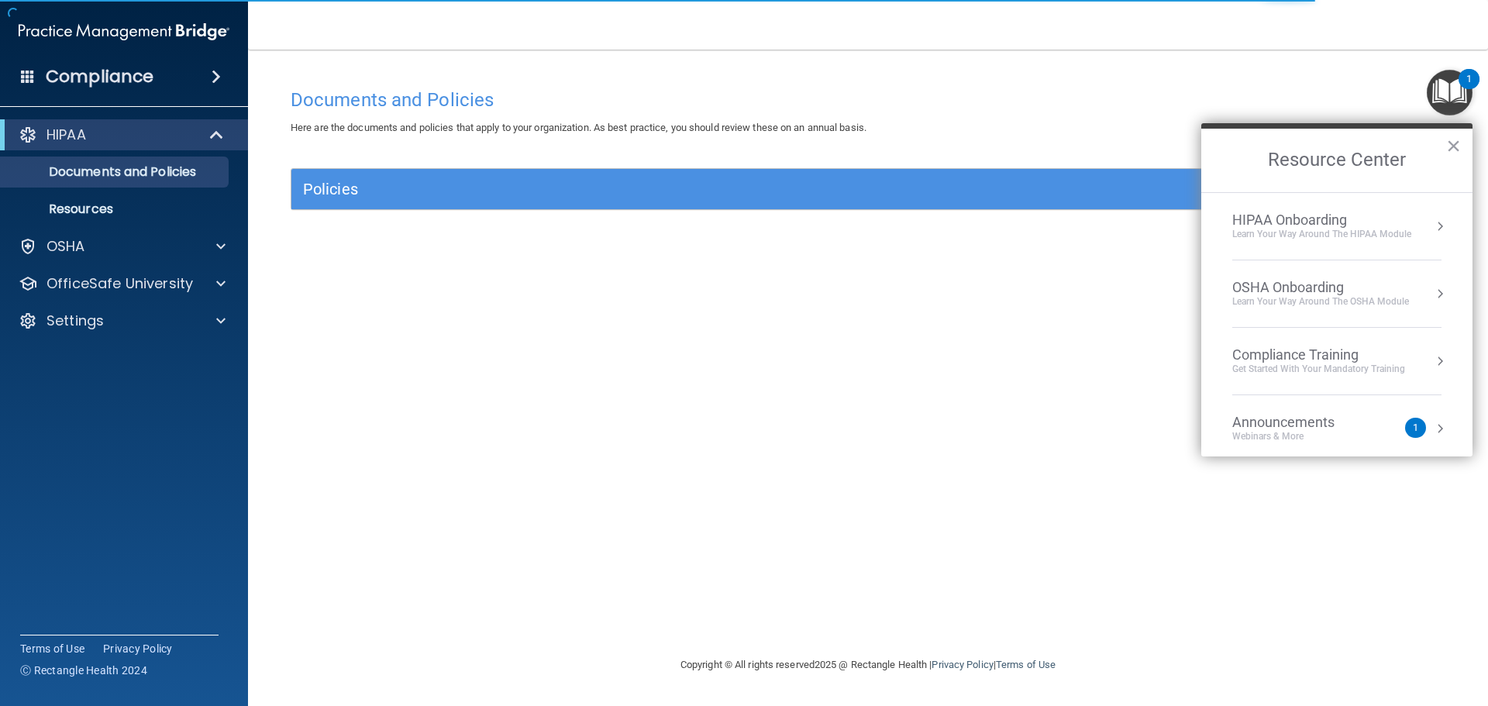
click at [1323, 351] on div "Compliance Training" at bounding box center [1318, 354] width 173 height 17
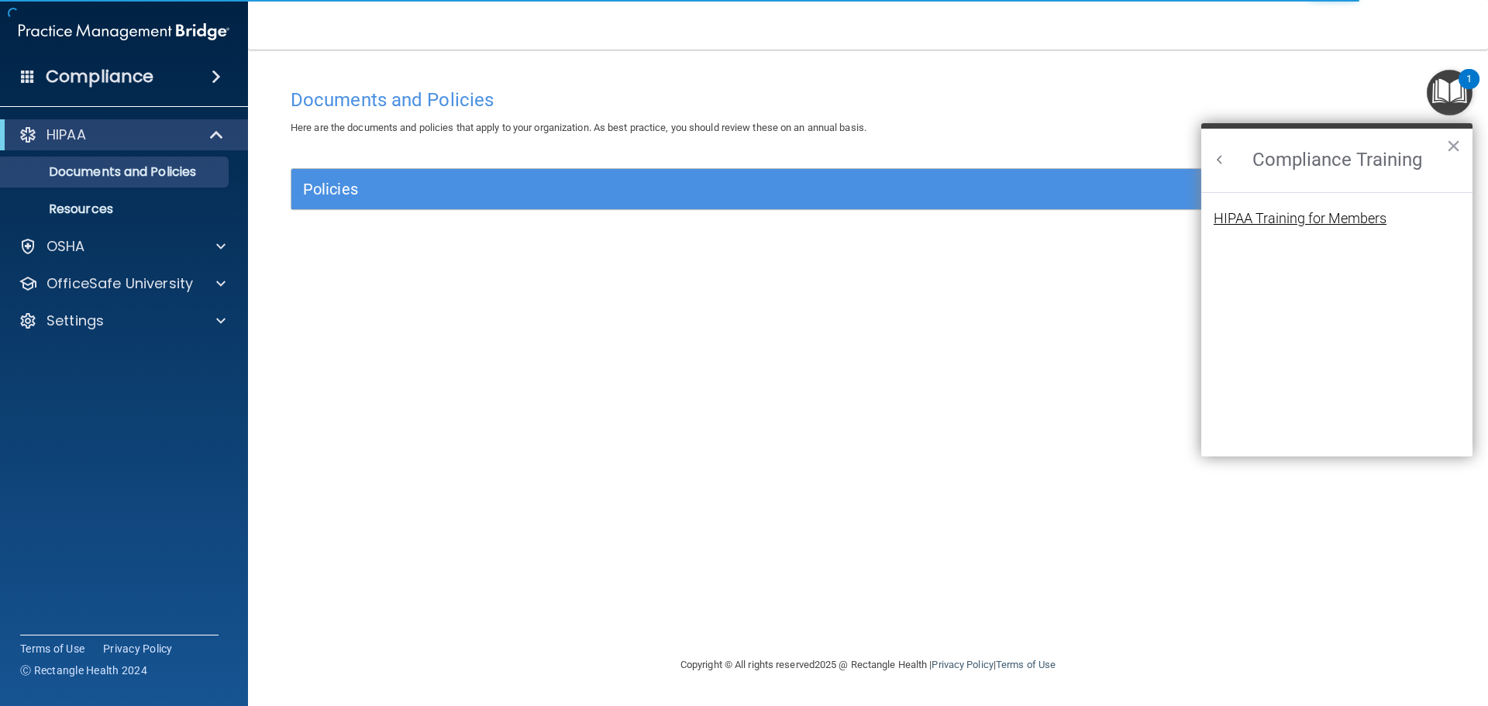
click at [1308, 212] on div "HIPAA Training for Members" at bounding box center [1300, 219] width 173 height 14
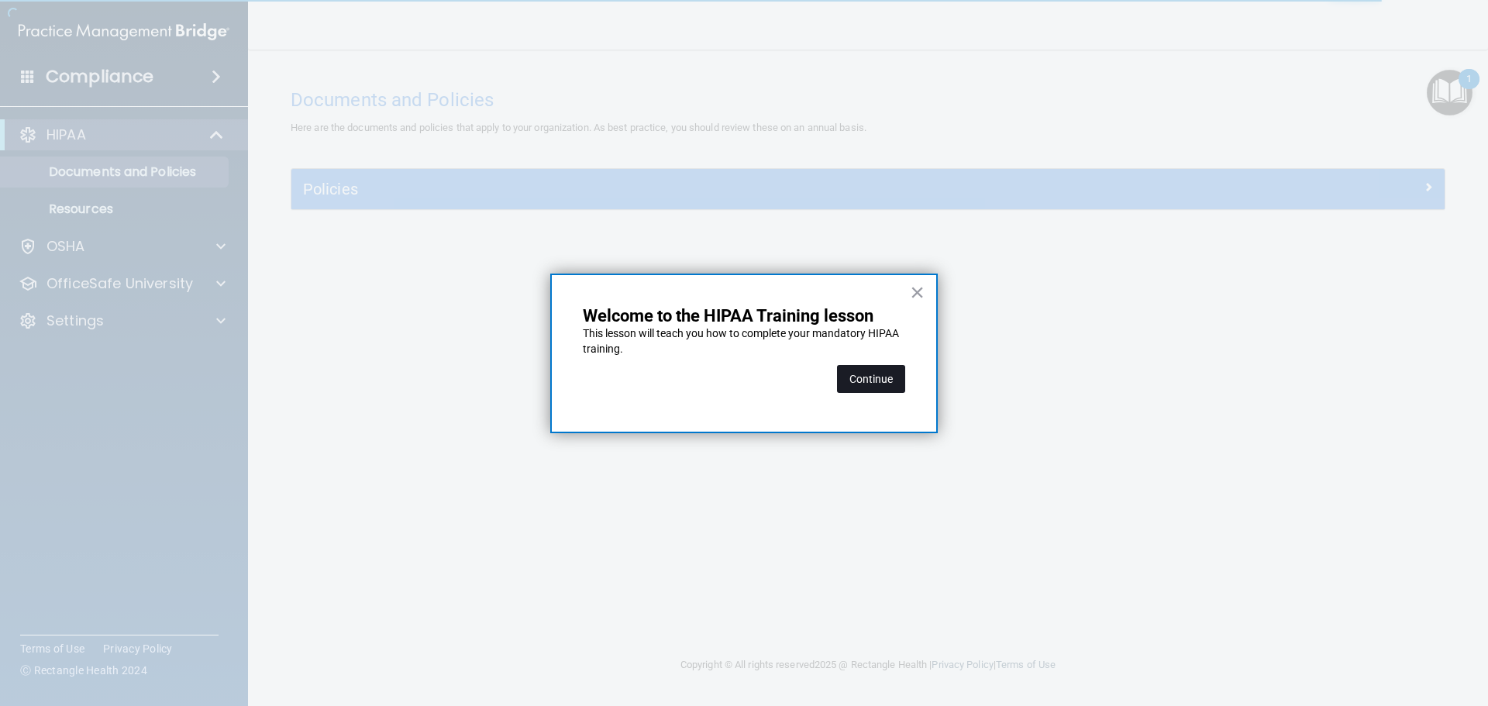
click at [884, 374] on button "Continue" at bounding box center [871, 379] width 68 height 28
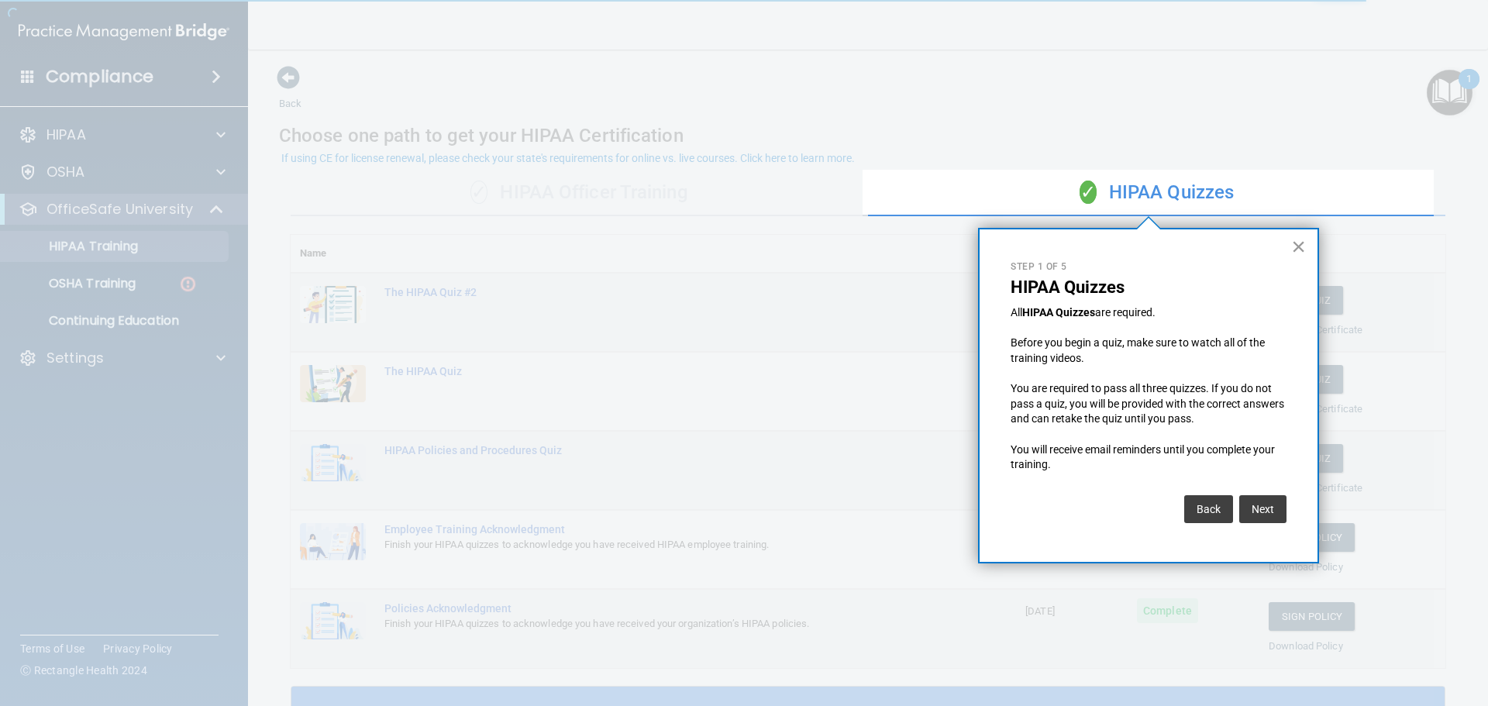
click at [1295, 240] on button "×" at bounding box center [1298, 246] width 15 height 25
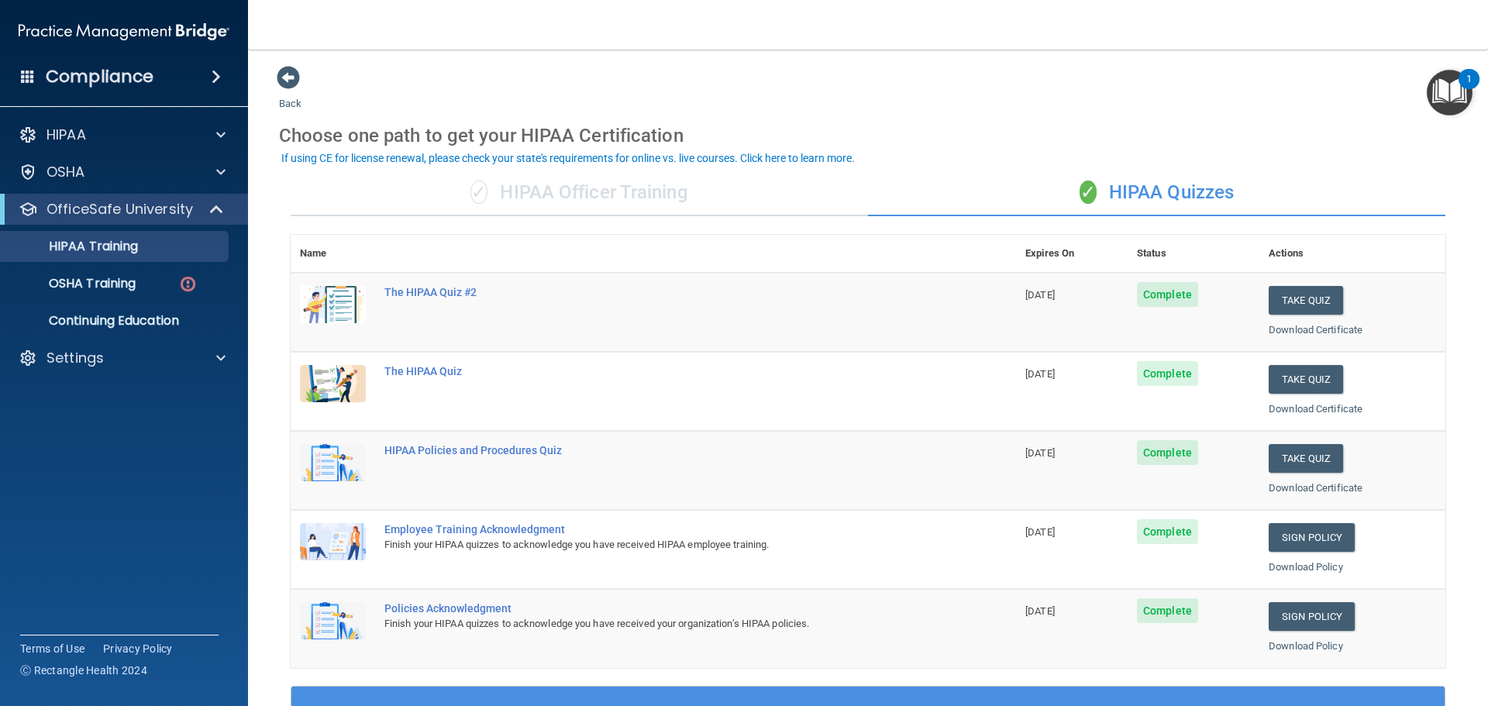
click at [610, 191] on div "✓ HIPAA Officer Training" at bounding box center [579, 193] width 577 height 47
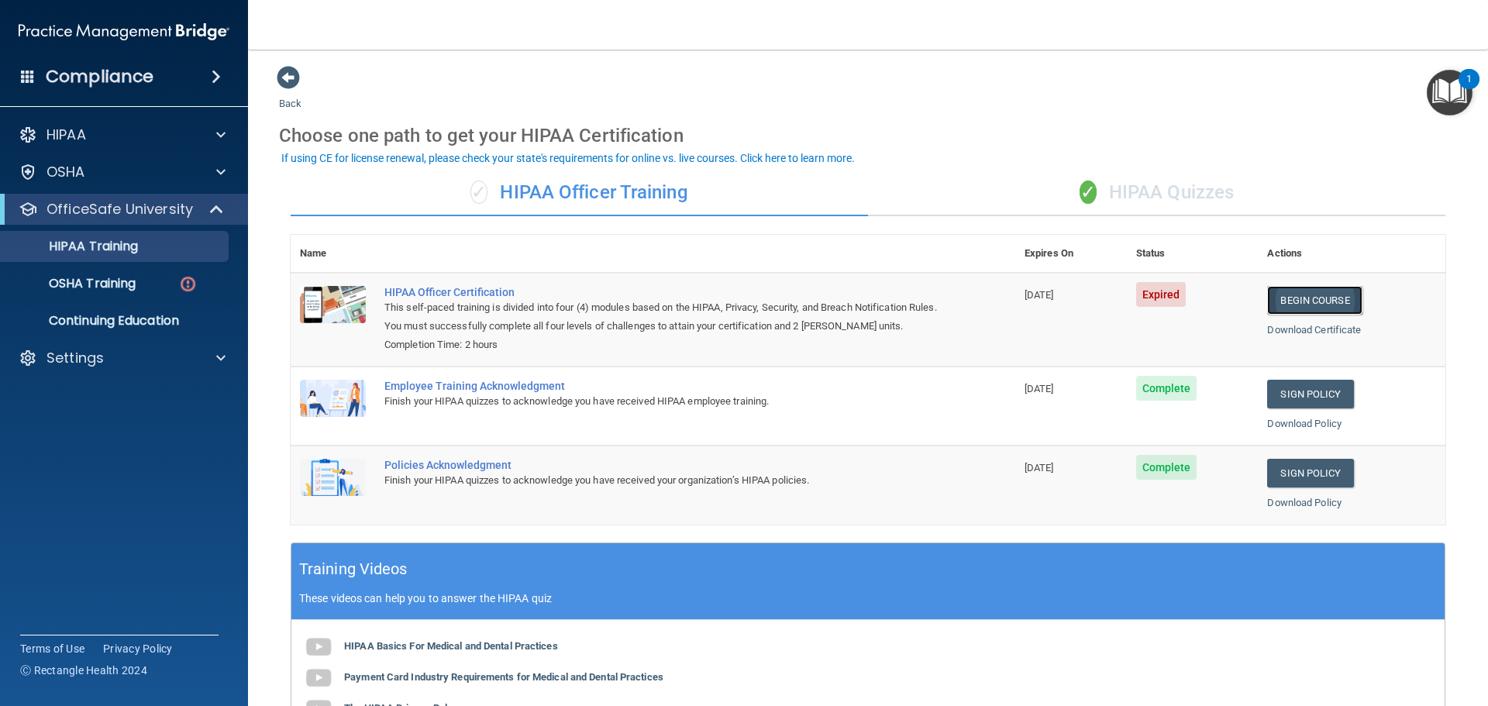
click at [1304, 302] on link "Begin Course" at bounding box center [1314, 300] width 95 height 29
